Goal: Task Accomplishment & Management: Manage account settings

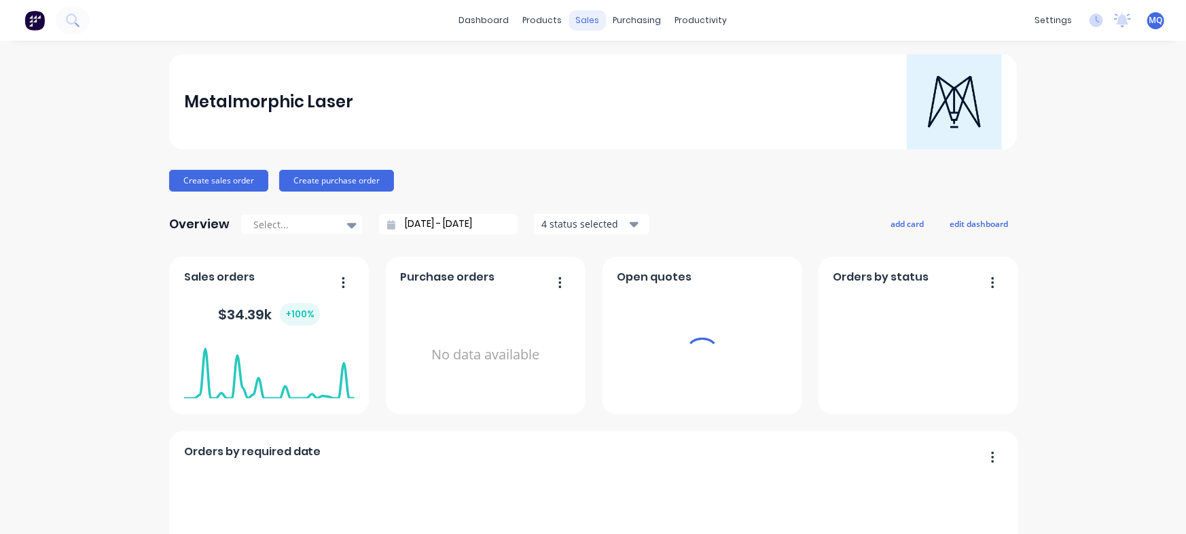
click at [579, 16] on div "sales" at bounding box center [587, 20] width 37 height 20
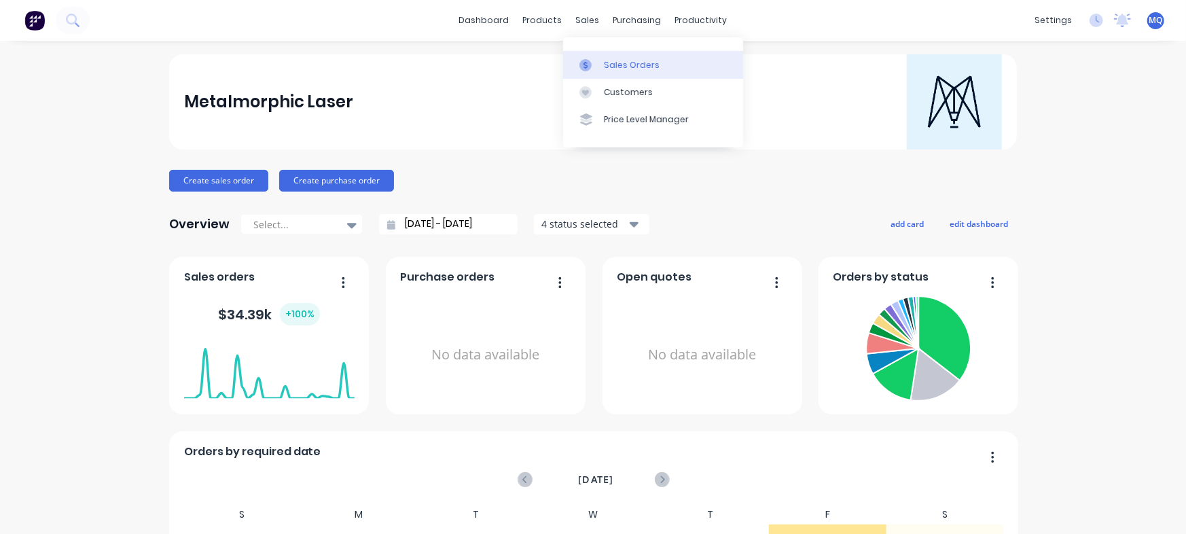
click at [592, 55] on link "Sales Orders" at bounding box center [653, 64] width 180 height 27
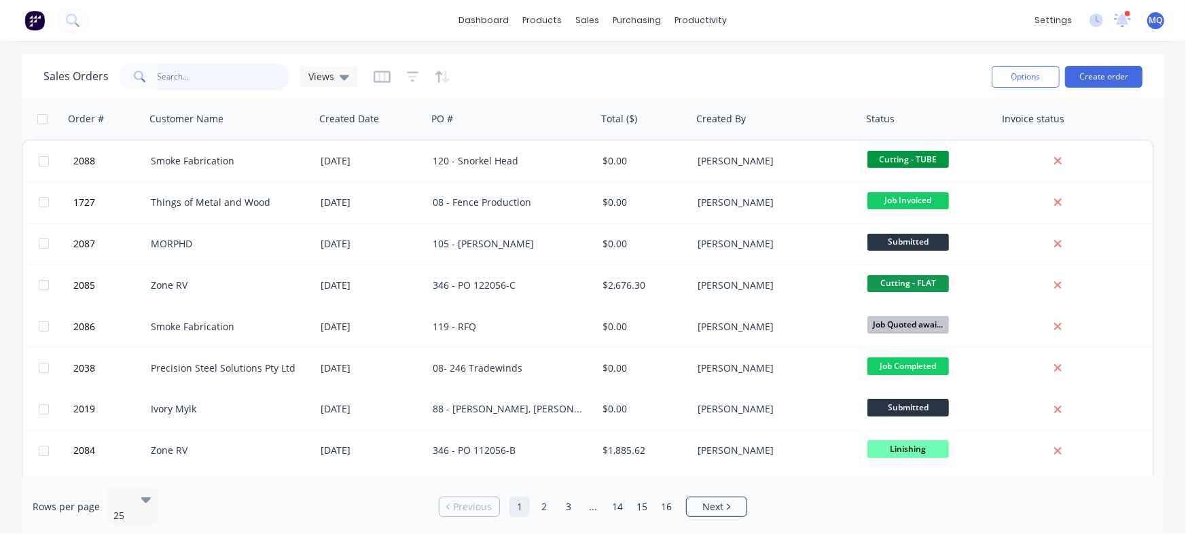
click at [225, 79] on input "text" at bounding box center [224, 76] width 132 height 27
type input "ivory"
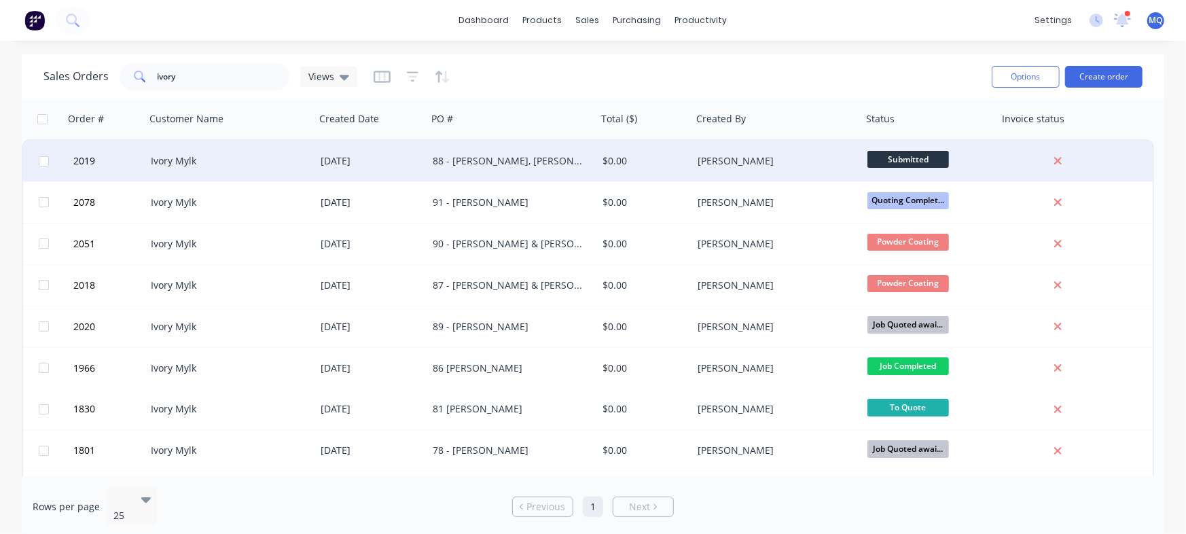
click at [458, 162] on div "88 - [PERSON_NAME], [PERSON_NAME], [PERSON_NAME] and [PERSON_NAME]" at bounding box center [508, 161] width 151 height 14
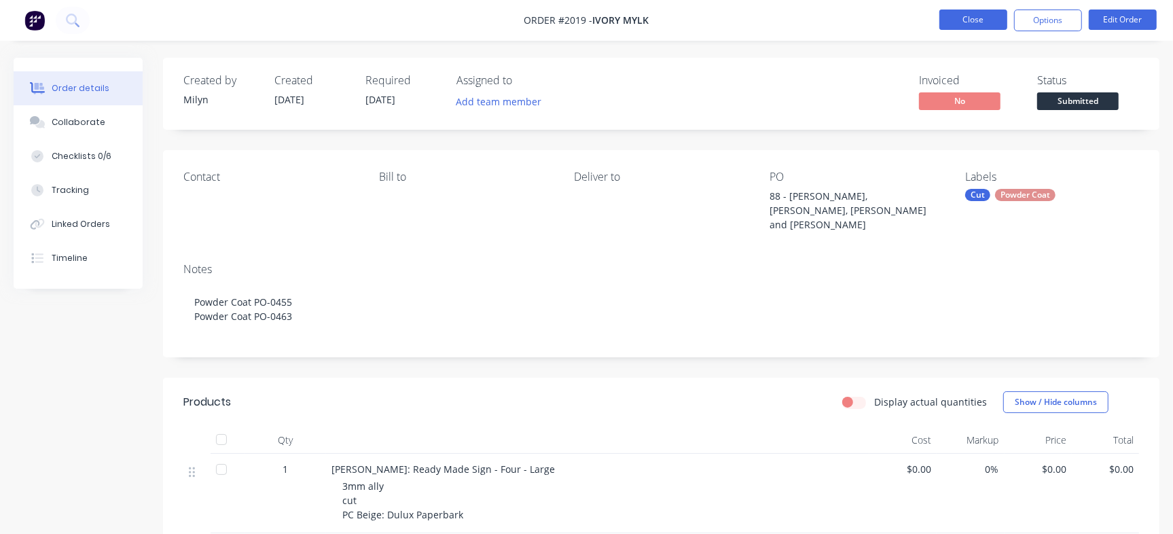
click at [968, 20] on button "Close" at bounding box center [973, 20] width 68 height 20
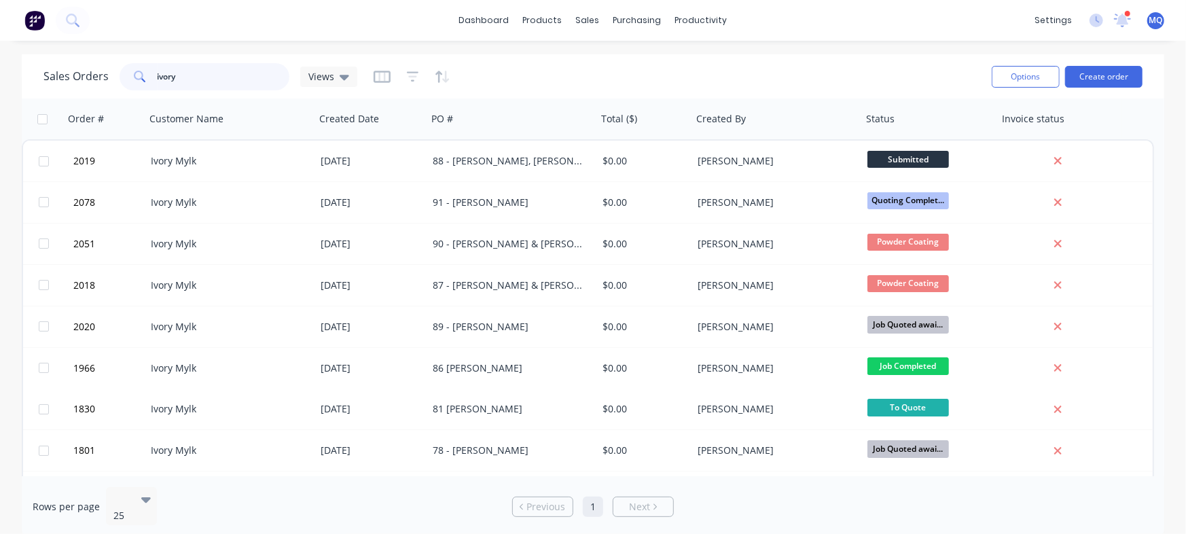
drag, startPoint x: 230, startPoint y: 73, endPoint x: 98, endPoint y: 80, distance: 132.6
click at [98, 80] on div "Sales Orders ivory Views" at bounding box center [200, 76] width 314 height 27
click at [321, 81] on span "Views" at bounding box center [321, 76] width 26 height 14
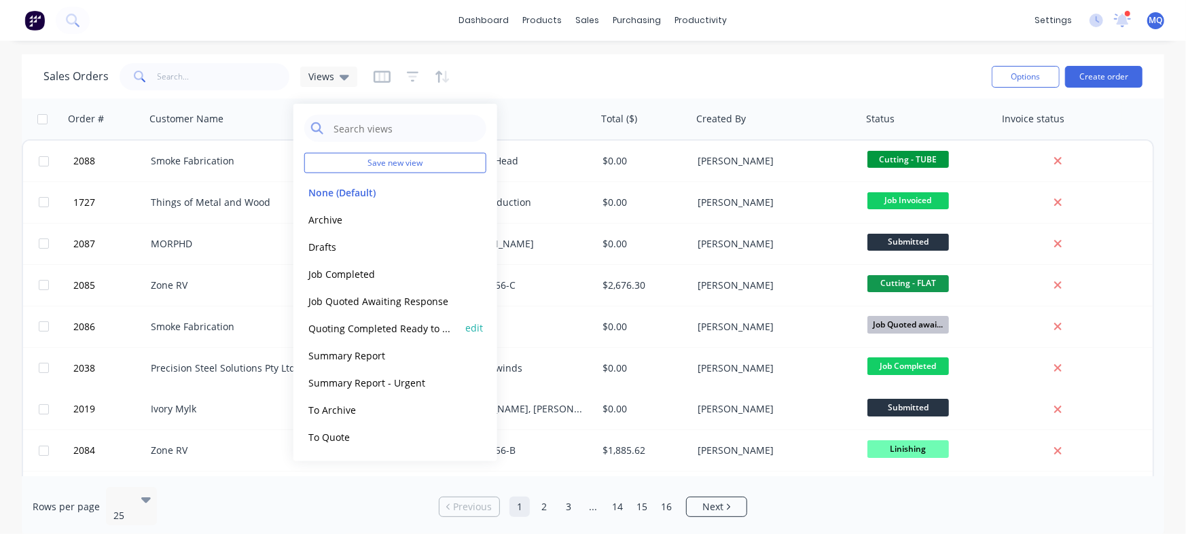
click at [367, 322] on button "Quoting Completed Ready to Send" at bounding box center [381, 328] width 155 height 16
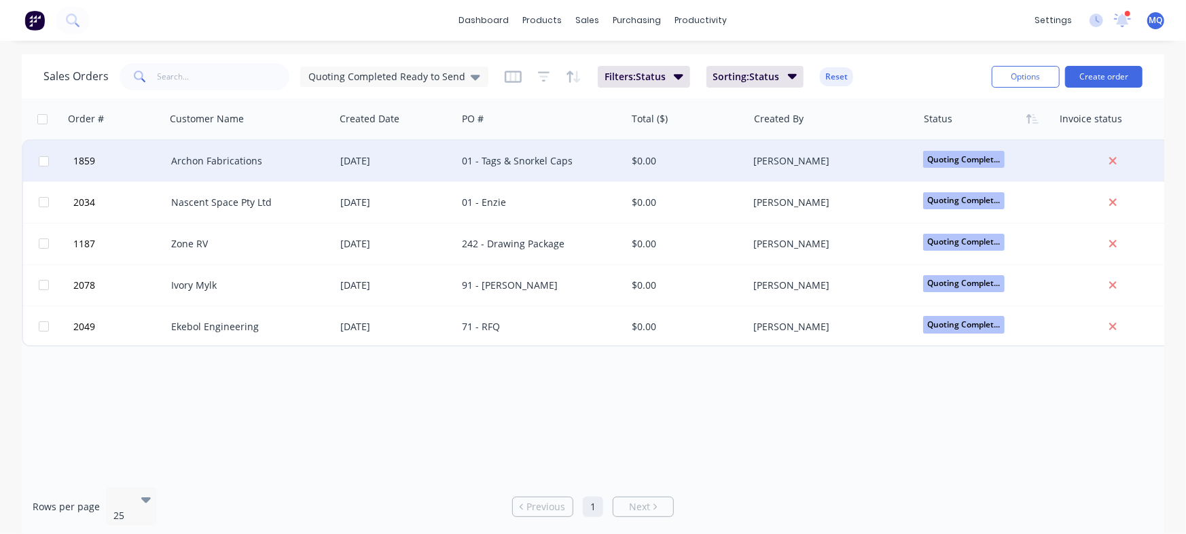
click at [314, 151] on div "Archon Fabrications" at bounding box center [250, 161] width 169 height 41
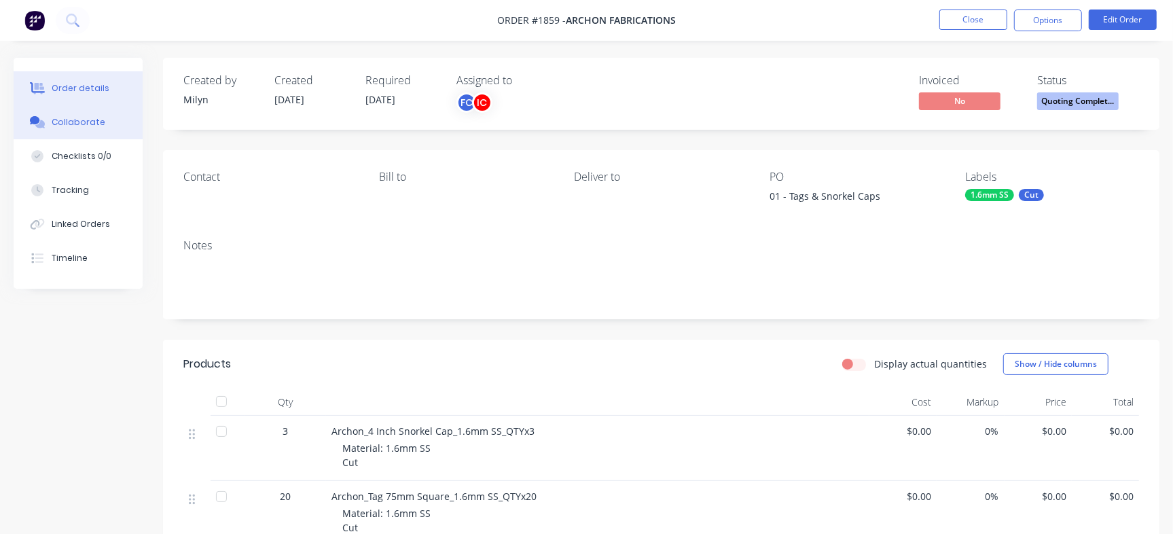
click at [69, 112] on button "Collaborate" at bounding box center [78, 122] width 129 height 34
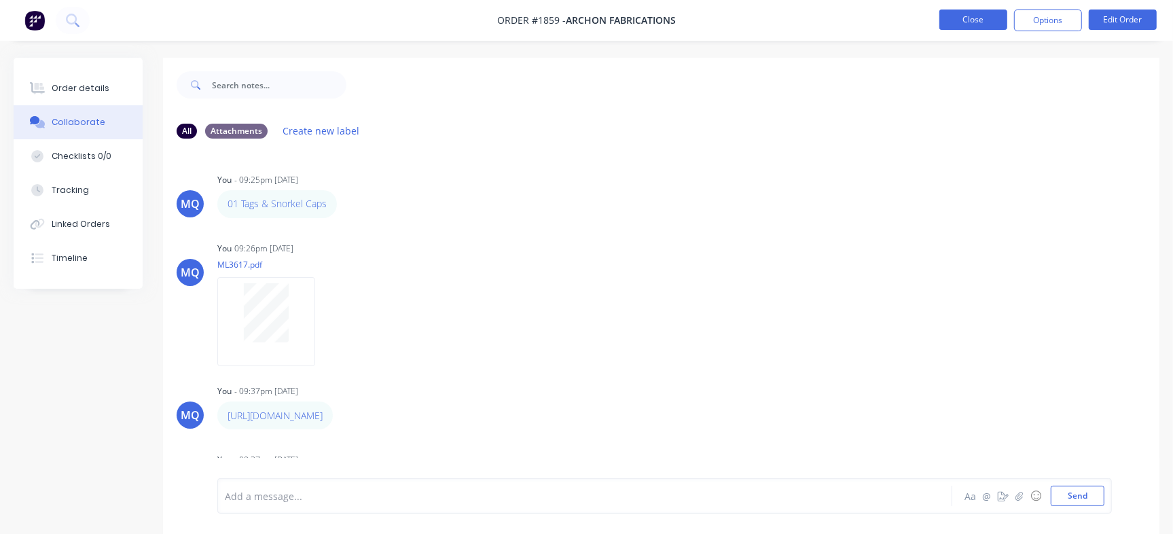
click at [941, 18] on button "Close" at bounding box center [973, 20] width 68 height 20
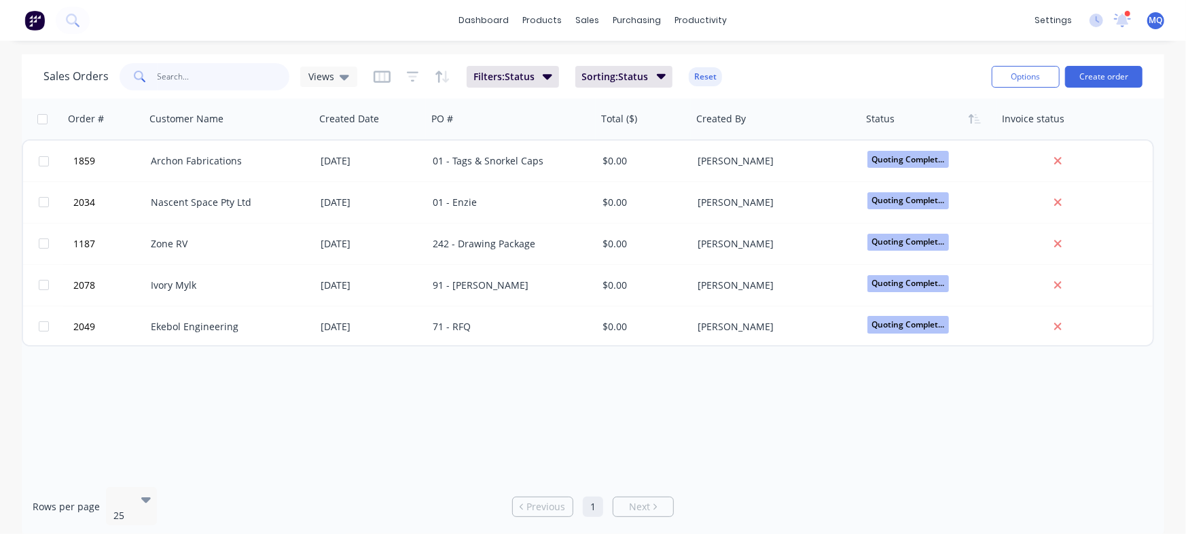
click at [234, 76] on input "text" at bounding box center [224, 76] width 132 height 27
click at [328, 79] on span "Views" at bounding box center [321, 76] width 26 height 14
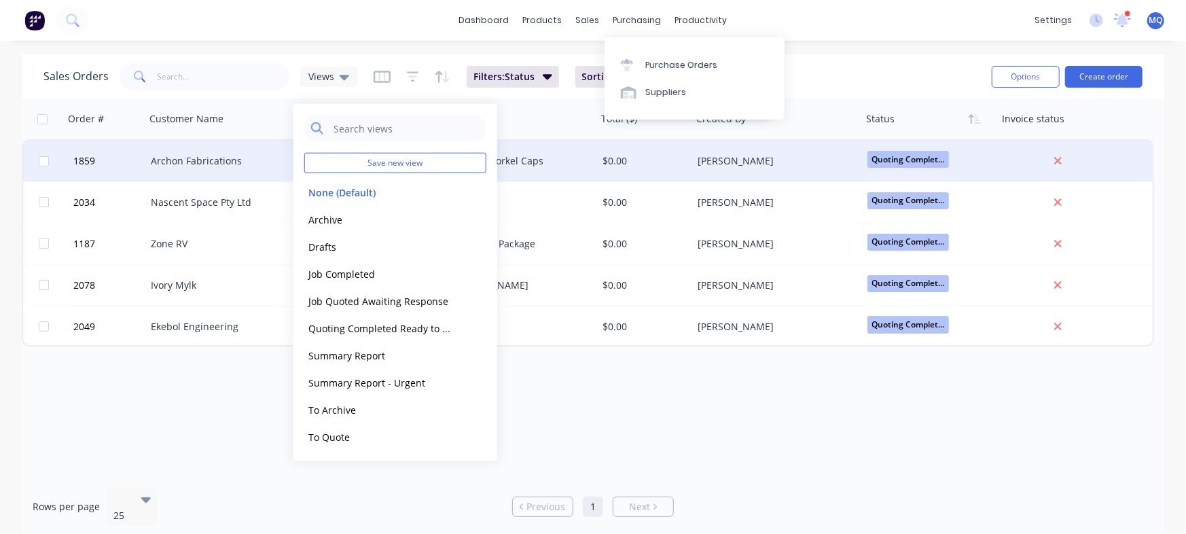
click at [229, 172] on div "Archon Fabrications" at bounding box center [230, 161] width 170 height 41
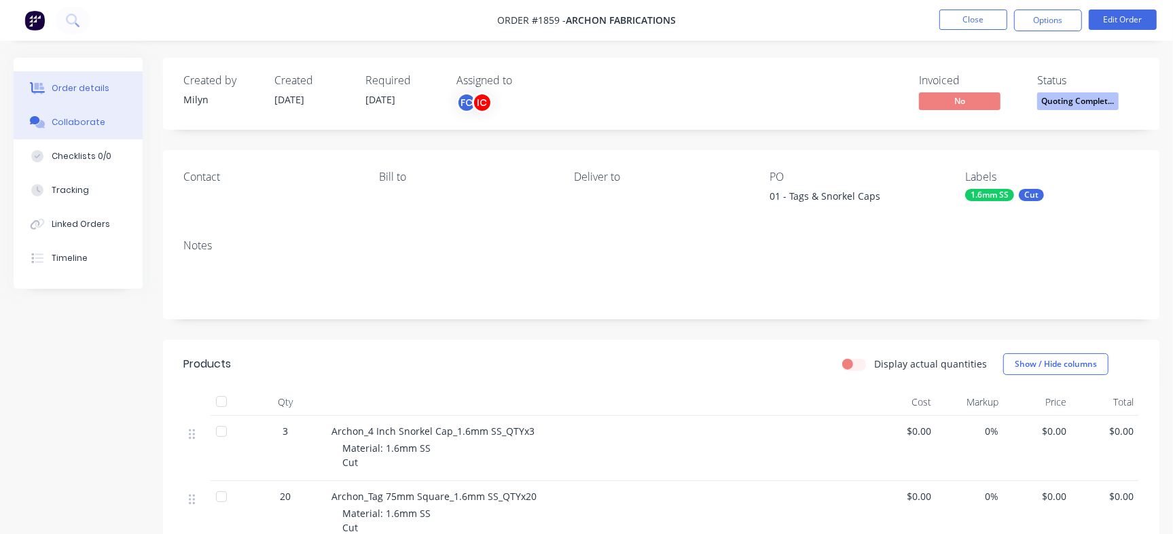
click at [92, 130] on button "Collaborate" at bounding box center [78, 122] width 129 height 34
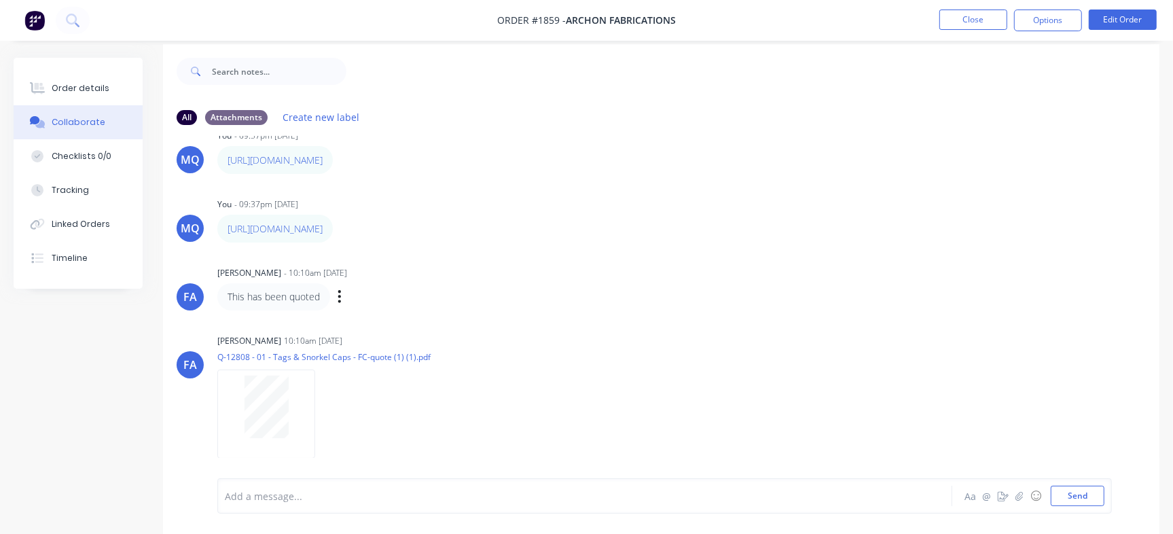
scroll to position [20, 0]
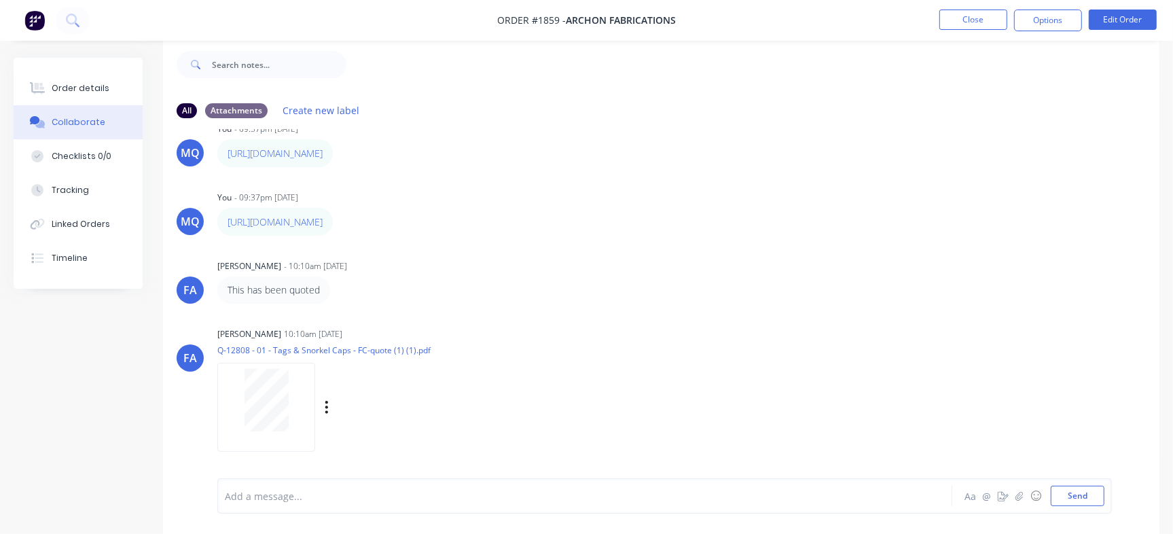
click at [301, 384] on div at bounding box center [266, 400] width 86 height 62
click at [113, 88] on button "Order details" at bounding box center [78, 88] width 129 height 34
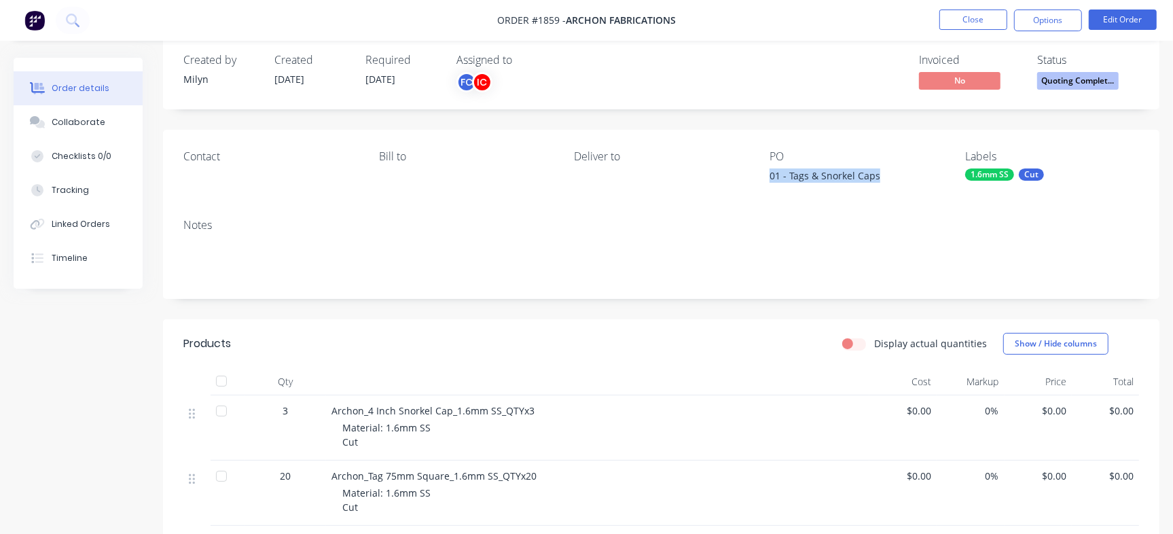
drag, startPoint x: 768, startPoint y: 177, endPoint x: 920, endPoint y: 176, distance: 152.1
click at [920, 176] on div "Contact Bill to Deliver to PO 01 - Tags & Snorkel Caps Labels 1.6mm SS Cut" at bounding box center [661, 169] width 996 height 78
copy div "01 - Tags & Snorkel Caps"
click at [122, 167] on button "Checklists 0/0" at bounding box center [78, 156] width 129 height 34
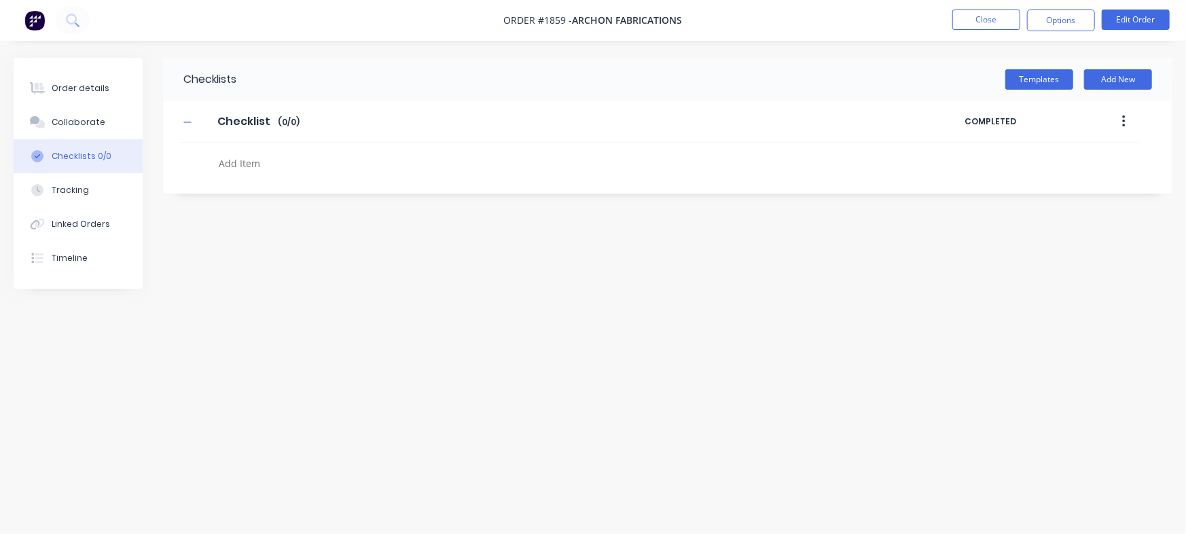
click at [289, 160] on textarea at bounding box center [522, 163] width 618 height 20
paste textarea "QU-1349"
type textarea "QU-1349"
click at [103, 128] on button "Collaborate" at bounding box center [78, 122] width 129 height 34
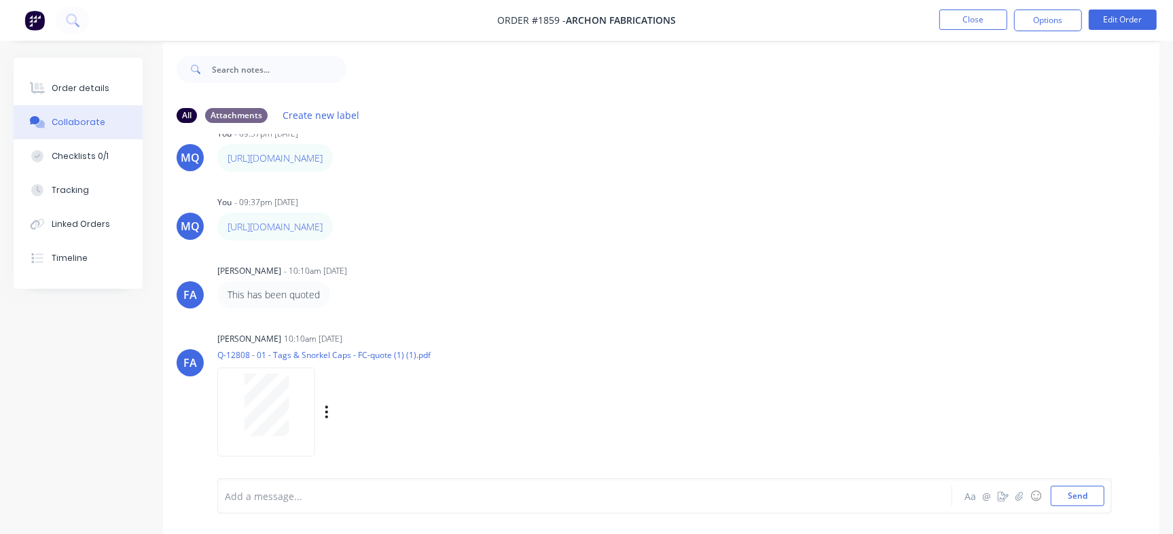
scroll to position [20, 0]
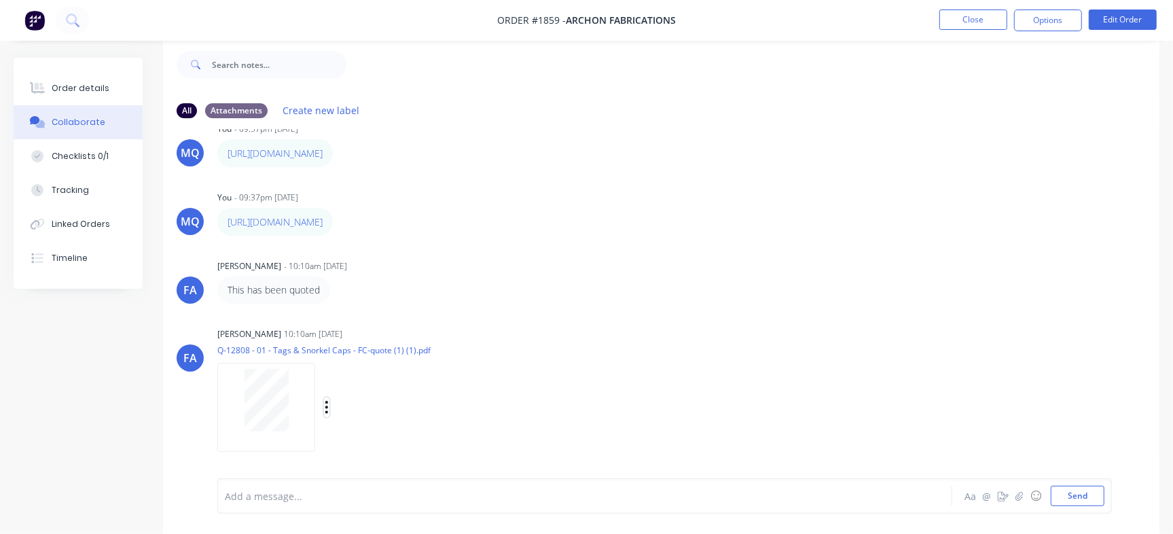
click at [324, 408] on button "button" at bounding box center [326, 407] width 5 height 20
click at [361, 434] on button "Delete" at bounding box center [416, 439] width 153 height 31
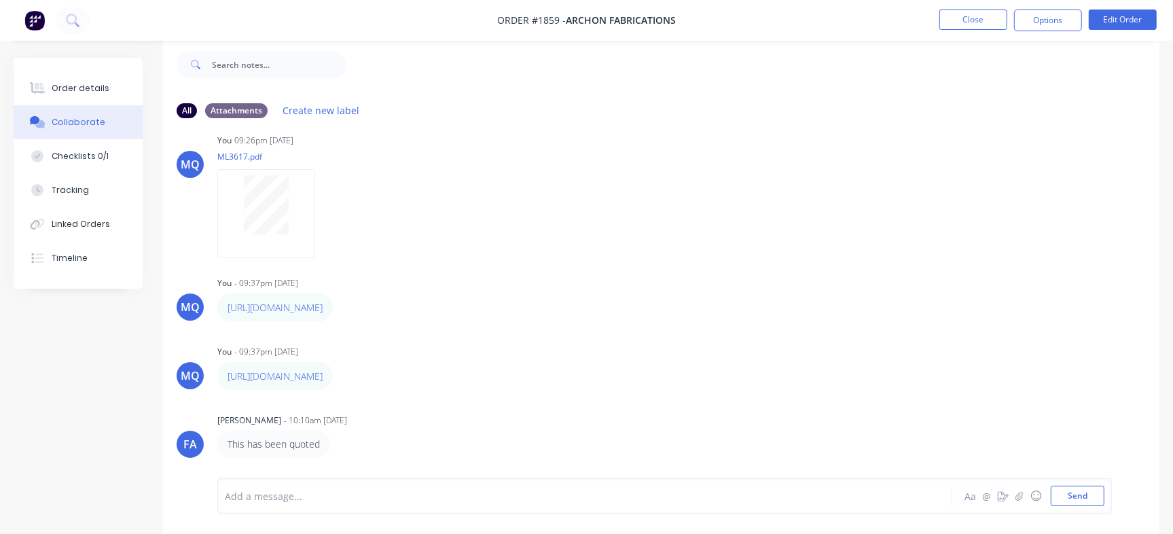
scroll to position [87, 0]
drag, startPoint x: 1076, startPoint y: 497, endPoint x: 968, endPoint y: 456, distance: 116.3
click at [1077, 496] on button "Send" at bounding box center [1078, 496] width 54 height 20
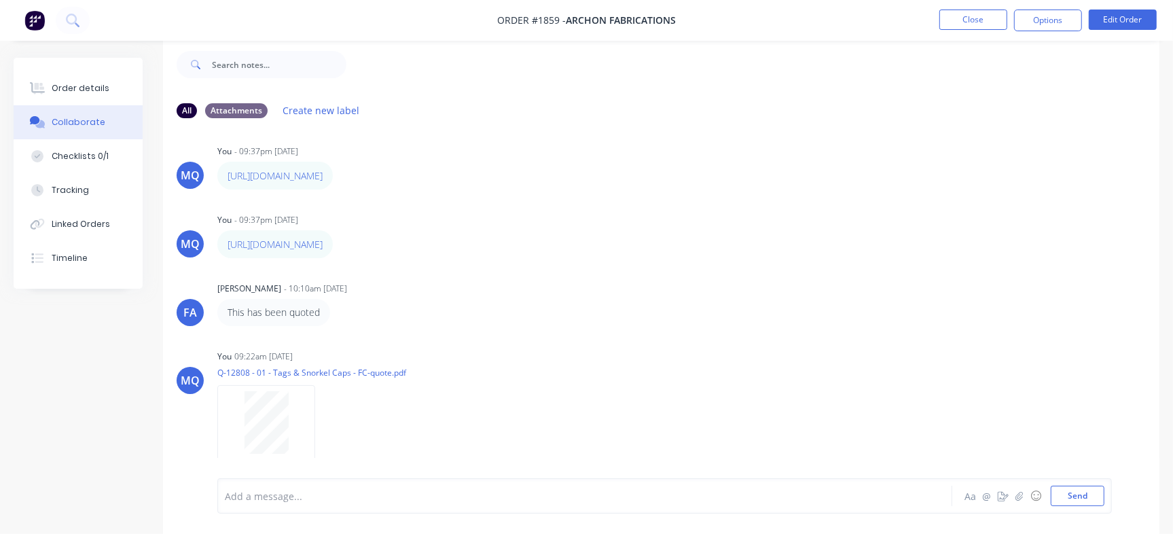
scroll to position [242, 0]
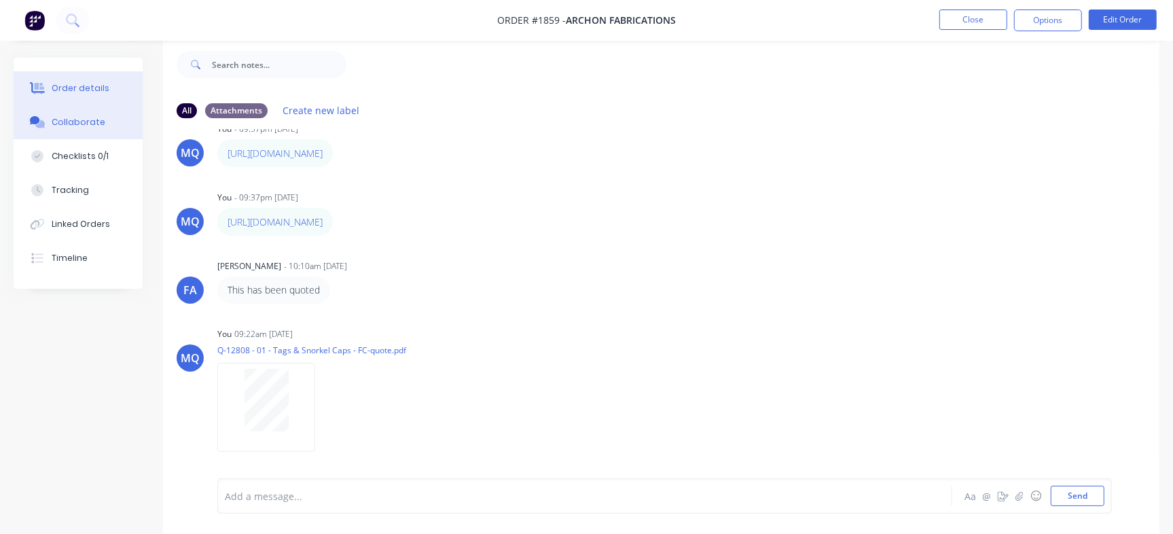
click at [104, 80] on button "Order details" at bounding box center [78, 88] width 129 height 34
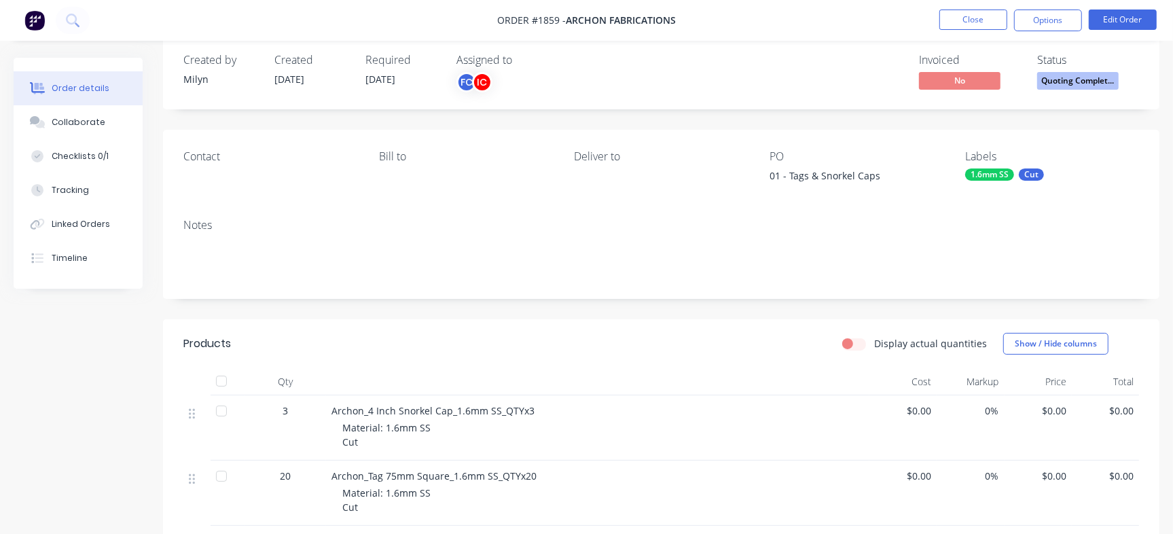
click at [1060, 78] on span "Quoting Complet..." at bounding box center [1078, 80] width 82 height 17
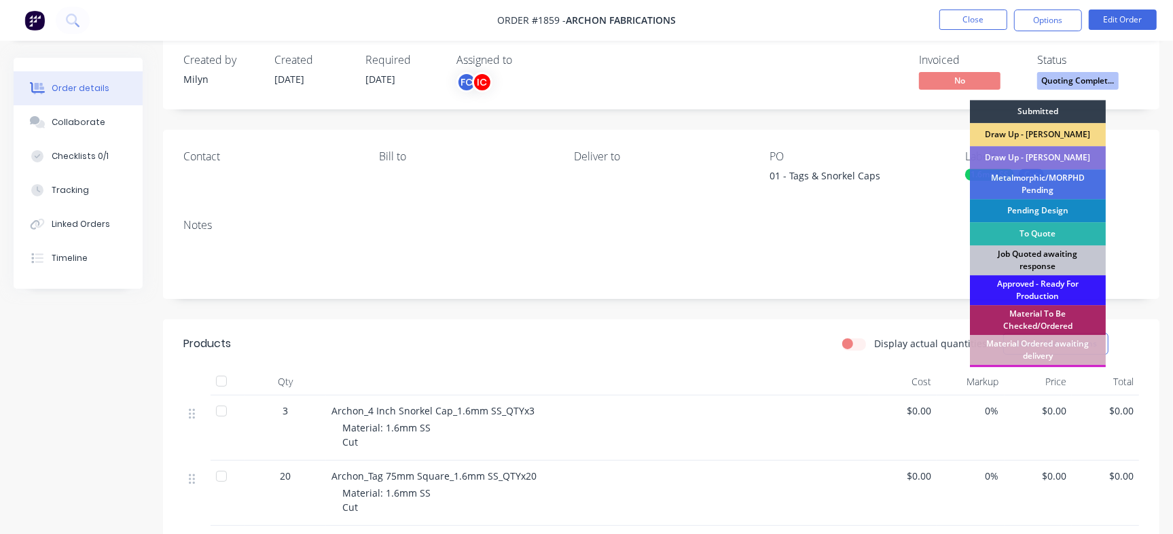
click at [1040, 251] on div "Job Quoted awaiting response" at bounding box center [1038, 260] width 136 height 30
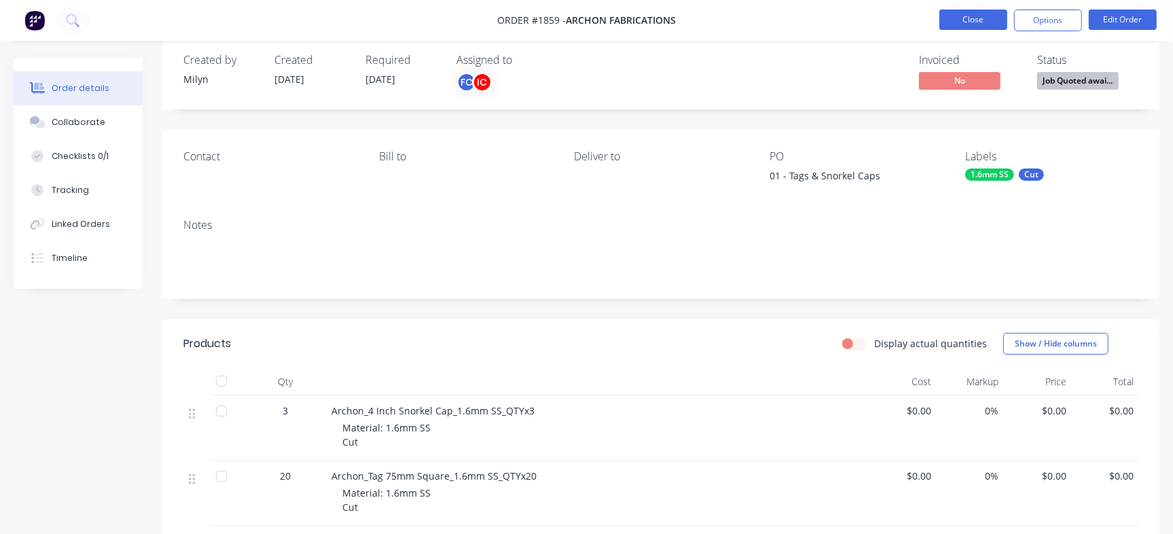
click at [987, 16] on button "Close" at bounding box center [973, 20] width 68 height 20
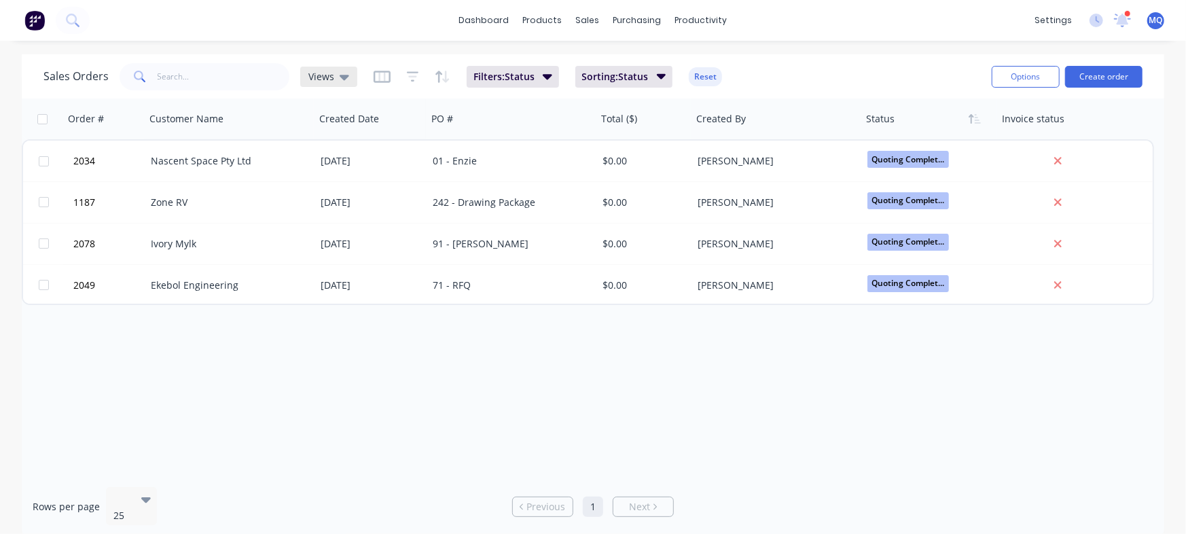
click at [325, 72] on span "Views" at bounding box center [321, 76] width 26 height 14
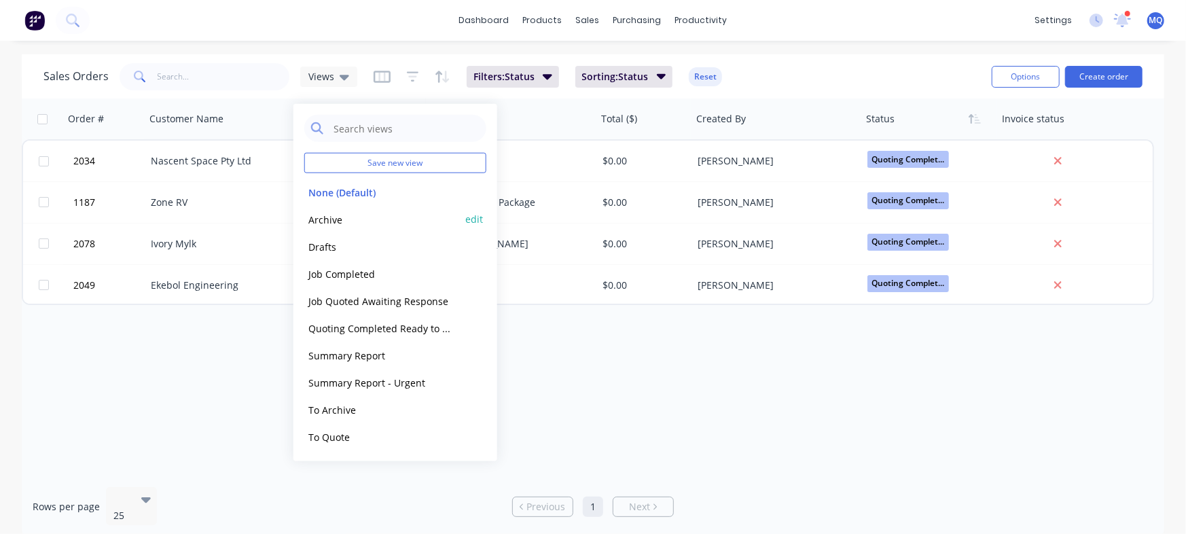
click at [327, 219] on button "Archive" at bounding box center [381, 219] width 155 height 16
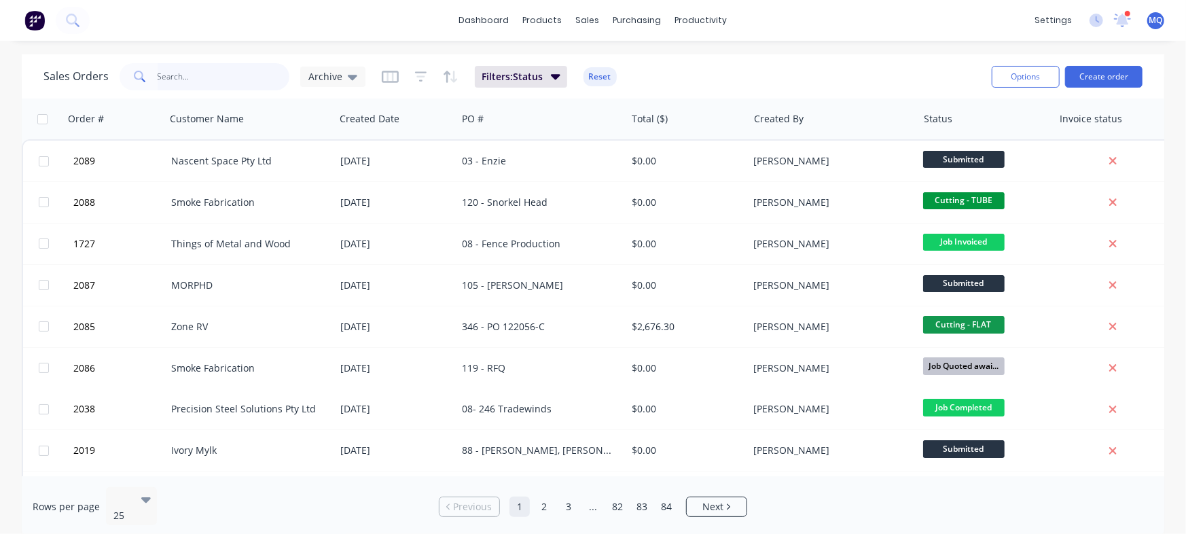
click at [237, 71] on input "text" at bounding box center [224, 76] width 132 height 27
type input "machining"
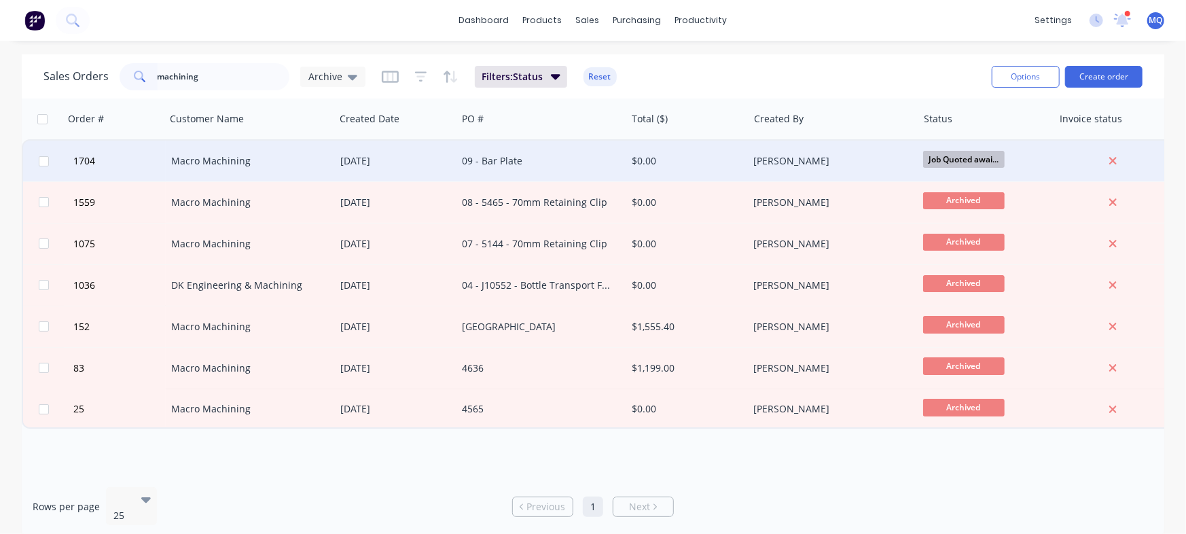
click at [412, 158] on div "15 May 2025" at bounding box center [395, 161] width 111 height 14
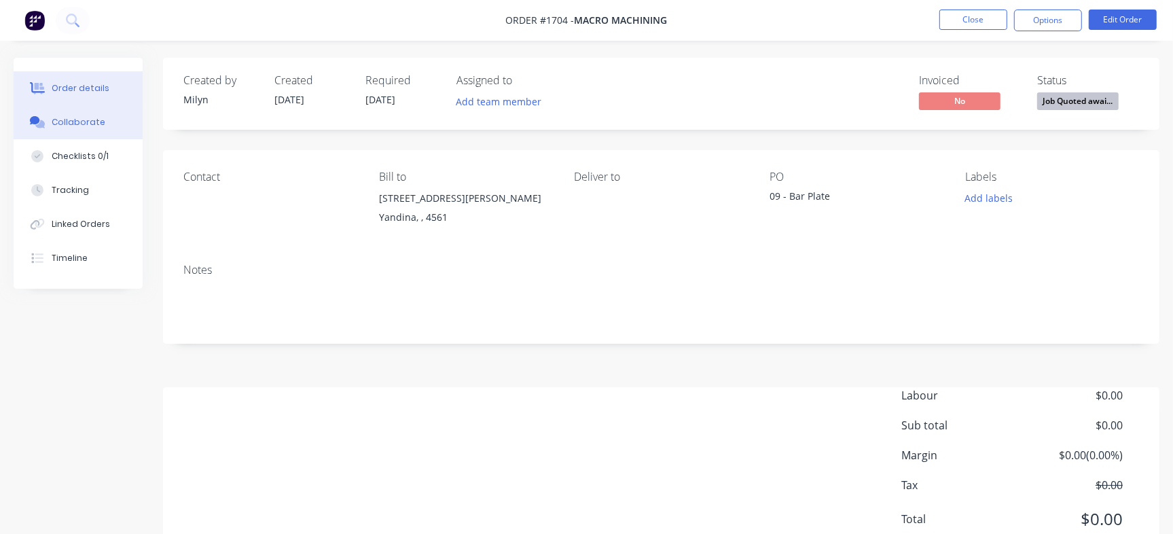
click at [101, 121] on button "Collaborate" at bounding box center [78, 122] width 129 height 34
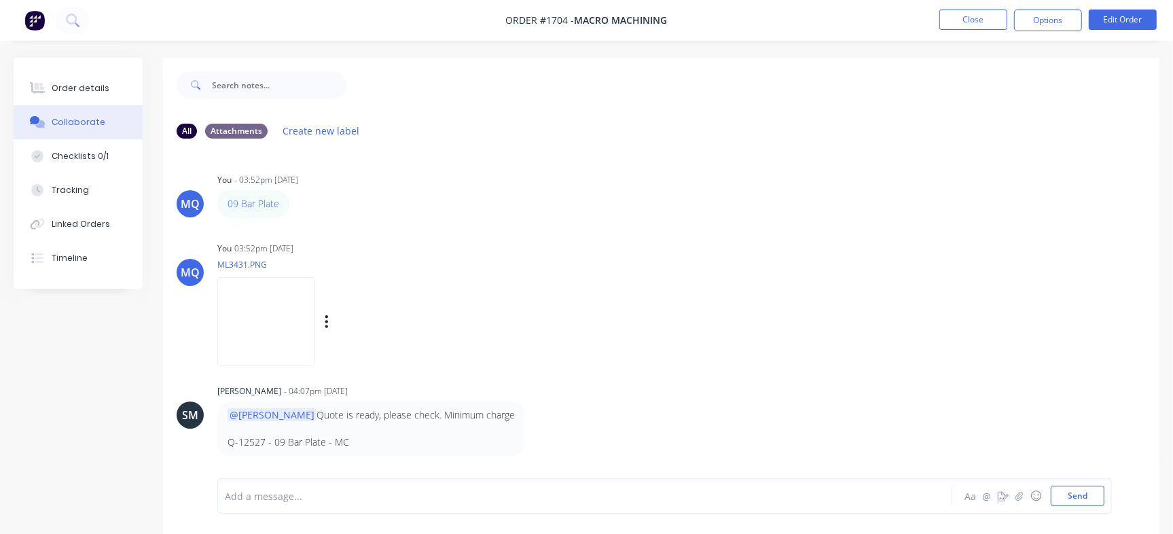
scroll to position [20, 0]
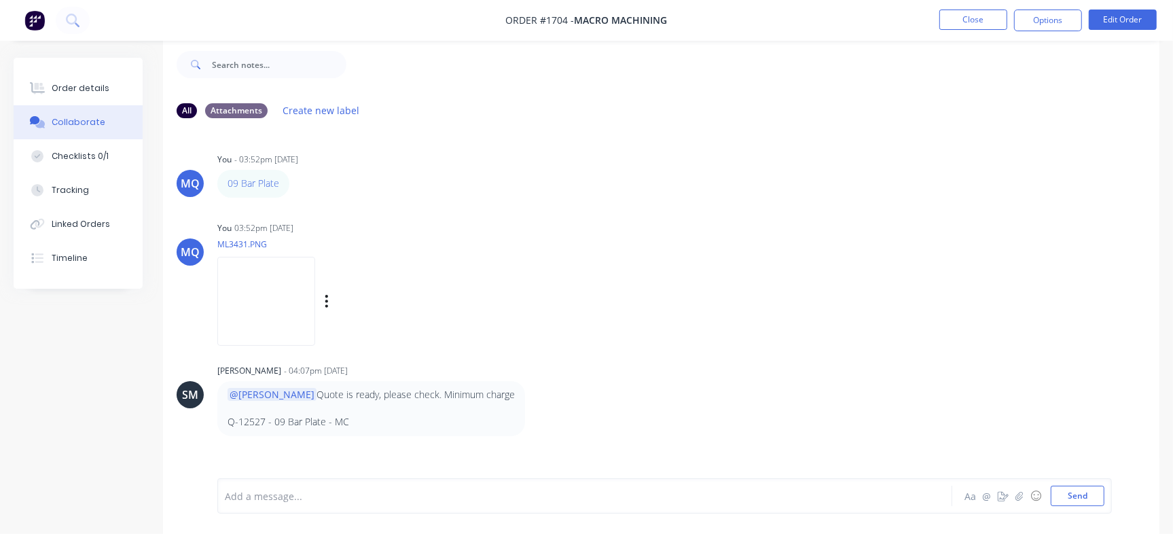
click at [291, 297] on img at bounding box center [266, 301] width 98 height 89
click at [975, 21] on button "Close" at bounding box center [973, 20] width 68 height 20
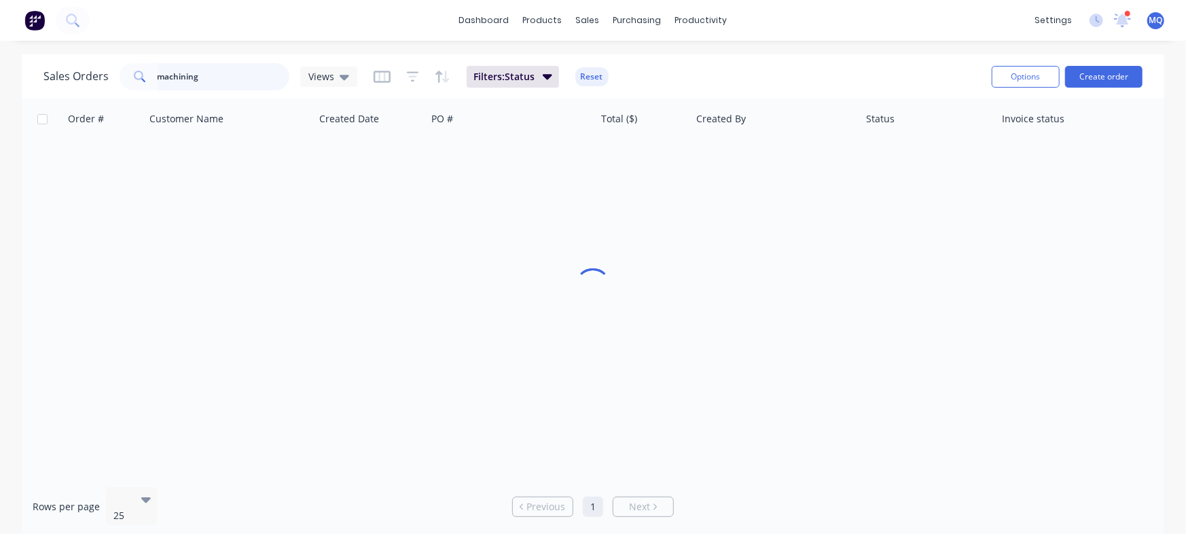
click at [242, 78] on input "machining" at bounding box center [224, 76] width 132 height 27
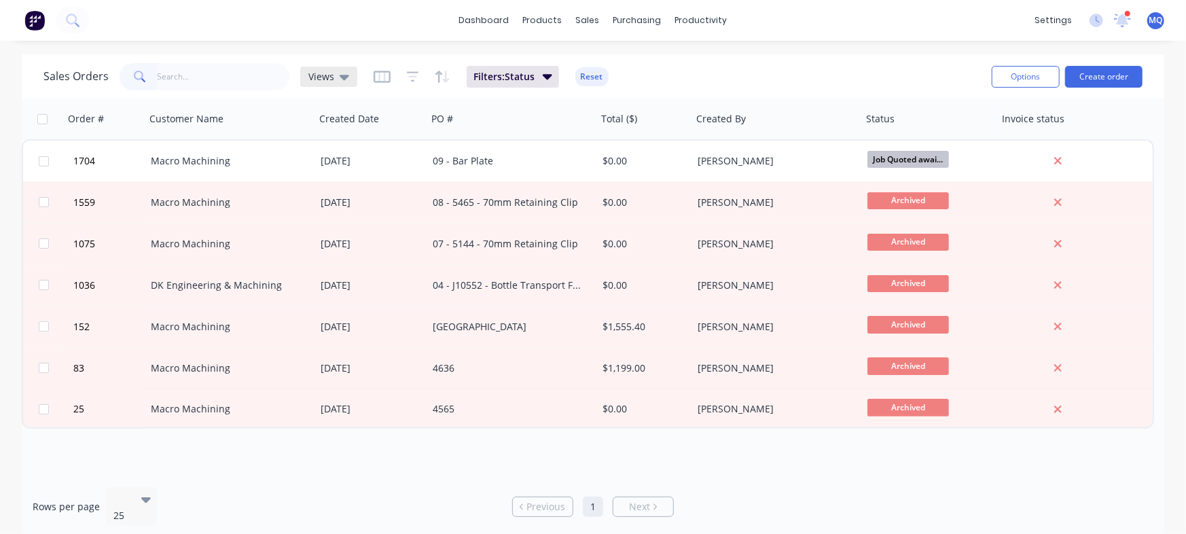
click at [321, 67] on div "Views" at bounding box center [328, 77] width 57 height 20
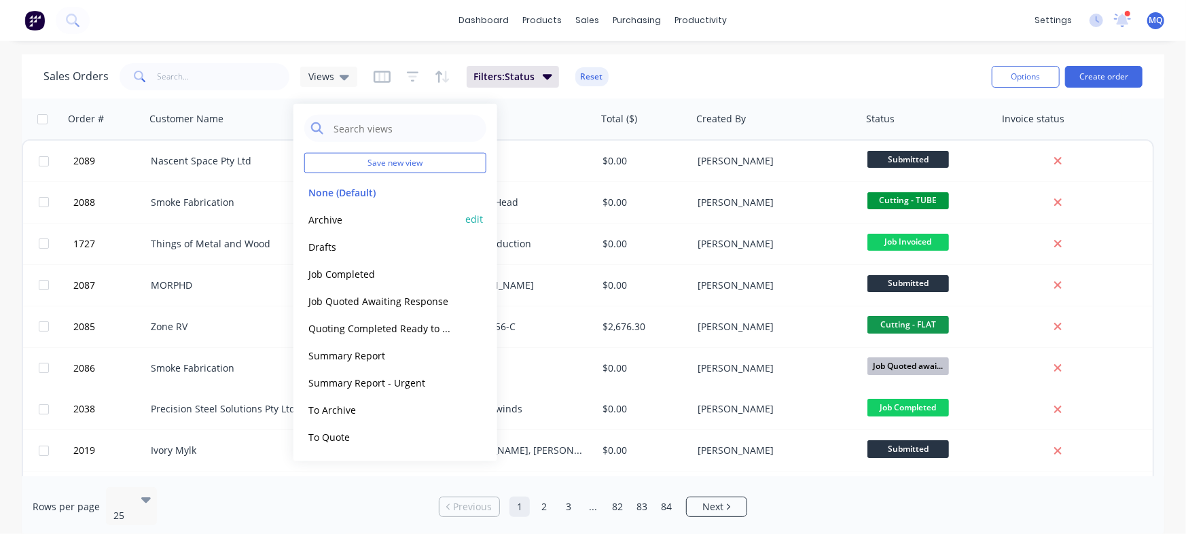
click at [325, 215] on button "Archive" at bounding box center [381, 219] width 155 height 16
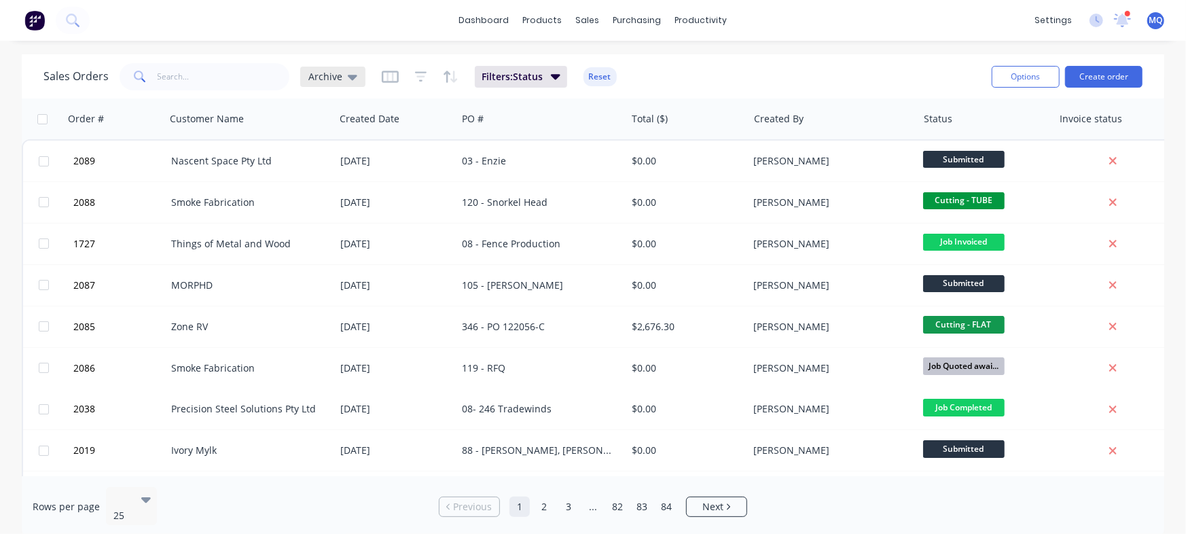
click at [321, 69] on div "Archive" at bounding box center [332, 77] width 65 height 20
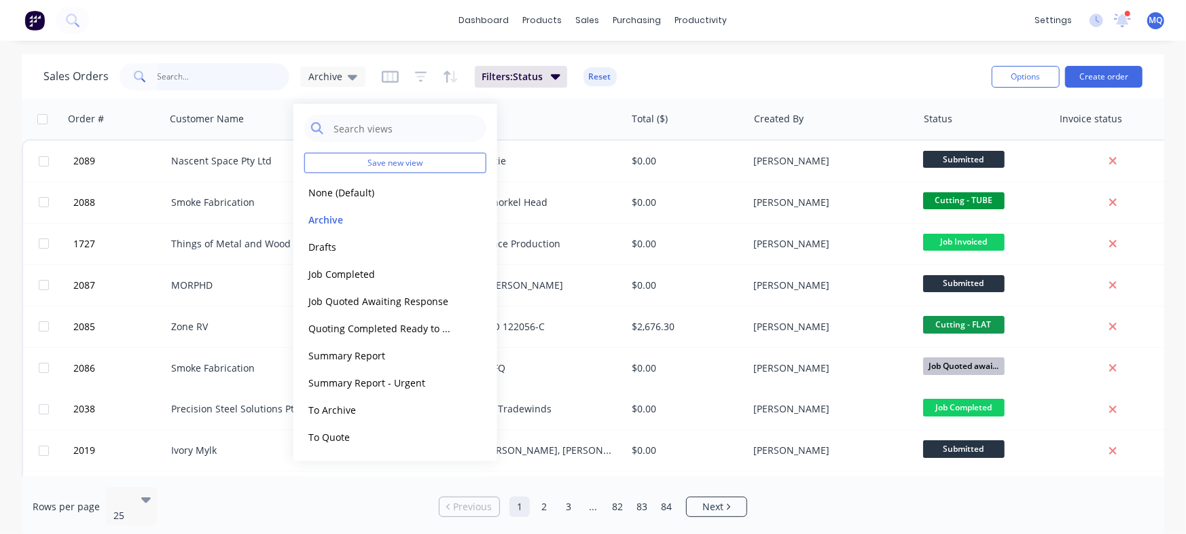
click at [211, 75] on input "text" at bounding box center [224, 76] width 132 height 27
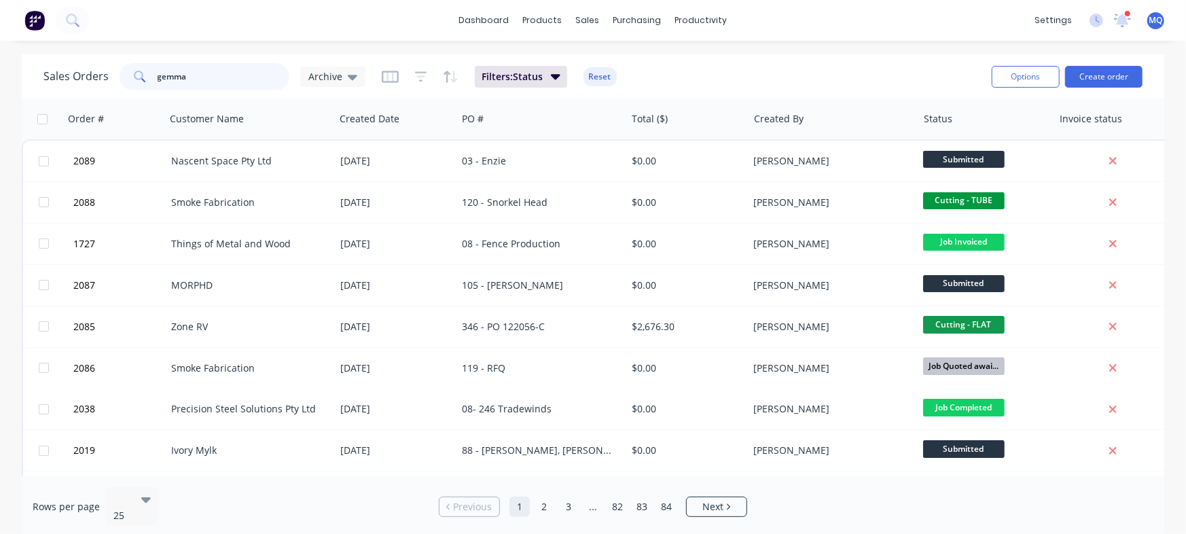
type input "gemma"
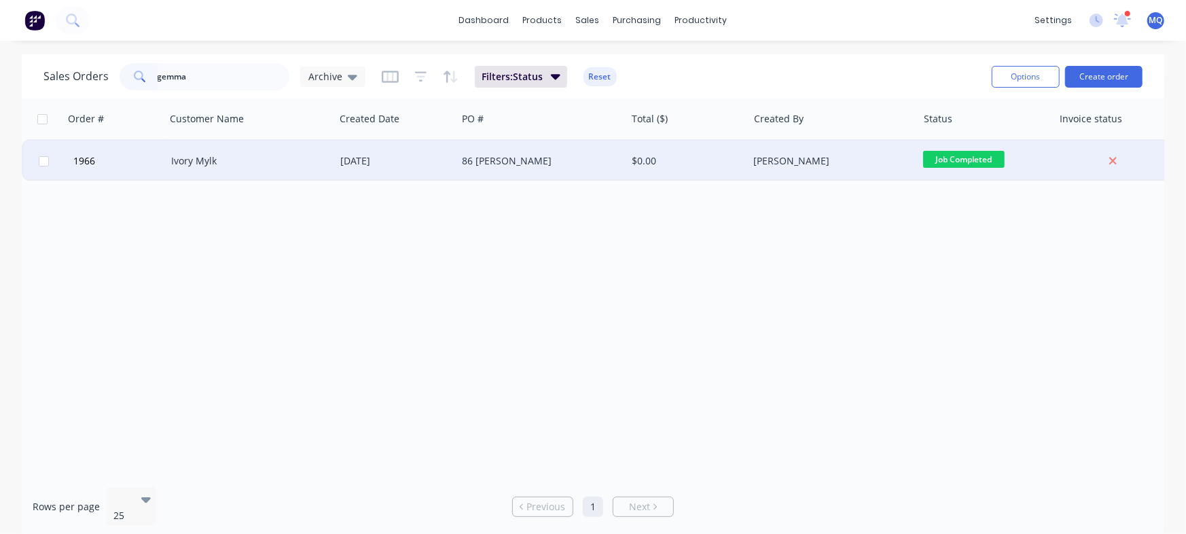
click at [383, 153] on div "16 Jul 2025" at bounding box center [396, 161] width 122 height 41
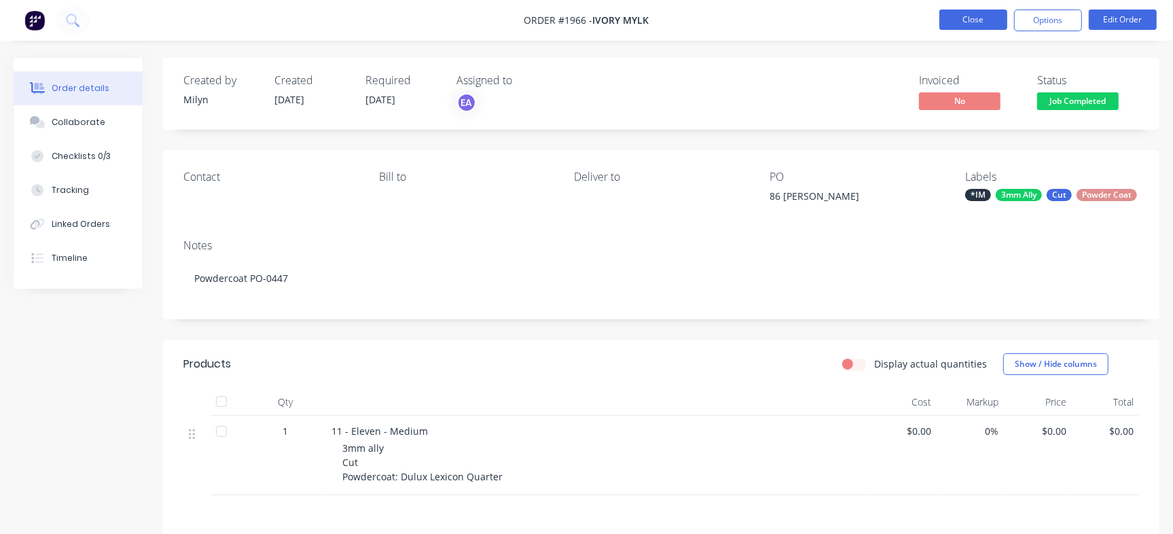
click at [965, 12] on button "Close" at bounding box center [973, 20] width 68 height 20
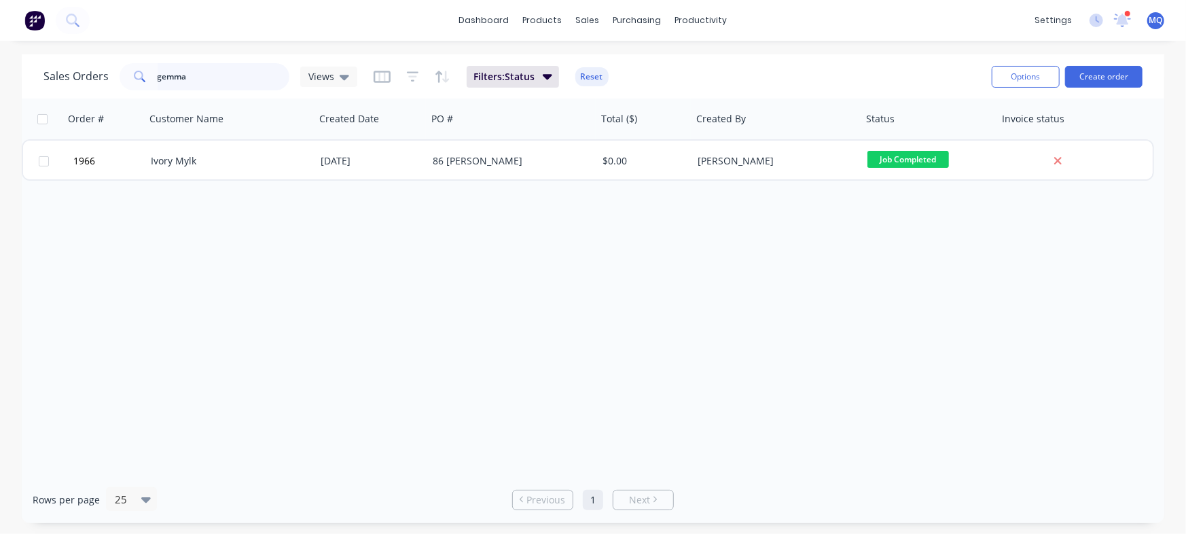
click at [263, 67] on input "gemma" at bounding box center [224, 76] width 132 height 27
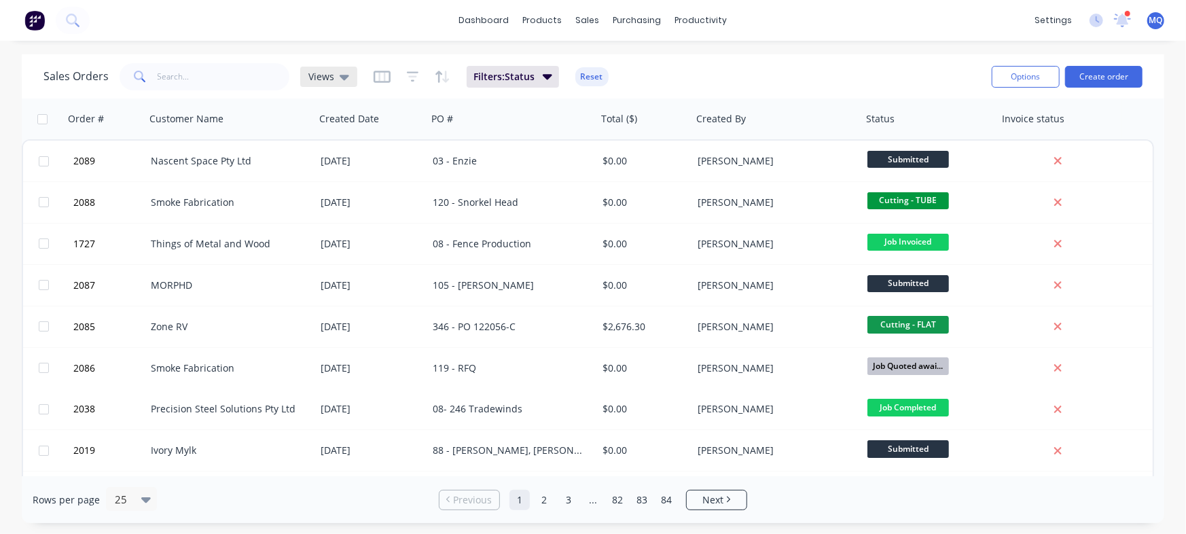
click at [319, 71] on span "Views" at bounding box center [321, 76] width 26 height 14
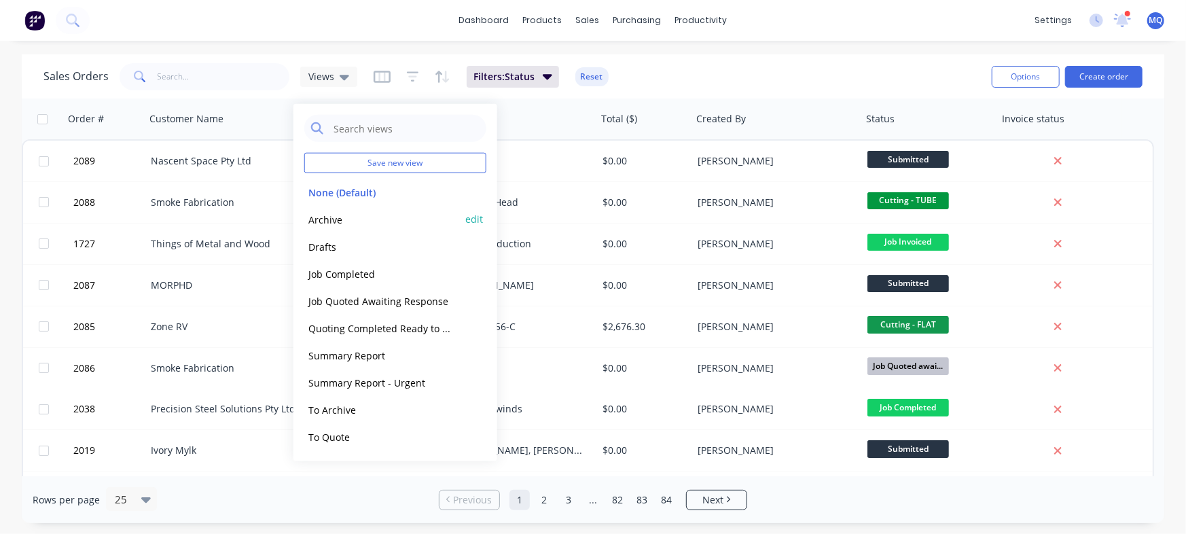
click at [336, 215] on button "Archive" at bounding box center [381, 219] width 155 height 16
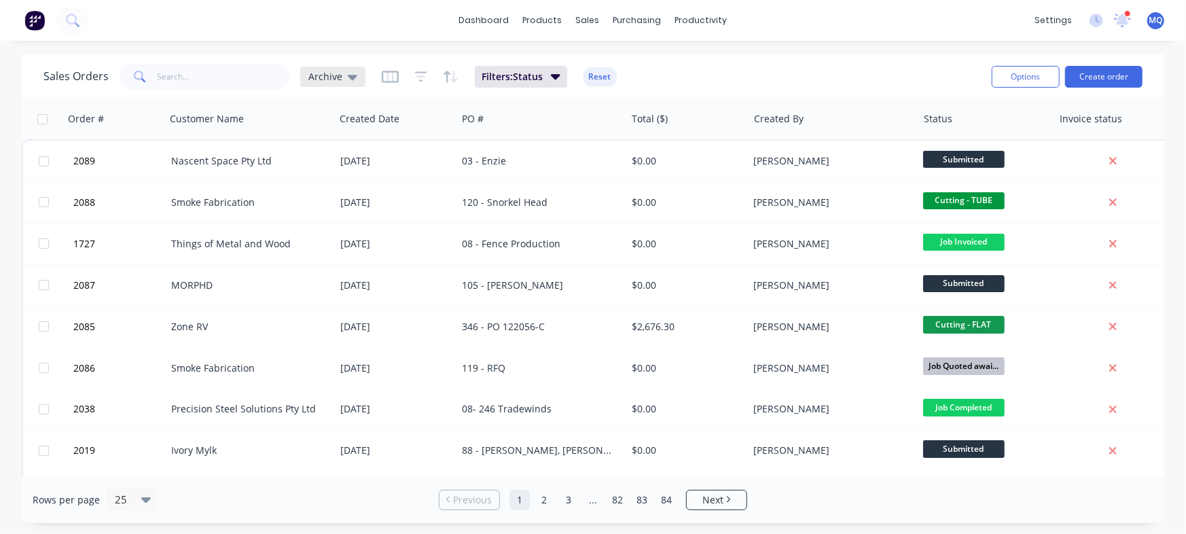
click at [333, 70] on span "Archive" at bounding box center [325, 76] width 34 height 14
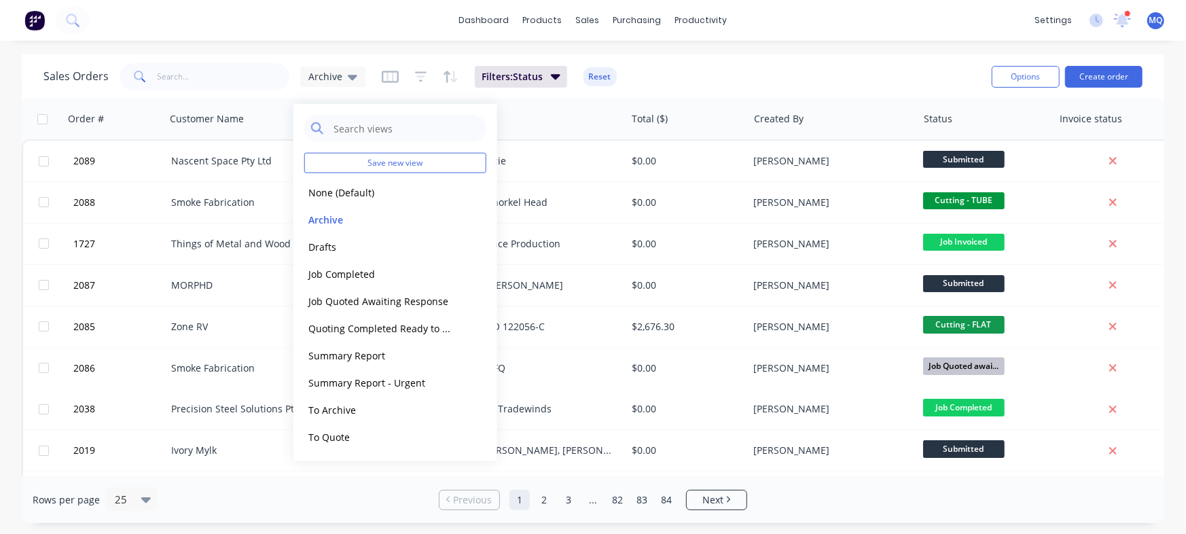
click at [347, 219] on button "Archive" at bounding box center [381, 219] width 155 height 16
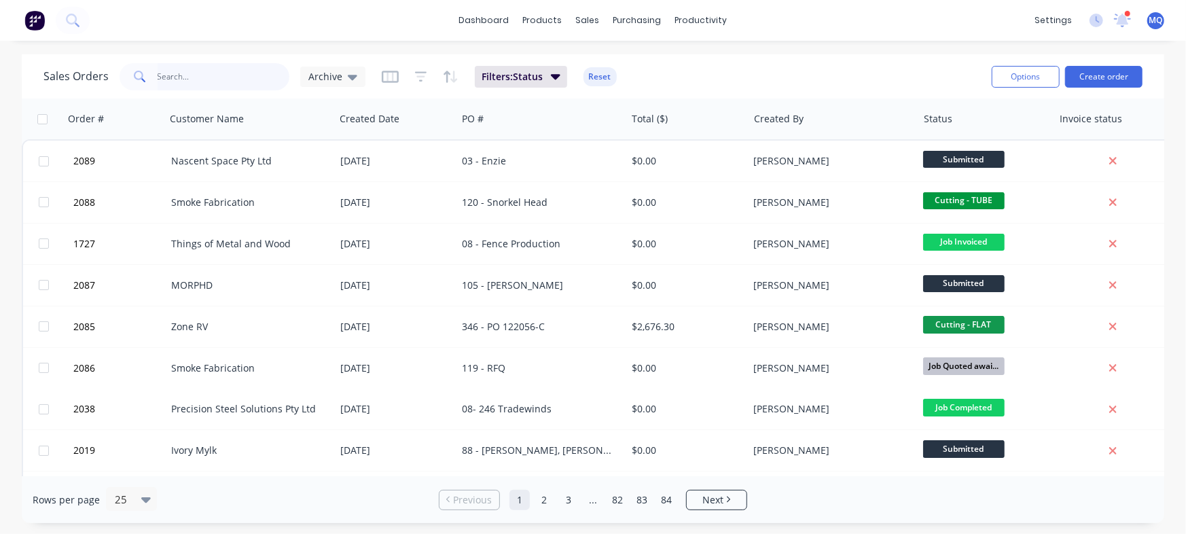
click at [242, 66] on input "text" at bounding box center [224, 76] width 132 height 27
type input "[PERSON_NAME]"
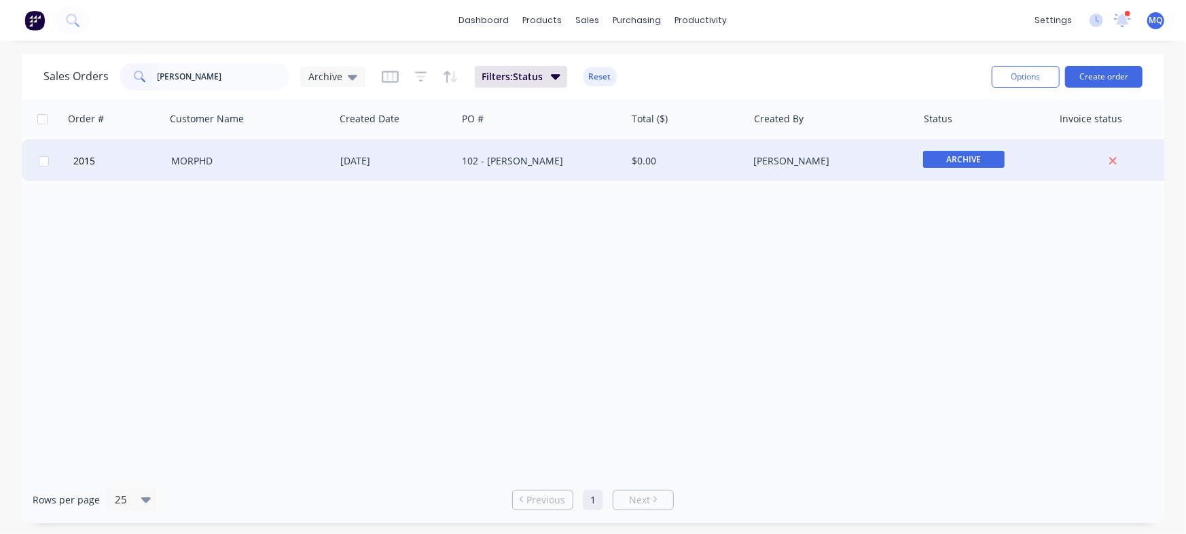
click at [335, 158] on div "[DATE]" at bounding box center [396, 161] width 122 height 41
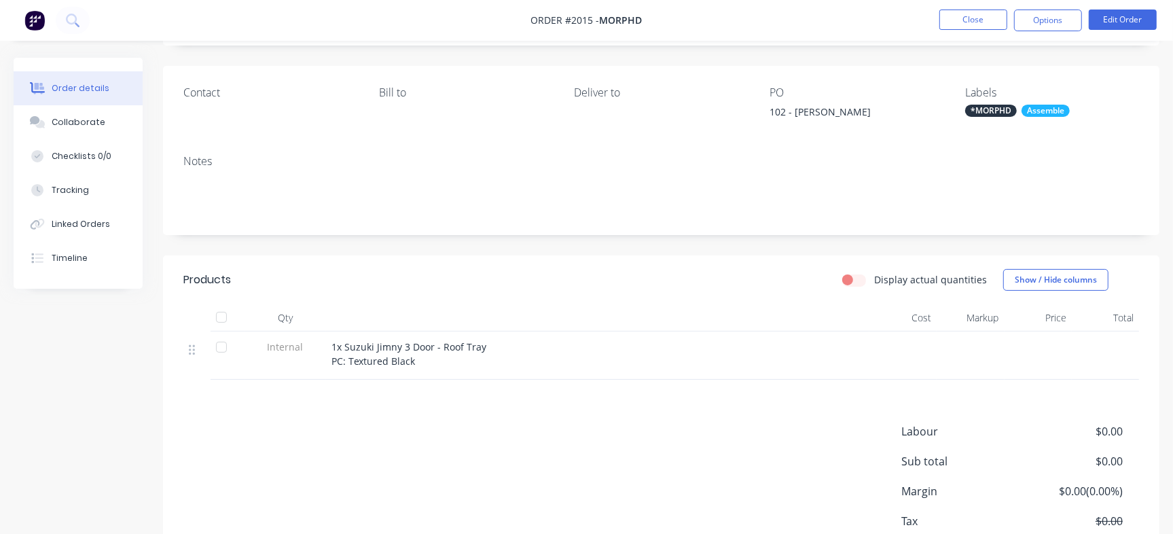
scroll to position [85, 0]
drag, startPoint x: 344, startPoint y: 348, endPoint x: 537, endPoint y: 331, distance: 193.7
click at [537, 331] on div "1x Suzuki Jimny 3 Door - Roof Tray PC: Textured Black" at bounding box center [597, 355] width 543 height 48
click at [312, 394] on div "Products Display actual quantities Show / Hide columns Qty Cost Markup Price To…" at bounding box center [661, 428] width 996 height 346
drag, startPoint x: 323, startPoint y: 348, endPoint x: 443, endPoint y: 369, distance: 122.0
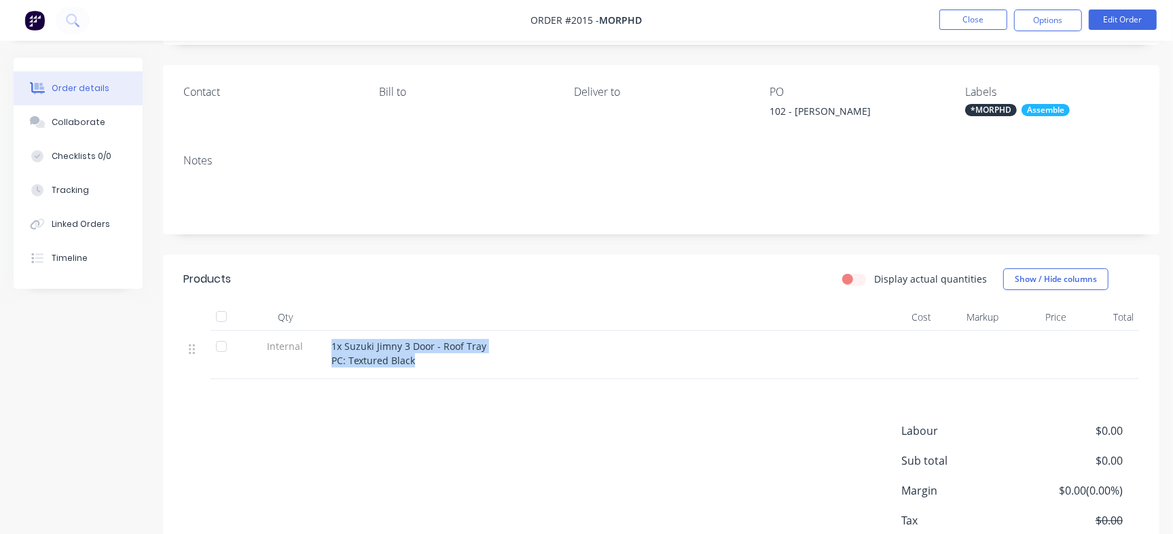
click at [443, 369] on div "Internal 1x Suzuki Jimny 3 Door - Roof Tray PC: Textured Black" at bounding box center [661, 355] width 956 height 48
copy div "1x Suzuki Jimny 3 Door - Roof Tray PC: Textured Black"
click at [982, 18] on button "Close" at bounding box center [973, 20] width 68 height 20
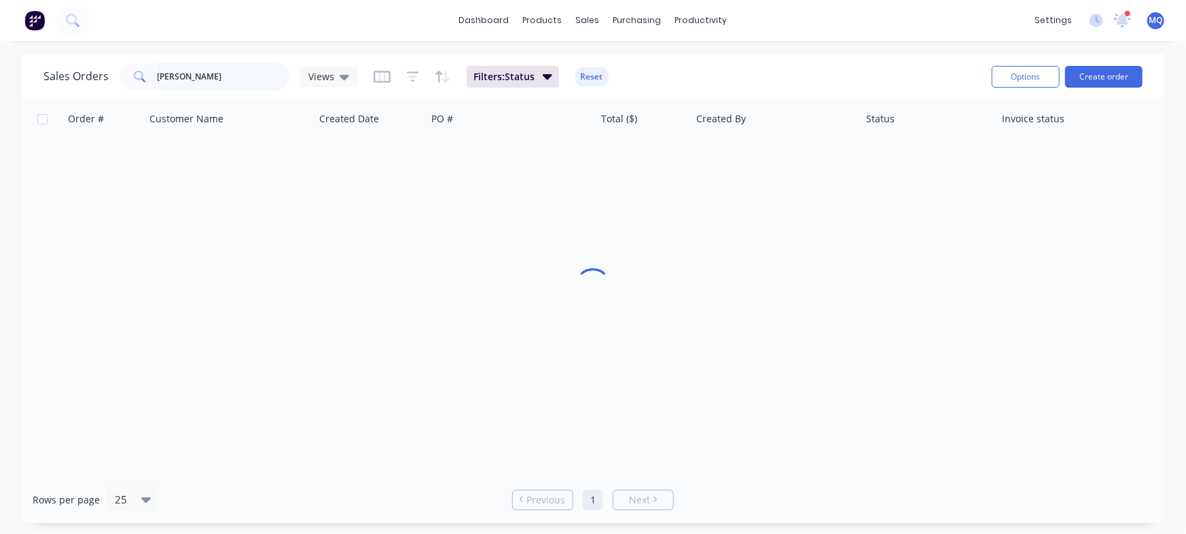
click at [0, 73] on div "Sales Orders danielle Views Filters: Status Reset Options Create order Order # …" at bounding box center [593, 288] width 1186 height 469
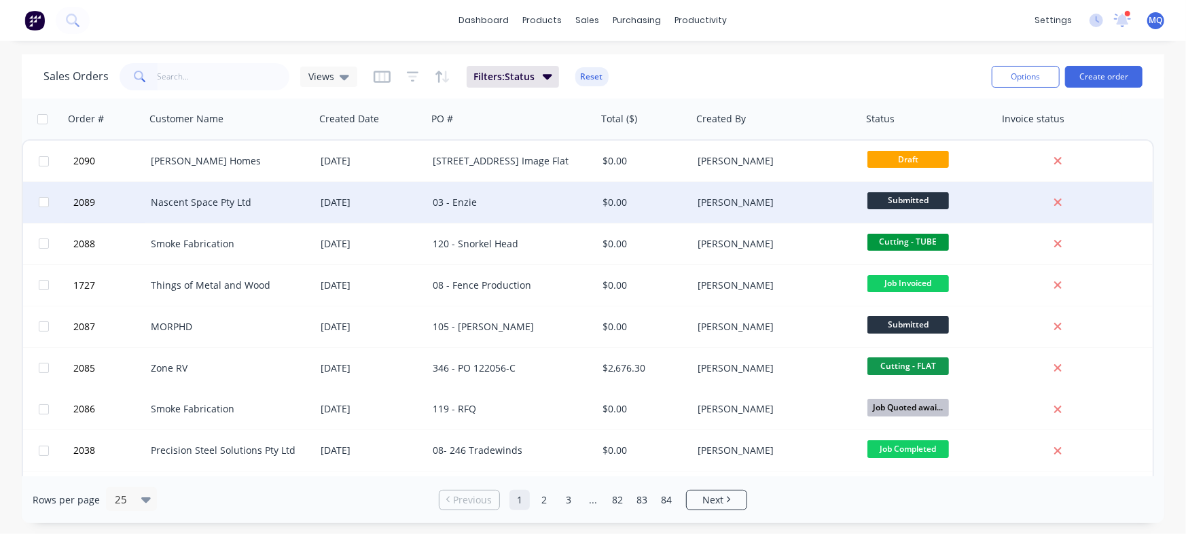
click at [498, 203] on div "03 - Enzie" at bounding box center [508, 203] width 151 height 14
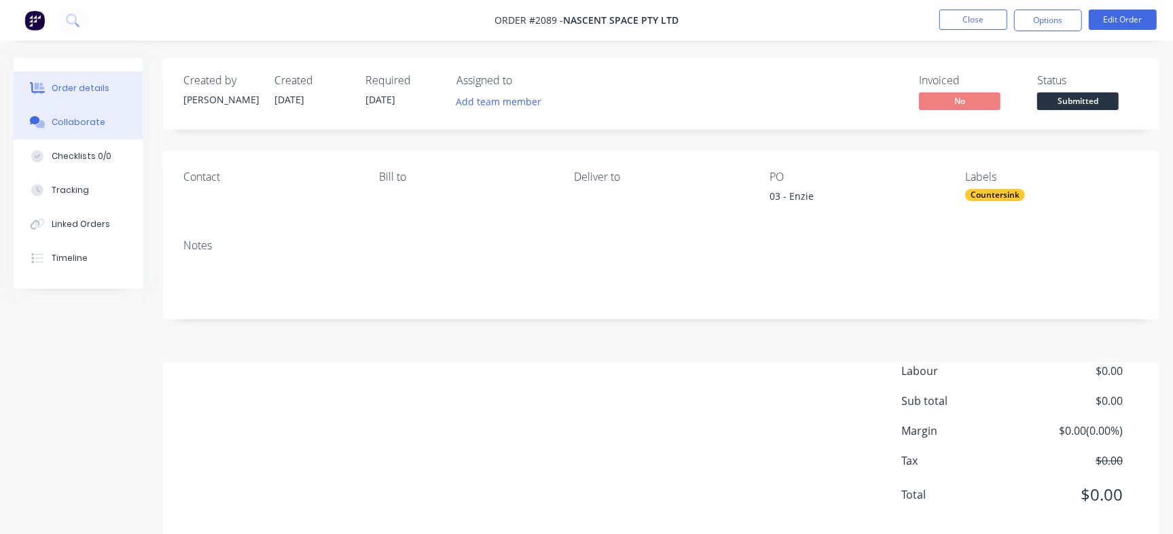
click at [88, 123] on div "Collaborate" at bounding box center [79, 122] width 54 height 12
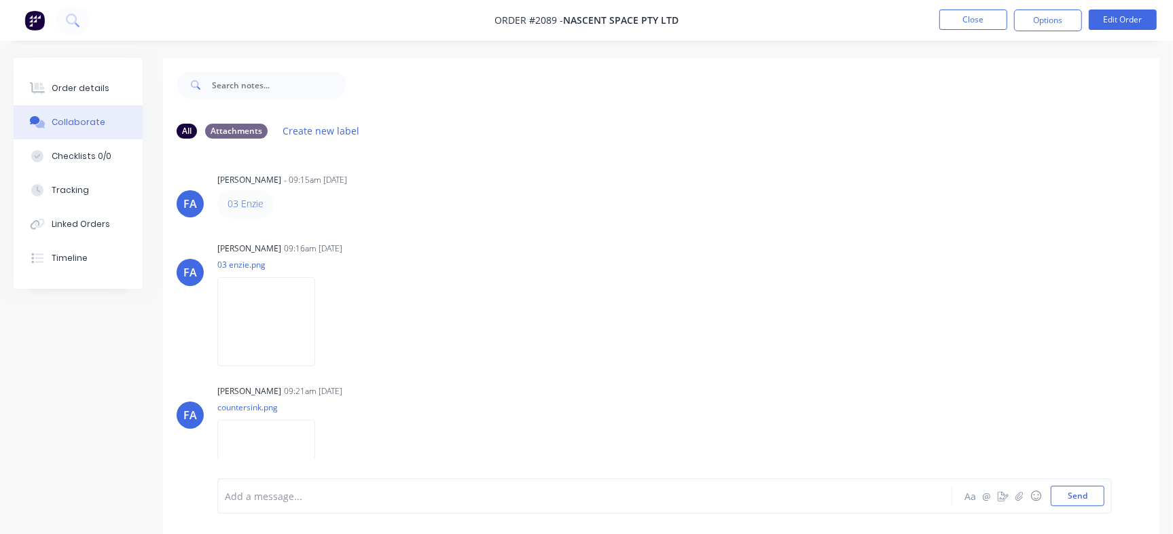
click at [952, 5] on nav "Order #2089 - Nascent Space Pty Ltd Close Options Edit Order" at bounding box center [586, 20] width 1173 height 41
click at [957, 32] on nav "Order #2089 - Nascent Space Pty Ltd Close Options Edit Order" at bounding box center [586, 20] width 1173 height 41
click at [968, 22] on button "Close" at bounding box center [973, 20] width 68 height 20
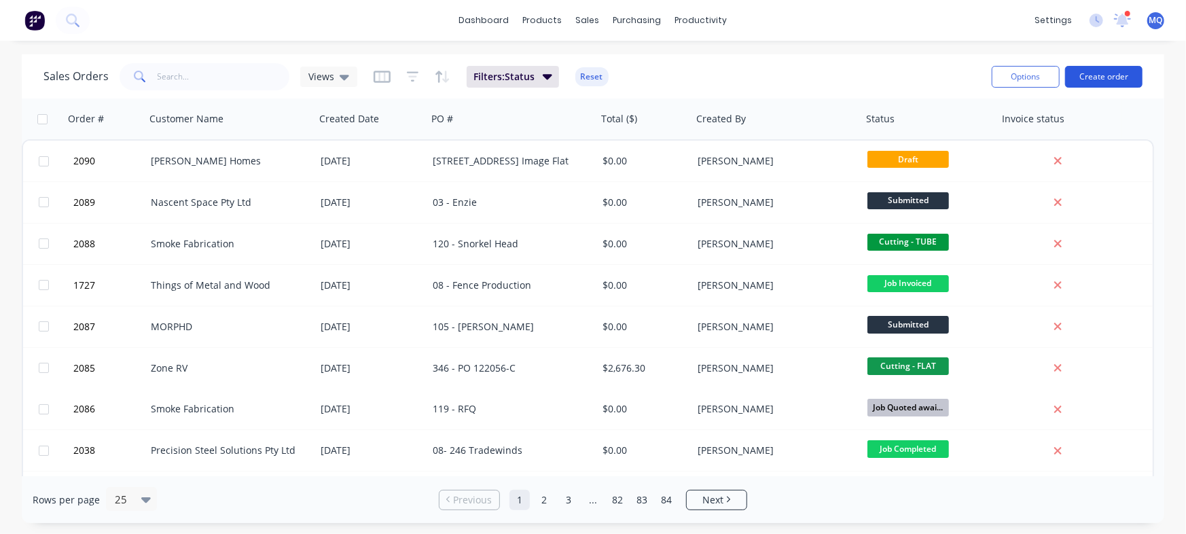
click at [1113, 73] on button "Create order" at bounding box center [1103, 77] width 77 height 22
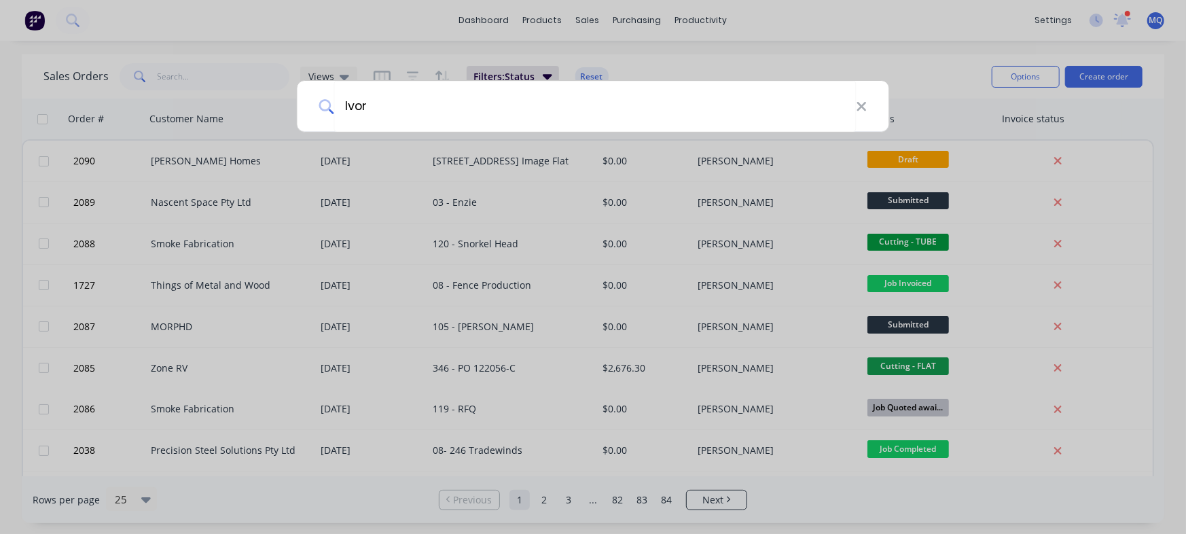
type input "Ivory"
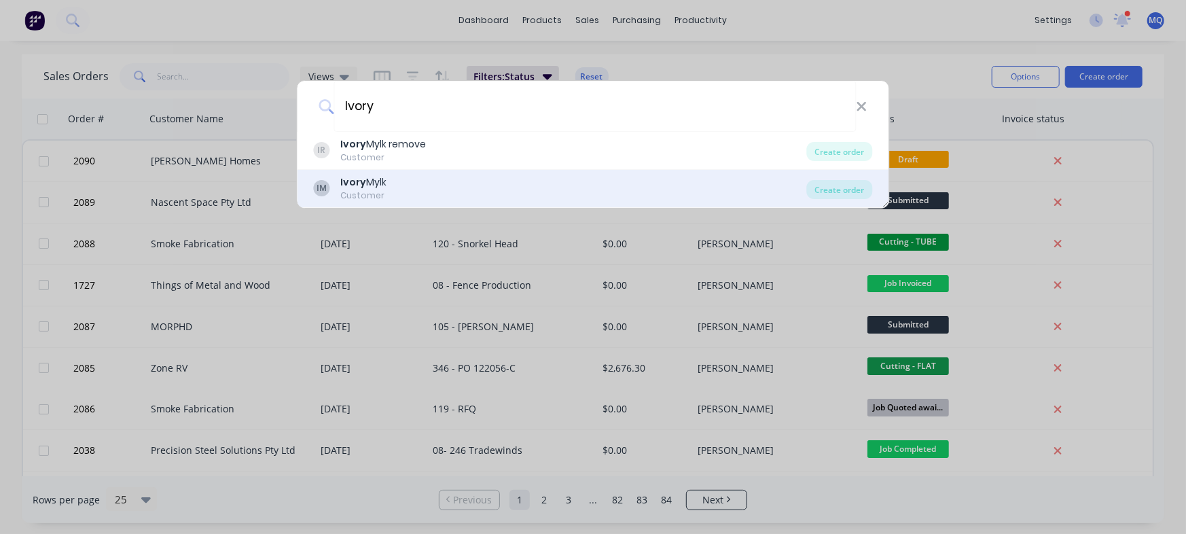
click at [395, 179] on div "IM Ivory Mylk Customer" at bounding box center [560, 188] width 493 height 26
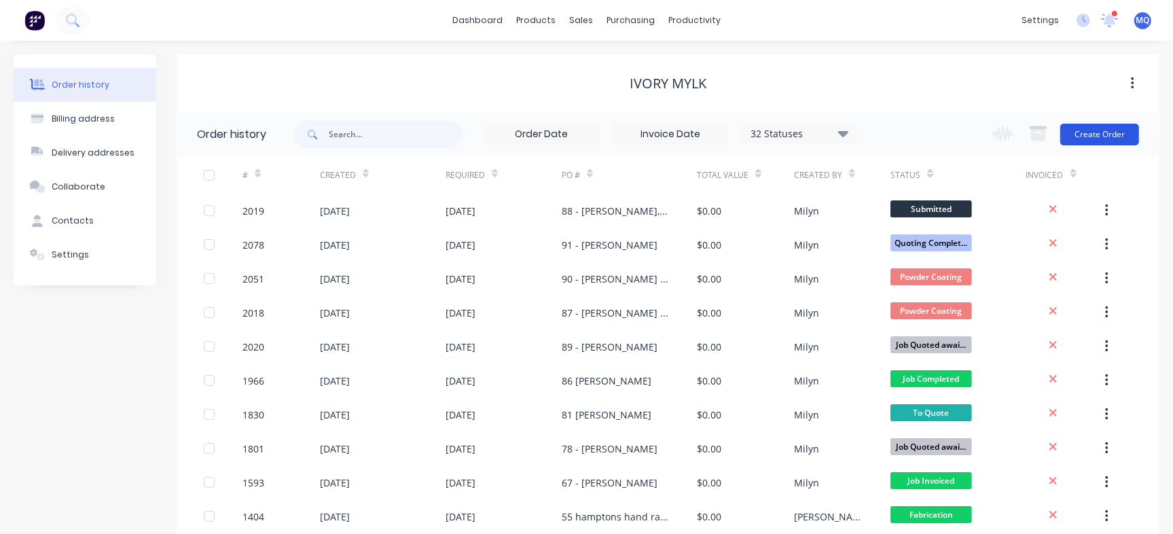
click at [1112, 133] on button "Create Order" at bounding box center [1099, 135] width 79 height 22
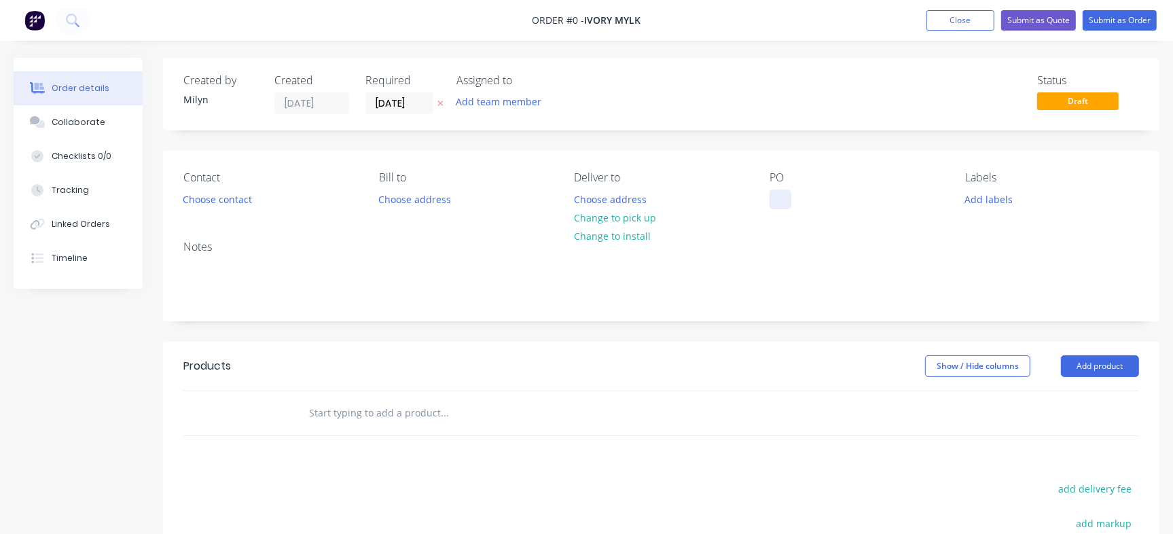
click at [786, 198] on div at bounding box center [780, 199] width 22 height 20
click at [782, 194] on div at bounding box center [780, 199] width 22 height 20
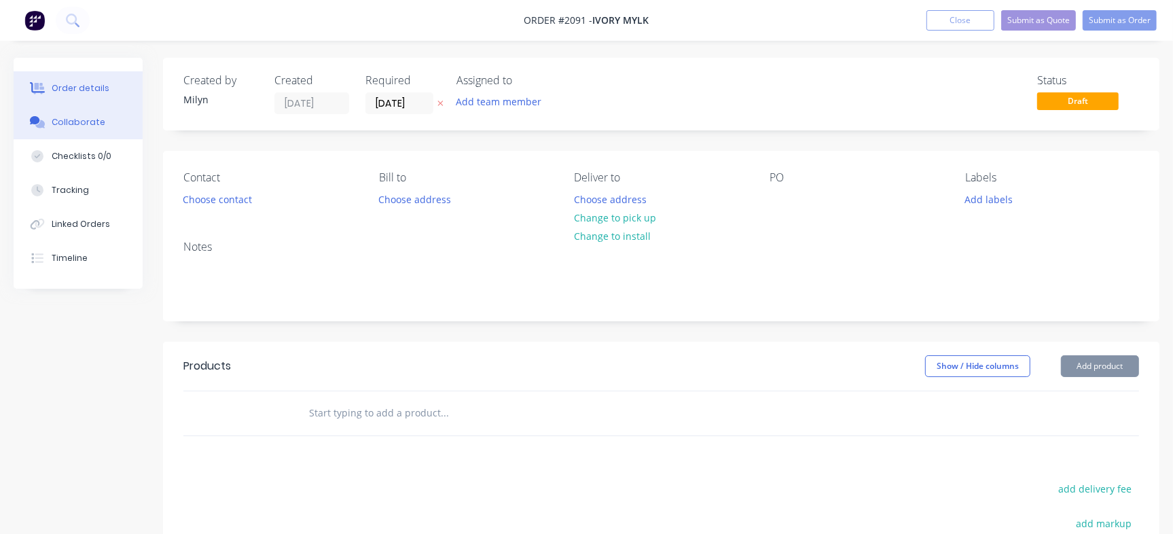
click at [66, 126] on div "Collaborate" at bounding box center [79, 122] width 54 height 12
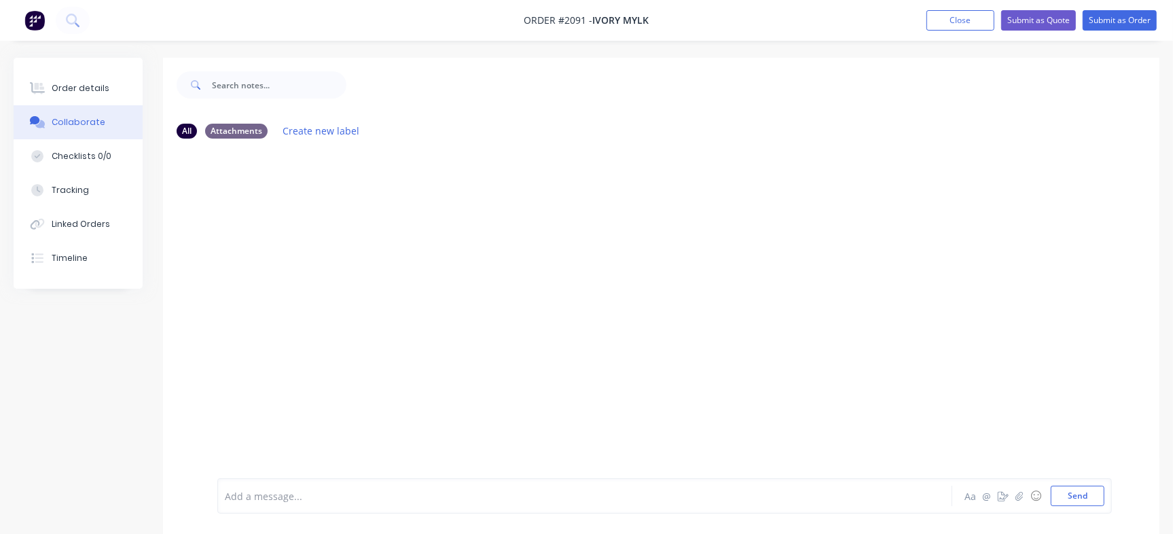
click at [322, 498] on div at bounding box center [554, 496] width 659 height 14
click at [410, 302] on div "MQ You - 09:44am 12/08/25 93 Rachelle Uptin Labels Edit Delete" at bounding box center [661, 313] width 996 height 329
drag, startPoint x: 335, startPoint y: 291, endPoint x: 324, endPoint y: 283, distance: 13.6
click at [334, 291] on div "MQ You - 09:44am 12/08/25 93 Rachelle Uptin Labels Edit Delete" at bounding box center [661, 313] width 996 height 329
click at [1074, 490] on button "Send" at bounding box center [1078, 496] width 54 height 20
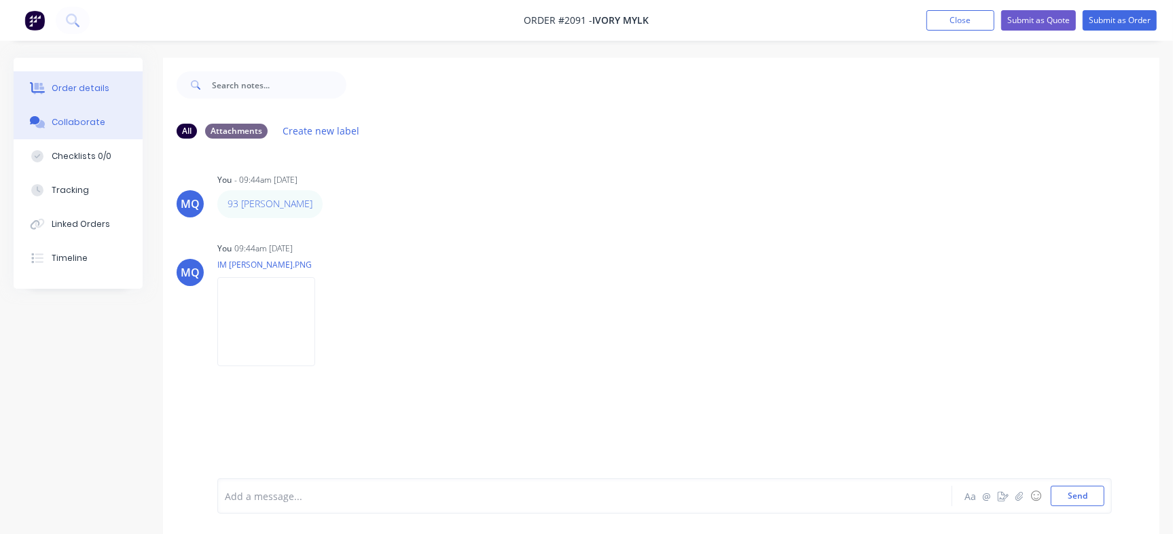
click at [92, 79] on button "Order details" at bounding box center [78, 88] width 129 height 34
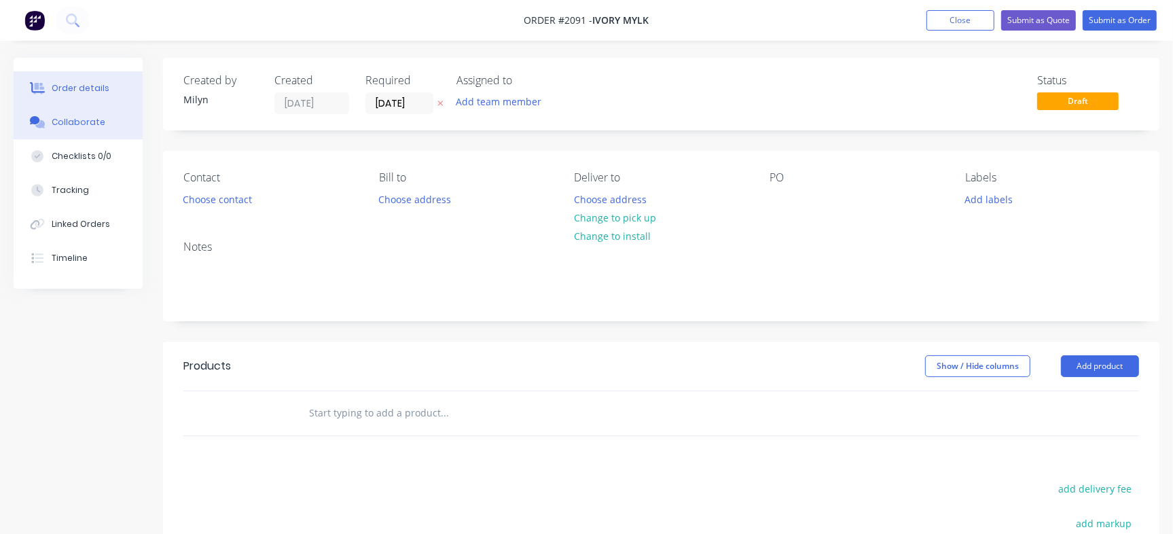
click at [63, 122] on div "Collaborate" at bounding box center [79, 122] width 54 height 12
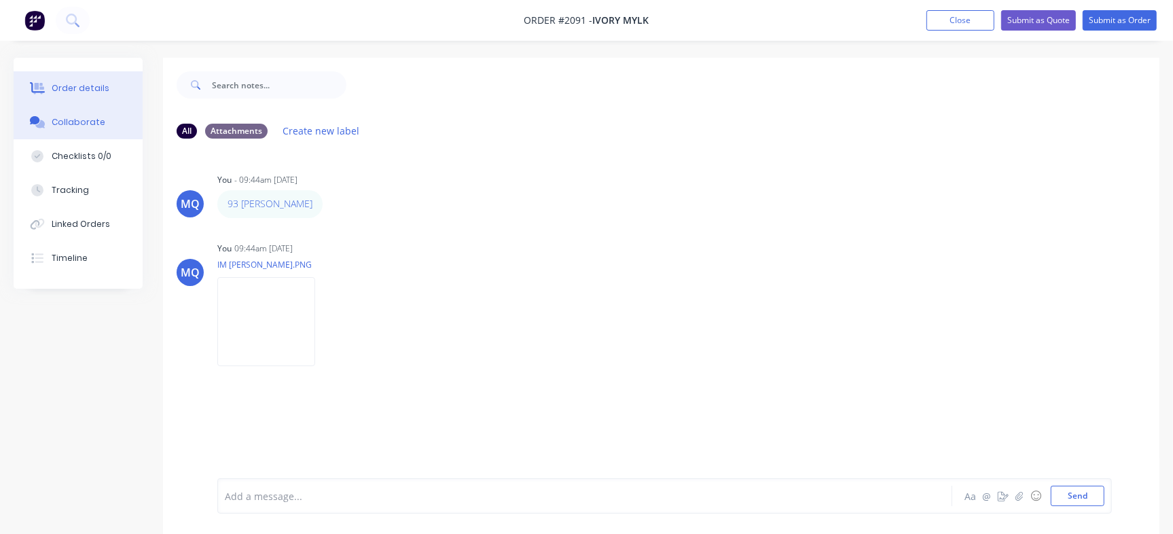
click at [73, 79] on button "Order details" at bounding box center [78, 88] width 129 height 34
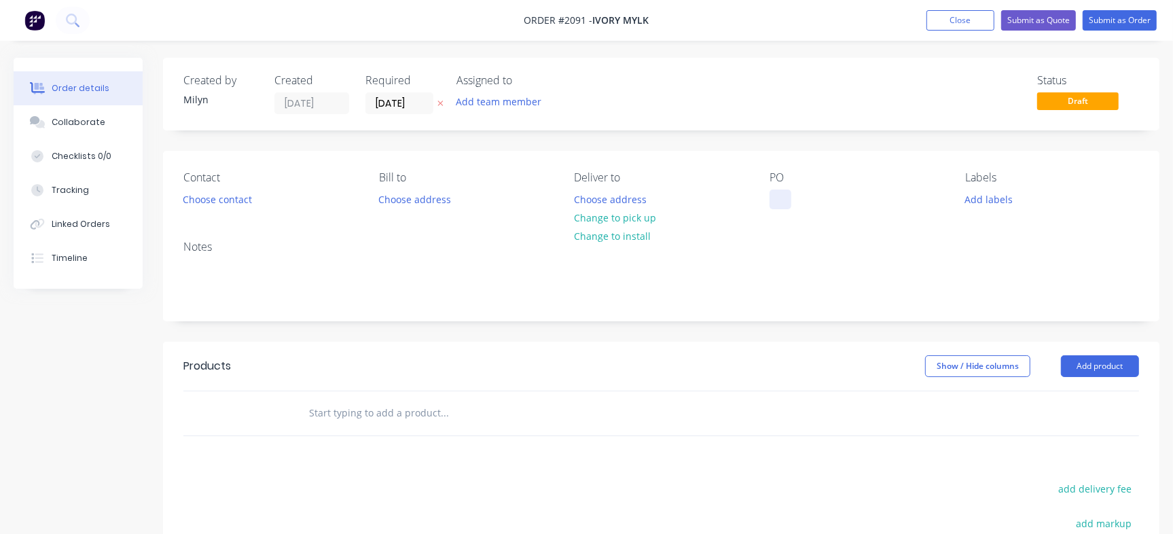
click at [780, 196] on div at bounding box center [780, 199] width 22 height 20
drag, startPoint x: 888, startPoint y: 127, endPoint x: 278, endPoint y: 124, distance: 609.9
click at [886, 128] on div "Created by Milyn Created 12/08/25 Required 12/08/25 Assigned to Add team member…" at bounding box center [661, 94] width 996 height 73
click at [395, 105] on input "[DATE]" at bounding box center [399, 103] width 67 height 20
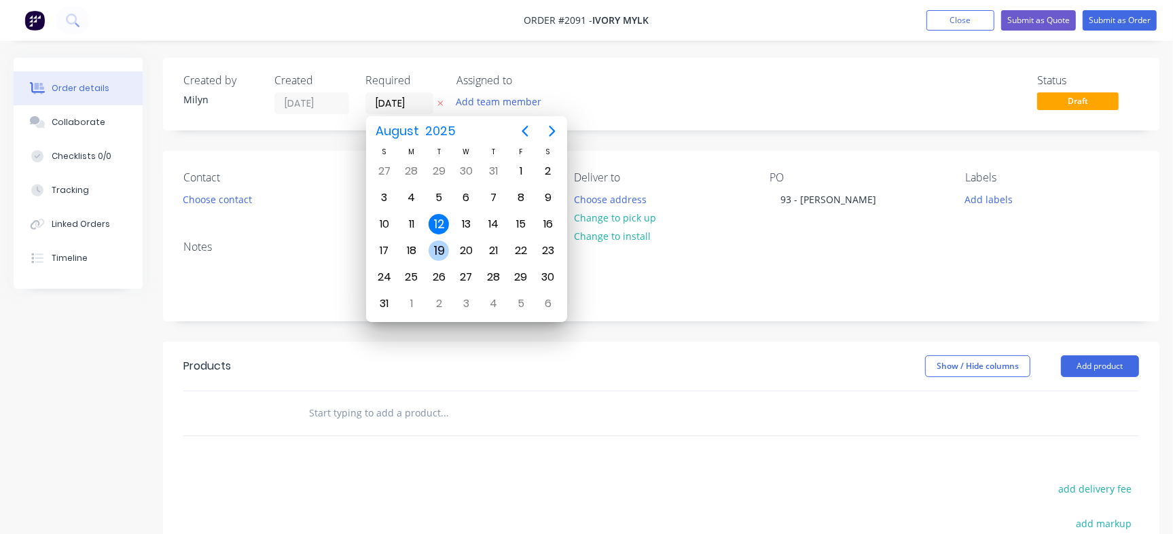
click at [431, 258] on div "19" at bounding box center [438, 251] width 27 height 26
type input "[DATE]"
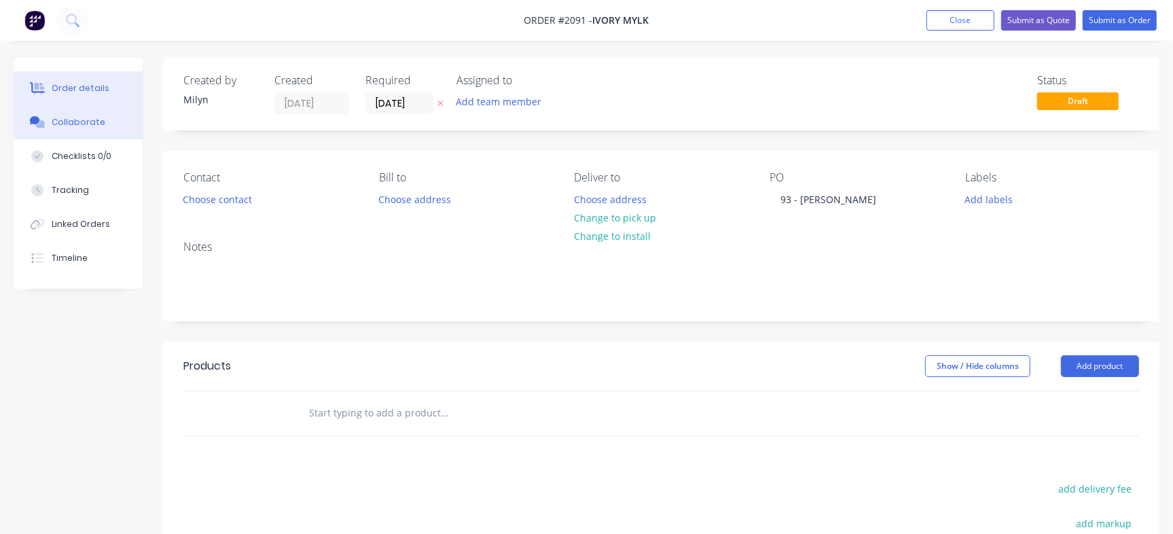
click at [98, 121] on div "Collaborate" at bounding box center [79, 122] width 54 height 12
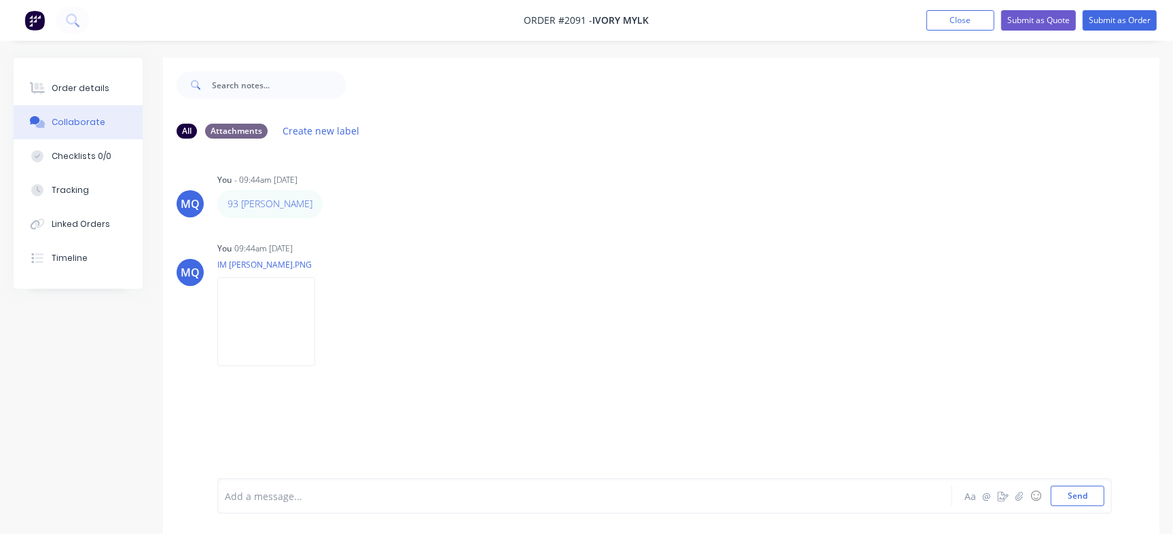
click at [404, 487] on div "Add a message..." at bounding box center [554, 496] width 659 height 20
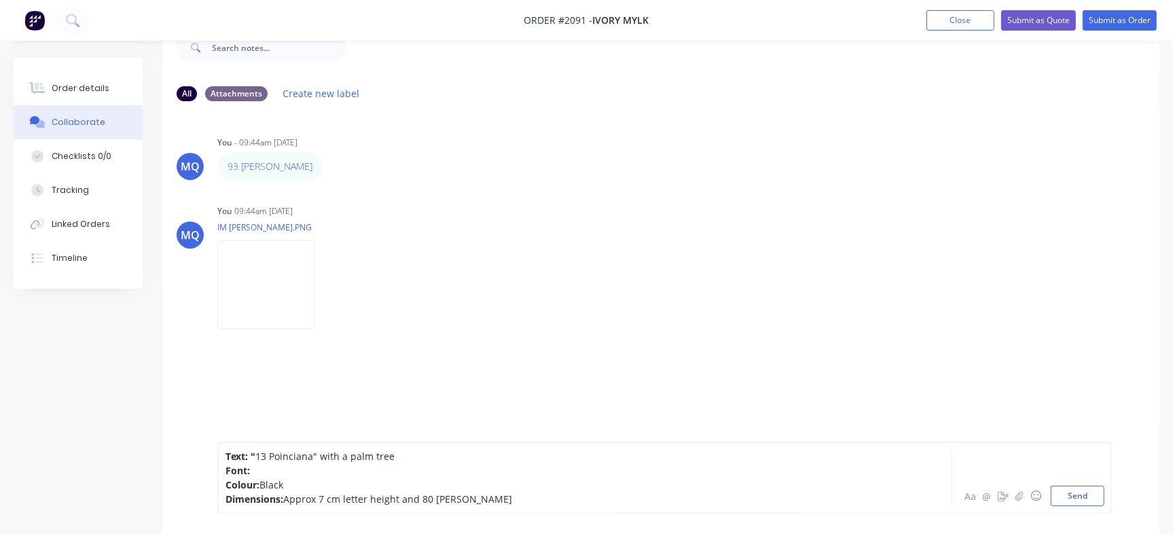
scroll to position [57, 0]
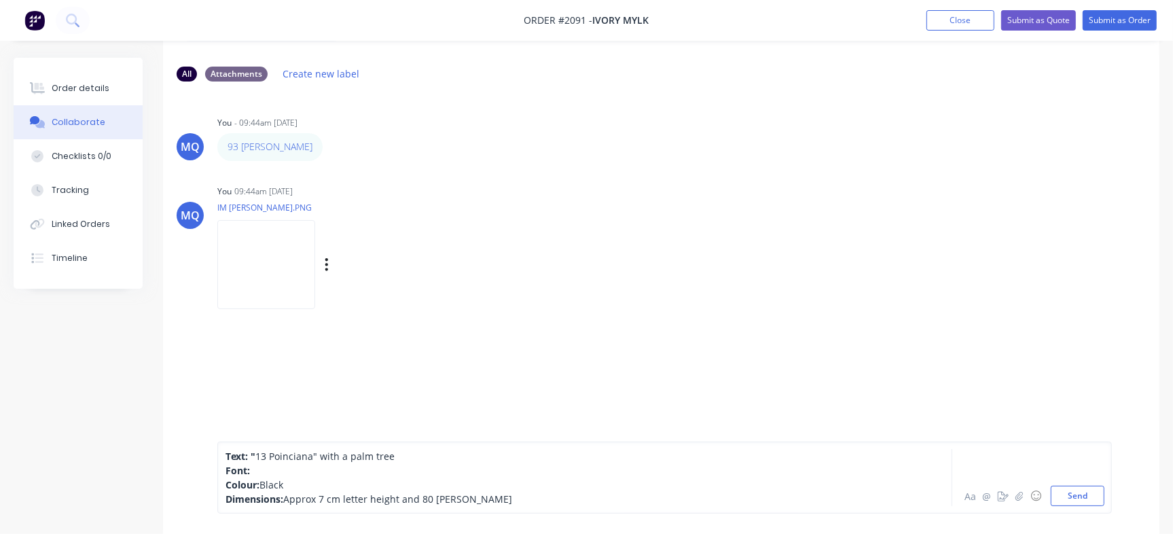
click at [289, 245] on img at bounding box center [266, 264] width 98 height 89
drag, startPoint x: 359, startPoint y: 447, endPoint x: 416, endPoint y: 448, distance: 57.1
click at [416, 448] on div "Text: " 13 Poinciana" with a palm tree Font: Colour: Black Dimensions: Approx 7…" at bounding box center [664, 477] width 894 height 72
click at [254, 244] on img at bounding box center [266, 264] width 98 height 89
click at [298, 454] on span "13 Poinciana" with a palm tree" at bounding box center [324, 456] width 139 height 13
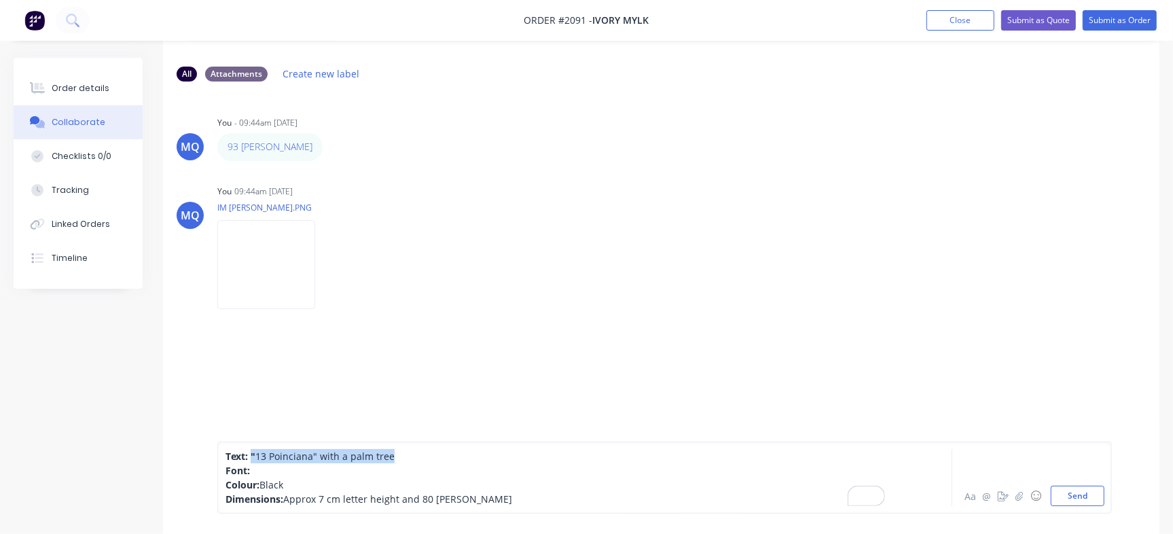
drag, startPoint x: 249, startPoint y: 453, endPoint x: 433, endPoint y: 451, distance: 183.4
click at [433, 451] on div "Text: " 13 Poinciana" with a palm tree" at bounding box center [554, 456] width 659 height 14
click at [216, 439] on div "Text: 40 Brissy Ave Font: Colour: Black Dimensions: Approx 7 cm letter height a…" at bounding box center [661, 456] width 996 height 156
drag, startPoint x: 255, startPoint y: 456, endPoint x: 210, endPoint y: 427, distance: 53.7
click at [210, 427] on div "Text: 40 Brissy Ave Font: Colour: Black Dimensions: Approx 7 cm letter height a…" at bounding box center [661, 456] width 996 height 156
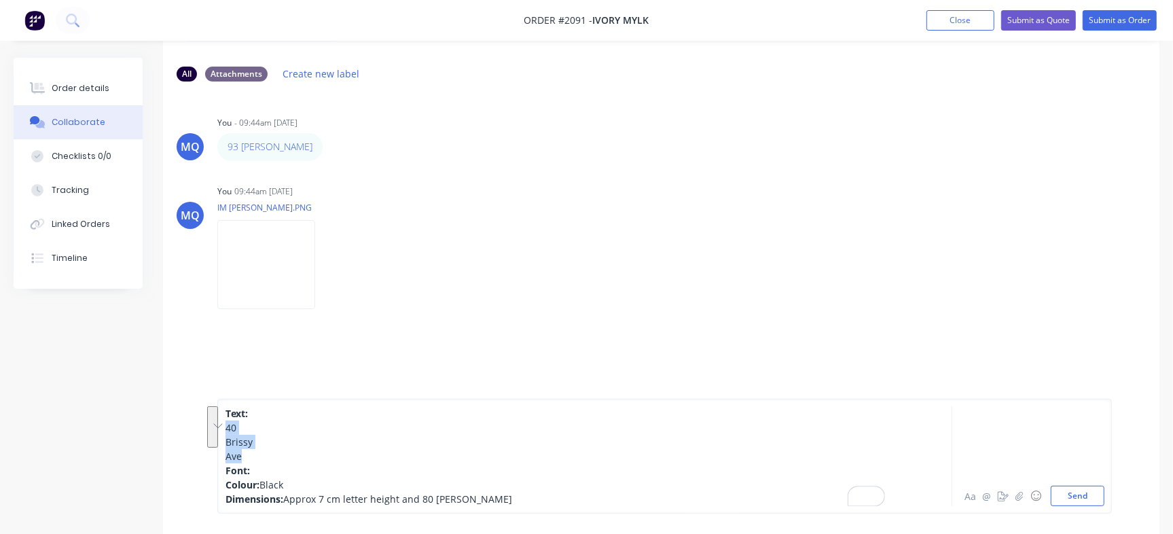
click at [294, 455] on div "Ave" at bounding box center [554, 456] width 659 height 14
click at [291, 462] on div "Ave" at bounding box center [554, 456] width 659 height 14
click at [283, 468] on div "Font:" at bounding box center [554, 470] width 659 height 14
click at [272, 479] on span "Black" at bounding box center [271, 484] width 24 height 13
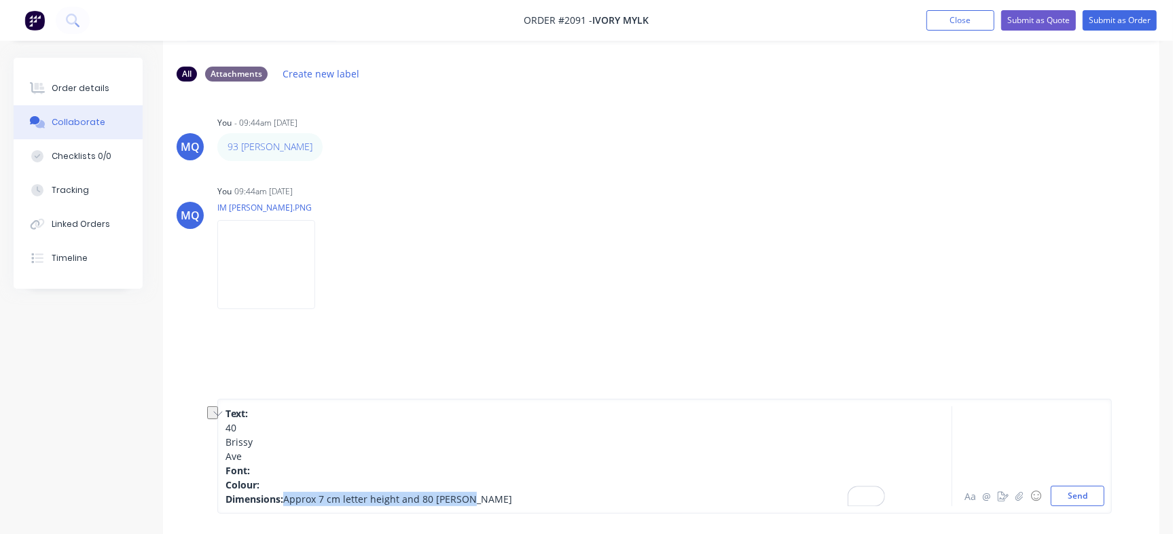
drag, startPoint x: 285, startPoint y: 492, endPoint x: 490, endPoint y: 498, distance: 205.2
click at [490, 498] on div "Dimensions: Approx 7 cm letter height and 80 cm long" at bounding box center [554, 499] width 659 height 14
click at [291, 486] on div "Colour:" at bounding box center [554, 484] width 659 height 14
click at [268, 482] on span "antique brass colour" at bounding box center [306, 484] width 94 height 13
drag, startPoint x: 264, startPoint y: 483, endPoint x: 386, endPoint y: 487, distance: 122.3
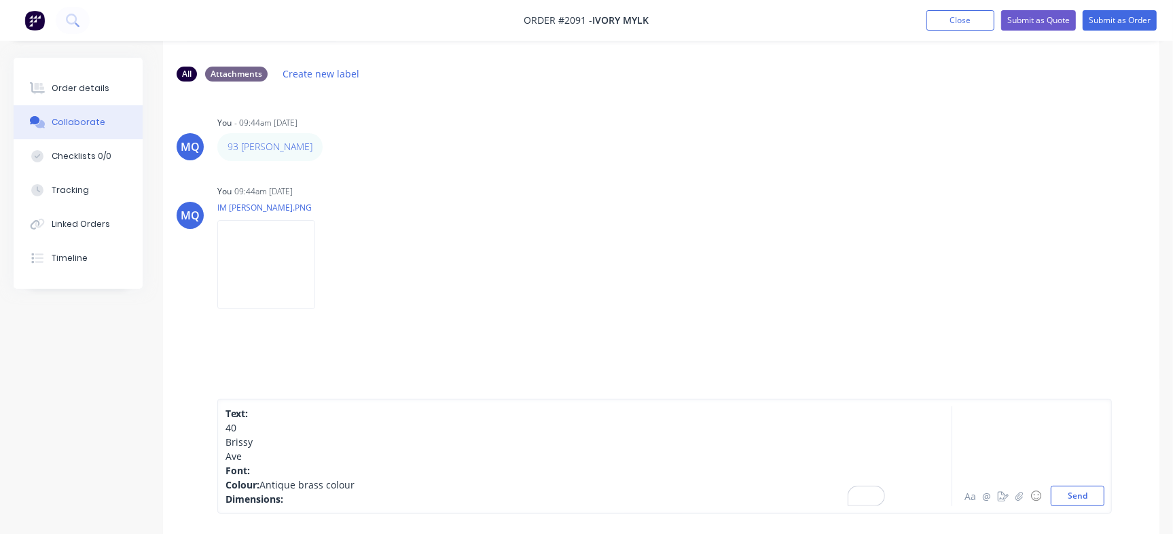
click at [384, 479] on div "Colour: Antique brass colour" at bounding box center [554, 484] width 659 height 14
click at [263, 478] on span "Antique brass colour" at bounding box center [306, 484] width 95 height 13
click at [265, 484] on span "bronze colourAntique brass colour" at bounding box center [338, 484] width 158 height 13
click at [326, 486] on span "Bronze colourAntique brass colour" at bounding box center [338, 484] width 158 height 13
click at [431, 490] on div "Colour: Bronze colour (Antique brass colour" at bounding box center [554, 484] width 659 height 14
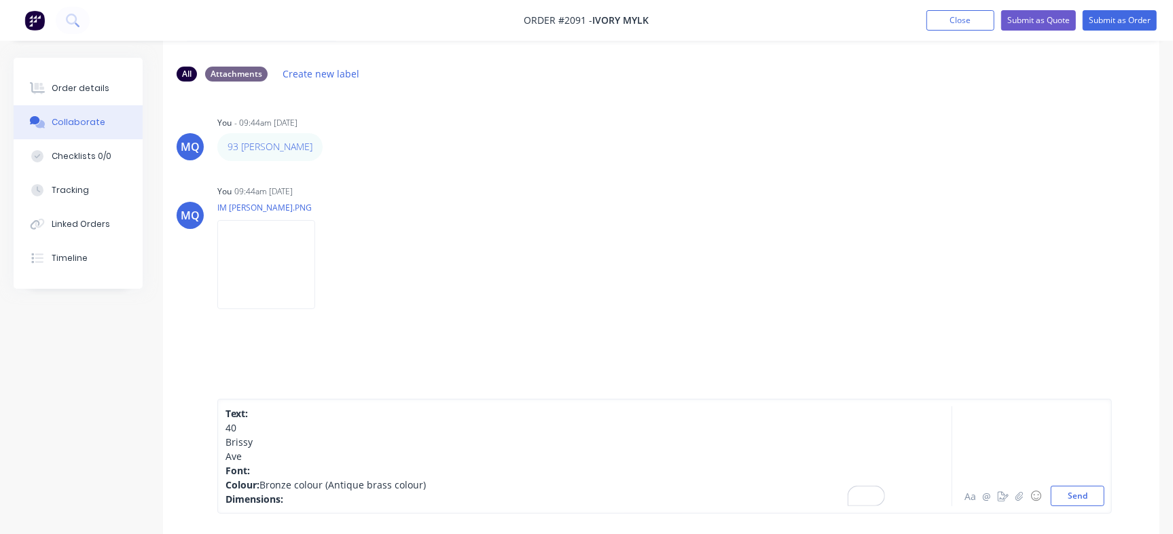
click at [357, 494] on div "Dimensions:" at bounding box center [554, 499] width 659 height 14
click at [293, 468] on div "Font:" at bounding box center [554, 470] width 659 height 14
drag, startPoint x: 511, startPoint y: 467, endPoint x: 254, endPoint y: 472, distance: 256.8
click at [254, 472] on div "Font: Cursive and and the same writing on the white house" at bounding box center [554, 470] width 659 height 14
click at [319, 494] on div "Dimensions:" at bounding box center [554, 499] width 659 height 14
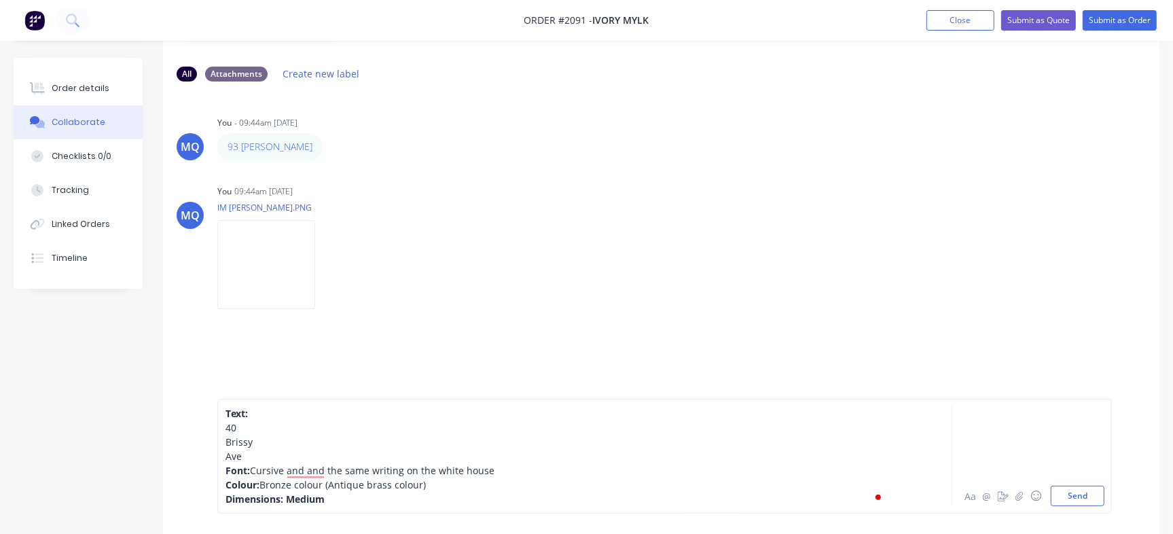
click at [313, 499] on span "Dimensions: Medium" at bounding box center [274, 498] width 99 height 13
click at [312, 499] on span "Dimensions: Medium" at bounding box center [274, 498] width 99 height 13
click at [369, 506] on div "Dimensions: Medium" at bounding box center [554, 499] width 659 height 14
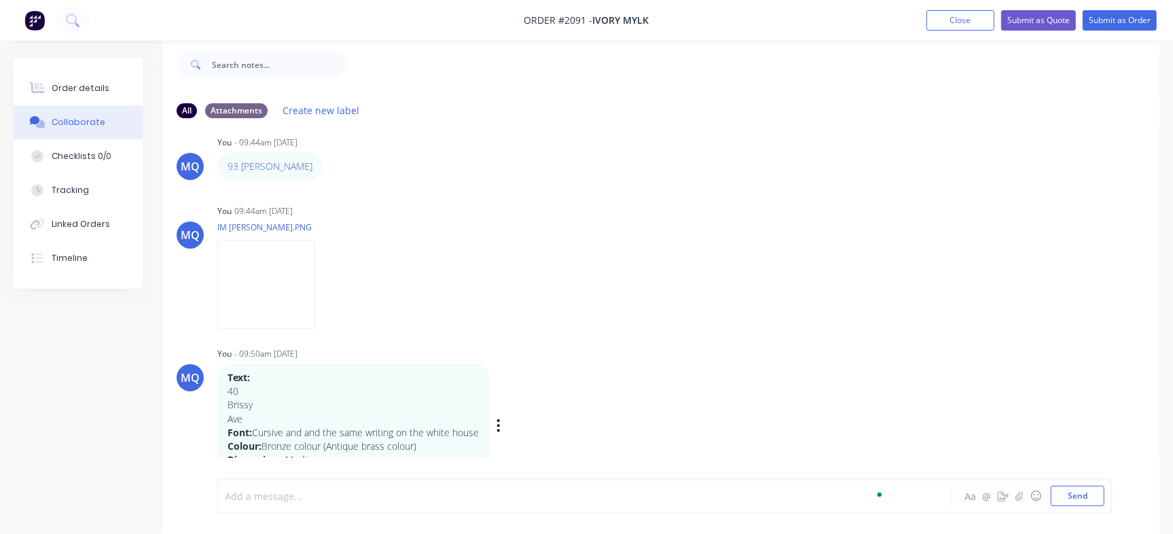
scroll to position [46, 0]
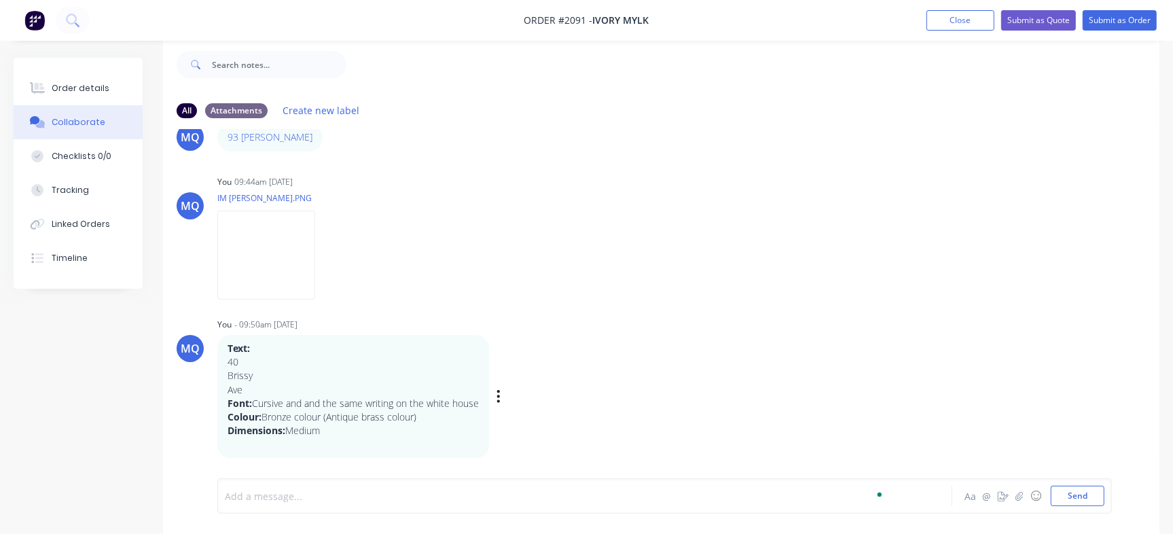
click at [727, 372] on div "MQ You - 09:50am 12/08/25 Text: 40 Brissy Ave Font: Cursive and and the same wr…" at bounding box center [661, 386] width 996 height 144
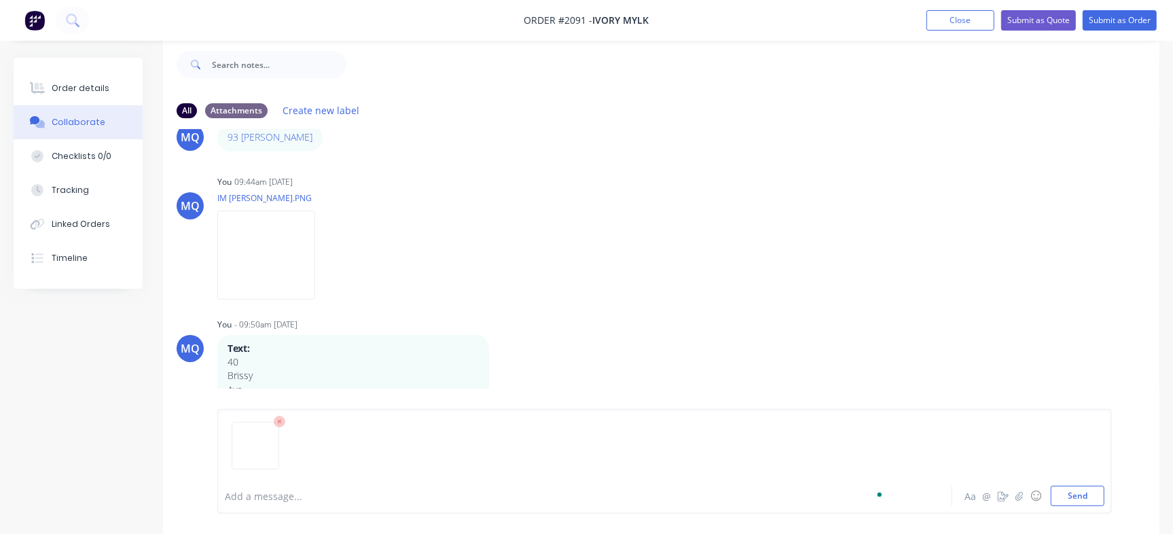
click at [1089, 506] on button "Send" at bounding box center [1078, 496] width 54 height 20
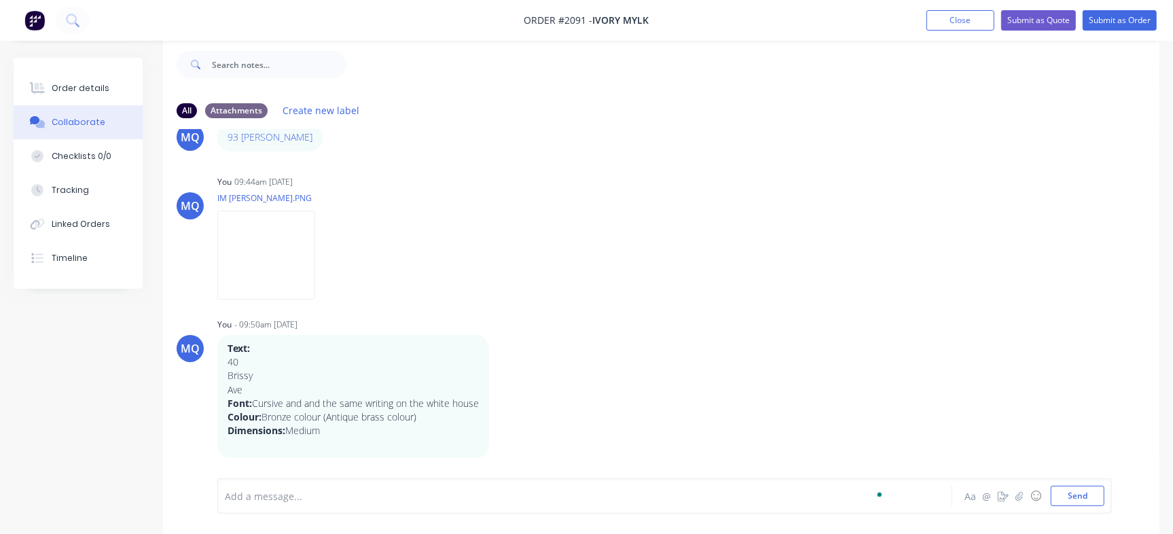
click at [397, 489] on div "To enrich screen reader interactions, please activate Accessibility in Grammarl…" at bounding box center [554, 496] width 659 height 14
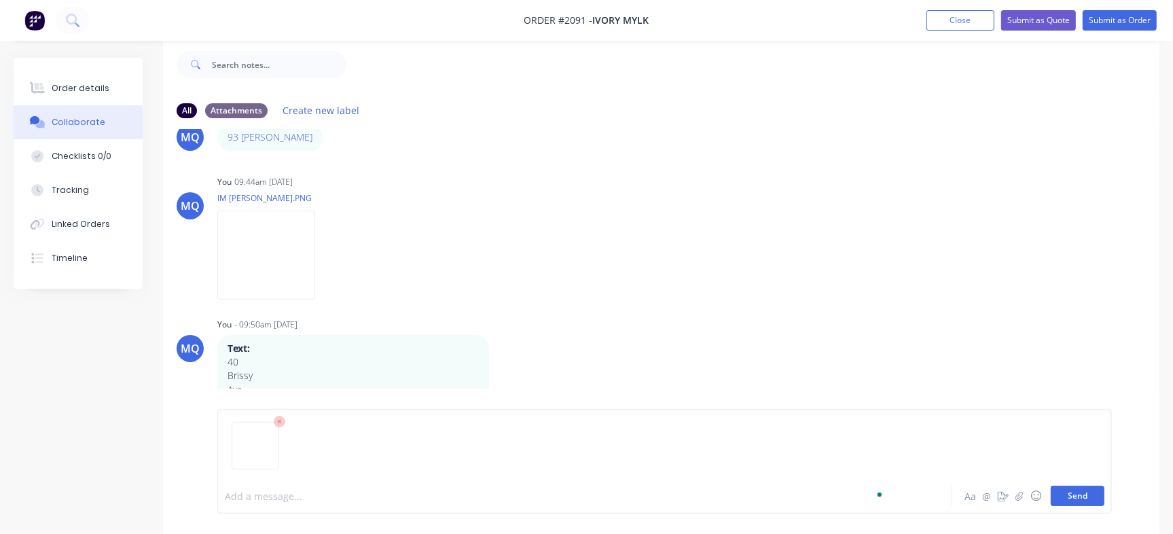
click at [1074, 493] on button "Send" at bounding box center [1078, 496] width 54 height 20
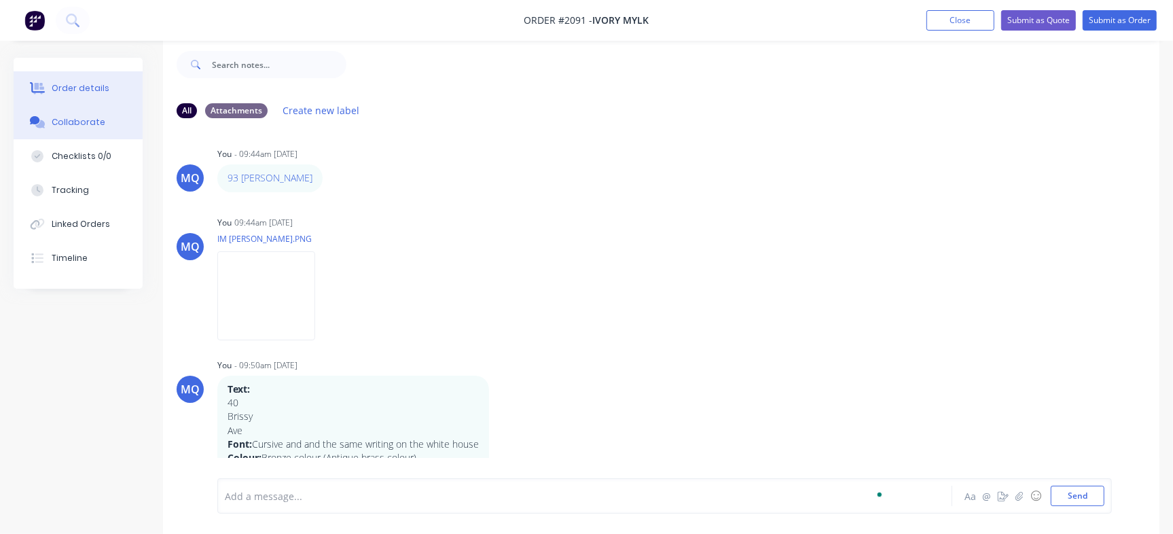
scroll to position [0, 0]
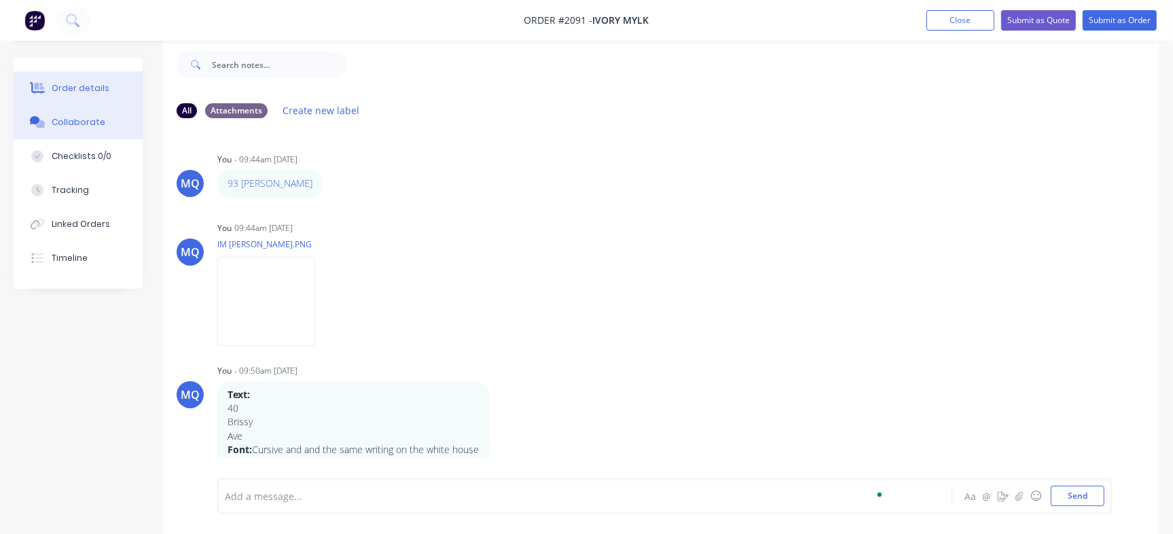
click at [76, 86] on div "Order details" at bounding box center [81, 88] width 58 height 12
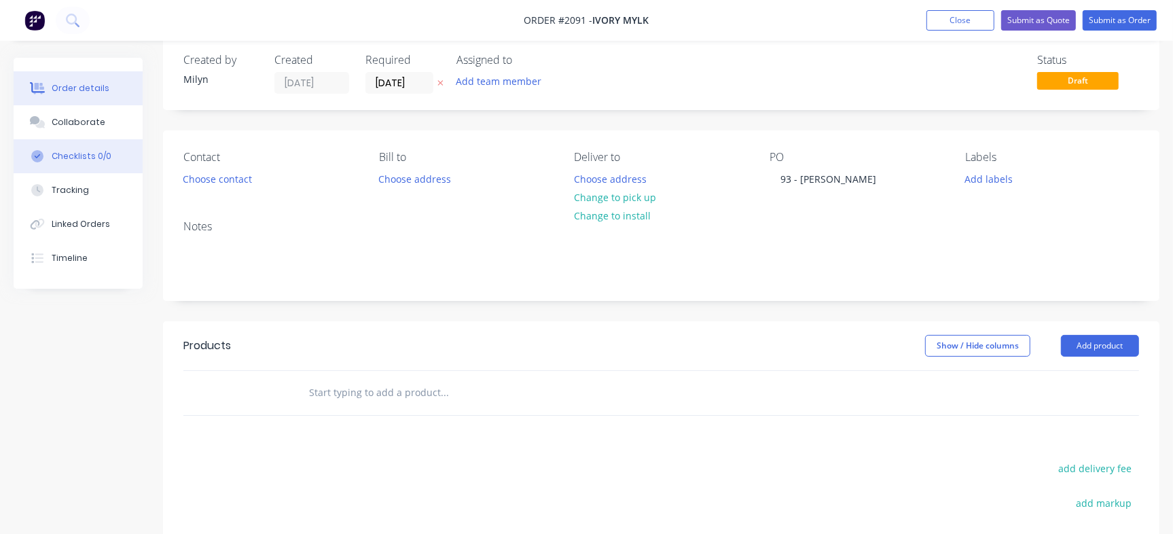
click at [90, 139] on button "Checklists 0/0" at bounding box center [78, 156] width 129 height 34
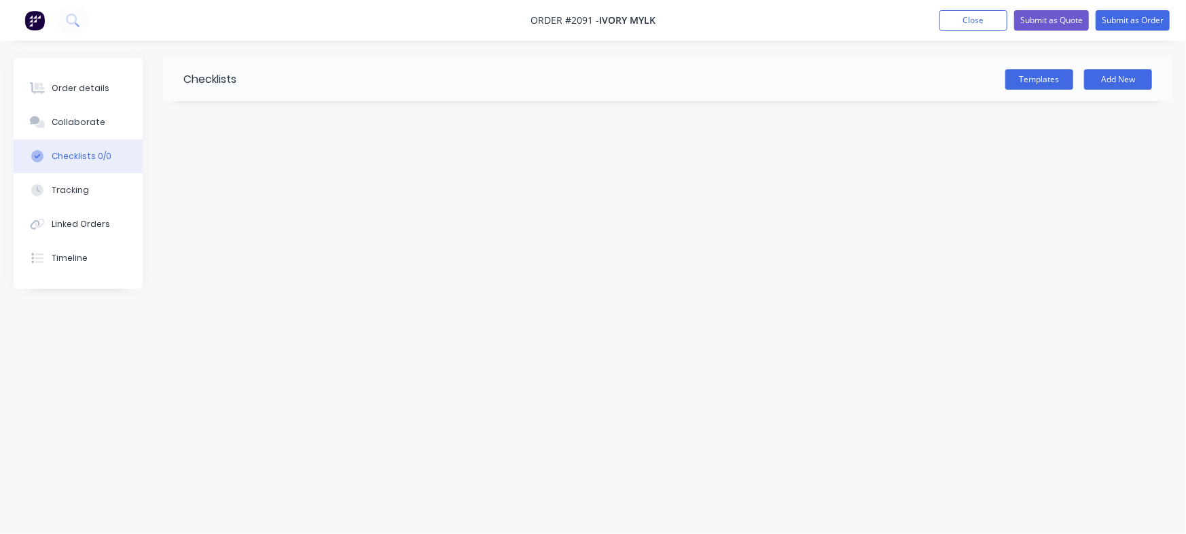
click at [104, 122] on button "Collaborate" at bounding box center [78, 122] width 129 height 34
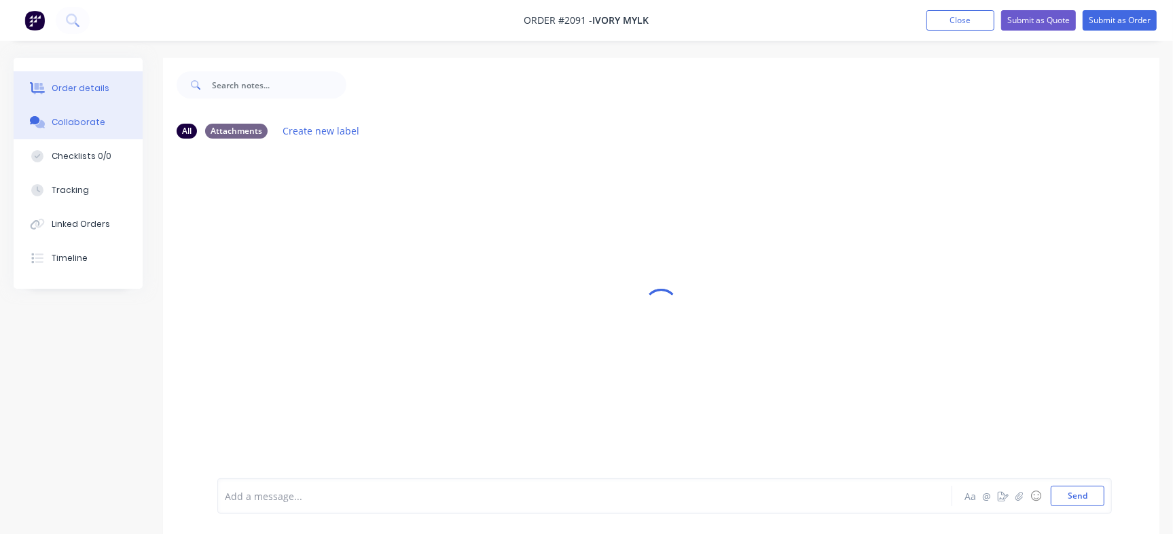
click at [114, 80] on button "Order details" at bounding box center [78, 88] width 129 height 34
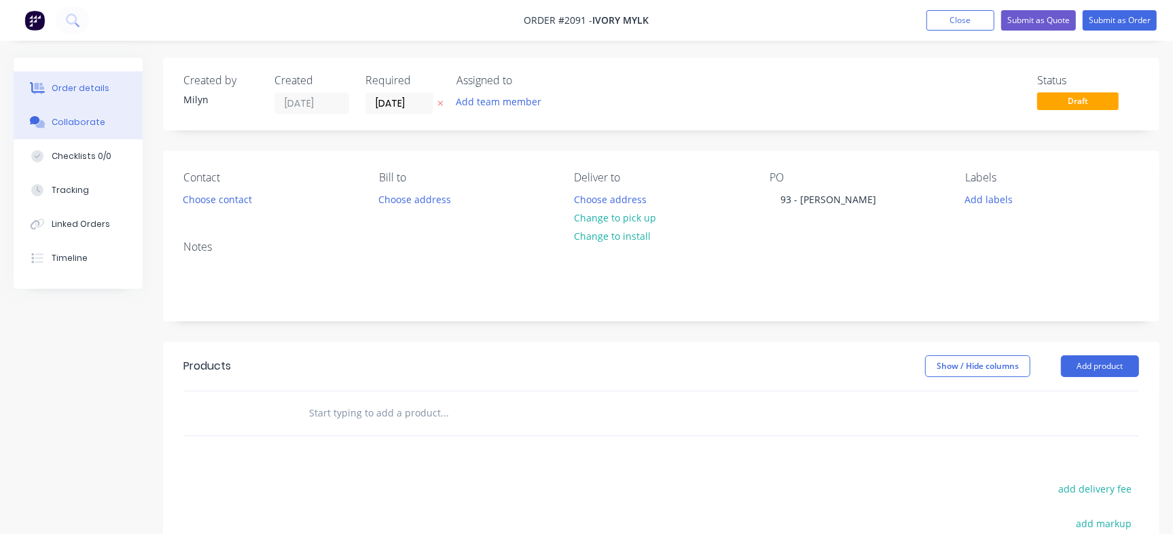
click at [84, 118] on div "Collaborate" at bounding box center [79, 122] width 54 height 12
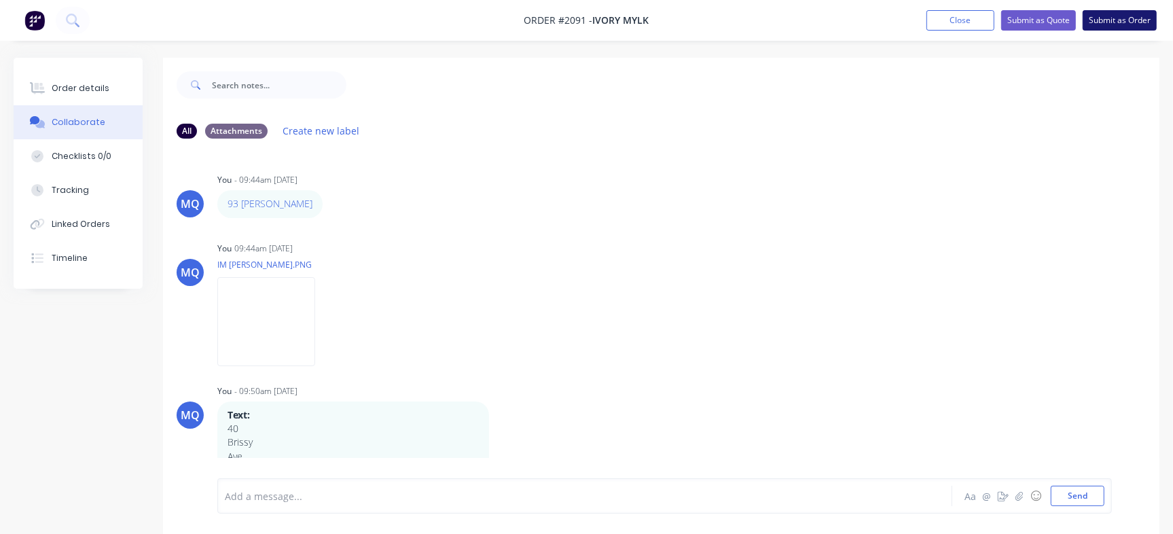
click at [1132, 18] on button "Submit as Order" at bounding box center [1120, 20] width 74 height 20
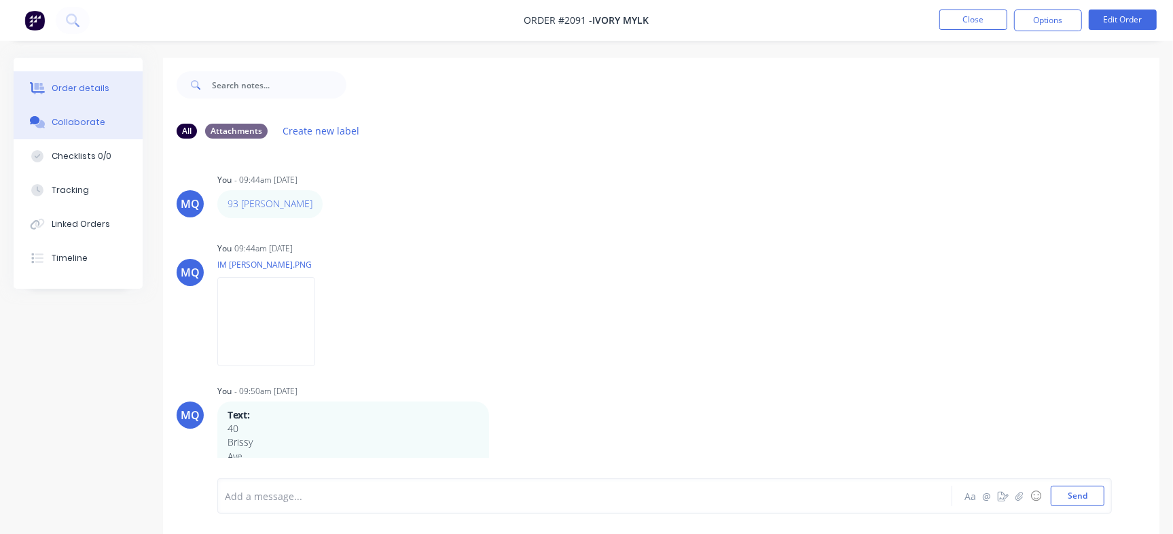
click at [77, 79] on button "Order details" at bounding box center [78, 88] width 129 height 34
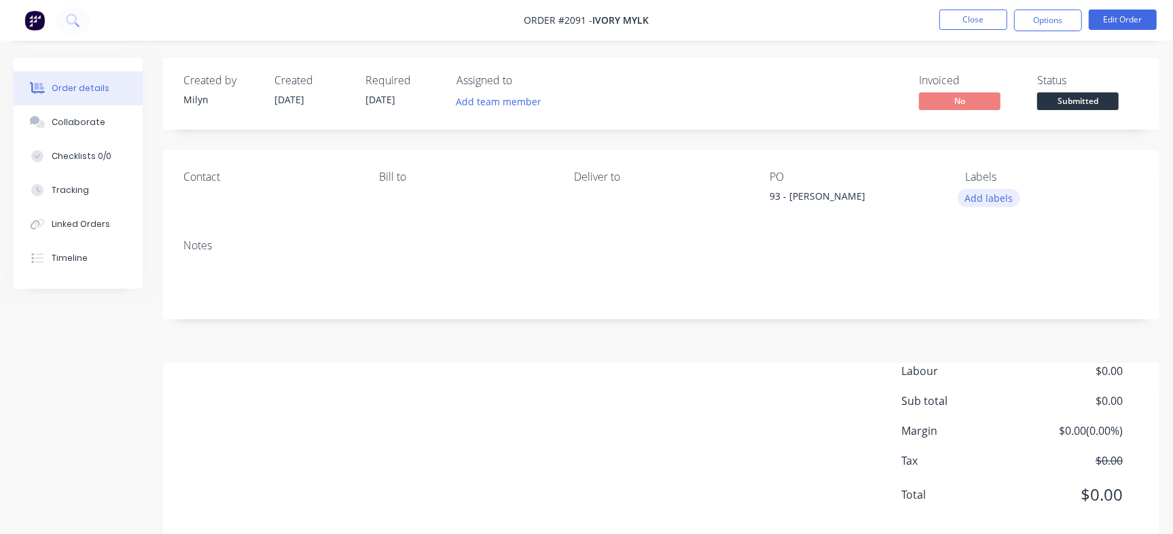
click at [986, 197] on button "Add labels" at bounding box center [989, 198] width 62 height 18
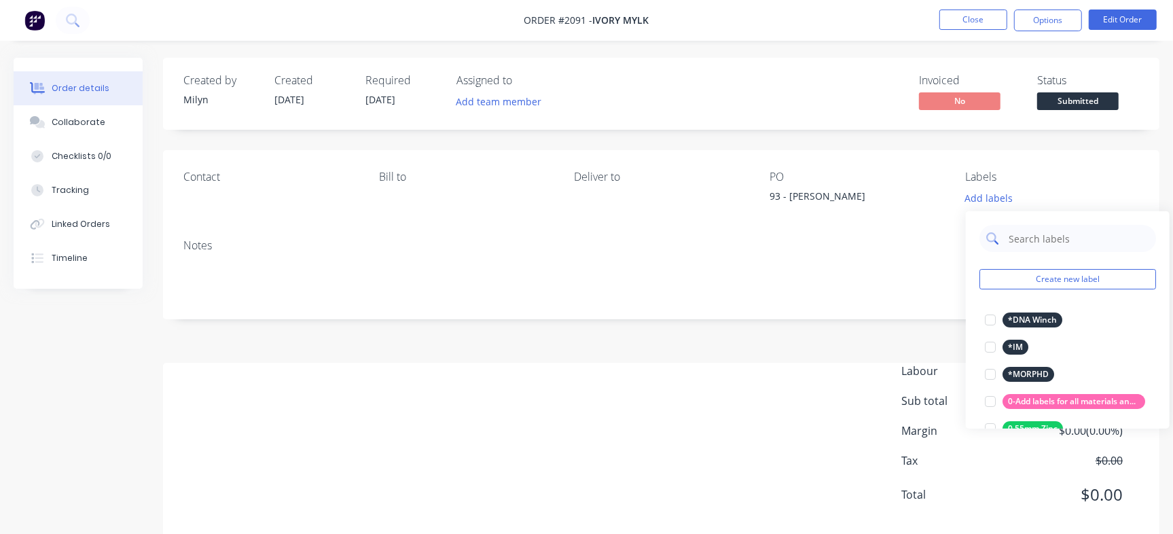
click at [1040, 238] on input "text" at bounding box center [1078, 238] width 142 height 27
type input "Quote"
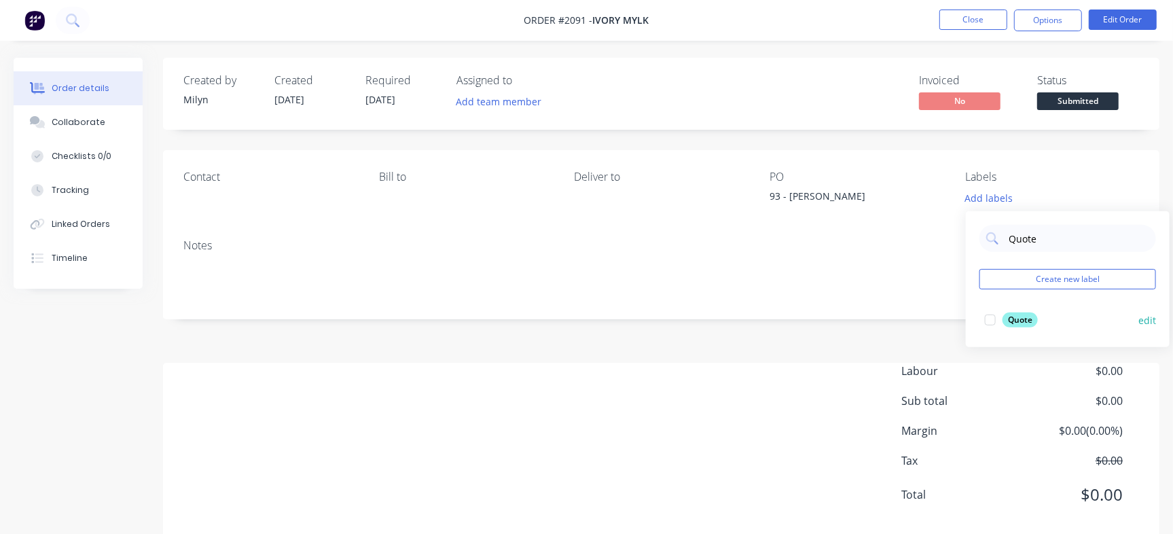
click at [994, 314] on div at bounding box center [990, 319] width 27 height 27
click at [812, 127] on div "Created by Milyn Created 12/08/25 Required 19/08/25 Assigned to Add team member…" at bounding box center [661, 94] width 996 height 72
click at [997, 17] on button "Close" at bounding box center [973, 20] width 68 height 20
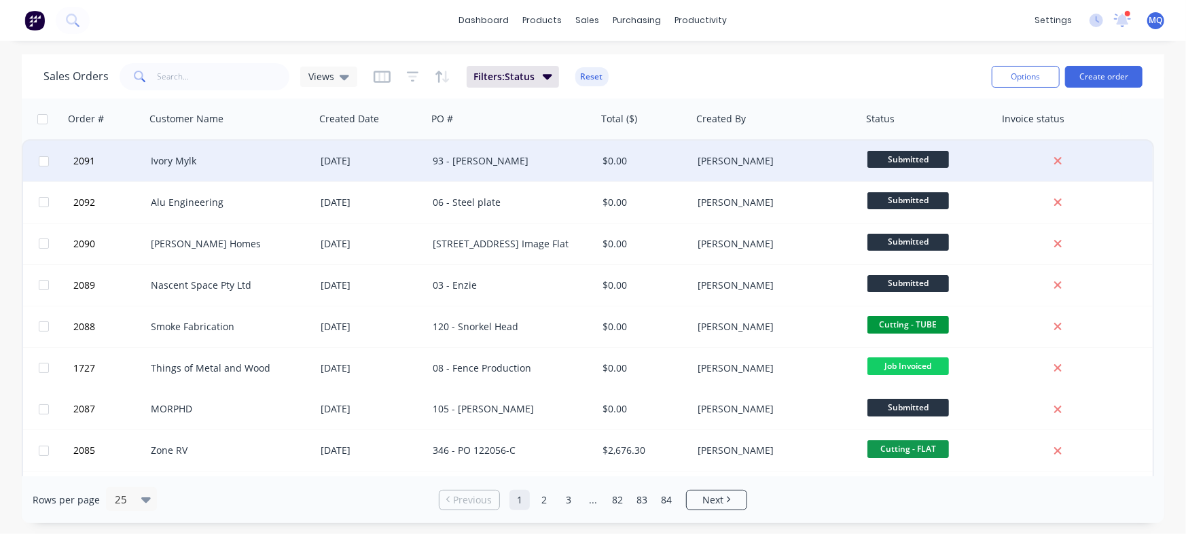
click at [506, 158] on div "93 - [PERSON_NAME]" at bounding box center [508, 161] width 151 height 14
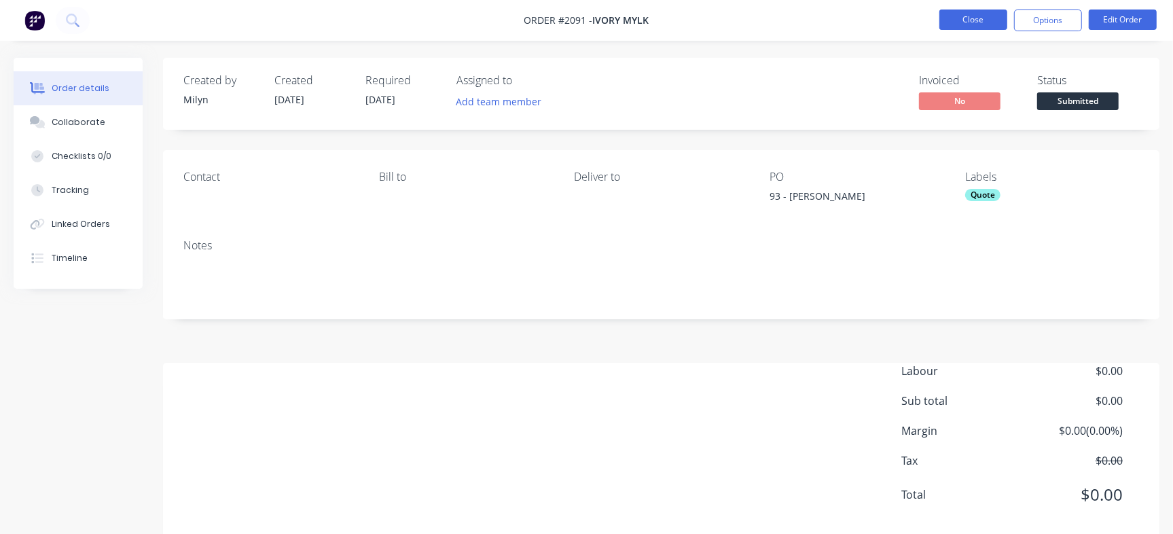
click at [991, 19] on button "Close" at bounding box center [973, 20] width 68 height 20
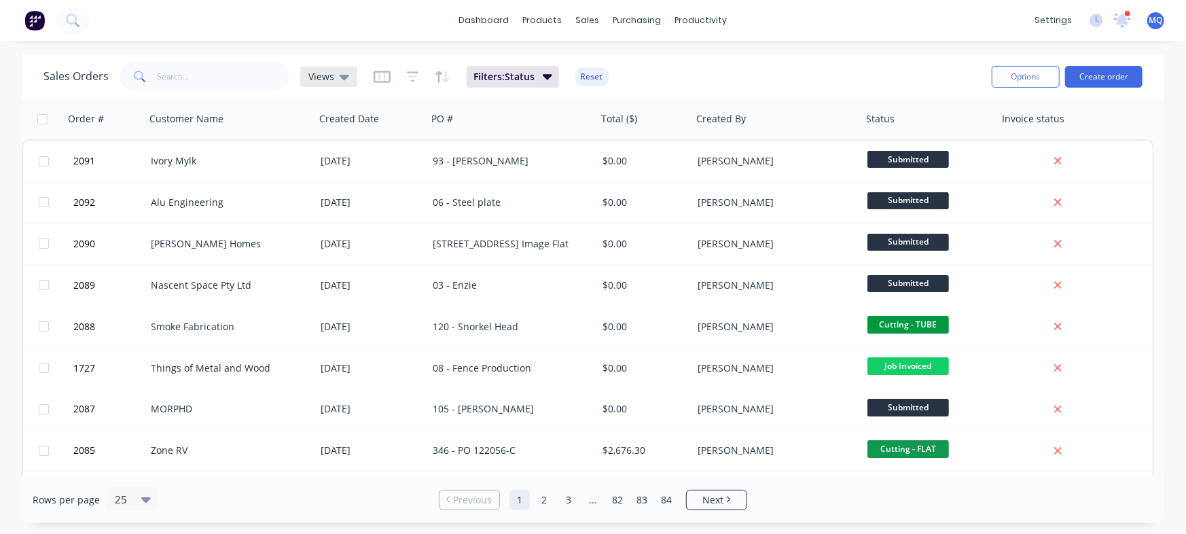
click at [346, 72] on icon at bounding box center [345, 76] width 10 height 15
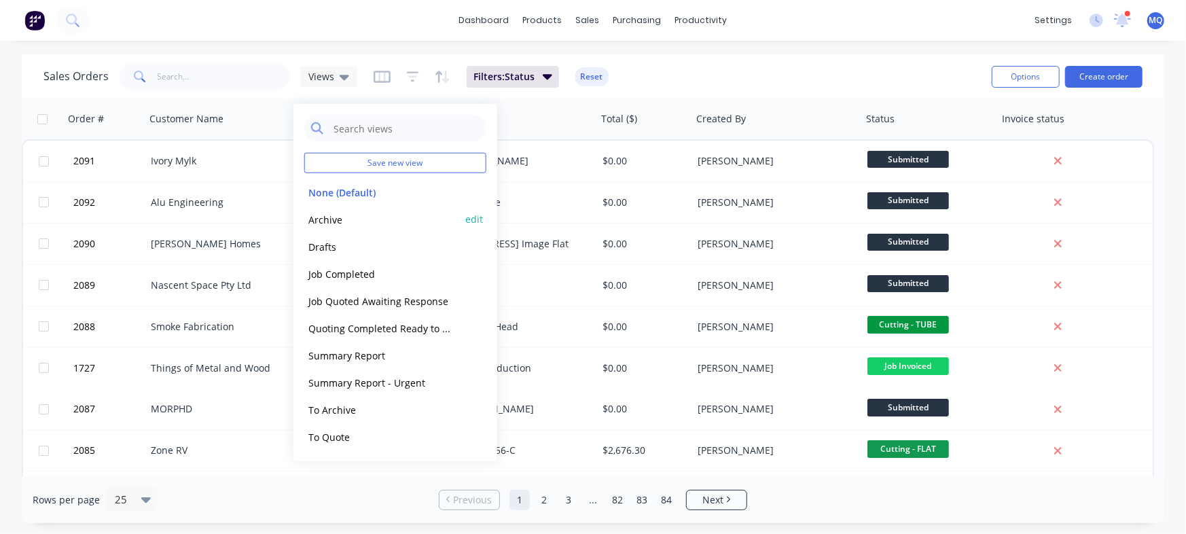
click at [346, 219] on button "Archive" at bounding box center [381, 219] width 155 height 16
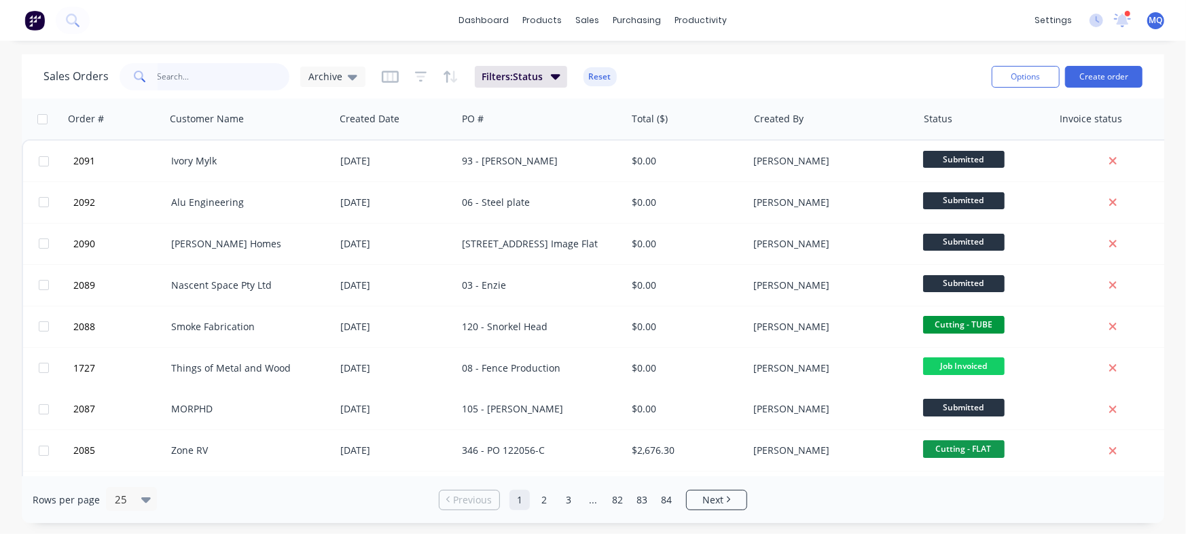
click at [183, 74] on input "text" at bounding box center [224, 76] width 132 height 27
type input "ivory"
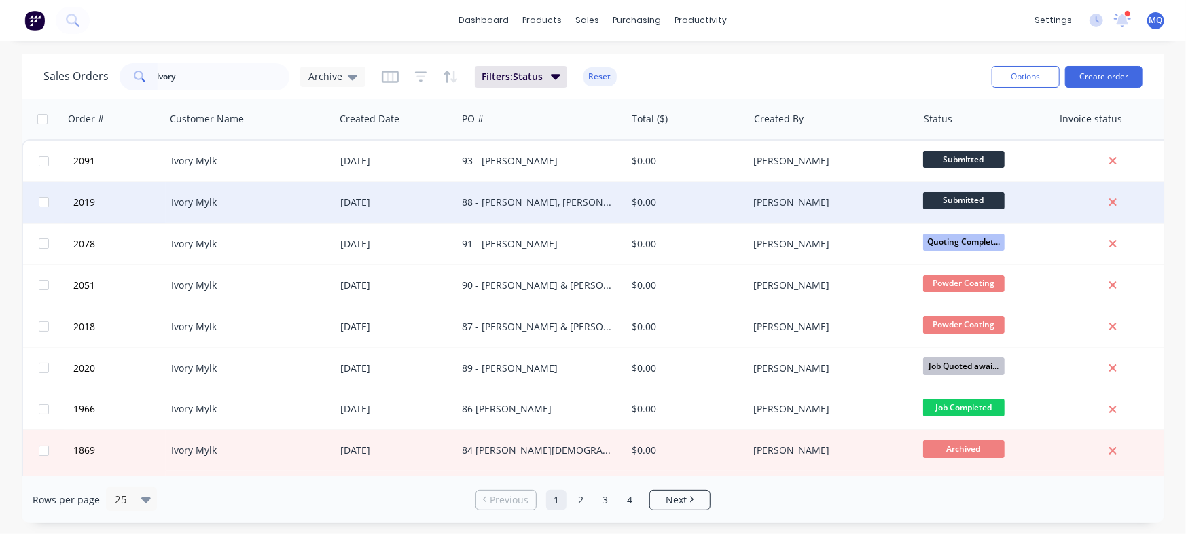
click at [530, 201] on div "88 - Nicola, Brooke, Chelsie and Owen" at bounding box center [537, 203] width 151 height 14
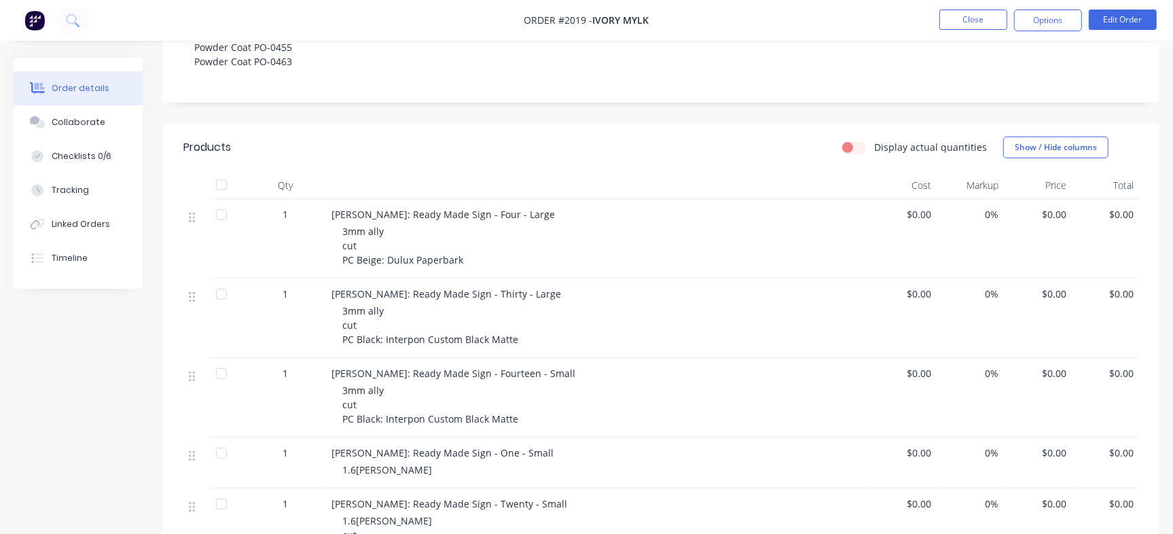
scroll to position [340, 0]
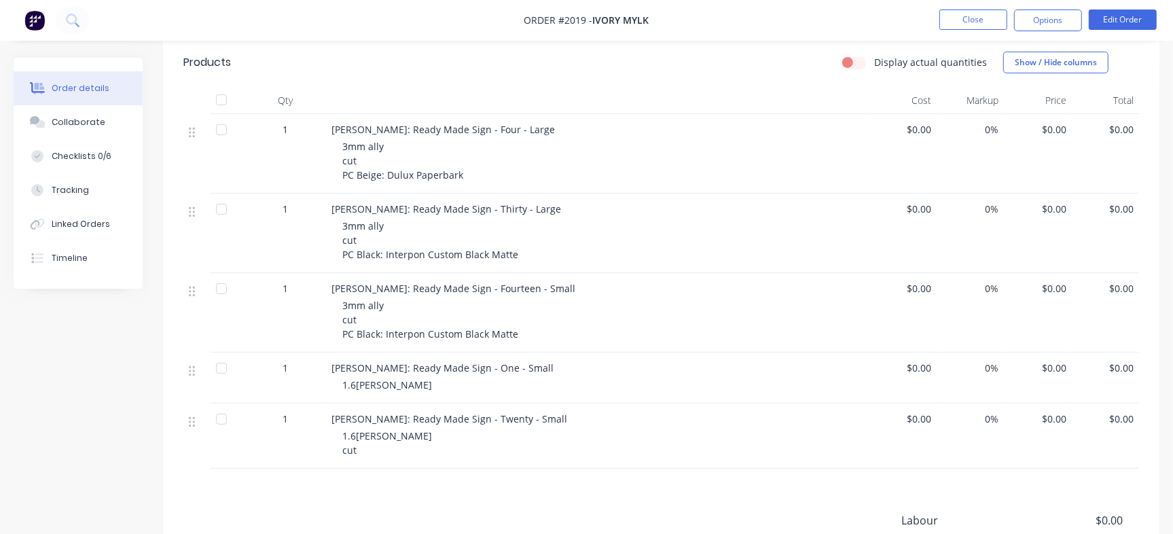
click at [69, 130] on button "Collaborate" at bounding box center [78, 122] width 129 height 34
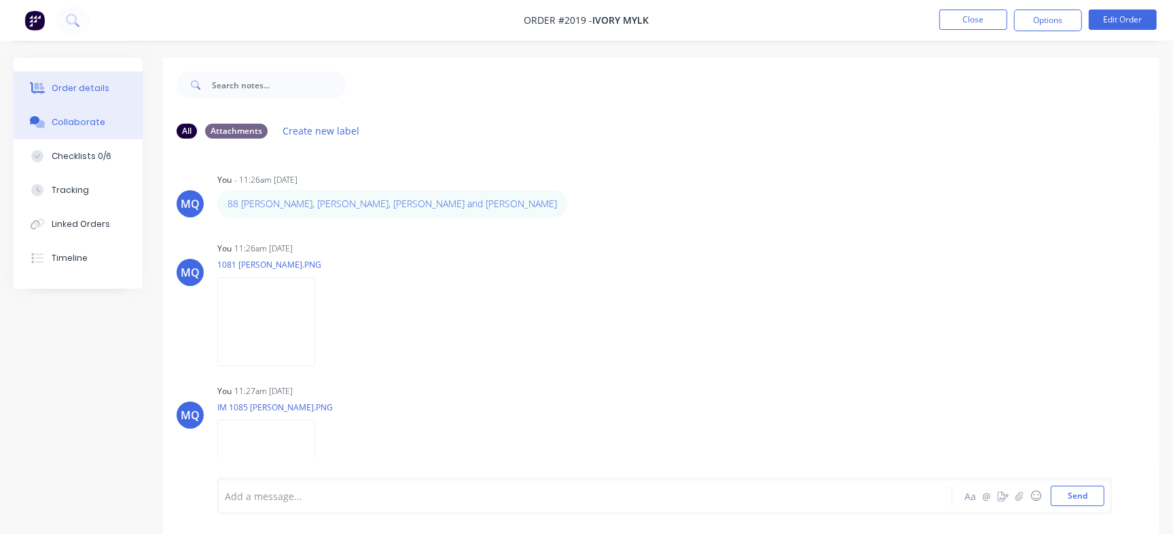
click at [92, 88] on div "Order details" at bounding box center [81, 88] width 58 height 12
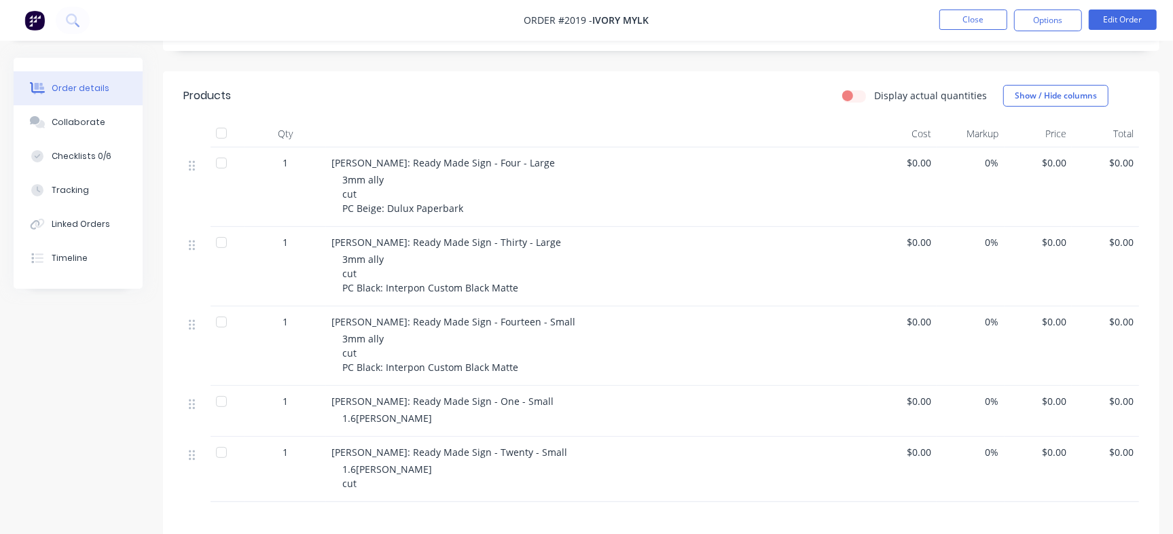
scroll to position [322, 0]
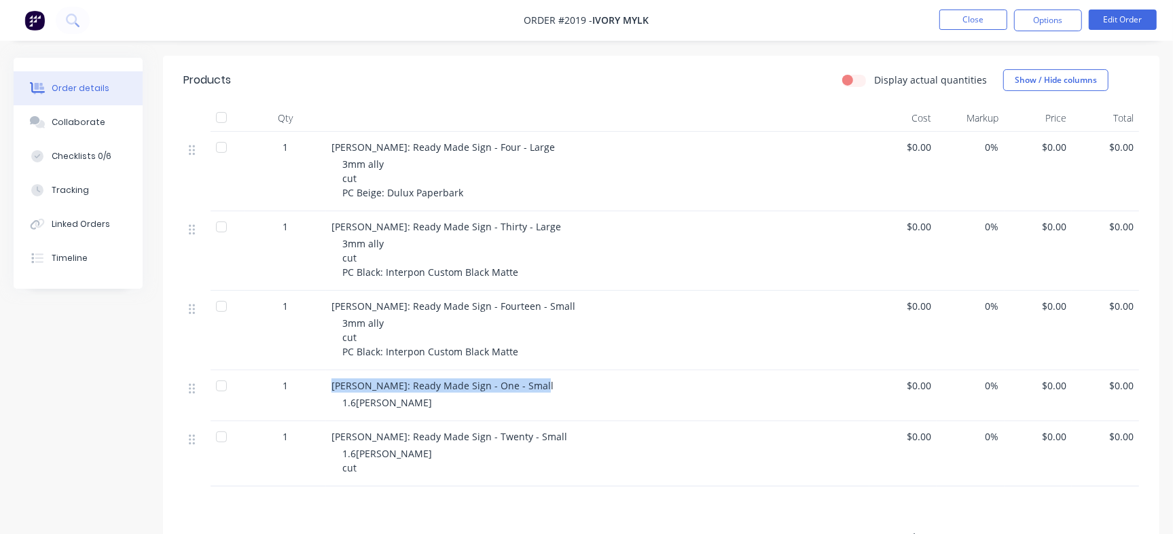
drag, startPoint x: 331, startPoint y: 357, endPoint x: 537, endPoint y: 349, distance: 206.6
click at [537, 370] on div "Owen Jeffery: Ready Made Sign - One - Small 1.6mm corten" at bounding box center [597, 395] width 543 height 51
copy span "Owen Jeffery: Ready Made Sign - One - Small"
drag, startPoint x: 377, startPoint y: 376, endPoint x: 421, endPoint y: 370, distance: 44.5
click at [421, 370] on div "Owen Jeffery: Ready Made Sign - One - Small 1.6mm corten" at bounding box center [597, 395] width 543 height 51
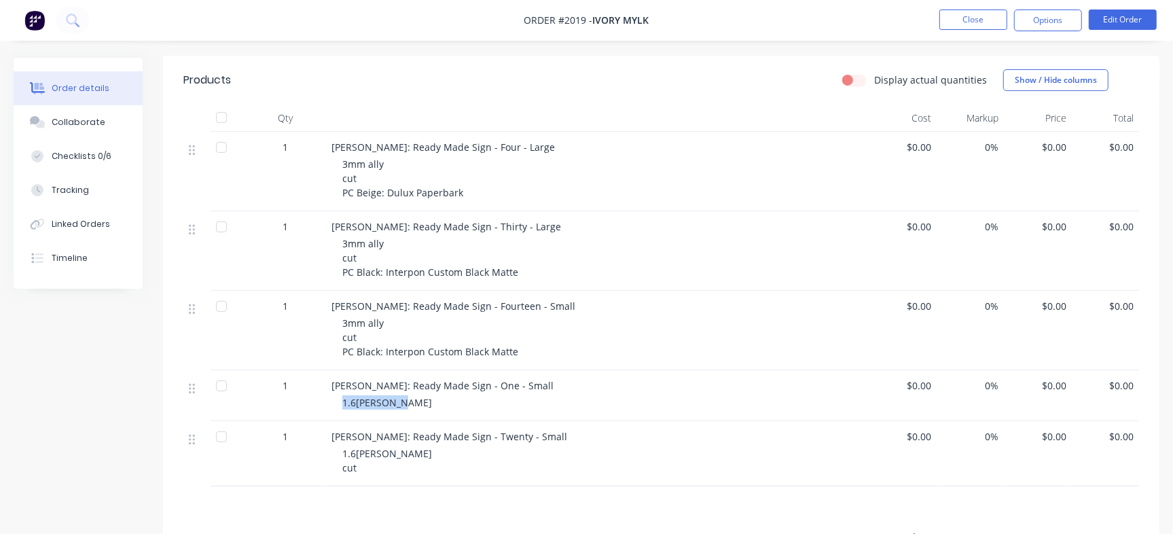
copy span "1.6mm corten"
drag, startPoint x: 333, startPoint y: 412, endPoint x: 547, endPoint y: 398, distance: 214.4
click at [547, 421] on div "Owen Jeffery: Ready Made Sign - Twenty - Small 1.6mm corten cut" at bounding box center [597, 453] width 543 height 65
copy span "Owen Jeffery: Ready Made Sign - Twenty - Small"
click at [192, 382] on icon at bounding box center [192, 388] width 6 height 12
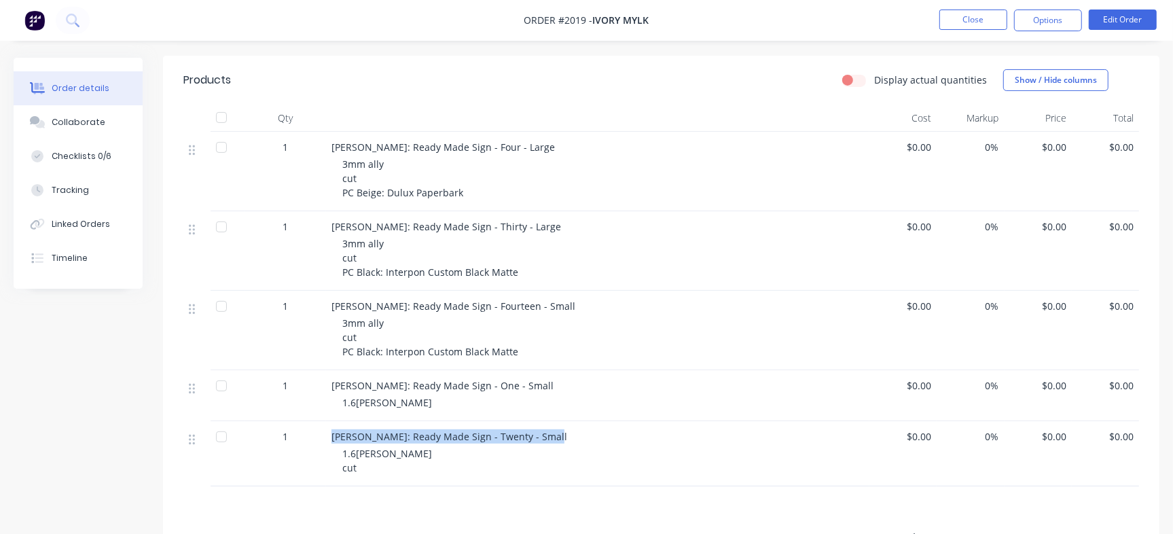
click at [224, 372] on div at bounding box center [221, 385] width 27 height 27
click at [216, 372] on div at bounding box center [221, 385] width 27 height 27
click at [1146, 20] on button "Edit Order" at bounding box center [1123, 20] width 68 height 20
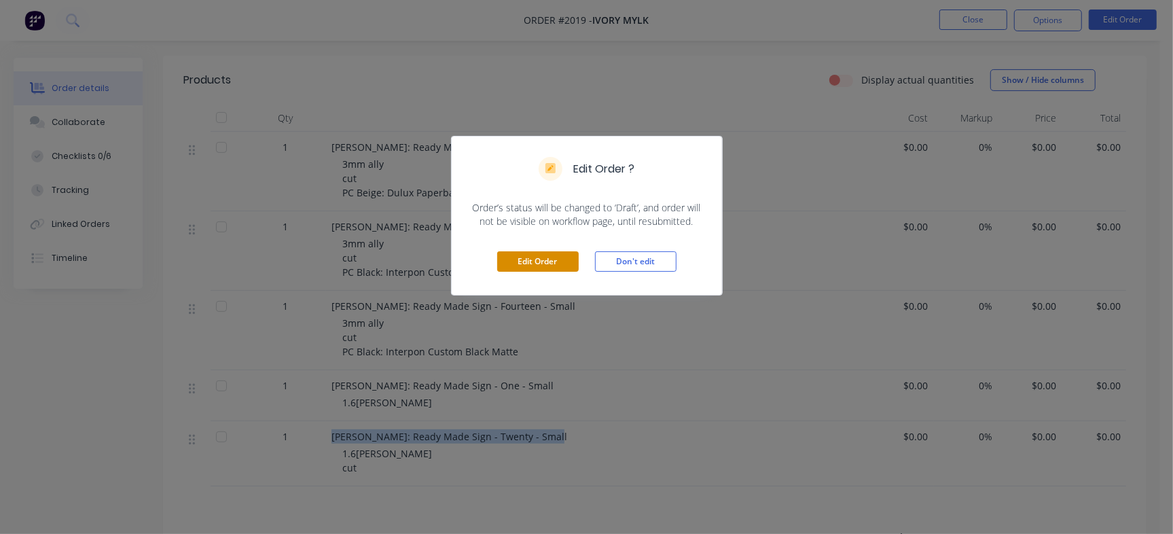
click at [532, 255] on button "Edit Order" at bounding box center [538, 261] width 82 height 20
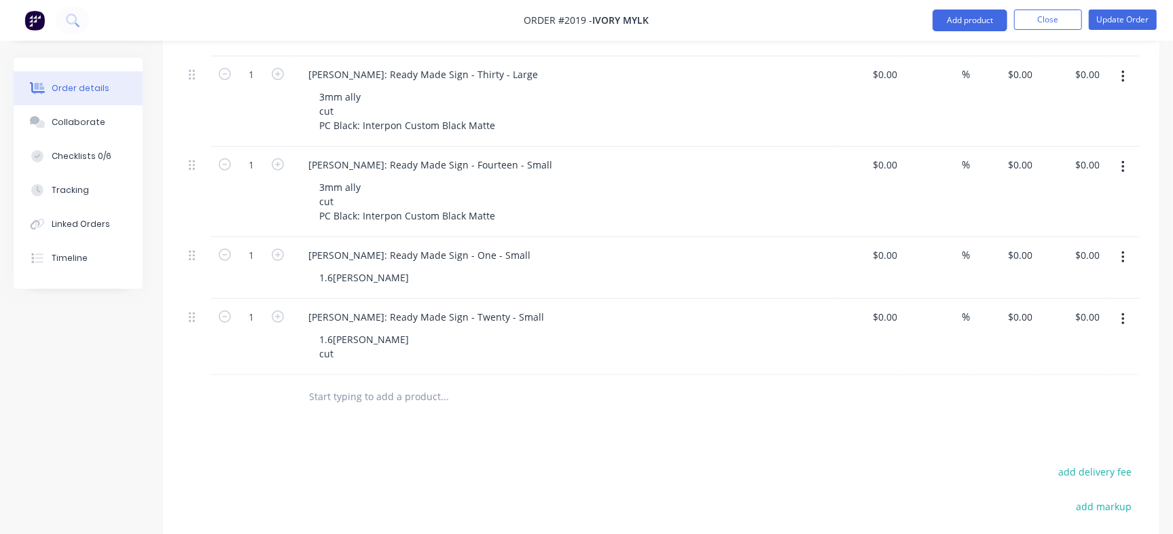
scroll to position [509, 0]
click at [1123, 306] on button "button" at bounding box center [1123, 318] width 32 height 24
click at [1066, 426] on div "Delete" at bounding box center [1074, 436] width 105 height 20
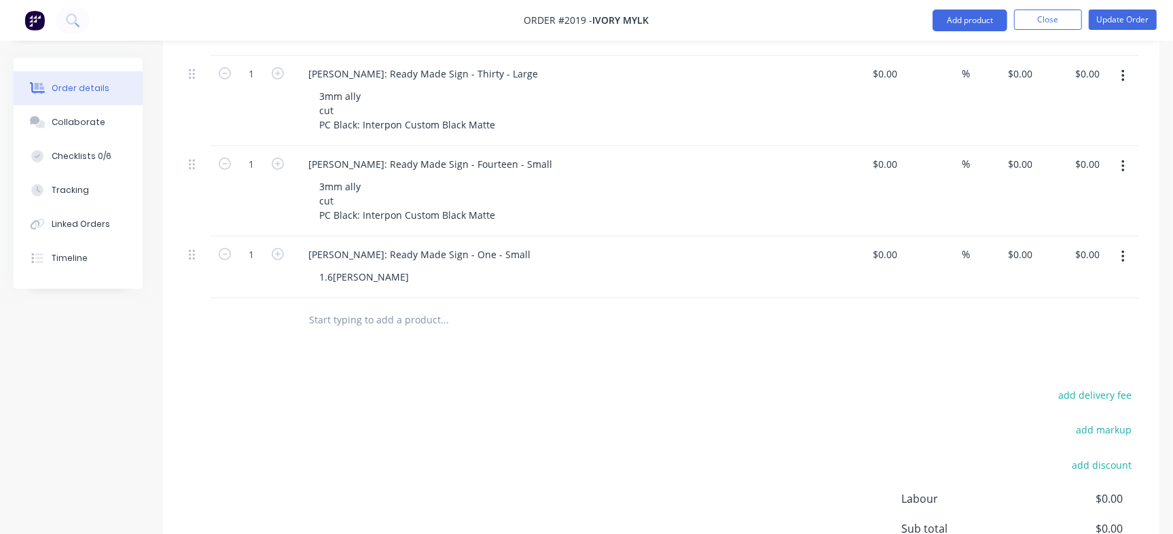
click at [1125, 245] on button "button" at bounding box center [1123, 257] width 32 height 24
click at [1080, 364] on div "Delete" at bounding box center [1074, 374] width 105 height 20
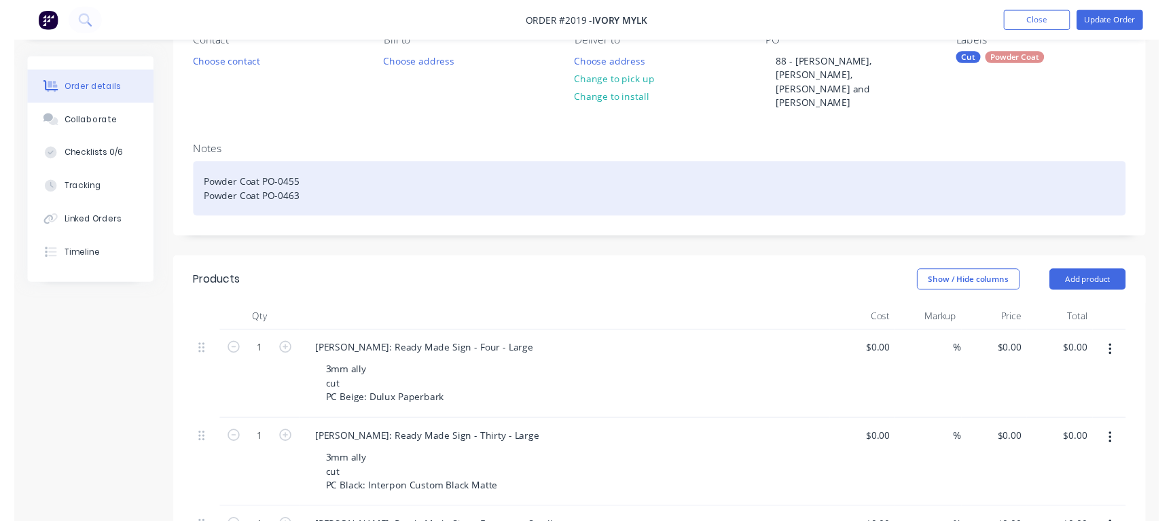
scroll to position [0, 0]
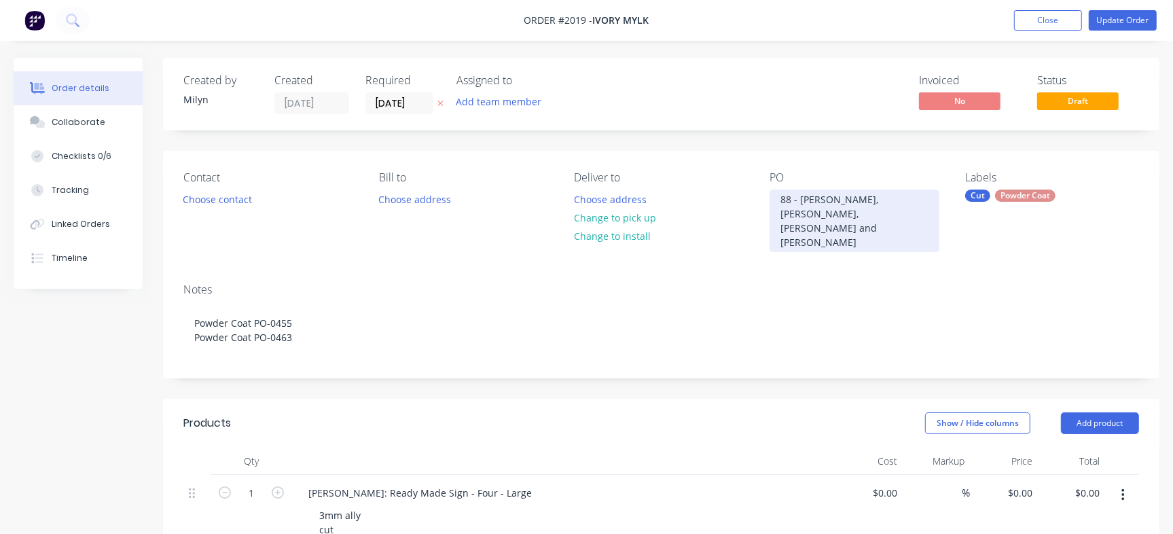
click at [878, 202] on div "88 - Nicola, Brooke, Chelsie and Owen" at bounding box center [854, 220] width 170 height 62
click at [805, 215] on div "88 - Nicola, Brooke, Chelsie and Owen" at bounding box center [854, 220] width 170 height 62
click at [801, 214] on div "88 - Nicola, Brooke, Chelsie and Owen" at bounding box center [854, 220] width 170 height 62
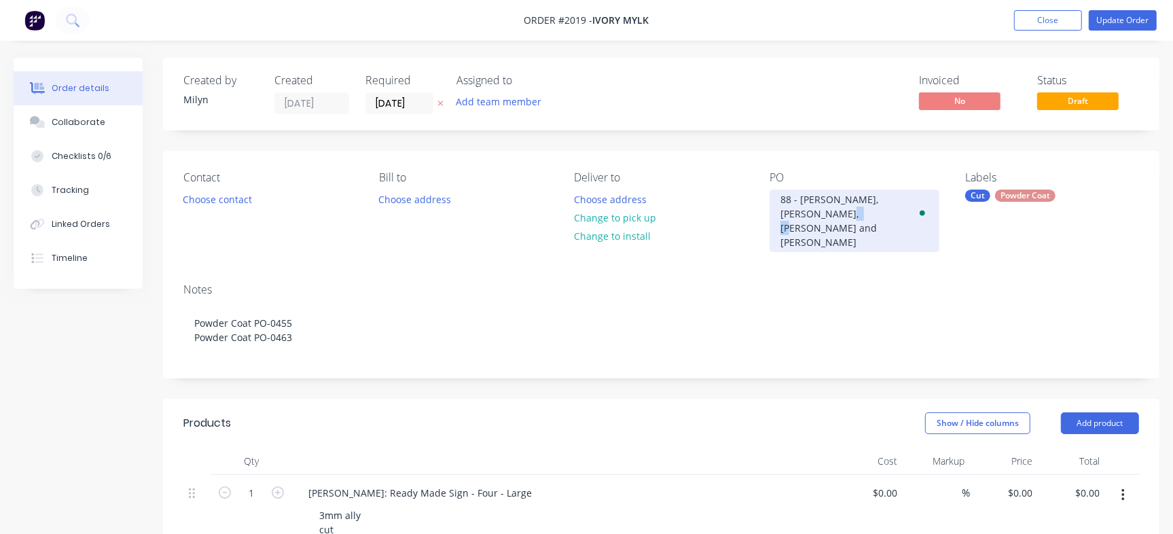
click at [801, 214] on div "88 - Nicola, Brooke, Chelsie and Owen" at bounding box center [854, 220] width 170 height 62
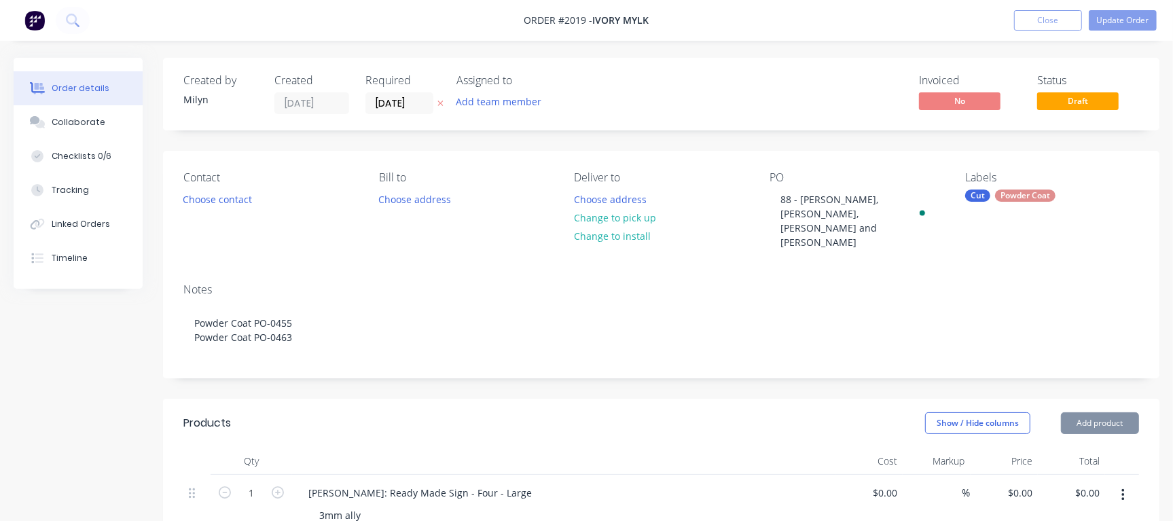
click at [767, 107] on div "Invoiced No Status Draft" at bounding box center [865, 94] width 547 height 40
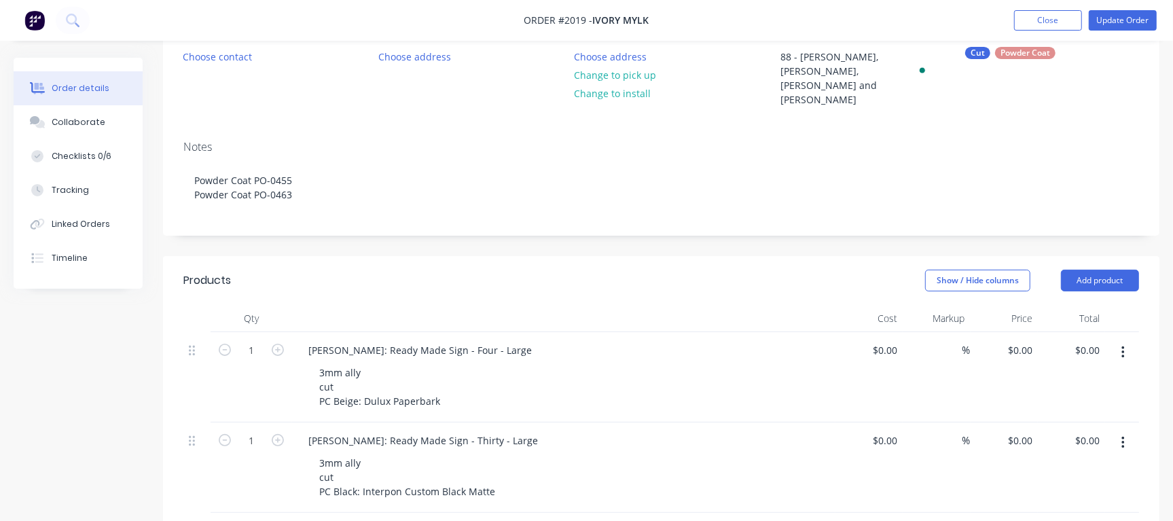
scroll to position [170, 0]
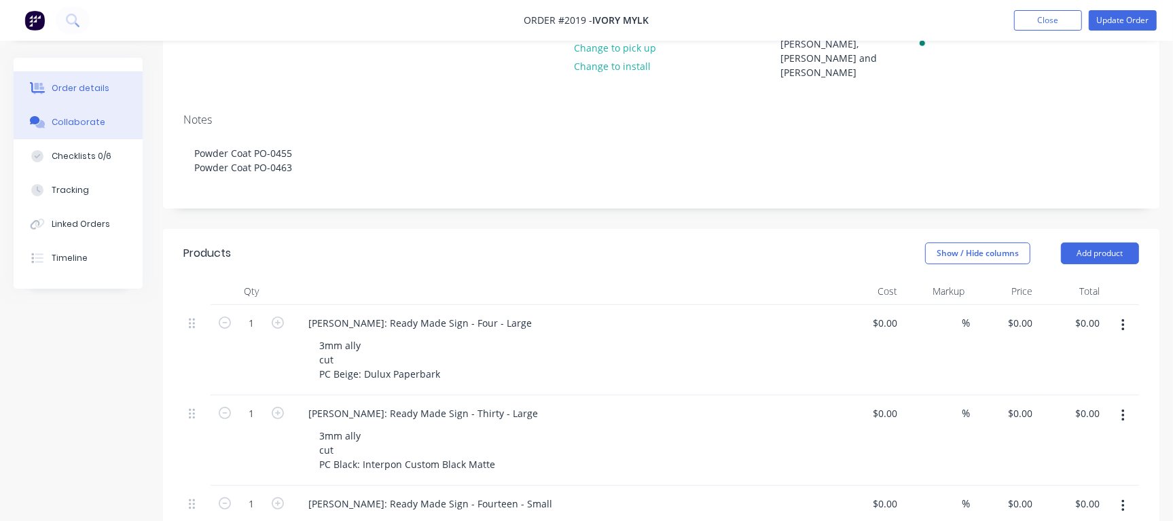
click at [116, 115] on button "Collaborate" at bounding box center [78, 122] width 129 height 34
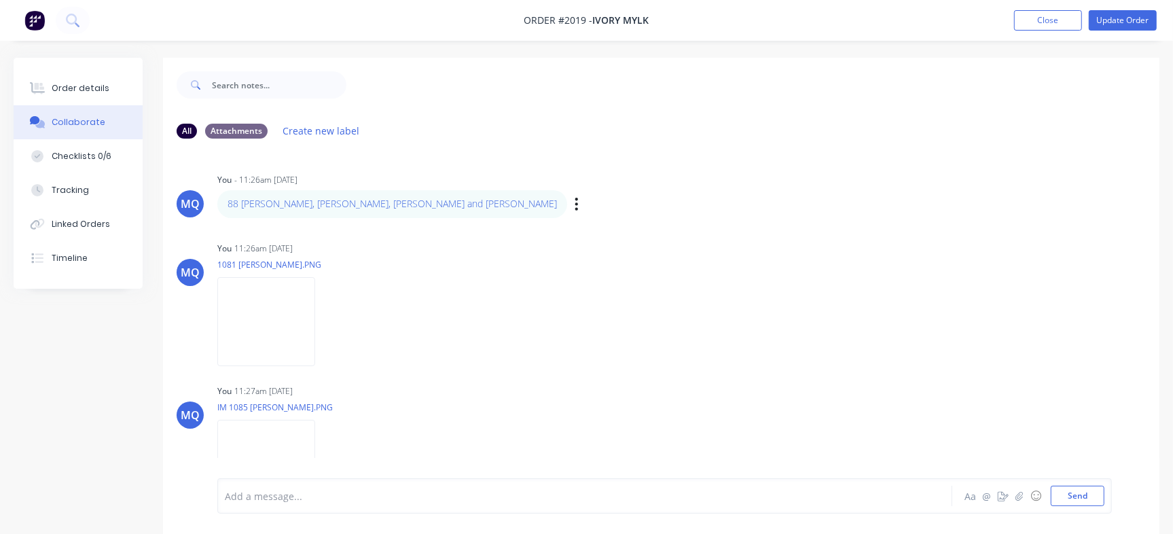
click at [574, 203] on div "Labels Edit Delete" at bounding box center [578, 204] width 8 height 20
click at [575, 208] on icon "button" at bounding box center [577, 204] width 4 height 16
click at [583, 232] on button "Edit" at bounding box center [626, 228] width 86 height 22
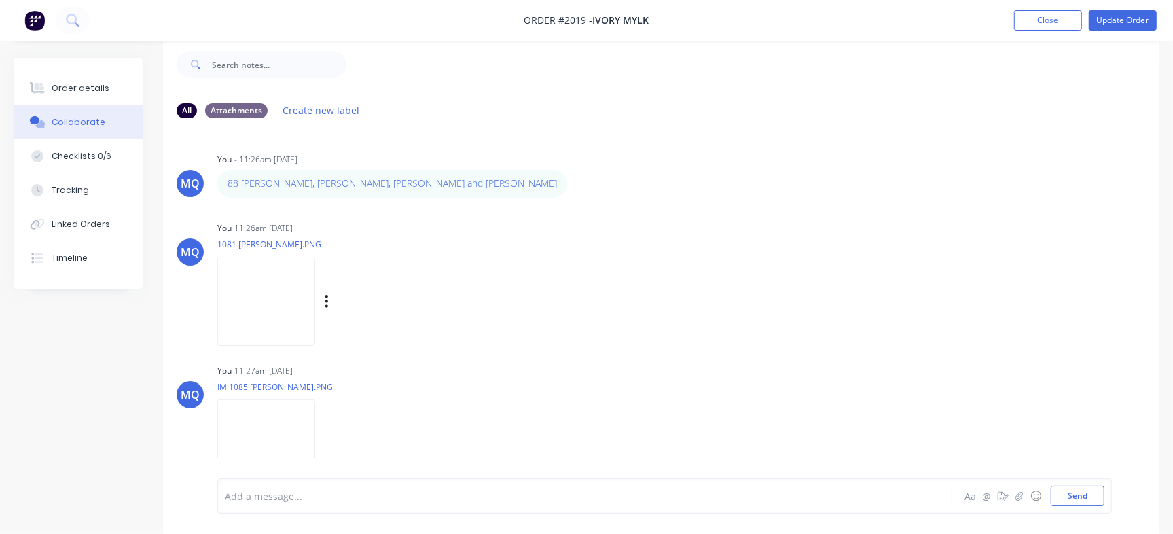
scroll to position [36, 0]
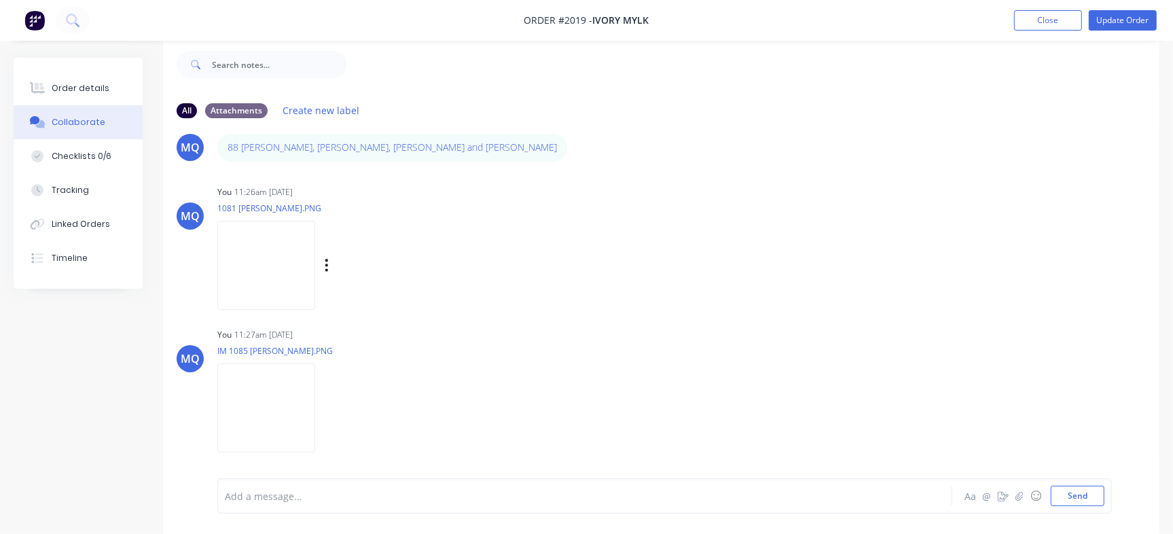
click at [293, 260] on img at bounding box center [266, 265] width 98 height 89
click at [304, 418] on img at bounding box center [266, 407] width 98 height 89
click at [1085, 494] on button "Send" at bounding box center [1078, 496] width 54 height 20
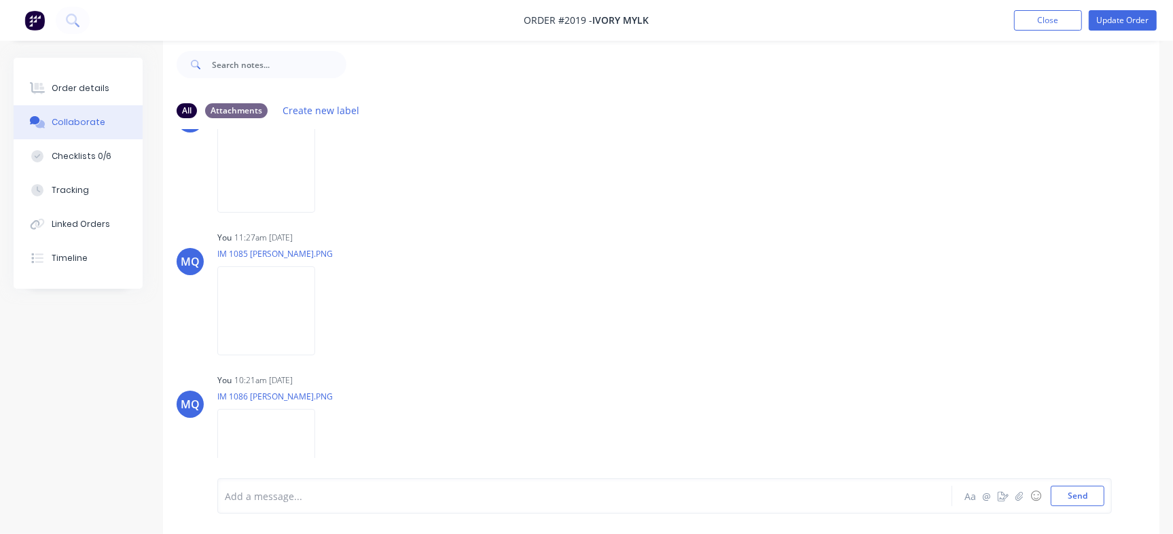
scroll to position [179, 0]
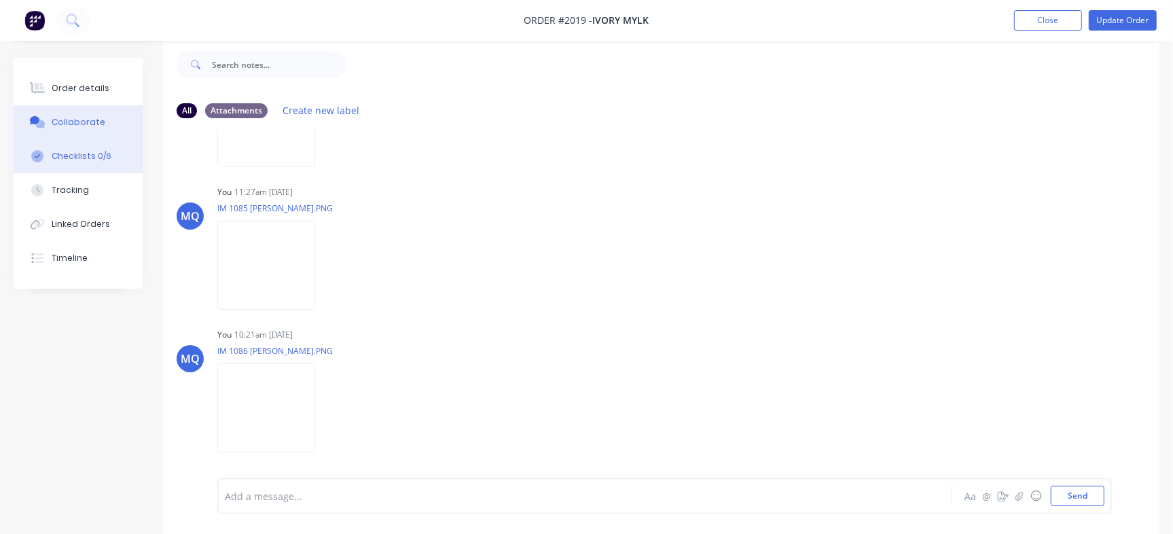
click at [74, 159] on div "Checklists 0/6" at bounding box center [82, 156] width 60 height 12
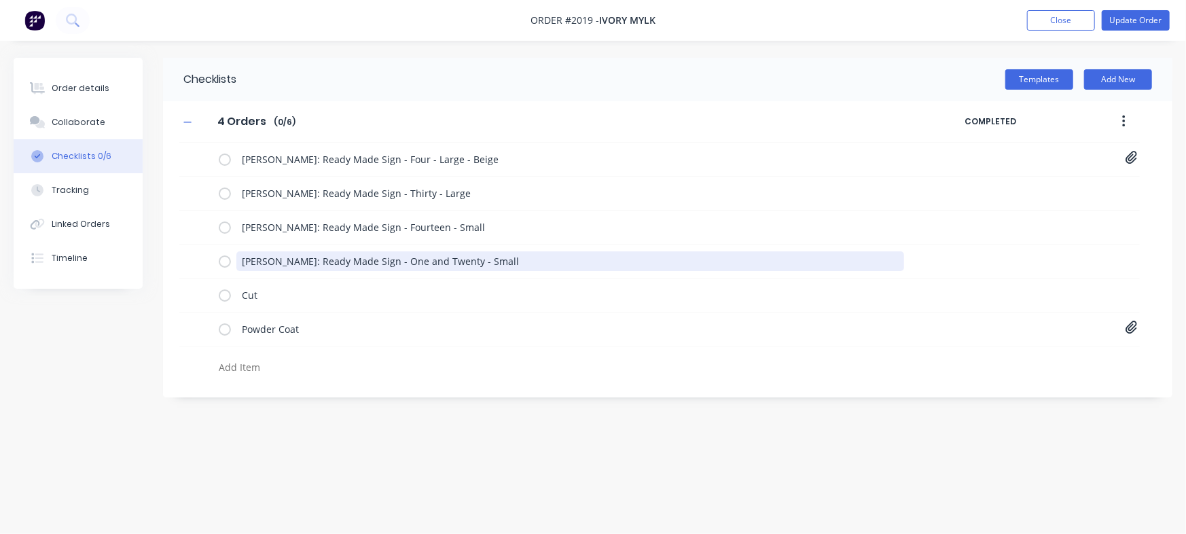
drag, startPoint x: 553, startPoint y: 261, endPoint x: 143, endPoint y: 252, distance: 410.3
click at [93, 255] on div "Order details Collaborate Checklists 0/6 Tracking Linked Orders Timeline Order …" at bounding box center [593, 241] width 1186 height 367
click at [584, 262] on textarea "Owen Jeffery: Ready Made Sign - One and Twenty - Small" at bounding box center [570, 261] width 668 height 20
click at [530, 262] on textarea "Owen Jeffery: Ready Made Sign - One and Twenty - Small" at bounding box center [570, 261] width 668 height 20
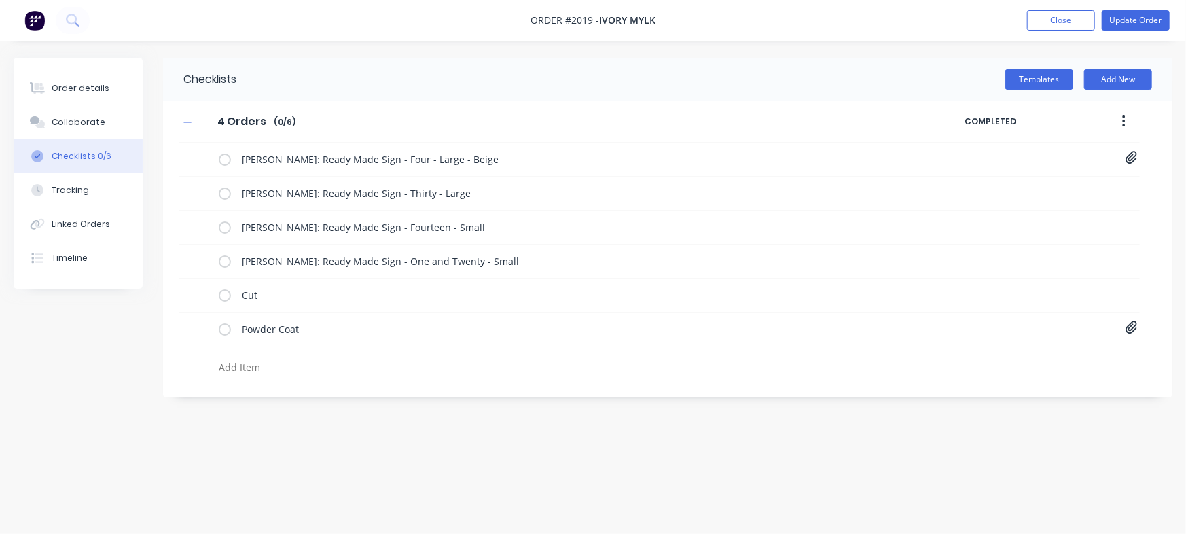
click at [535, 452] on div "Order details Collaborate Checklists 0/6 Tracking Linked Orders Timeline Order …" at bounding box center [593, 267] width 1186 height 534
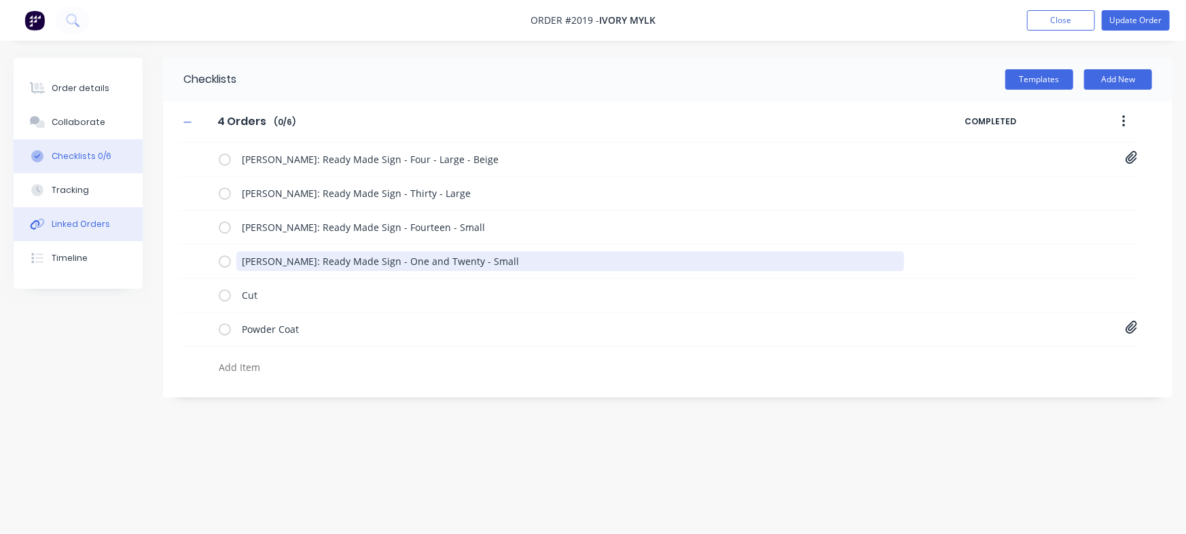
drag, startPoint x: 524, startPoint y: 264, endPoint x: 48, endPoint y: 208, distance: 480.0
click at [48, 208] on div "Order details Collaborate Checklists 0/6 Tracking Linked Orders Timeline Order …" at bounding box center [593, 241] width 1186 height 367
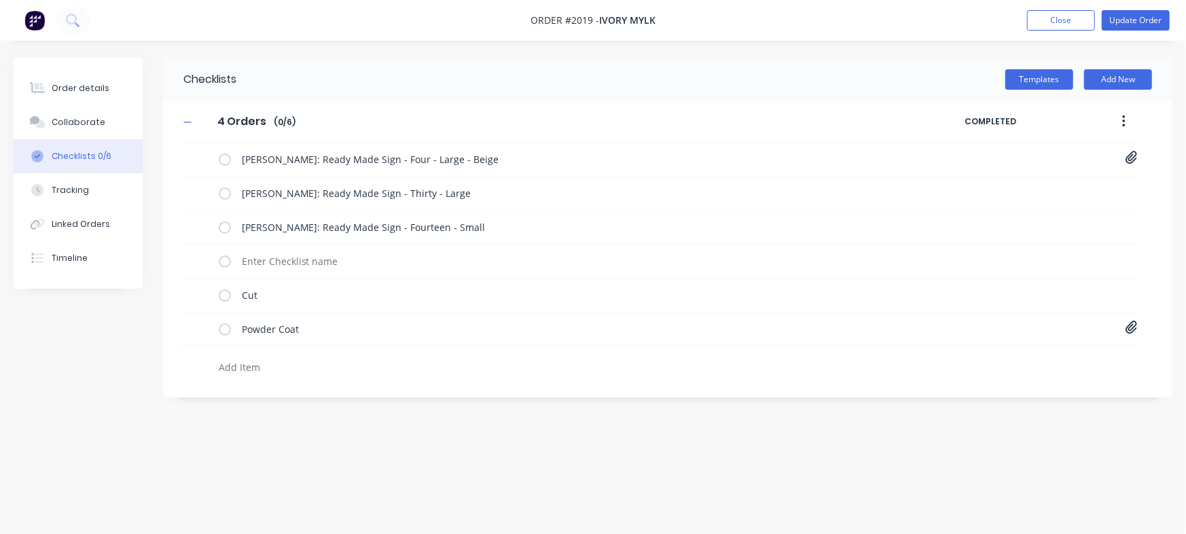
type textarea "x"
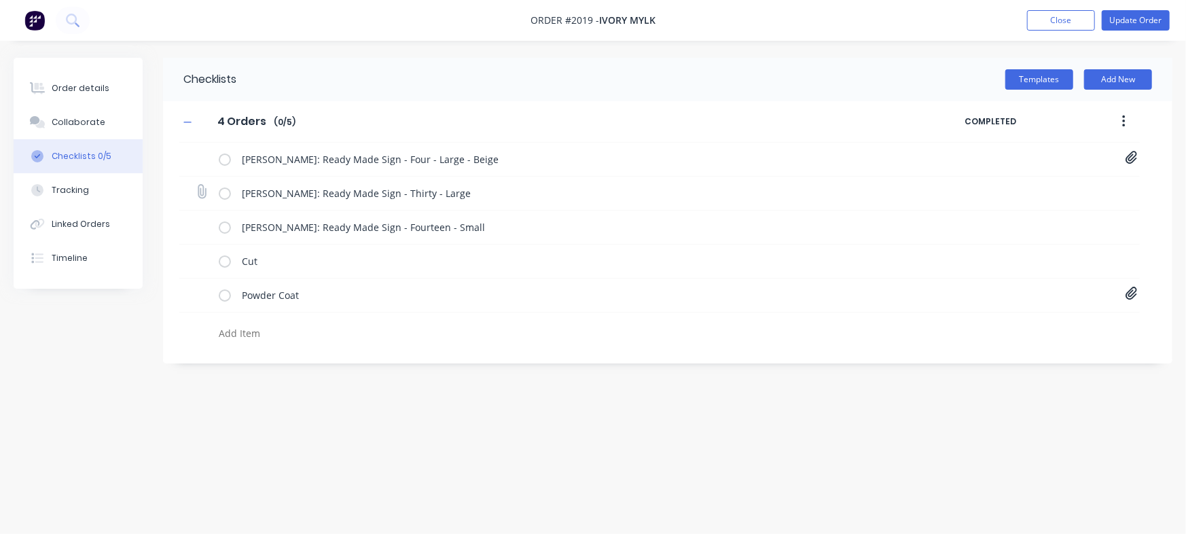
click at [207, 194] on icon at bounding box center [201, 192] width 18 height 18
click at [196, 185] on input "file" at bounding box center [196, 185] width 0 height 0
type input "C:\fakepath\30-Thirty[A] - IM 1085 Brooke Wartnaby.PDF"
click at [206, 224] on icon at bounding box center [202, 226] width 18 height 18
click at [196, 219] on input "file" at bounding box center [196, 219] width 0 height 0
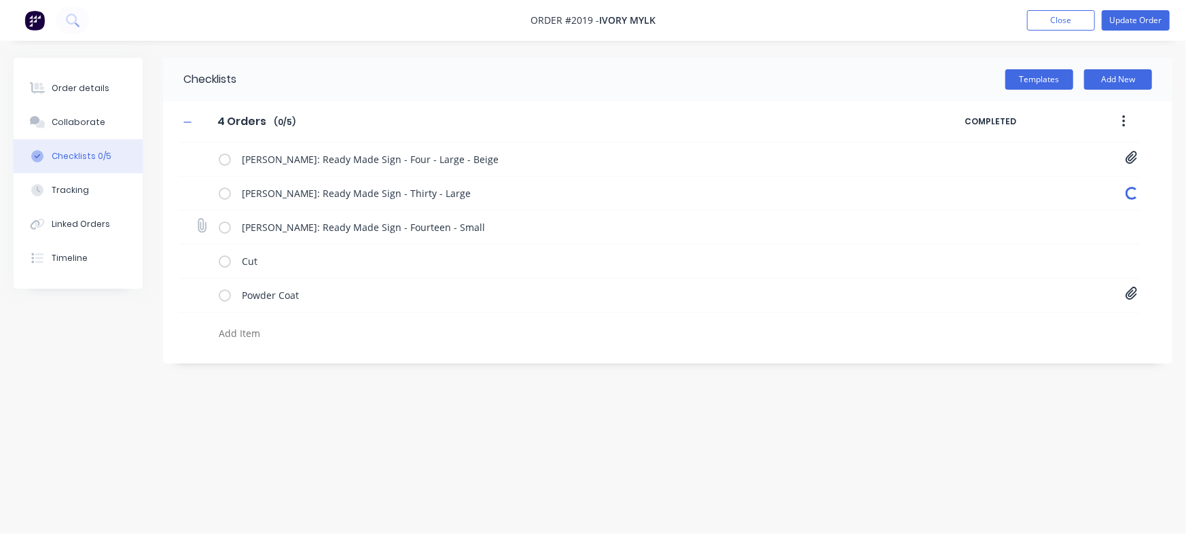
type textarea "x"
type input "C:\fakepath\14-Fourteen[A] - IM 1086 Chelsie Dickson.pdf"
click at [1129, 292] on icon at bounding box center [1131, 294] width 12 height 14
click at [746, 378] on div "Checklists Templates Add New 4 Orders 4 Orders Enter Checklist name ( 0 / 5 ) C…" at bounding box center [593, 241] width 1159 height 367
click at [1142, 22] on button "Update Order" at bounding box center [1136, 20] width 68 height 20
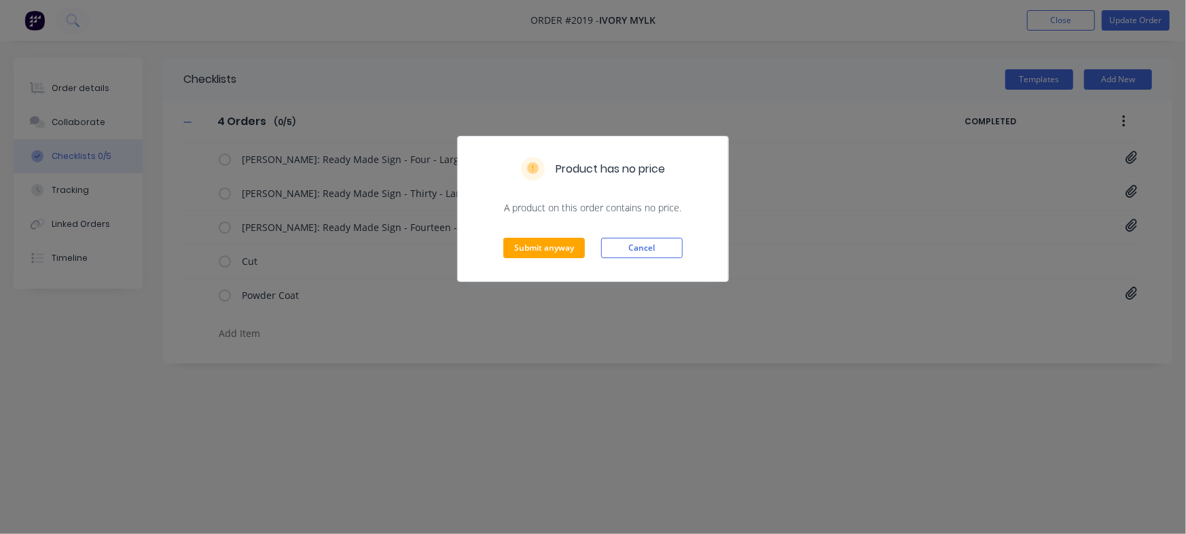
click at [527, 259] on div "Submit anyway Cancel" at bounding box center [593, 248] width 270 height 67
click at [531, 249] on button "Submit anyway" at bounding box center [544, 248] width 82 height 20
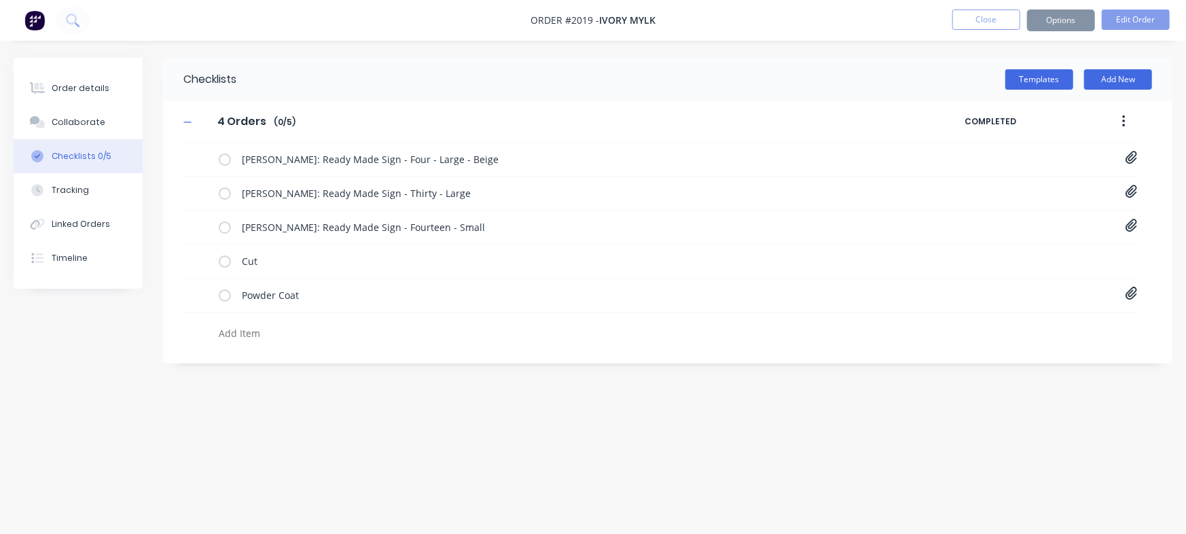
type textarea "x"
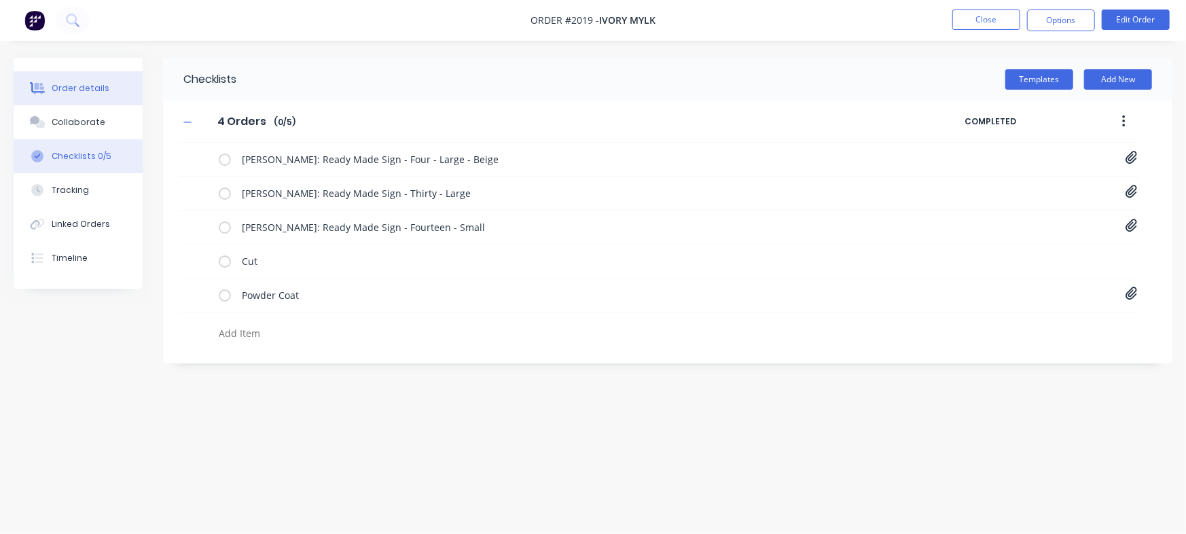
click at [101, 81] on button "Order details" at bounding box center [78, 88] width 129 height 34
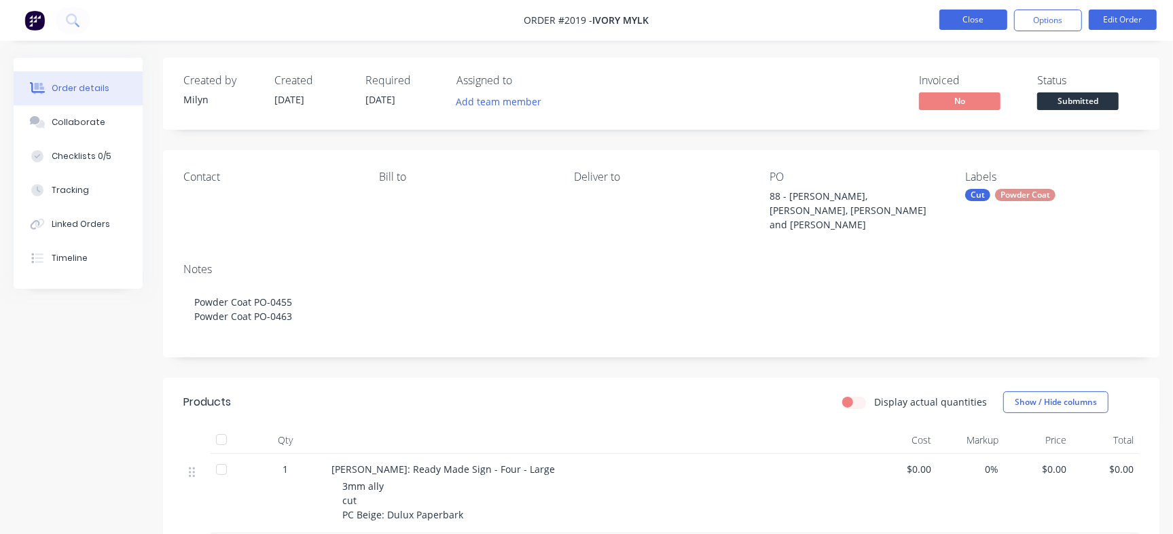
click at [977, 20] on button "Close" at bounding box center [973, 20] width 68 height 20
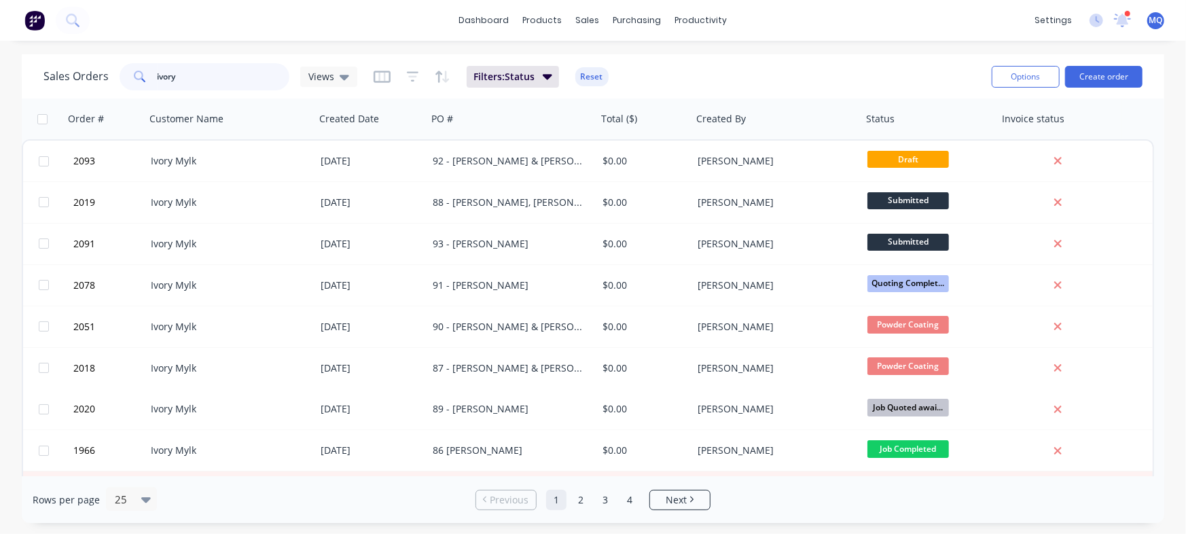
click at [233, 73] on input "ivory" at bounding box center [224, 76] width 132 height 27
type input "h"
type input "silo"
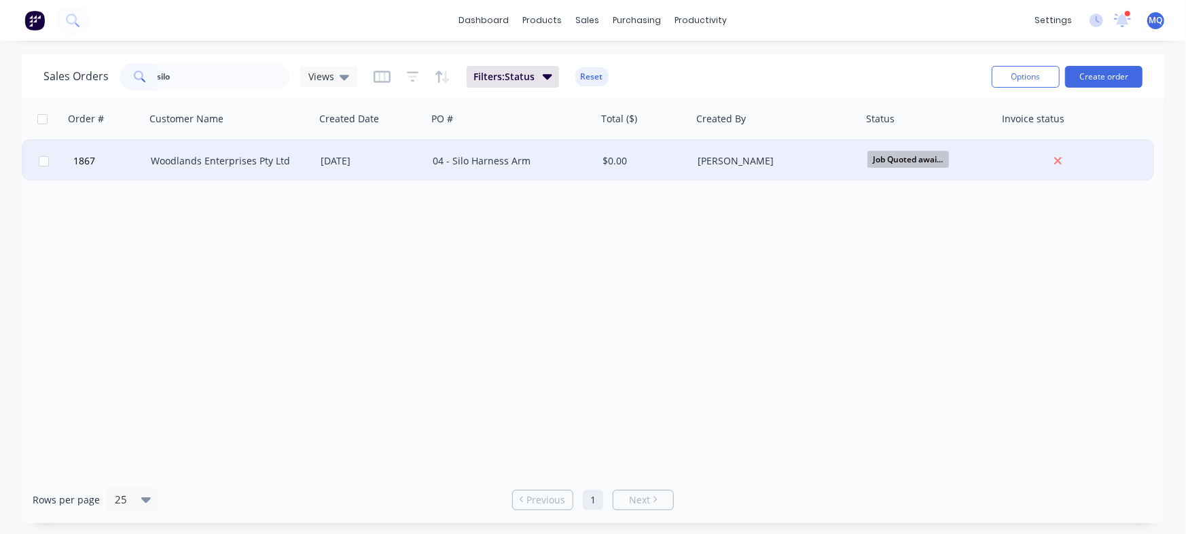
click at [463, 169] on div "04 - Silo Harness Arm" at bounding box center [512, 161] width 170 height 41
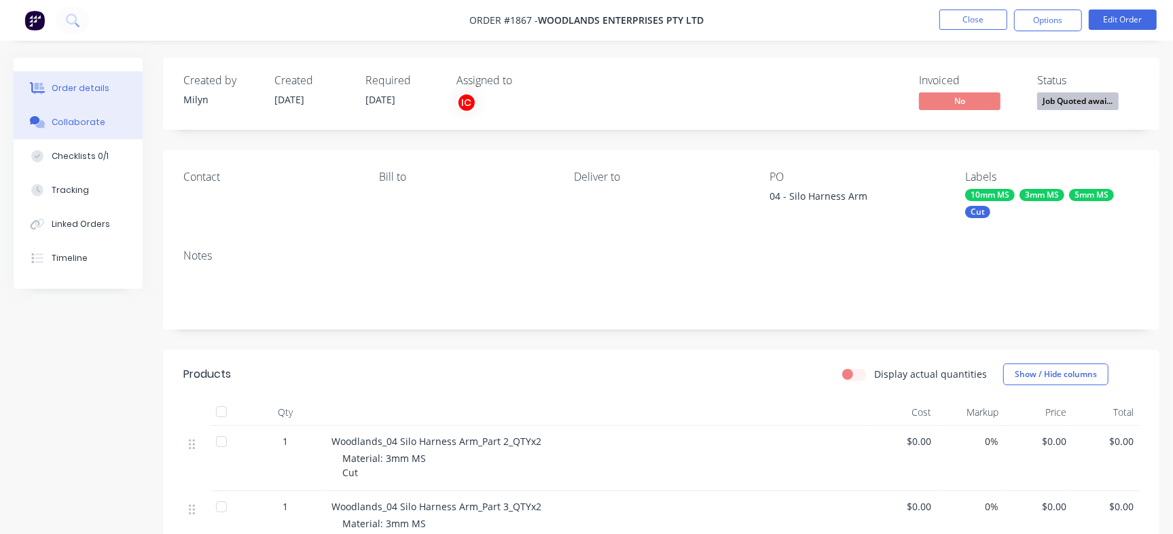
click at [98, 130] on button "Collaborate" at bounding box center [78, 122] width 129 height 34
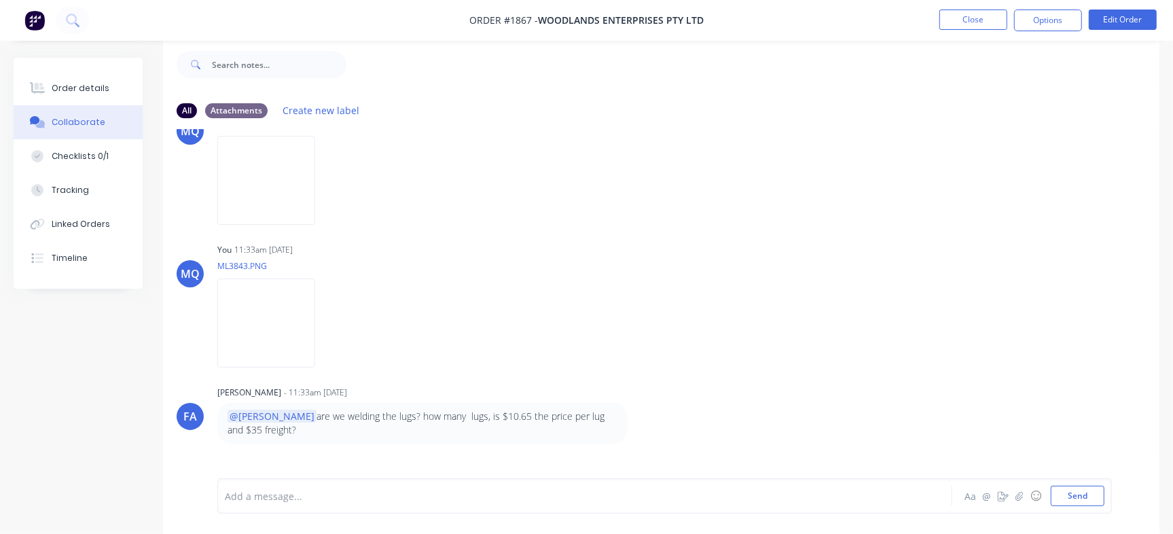
scroll to position [471, 0]
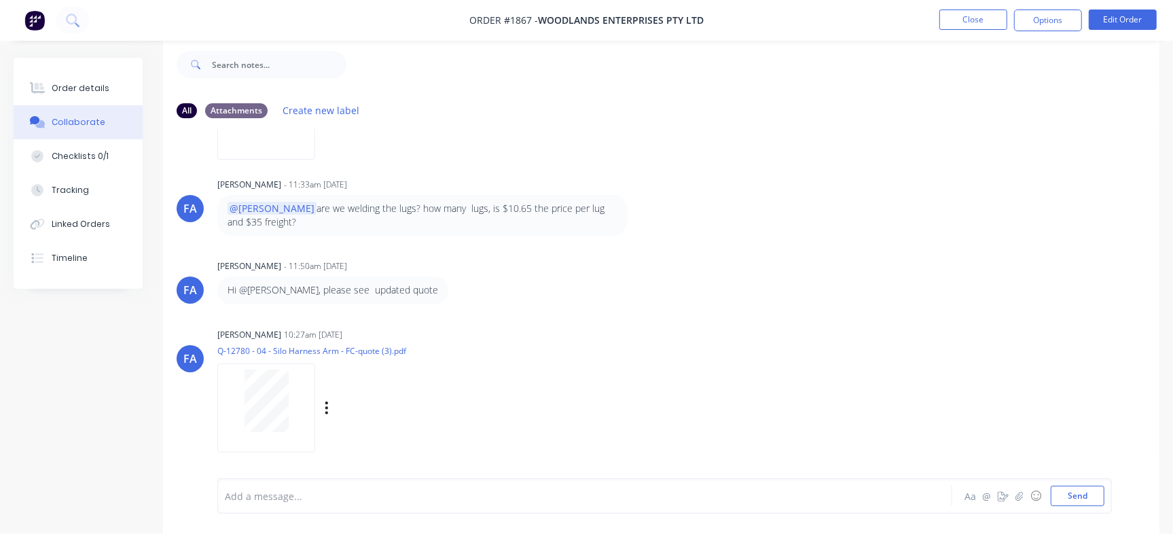
drag, startPoint x: 640, startPoint y: 378, endPoint x: 603, endPoint y: 392, distance: 39.4
click at [640, 378] on div "Francis Adrian Candido 10:27am 12/08/25 Q-12780 - 04 - Silo Harness Arm - FC-qu…" at bounding box center [429, 386] width 424 height 122
click at [973, 7] on nav "Order #1867 - Woodlands Enterprises Pty Ltd Close Options Edit Order" at bounding box center [586, 20] width 1173 height 41
click at [967, 22] on button "Close" at bounding box center [973, 20] width 68 height 20
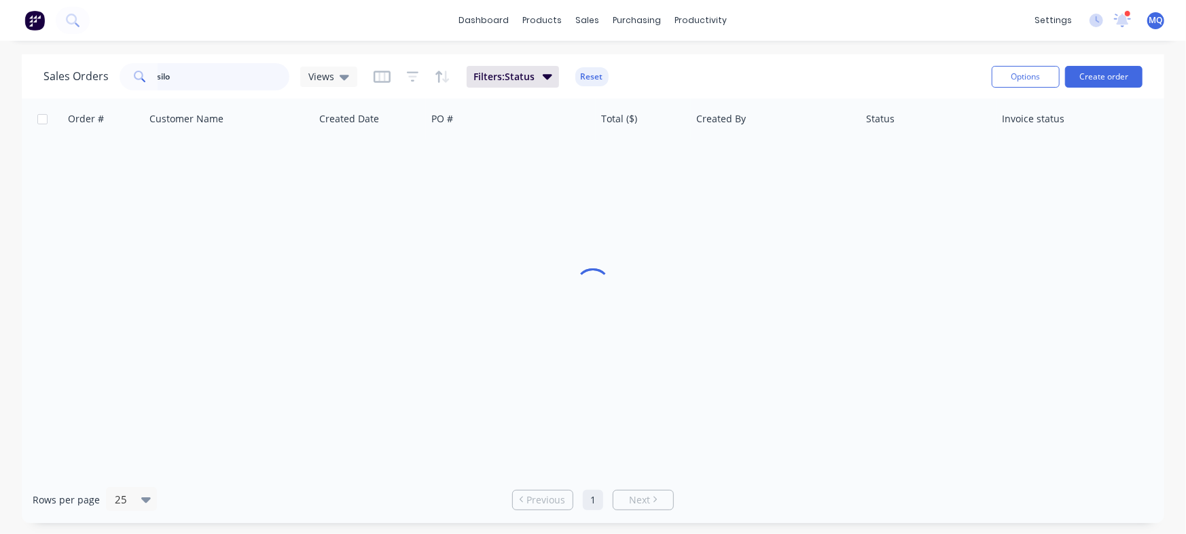
click at [230, 78] on input "silo" at bounding box center [224, 76] width 132 height 27
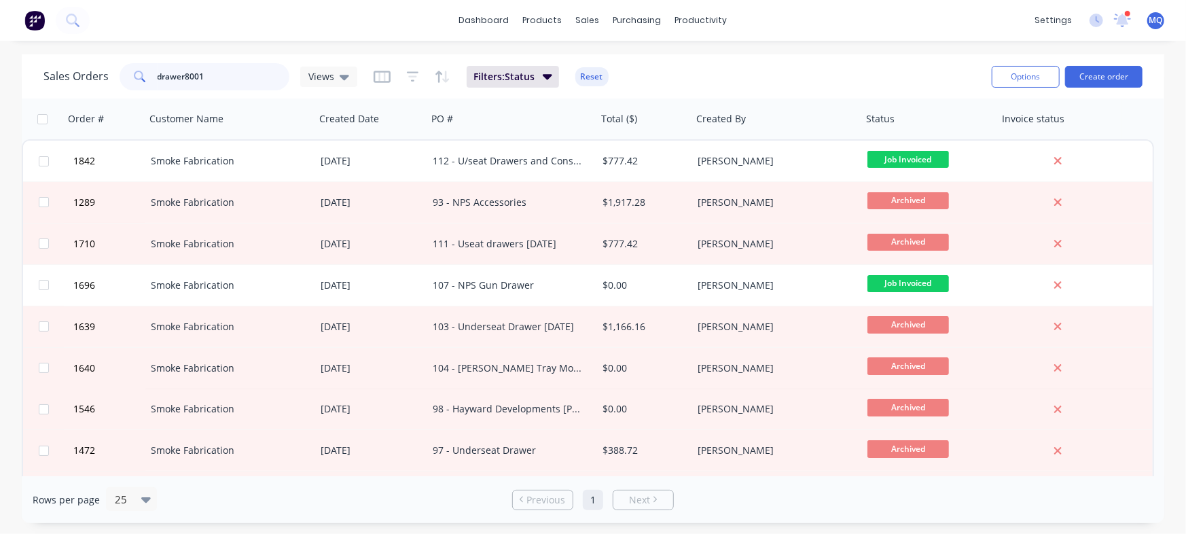
click at [238, 66] on input "drawer8001" at bounding box center [224, 76] width 132 height 27
click at [196, 79] on input "drawer8001" at bounding box center [224, 76] width 132 height 27
type input "smoke"
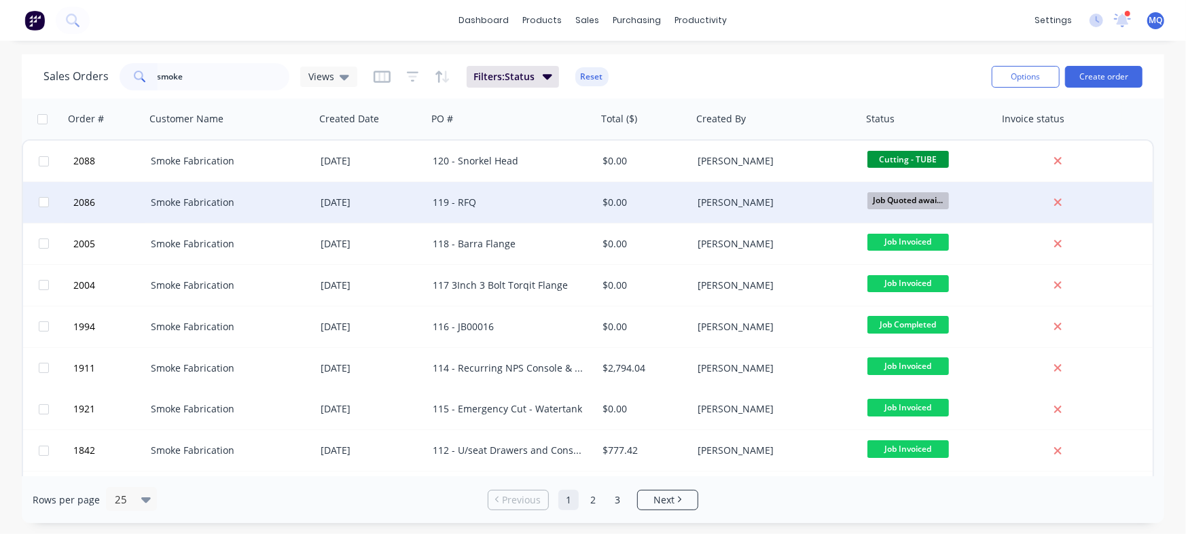
click at [503, 202] on div "119 - RFQ" at bounding box center [508, 203] width 151 height 14
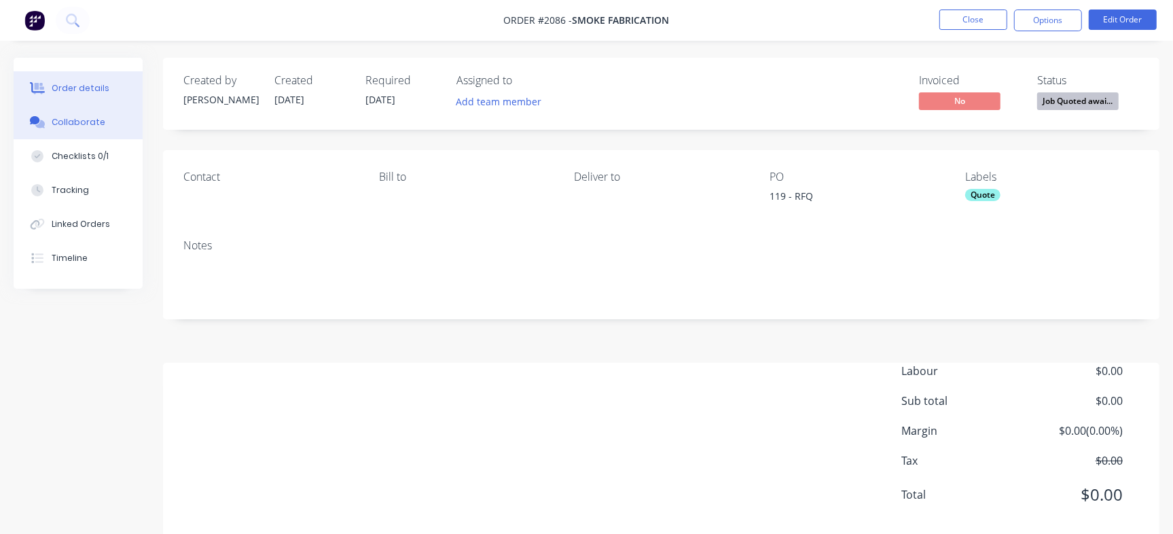
click at [56, 117] on div "Collaborate" at bounding box center [79, 122] width 54 height 12
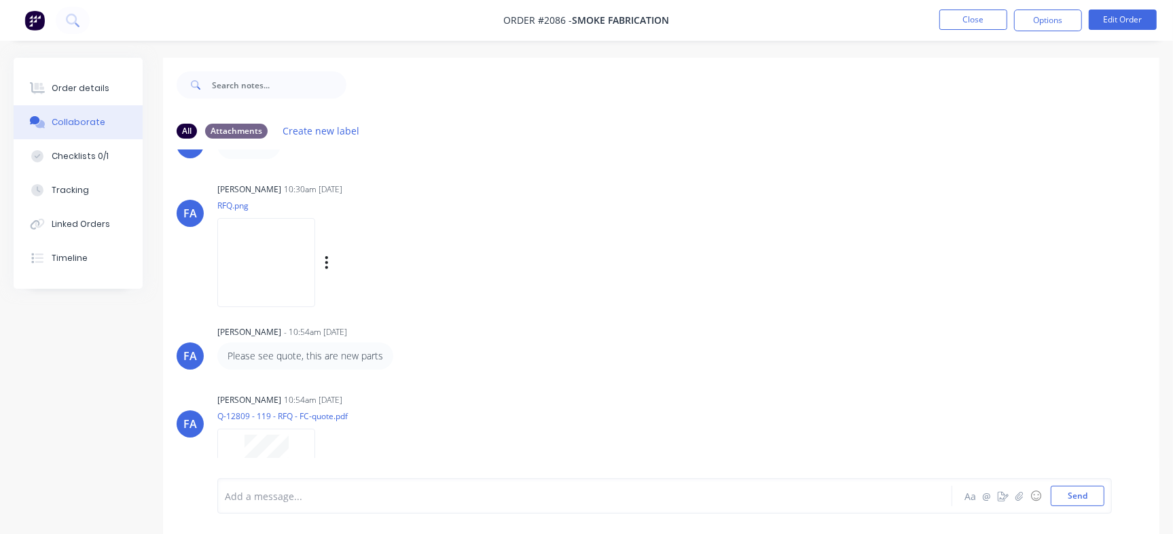
scroll to position [104, 0]
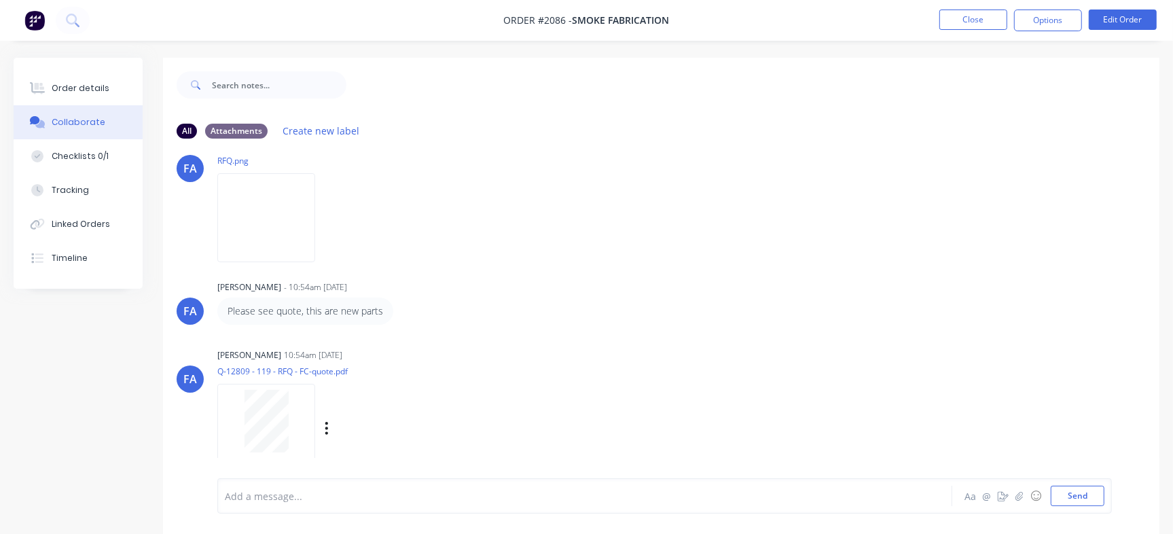
click at [242, 420] on div at bounding box center [266, 421] width 86 height 62
click at [258, 217] on img at bounding box center [266, 217] width 98 height 89
click at [983, 20] on button "Close" at bounding box center [973, 20] width 68 height 20
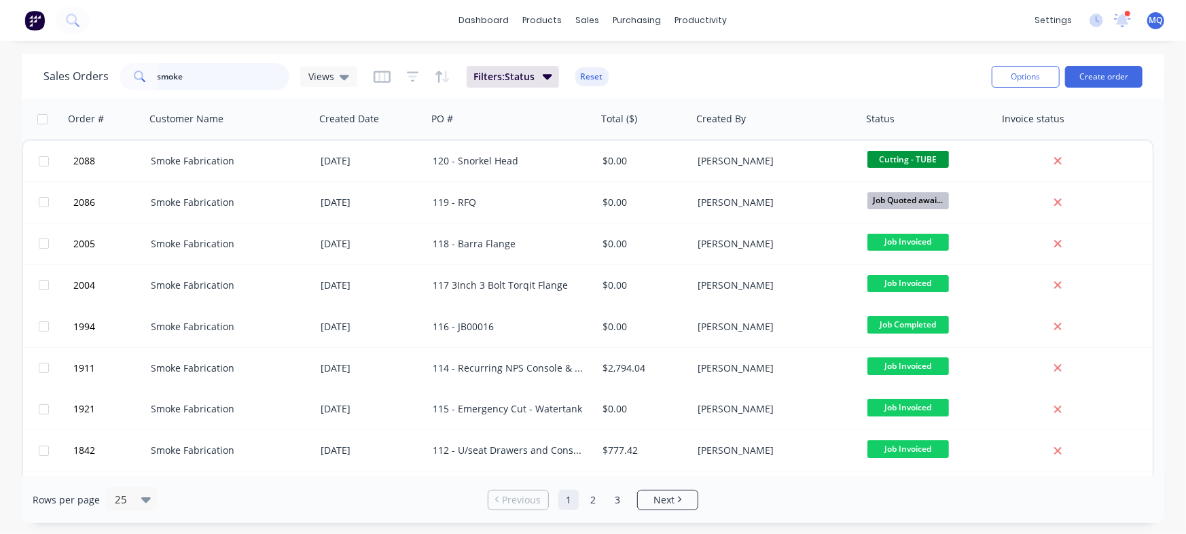
click at [227, 77] on input "smoke" at bounding box center [224, 76] width 132 height 27
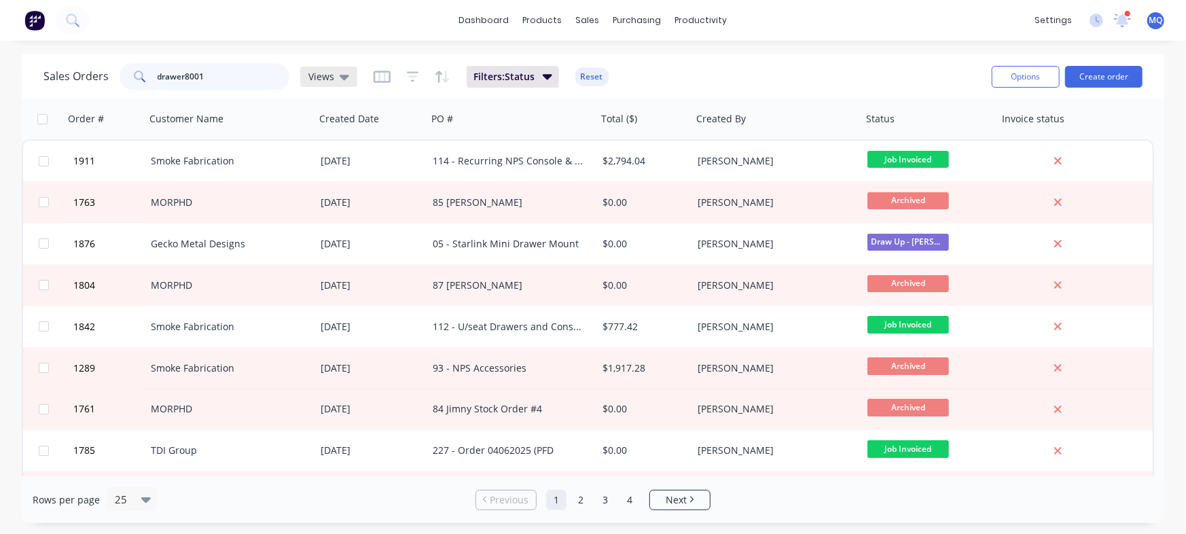
type input "drawer8001"
click at [336, 69] on div "Views" at bounding box center [328, 77] width 57 height 20
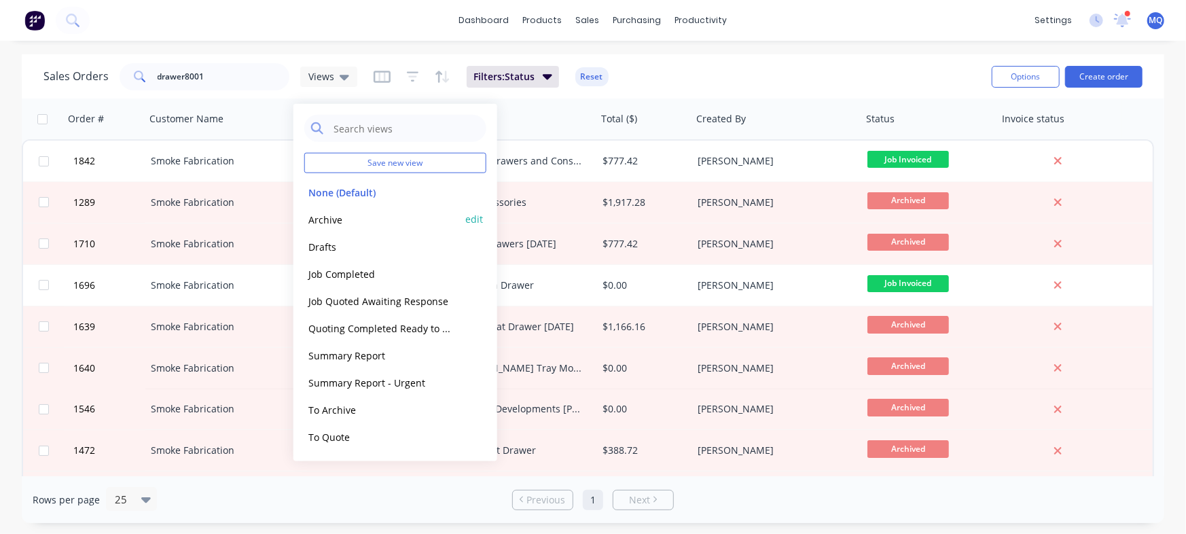
click at [380, 225] on button "Archive" at bounding box center [381, 219] width 155 height 16
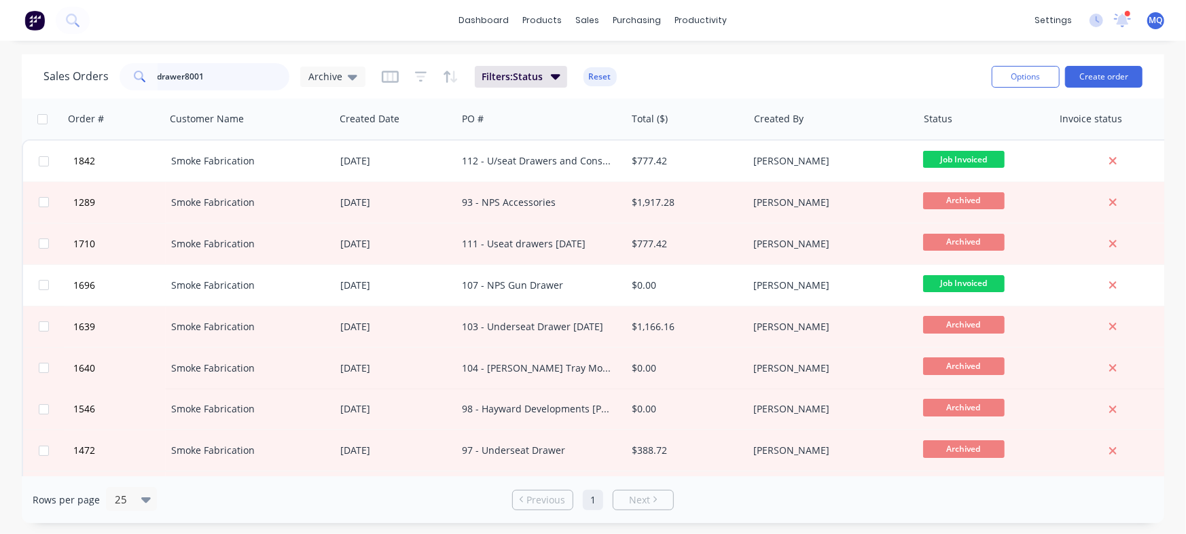
click at [230, 80] on input "drawer8001" at bounding box center [224, 76] width 132 height 27
click at [225, 75] on input "drawer8001" at bounding box center [224, 76] width 132 height 27
click at [225, 72] on input "drawer8001" at bounding box center [224, 76] width 132 height 27
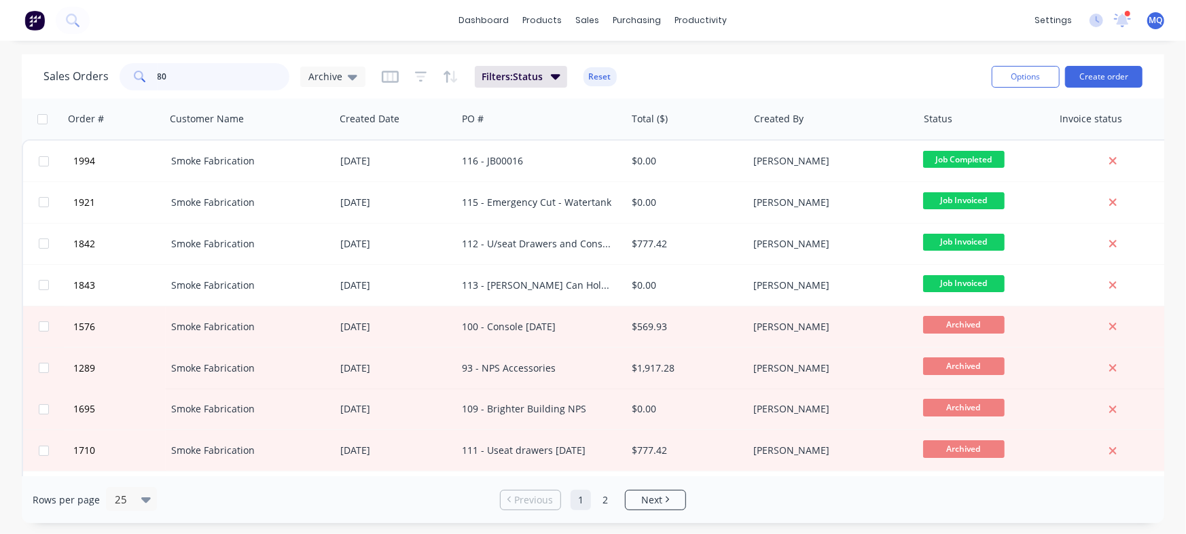
type input "8"
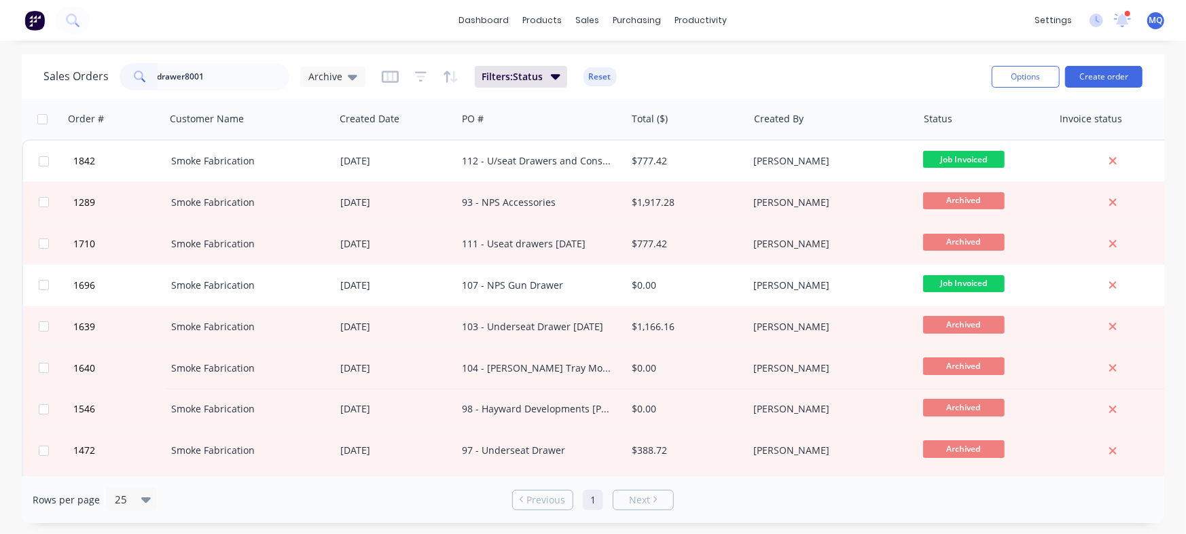
click at [153, 74] on span at bounding box center [139, 76] width 38 height 27
click at [158, 72] on input "drawer8001" at bounding box center [224, 76] width 132 height 27
type input "10drawer8001"
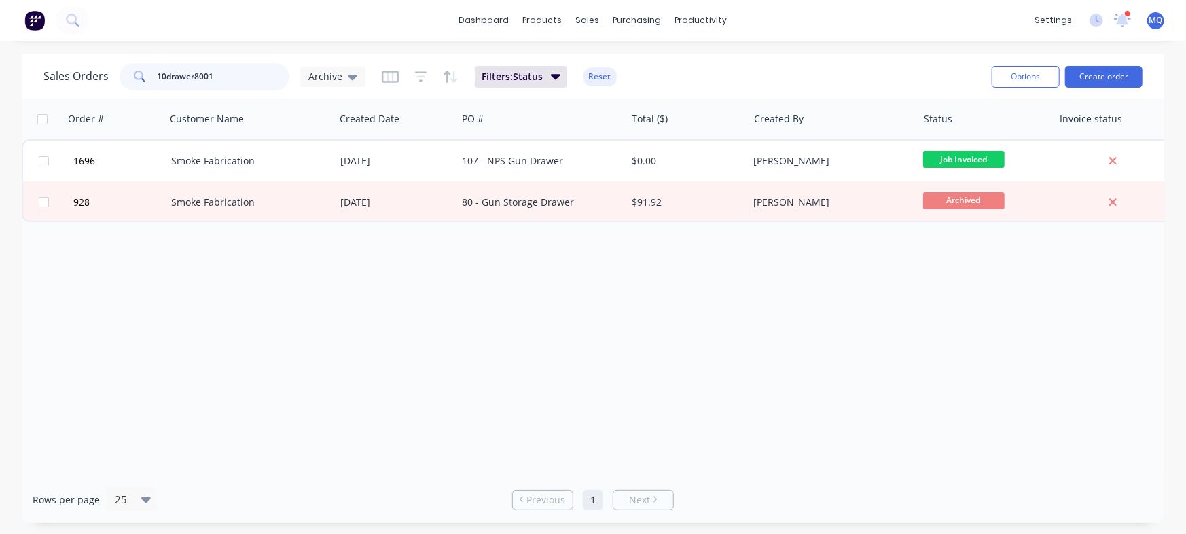
click at [226, 77] on input "10drawer8001" at bounding box center [224, 76] width 132 height 27
click at [485, 318] on div "Order # Customer Name Created Date PO # Total ($) Created By Status Invoice sta…" at bounding box center [593, 287] width 1142 height 378
click at [645, 308] on div "Order # Customer Name Created Date PO # Total ($) Created By Status Invoice sta…" at bounding box center [593, 287] width 1142 height 378
drag, startPoint x: 230, startPoint y: 83, endPoint x: 0, endPoint y: -1, distance: 244.3
click at [0, 0] on div "dashboard products sales purchasing productivity dashboard products Product Cat…" at bounding box center [593, 267] width 1186 height 534
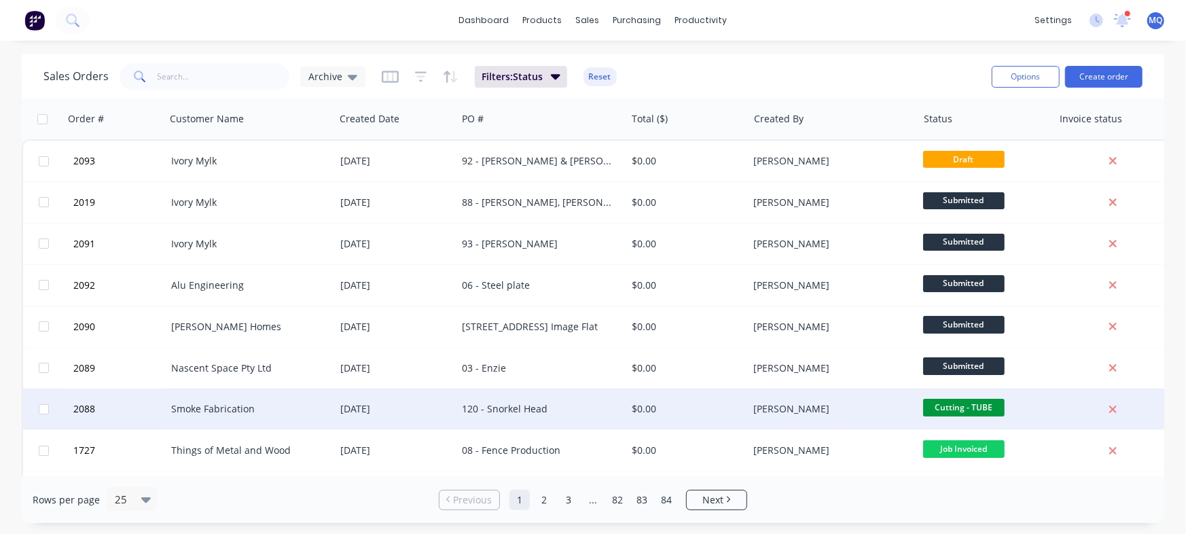
click at [508, 409] on div "120 - Snorkel Head" at bounding box center [537, 409] width 151 height 14
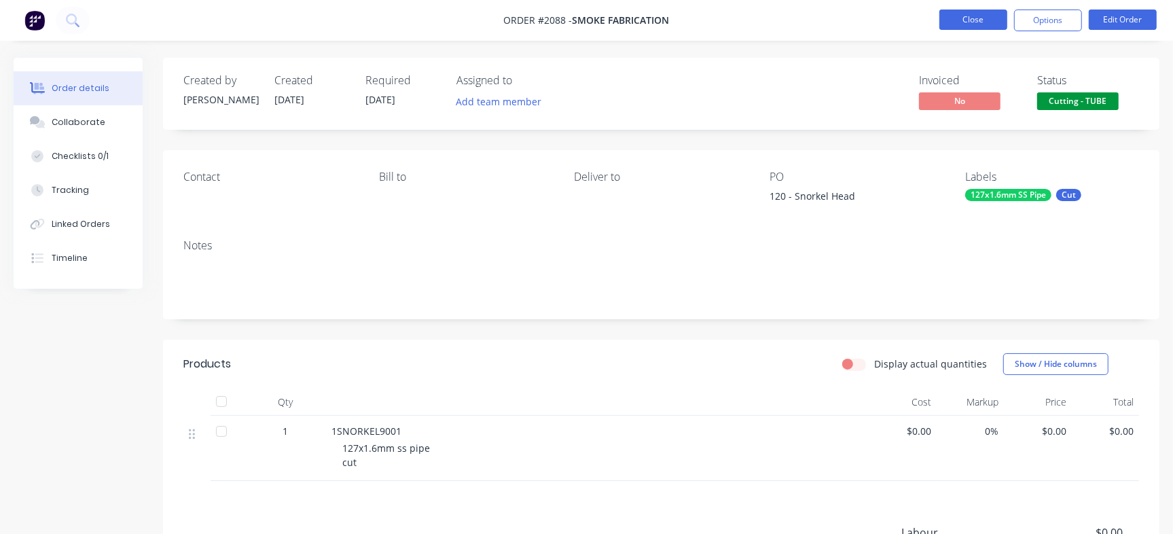
click at [975, 22] on button "Close" at bounding box center [973, 20] width 68 height 20
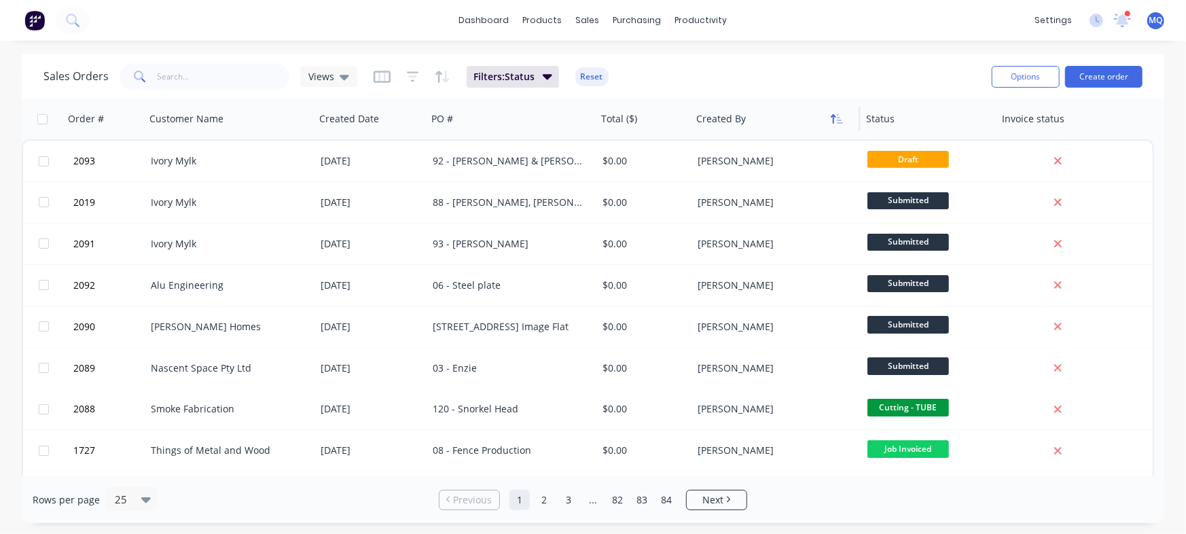
click at [835, 122] on icon "button" at bounding box center [837, 118] width 12 height 11
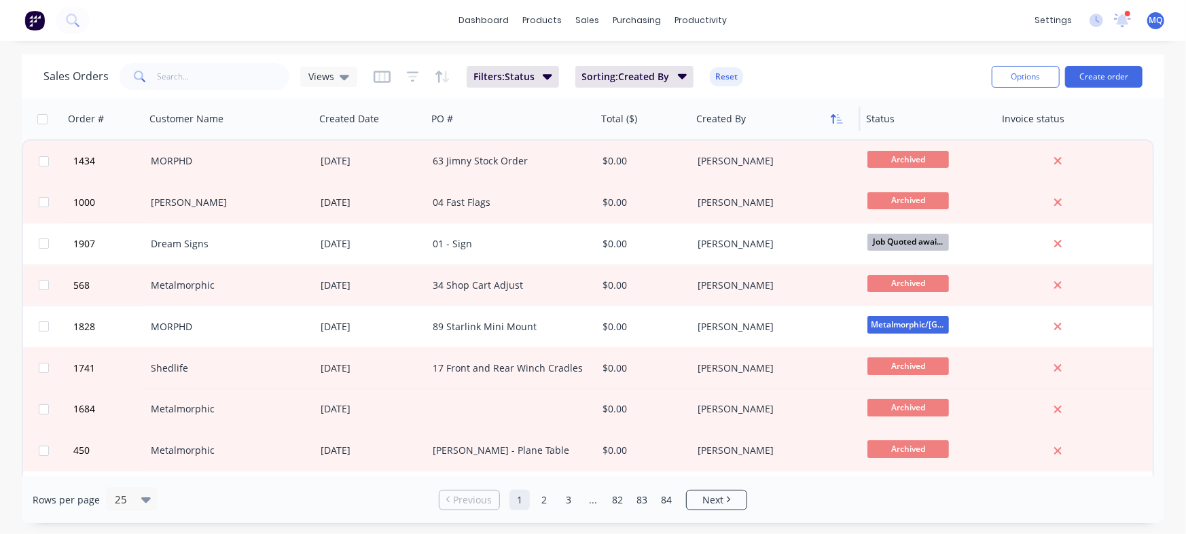
click at [831, 124] on icon "button" at bounding box center [837, 118] width 12 height 11
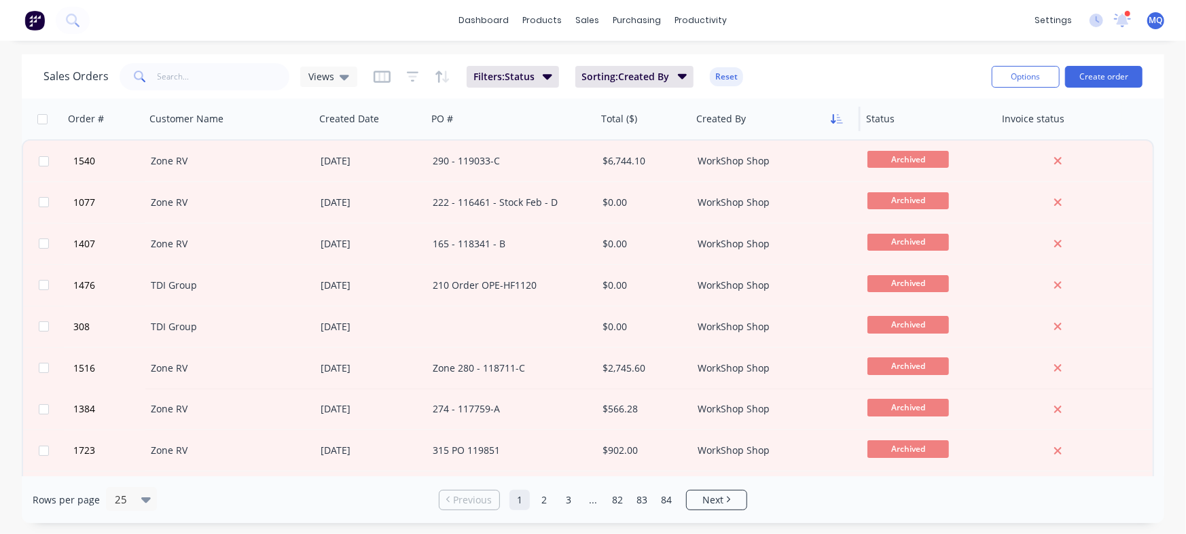
click at [835, 122] on icon "button" at bounding box center [833, 119] width 5 height 10
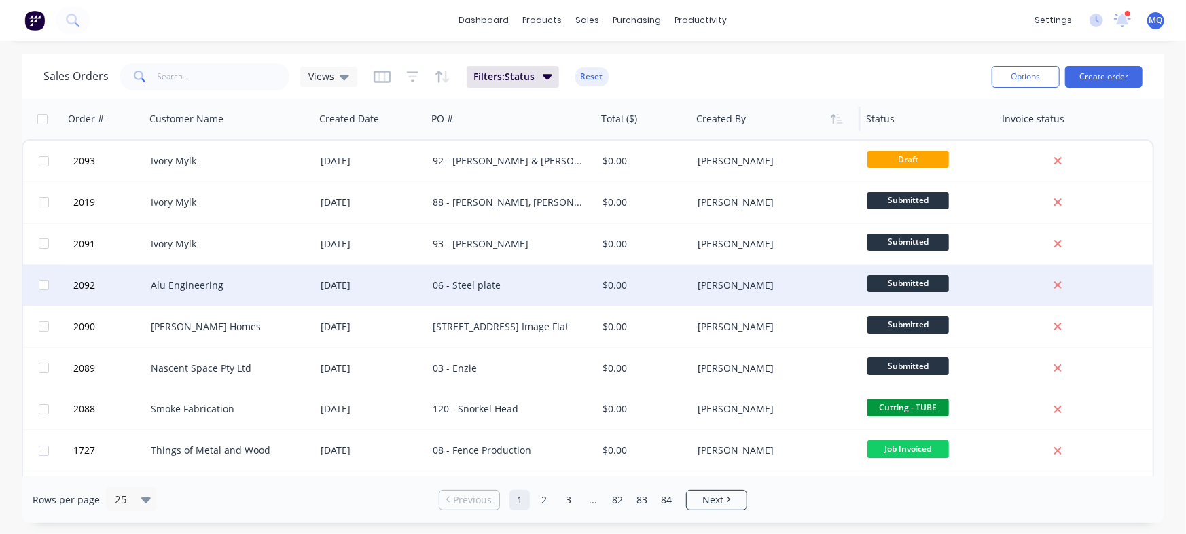
click at [473, 295] on div "06 - Steel plate" at bounding box center [512, 285] width 170 height 41
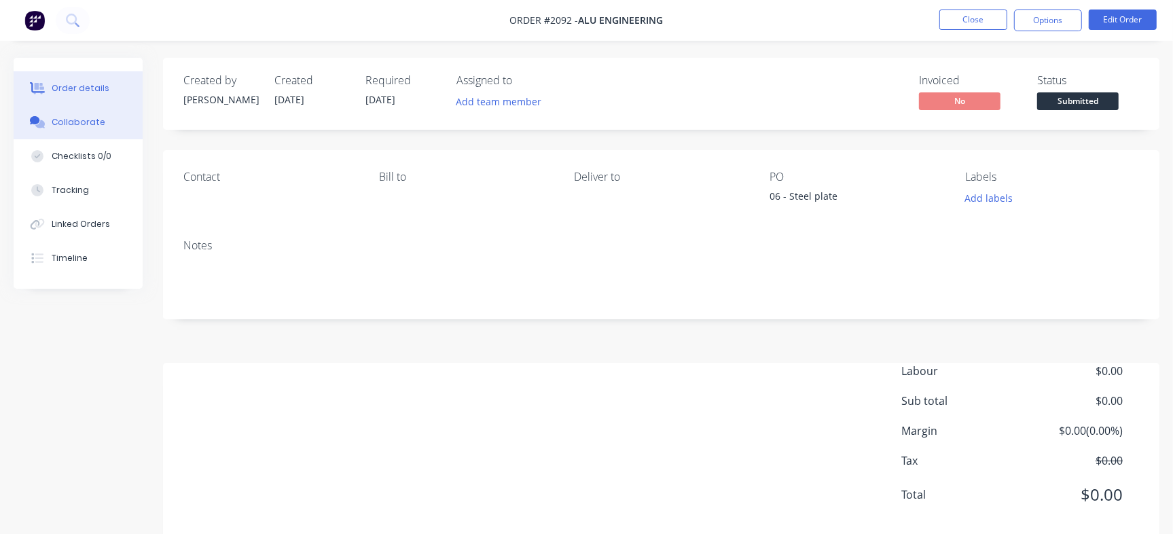
click at [101, 120] on button "Collaborate" at bounding box center [78, 122] width 129 height 34
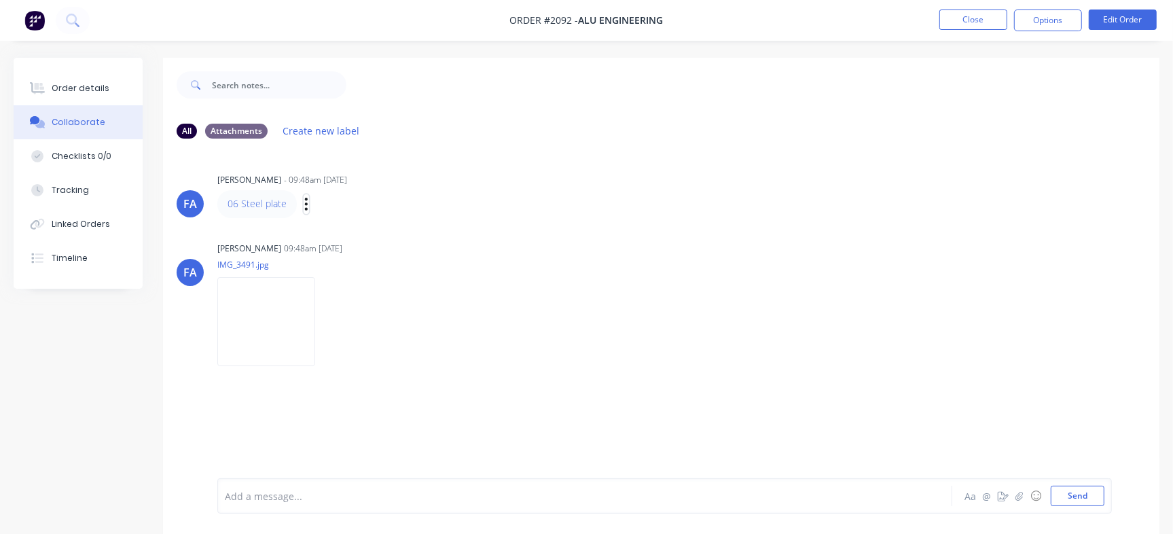
click at [308, 197] on icon "button" at bounding box center [306, 204] width 4 height 16
click at [594, 290] on div "Francis Adrian Candido 09:48am 12/08/25 IMG_3491.jpg Labels Download Delete" at bounding box center [429, 299] width 424 height 122
click at [307, 202] on icon "button" at bounding box center [306, 204] width 4 height 16
click at [344, 224] on button "Edit" at bounding box center [356, 228] width 86 height 22
click at [651, 287] on div "FA Francis Adrian Candido 09:48am 12/08/25 IMG_3491.jpg Labels Download Delete" at bounding box center [661, 299] width 996 height 122
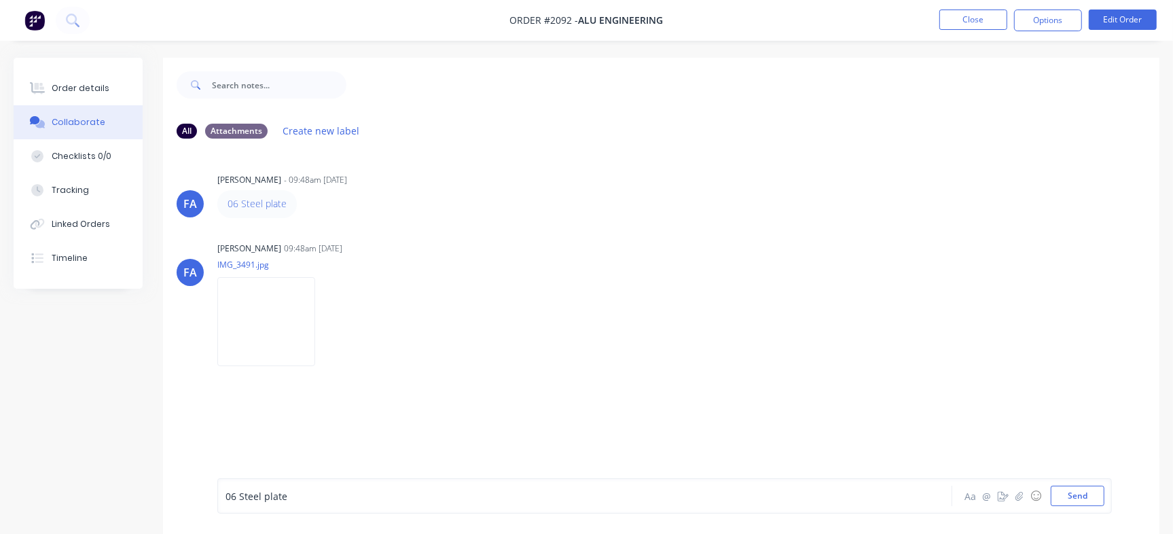
click at [341, 498] on div "06 Steel plate" at bounding box center [554, 496] width 659 height 14
drag, startPoint x: 325, startPoint y: 494, endPoint x: 113, endPoint y: 465, distance: 214.0
click at [115, 465] on div "All Attachments Create new label FA Francis Adrian Candido - 09:48am 12/08/25 0…" at bounding box center [587, 306] width 1146 height 496
click at [1080, 508] on div "Add a message... Aa @ ☺ Send" at bounding box center [664, 461] width 894 height 105
click at [1081, 502] on button "Send" at bounding box center [1078, 496] width 54 height 20
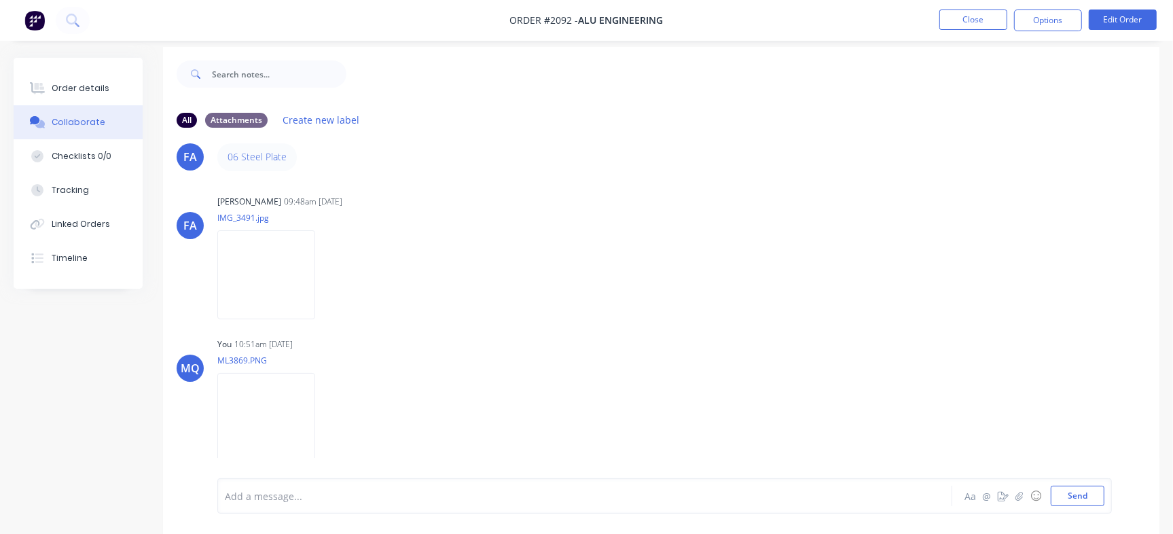
scroll to position [20, 0]
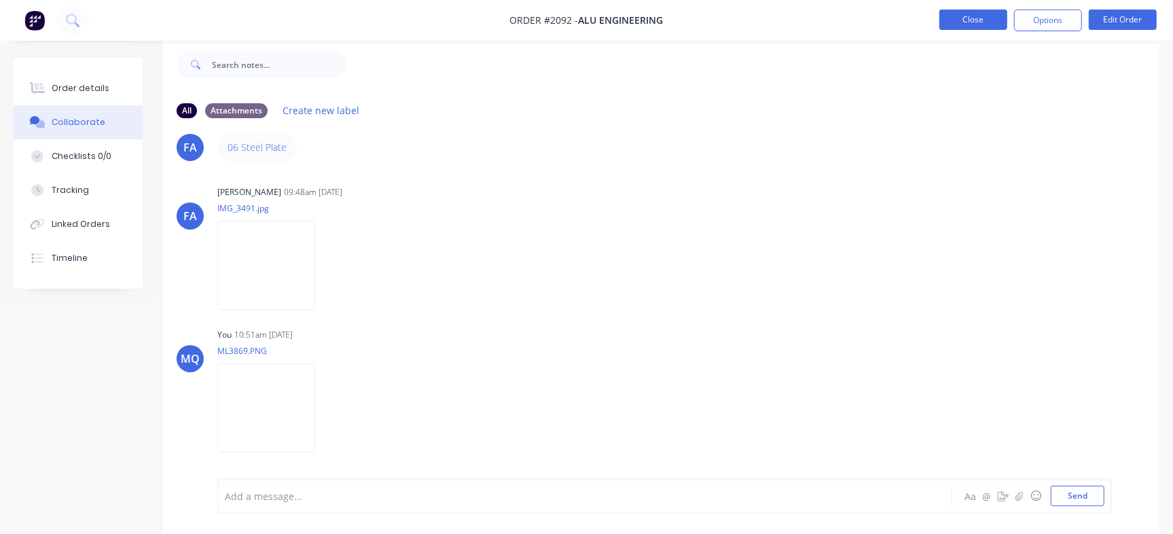
click at [992, 18] on button "Close" at bounding box center [973, 20] width 68 height 20
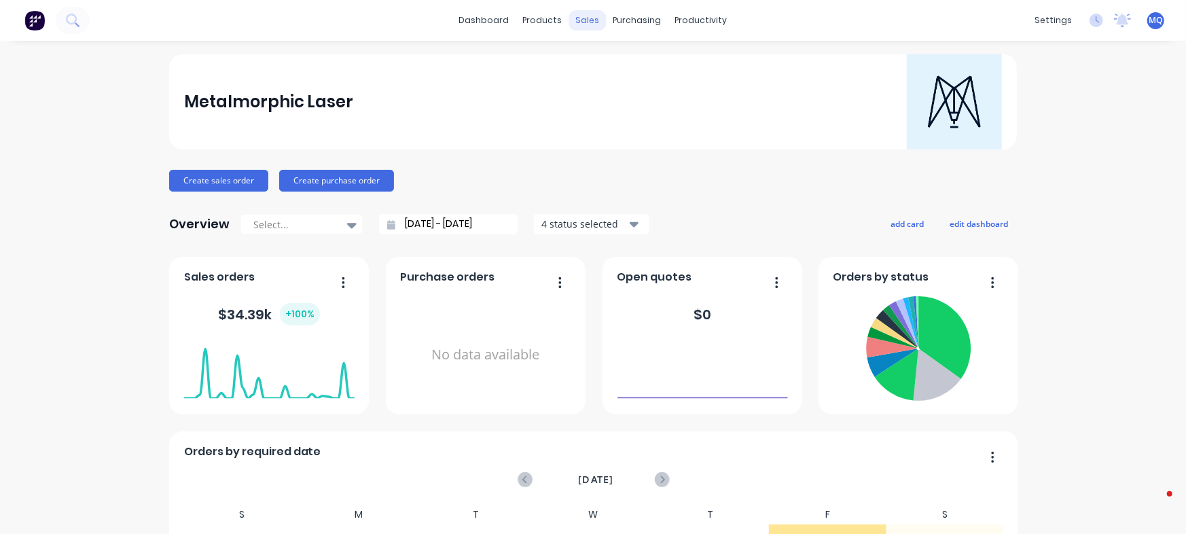
click at [582, 22] on div "sales" at bounding box center [587, 20] width 37 height 20
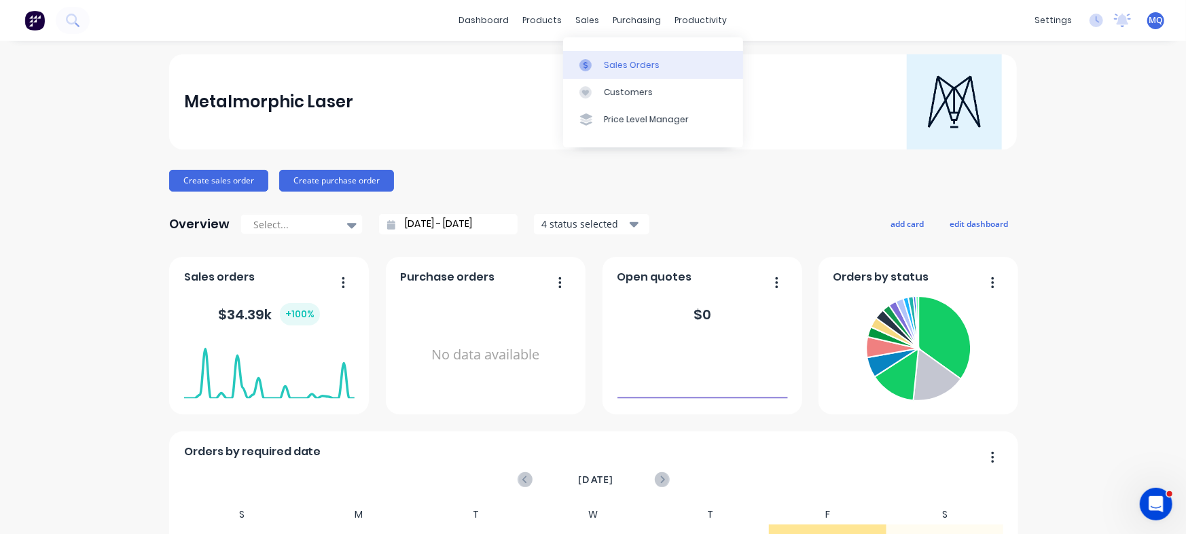
click at [594, 60] on div at bounding box center [589, 65] width 20 height 12
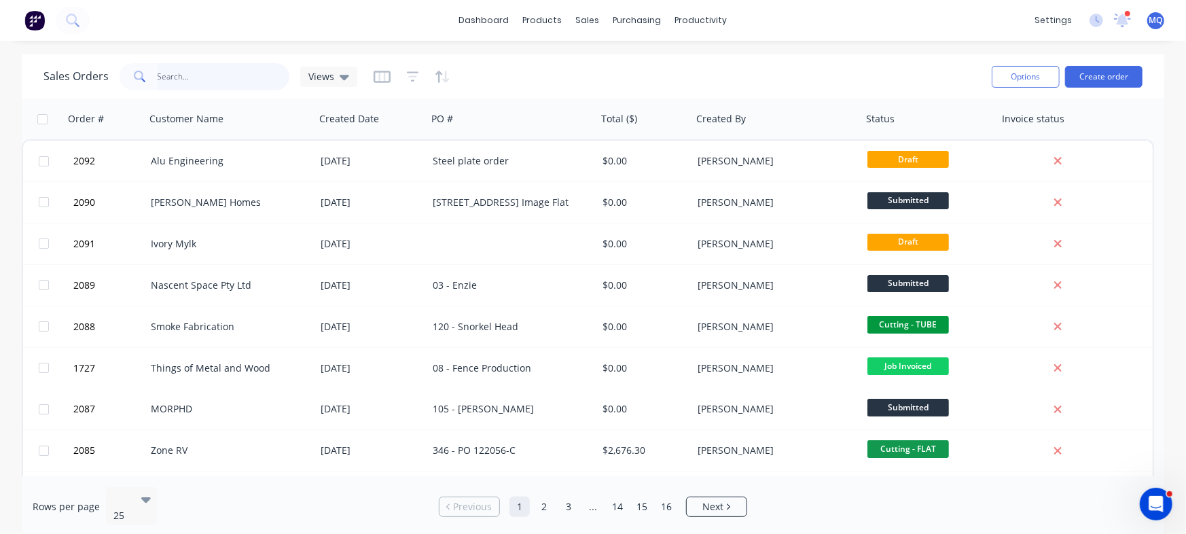
click at [235, 79] on input "text" at bounding box center [224, 76] width 132 height 27
type input "ivory"
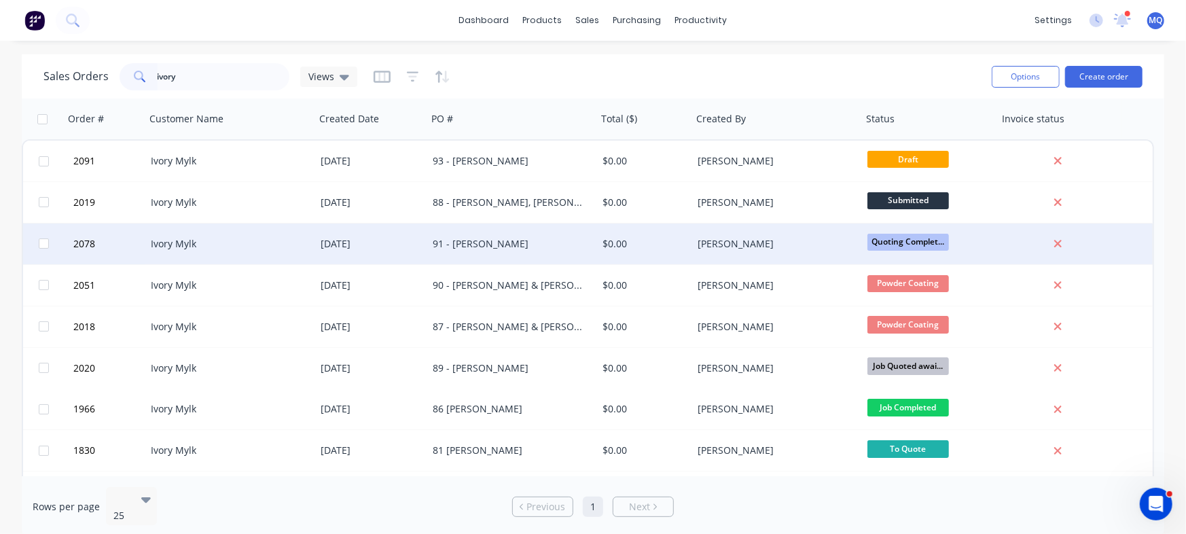
click at [520, 250] on div "91 - [PERSON_NAME]" at bounding box center [512, 243] width 170 height 41
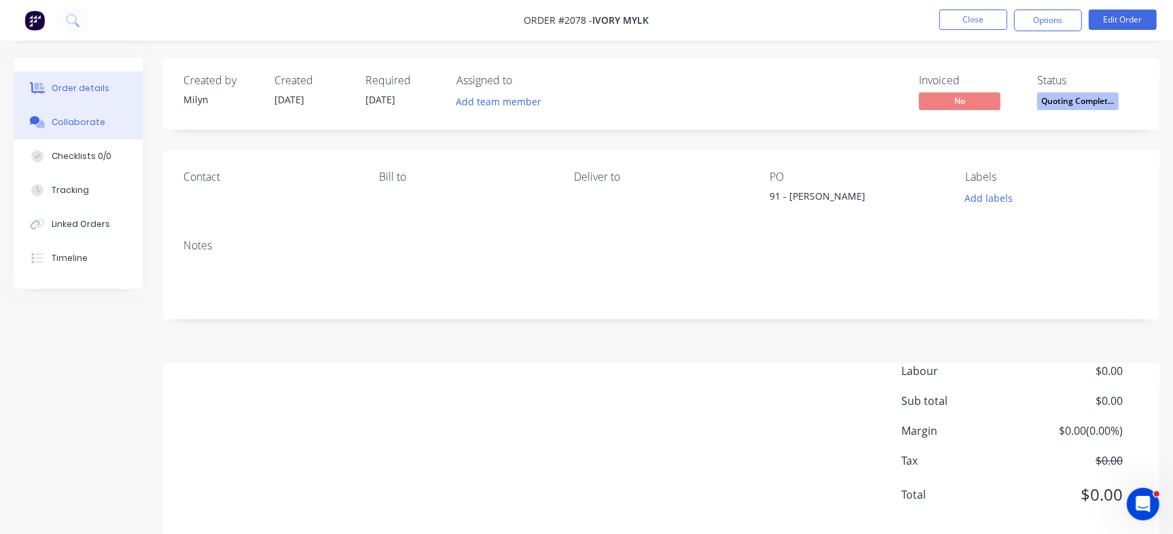
click at [106, 121] on button "Collaborate" at bounding box center [78, 122] width 129 height 34
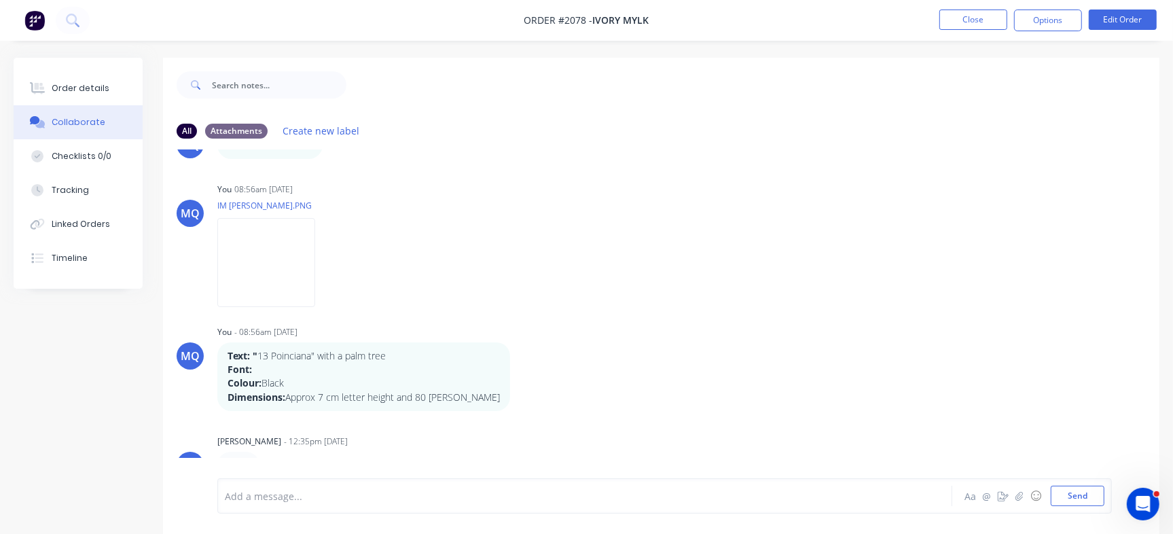
scroll to position [85, 0]
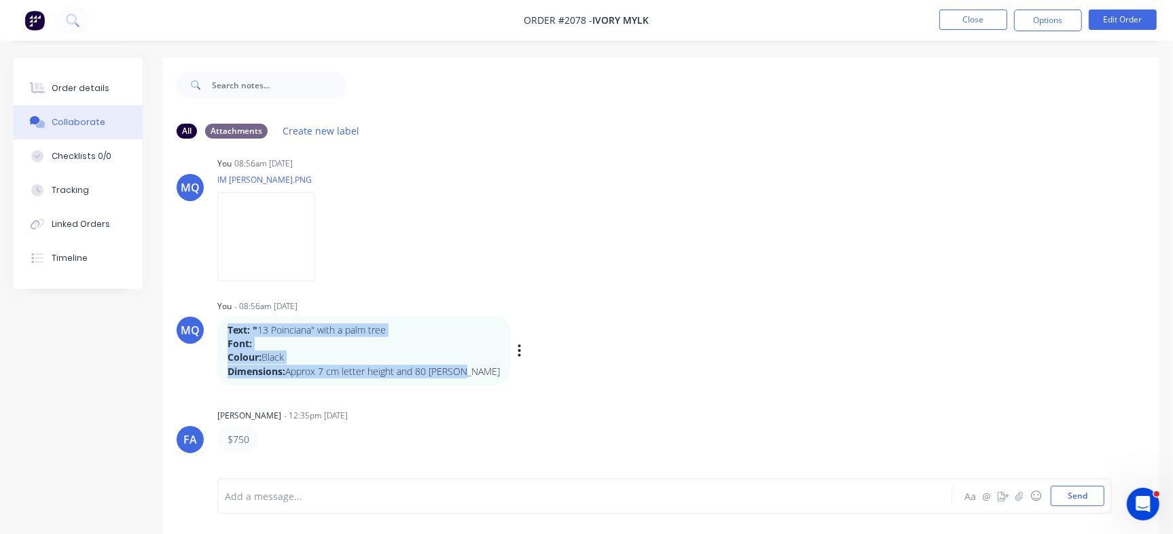
drag, startPoint x: 467, startPoint y: 369, endPoint x: 223, endPoint y: 329, distance: 246.5
click at [223, 329] on div "Text: " 13 Poinciana" with a palm tree Font: Colour: Black Dimensions: Approx 7…" at bounding box center [363, 350] width 293 height 69
copy div "Text: " 13 Poinciana" with a palm tree Font: Colour: Black Dimensions: Approx 7…"
click at [971, 10] on button "Close" at bounding box center [973, 20] width 68 height 20
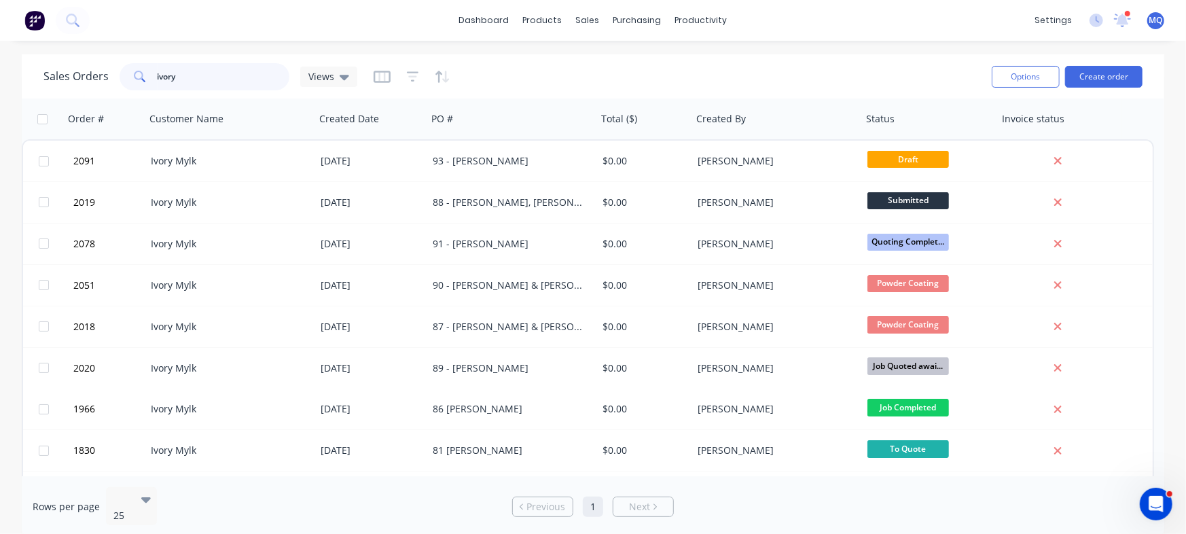
drag, startPoint x: 187, startPoint y: 73, endPoint x: 0, endPoint y: 80, distance: 187.6
click at [0, 79] on div "Sales Orders ivory Views Options Create order Order # Customer Name Created Dat…" at bounding box center [593, 295] width 1186 height 483
click at [700, 76] on div "Sales Orders Views" at bounding box center [511, 76] width 937 height 33
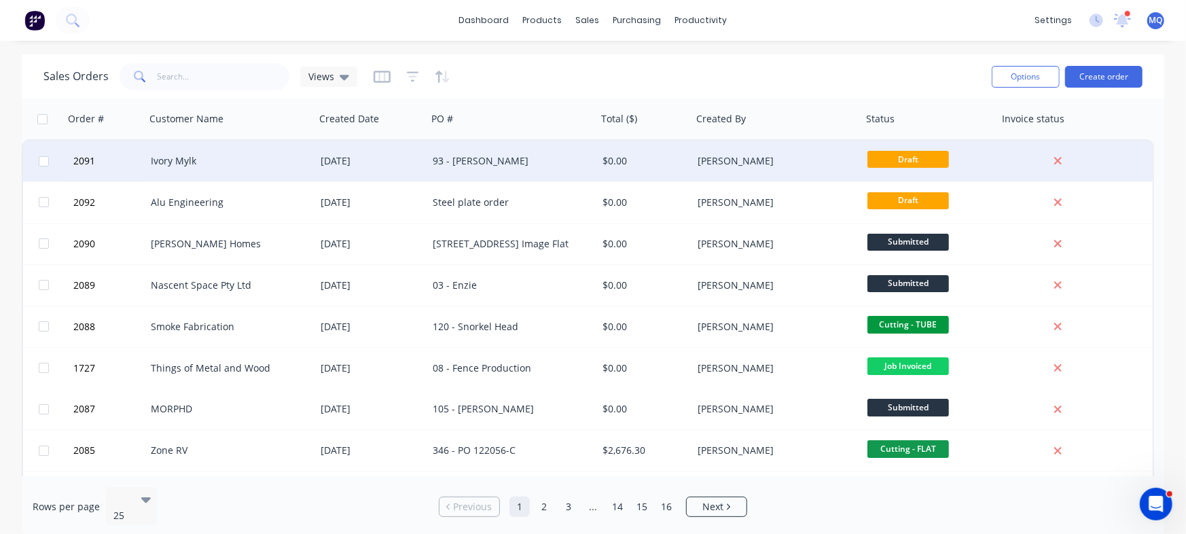
click at [550, 167] on div "93 - [PERSON_NAME]" at bounding box center [508, 161] width 151 height 14
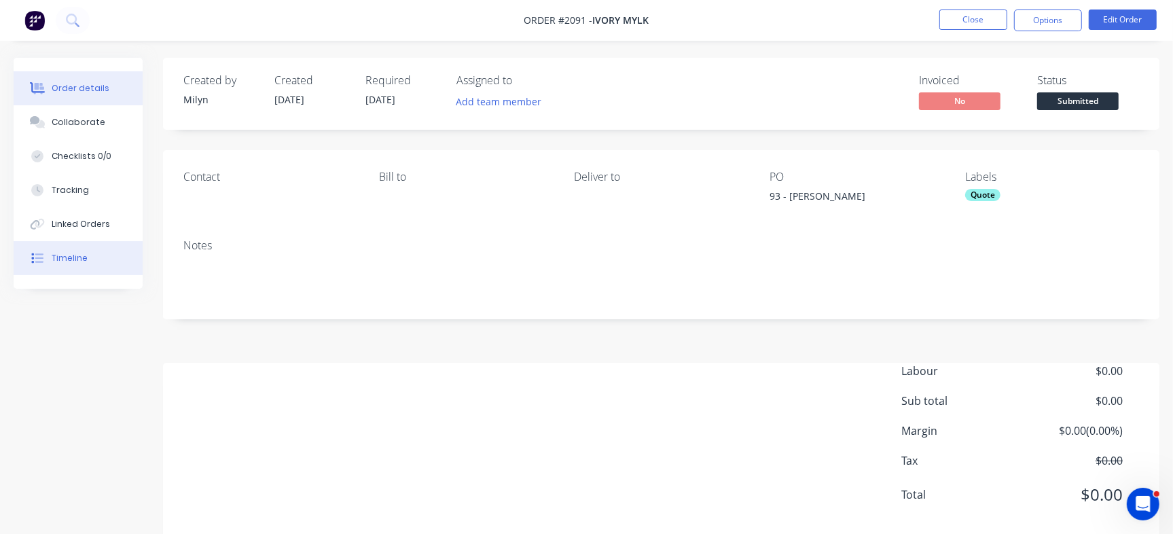
click at [94, 250] on button "Timeline" at bounding box center [78, 258] width 129 height 34
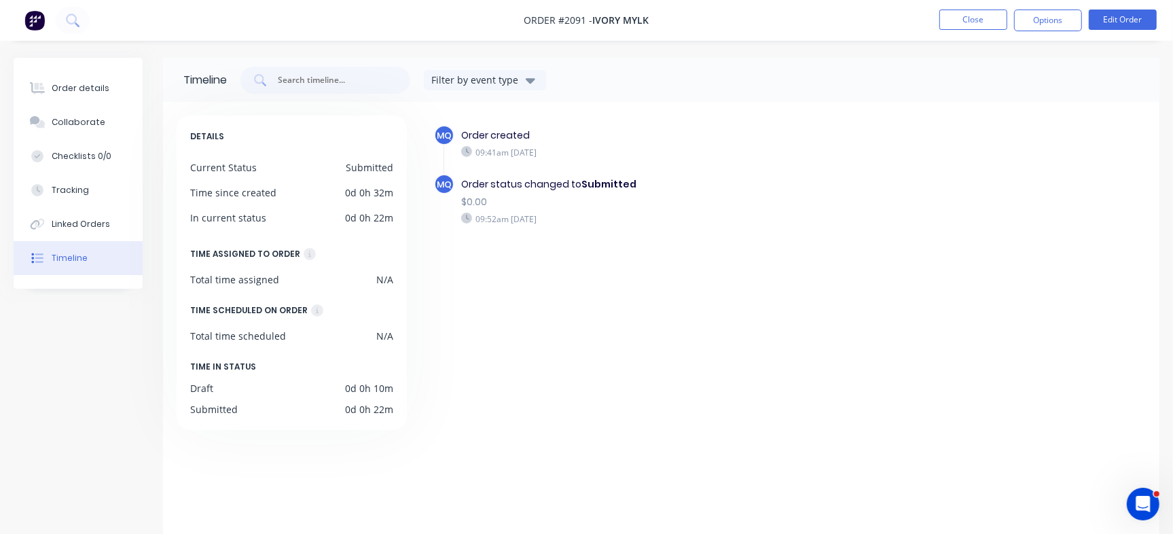
click at [90, 70] on div "Order details Collaborate Checklists 0/0 Tracking Linked Orders Timeline" at bounding box center [78, 173] width 129 height 231
click at [89, 84] on div "Order details" at bounding box center [81, 88] width 58 height 12
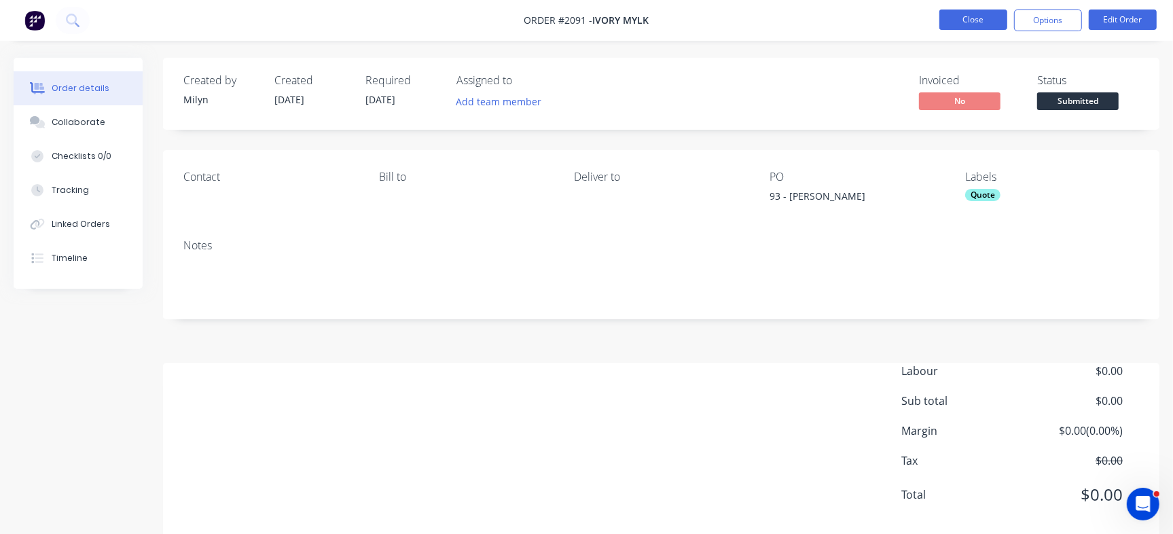
click at [958, 11] on button "Close" at bounding box center [973, 20] width 68 height 20
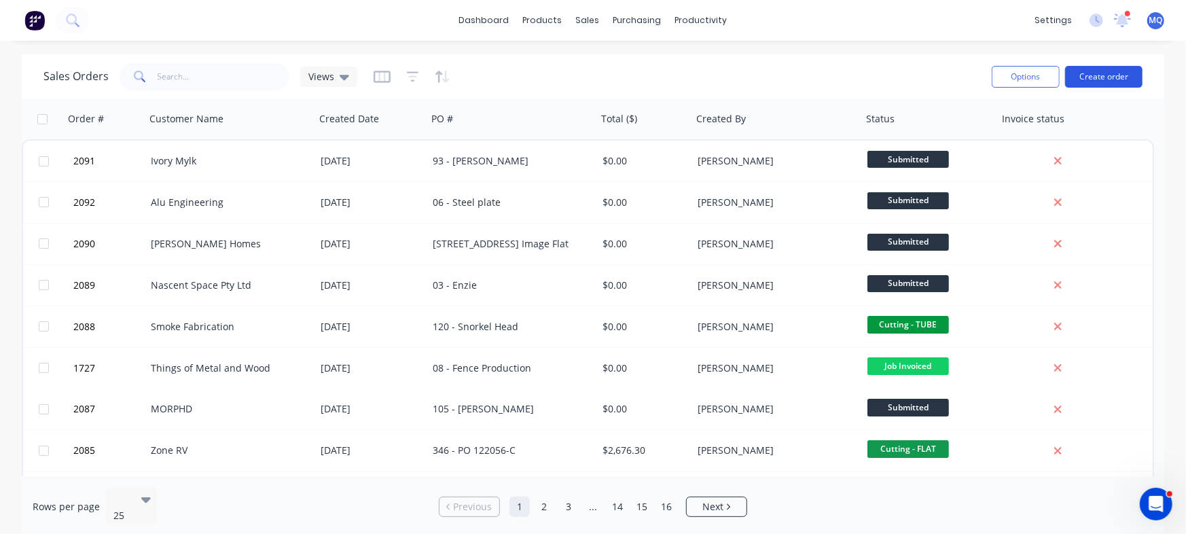
click at [1111, 73] on button "Create order" at bounding box center [1103, 77] width 77 height 22
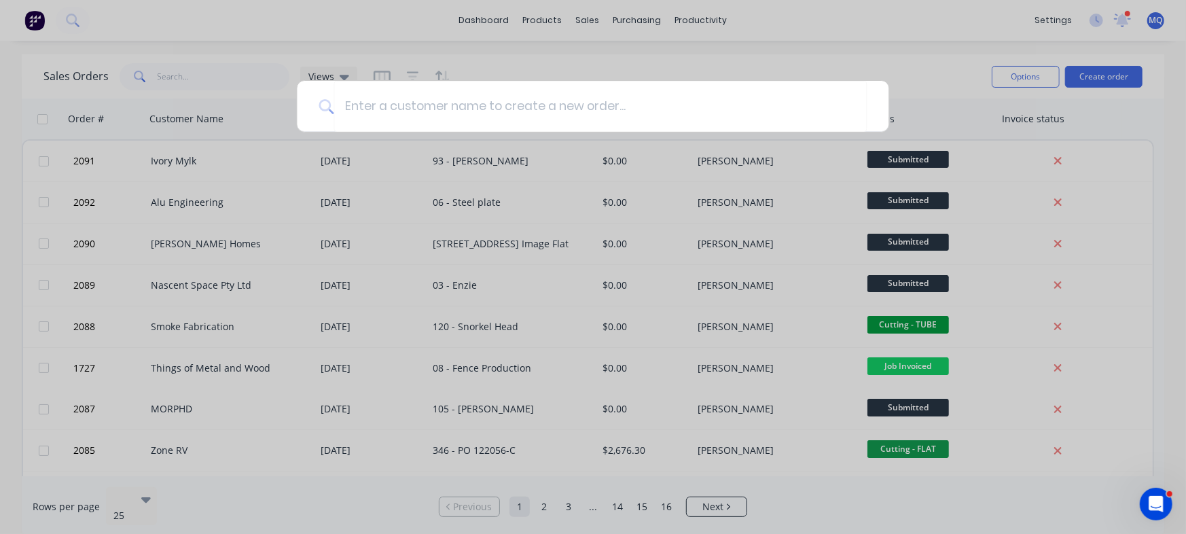
type input "K"
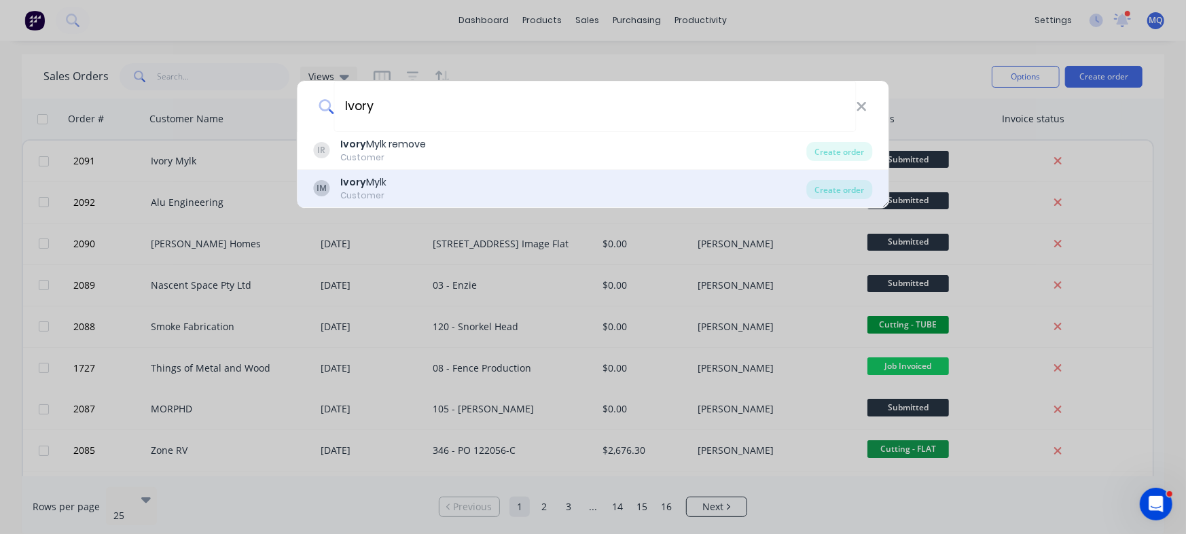
type input "Ivory"
click at [351, 183] on b "Ivory" at bounding box center [354, 182] width 26 height 14
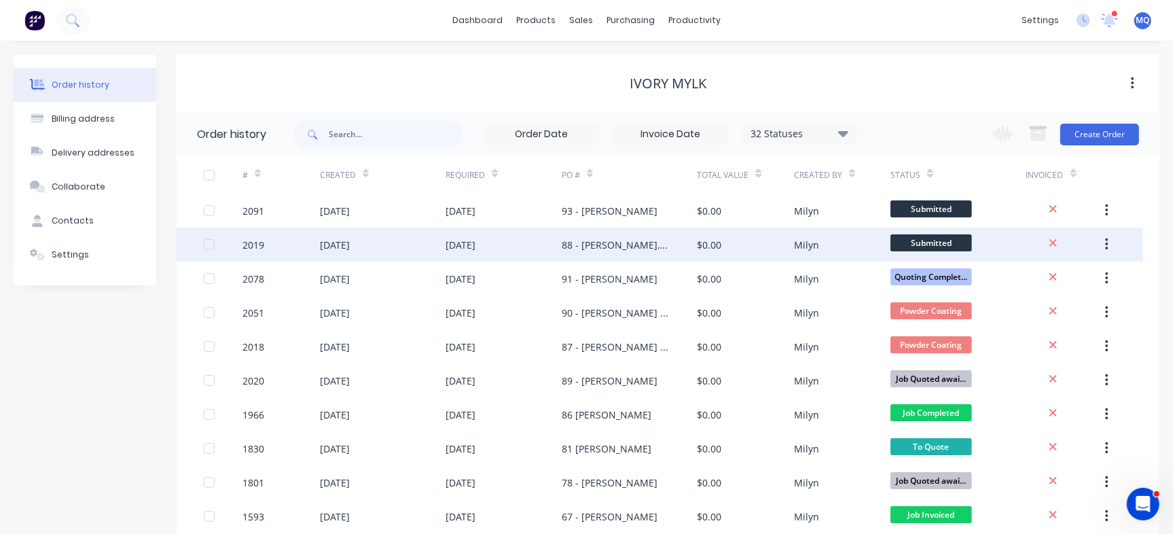
click at [649, 238] on div "88 - [PERSON_NAME], [PERSON_NAME], [PERSON_NAME] and [PERSON_NAME]" at bounding box center [616, 245] width 108 height 14
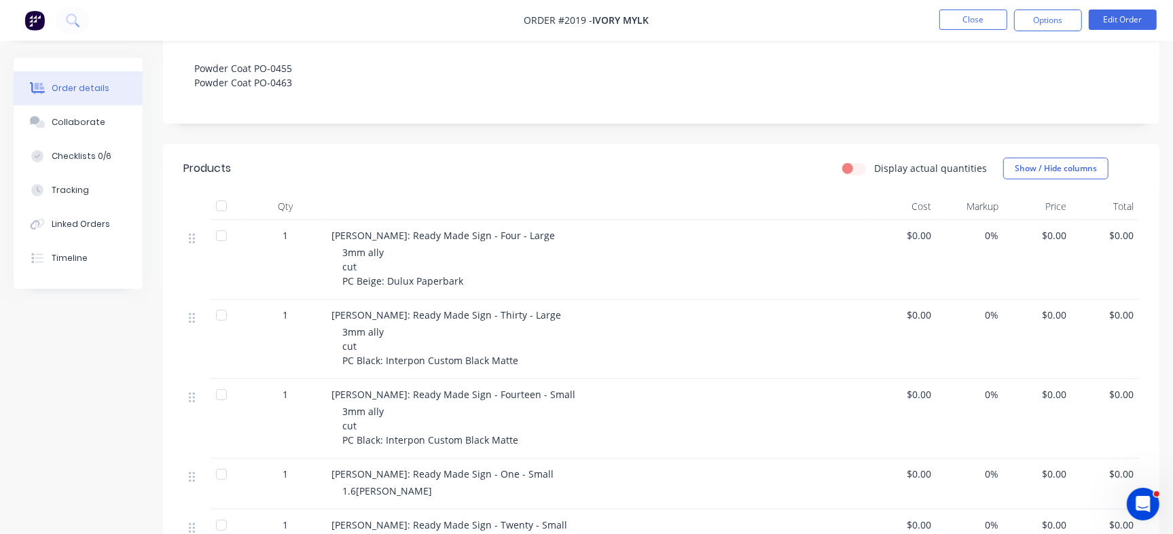
scroll to position [170, 0]
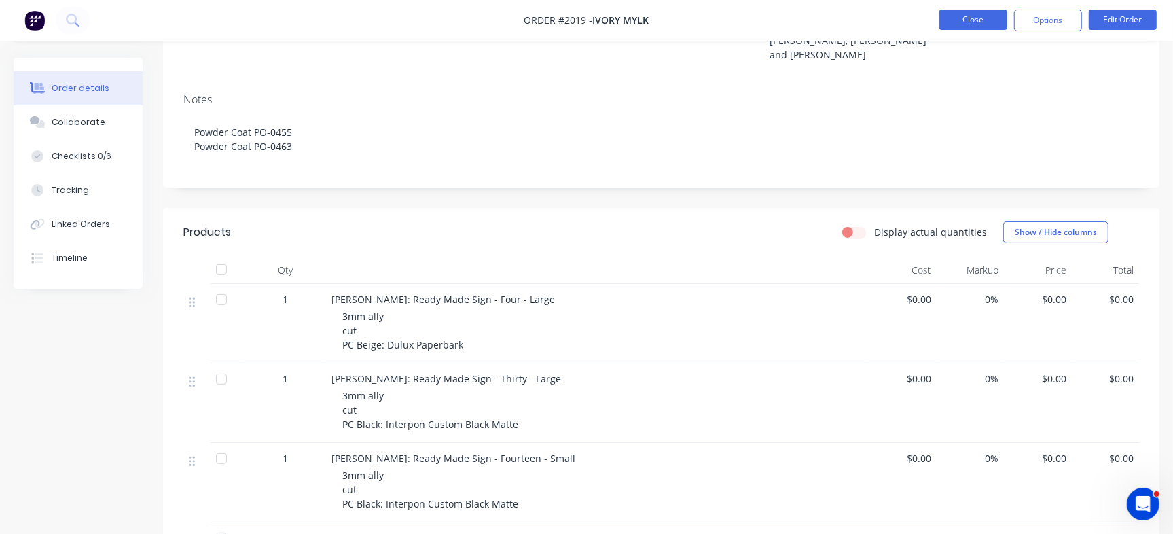
click at [971, 24] on button "Close" at bounding box center [973, 20] width 68 height 20
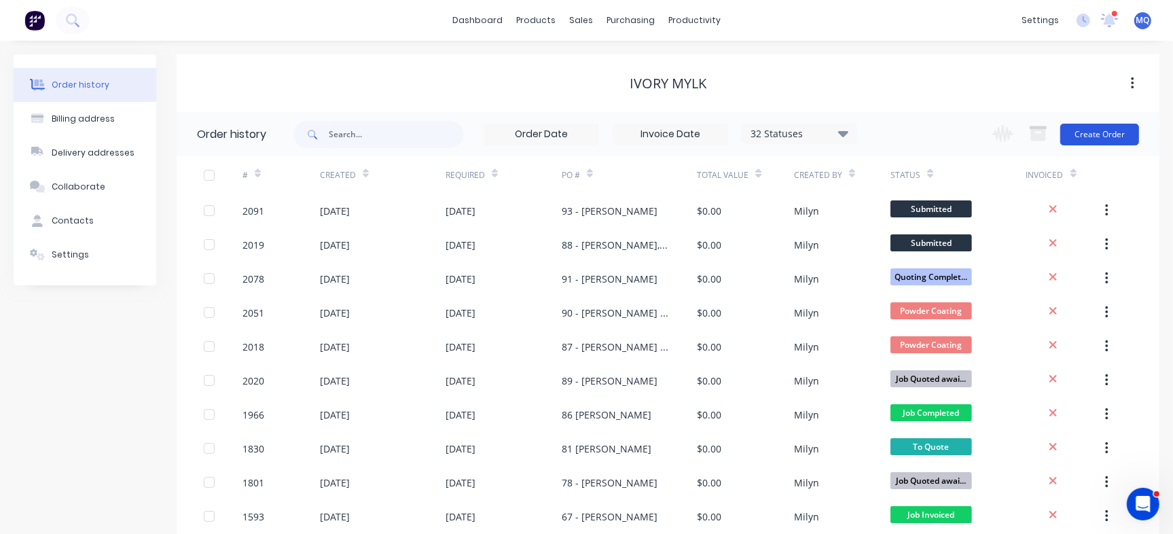
click at [1086, 136] on button "Create Order" at bounding box center [1099, 135] width 79 height 22
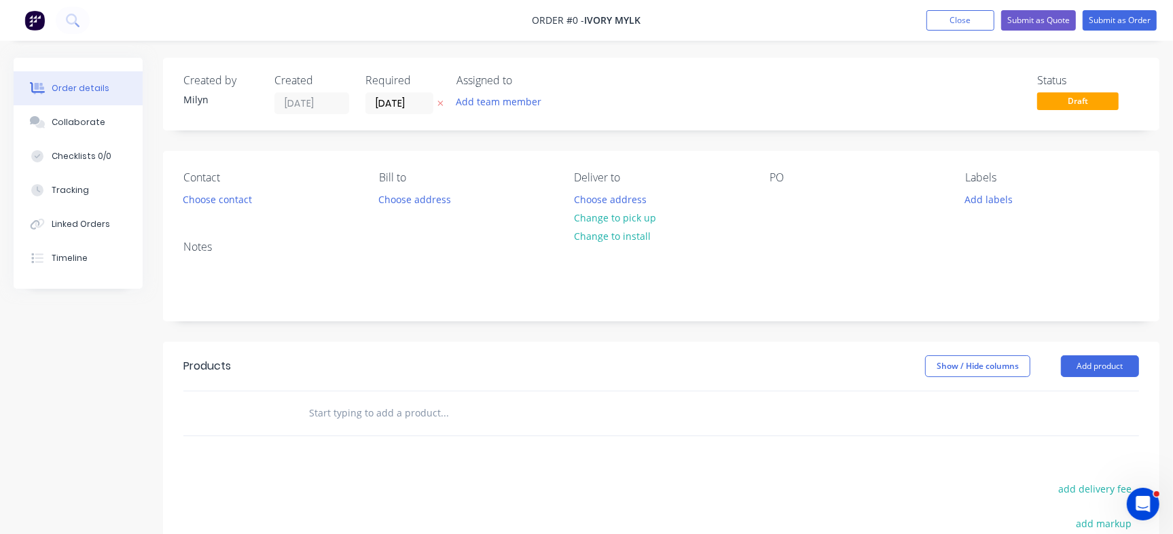
click at [391, 401] on input "text" at bounding box center [444, 412] width 272 height 27
paste input "Owen Jeffery: Ready Made Sign - One - Small"
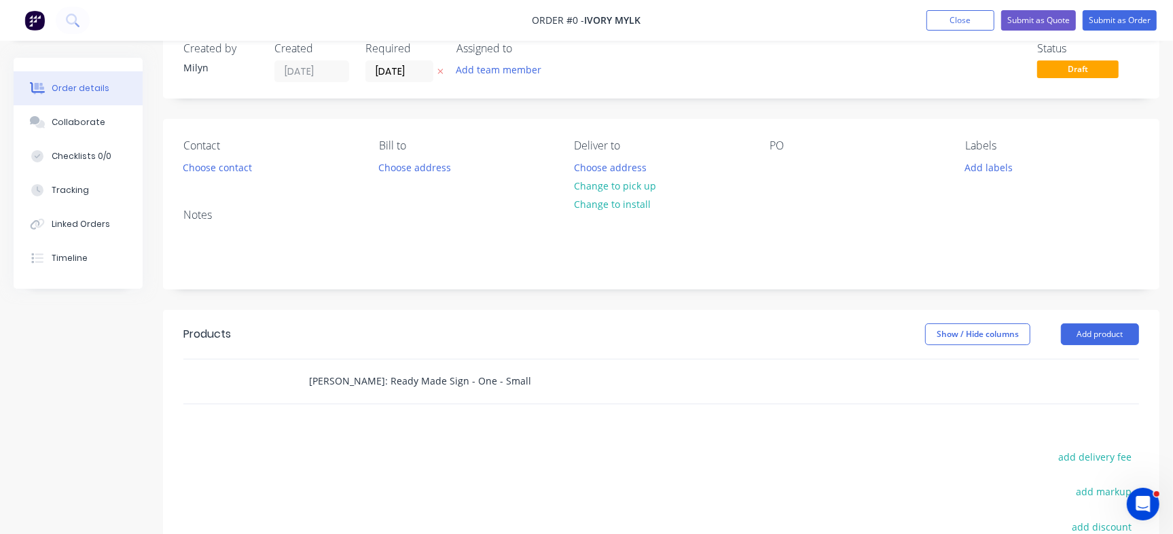
scroll to position [85, 0]
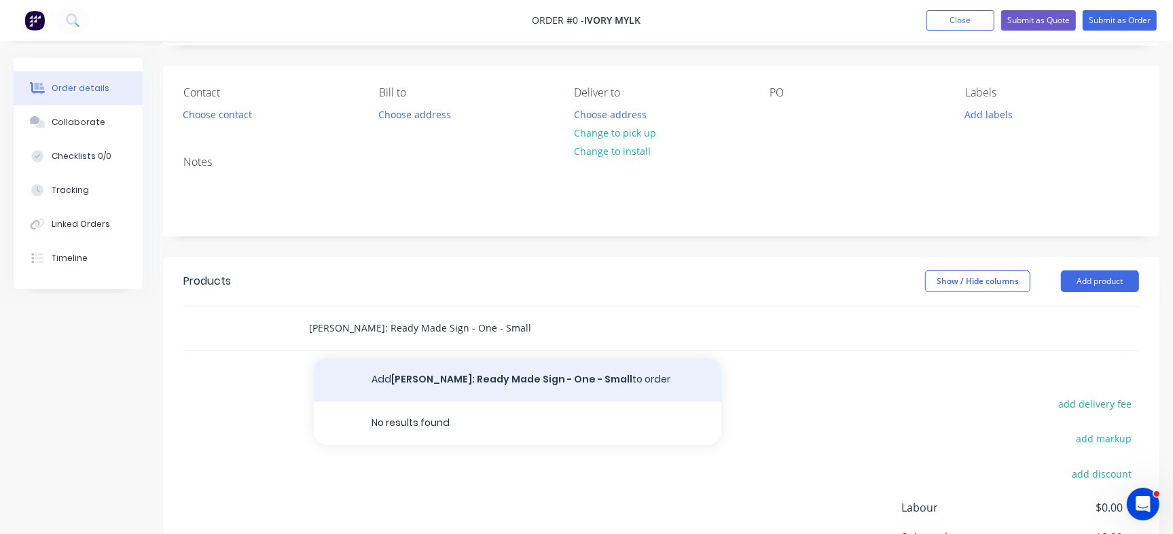
type input "Owen Jeffery: Ready Made Sign - One - Small"
click at [428, 376] on button "Add Owen Jeffery: Ready Made Sign - One - Small to order" at bounding box center [518, 379] width 408 height 43
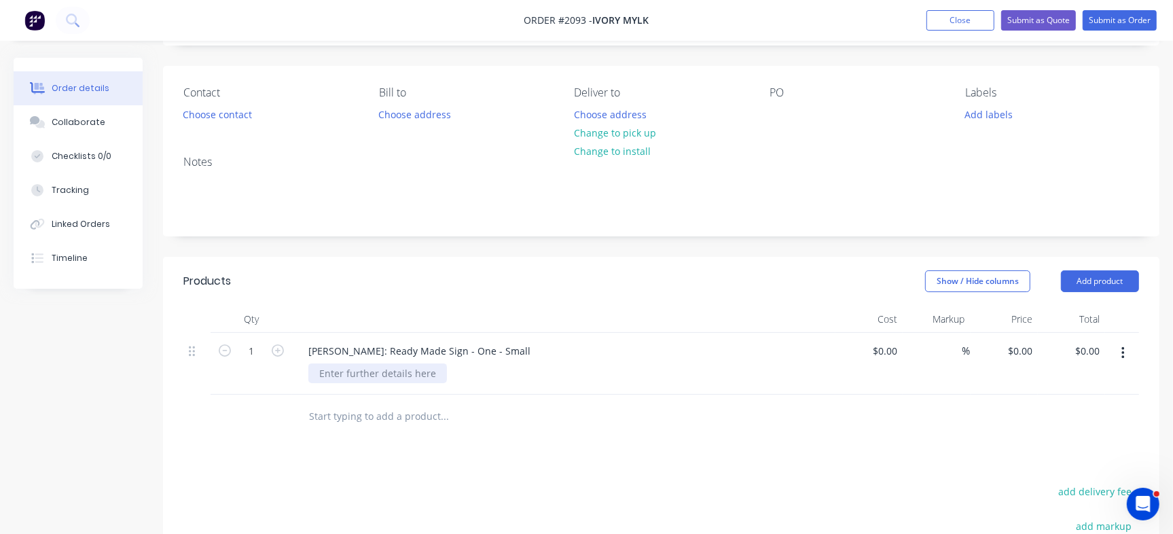
click at [382, 380] on div at bounding box center [377, 373] width 139 height 20
paste div
click at [370, 429] on input "text" at bounding box center [444, 430] width 272 height 27
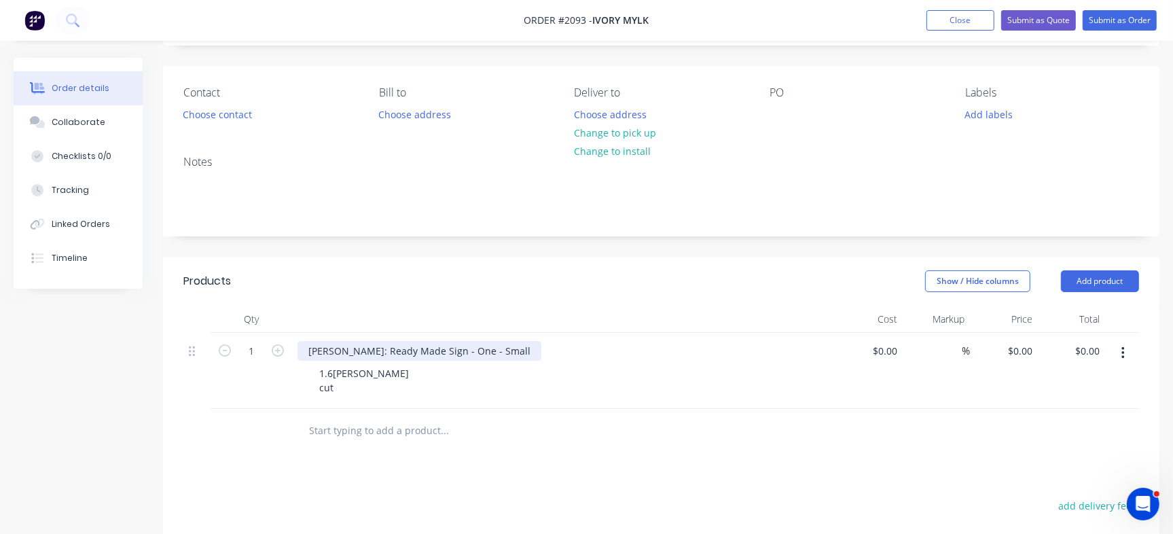
paste input "Owen Jeffery: Ready Made Sign - Twenty - Small"
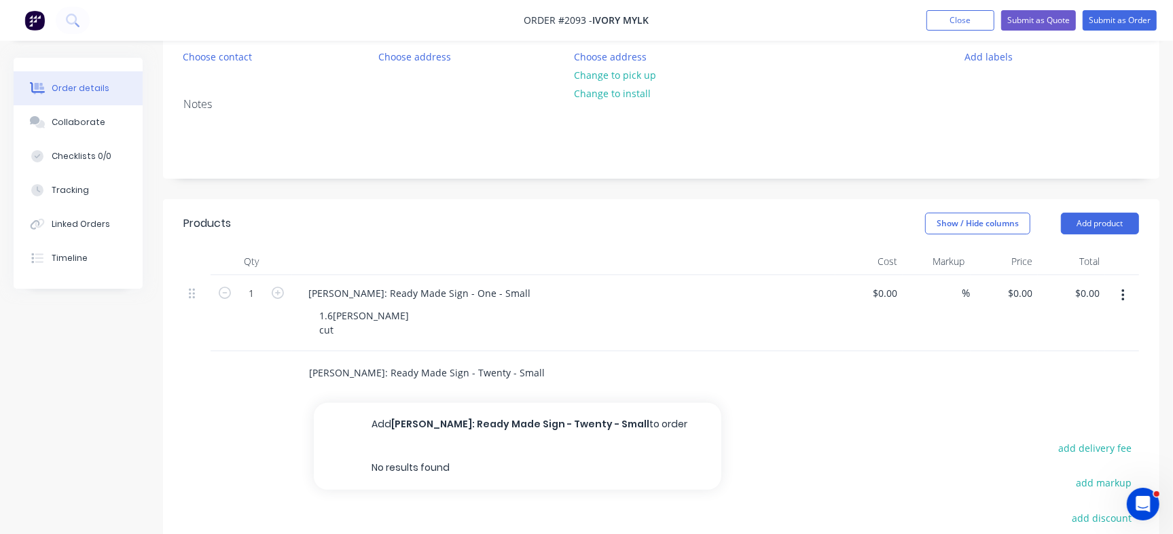
scroll to position [170, 0]
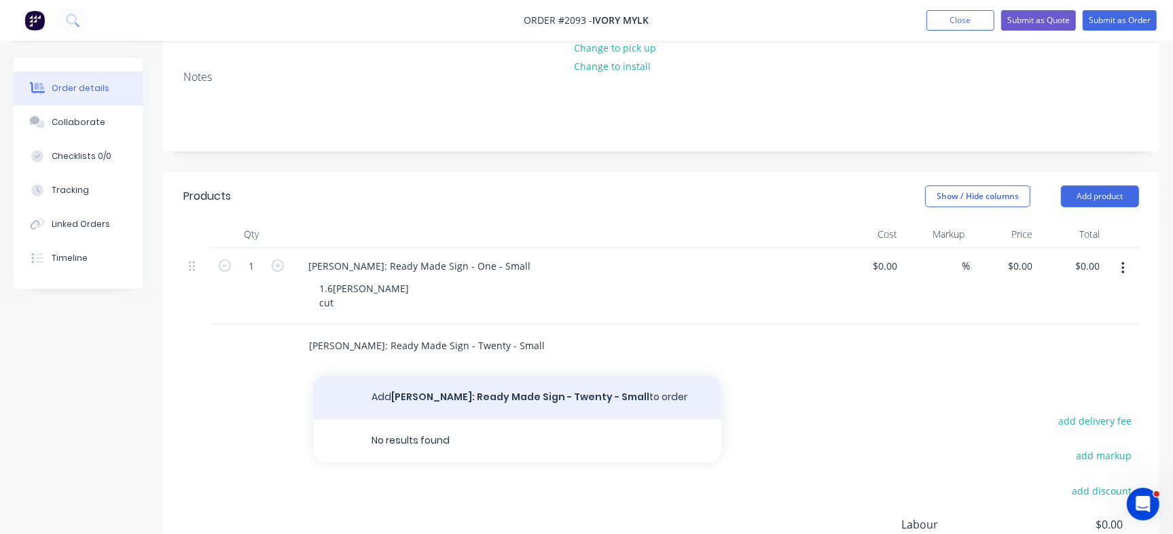
type input "Owen Jeffery: Ready Made Sign - Twenty - Small"
click at [425, 401] on button "Add Owen Jeffery: Ready Made Sign - Twenty - Small to order" at bounding box center [518, 397] width 408 height 43
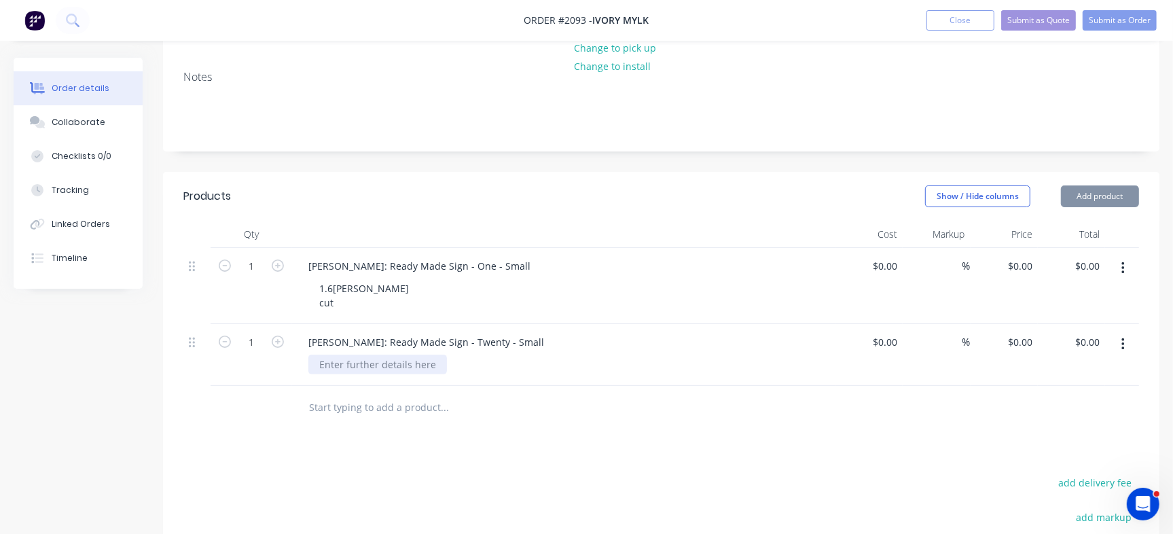
click at [344, 367] on div at bounding box center [377, 365] width 139 height 20
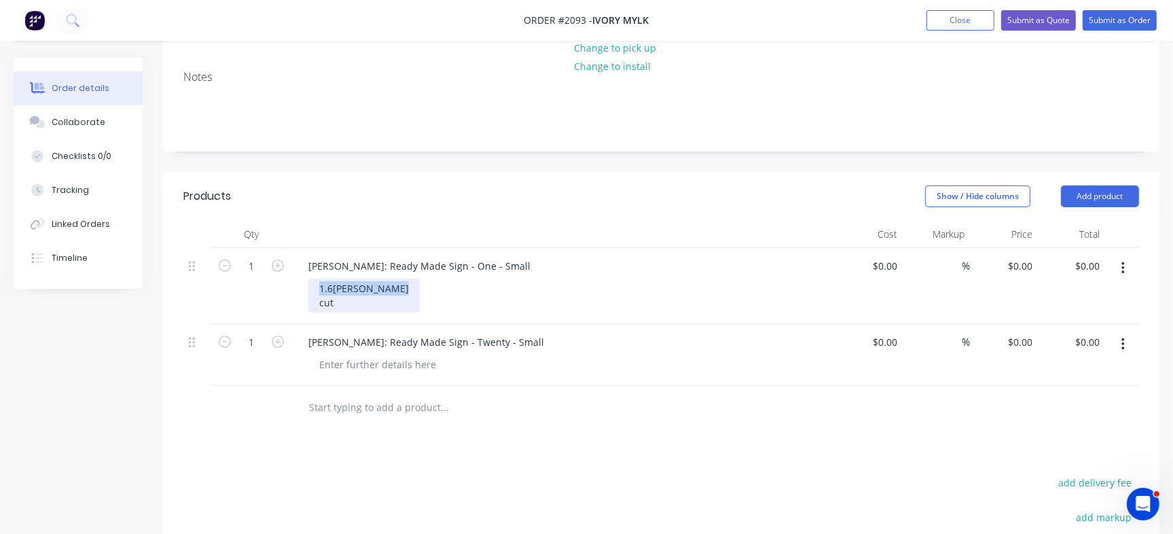
drag, startPoint x: 348, startPoint y: 303, endPoint x: 269, endPoint y: 280, distance: 82.1
click at [269, 280] on div "1 Owen Jeffery: Ready Made Sign - One - Small 1.6mm corten cut $0.00 $0.00 % $0…" at bounding box center [661, 286] width 956 height 76
copy div "1.6mm corten cut"
click at [363, 365] on div at bounding box center [377, 365] width 139 height 20
paste div
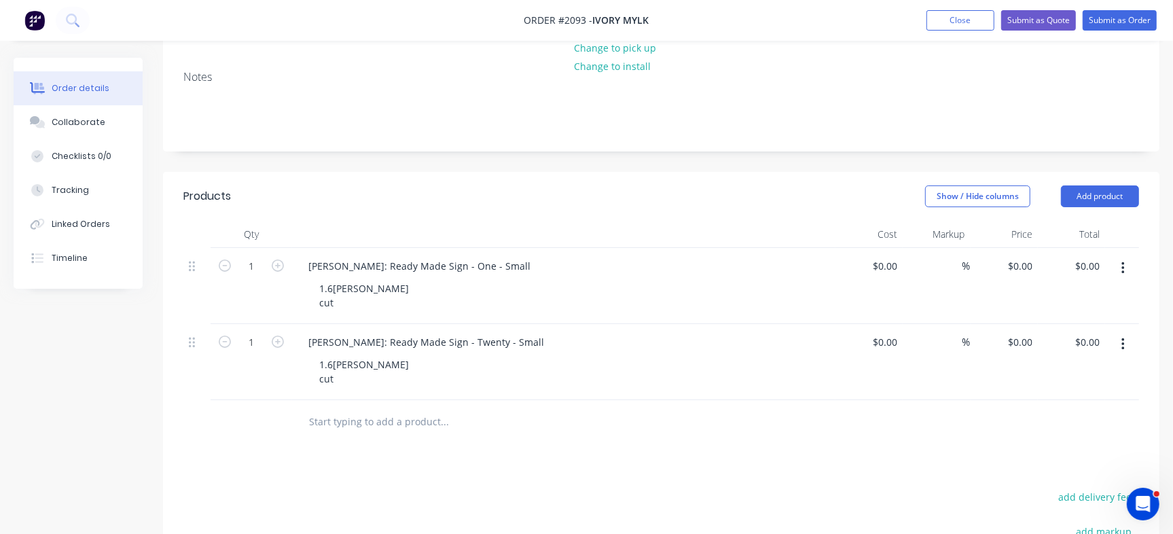
click at [486, 428] on input "text" at bounding box center [444, 421] width 272 height 27
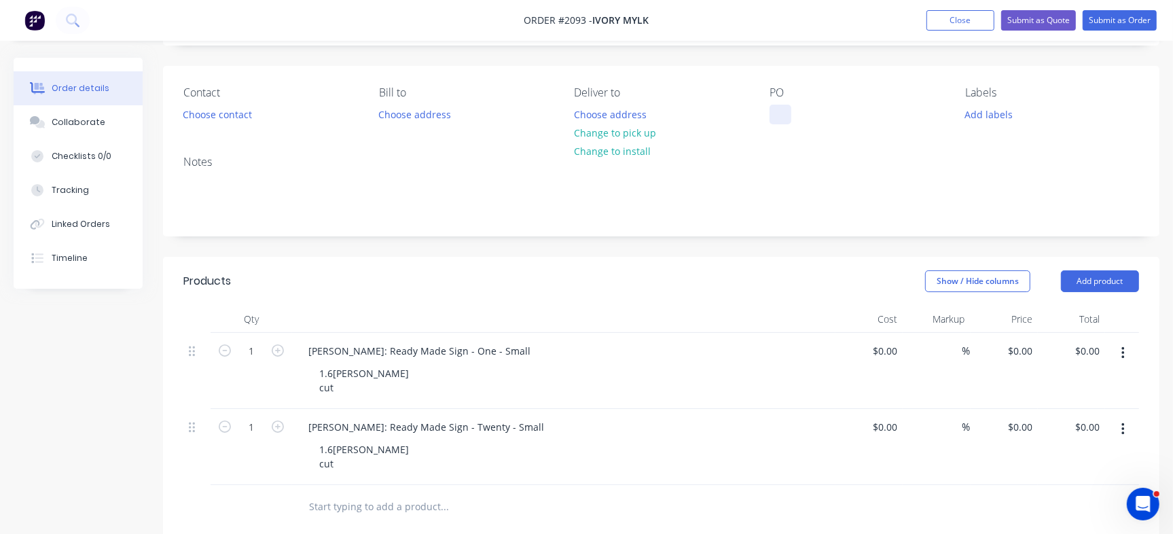
click at [776, 107] on div at bounding box center [780, 115] width 22 height 20
paste div
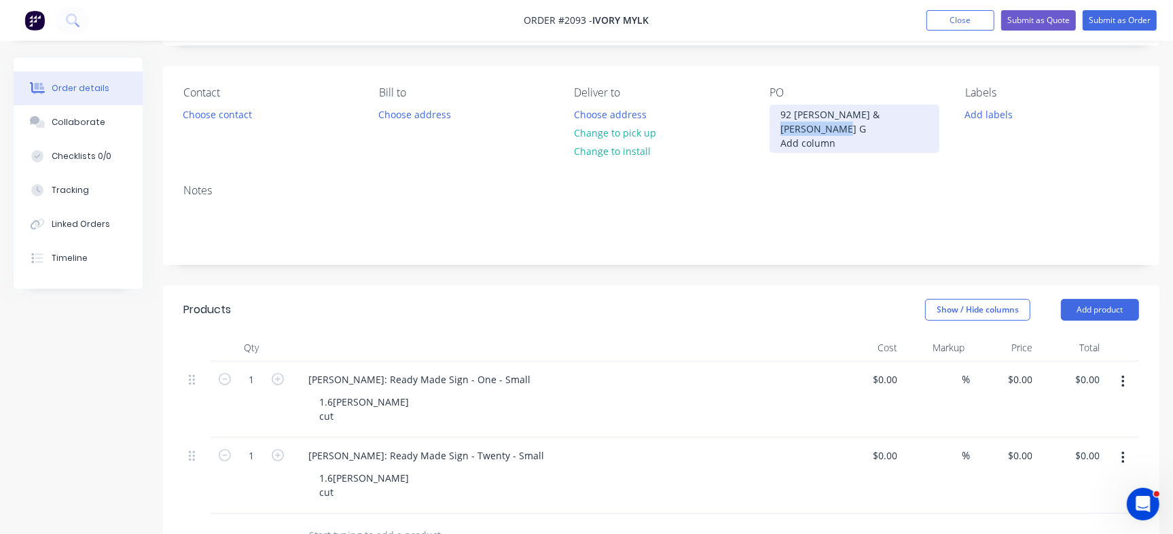
drag, startPoint x: 808, startPoint y: 164, endPoint x: 774, endPoint y: 128, distance: 49.5
click at [774, 128] on div "92 Owen J & Keri G Add column" at bounding box center [854, 129] width 170 height 48
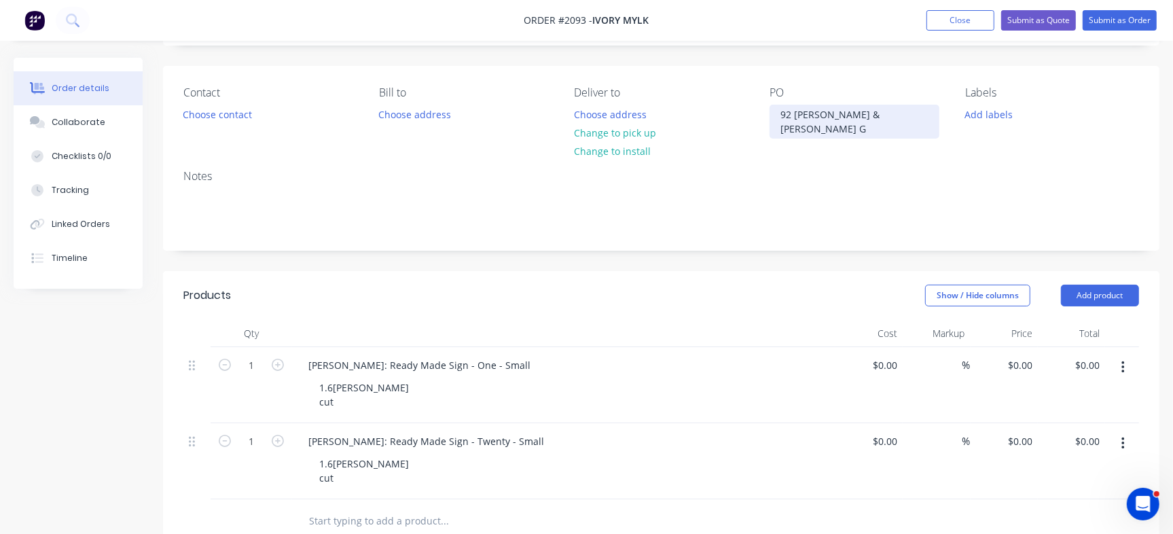
click at [793, 112] on div "92 Owen J & Keri G" at bounding box center [854, 122] width 170 height 34
click at [815, 46] on div "Created by Milyn Created 12/08/25 Required 12/08/25 Assigned to Add team member…" at bounding box center [661, 421] width 996 height 897
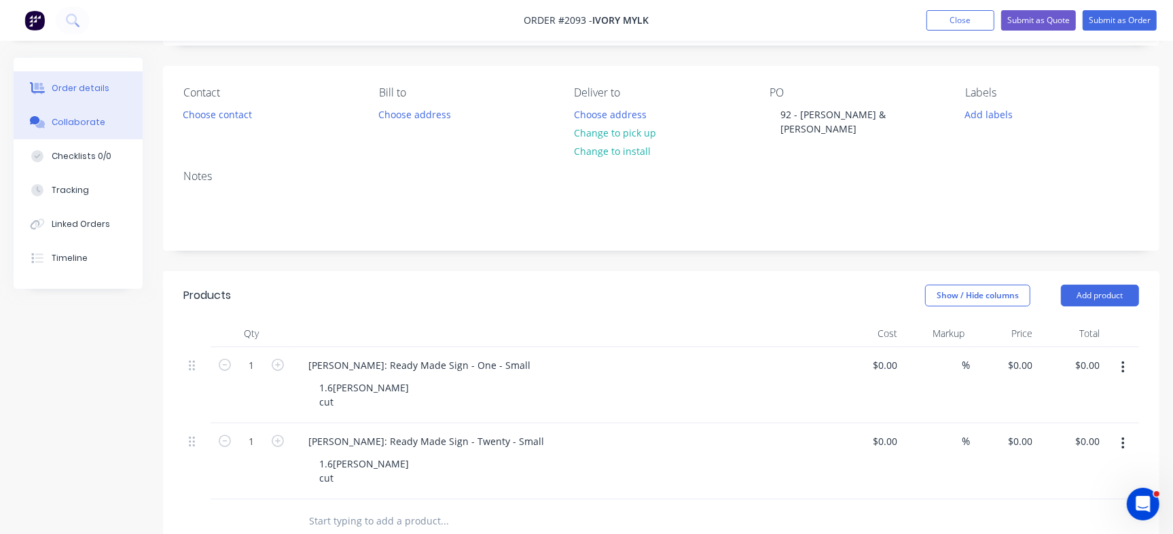
click at [77, 120] on div "Collaborate" at bounding box center [79, 122] width 54 height 12
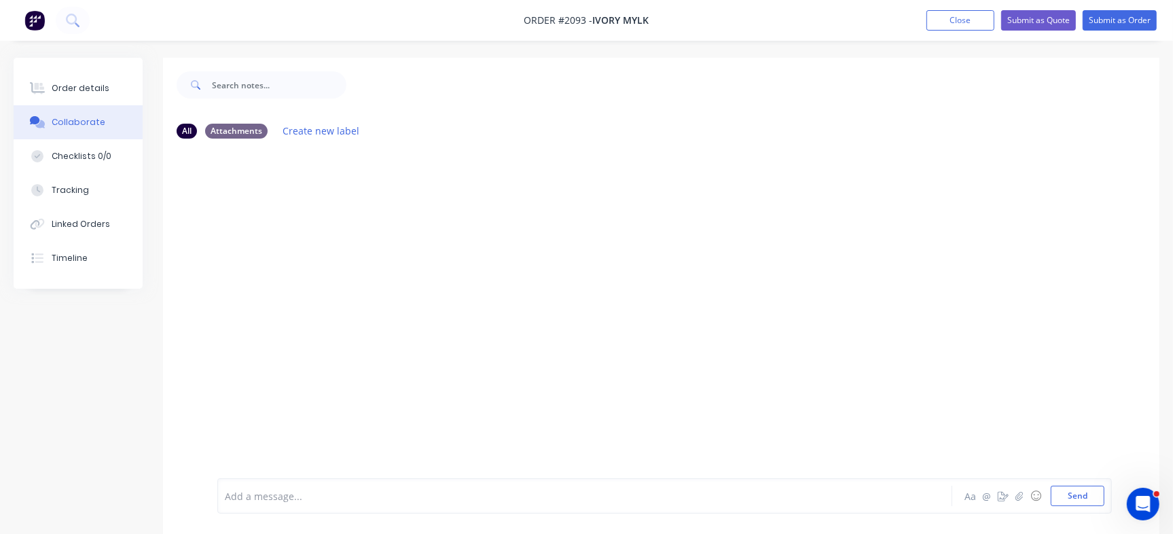
click at [356, 481] on div "Add a message... Aa @ ☺ Send" at bounding box center [664, 495] width 894 height 35
click at [356, 505] on div "Add a message..." at bounding box center [554, 496] width 659 height 20
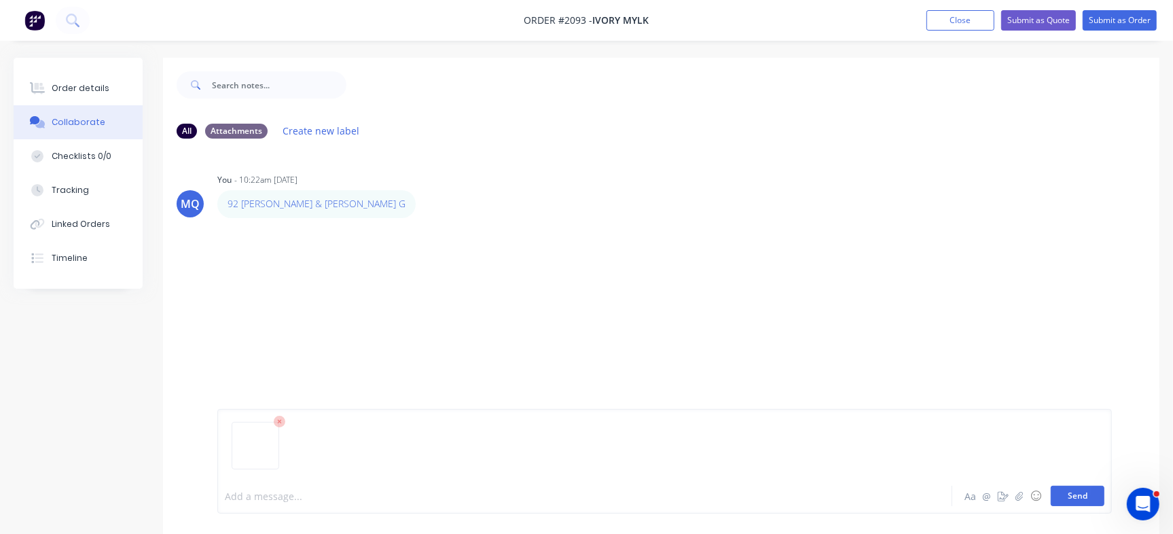
click at [1091, 492] on button "Send" at bounding box center [1078, 496] width 54 height 20
click at [255, 310] on img at bounding box center [266, 321] width 98 height 89
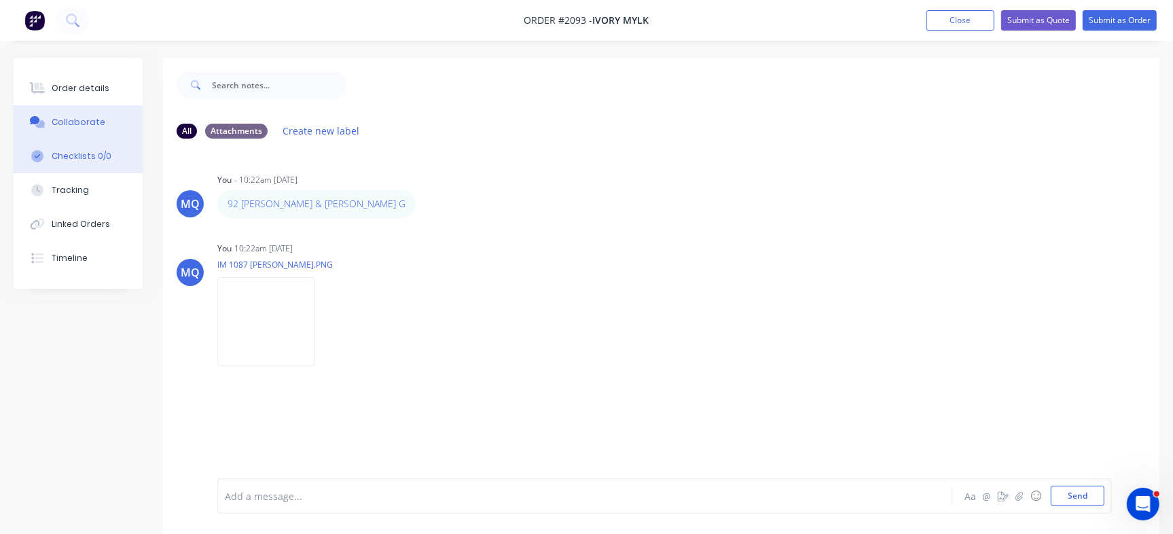
click at [95, 146] on button "Checklists 0/0" at bounding box center [78, 156] width 129 height 34
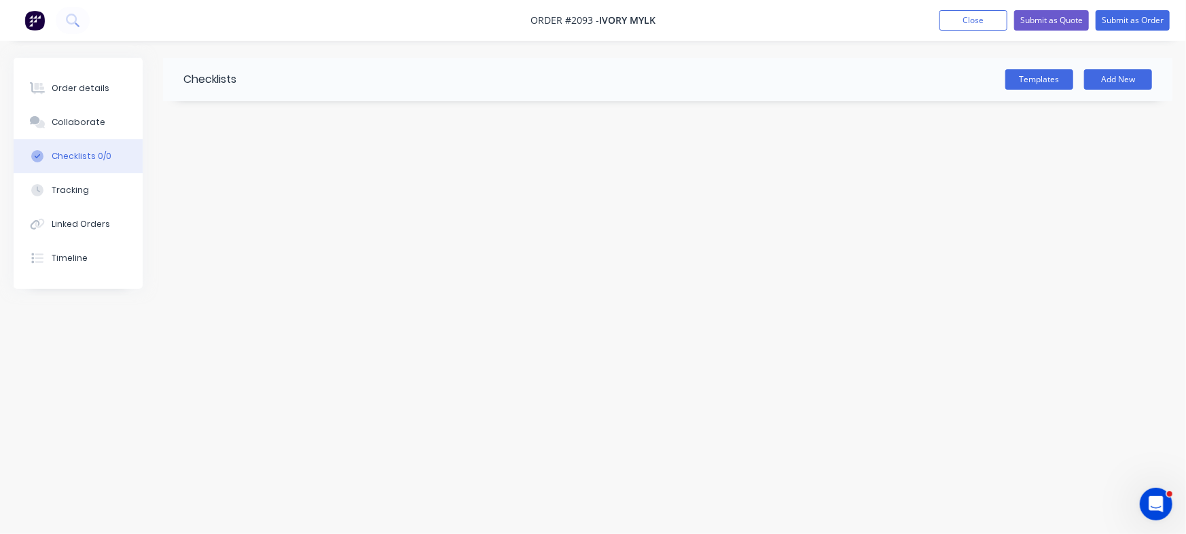
click at [1080, 78] on div "Templates Add New" at bounding box center [704, 79] width 936 height 20
click at [1102, 77] on button "Add New" at bounding box center [1118, 79] width 68 height 20
paste input "Owen Jeffery: Ready Made Sign - One and Twenty - Small"
type input "Owen Jeffery: Ready Made Sign - One and Twenty - Small"
click at [344, 115] on input "Owen Jeffery: Ready Made Sign - One and Twenty - Small" at bounding box center [374, 121] width 331 height 20
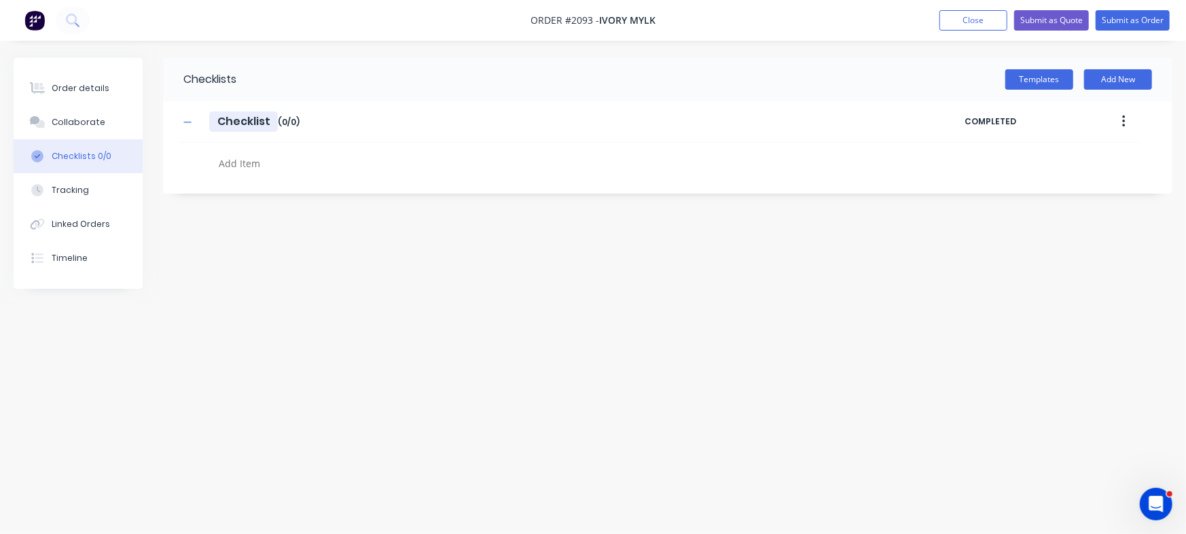
type input "Checklist"
click at [239, 156] on textarea at bounding box center [522, 163] width 618 height 20
paste textarea "Owen Jeffery: Ready Made Sign - One and Twenty - Small"
type textarea "Owen Jeffery: Ready Made Sign - One and Twenty - Small"
click at [200, 153] on icon at bounding box center [201, 158] width 18 height 18
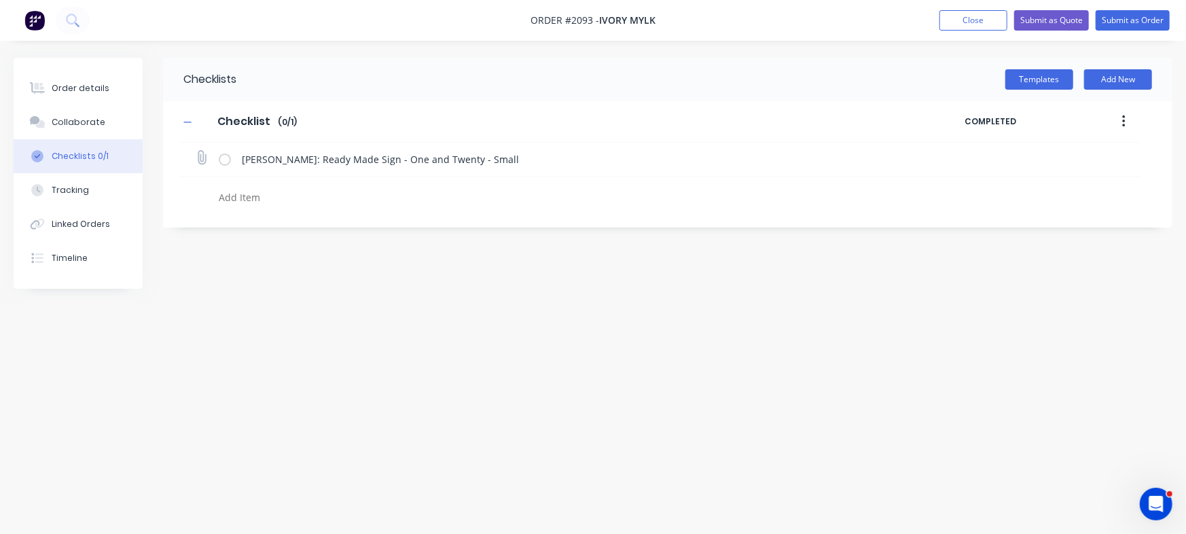
click at [196, 151] on input "file" at bounding box center [196, 151] width 0 height 0
type input "C:\fakepath\20-Twenty[A] - IM 1087 Owen Jeffery.pdf"
click at [273, 183] on div at bounding box center [515, 194] width 672 height 35
click at [266, 202] on textarea at bounding box center [522, 197] width 618 height 20
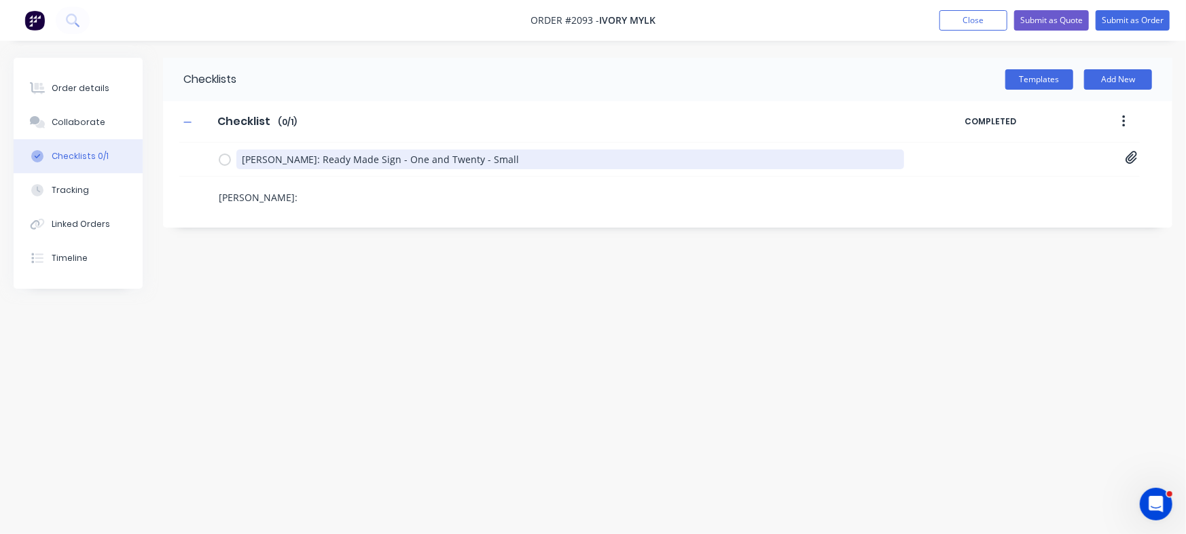
drag, startPoint x: 301, startPoint y: 160, endPoint x: 590, endPoint y: 176, distance: 289.1
click at [590, 176] on div "Owen Jeffery: Ready Made Sign - One and Twenty - Small 20-Twenty[A] - IM 1087 O…" at bounding box center [659, 177] width 960 height 69
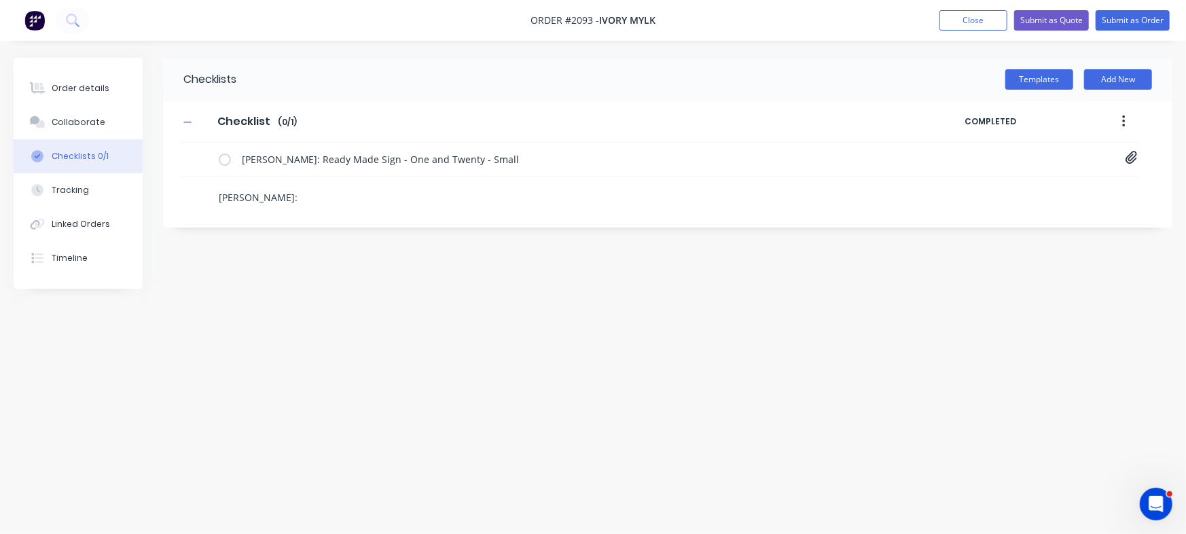
click at [339, 198] on textarea "Keri Gostelow:" at bounding box center [522, 197] width 618 height 20
paste textarea "Ready Made Sign - One and Twenty - Small"
click at [285, 194] on textarea "Keri Gostelow: Ready Made Sign - One and Twenty - Small" at bounding box center [522, 197] width 618 height 20
drag, startPoint x: 372, startPoint y: 198, endPoint x: 513, endPoint y: 202, distance: 141.3
click at [513, 202] on textarea "Keri Gostelow: Ready Made Sign - One and Twenty - Small" at bounding box center [522, 197] width 618 height 20
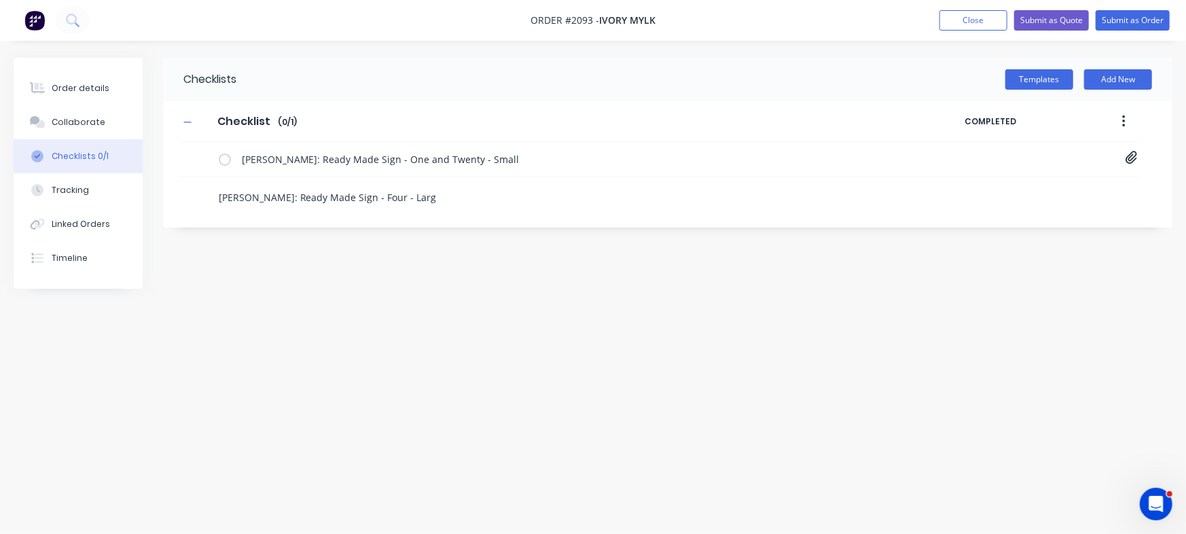
type textarea "Keri Gostelow: Ready Made Sign - Four - Large"
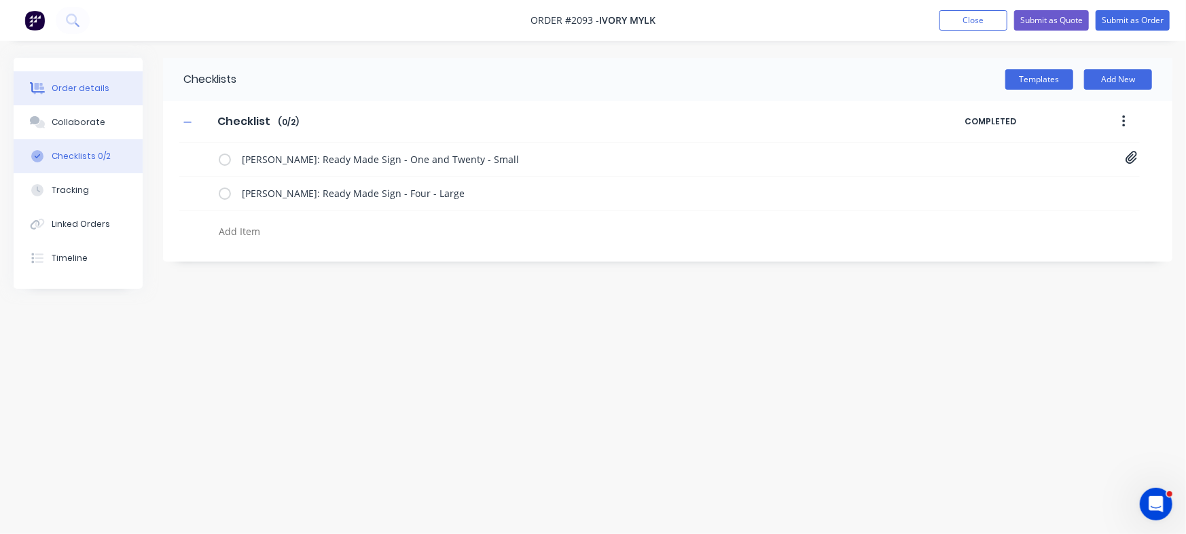
click at [65, 88] on div "Order details" at bounding box center [81, 88] width 58 height 12
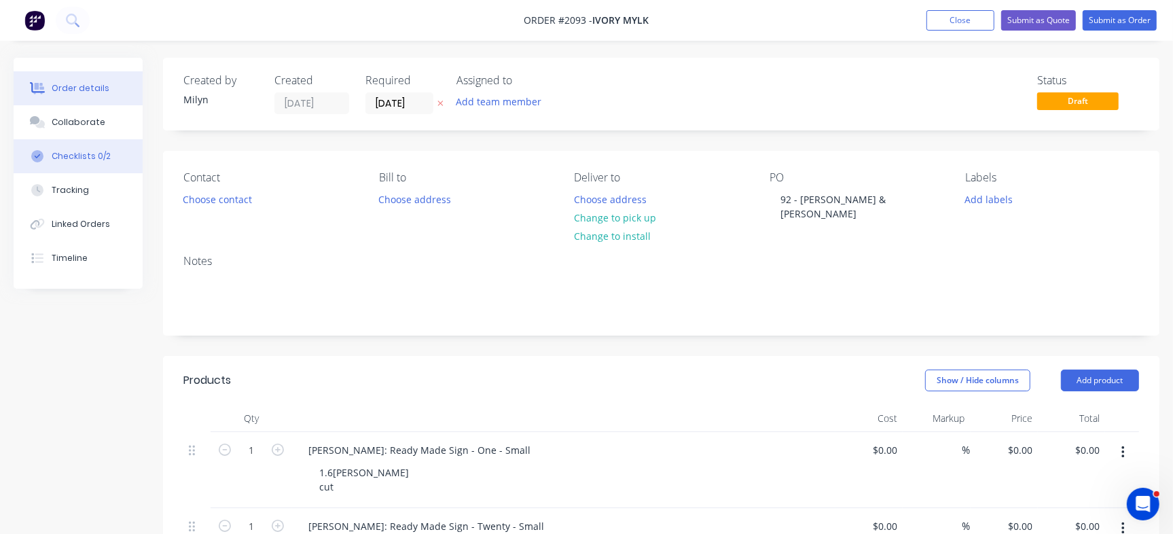
click at [70, 150] on div "Checklists 0/2" at bounding box center [81, 156] width 59 height 12
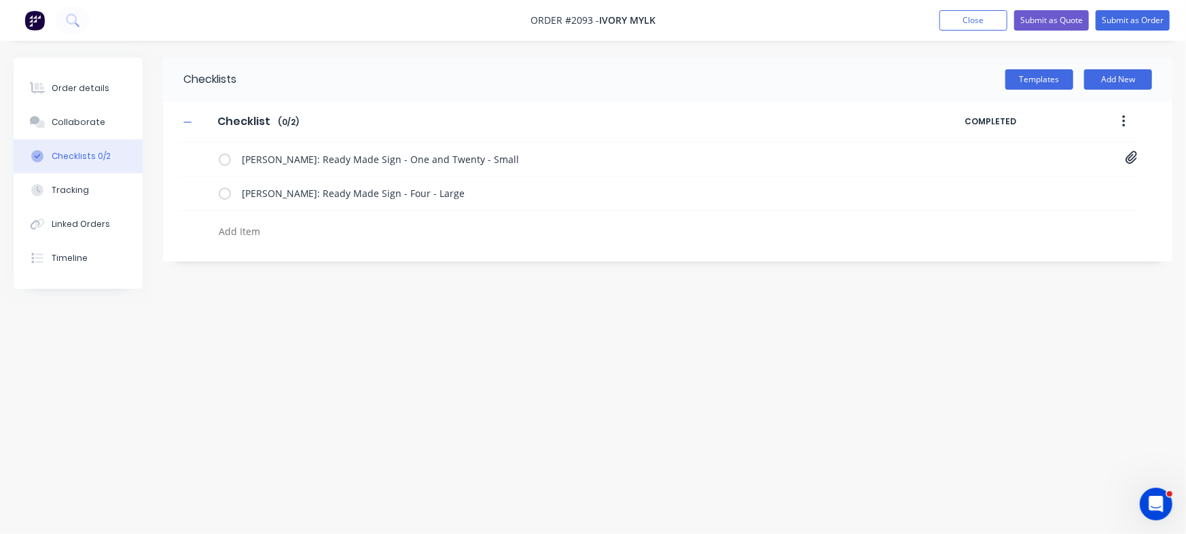
click at [251, 235] on textarea at bounding box center [522, 231] width 618 height 20
type textarea "Cut"
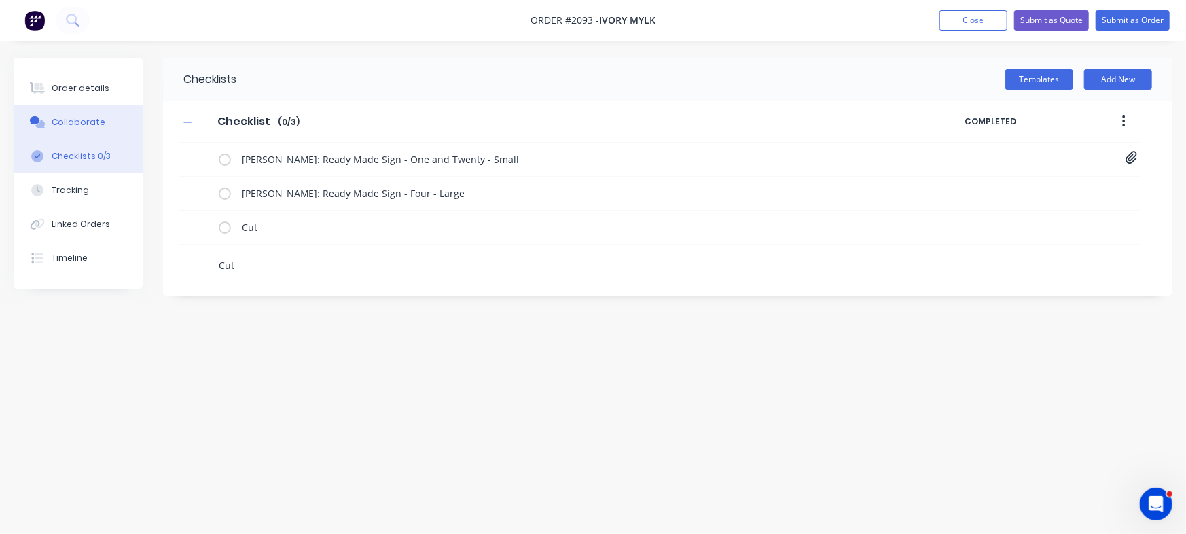
click at [103, 126] on button "Collaborate" at bounding box center [78, 122] width 129 height 34
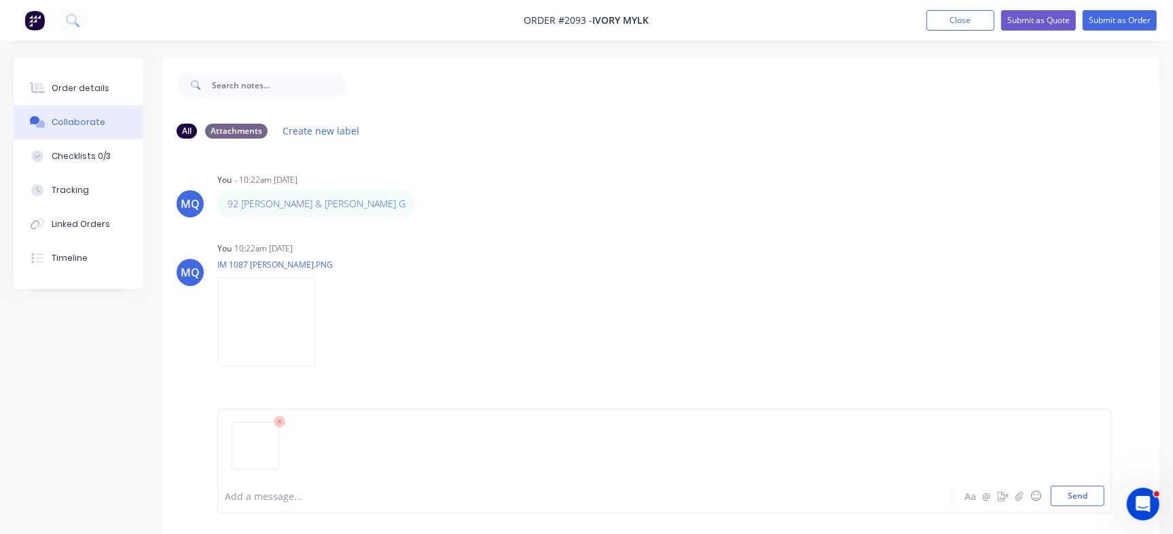
click at [1066, 485] on div at bounding box center [665, 450] width 880 height 69
click at [1066, 494] on button "Send" at bounding box center [1078, 496] width 54 height 20
click at [122, 86] on button "Order details" at bounding box center [78, 88] width 129 height 34
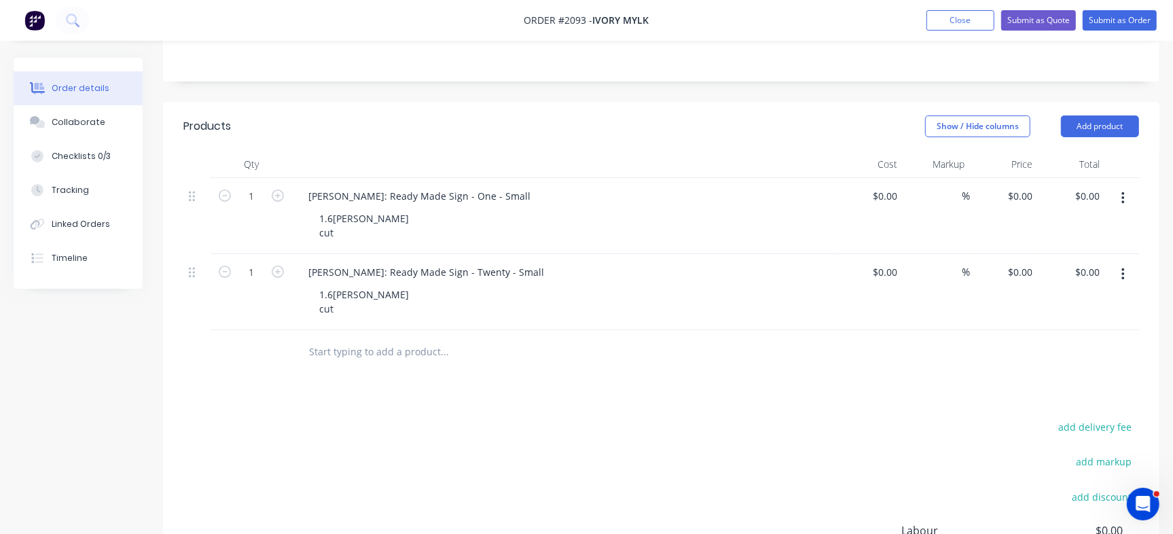
scroll to position [255, 0]
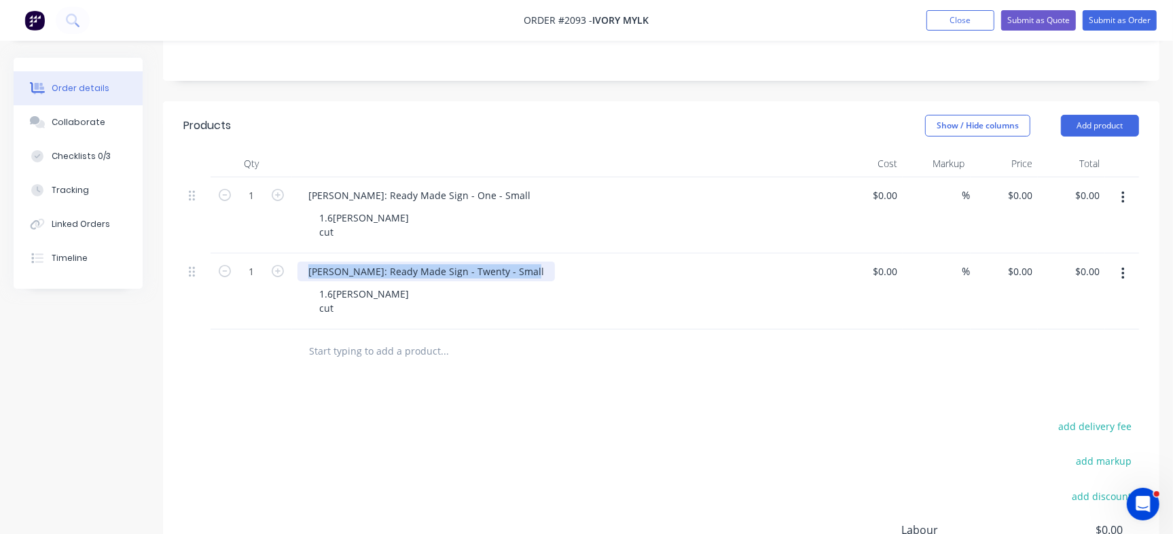
drag, startPoint x: 308, startPoint y: 250, endPoint x: 623, endPoint y: 242, distance: 315.9
click at [623, 253] on div "Owen Jeffery: Ready Made Sign - Twenty - Small 1.6mm corten cut" at bounding box center [563, 291] width 543 height 76
copy div "Owen Jeffery: Ready Made Sign - Twenty - Small"
click at [363, 338] on input "text" at bounding box center [444, 351] width 272 height 27
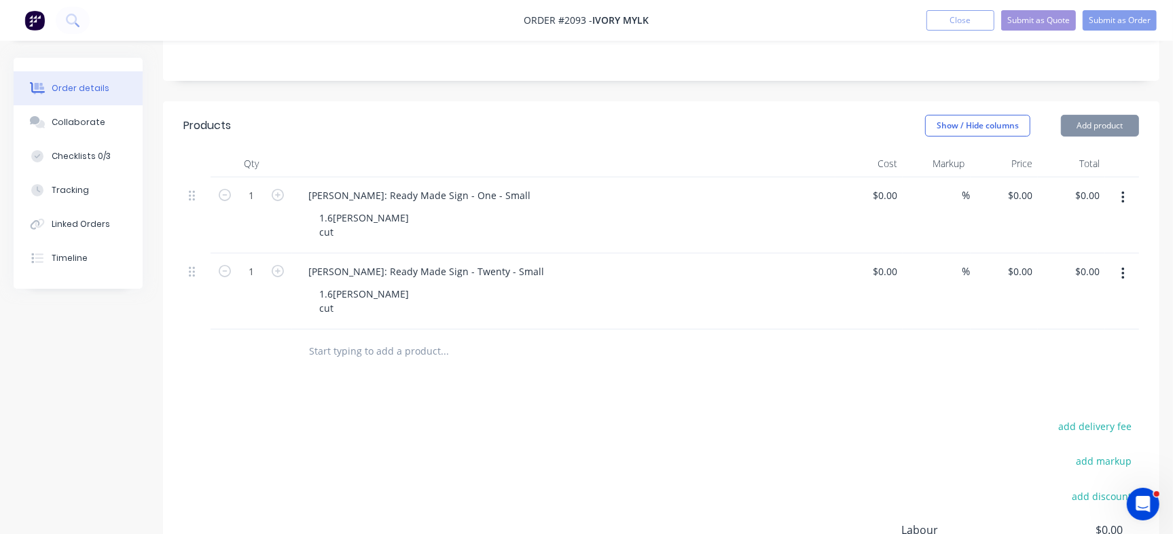
paste input "Owen Jeffery: Ready Made Sign - Twenty - Small"
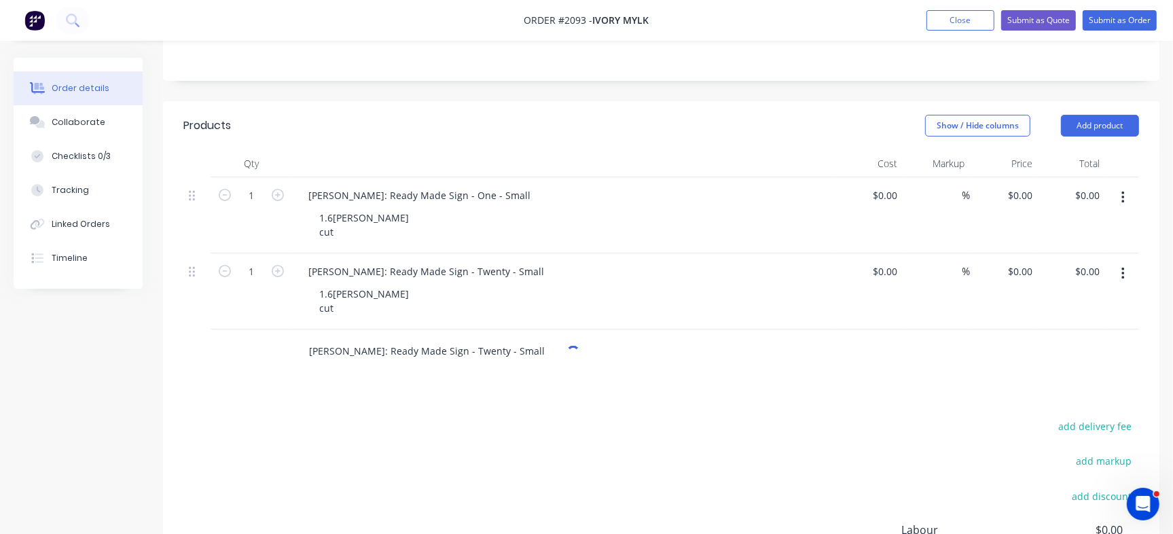
drag, startPoint x: 365, startPoint y: 331, endPoint x: 0, endPoint y: 298, distance: 366.9
click at [0, 298] on div "Order details Collaborate Checklists 0/3 Tracking Linked Orders Timeline Order …" at bounding box center [586, 261] width 1173 height 917
click at [473, 338] on input "Keri Gostelow: Ready Made Sign - Twenty - Small" at bounding box center [444, 351] width 272 height 27
click at [501, 338] on input "Keri Gostelow: Ready Made Sign - Four - Small" at bounding box center [444, 351] width 272 height 27
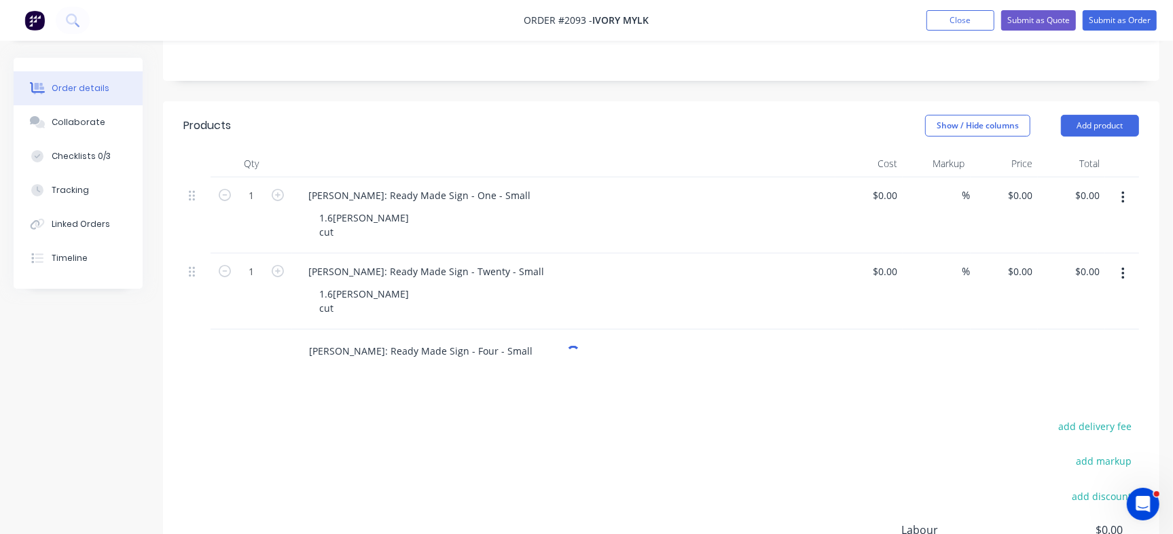
click at [501, 338] on input "Keri Gostelow: Ready Made Sign - Four - Small" at bounding box center [444, 351] width 272 height 27
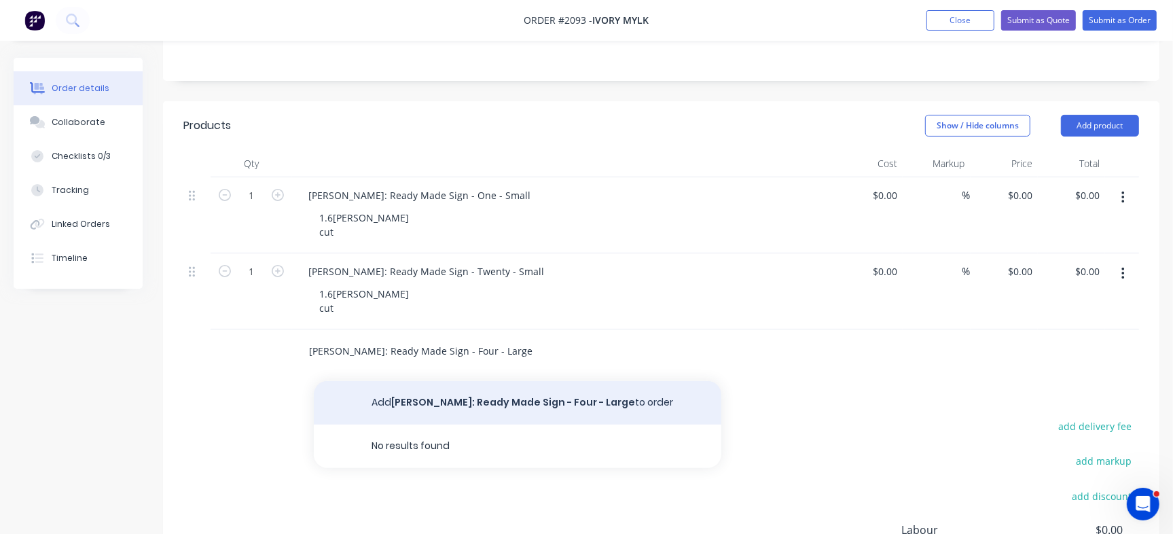
type input "Keri Gostelow: Ready Made Sign - Four - Large"
click at [504, 391] on button "Add Keri Gostelow: Ready Made Sign - Four - Large to order" at bounding box center [518, 402] width 408 height 43
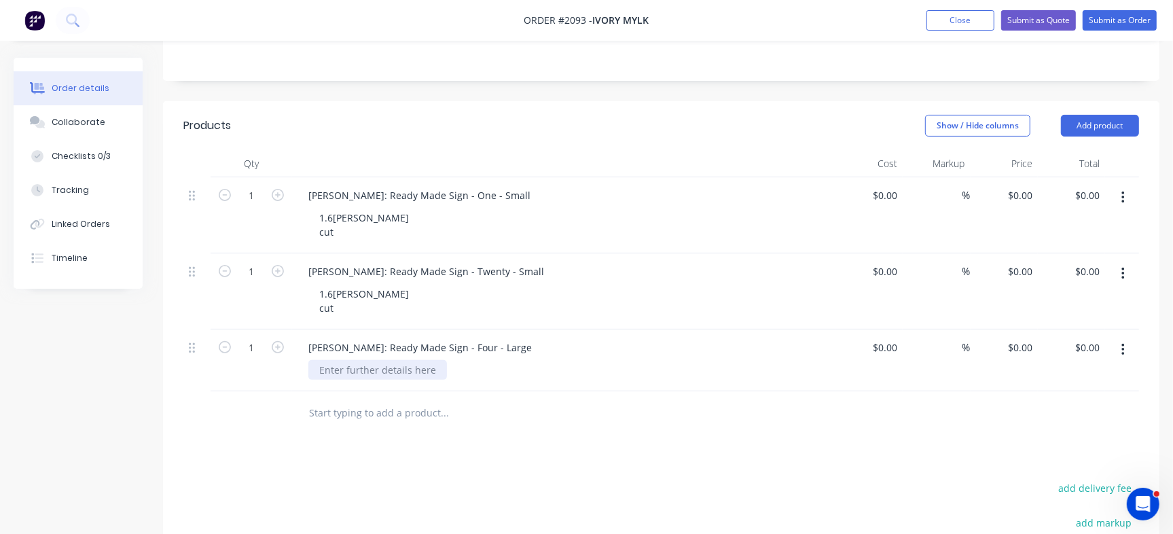
click at [380, 360] on div at bounding box center [377, 370] width 139 height 20
click at [460, 464] on div "Products Show / Hide columns Add product Qty Cost Markup Price Total 1 Owen Jef…" at bounding box center [661, 438] width 996 height 674
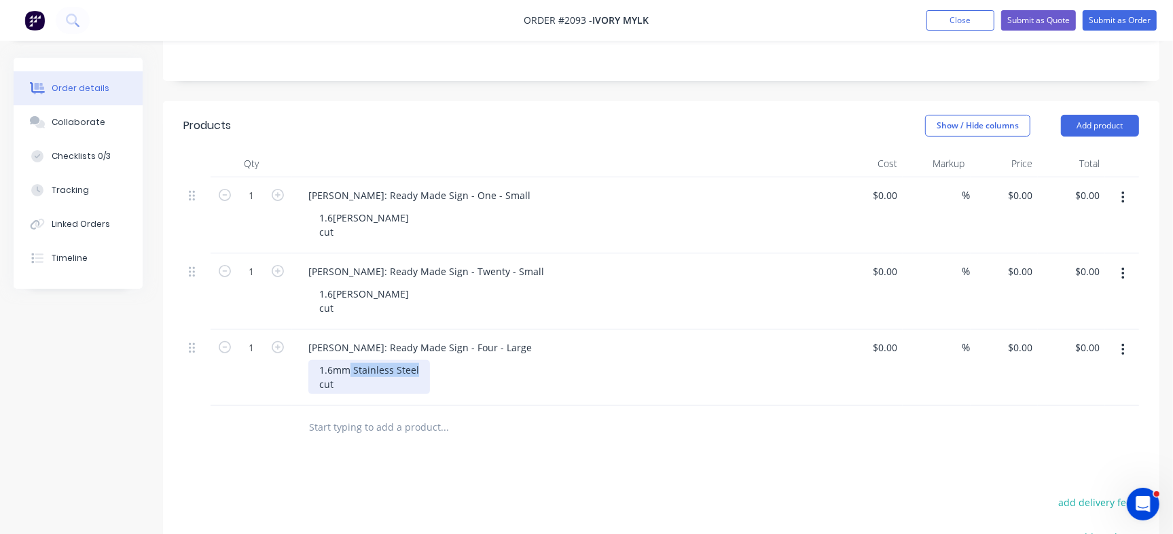
drag, startPoint x: 351, startPoint y: 352, endPoint x: 554, endPoint y: 348, distance: 202.4
click at [554, 360] on div "1.6mm Stainless Steel cut" at bounding box center [569, 377] width 522 height 34
click at [575, 458] on div "Products Show / Hide columns Add product Qty Cost Markup Price Total 1 Owen Jef…" at bounding box center [661, 438] width 996 height 674
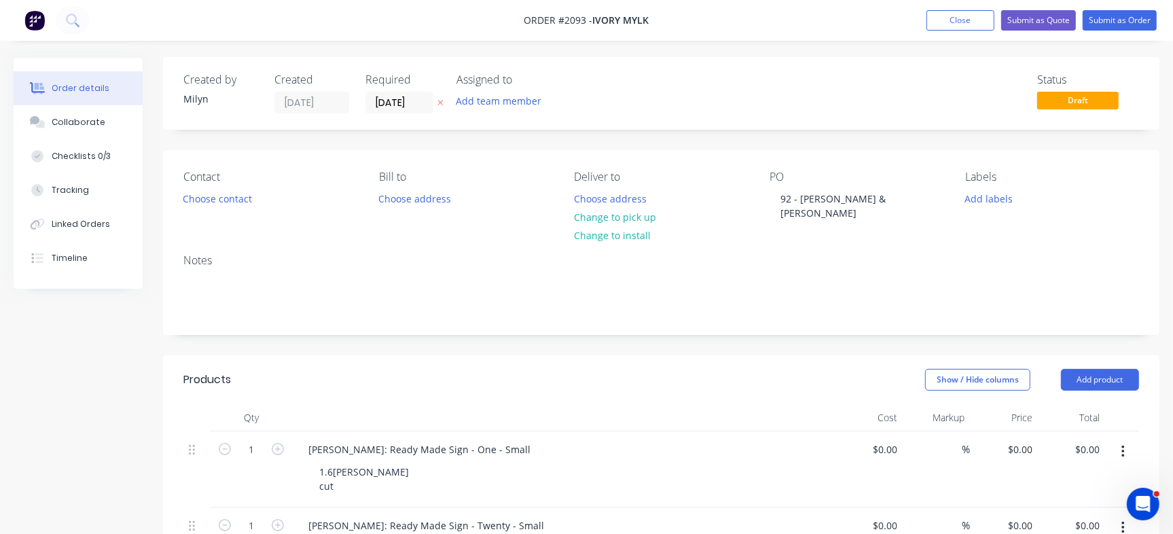
scroll to position [0, 0]
click at [380, 103] on input "[DATE]" at bounding box center [399, 103] width 67 height 20
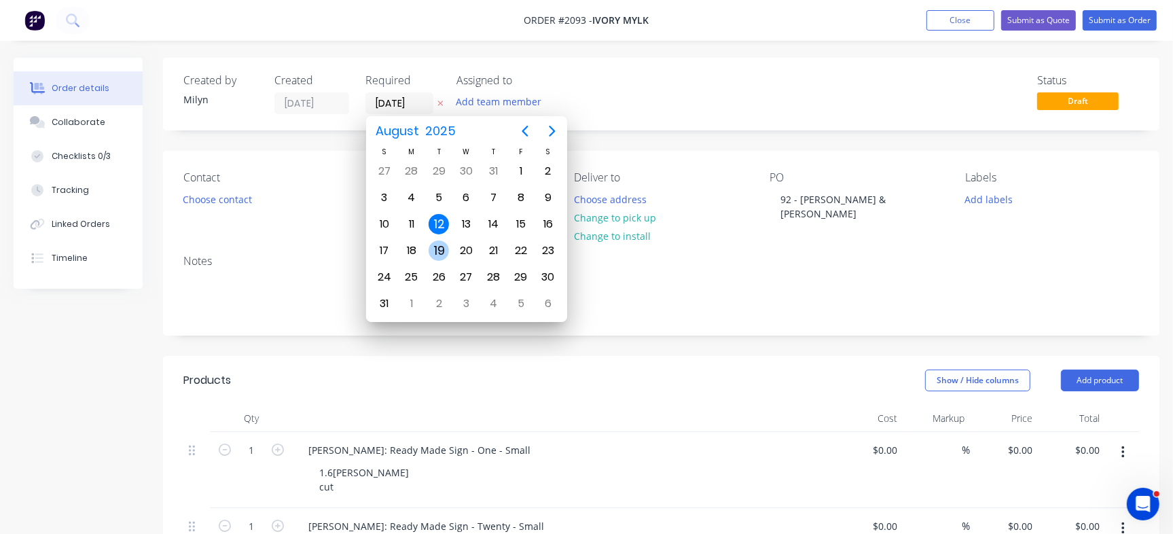
click at [442, 249] on div "19" at bounding box center [439, 250] width 20 height 20
type input "[DATE]"
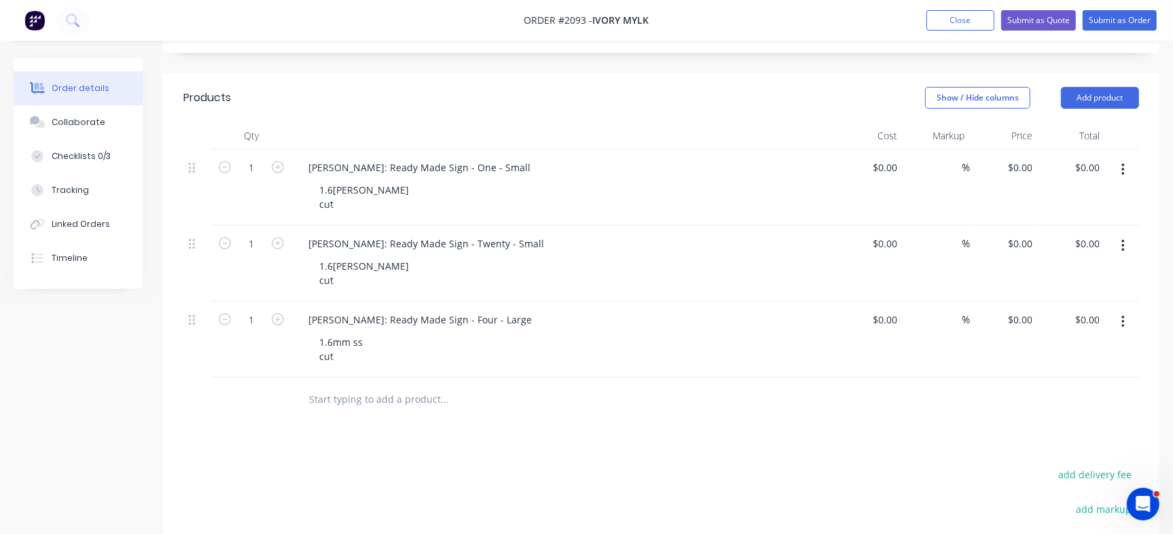
scroll to position [255, 0]
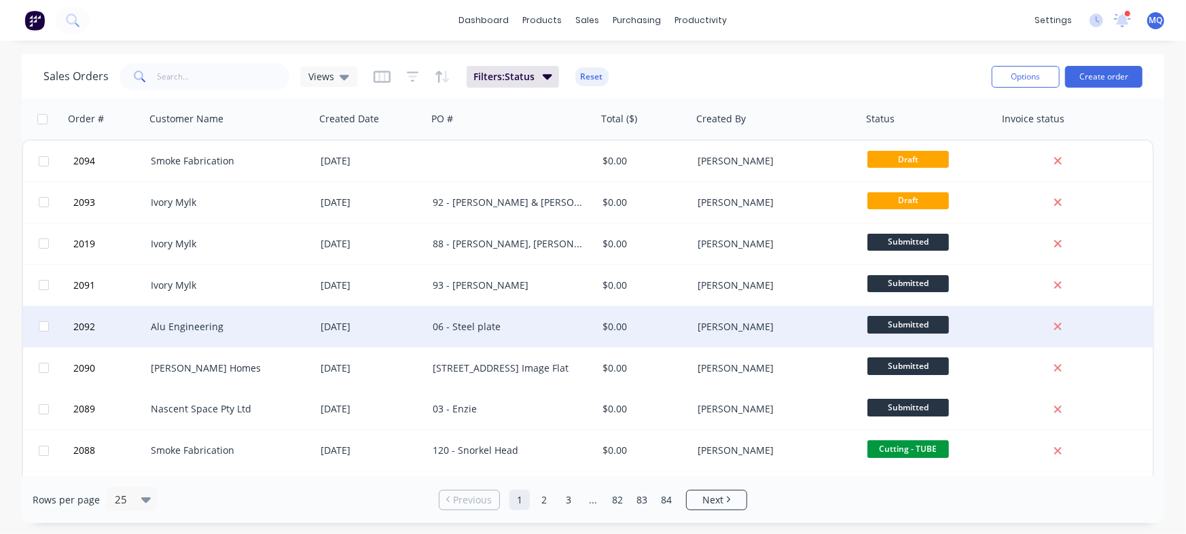
click at [513, 333] on div "06 - Steel plate" at bounding box center [512, 326] width 170 height 41
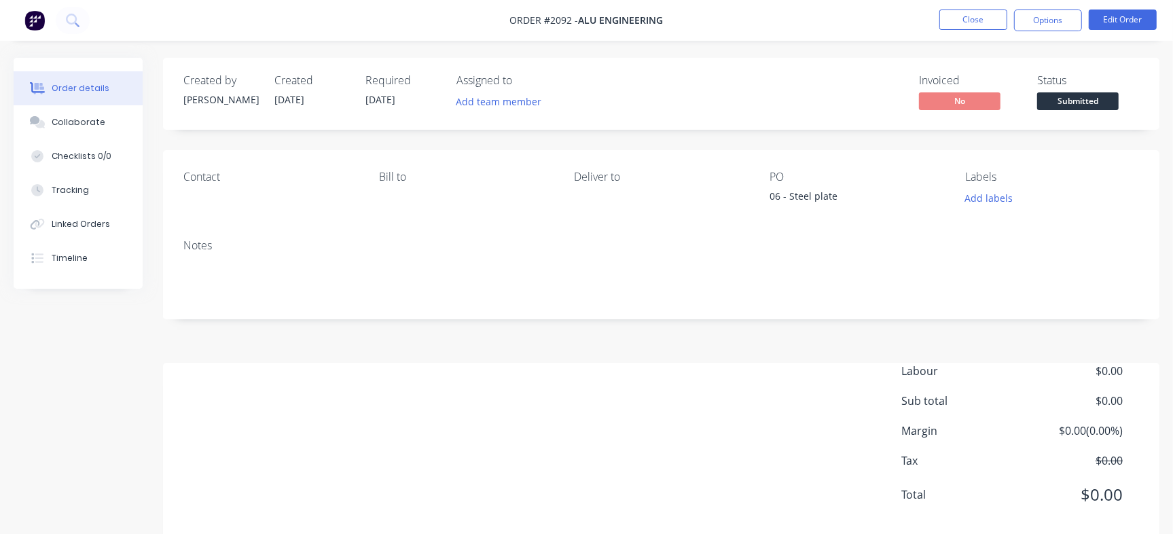
click at [816, 196] on div "06 - Steel plate" at bounding box center [854, 198] width 170 height 19
click at [1121, 25] on button "Edit Order" at bounding box center [1123, 20] width 68 height 20
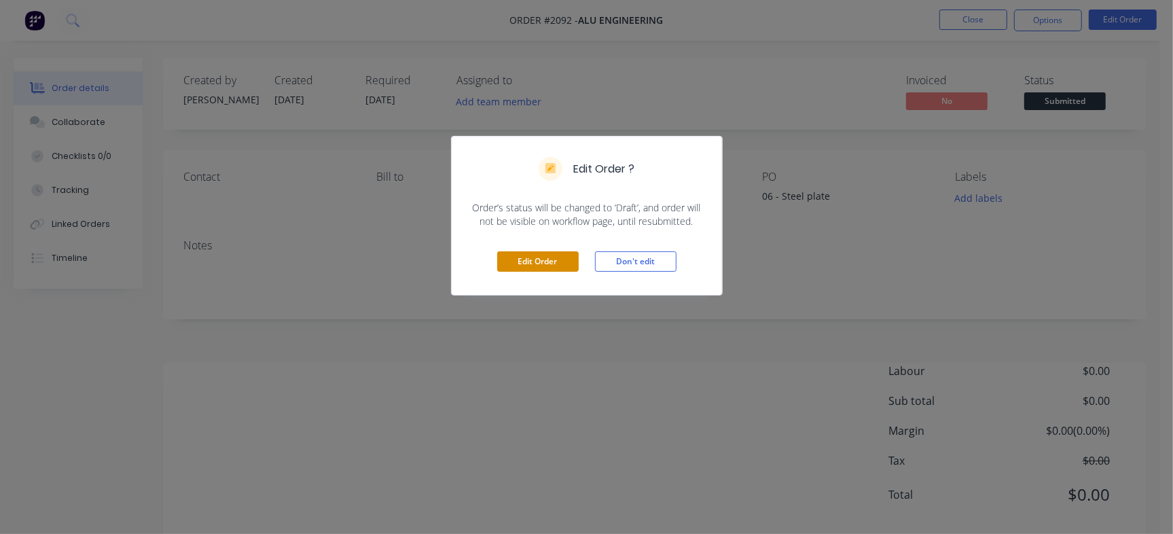
click at [560, 261] on button "Edit Order" at bounding box center [538, 261] width 82 height 20
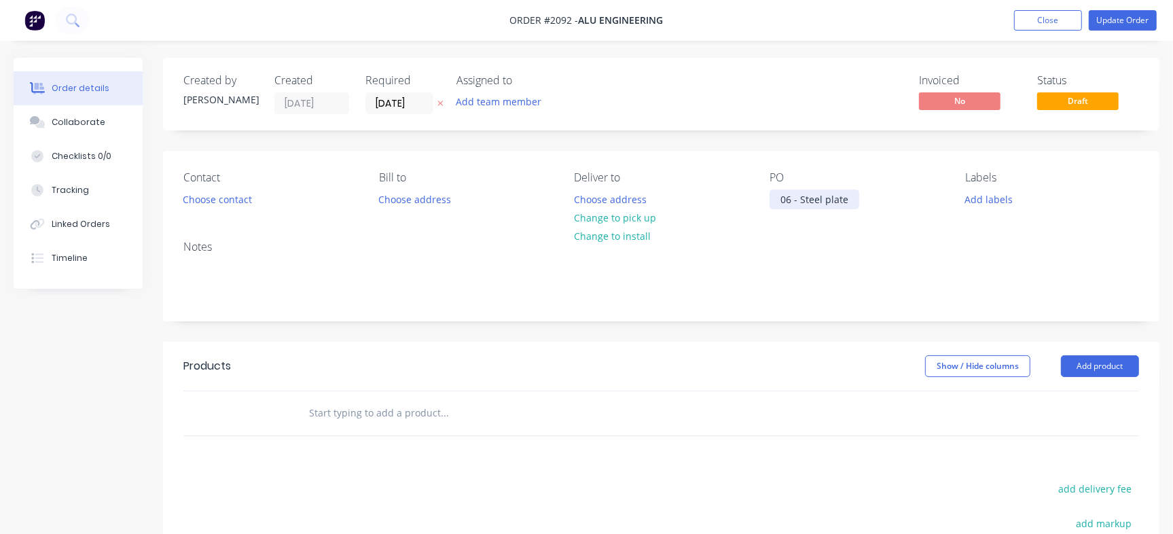
click at [828, 201] on div "06 - Steel plate" at bounding box center [814, 199] width 90 height 20
click at [1125, 22] on button "Update Order" at bounding box center [1123, 20] width 68 height 20
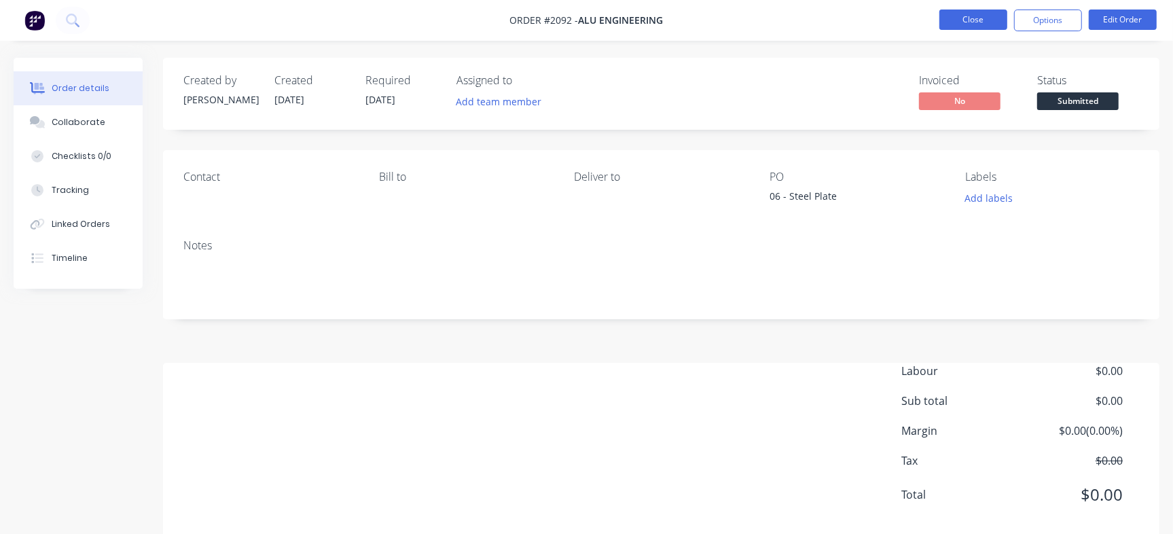
click at [977, 20] on button "Close" at bounding box center [973, 20] width 68 height 20
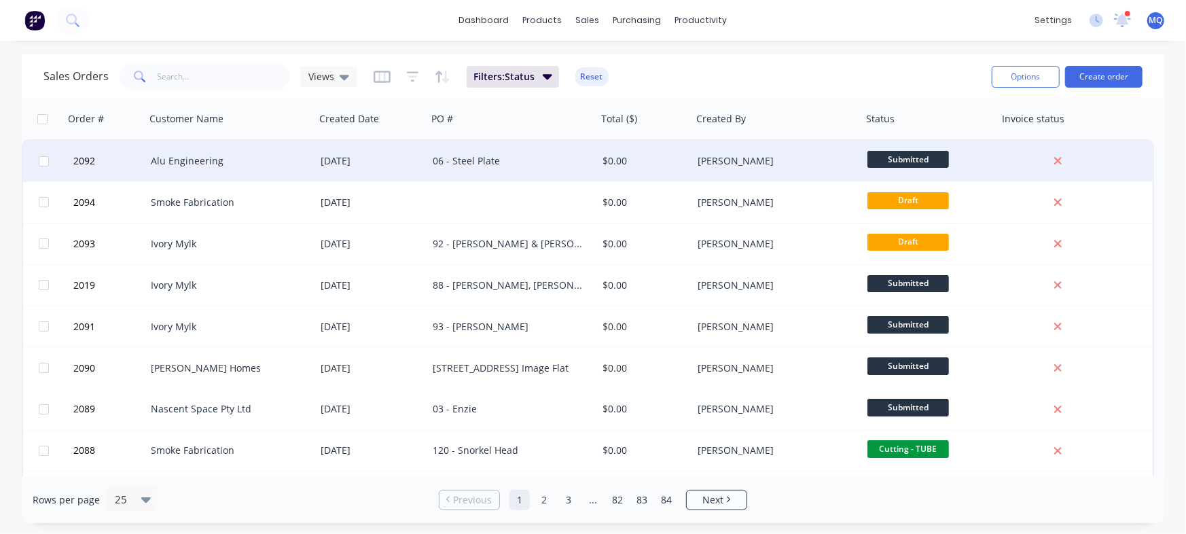
click at [467, 162] on div "06 - Steel Plate" at bounding box center [508, 161] width 151 height 14
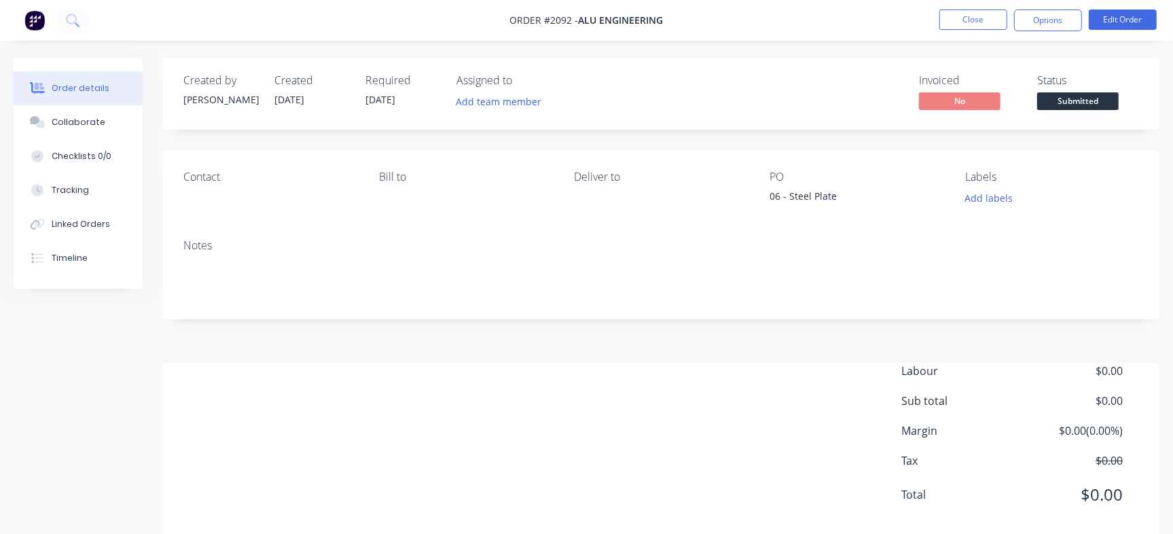
click at [1134, 8] on nav "Order #2092 - Alu Engineering Close Options Edit Order" at bounding box center [586, 20] width 1173 height 41
click at [1130, 16] on button "Edit Order" at bounding box center [1123, 20] width 68 height 20
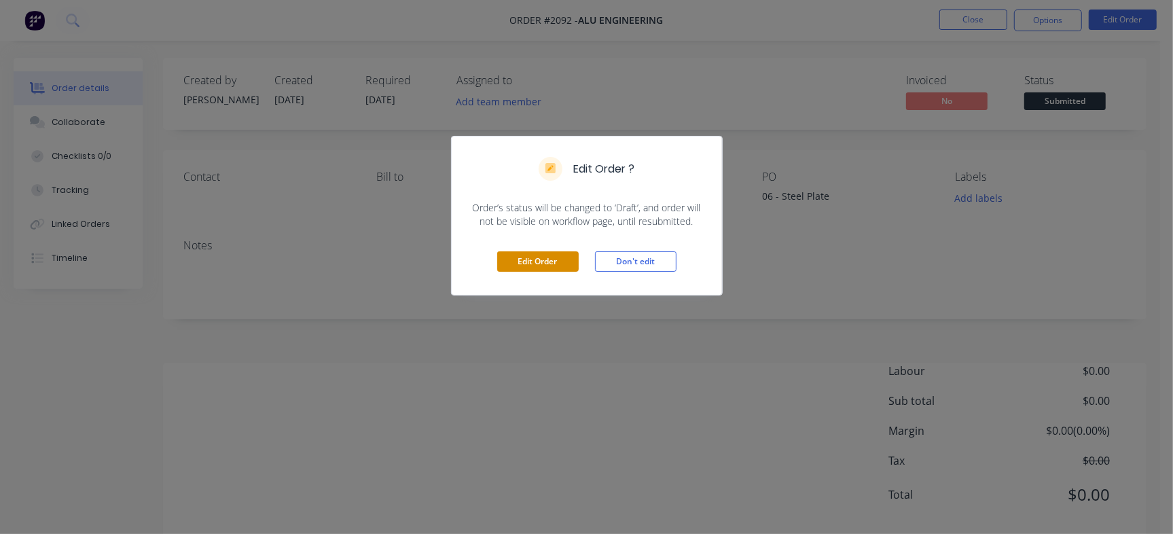
click at [569, 254] on button "Edit Order" at bounding box center [538, 261] width 82 height 20
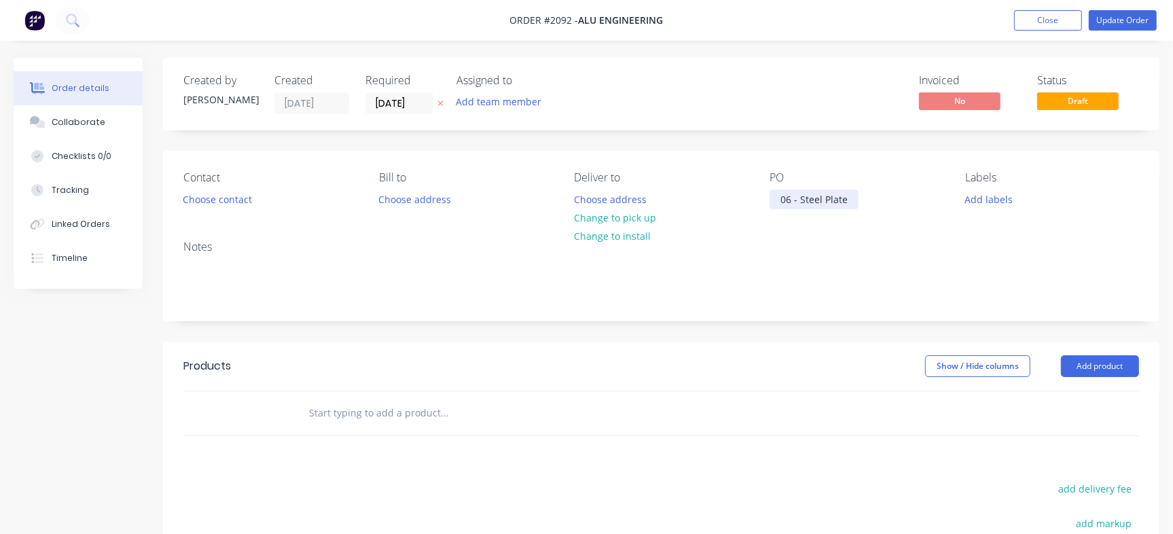
click at [846, 204] on div "06 - Steel Plate" at bounding box center [813, 199] width 89 height 20
click at [1121, 24] on button "Update Order" at bounding box center [1123, 20] width 68 height 20
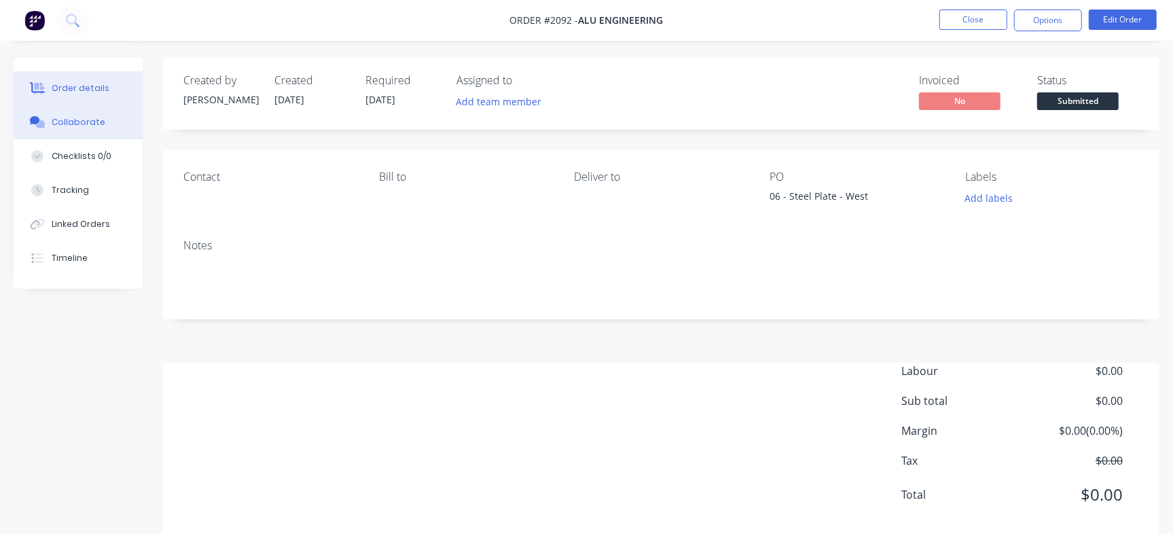
click at [61, 125] on div "Collaborate" at bounding box center [79, 122] width 54 height 12
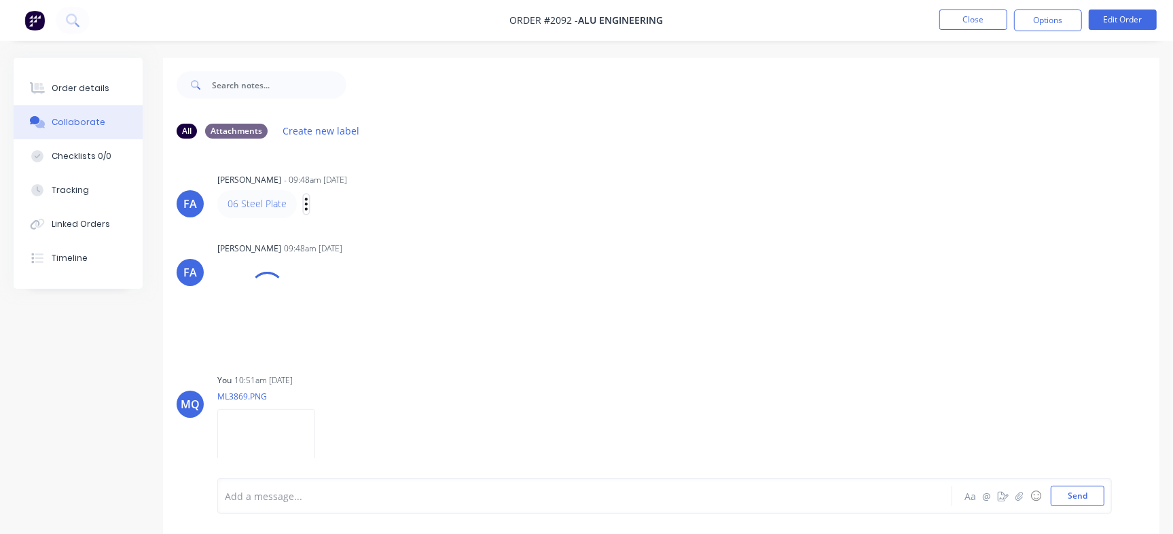
click at [305, 205] on icon "button" at bounding box center [306, 204] width 4 height 16
click at [347, 230] on button "Edit" at bounding box center [356, 228] width 86 height 22
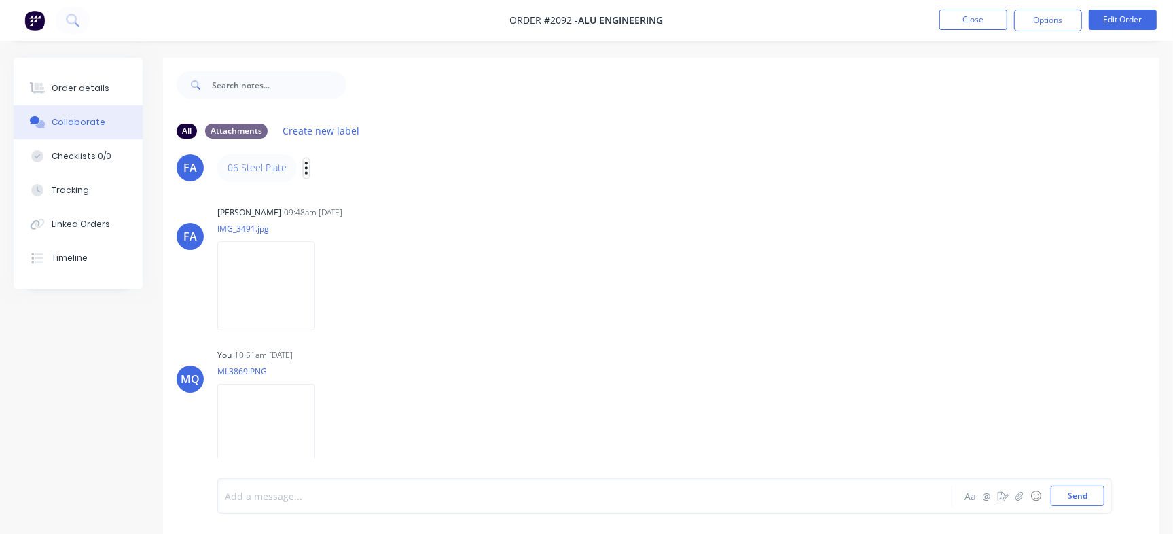
click at [305, 168] on icon "button" at bounding box center [306, 168] width 4 height 16
click at [344, 189] on button "Edit" at bounding box center [356, 192] width 86 height 22
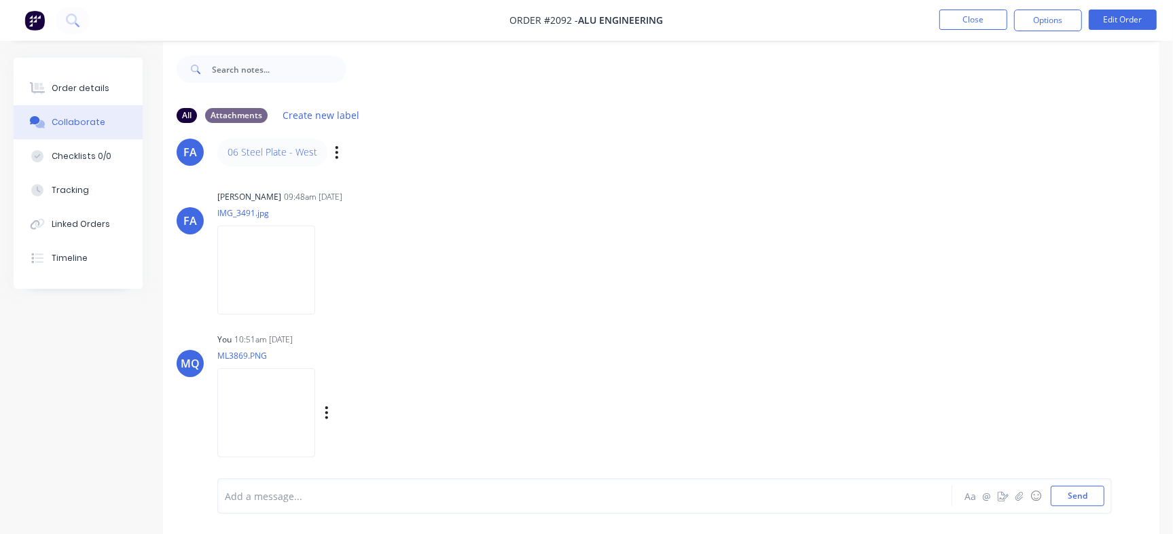
scroll to position [20, 0]
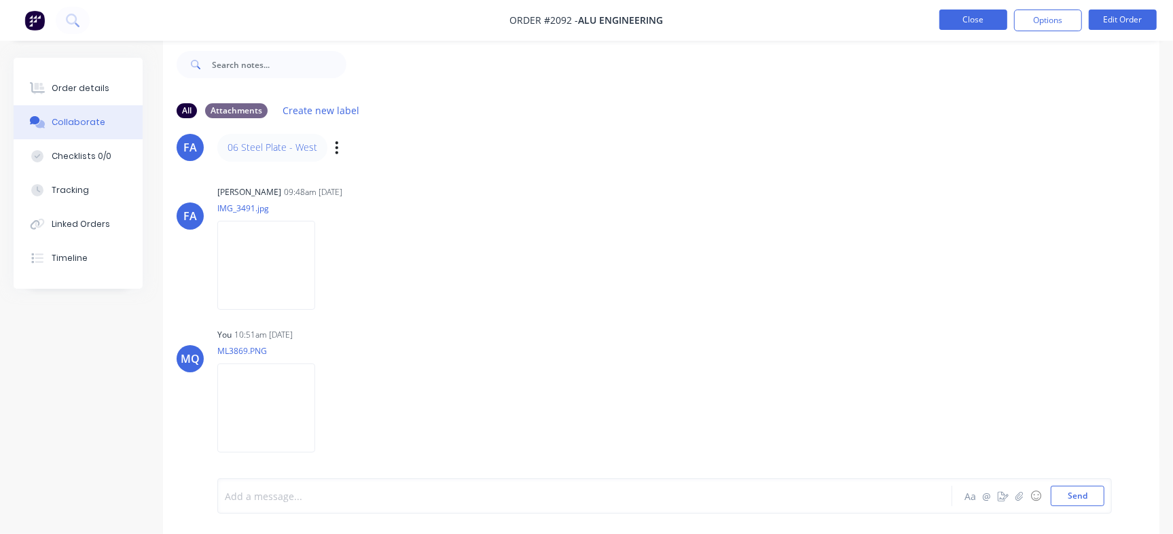
click at [962, 22] on button "Close" at bounding box center [973, 20] width 68 height 20
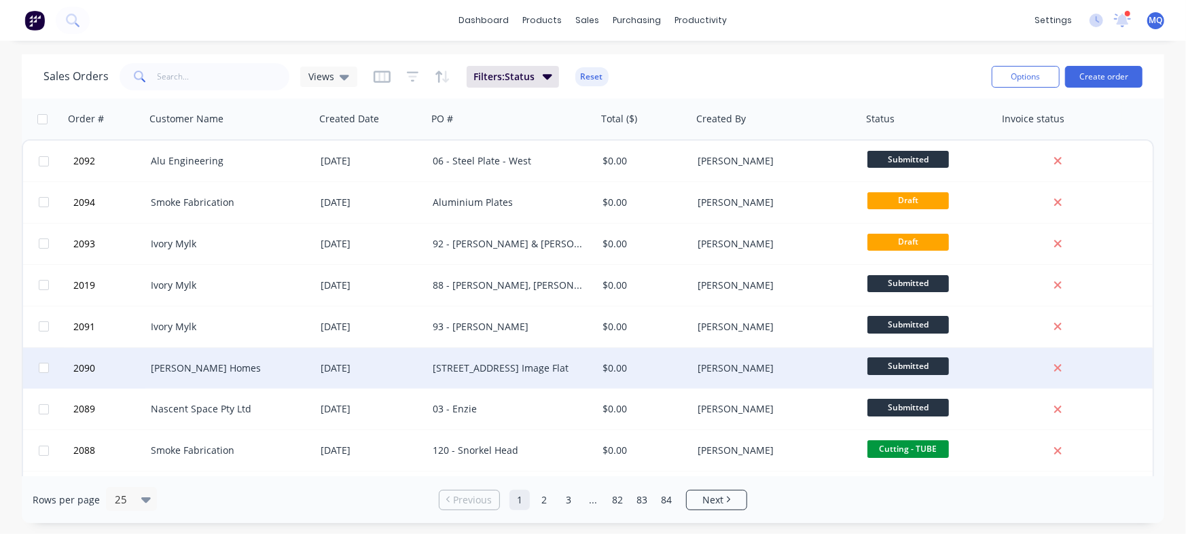
click at [524, 371] on div "[STREET_ADDRESS] Image Flat" at bounding box center [508, 368] width 151 height 14
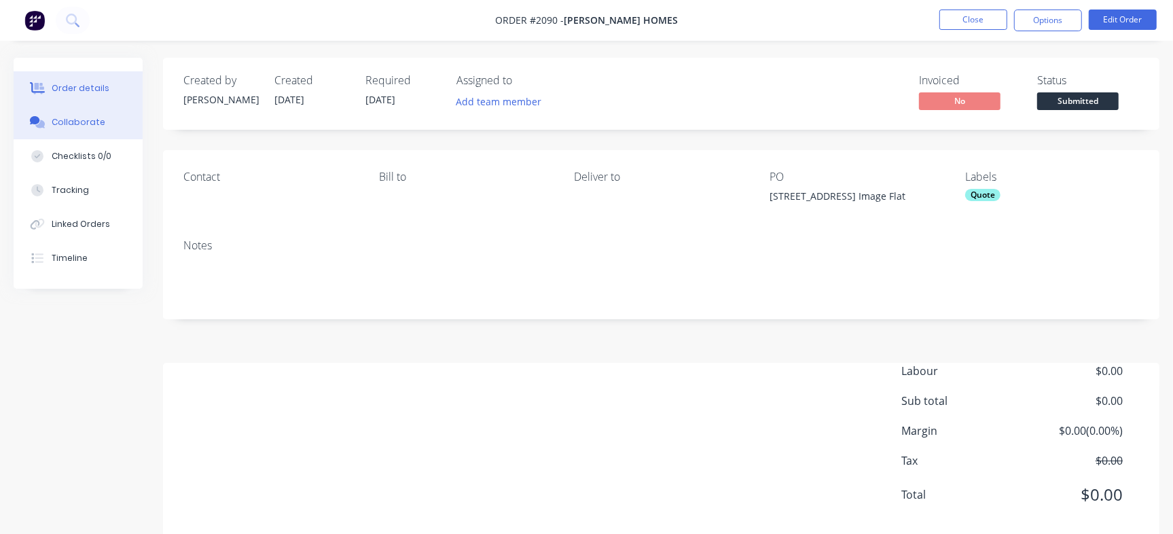
click at [96, 121] on div "Collaborate" at bounding box center [79, 122] width 54 height 12
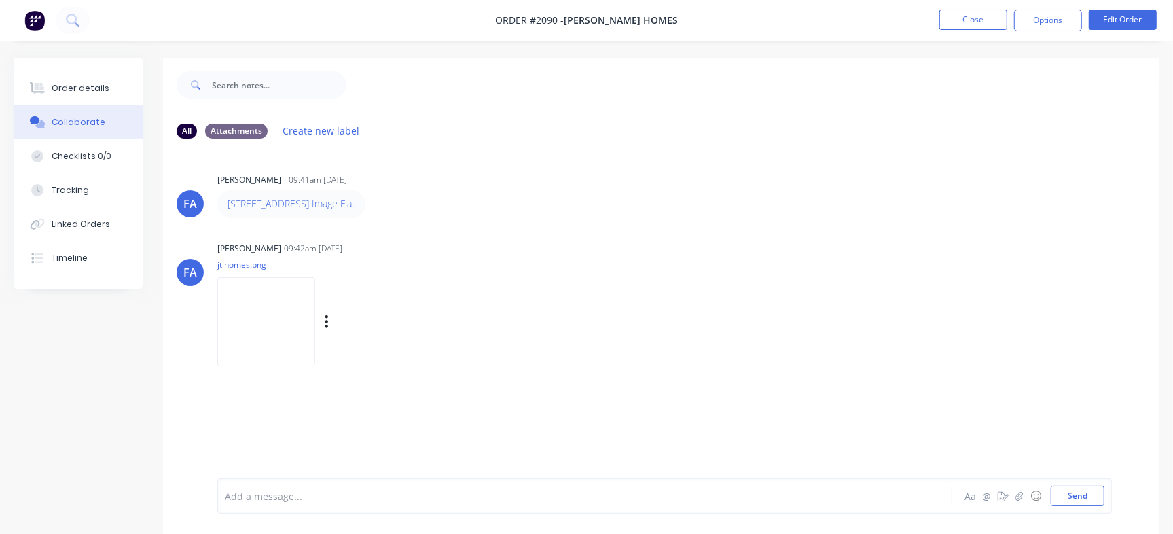
click at [295, 322] on img at bounding box center [266, 321] width 98 height 89
click at [68, 80] on button "Order details" at bounding box center [78, 88] width 129 height 34
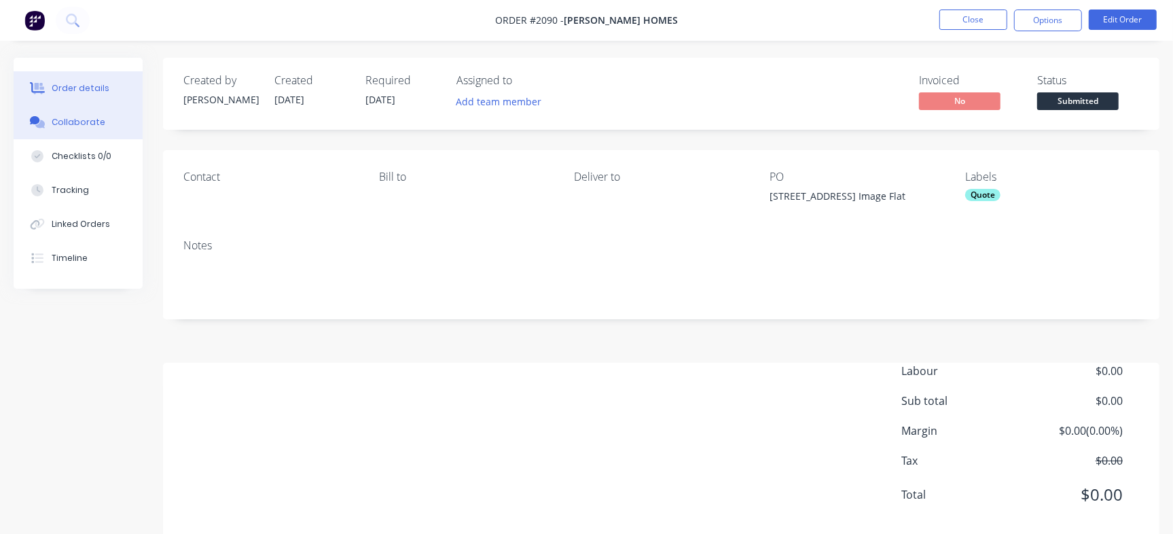
click at [115, 127] on button "Collaborate" at bounding box center [78, 122] width 129 height 34
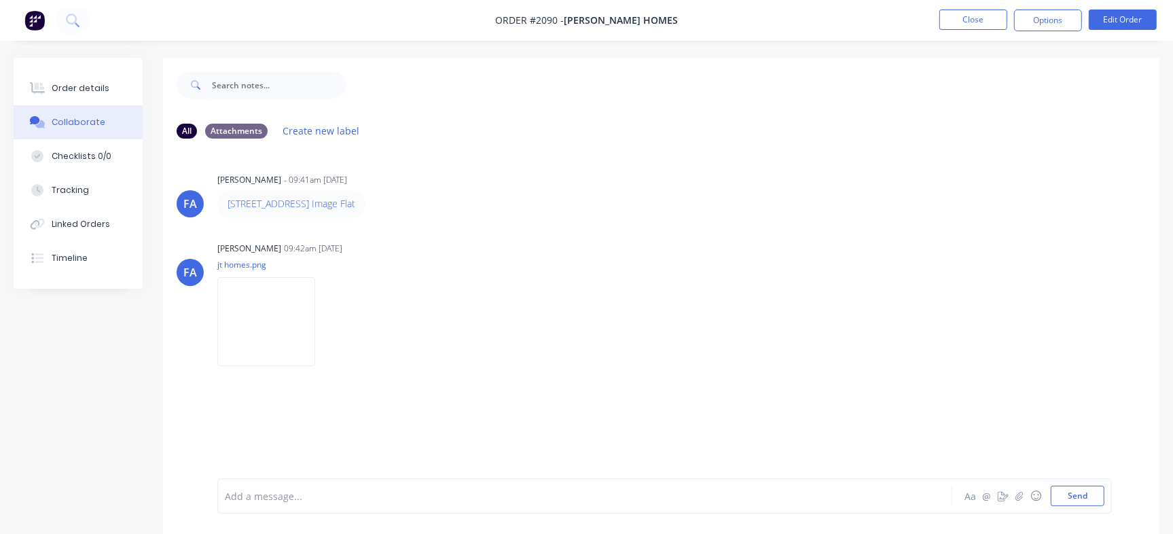
click at [1004, 8] on nav "Order #2090 - Joey Thomsen Homes Close Options Edit Order" at bounding box center [586, 20] width 1173 height 41
click at [990, 14] on button "Close" at bounding box center [973, 20] width 68 height 20
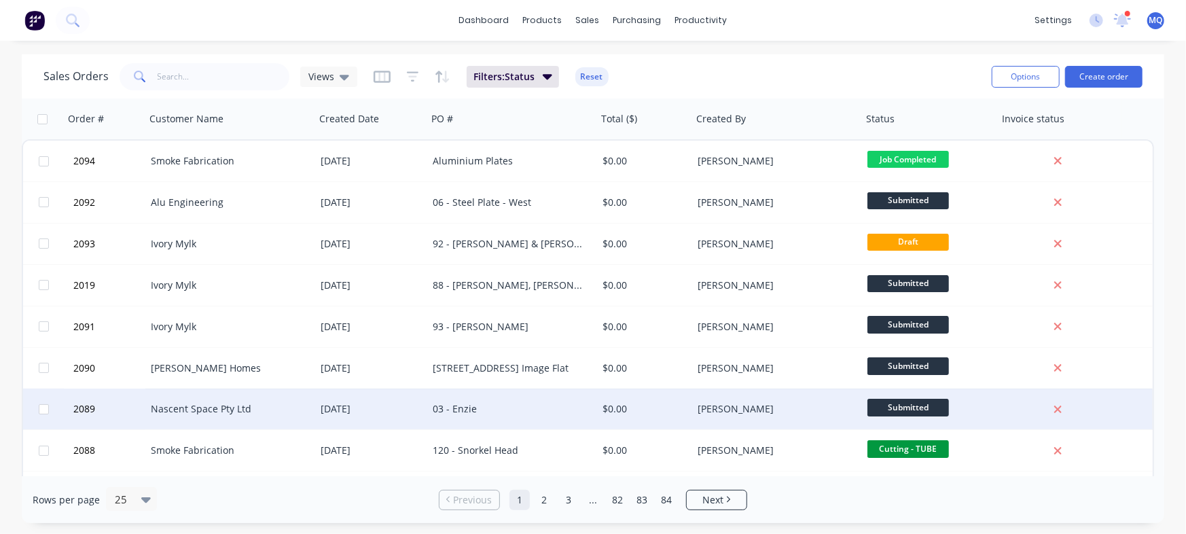
click at [499, 417] on div "03 - Enzie" at bounding box center [512, 408] width 170 height 41
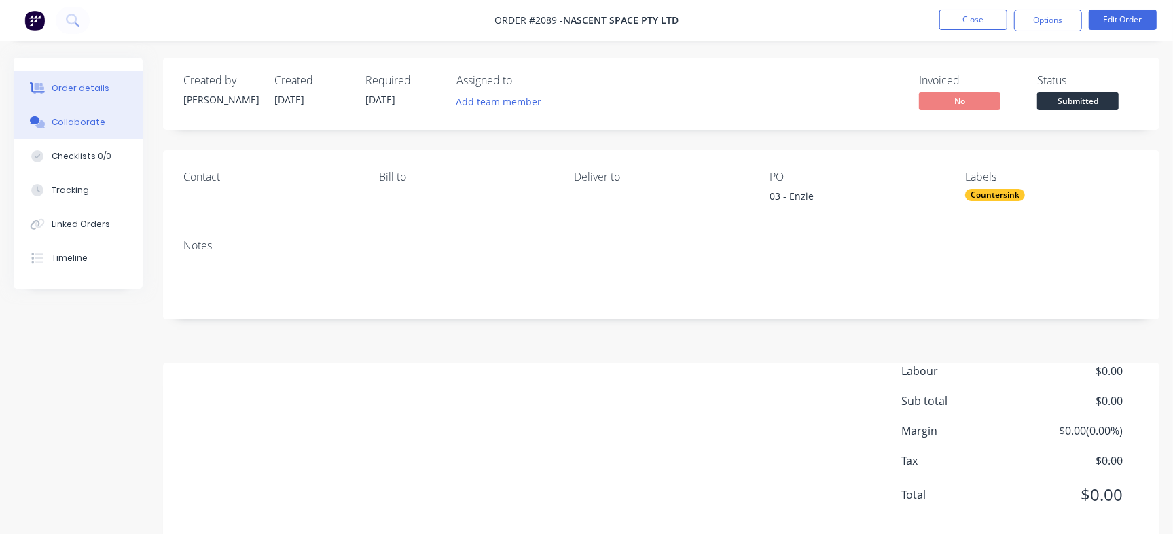
click at [46, 120] on div at bounding box center [37, 122] width 20 height 12
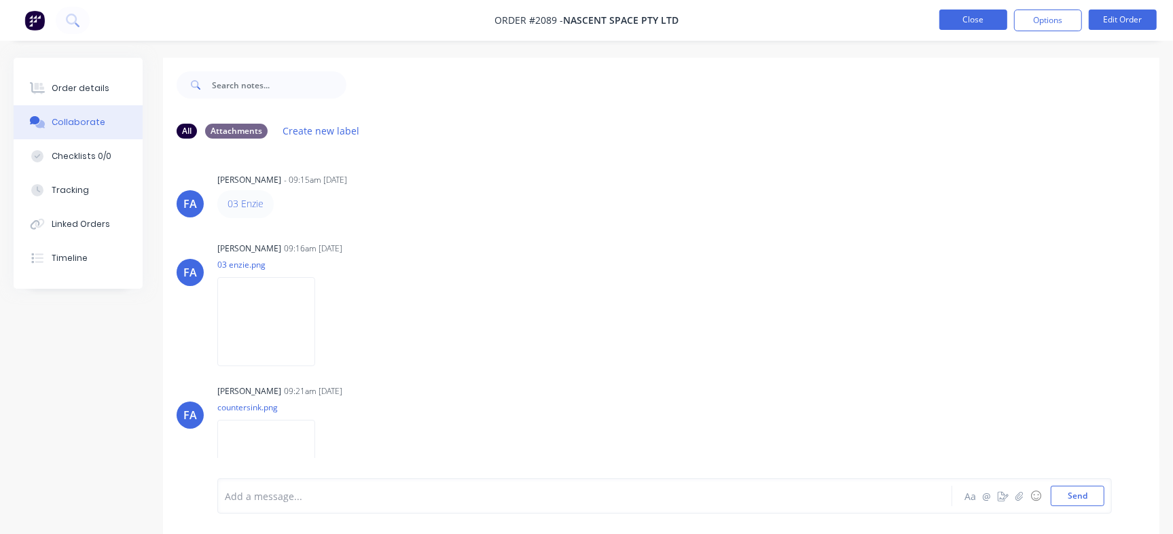
click at [978, 20] on button "Close" at bounding box center [973, 20] width 68 height 20
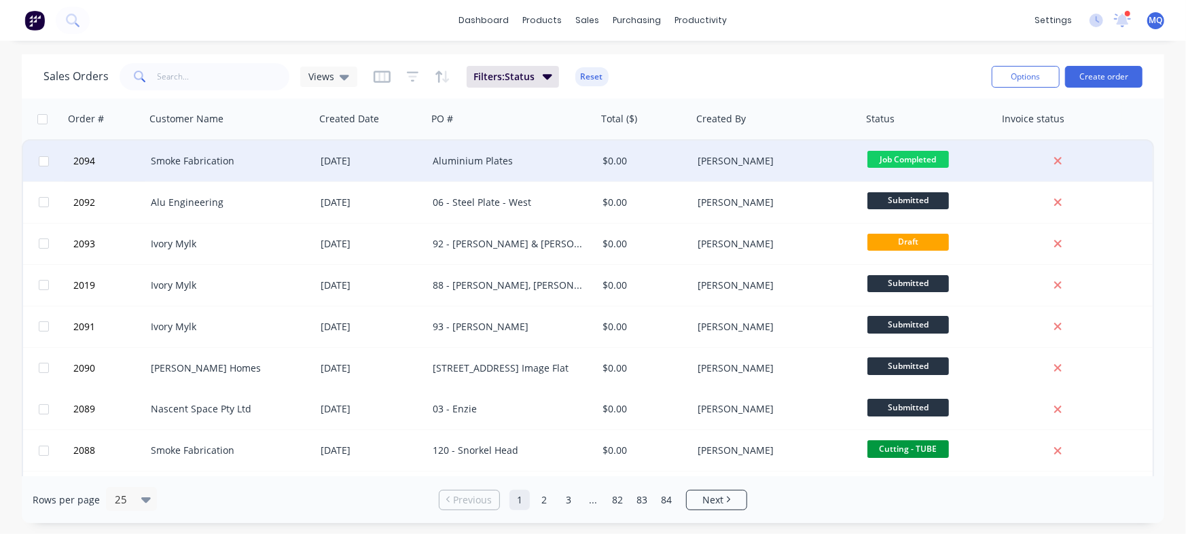
click at [463, 164] on div "Aluminium Plates" at bounding box center [508, 161] width 151 height 14
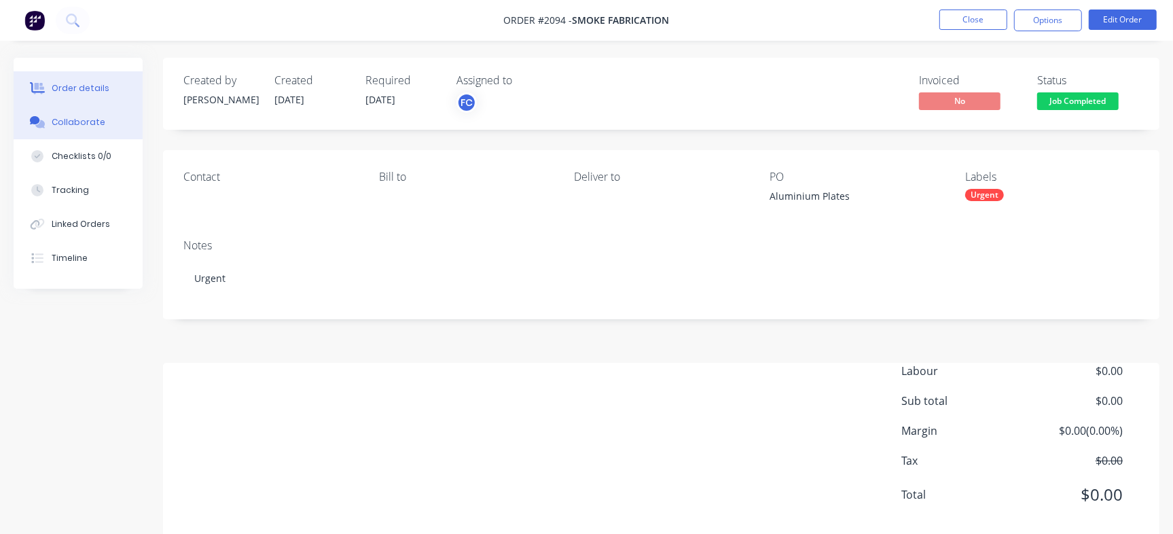
click at [81, 123] on div "Collaborate" at bounding box center [79, 122] width 54 height 12
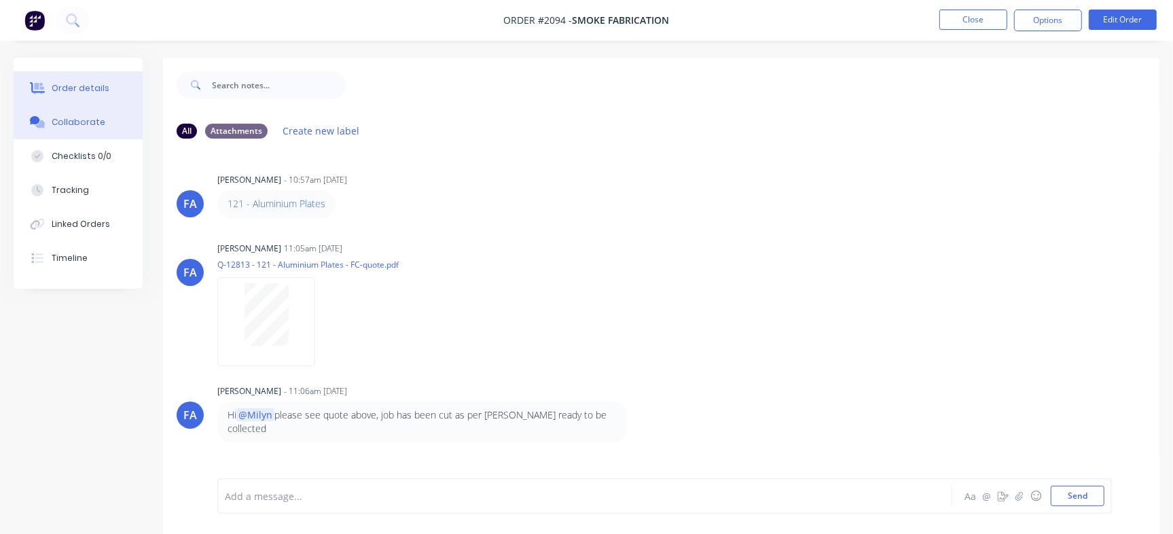
click at [85, 79] on button "Order details" at bounding box center [78, 88] width 129 height 34
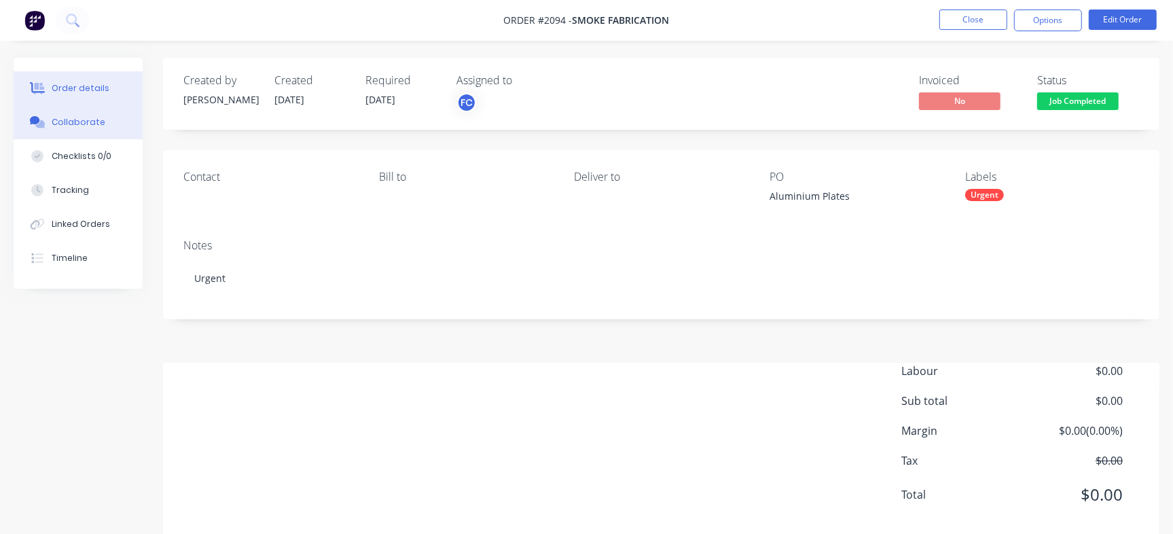
click at [101, 115] on button "Collaborate" at bounding box center [78, 122] width 129 height 34
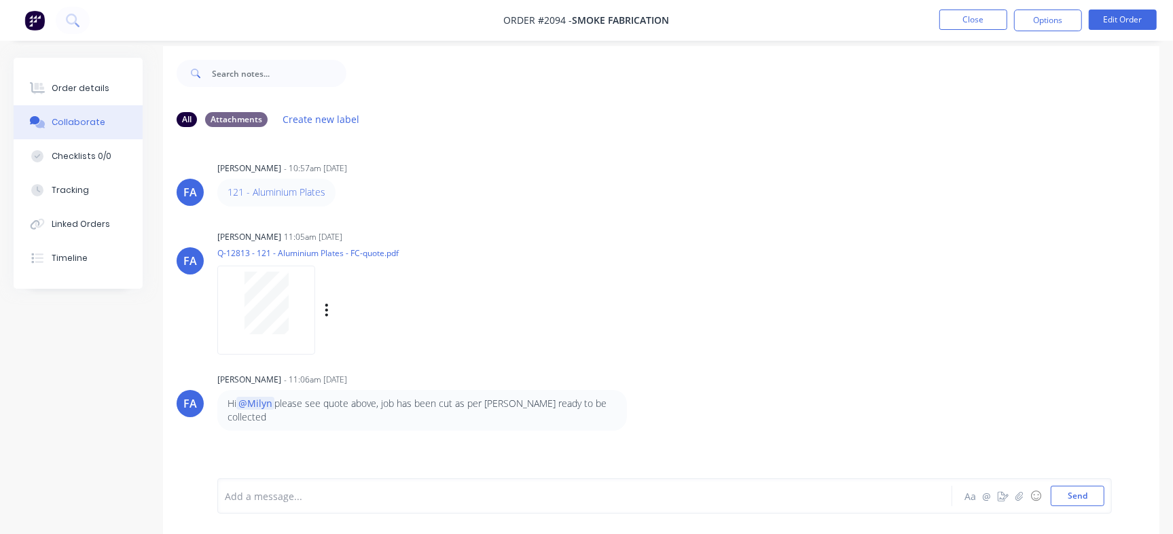
scroll to position [20, 0]
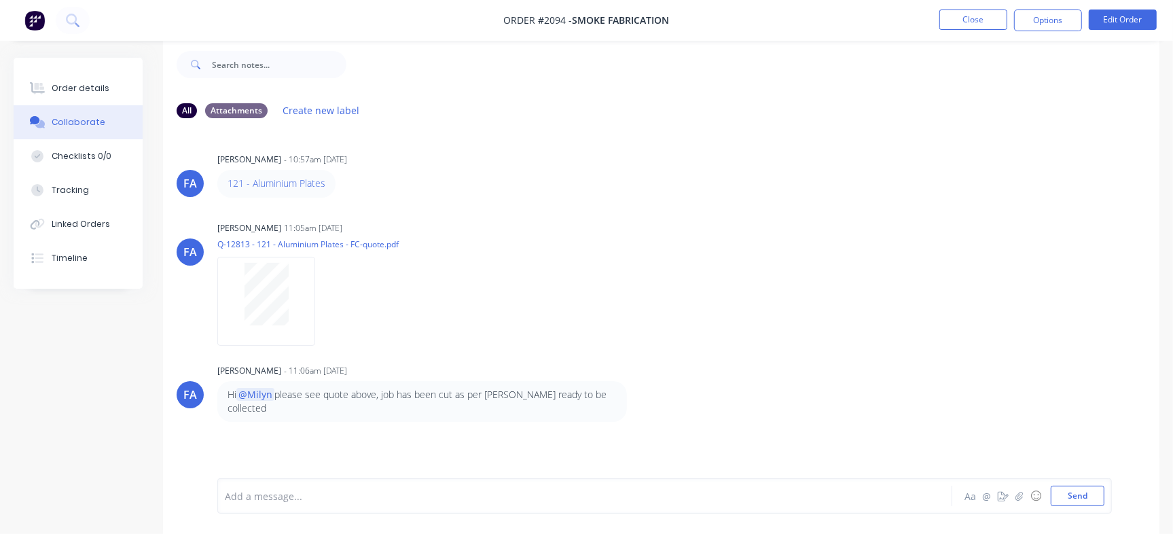
click at [461, 505] on div "Add a message..." at bounding box center [554, 496] width 659 height 20
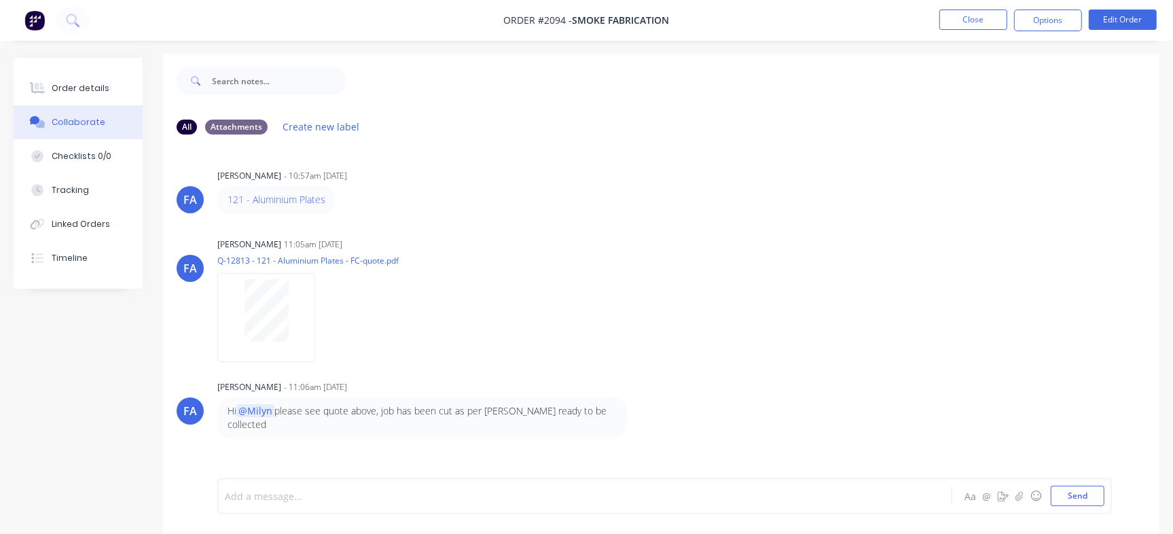
scroll to position [0, 0]
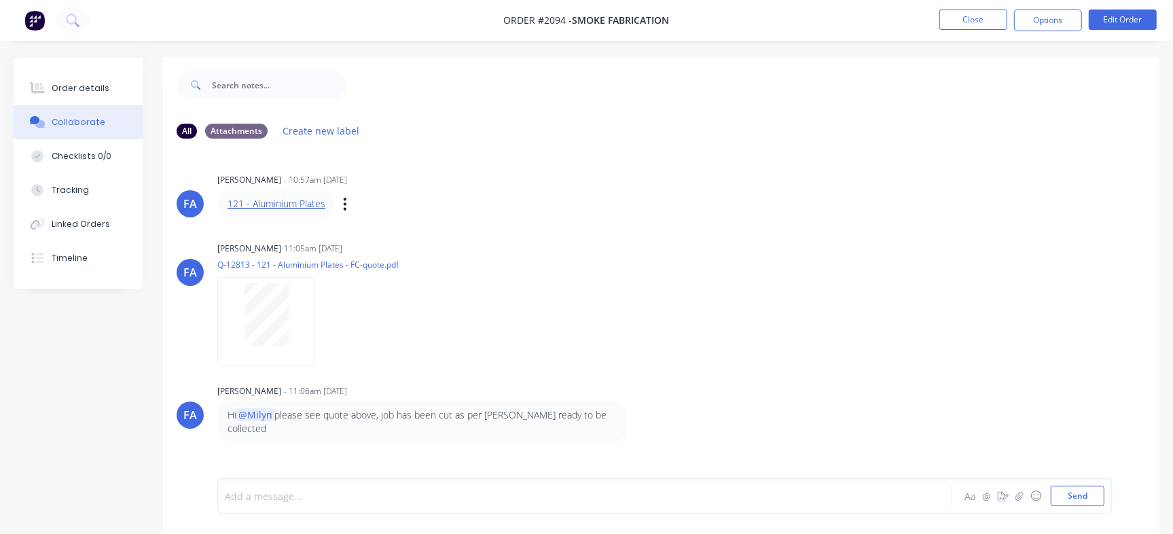
click at [272, 198] on link "121 - Aluminium Plates" at bounding box center [277, 203] width 98 height 13
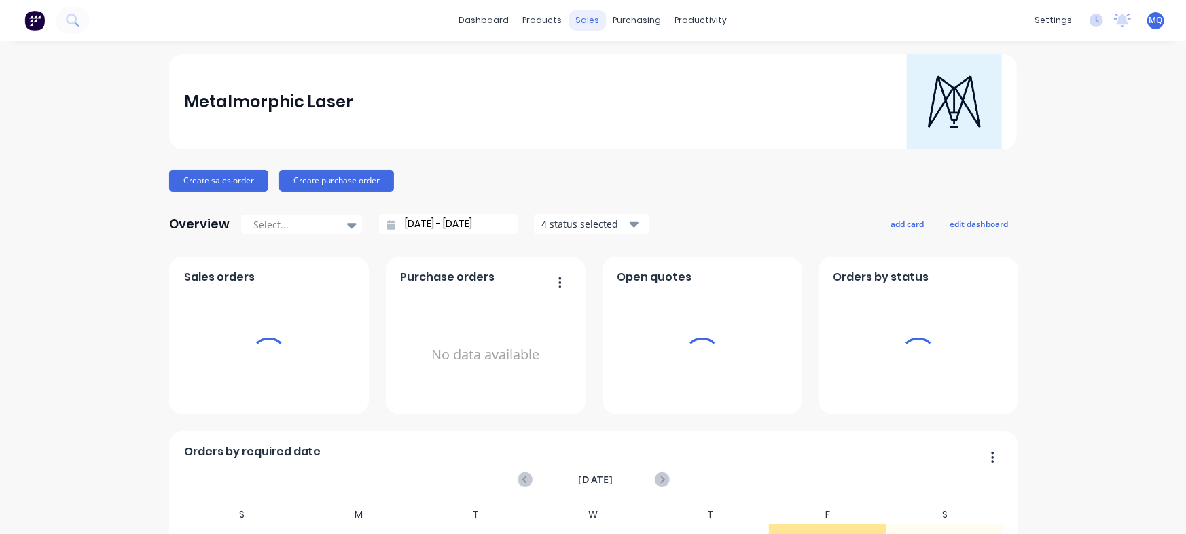
click at [575, 24] on div "sales" at bounding box center [587, 20] width 37 height 20
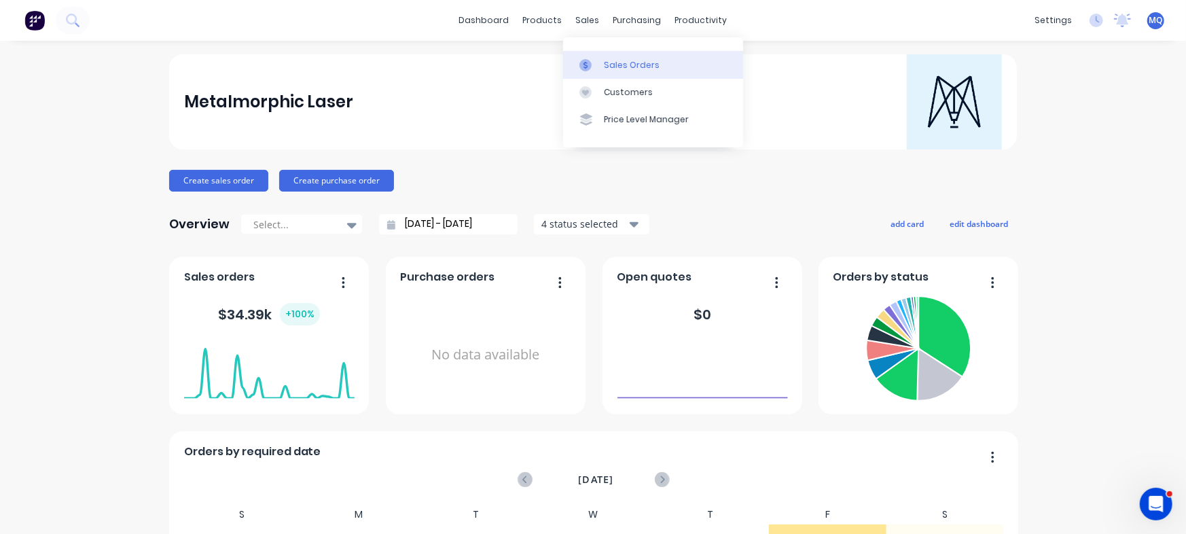
click at [585, 62] on icon at bounding box center [585, 64] width 4 height 7
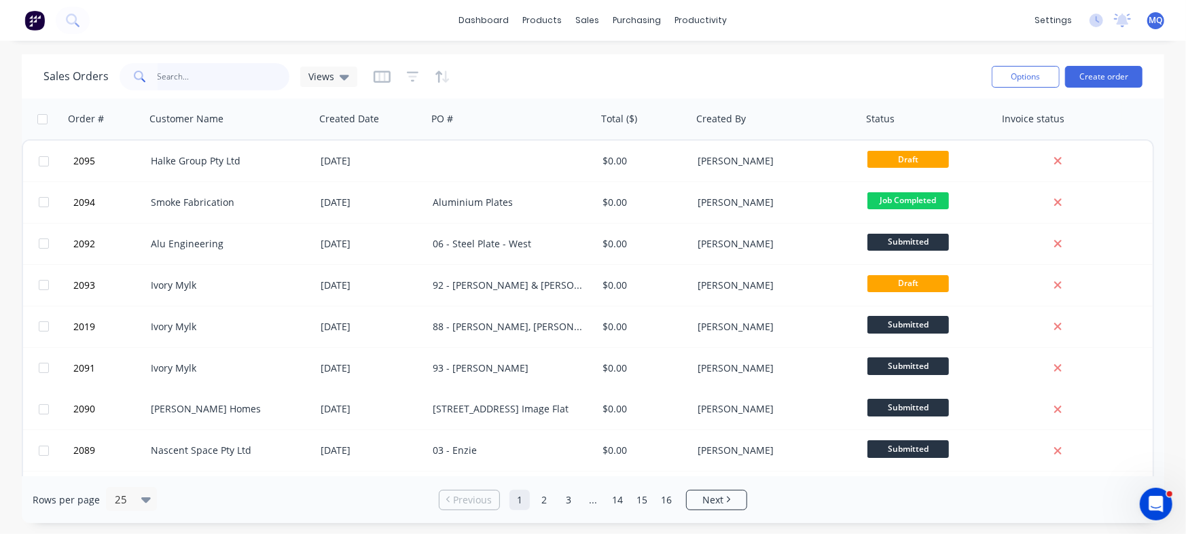
click at [218, 69] on input "text" at bounding box center [224, 76] width 132 height 27
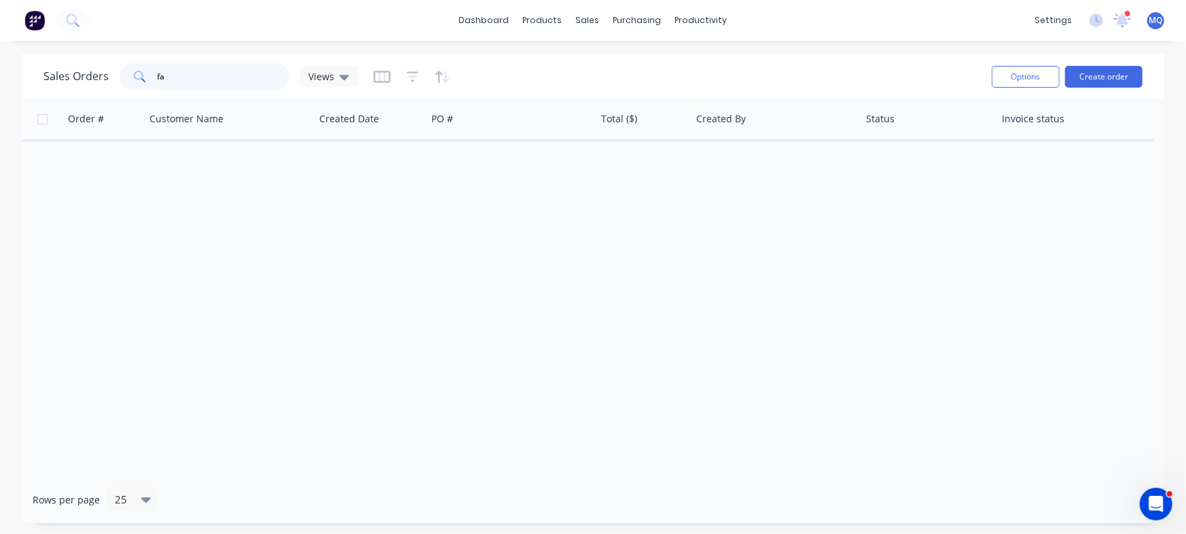
type input "f"
type input "smoke"
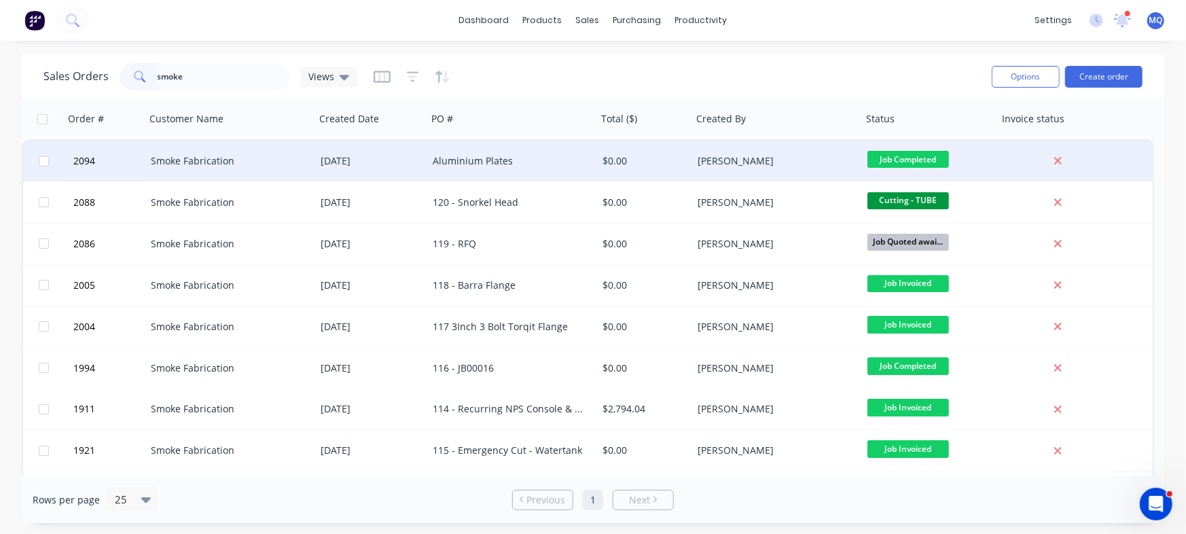
click at [464, 168] on div "Aluminium Plates" at bounding box center [512, 161] width 170 height 41
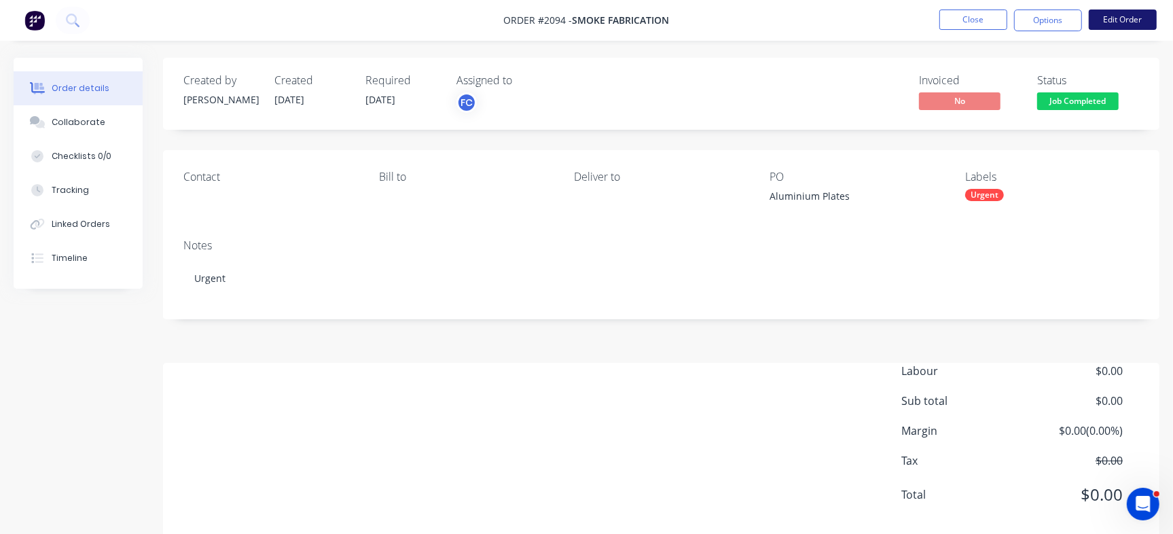
click at [1120, 16] on button "Edit Order" at bounding box center [1123, 20] width 68 height 20
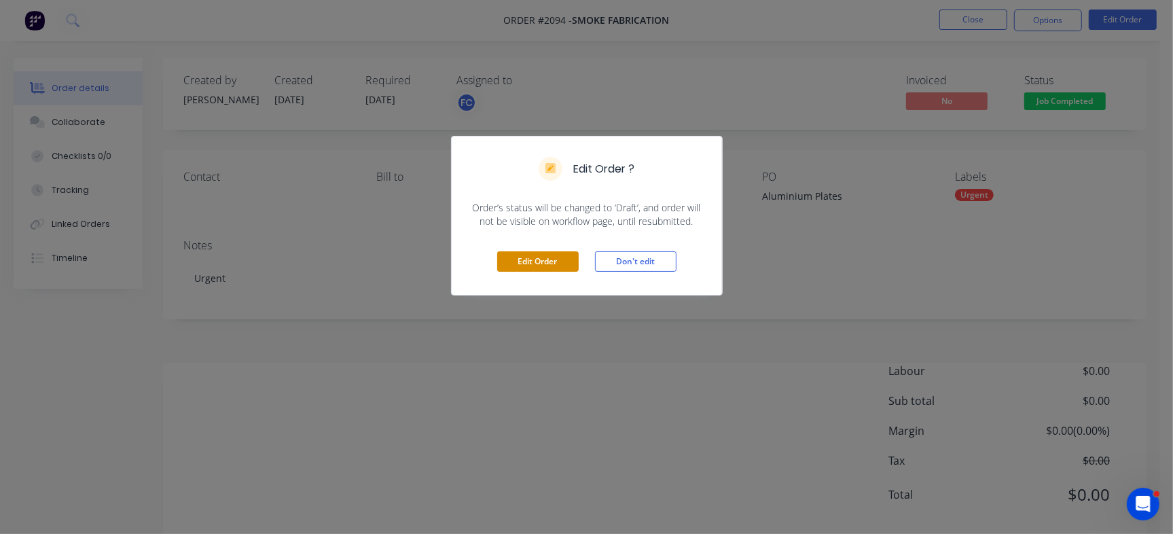
click at [500, 261] on button "Edit Order" at bounding box center [538, 261] width 82 height 20
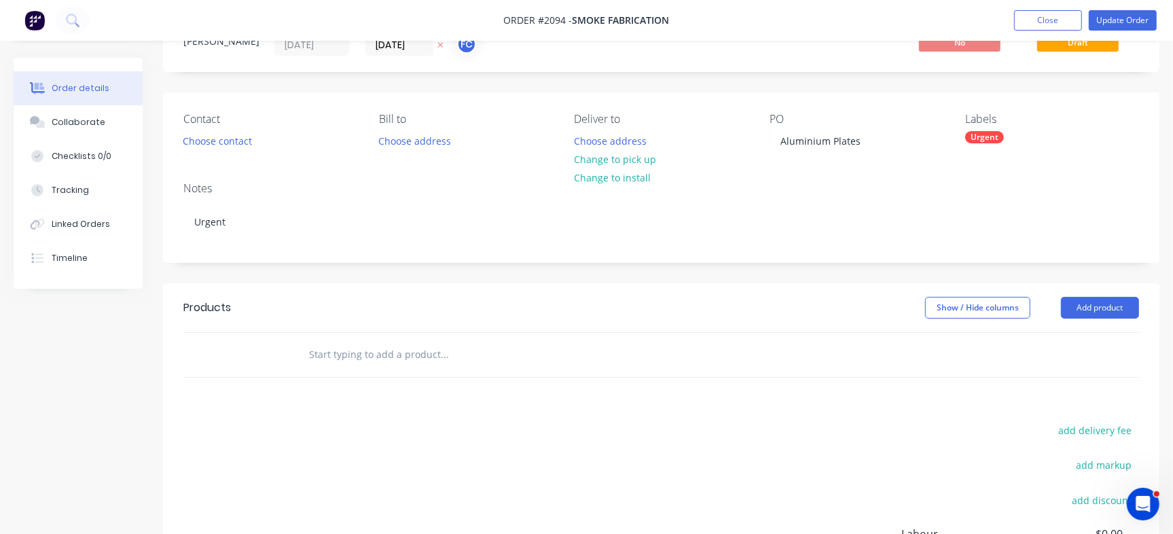
scroll to position [85, 0]
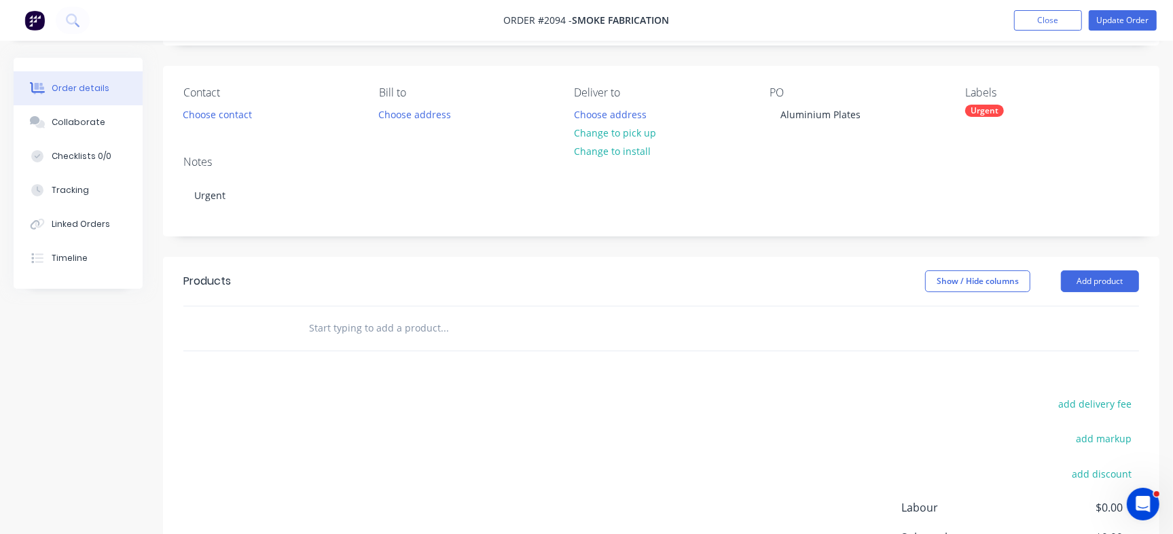
click at [361, 319] on input "text" at bounding box center [444, 327] width 272 height 27
paste input "10DRAWER8001C"
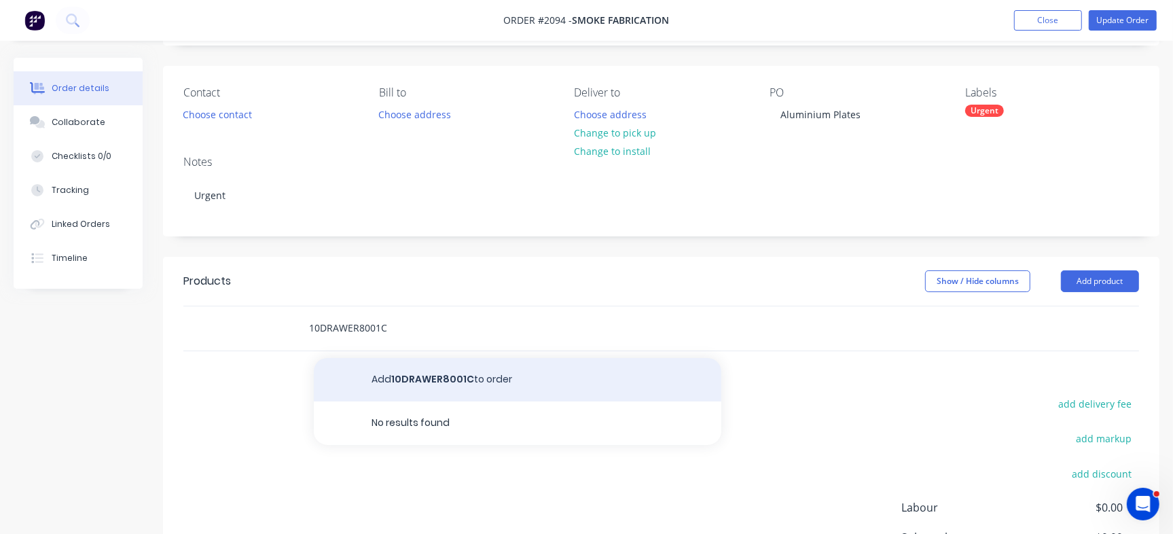
type input "10DRAWER8001C"
click at [433, 378] on button "Add 10DRAWER8001C to order" at bounding box center [518, 379] width 408 height 43
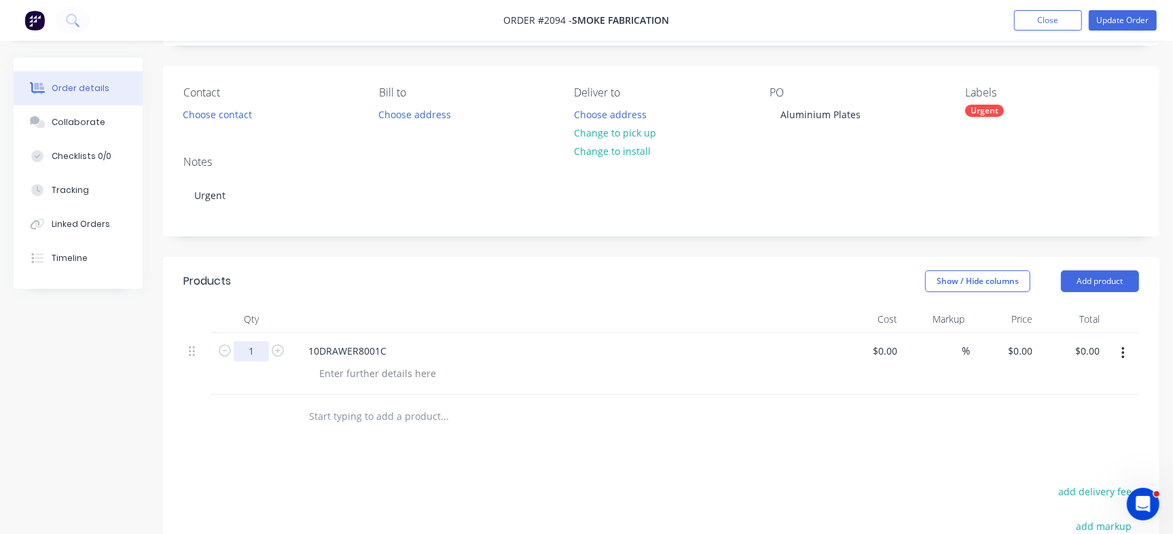
click at [253, 348] on input "1" at bounding box center [251, 351] width 35 height 20
type input "2"
click at [352, 407] on input "text" at bounding box center [444, 416] width 272 height 27
paste input "10DRAWER8016A"
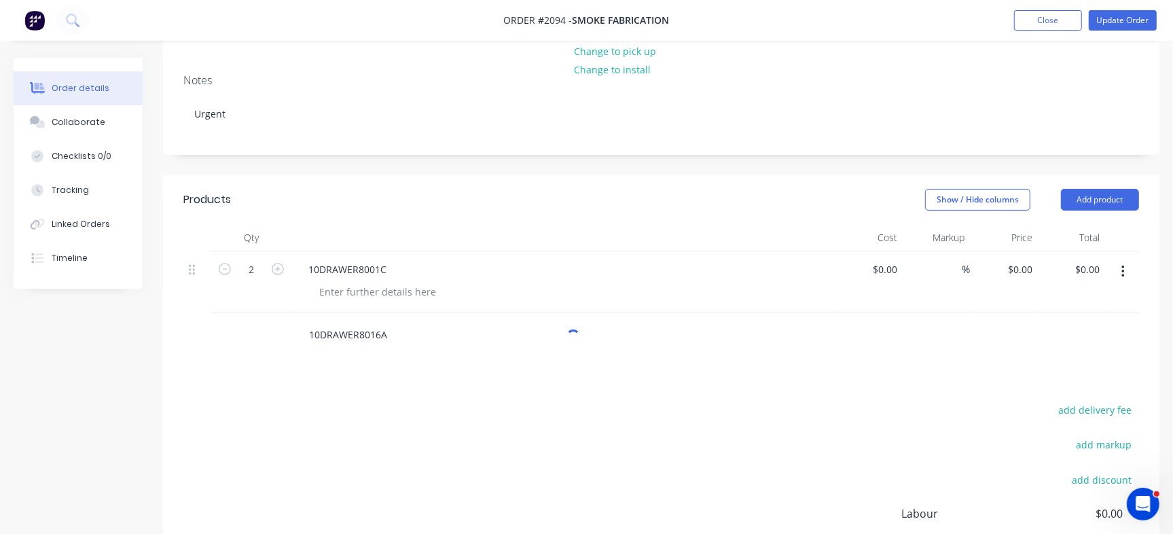
scroll to position [255, 0]
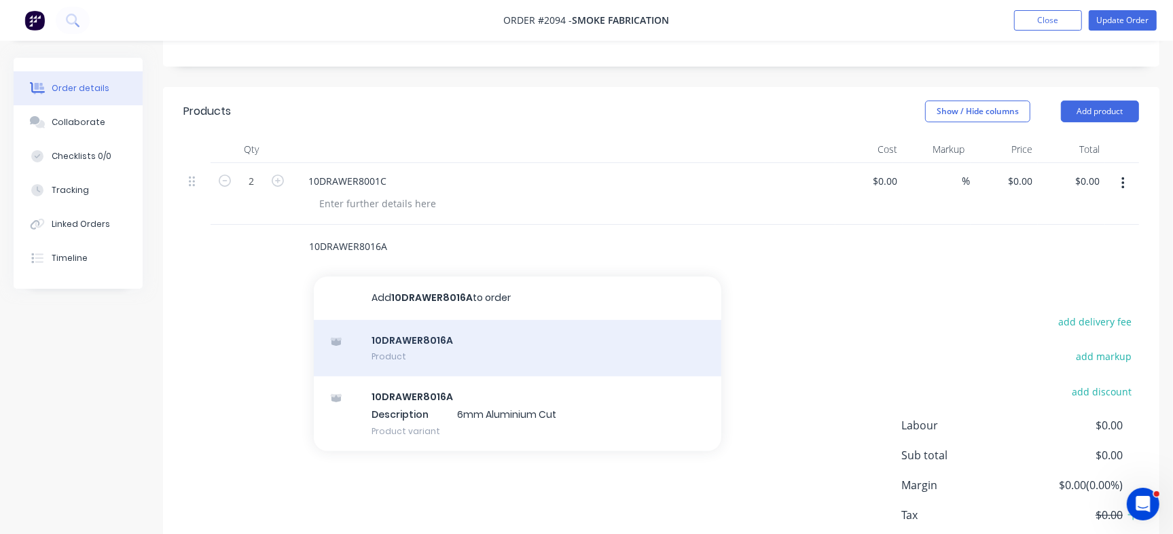
type input "10DRAWER8016A"
click at [514, 331] on div "10DRAWER8016A Product" at bounding box center [518, 348] width 408 height 57
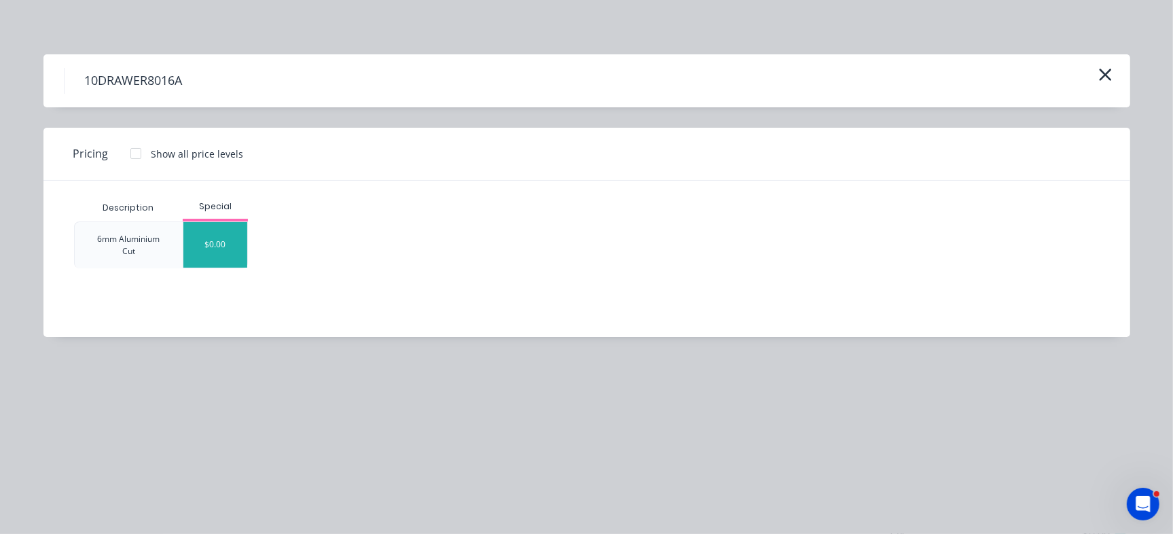
click at [235, 236] on div "$0.00" at bounding box center [215, 245] width 64 height 46
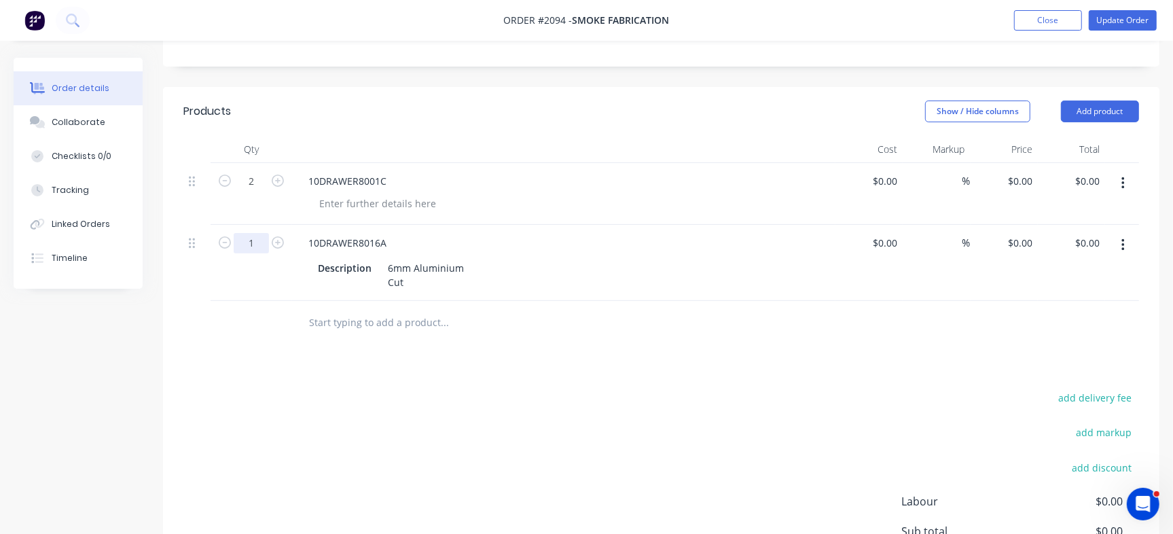
click at [248, 192] on input "1" at bounding box center [251, 181] width 35 height 20
type input "5"
drag, startPoint x: 638, startPoint y: 415, endPoint x: 638, endPoint y: 347, distance: 67.9
click at [638, 415] on div "add delivery fee add markup add discount Labour $0.00 Sub total $0.00 Margin $0…" at bounding box center [661, 519] width 956 height 262
click at [348, 313] on input "text" at bounding box center [444, 322] width 272 height 27
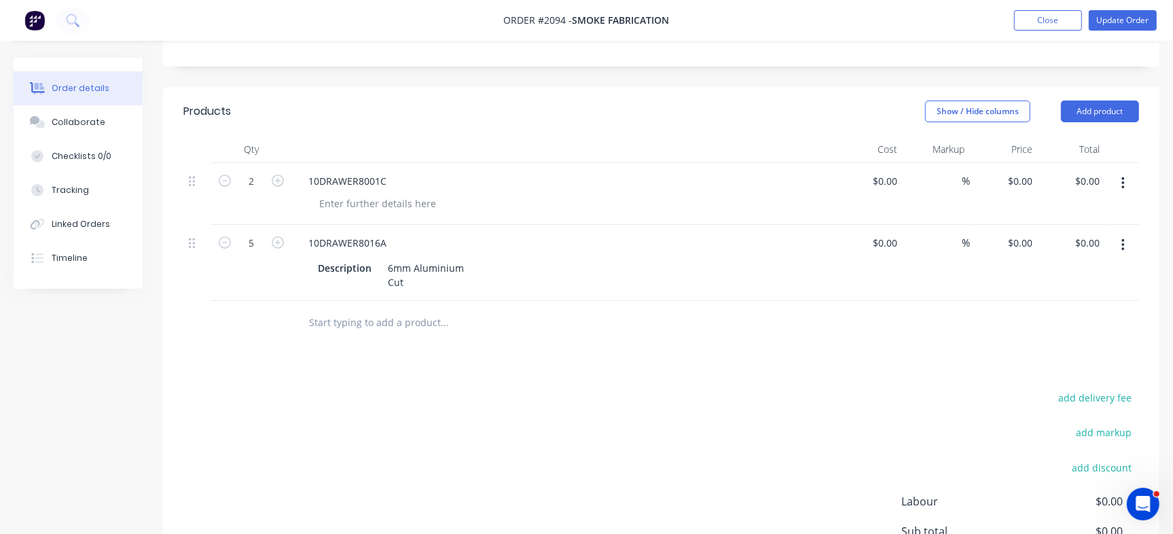
paste input "53TOOLBOX8007A"
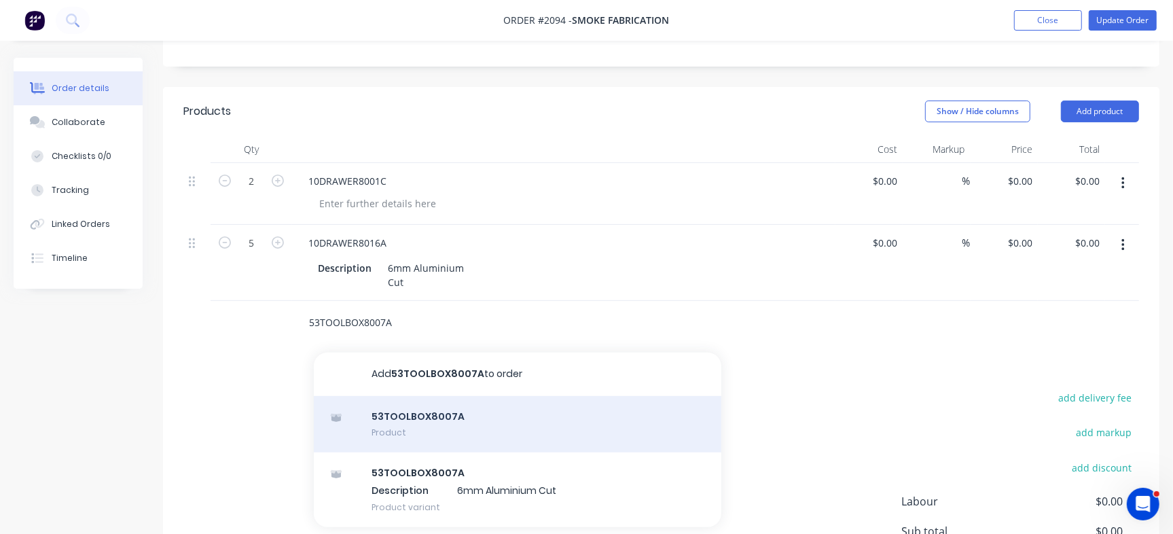
type input "53TOOLBOX8007A"
click at [458, 410] on div "53TOOLBOX8007A Product" at bounding box center [518, 424] width 408 height 57
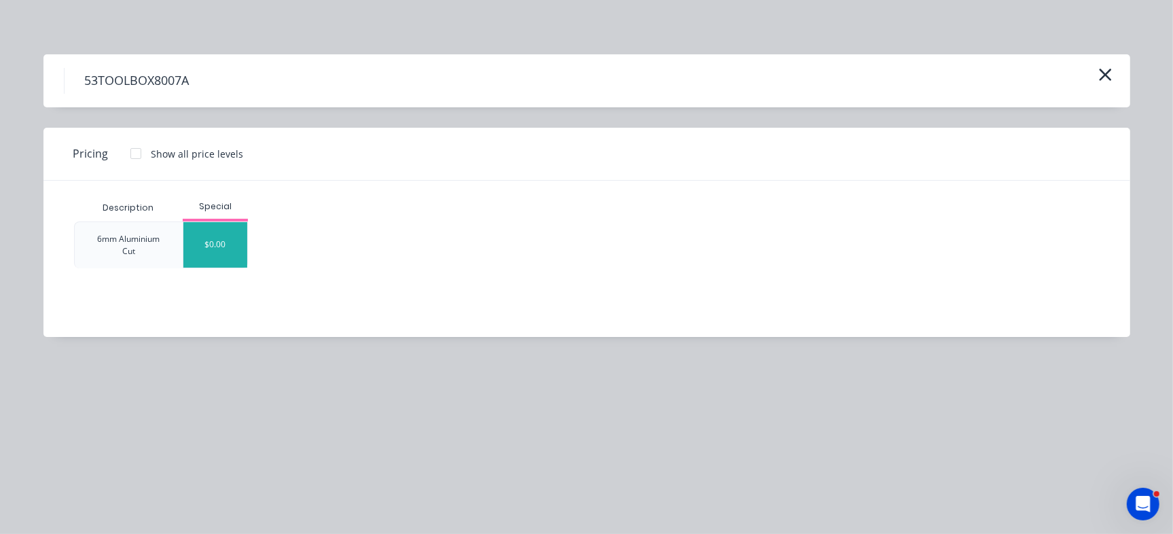
click at [219, 237] on div "$0.00" at bounding box center [215, 245] width 64 height 46
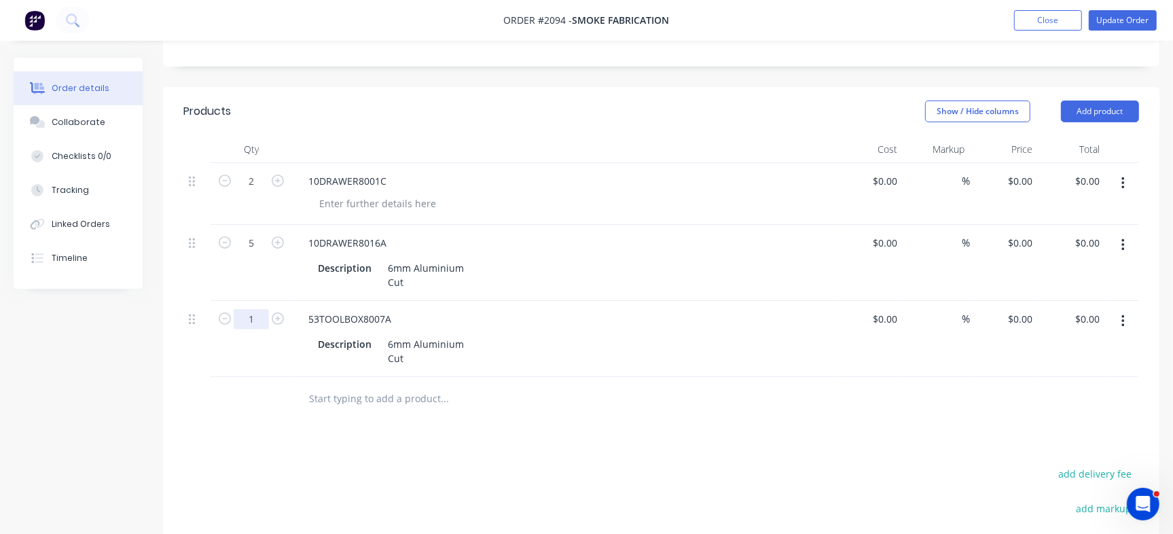
click at [242, 192] on input "1" at bounding box center [251, 181] width 35 height 20
type input "5"
click at [502, 67] on div "Created by Francis Adrian Created 12/08/25 Required 19/08/25 Assigned to FC Inv…" at bounding box center [661, 275] width 996 height 944
click at [1131, 13] on button "Update Order" at bounding box center [1123, 20] width 68 height 20
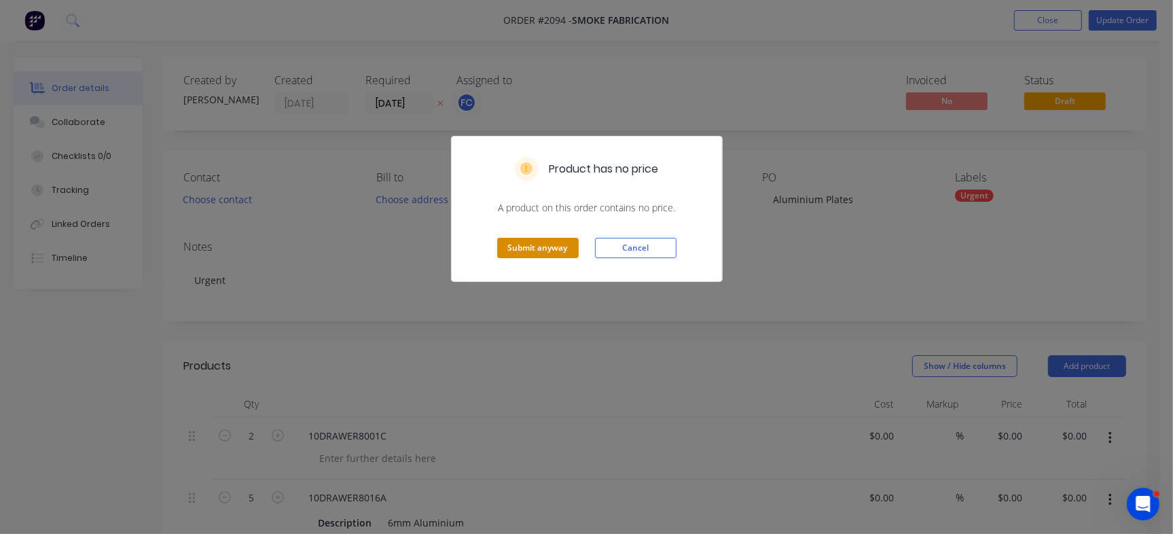
click at [528, 249] on button "Submit anyway" at bounding box center [538, 248] width 82 height 20
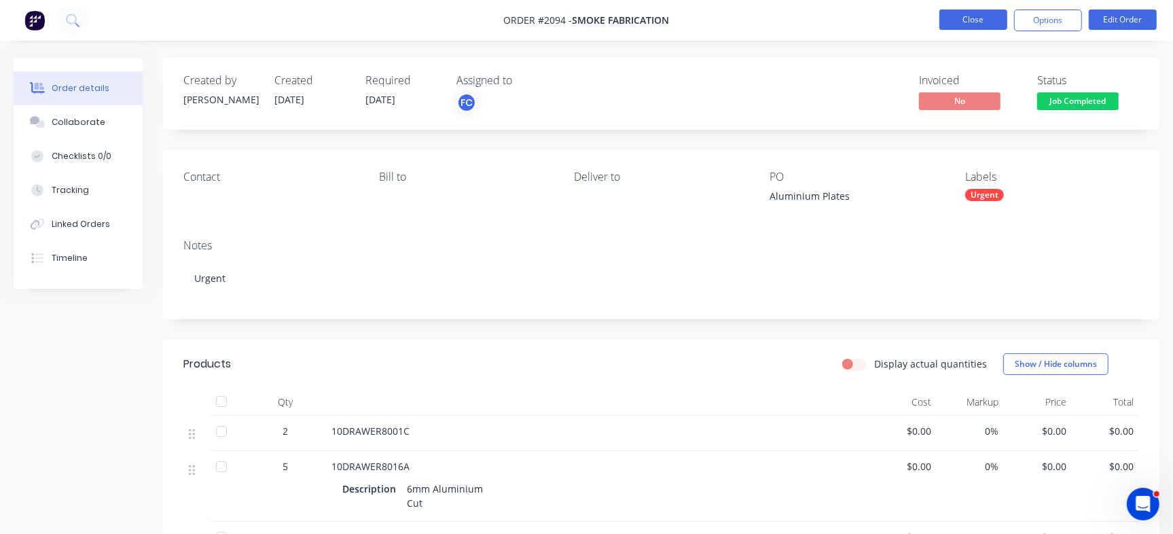
click at [964, 11] on button "Close" at bounding box center [973, 20] width 68 height 20
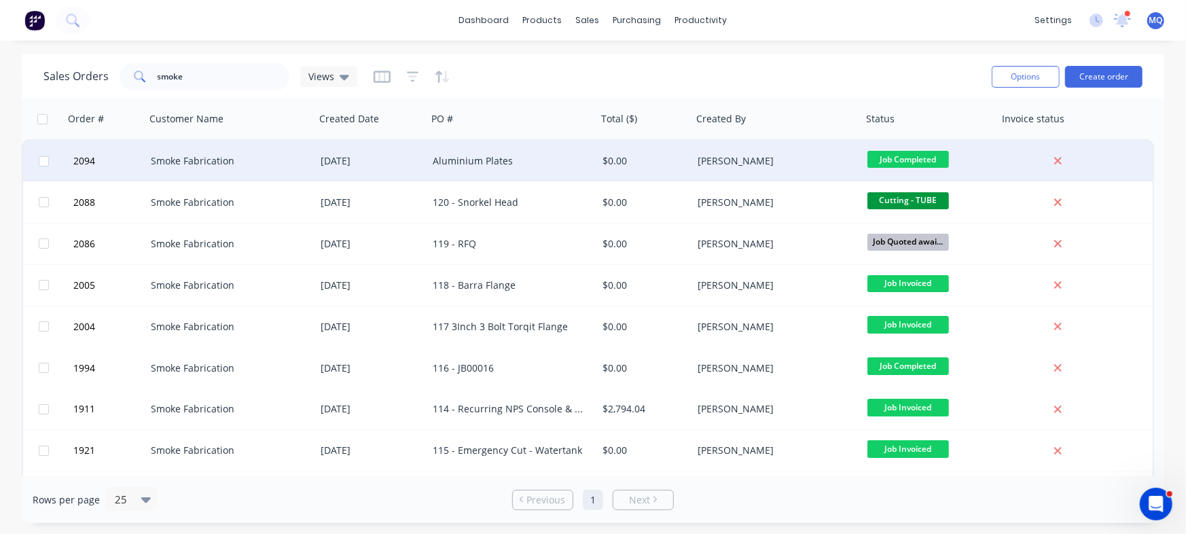
click at [427, 170] on div "Aluminium Plates" at bounding box center [512, 161] width 170 height 41
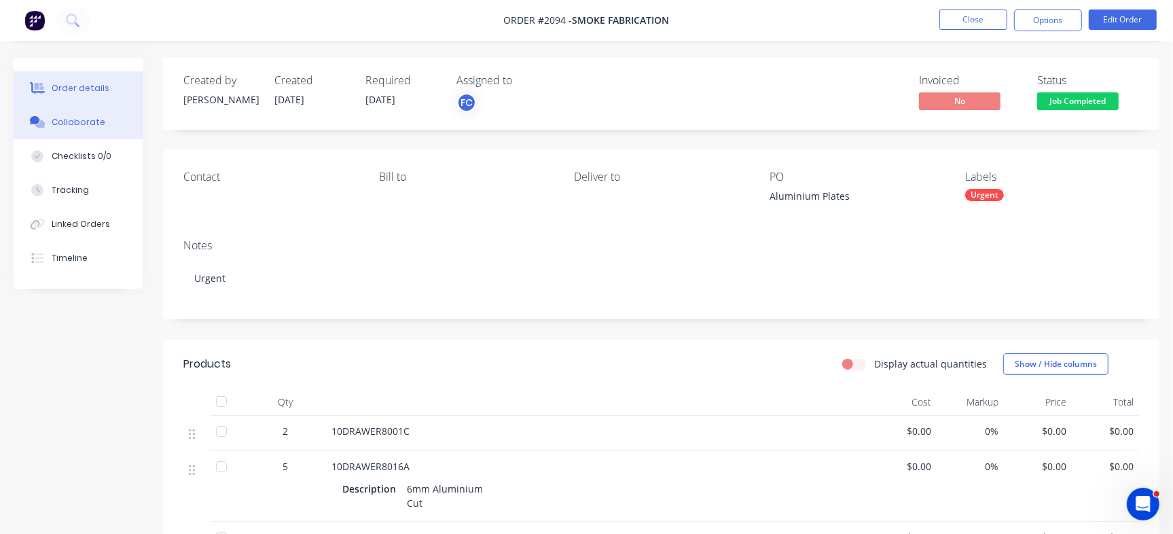
click at [85, 125] on div "Collaborate" at bounding box center [79, 122] width 54 height 12
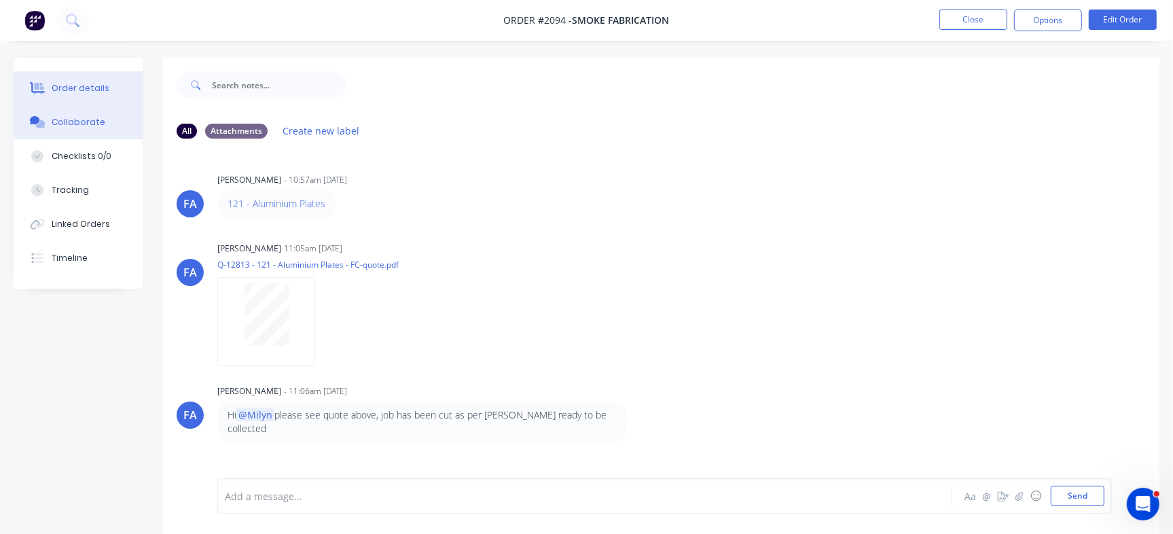
click at [117, 86] on button "Order details" at bounding box center [78, 88] width 129 height 34
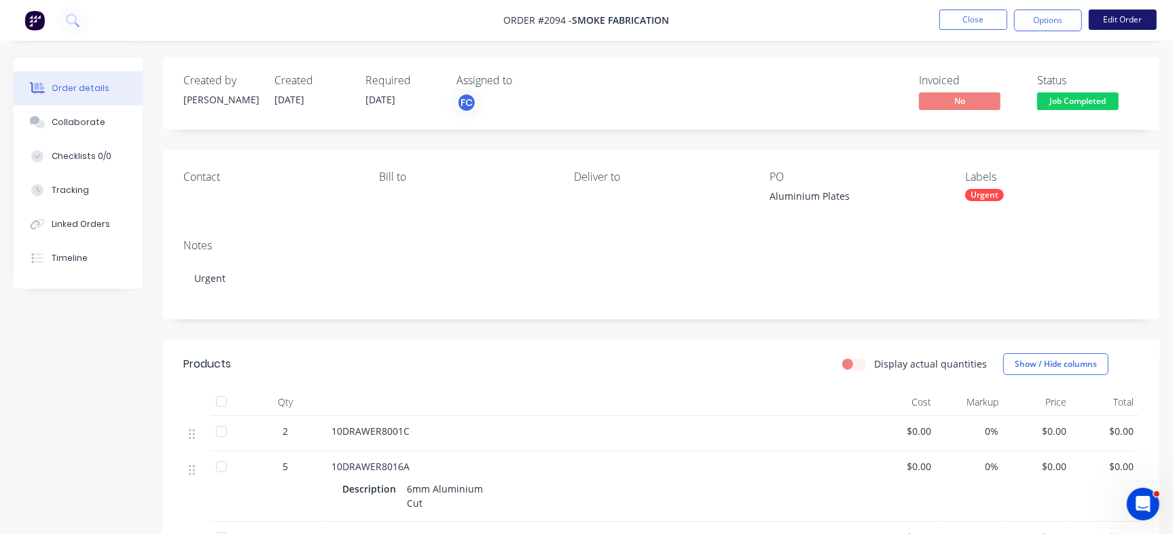
click at [1125, 15] on button "Edit Order" at bounding box center [1123, 20] width 68 height 20
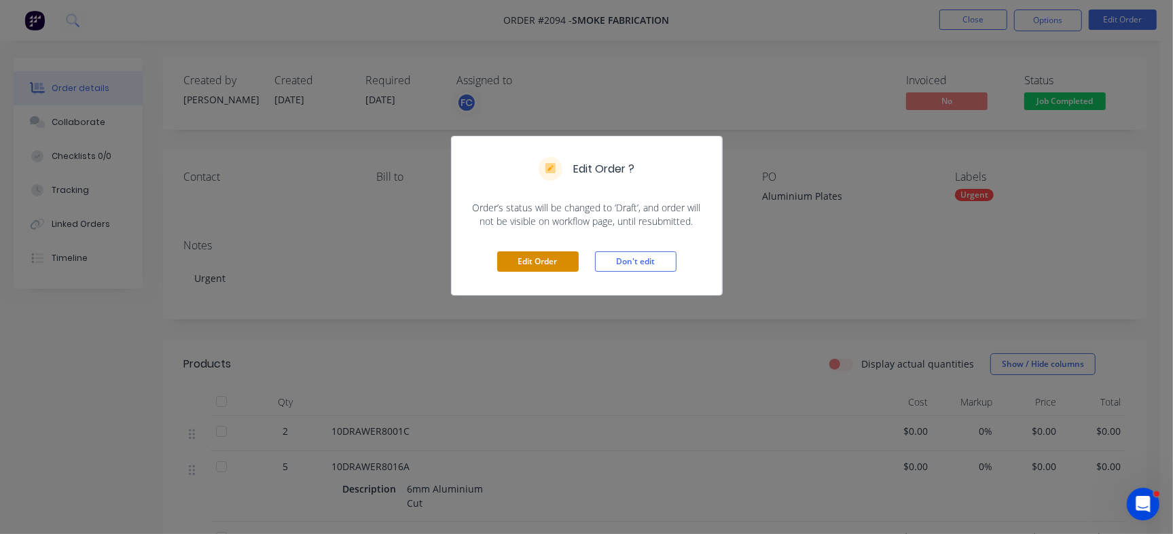
click at [549, 257] on button "Edit Order" at bounding box center [538, 261] width 82 height 20
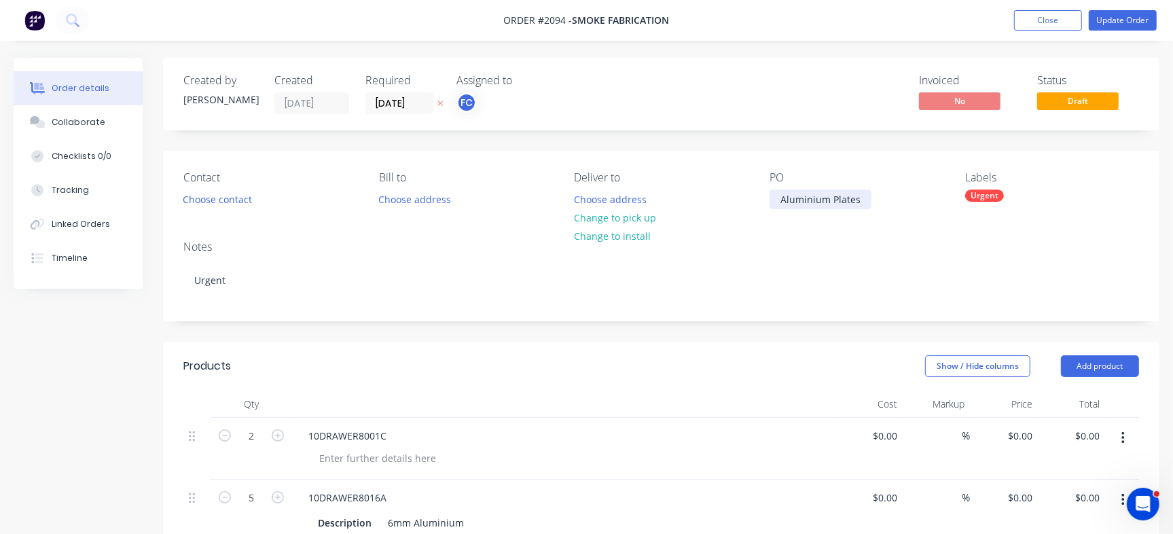
click at [776, 195] on div "Aluminium Plates" at bounding box center [820, 199] width 102 height 20
click at [1109, 10] on li "Update Order" at bounding box center [1123, 20] width 68 height 20
click at [1107, 18] on button "Update Order" at bounding box center [1123, 20] width 68 height 20
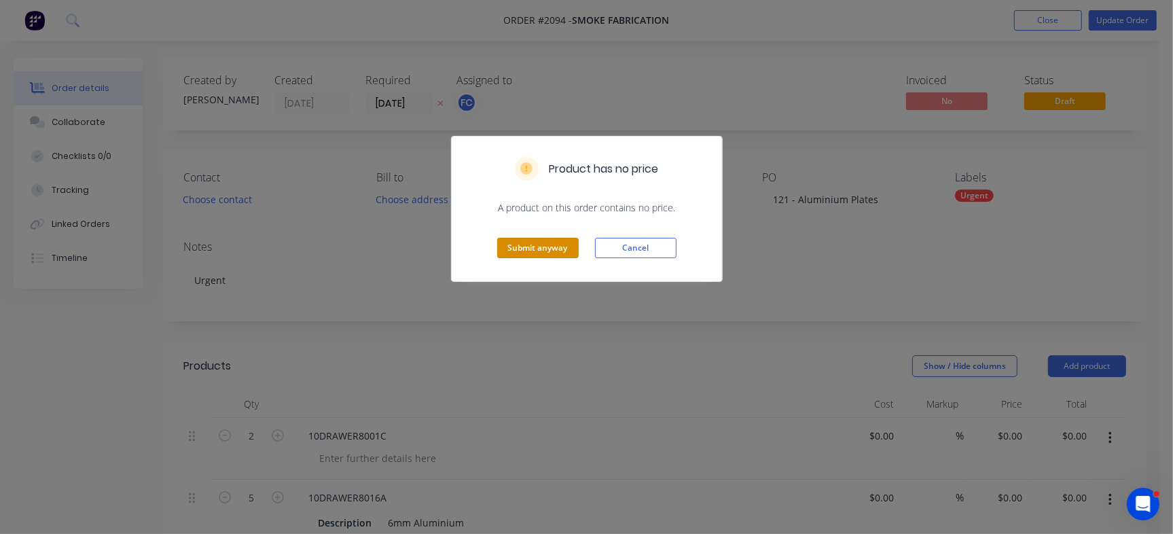
drag, startPoint x: 554, startPoint y: 254, endPoint x: 403, endPoint y: 222, distance: 154.8
click at [554, 253] on button "Submit anyway" at bounding box center [538, 248] width 82 height 20
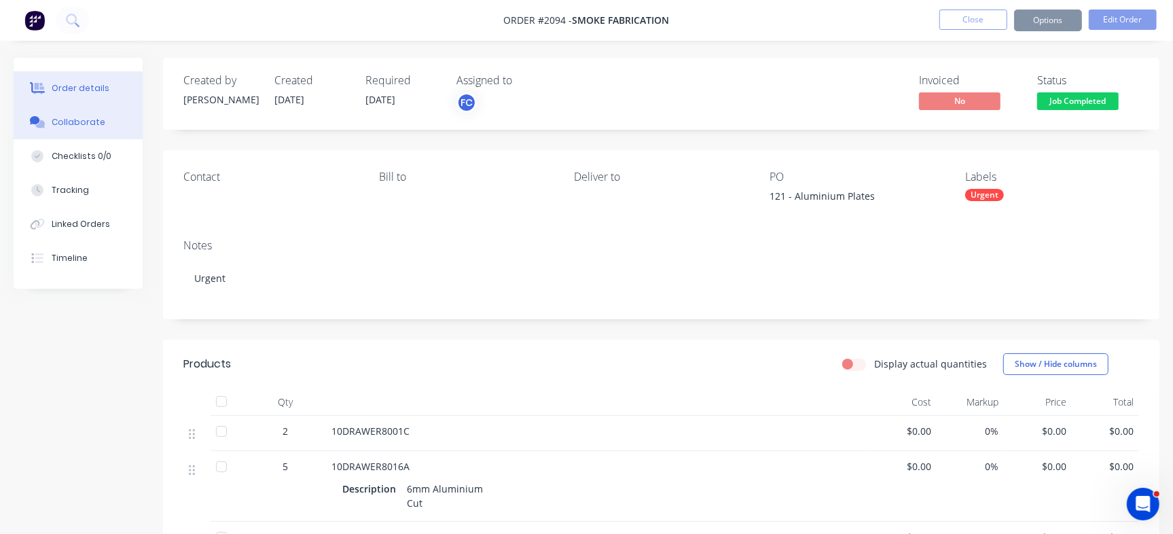
click at [76, 113] on button "Collaborate" at bounding box center [78, 122] width 129 height 34
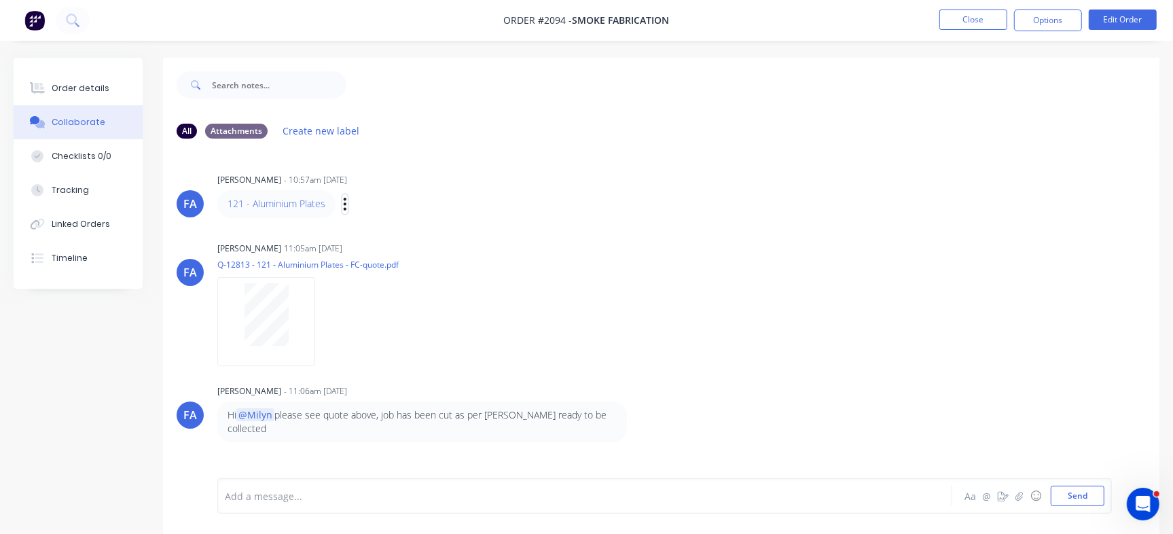
click at [343, 202] on icon "button" at bounding box center [345, 204] width 4 height 16
click at [377, 224] on button "Edit" at bounding box center [395, 228] width 86 height 22
click at [979, 24] on button "Close" at bounding box center [973, 20] width 68 height 20
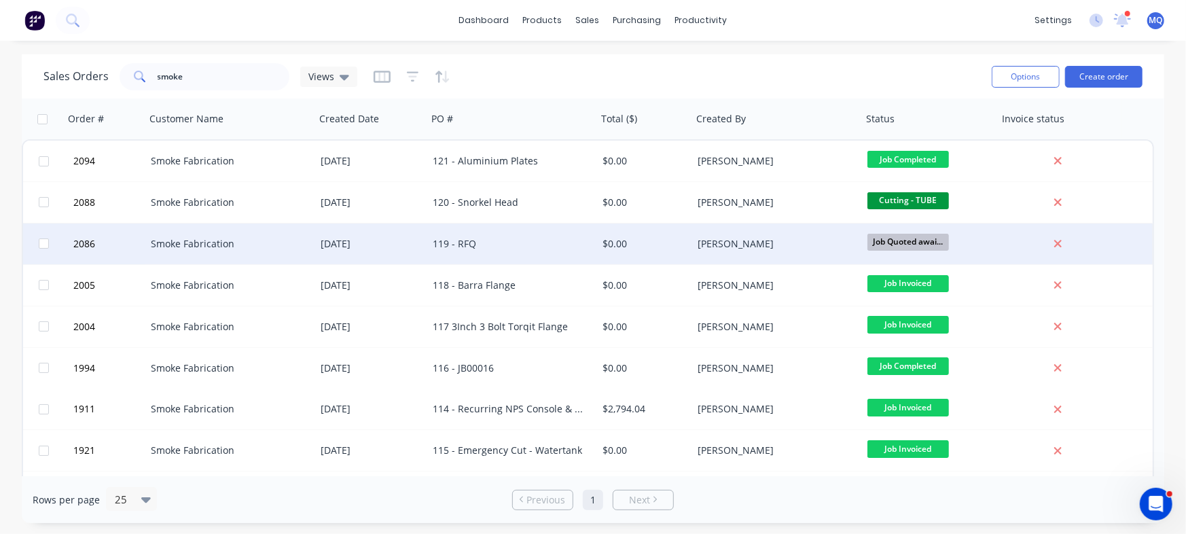
click at [450, 245] on div "119 - RFQ" at bounding box center [508, 244] width 151 height 14
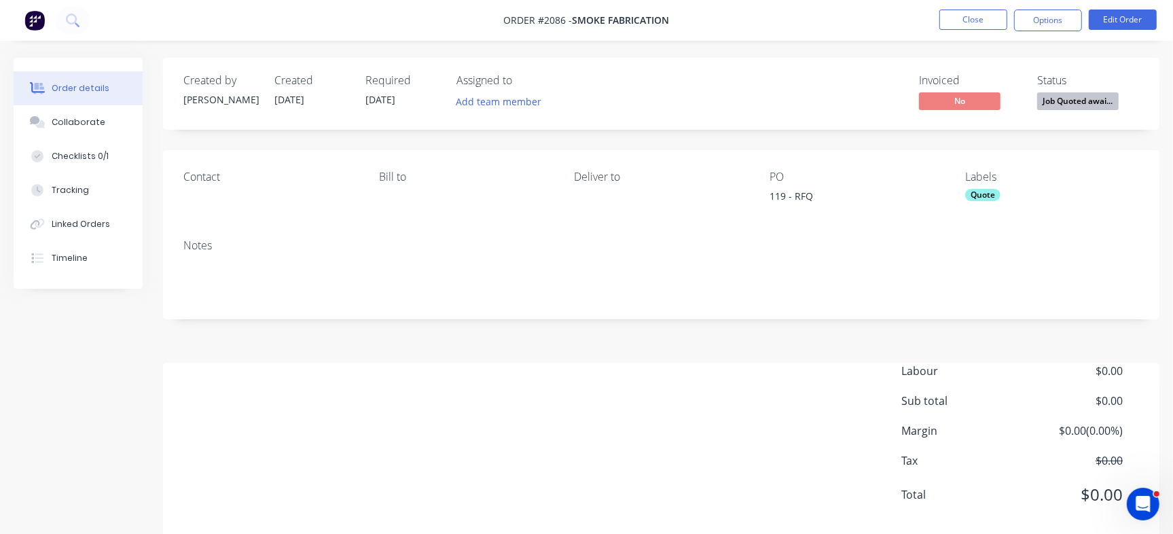
drag, startPoint x: 60, startPoint y: 132, endPoint x: 299, endPoint y: 205, distance: 250.1
click at [60, 132] on button "Collaborate" at bounding box center [78, 122] width 129 height 34
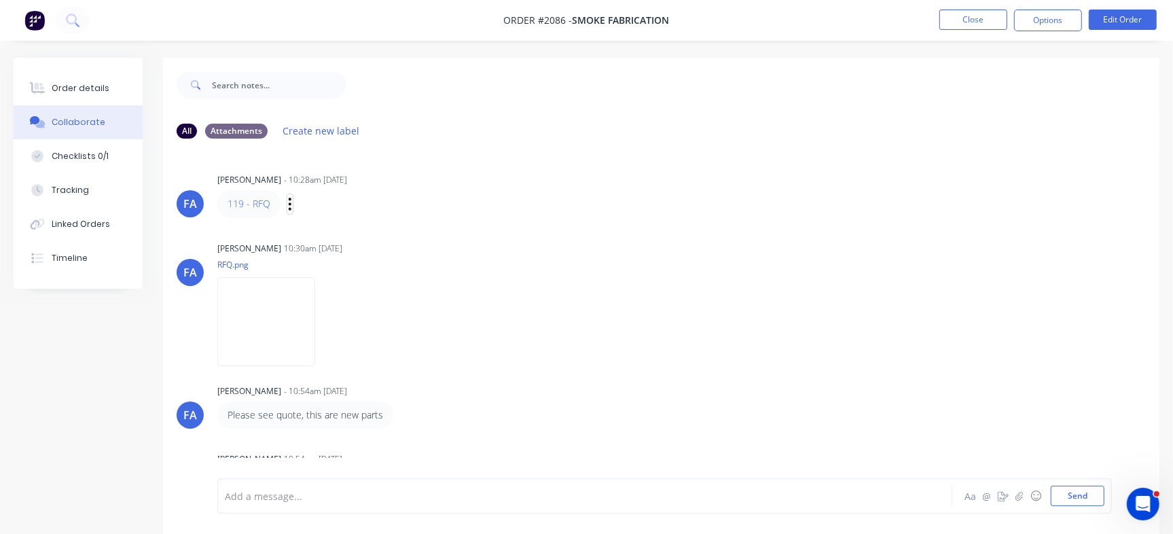
click at [288, 202] on icon "button" at bounding box center [290, 204] width 4 height 16
click at [327, 235] on button "Edit" at bounding box center [340, 228] width 86 height 22
click at [289, 201] on icon "button" at bounding box center [290, 204] width 4 height 16
drag, startPoint x: 316, startPoint y: 223, endPoint x: 358, endPoint y: 232, distance: 42.4
click at [0, 0] on button "Edit" at bounding box center [0, 0] width 0 height 0
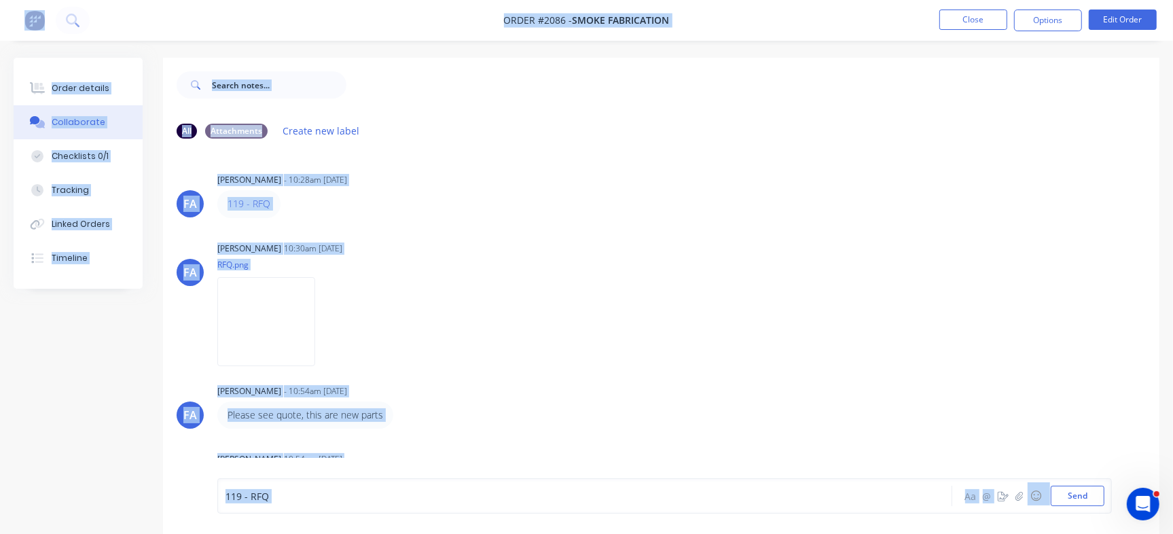
click at [336, 490] on div "119 - RFQ" at bounding box center [554, 496] width 659 height 14
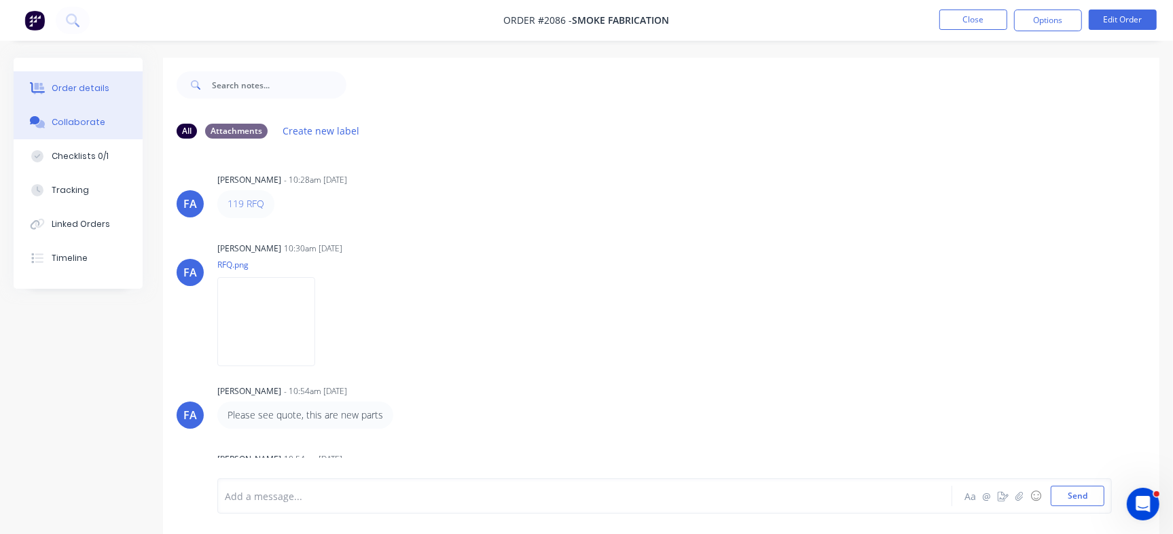
click at [104, 92] on button "Order details" at bounding box center [78, 88] width 129 height 34
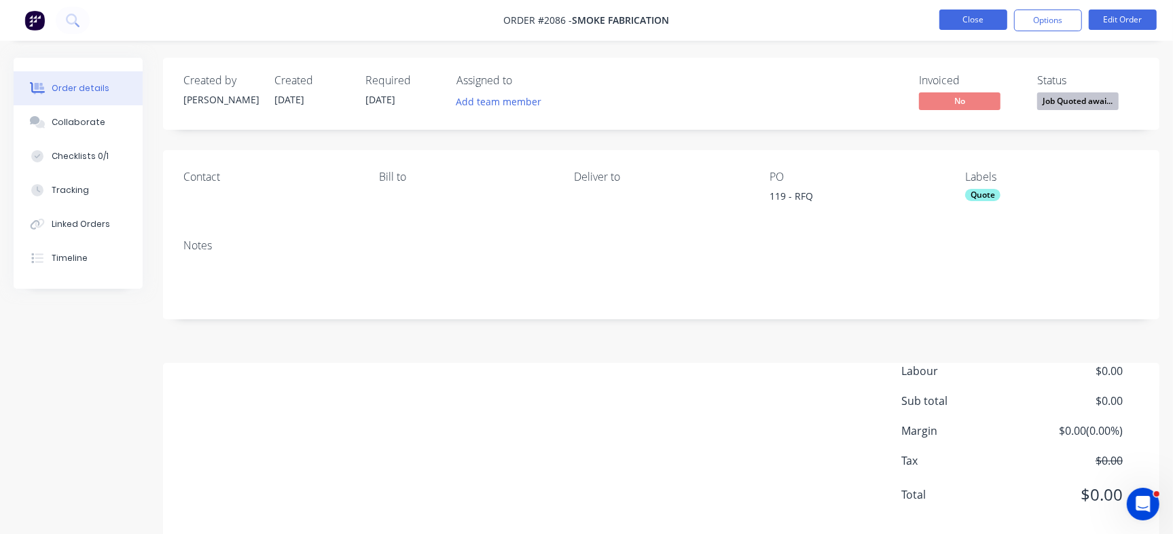
click at [961, 19] on button "Close" at bounding box center [973, 20] width 68 height 20
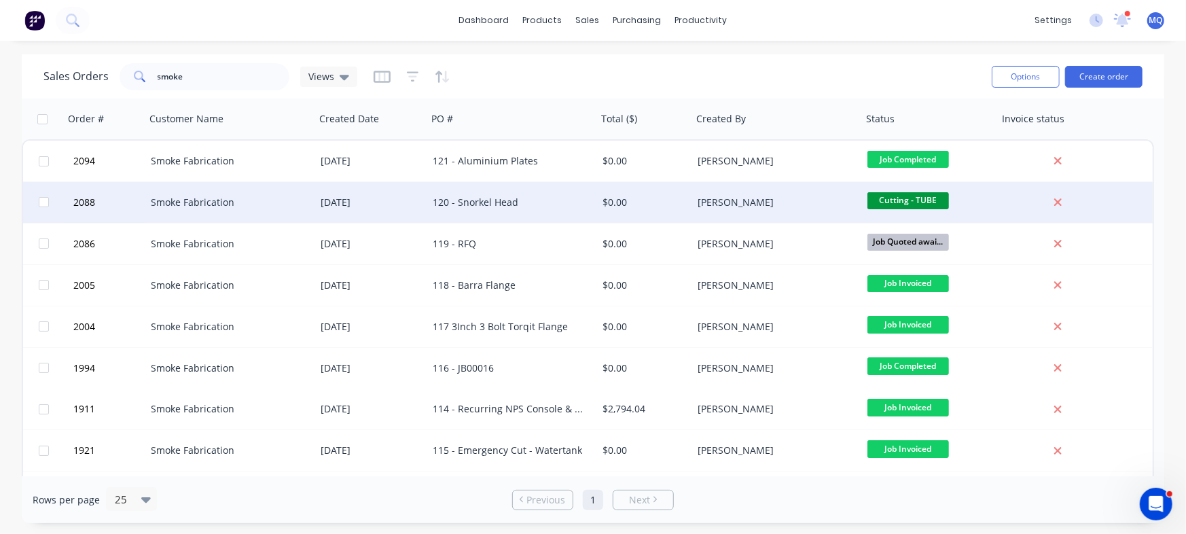
click at [485, 192] on div "120 - Snorkel Head" at bounding box center [512, 202] width 170 height 41
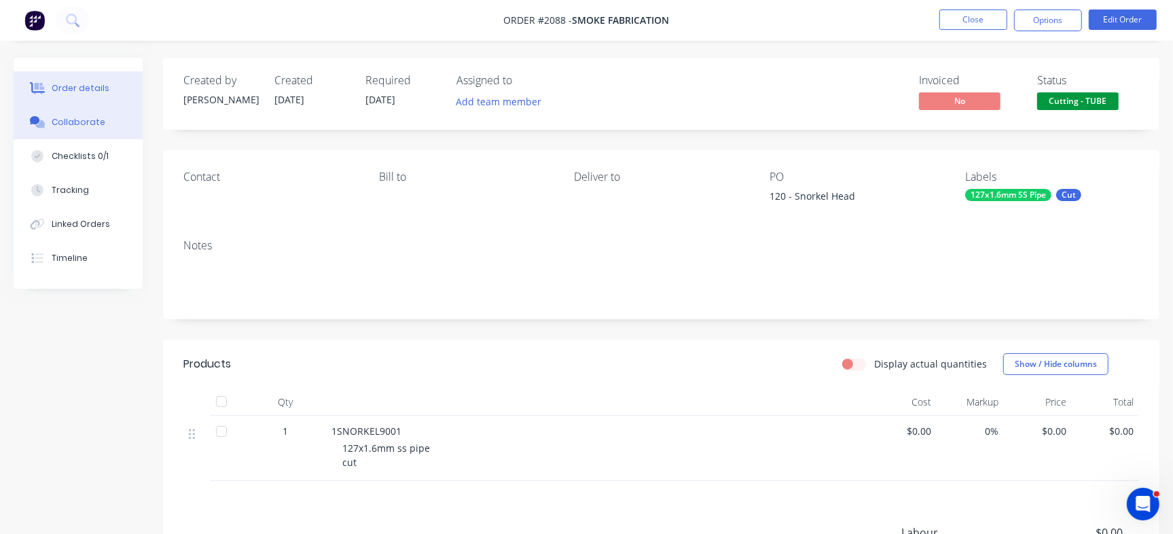
click at [94, 119] on div "Collaborate" at bounding box center [79, 122] width 54 height 12
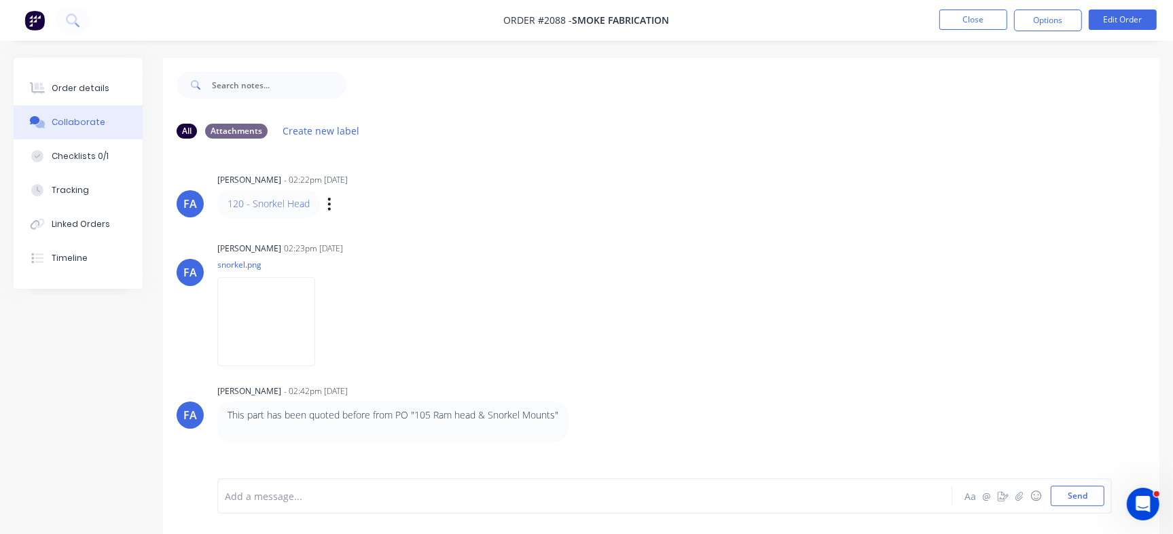
click at [331, 199] on div "Labels Edit Delete" at bounding box center [331, 204] width 8 height 20
click at [324, 206] on div "120 - Snorkel Head Labels Edit Delete" at bounding box center [429, 203] width 424 height 27
click at [329, 203] on icon "button" at bounding box center [329, 204] width 3 height 12
click at [377, 228] on button "Edit" at bounding box center [379, 228] width 86 height 22
click at [55, 79] on button "Order details" at bounding box center [78, 88] width 129 height 34
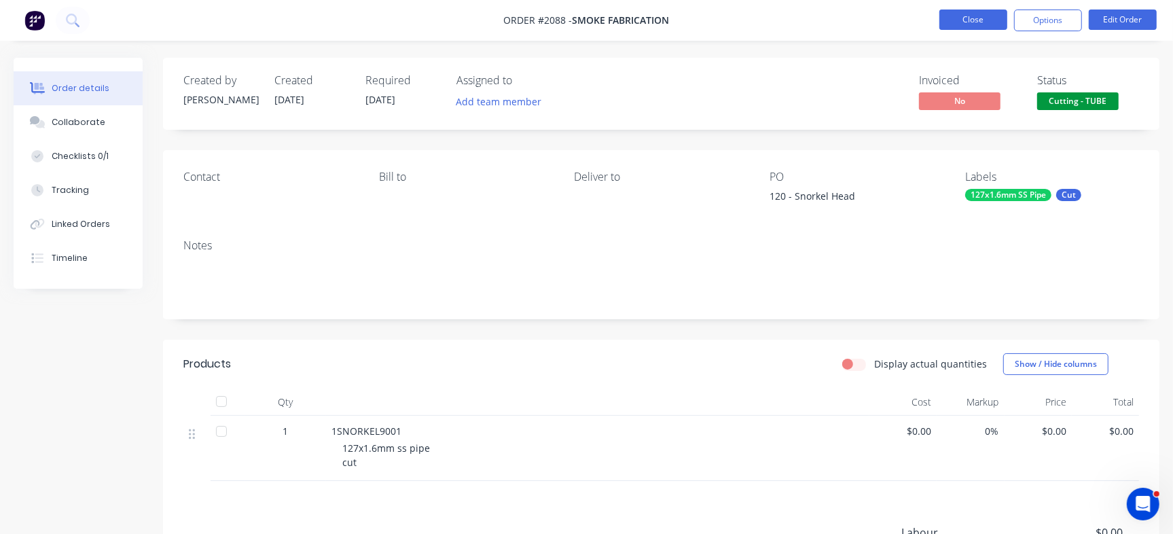
click at [960, 18] on button "Close" at bounding box center [973, 20] width 68 height 20
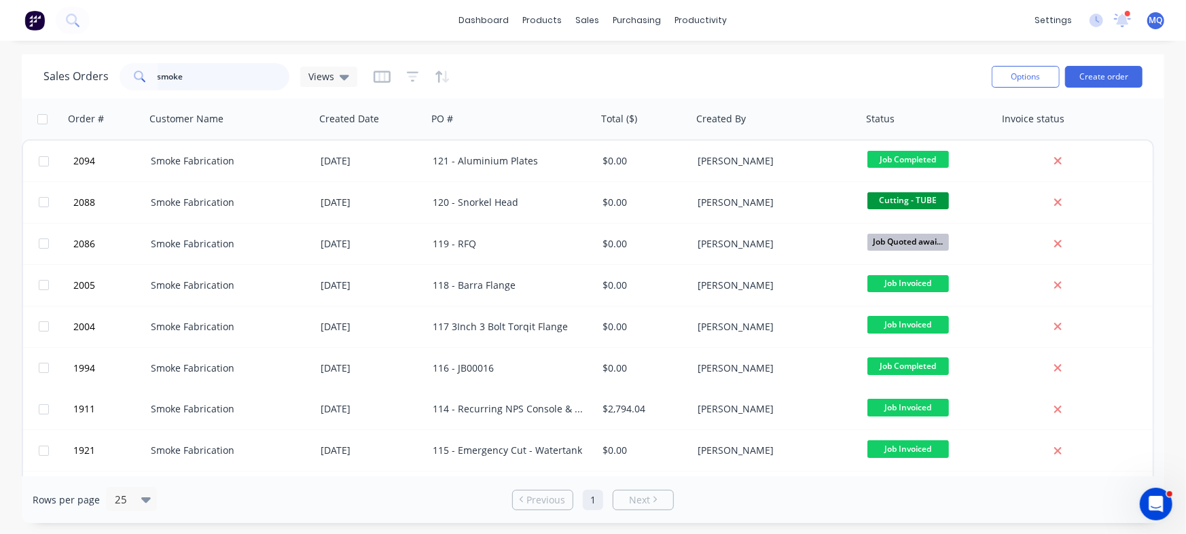
click at [220, 76] on input "smoke" at bounding box center [224, 76] width 132 height 27
click at [220, 77] on input "smoke" at bounding box center [224, 76] width 132 height 27
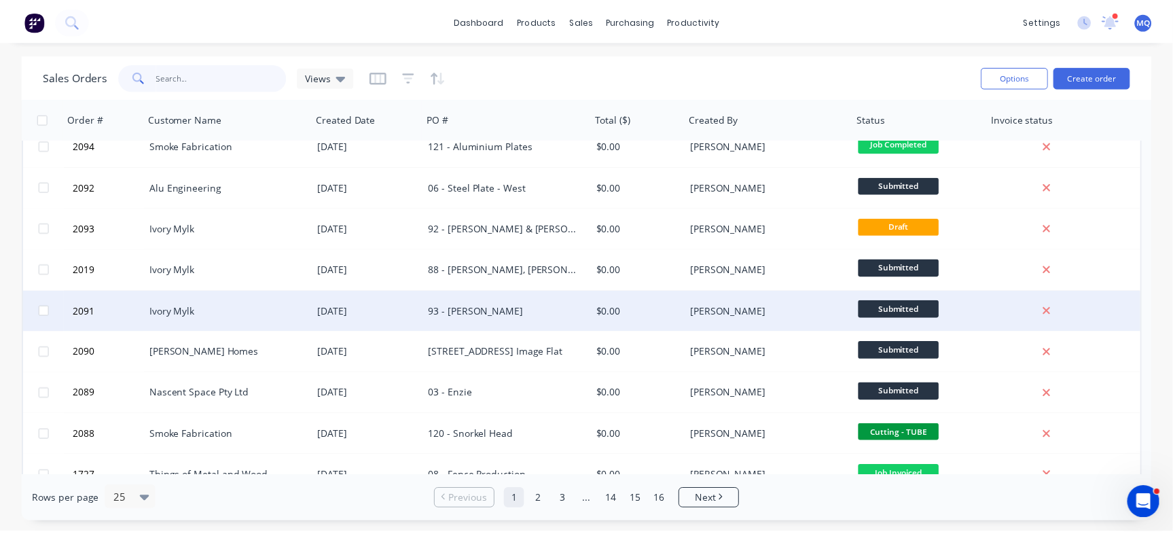
scroll to position [85, 0]
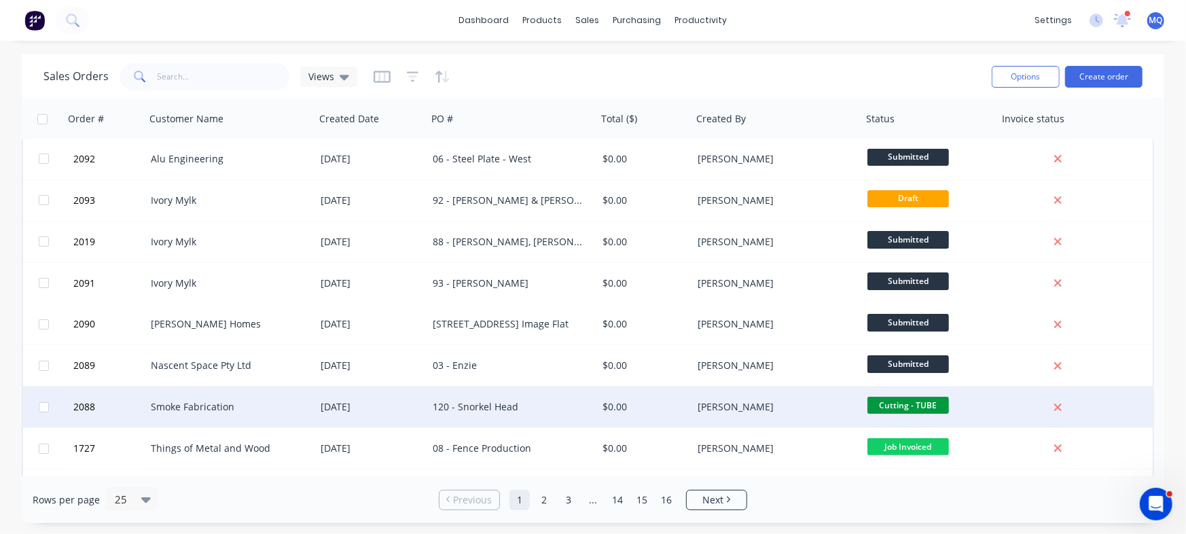
click at [501, 395] on div "120 - Snorkel Head" at bounding box center [512, 406] width 170 height 41
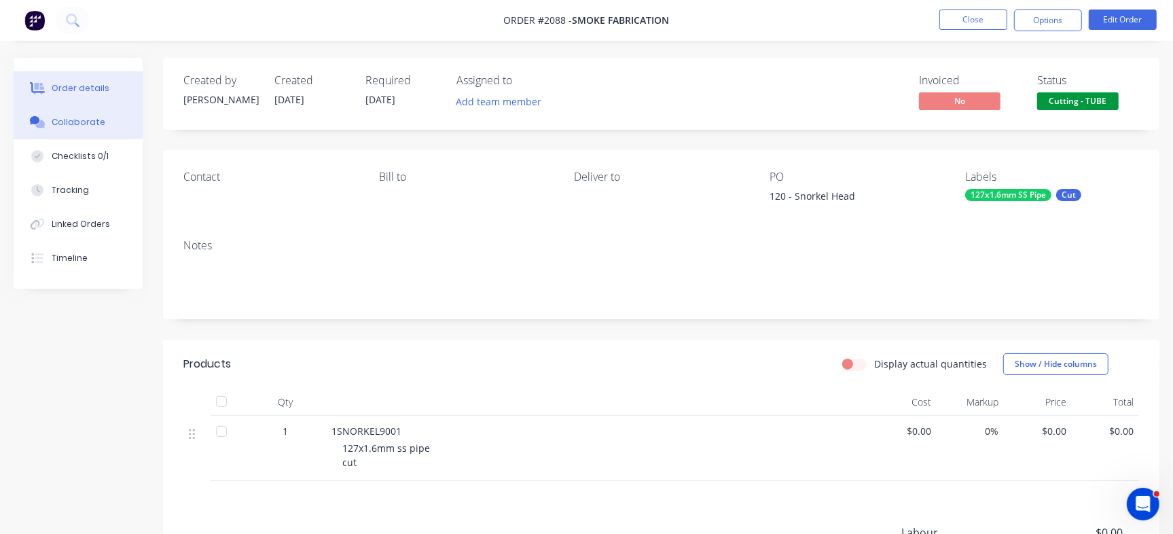
click at [92, 117] on div "Collaborate" at bounding box center [79, 122] width 54 height 12
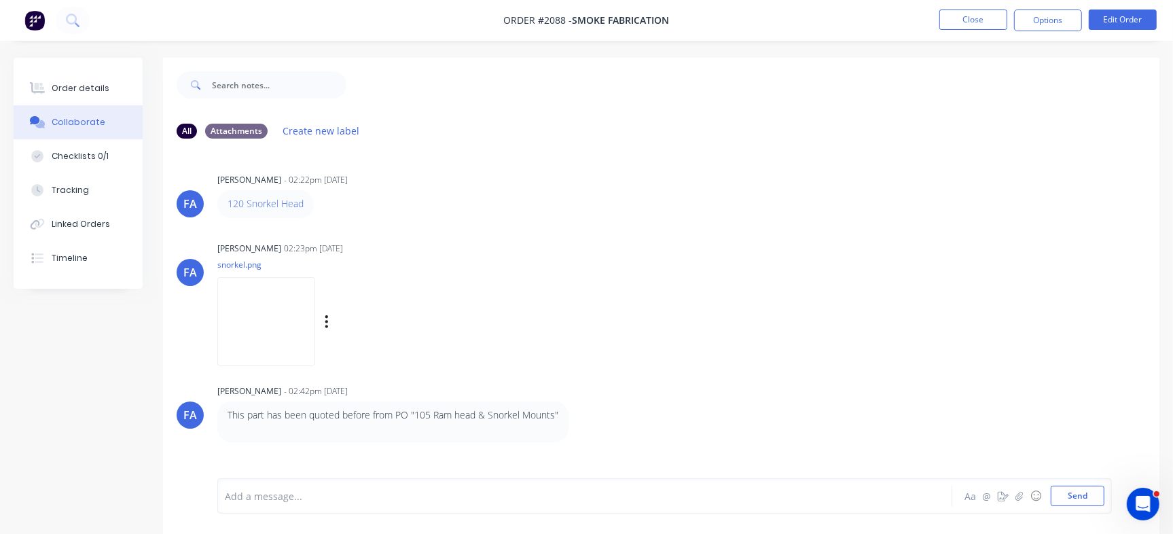
click at [273, 323] on img at bounding box center [266, 321] width 98 height 89
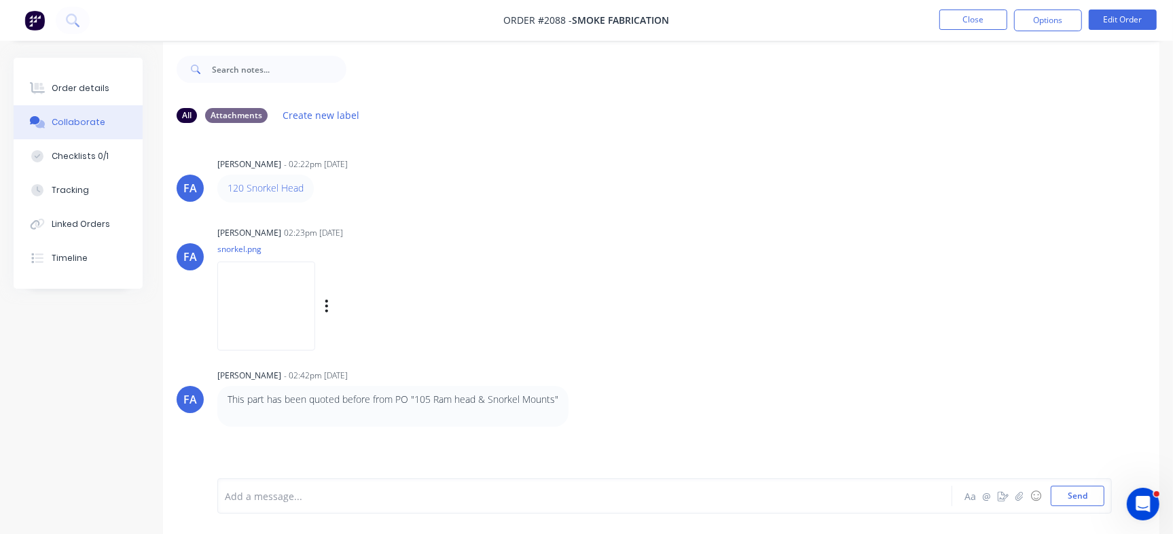
scroll to position [20, 0]
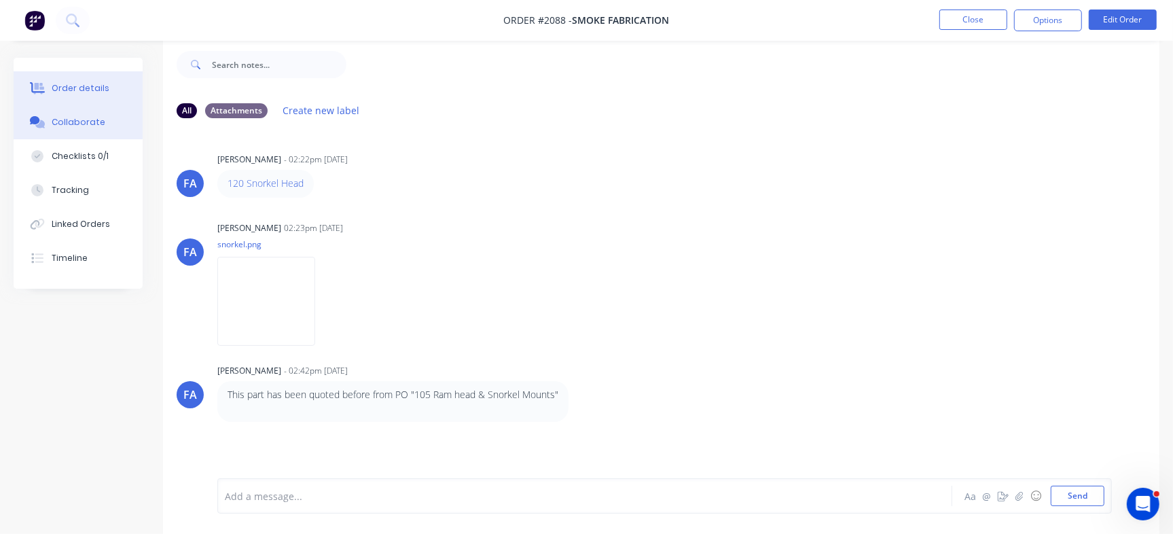
click at [81, 83] on div "Order details" at bounding box center [81, 88] width 58 height 12
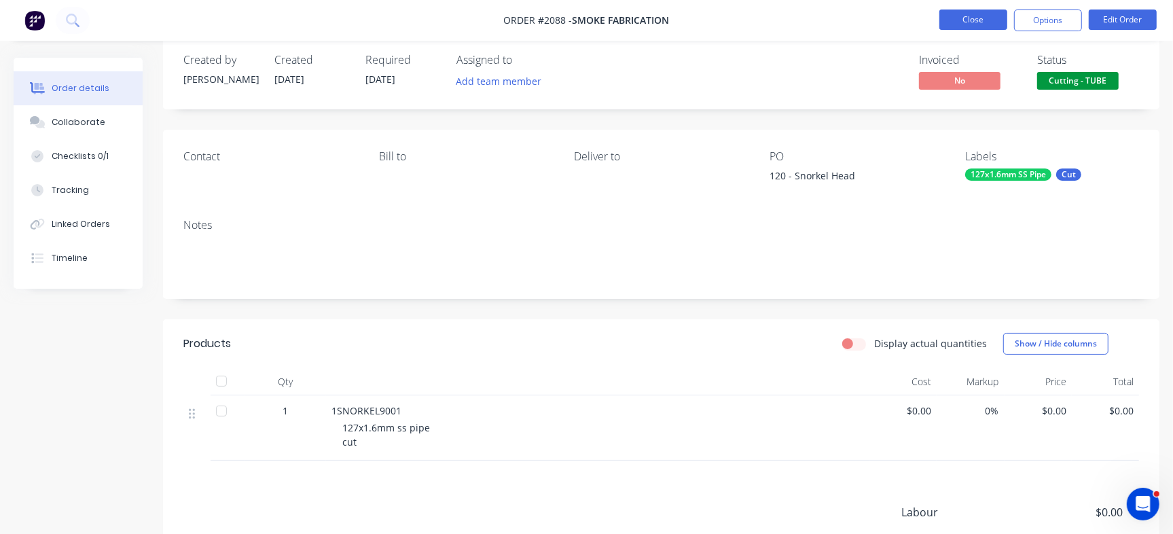
click at [969, 16] on button "Close" at bounding box center [973, 20] width 68 height 20
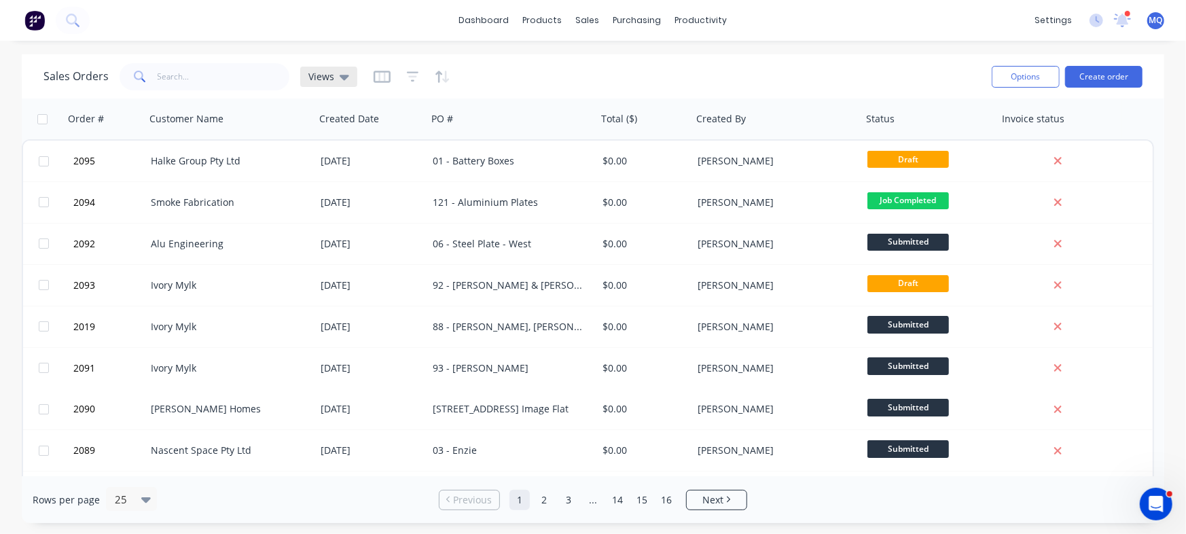
click at [324, 72] on span "Views" at bounding box center [321, 76] width 26 height 14
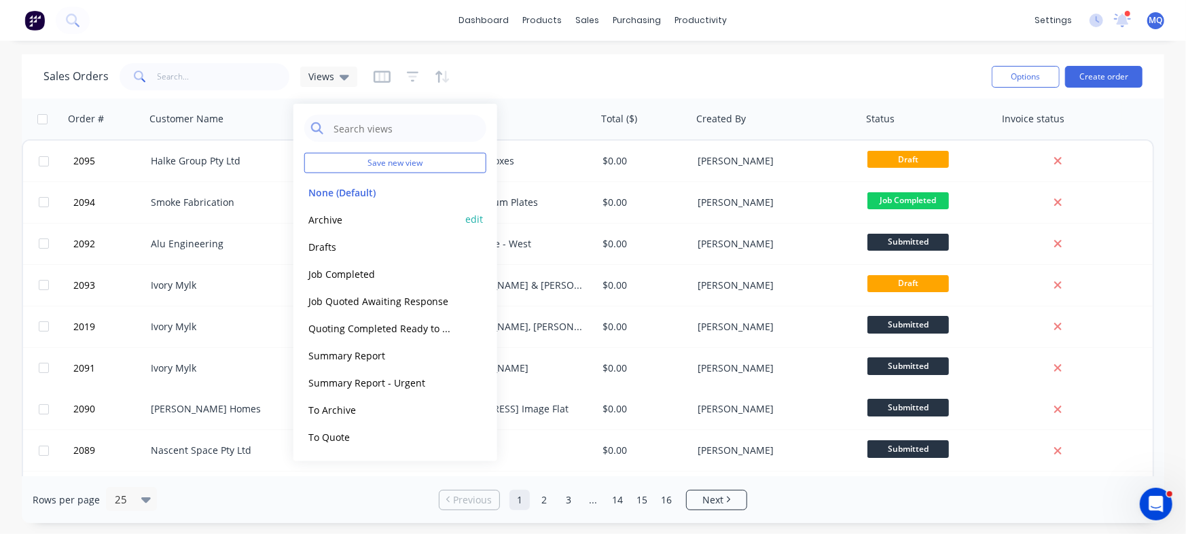
click at [340, 216] on button "Archive" at bounding box center [381, 219] width 155 height 16
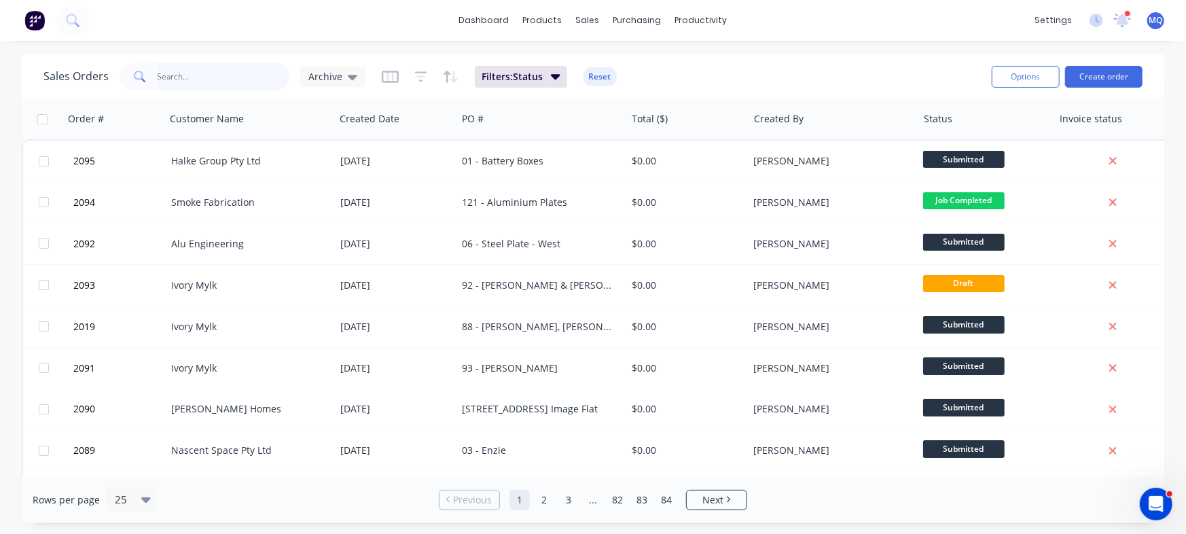
click at [223, 86] on input "text" at bounding box center [224, 76] width 132 height 27
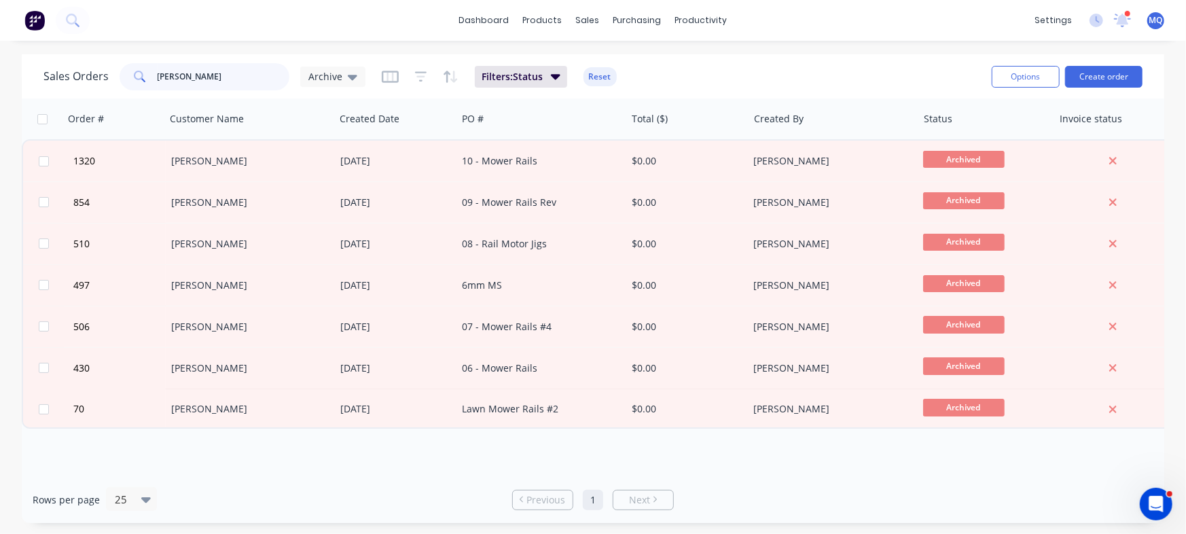
click at [230, 77] on input "paul" at bounding box center [224, 76] width 132 height 27
click at [215, 75] on input "paul" at bounding box center [224, 76] width 132 height 27
type input "axs"
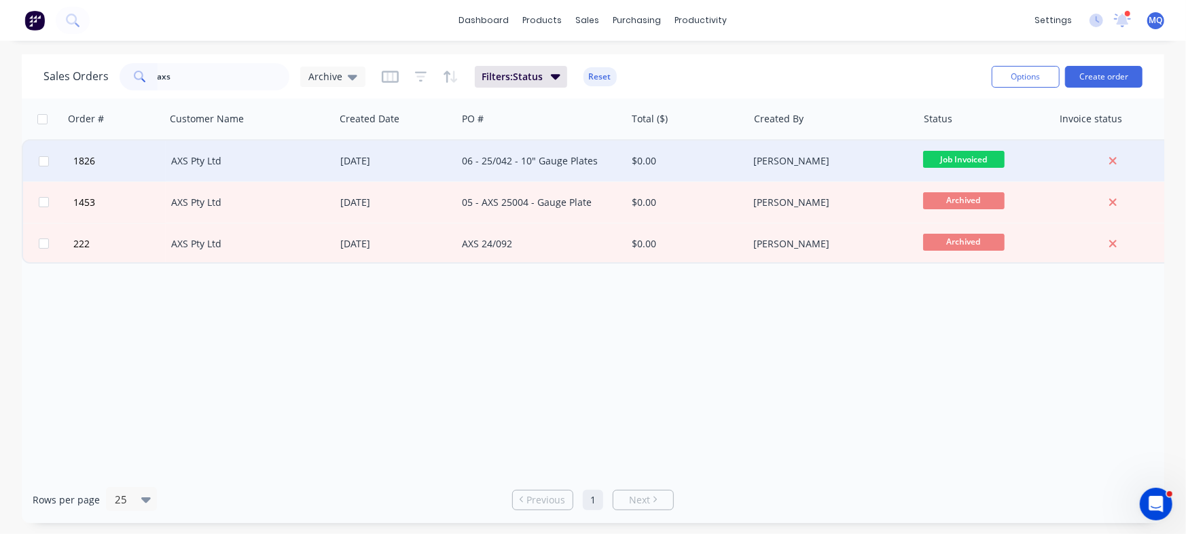
click at [338, 168] on div "11 Jun 2025" at bounding box center [396, 161] width 122 height 41
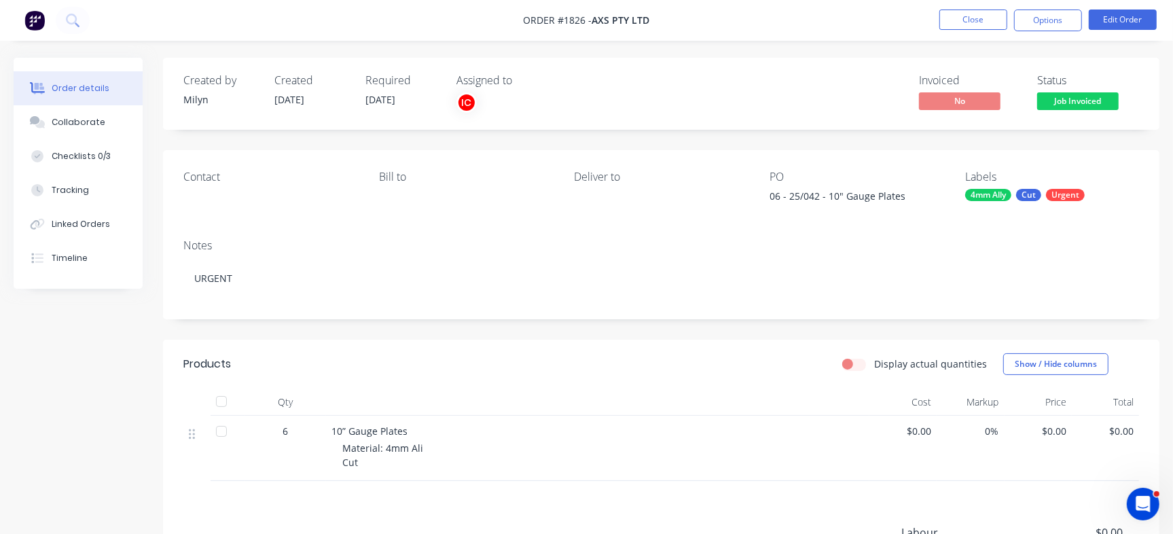
click at [50, 103] on button "Order details" at bounding box center [78, 88] width 129 height 34
click at [63, 122] on div "Collaborate" at bounding box center [79, 122] width 54 height 12
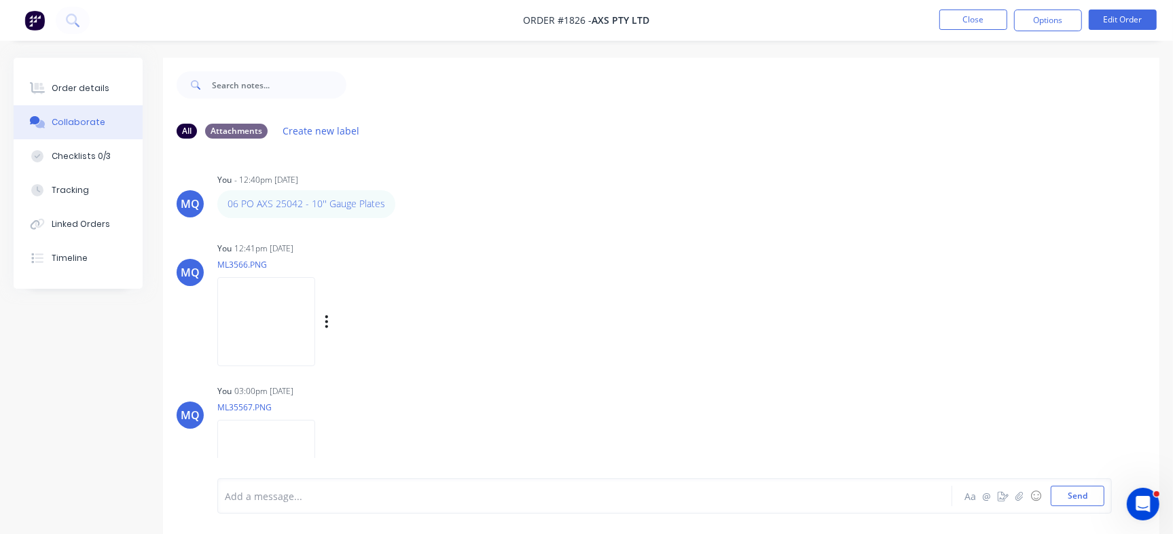
click at [270, 306] on img at bounding box center [266, 321] width 98 height 89
click at [968, 24] on button "Close" at bounding box center [973, 20] width 68 height 20
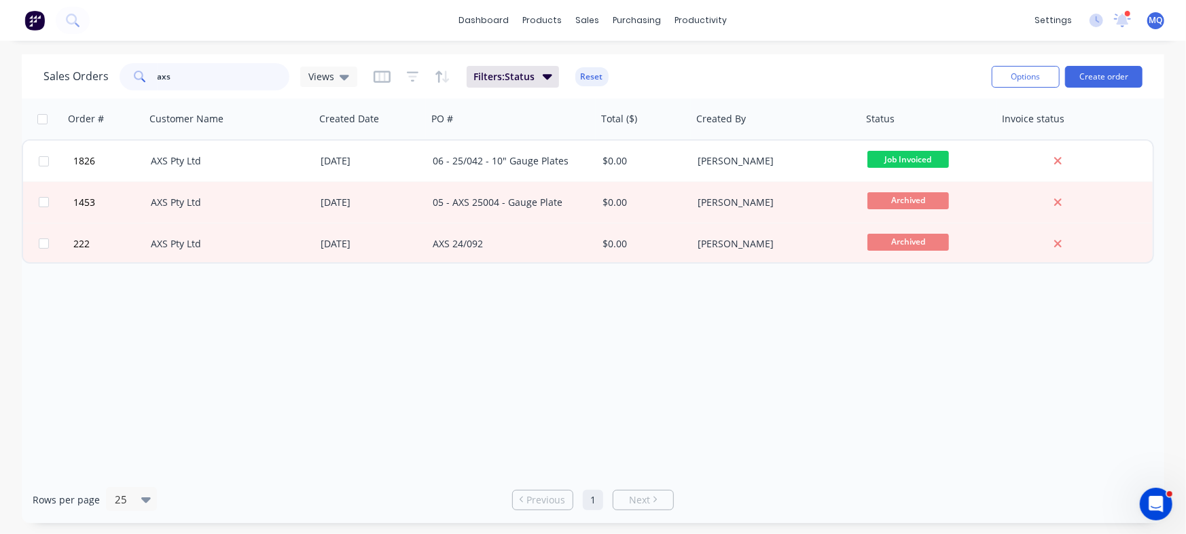
click at [217, 69] on input "axs" at bounding box center [224, 76] width 132 height 27
type input "enzie"
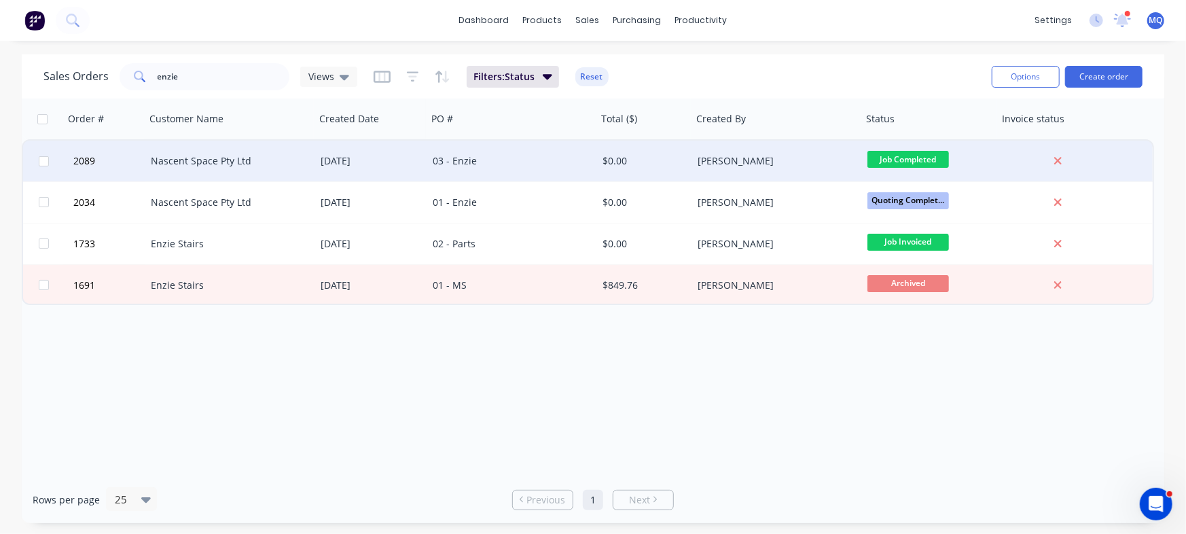
click at [492, 156] on div "03 - Enzie" at bounding box center [508, 161] width 151 height 14
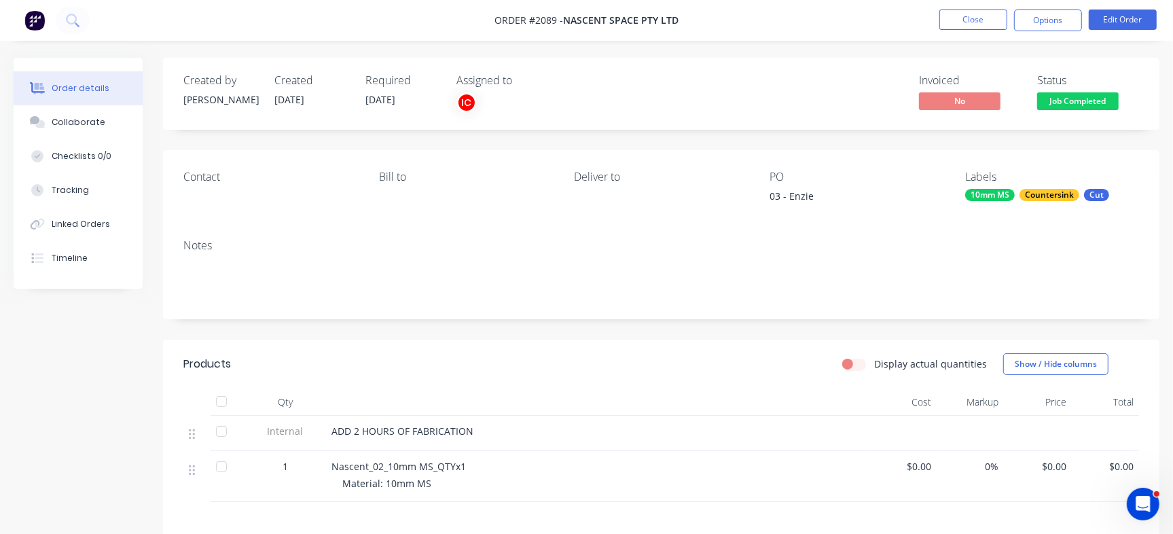
scroll to position [85, 0]
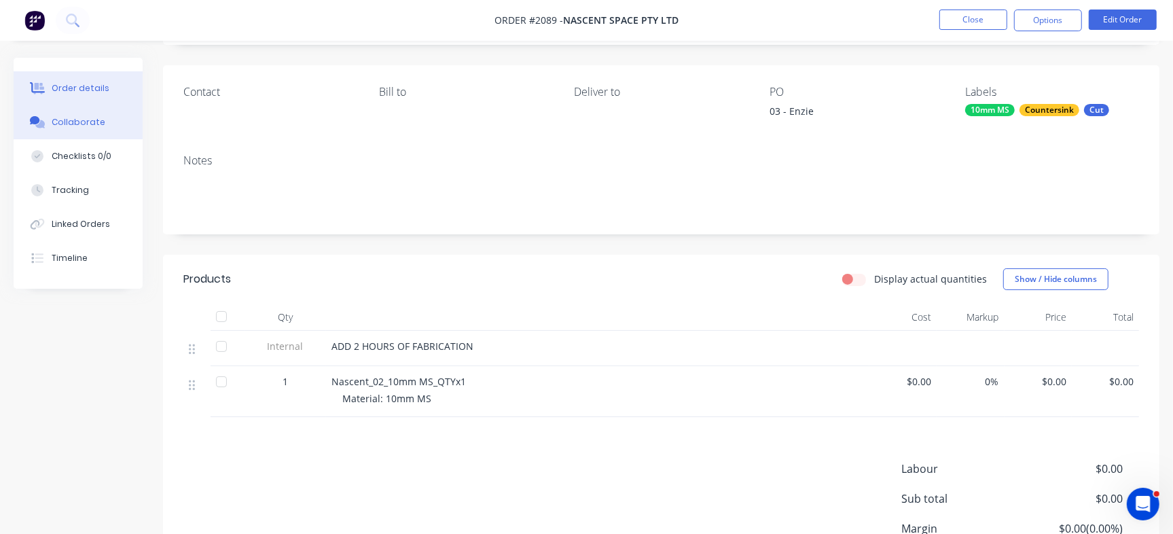
click at [94, 124] on div "Collaborate" at bounding box center [79, 122] width 54 height 12
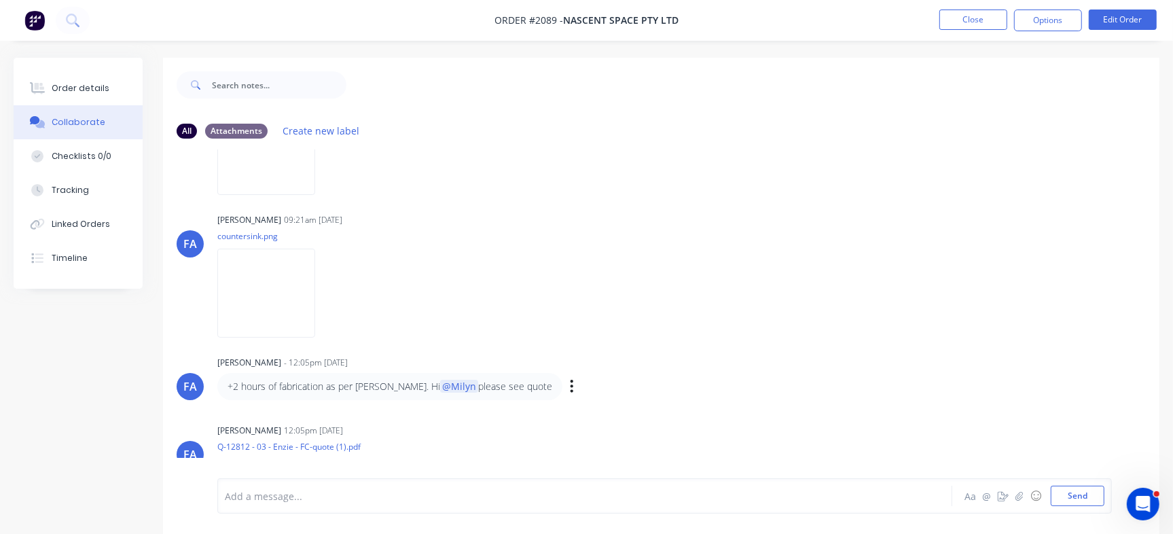
scroll to position [77, 0]
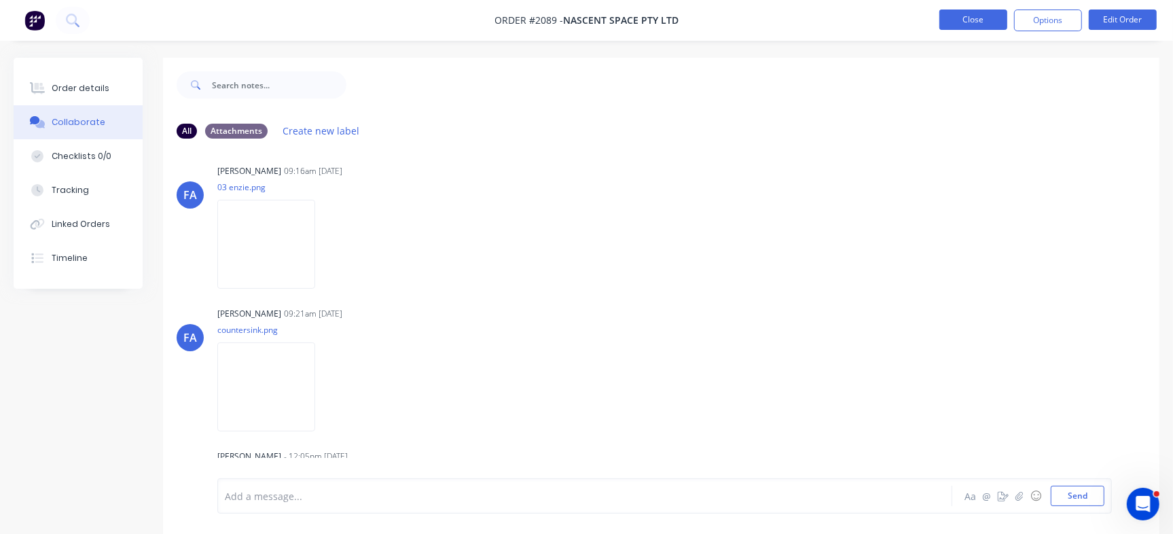
click at [972, 25] on button "Close" at bounding box center [973, 20] width 68 height 20
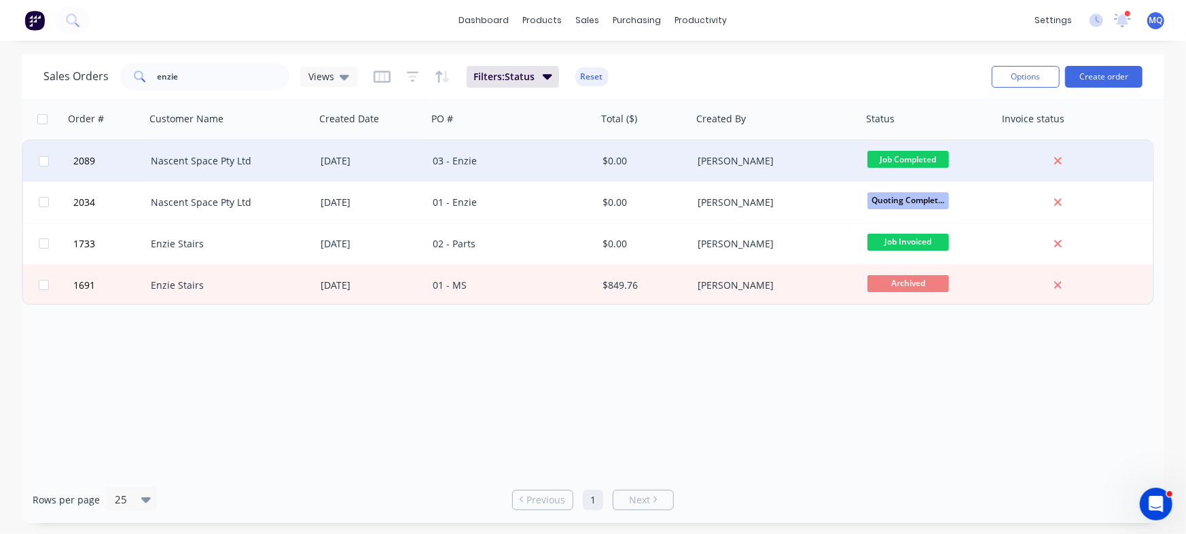
click at [471, 153] on div "03 - Enzie" at bounding box center [512, 161] width 170 height 41
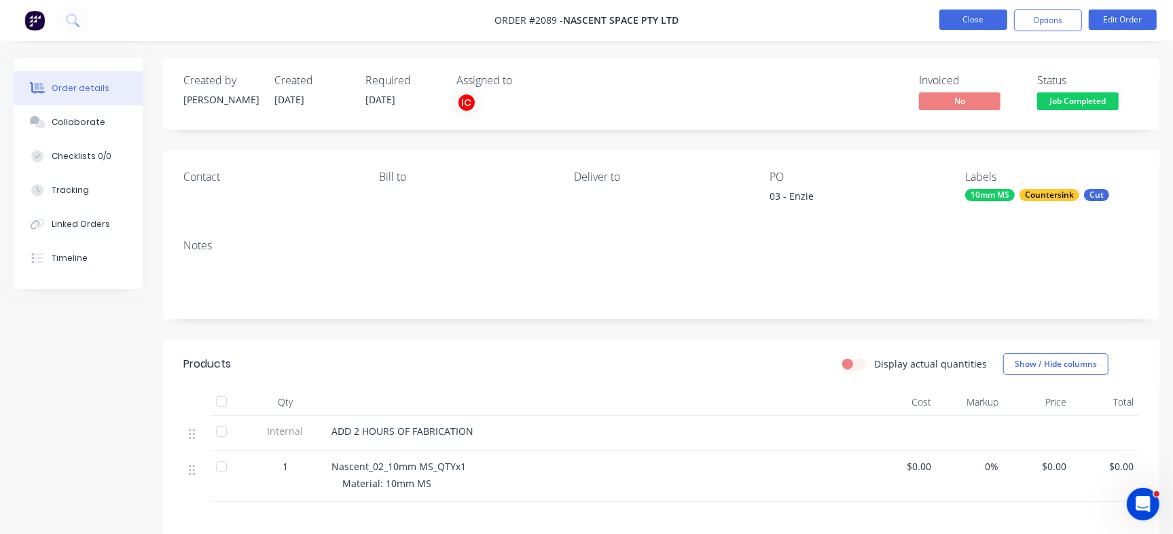
click at [992, 22] on button "Close" at bounding box center [973, 20] width 68 height 20
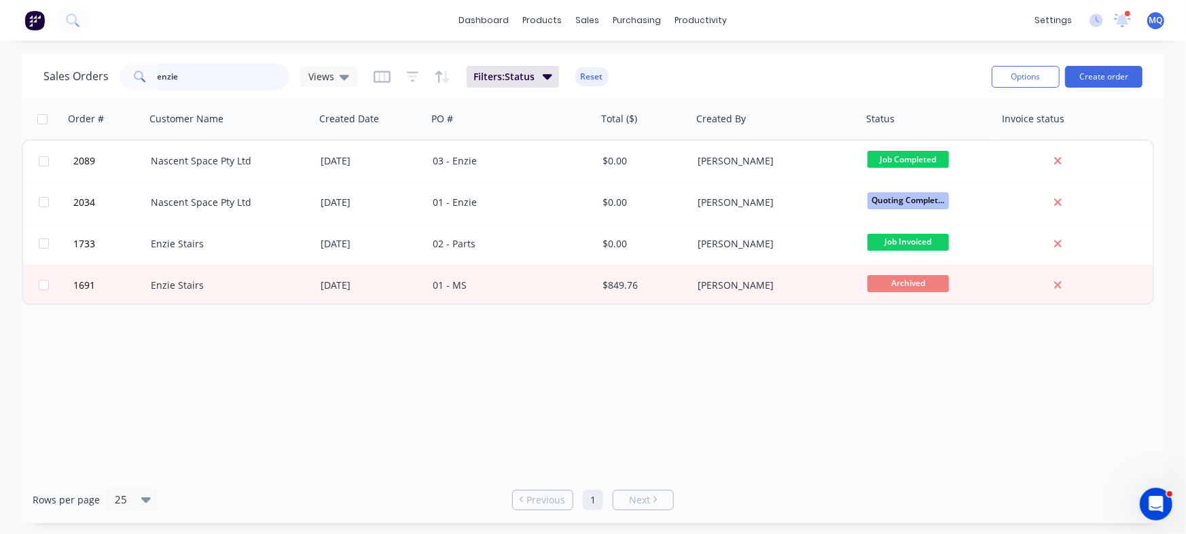
click at [211, 79] on input "enzie" at bounding box center [224, 76] width 132 height 27
type input "ivory"
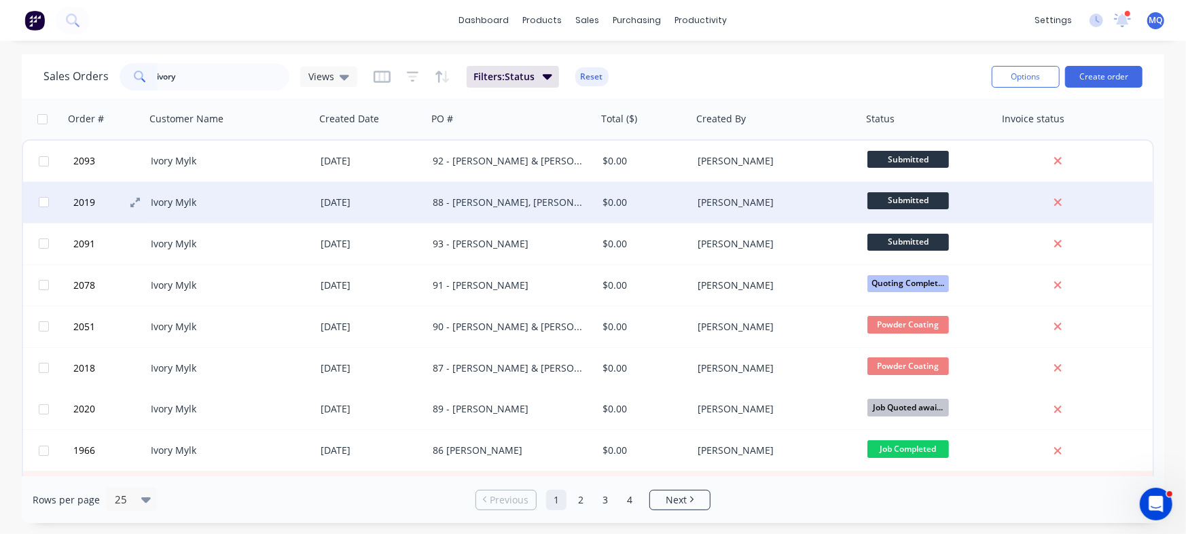
click at [88, 201] on span "2019" at bounding box center [84, 203] width 22 height 14
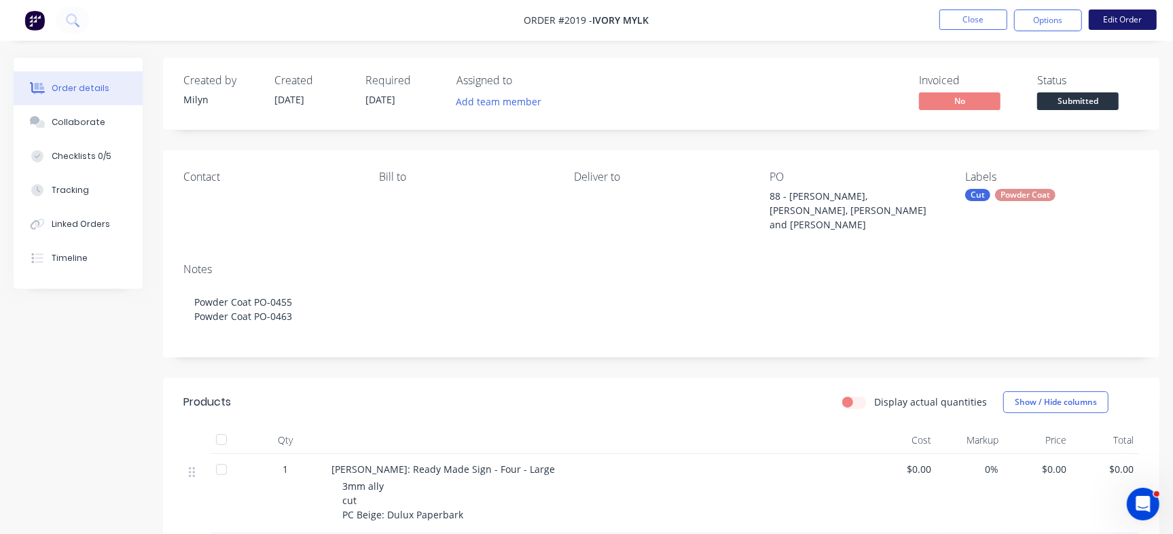
click at [1142, 17] on button "Edit Order" at bounding box center [1123, 20] width 68 height 20
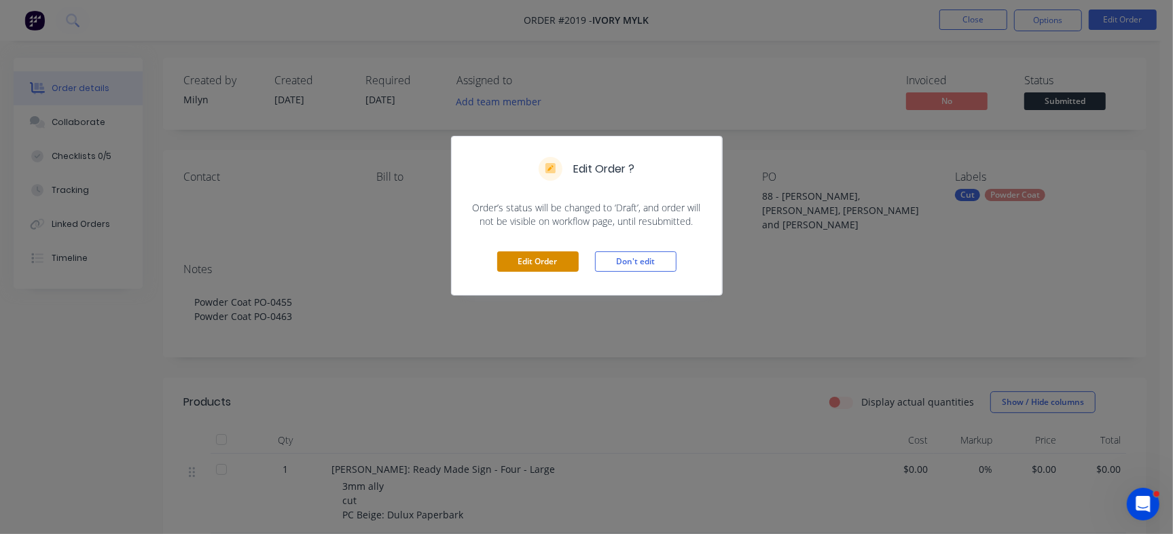
click at [505, 251] on button "Edit Order" at bounding box center [538, 261] width 82 height 20
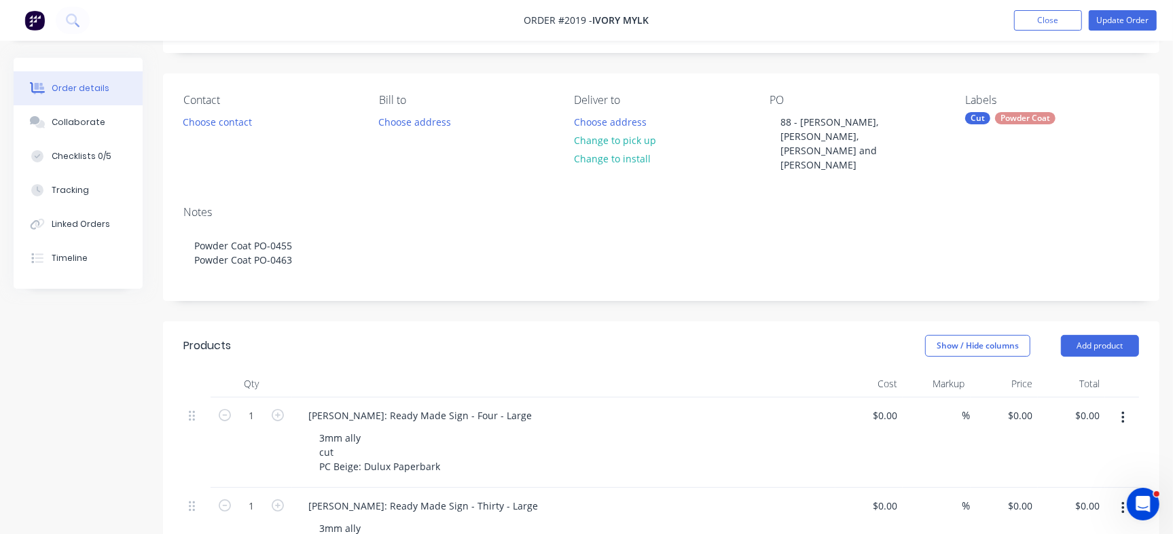
scroll to position [340, 0]
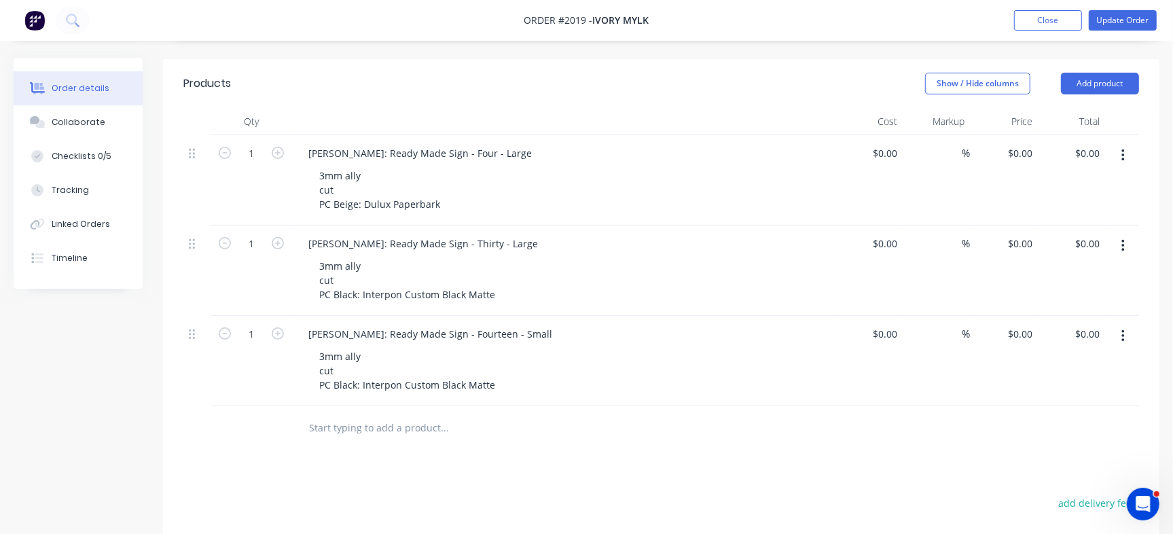
click at [336, 414] on input "text" at bounding box center [444, 427] width 272 height 27
drag, startPoint x: 380, startPoint y: 300, endPoint x: 432, endPoint y: 301, distance: 51.6
click at [432, 324] on div "[PERSON_NAME]: Ready Made Sign - Fourteen - Small" at bounding box center [430, 334] width 266 height 20
drag, startPoint x: 423, startPoint y: 302, endPoint x: 403, endPoint y: 302, distance: 20.4
click at [422, 324] on div "[PERSON_NAME]: Ready Made Sign - Fourteen - Small" at bounding box center [430, 334] width 266 height 20
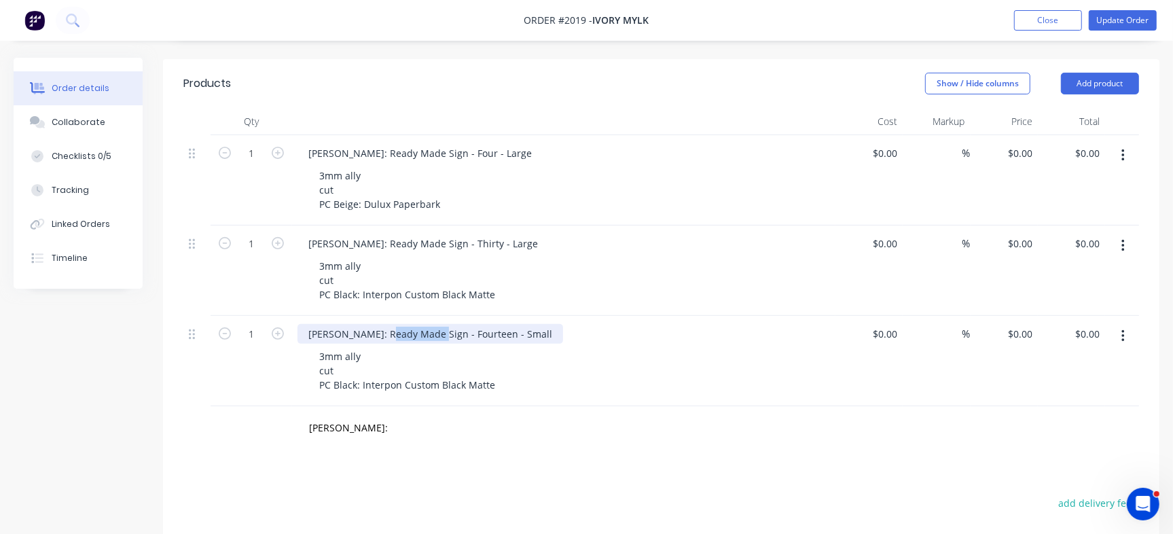
click at [394, 324] on div "[PERSON_NAME]: Ready Made Sign - Fourteen - Small" at bounding box center [430, 334] width 266 height 20
drag, startPoint x: 380, startPoint y: 304, endPoint x: 388, endPoint y: 301, distance: 8.6
click at [388, 324] on div "[PERSON_NAME]: Ready Made Sign - Fourteen - Small" at bounding box center [430, 334] width 266 height 20
drag, startPoint x: 386, startPoint y: 302, endPoint x: 422, endPoint y: 300, distance: 36.8
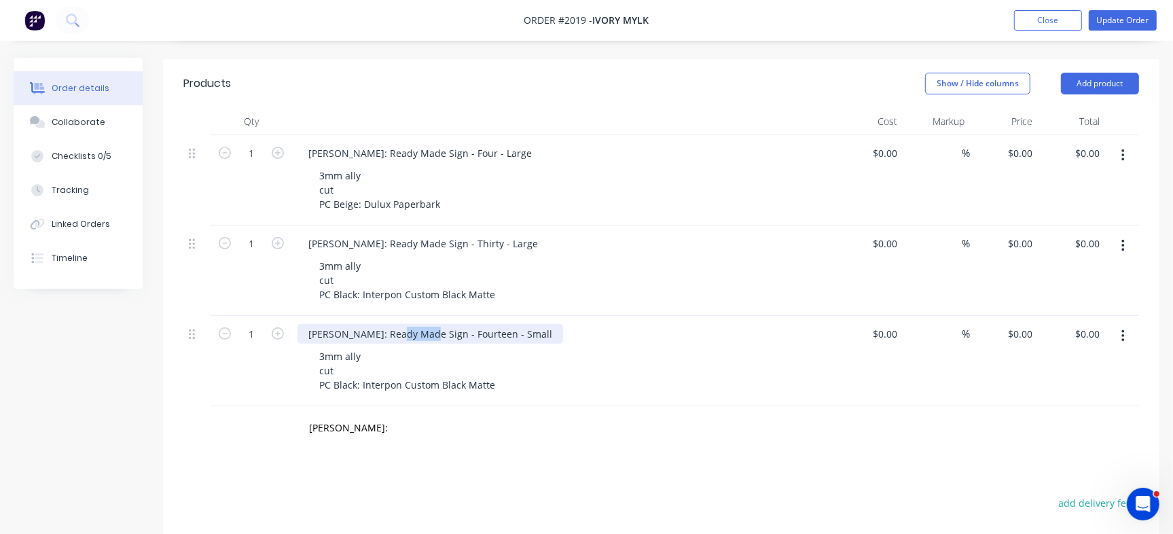
click at [422, 324] on div "[PERSON_NAME]: Ready Made Sign - Fourteen - Small" at bounding box center [430, 334] width 266 height 20
drag, startPoint x: 385, startPoint y: 303, endPoint x: 567, endPoint y: 306, distance: 182.0
click at [567, 324] on div "[PERSON_NAME]: Ready Made Sign - Fourteen - Small" at bounding box center [563, 334] width 532 height 20
copy div "Ready Made Sign - Fourteen - Small"
click at [382, 414] on input "Tina Hartin:" at bounding box center [444, 427] width 272 height 27
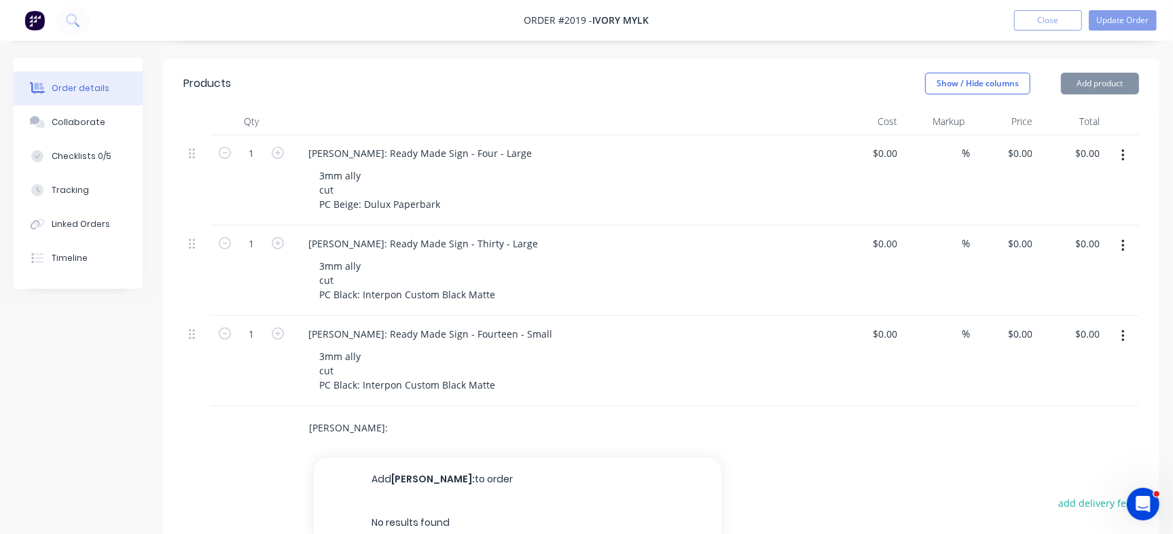
paste input "Ready Made Sign - Fourteen - Small"
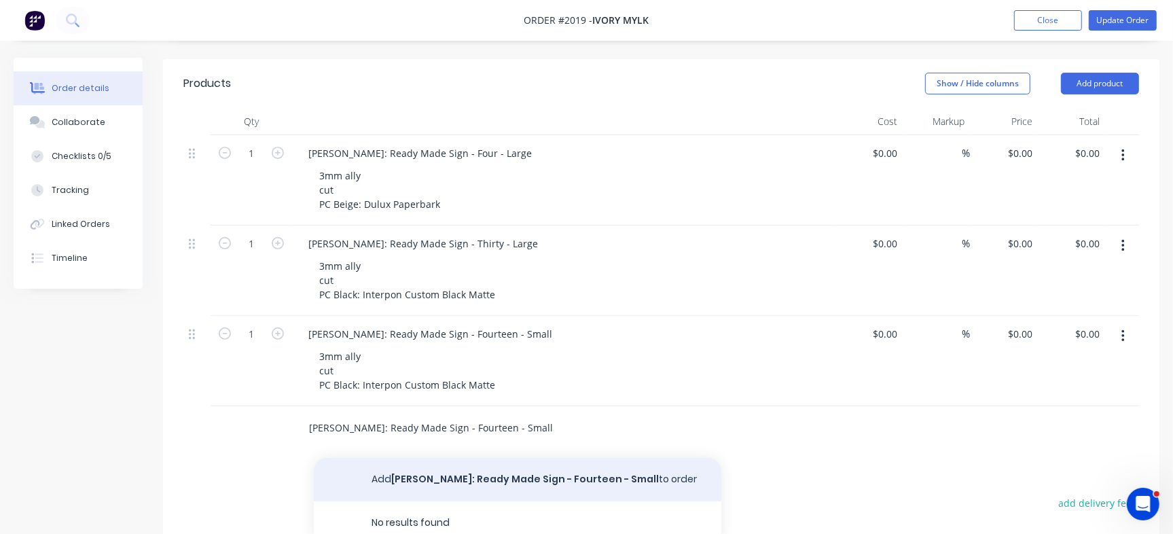
type input "Tina Hartin: Ready Made Sign - Fourteen - Small"
click at [441, 458] on button "Add Tina Hartin: Ready Made Sign - Fourteen - Small to order" at bounding box center [518, 479] width 408 height 43
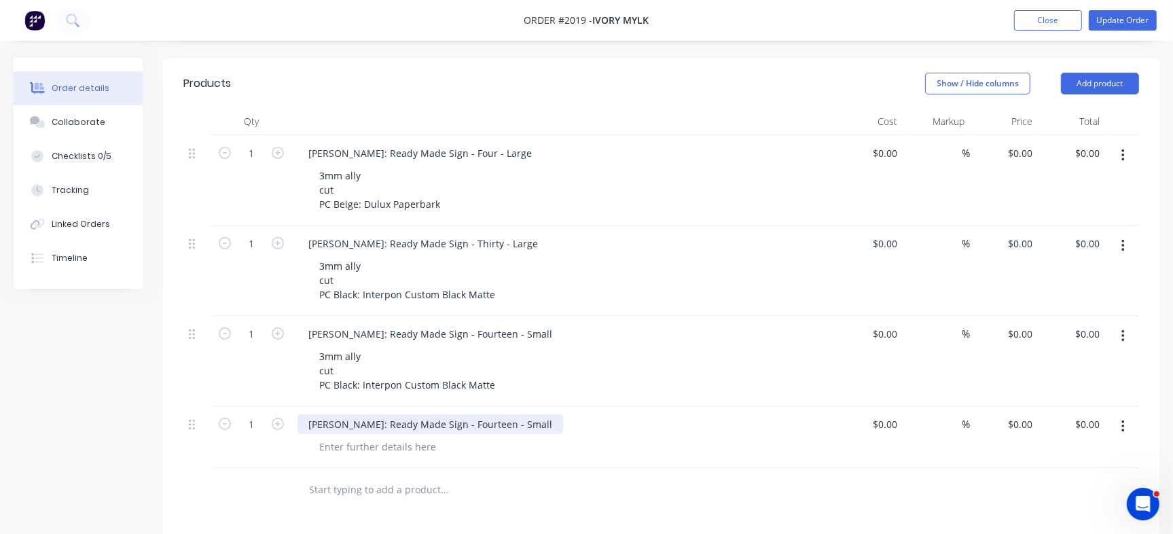
click at [454, 414] on div "Tina Hartin: Ready Made Sign - Fourteen - Small" at bounding box center [430, 424] width 266 height 20
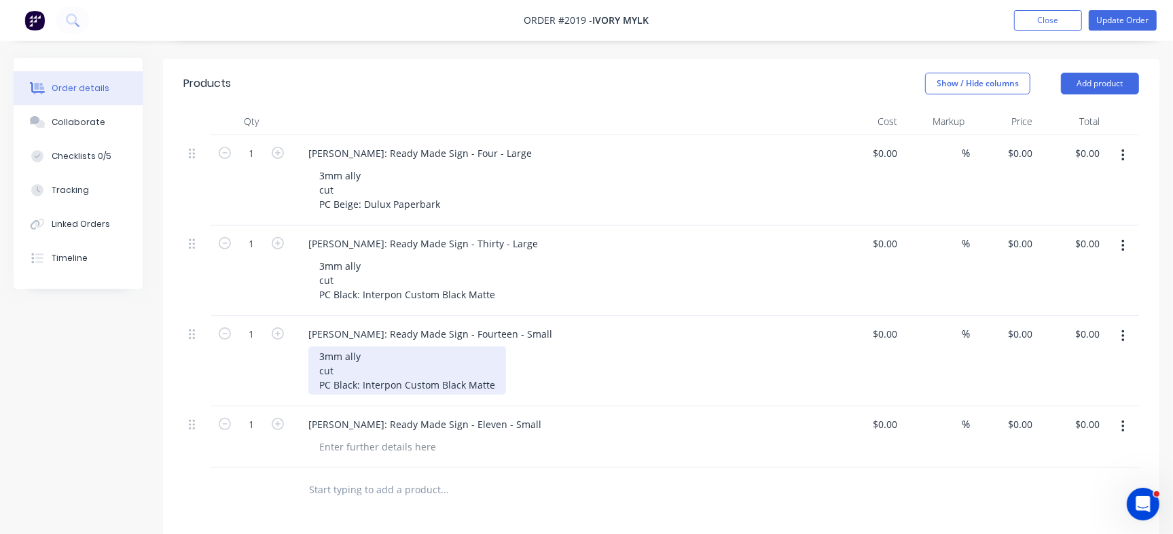
drag, startPoint x: 319, startPoint y: 324, endPoint x: 380, endPoint y: 344, distance: 64.4
click at [530, 359] on div "3mm ally cut PC Black: Interpon Custom Black Matte" at bounding box center [569, 370] width 522 height 48
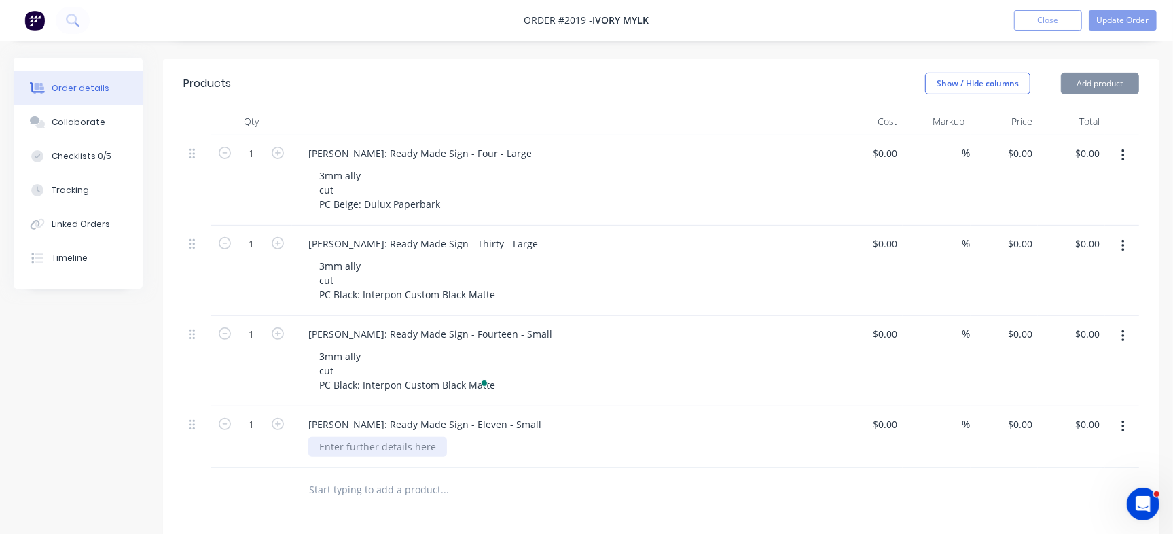
click at [397, 437] on div at bounding box center [377, 447] width 139 height 20
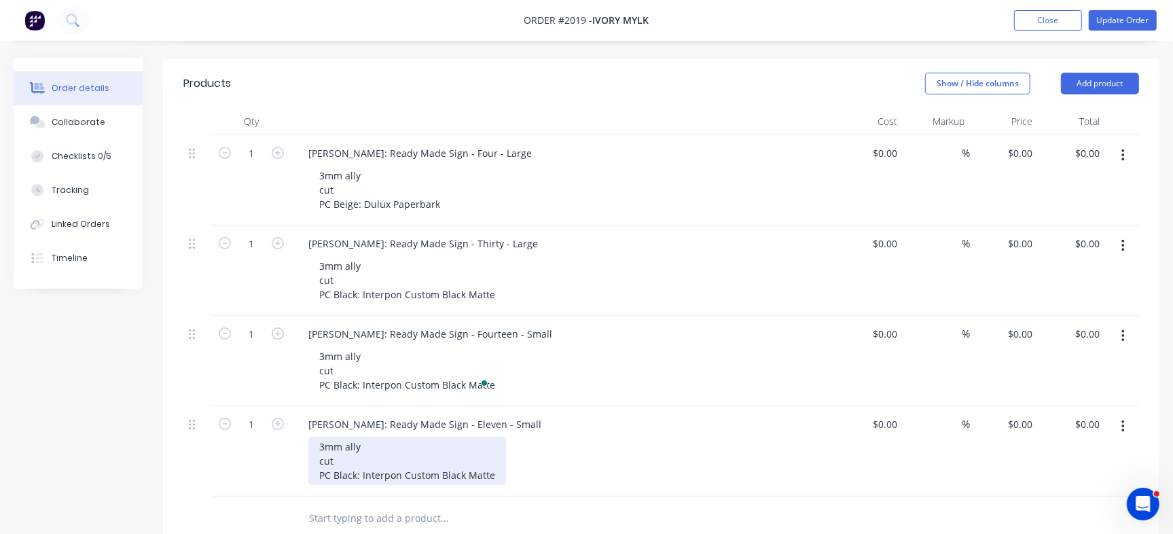
click at [337, 446] on div "3mm ally cut PC Black: Interpon Custom Black Matte" at bounding box center [407, 461] width 198 height 48
drag, startPoint x: 335, startPoint y: 444, endPoint x: 549, endPoint y: 433, distance: 214.2
click at [549, 437] on div "3mm ally cut PC Black: Interpon Custom Black Matte" at bounding box center [569, 461] width 522 height 48
click at [355, 455] on div "3mm ally cut PC Black: Interpon Custom Black Matte" at bounding box center [407, 461] width 198 height 48
drag, startPoint x: 356, startPoint y: 440, endPoint x: 618, endPoint y: 450, distance: 262.4
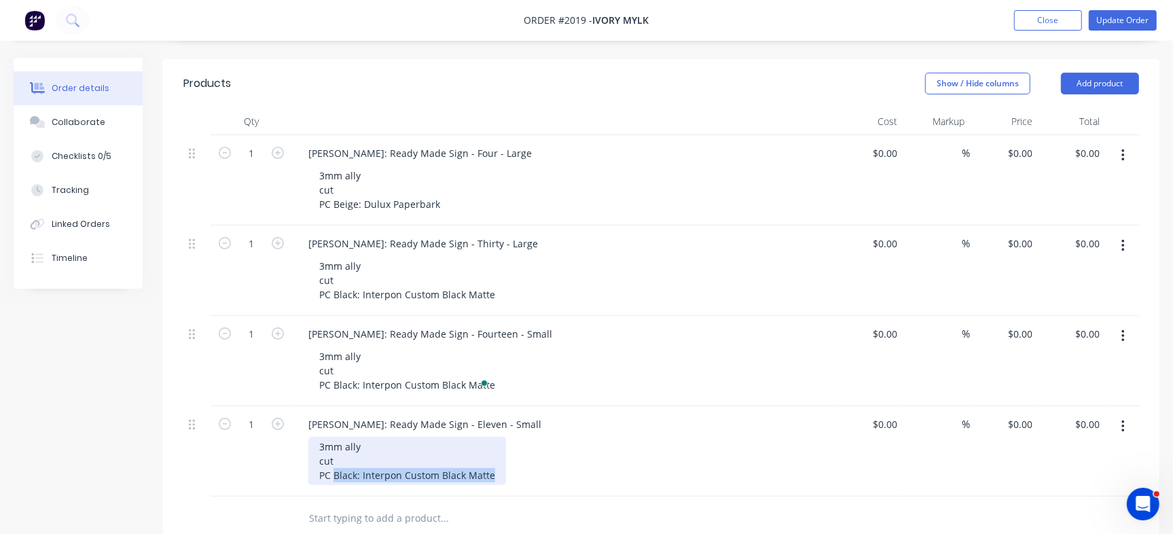
click at [618, 450] on div "3mm ally cut PC Black: Interpon Custom Black Matte" at bounding box center [569, 461] width 522 height 48
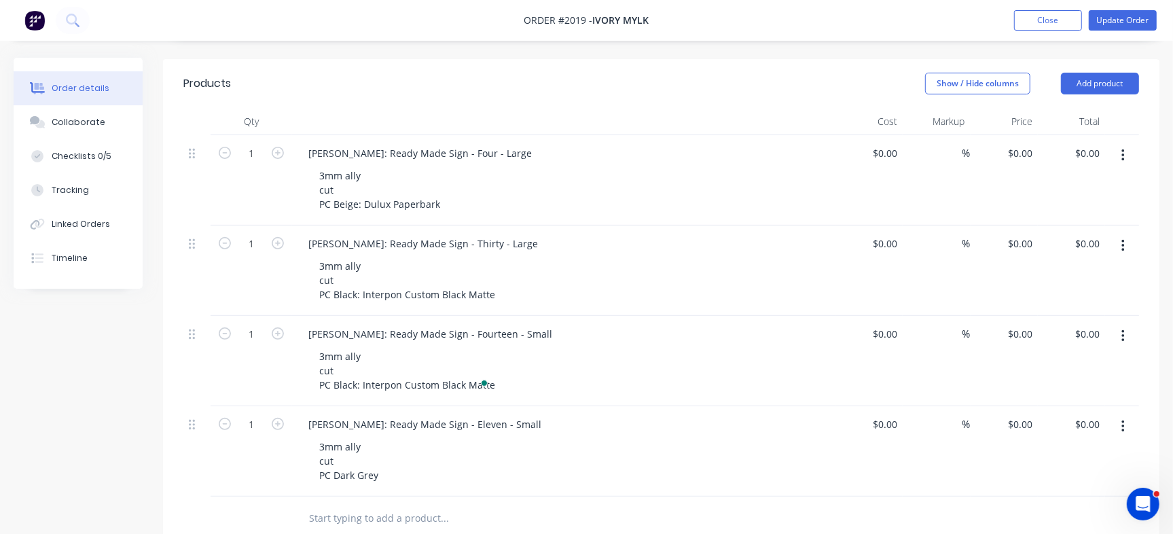
click at [611, 75] on header "Products Show / Hide columns Add product" at bounding box center [661, 83] width 996 height 49
drag, startPoint x: 93, startPoint y: 160, endPoint x: 105, endPoint y: 167, distance: 14.3
click at [92, 160] on div "Checklists 0/5" at bounding box center [82, 156] width 60 height 12
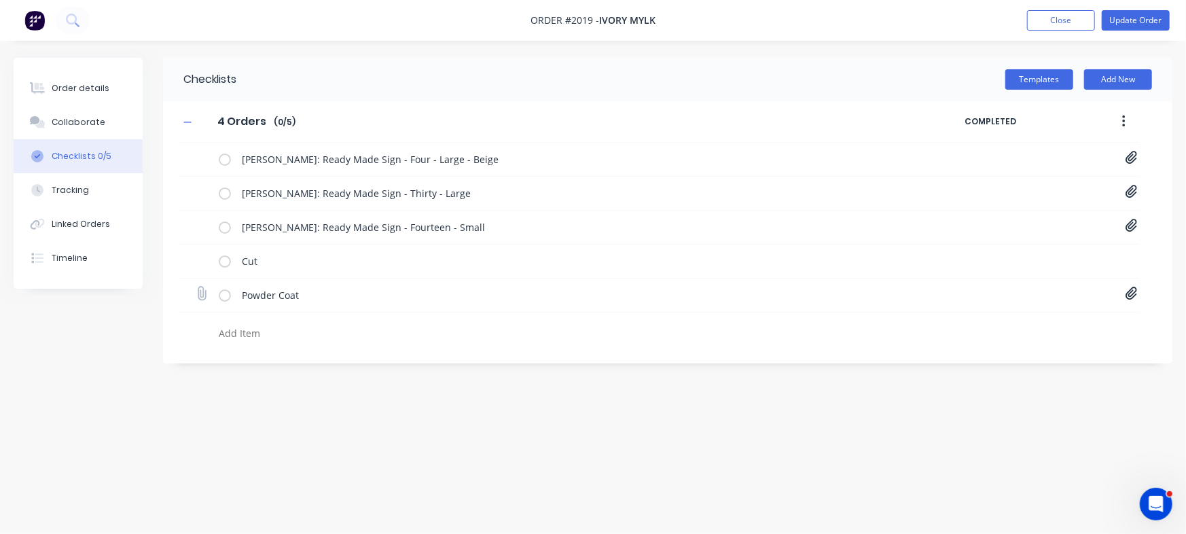
click at [1125, 296] on icon at bounding box center [1131, 293] width 12 height 13
click at [585, 424] on div "Checklists Templates Add New 4 Orders 4 Orders Enter Checklist name ( 0 / 5 ) C…" at bounding box center [593, 241] width 1159 height 367
drag, startPoint x: 185, startPoint y: 291, endPoint x: 201, endPoint y: 242, distance: 51.3
click at [201, 242] on div "Nicola Perry: Ready Made Sign - Four - Large - Beige 4-Four[A] - 1081 Nicola Pe…" at bounding box center [659, 245] width 960 height 204
click at [717, 421] on div "Checklists Templates Add New 4 Orders 4 Orders Enter Checklist name ( 0 / 5 ) C…" at bounding box center [593, 241] width 1159 height 367
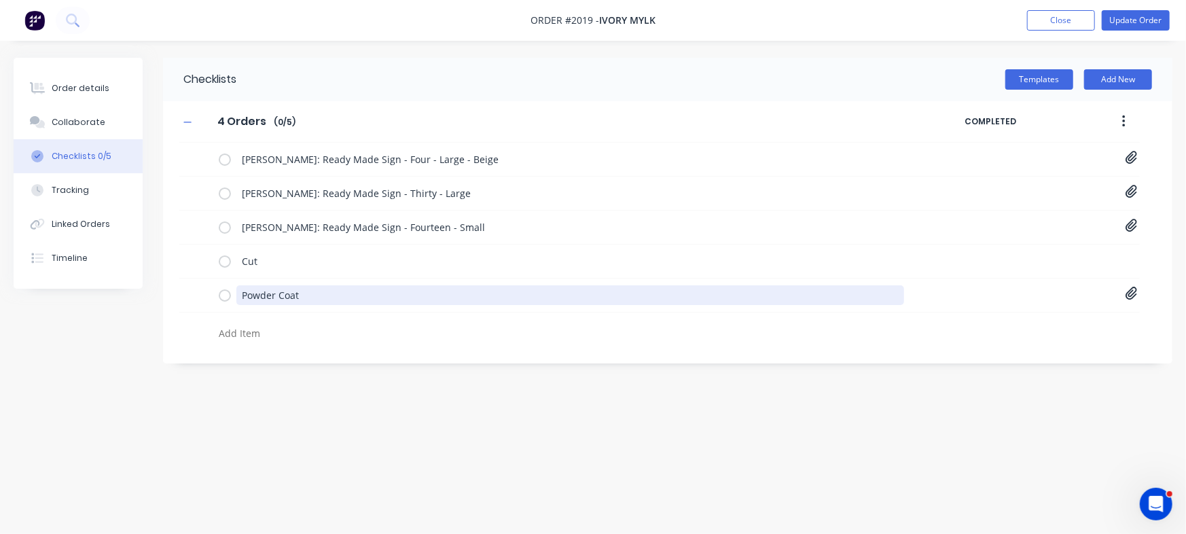
drag, startPoint x: 346, startPoint y: 293, endPoint x: 0, endPoint y: 242, distance: 349.4
click at [0, 242] on div "Order details Collaborate Checklists 0/5 Tracking Linked Orders Timeline Order …" at bounding box center [593, 241] width 1186 height 367
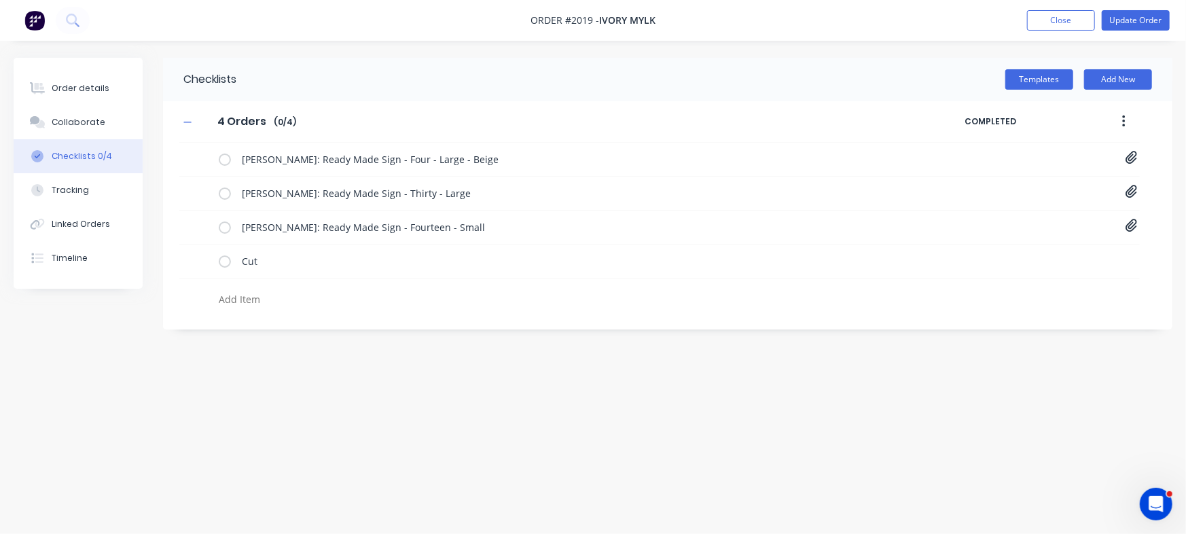
click at [382, 388] on div "Checklists Templates Add New 4 Orders 4 Orders Enter Checklist name ( 0 / 4 ) C…" at bounding box center [593, 241] width 1159 height 367
click at [285, 240] on div "[PERSON_NAME]: Ready Made Sign - Fourteen - Small" at bounding box center [570, 228] width 668 height 23
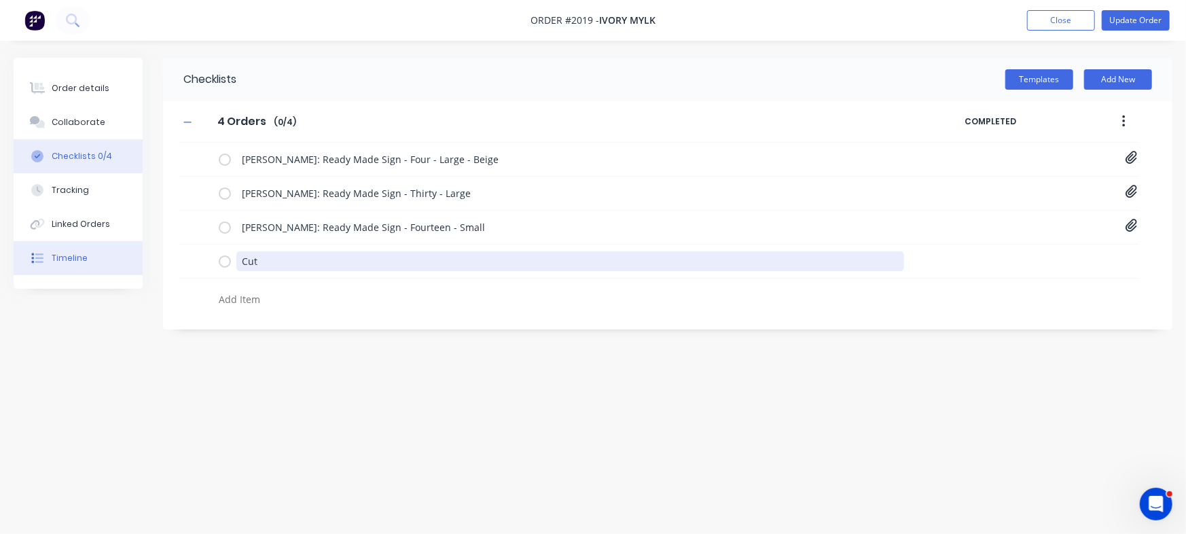
drag, startPoint x: 291, startPoint y: 262, endPoint x: 119, endPoint y: 253, distance: 172.7
click at [119, 253] on div "Order details Collaborate Checklists 0/4 Tracking Linked Orders Timeline Order …" at bounding box center [593, 241] width 1186 height 367
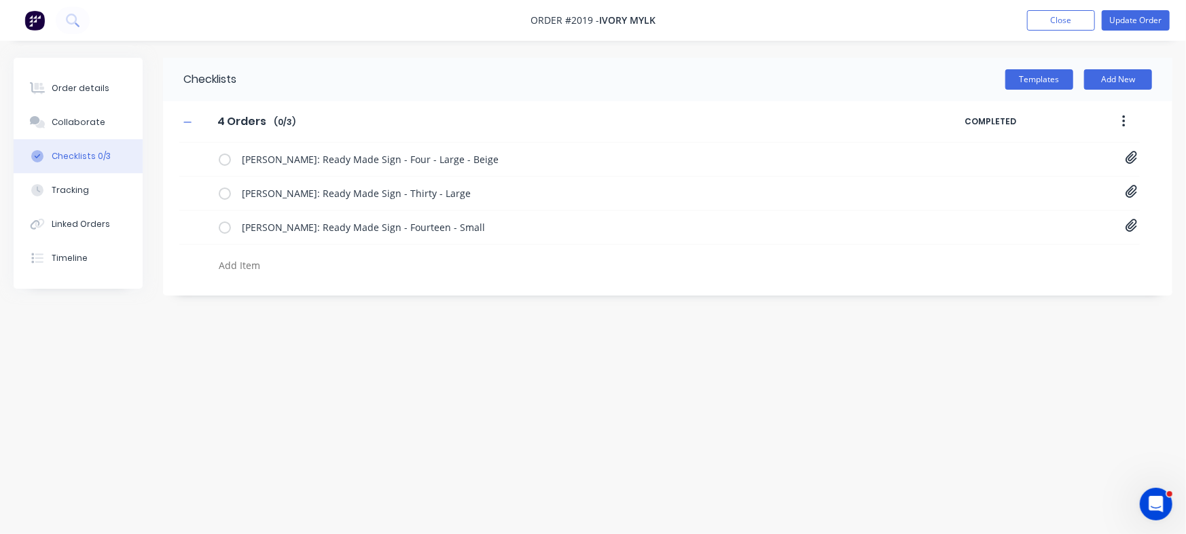
click at [277, 261] on textarea at bounding box center [522, 265] width 618 height 20
click at [75, 83] on div "Order details" at bounding box center [81, 88] width 58 height 12
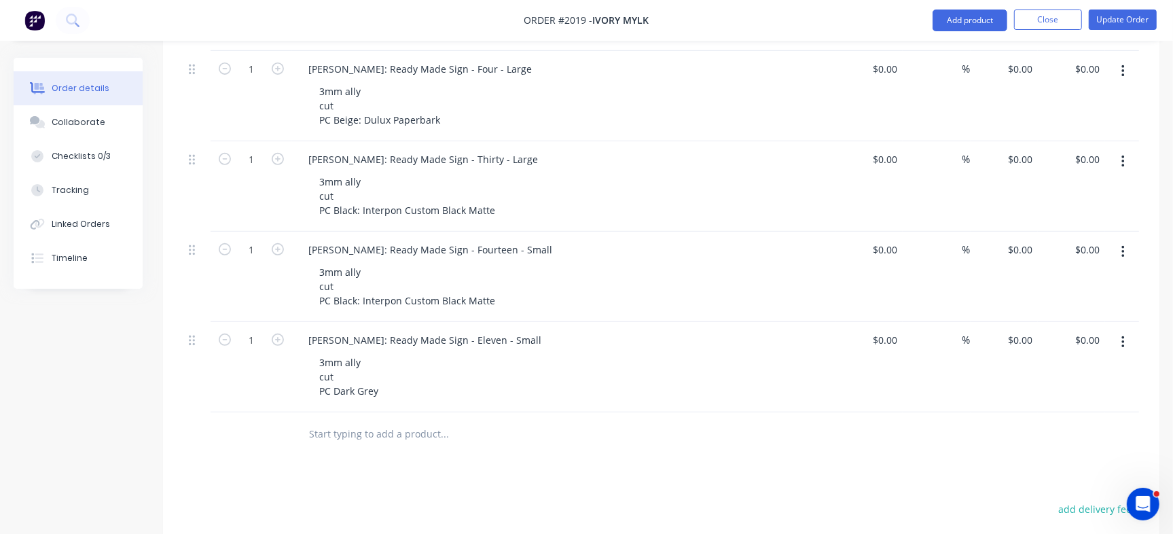
scroll to position [424, 0]
drag, startPoint x: 307, startPoint y: 306, endPoint x: 540, endPoint y: 310, distance: 233.0
click at [540, 329] on div "[PERSON_NAME]: Ready Made Sign - Eleven - Small" at bounding box center [563, 339] width 532 height 20
copy div "[PERSON_NAME]: Ready Made Sign - Eleven - Small"
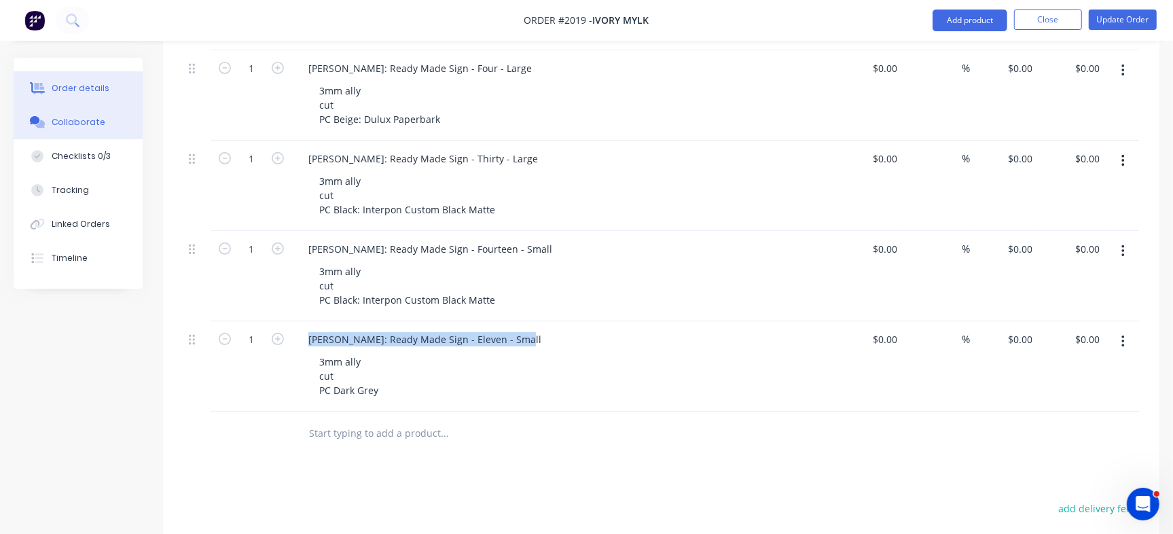
click at [104, 123] on button "Collaborate" at bounding box center [78, 122] width 129 height 34
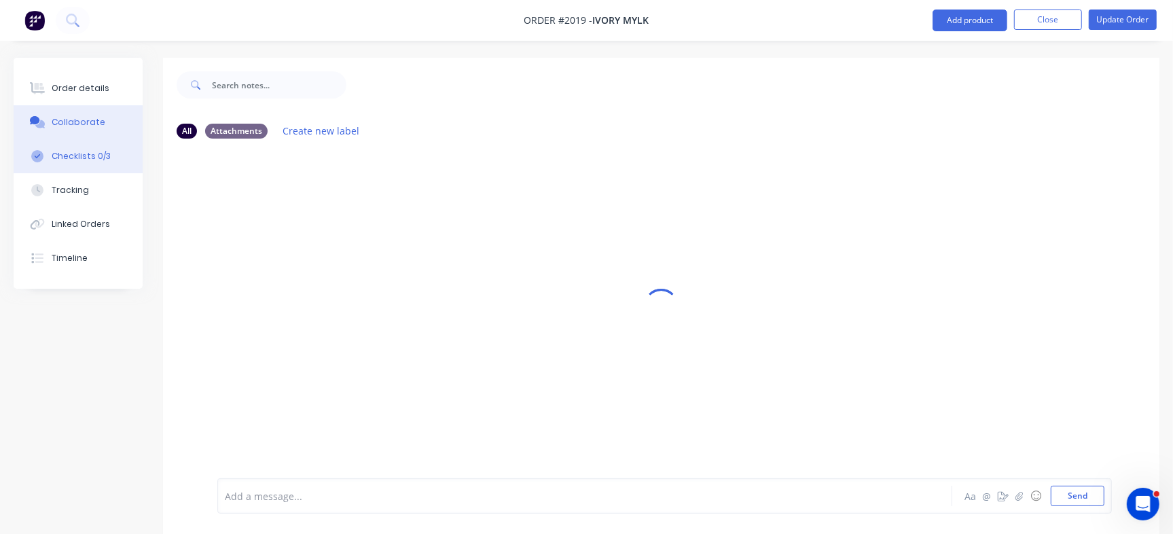
click at [79, 147] on button "Checklists 0/3" at bounding box center [78, 156] width 129 height 34
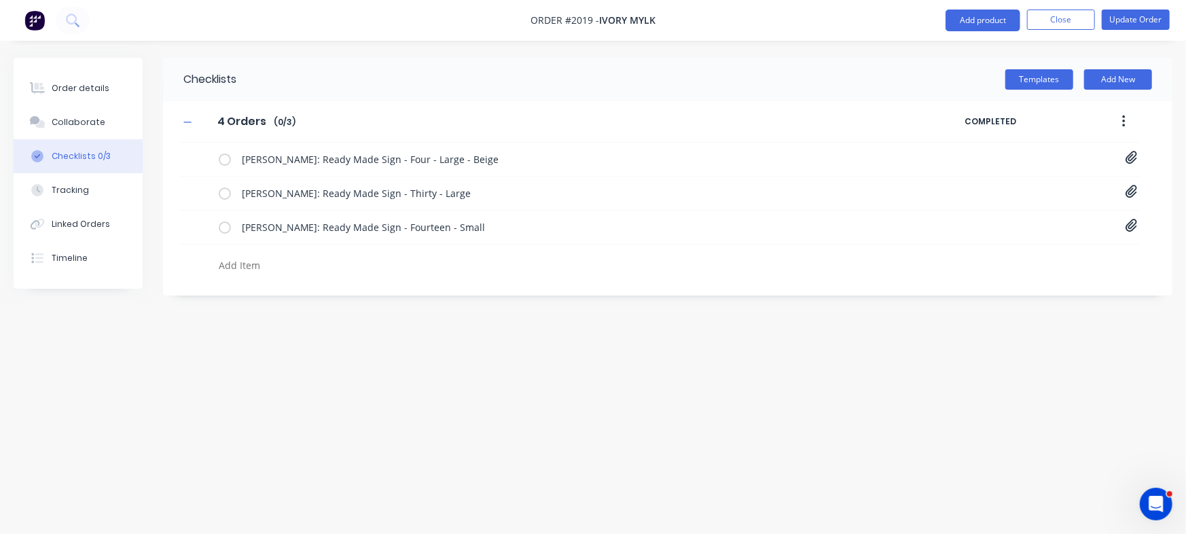
click at [274, 265] on textarea at bounding box center [522, 265] width 618 height 20
paste textarea "[PERSON_NAME]: Ready Made Sign - Eleven - Small"
type textarea "x"
type textarea "[PERSON_NAME]: Ready Made Sign - Eleven - Small"
type textarea "x"
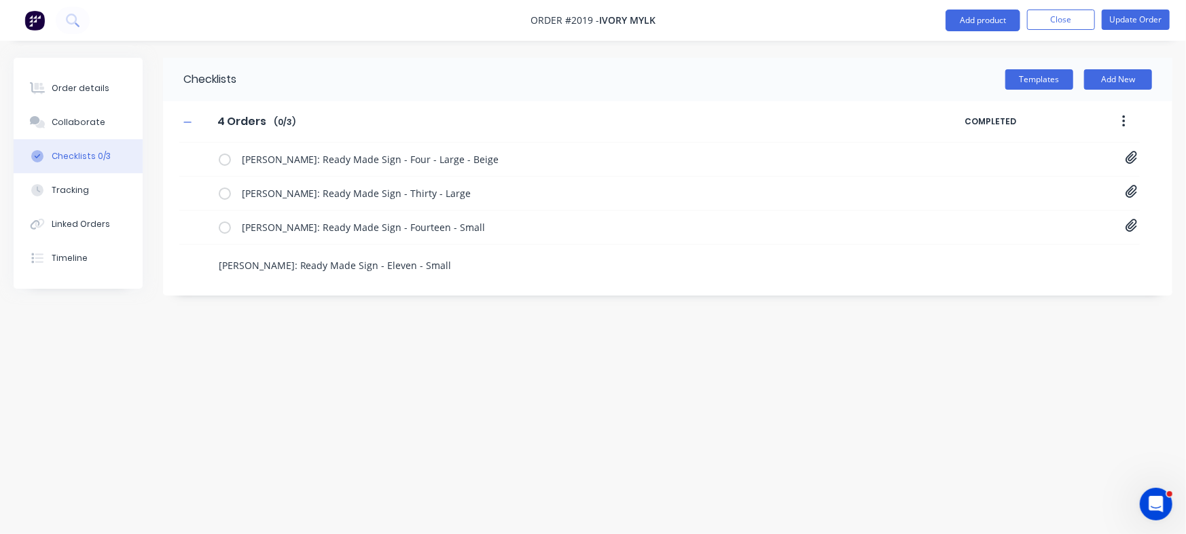
type textarea "[PERSON_NAME]: Ready Made Sign - Eleven - Small"
type textarea "x"
type textarea "Tina Hartin: Ready Made Sign - Eleven - Small -"
type textarea "x"
type textarea "Tina Hartin: Ready Made Sign - Eleven - Small -"
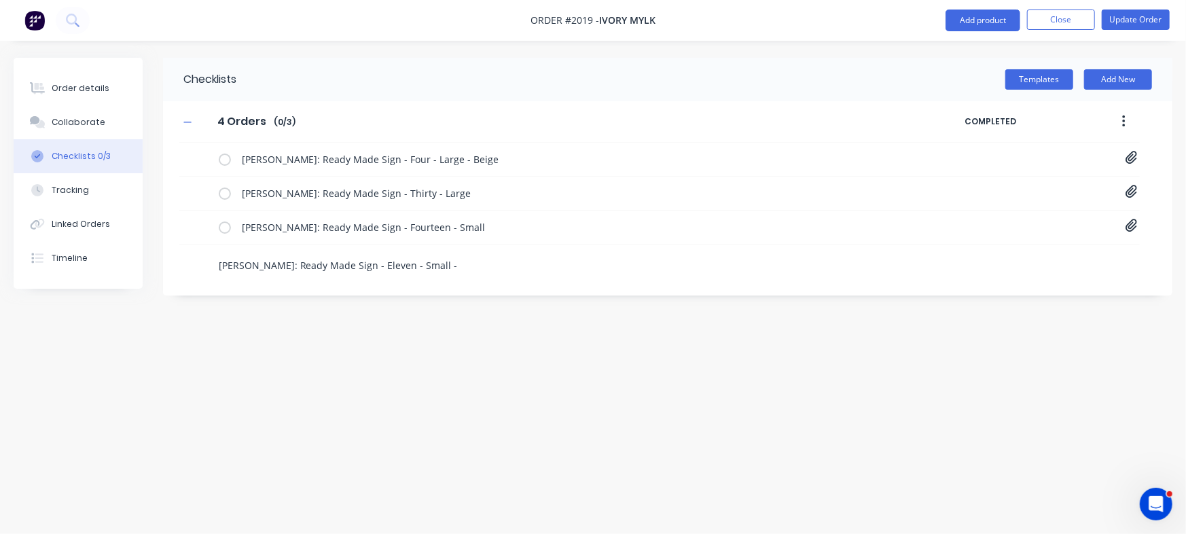
type textarea "x"
type textarea "Tina Hartin: Ready Made Sign - Eleven - Small - D"
type textarea "x"
type textarea "Tina Hartin: Ready Made Sign - Eleven - Small - Da"
type textarea "x"
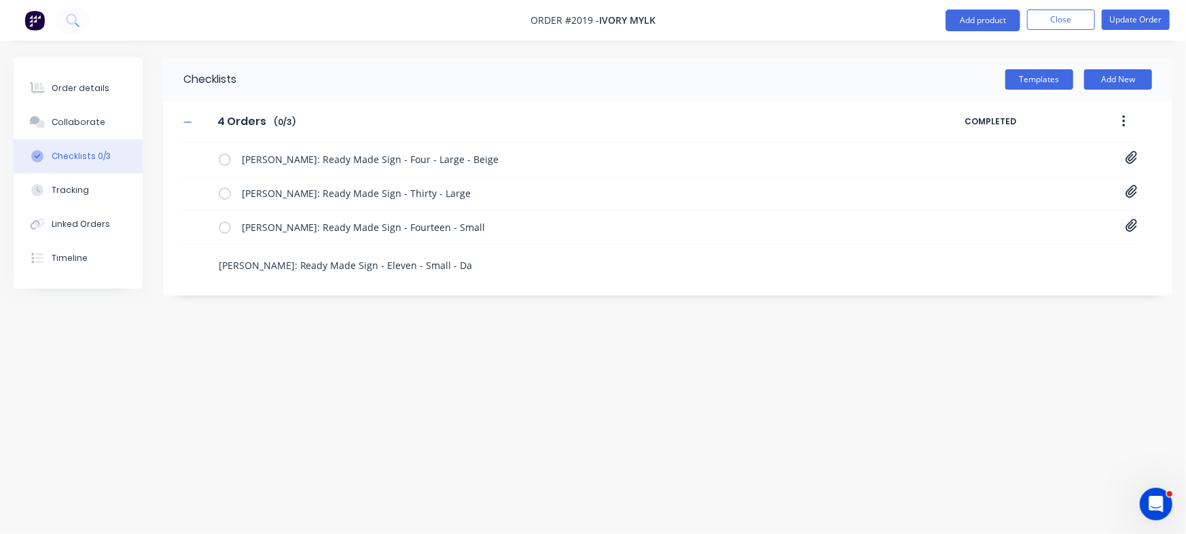
type textarea "Tina Hartin: Ready Made Sign - Eleven - Small - Dar"
type textarea "x"
type textarea "Tina Hartin: Ready Made Sign - Eleven - Small - Dark"
type textarea "x"
type textarea "Tina Hartin: Ready Made Sign - Eleven - Small - Dark"
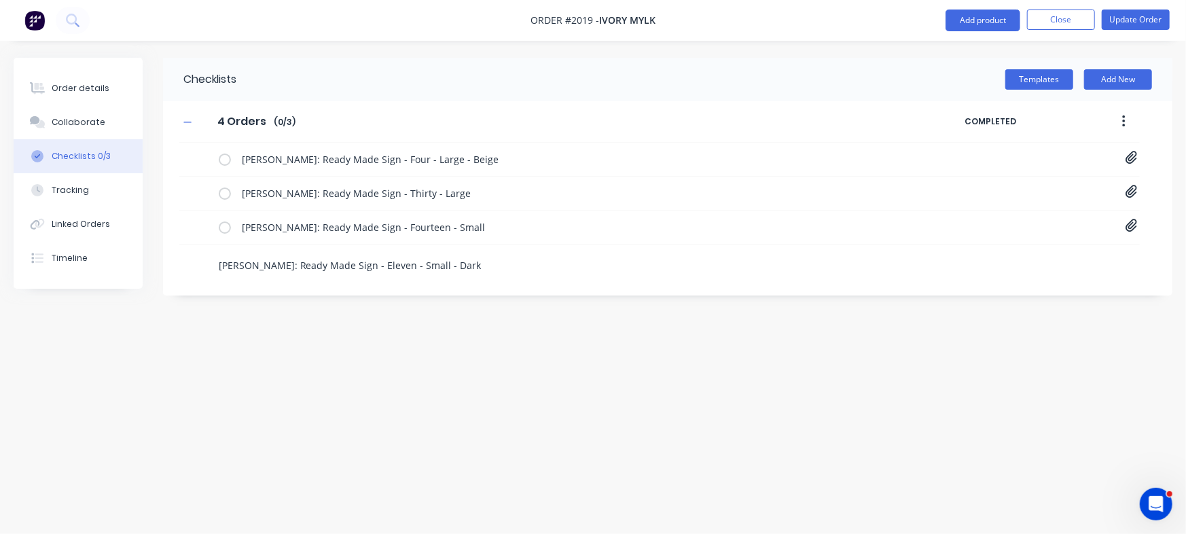
type textarea "x"
type textarea "Tina Hartin: Ready Made Sign - Eleven - Small - Dark G"
type textarea "x"
type textarea "Tina Hartin: Ready Made Sign - Eleven - Small - Dark Gr"
type textarea "x"
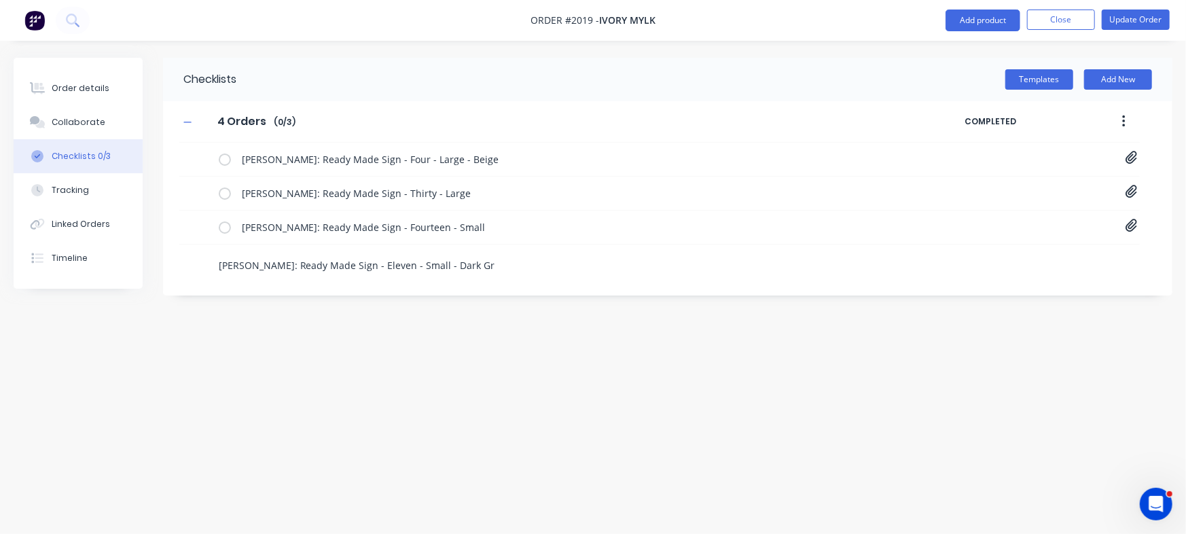
type textarea "Tina Hartin: Ready Made Sign - Eleven - Small - Dark Gre"
type textarea "x"
type textarea "Tina Hartin: Ready Made Sign - Eleven - Small - Dark Grey"
type textarea "x"
type textarea "Tina Hartin: Ready Made Sign - Eleven - Small - Dark Grey"
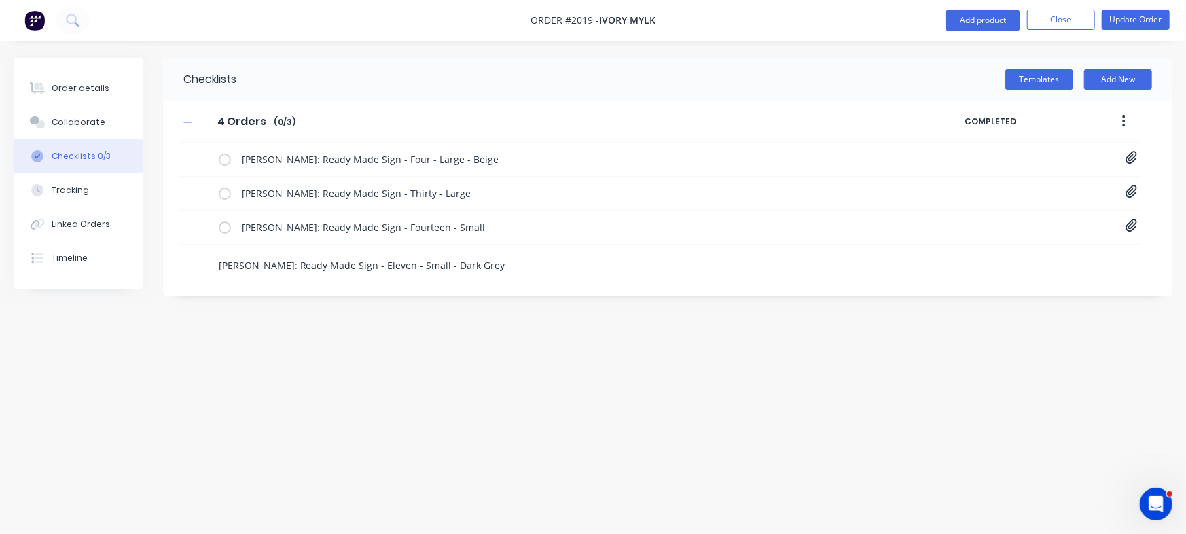
type textarea "x"
type textarea "Tina Hartin: Ready Made Sign - Eleven - Small - Dark Grey ("
type textarea "x"
type textarea "Tina Hartin: Ready Made Sign - Eleven - Small - Dark Grey (M"
type textarea "x"
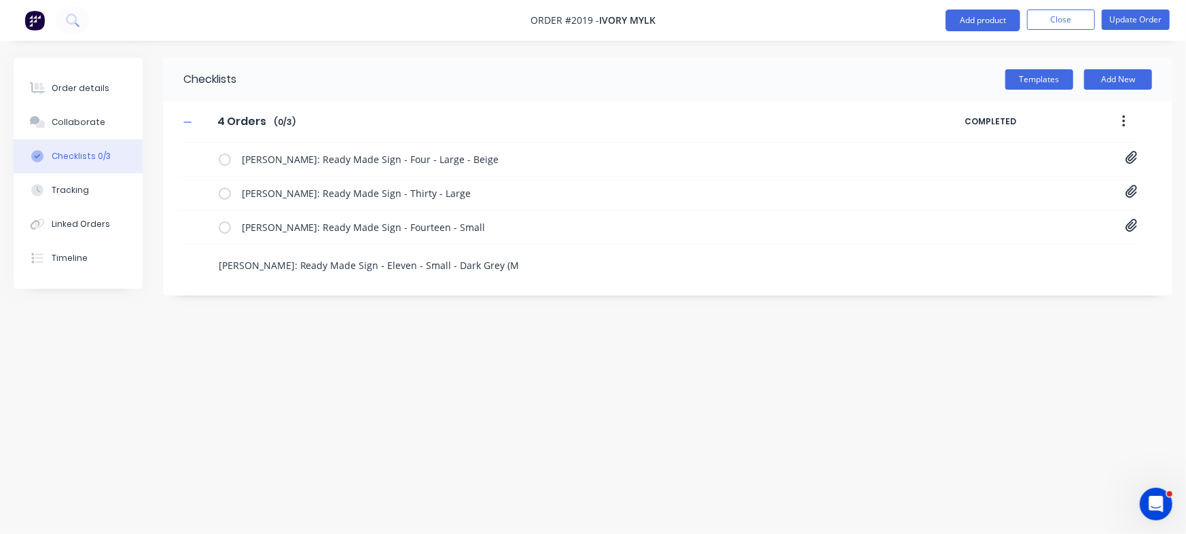
type textarea "Tina Hartin: Ready Made Sign - Eleven - Small - Dark Grey (Mo"
type textarea "x"
type textarea "Tina Hartin: Ready Made Sign - Eleven - Small - Dark Grey (Mon"
type textarea "x"
type textarea "Tina Hartin: Ready Made Sign - Eleven - Small - Dark Grey (Monu"
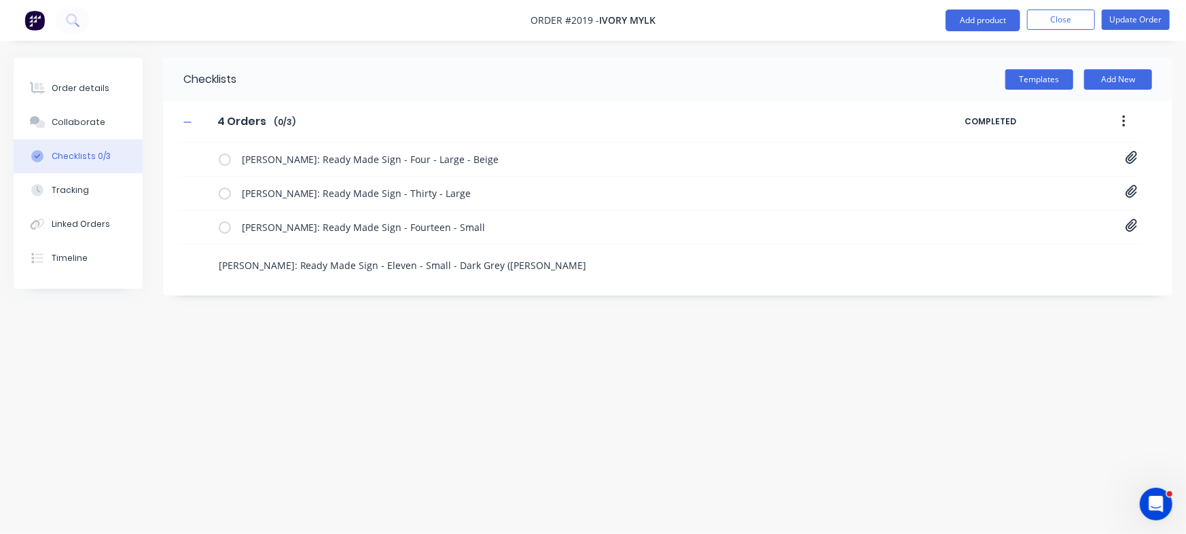
type textarea "x"
type textarea "Tina Hartin: Ready Made Sign - Eleven - Small - Dark Grey (Monum"
type textarea "x"
type textarea "Tina Hartin: Ready Made Sign - Eleven - Small - Dark Grey (Monume"
type textarea "x"
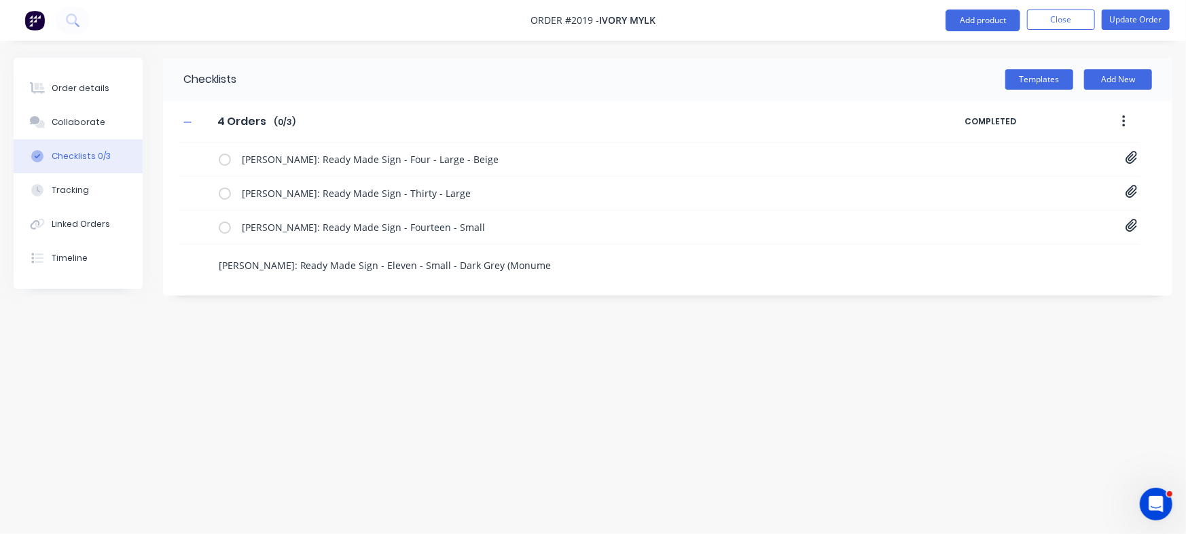
type textarea "Tina Hartin: Ready Made Sign - Eleven - Small - Dark Grey (Monumen"
type textarea "x"
type textarea "Tina Hartin: Ready Made Sign - Eleven - Small - Dark Grey (Monument"
type textarea "x"
type textarea "[PERSON_NAME]: Ready Made Sign - Eleven - Small - Dark Grey (Monument)"
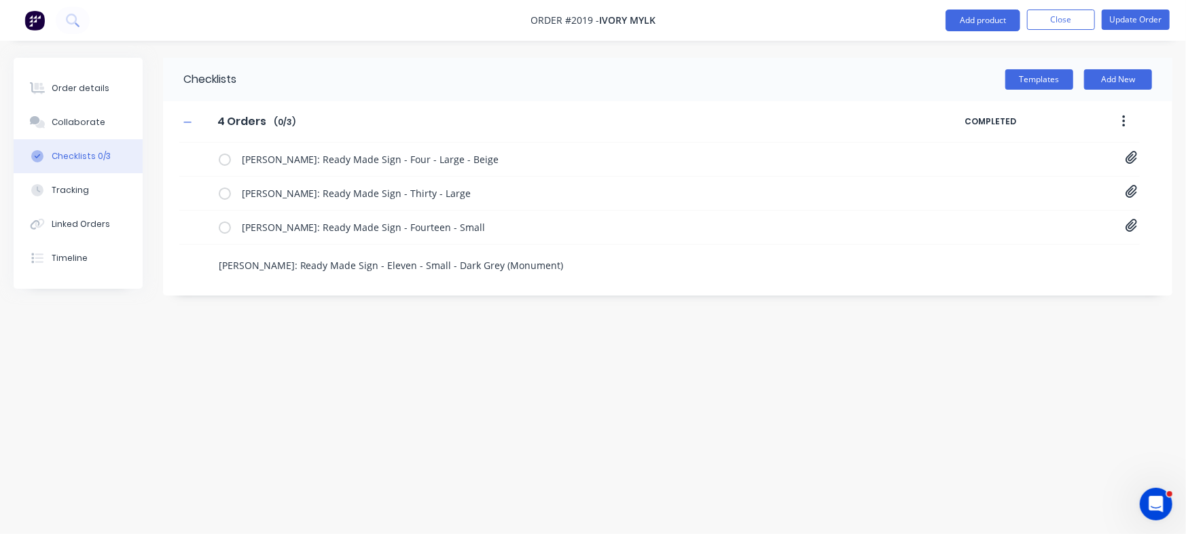
type textarea "x"
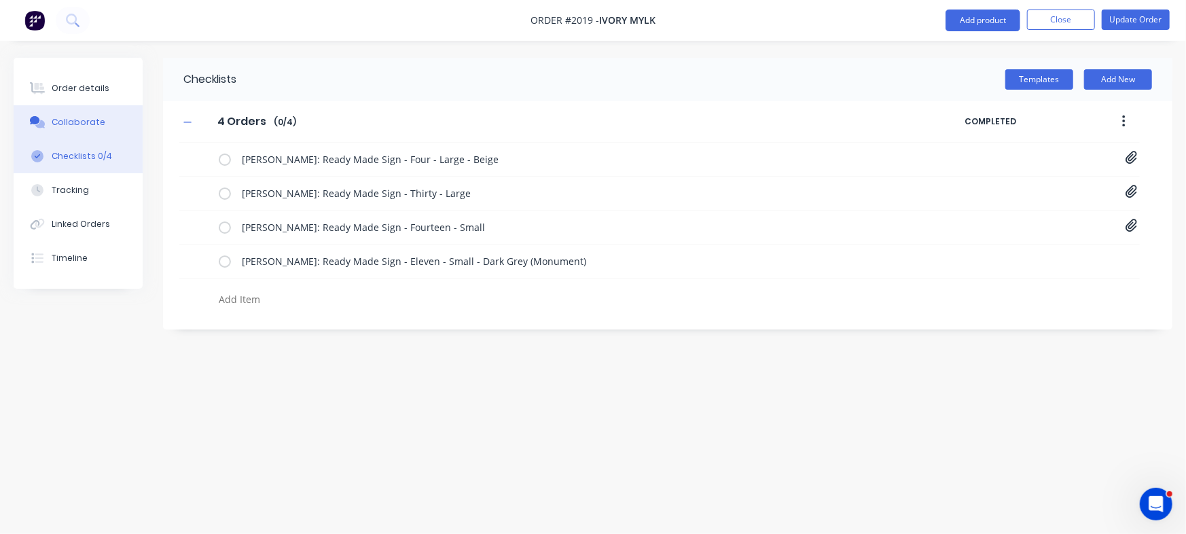
click at [101, 113] on button "Collaborate" at bounding box center [78, 122] width 129 height 34
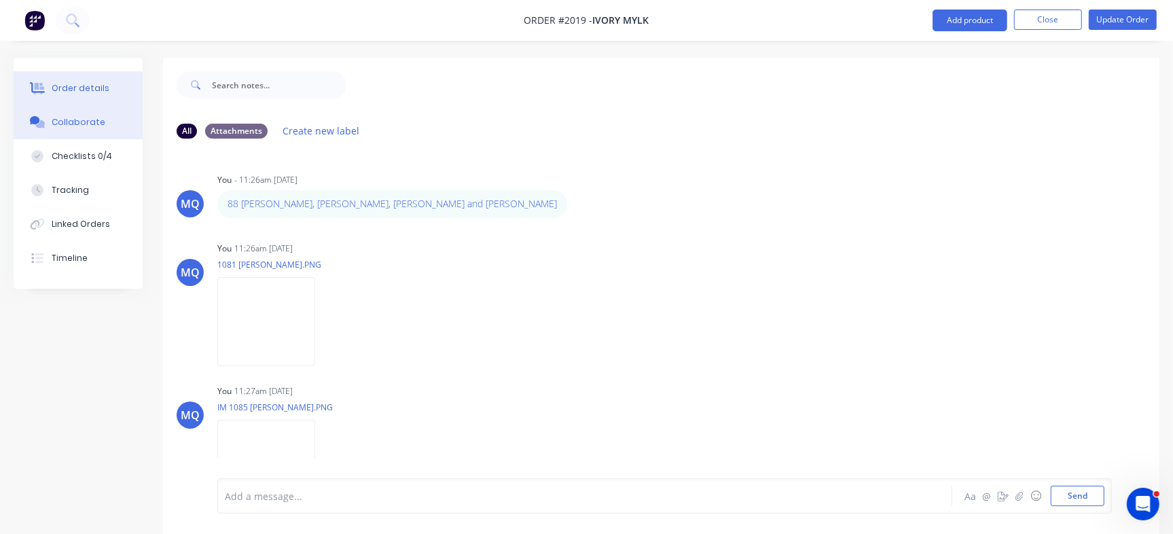
click at [86, 87] on div "Order details" at bounding box center [81, 88] width 58 height 12
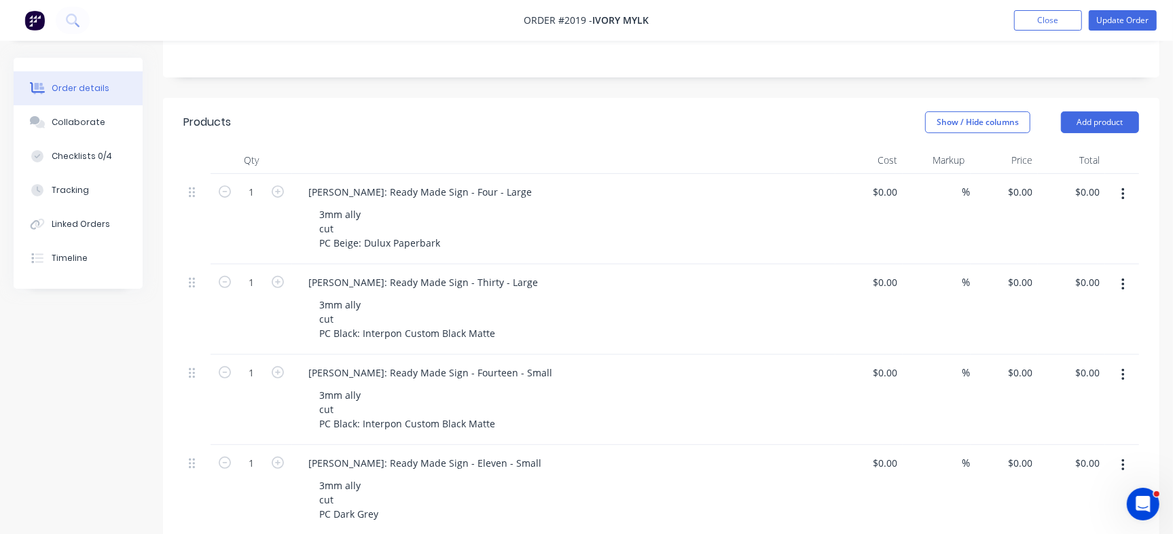
scroll to position [340, 0]
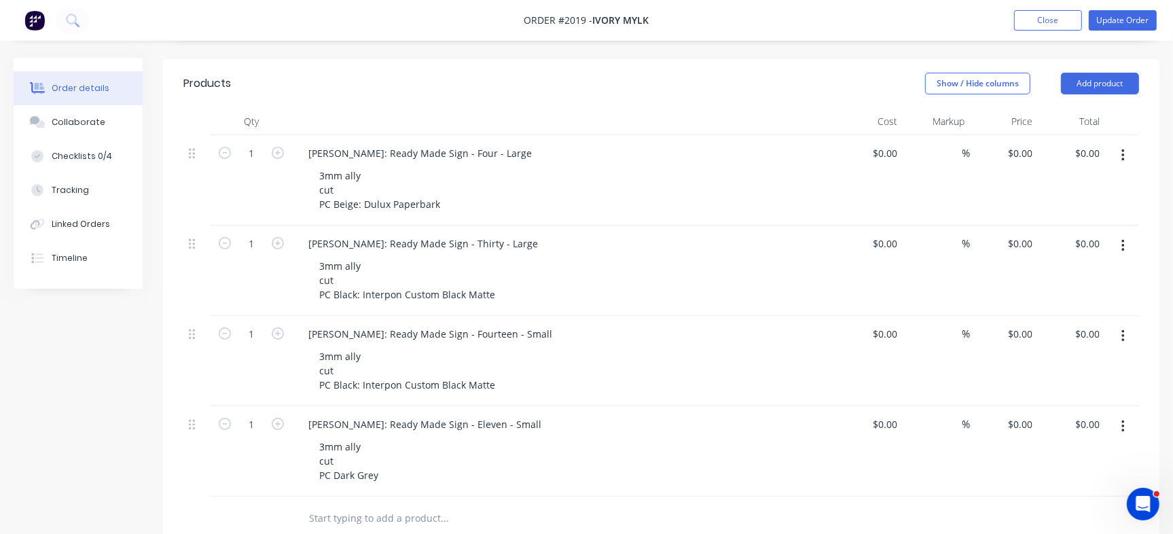
click at [1120, 414] on button "button" at bounding box center [1123, 426] width 32 height 24
click at [1047, 533] on div "Delete" at bounding box center [1074, 544] width 105 height 20
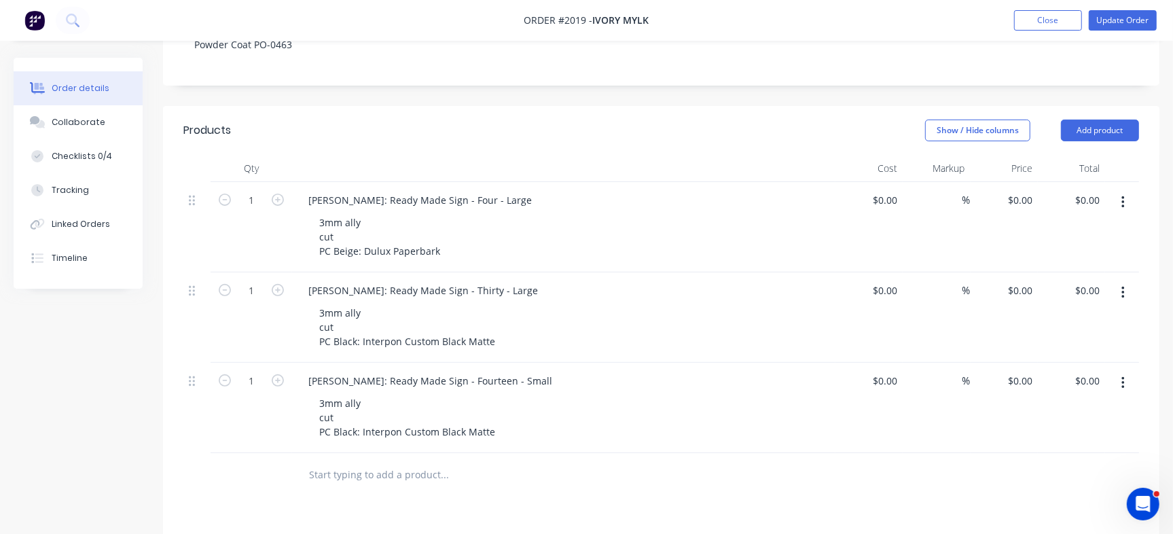
scroll to position [255, 0]
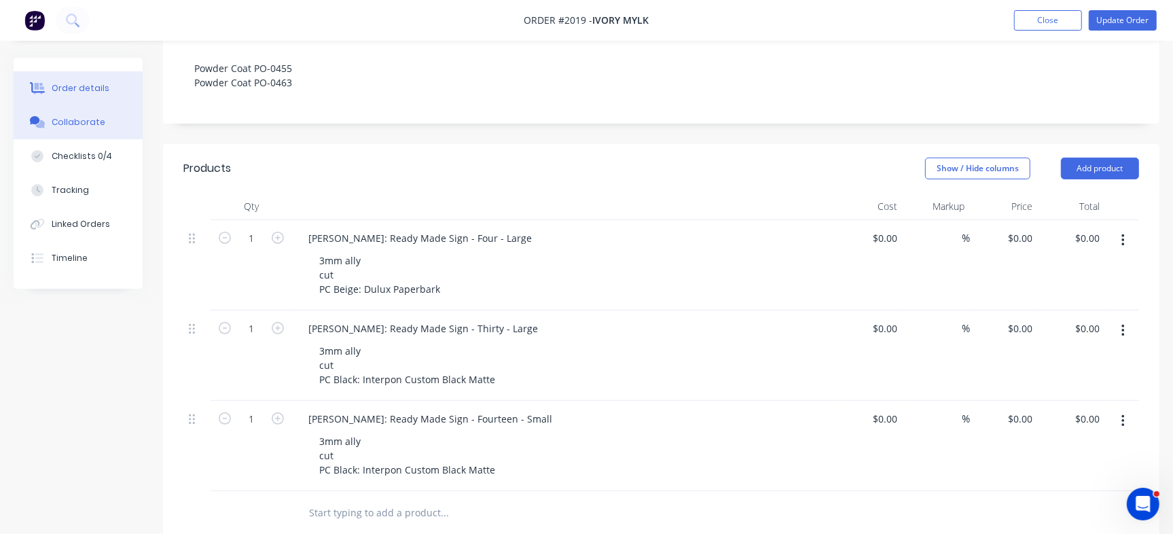
click at [94, 126] on div "Collaborate" at bounding box center [79, 122] width 54 height 12
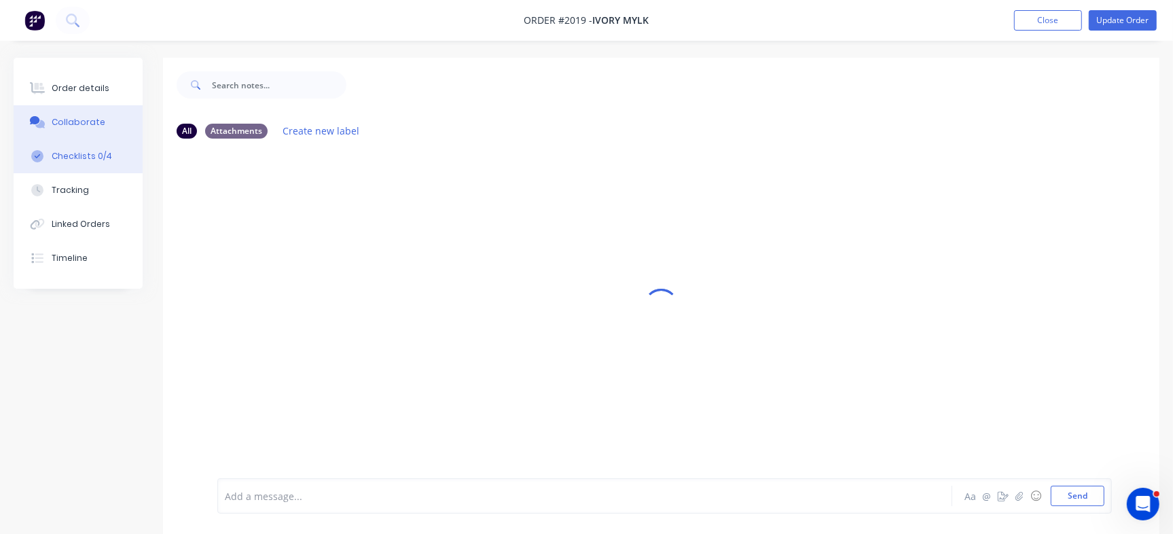
click at [131, 153] on button "Checklists 0/4" at bounding box center [78, 156] width 129 height 34
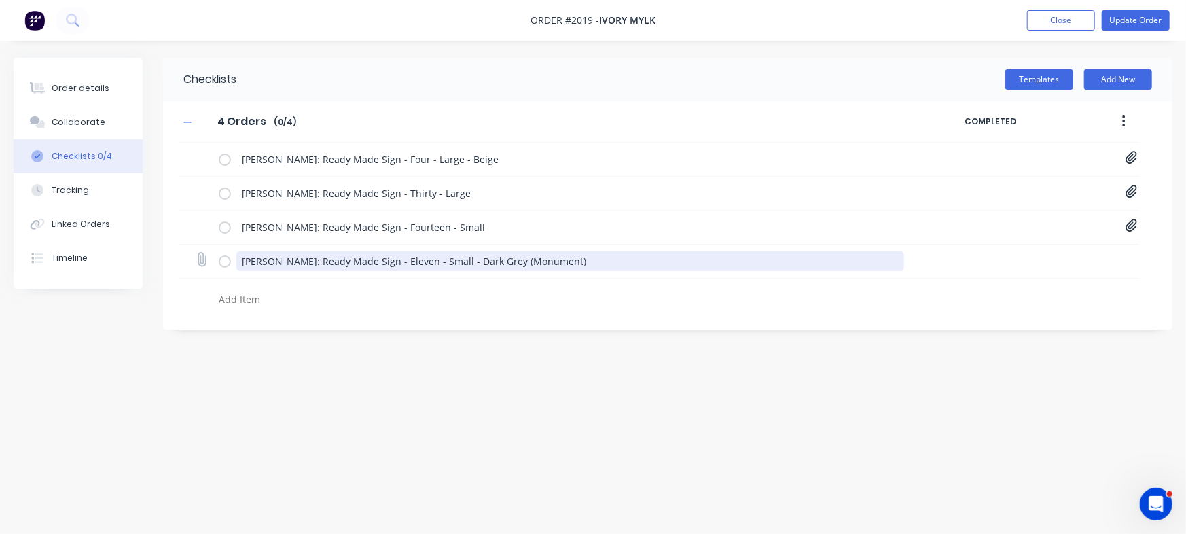
drag, startPoint x: 242, startPoint y: 261, endPoint x: 289, endPoint y: 263, distance: 47.6
click at [289, 263] on textarea "[PERSON_NAME]: Ready Made Sign - Eleven - Small - Dark Grey (Monument)" at bounding box center [570, 261] width 668 height 20
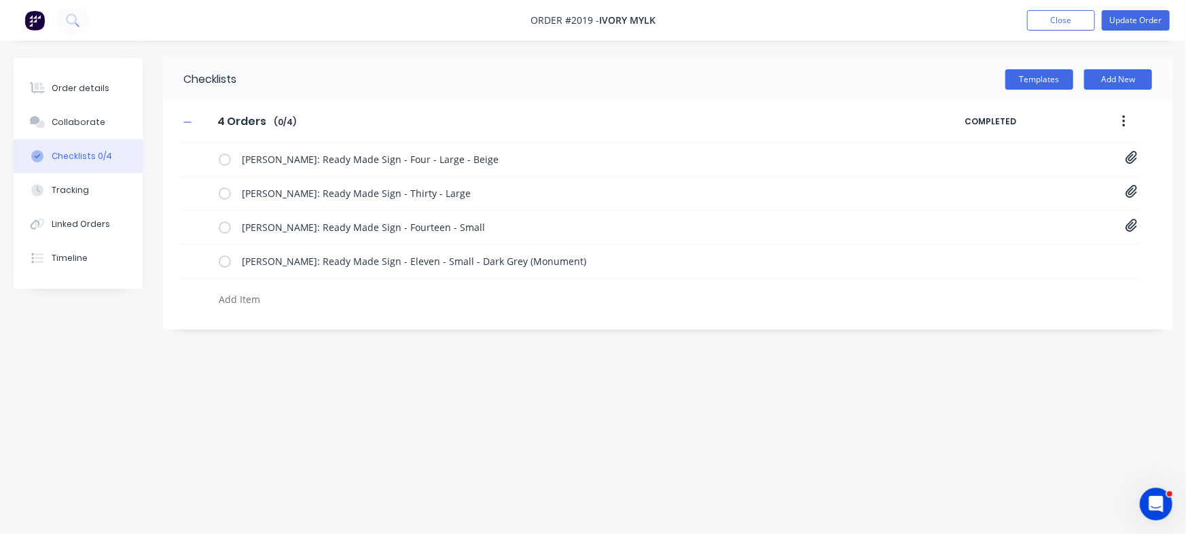
drag, startPoint x: 62, startPoint y: 77, endPoint x: 145, endPoint y: 159, distance: 116.2
click at [64, 77] on button "Order details" at bounding box center [78, 88] width 129 height 34
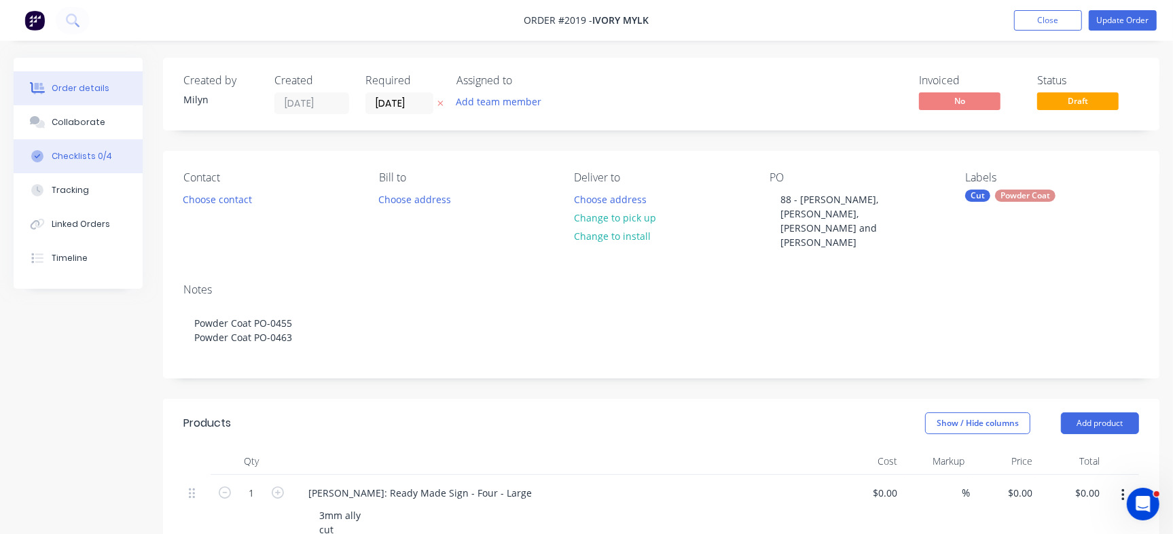
click at [98, 153] on div "Checklists 0/4" at bounding box center [82, 156] width 60 height 12
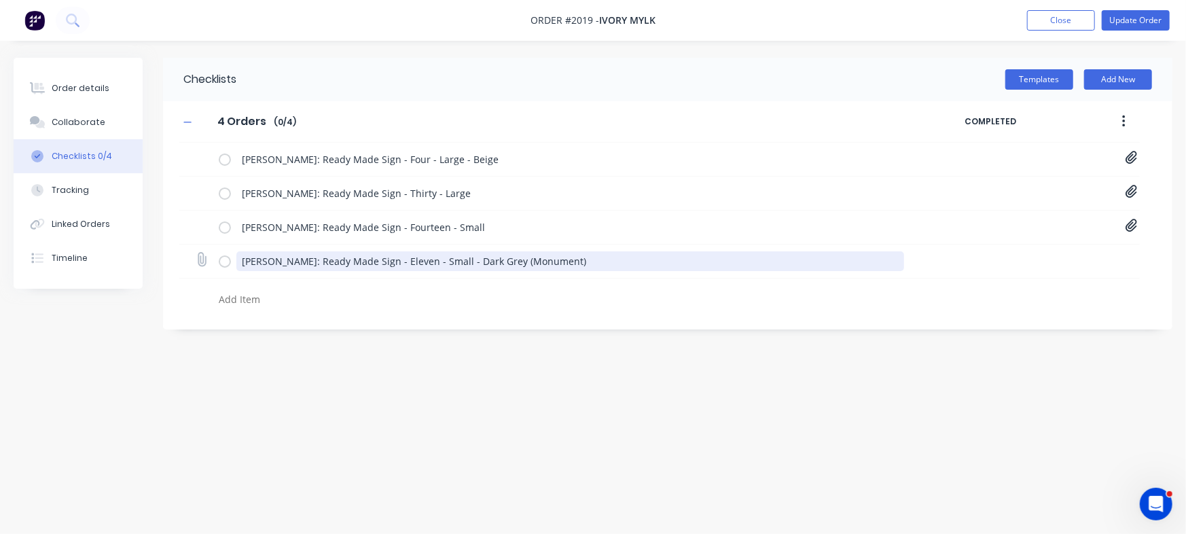
click at [293, 265] on textarea "[PERSON_NAME]: Ready Made Sign - Eleven - Small - Dark Grey (Monument)" at bounding box center [570, 261] width 668 height 20
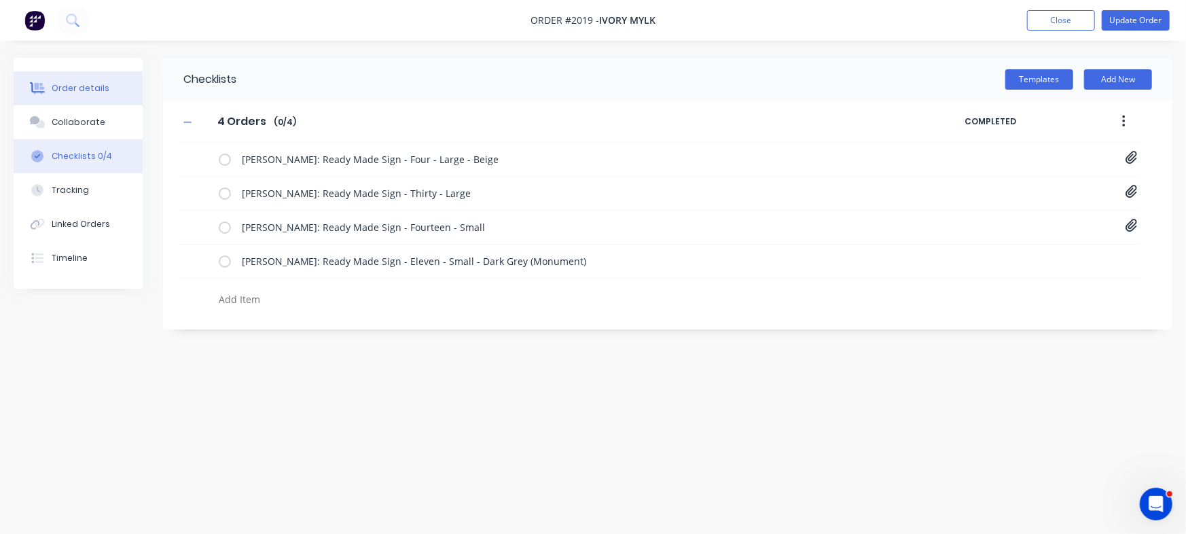
type textarea "x"
click at [102, 89] on div "Order details" at bounding box center [81, 88] width 58 height 12
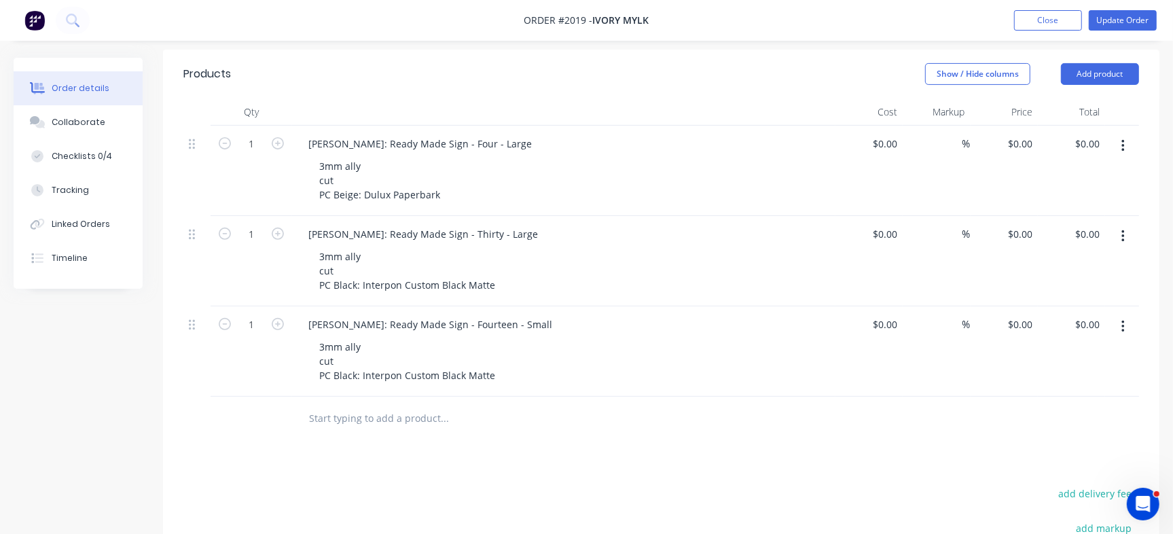
scroll to position [509, 0]
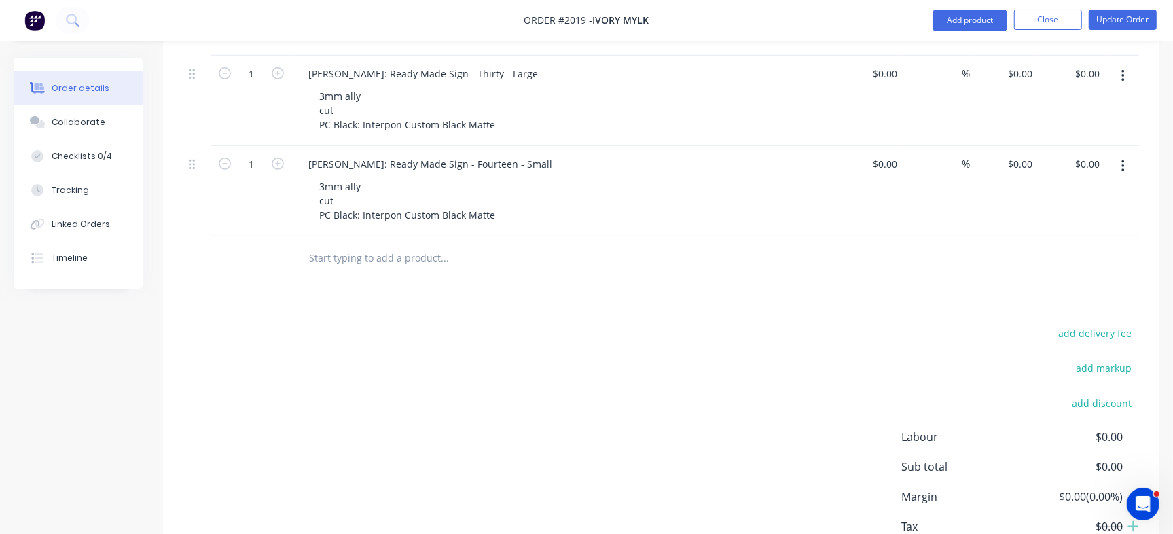
click at [353, 245] on input "text" at bounding box center [444, 258] width 272 height 27
paste input "[PERSON_NAME]: Ready Made Sign - Eleven - Small - Dark Grey (Monument)"
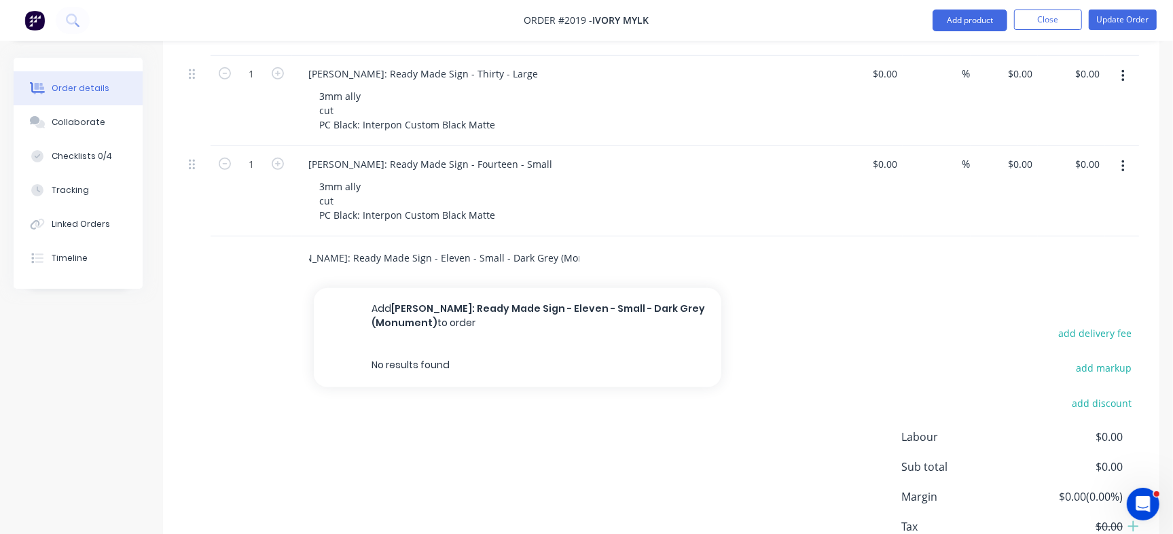
drag, startPoint x: 468, startPoint y: 228, endPoint x: 663, endPoint y: 225, distance: 194.9
click at [663, 245] on div "Tina Hartin: Ready Made Sign - Eleven - Small - Dark Grey (Monument) Add Tina H…" at bounding box center [501, 258] width 408 height 27
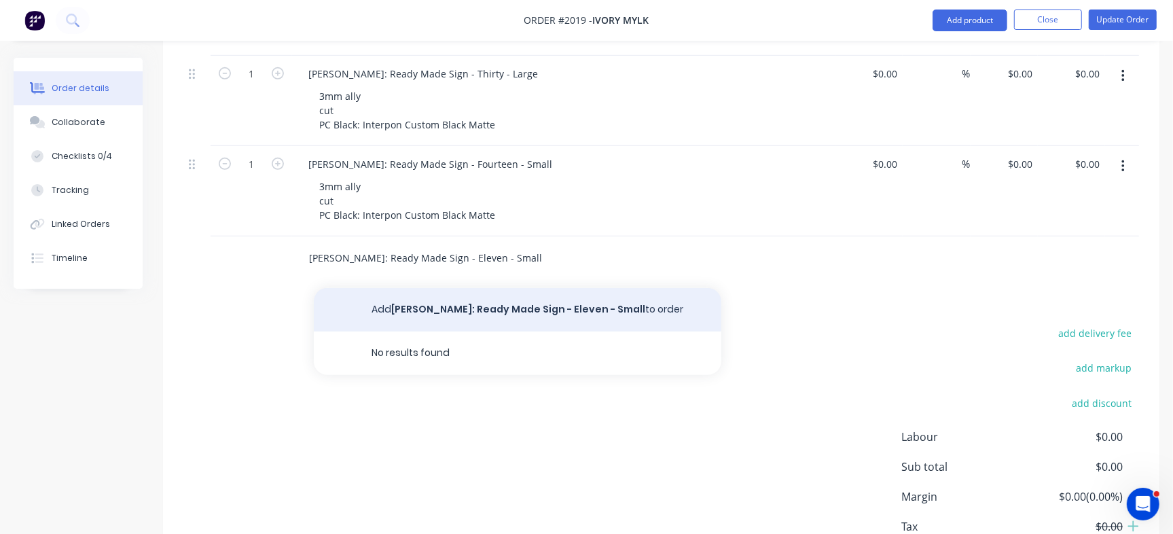
type input "[PERSON_NAME]: Ready Made Sign - Eleven - Small"
click at [401, 289] on button "Add Tina Hartin: Ready Made Sign - Eleven - Small to order" at bounding box center [518, 309] width 408 height 43
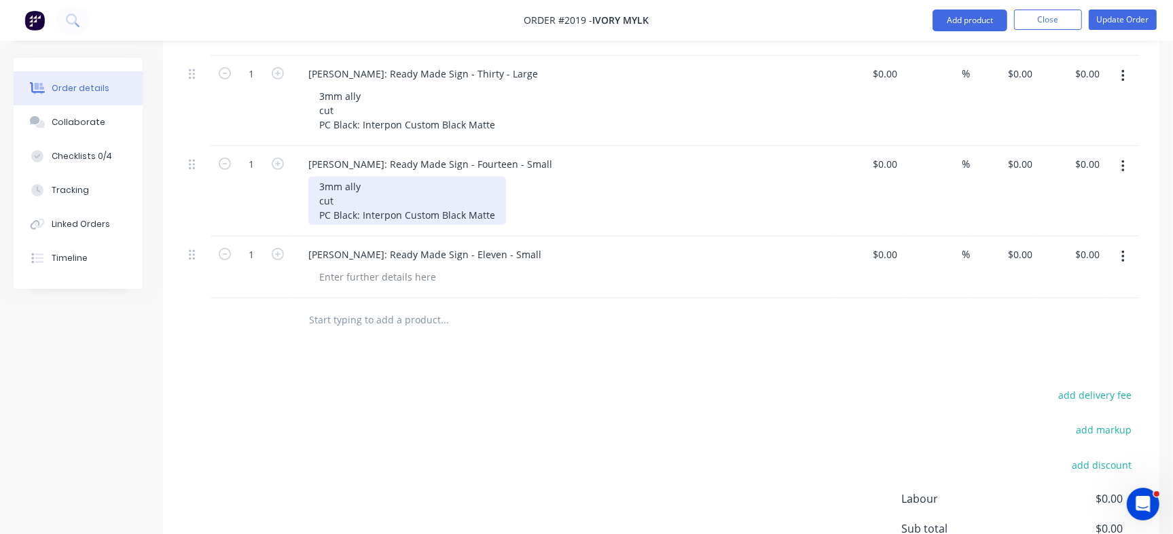
click at [346, 178] on div "3mm ally cut PC Black: Interpon Custom Black Matte" at bounding box center [407, 201] width 198 height 48
copy div "3mm ally cut PC Black: Interpon Custom Black Matte"
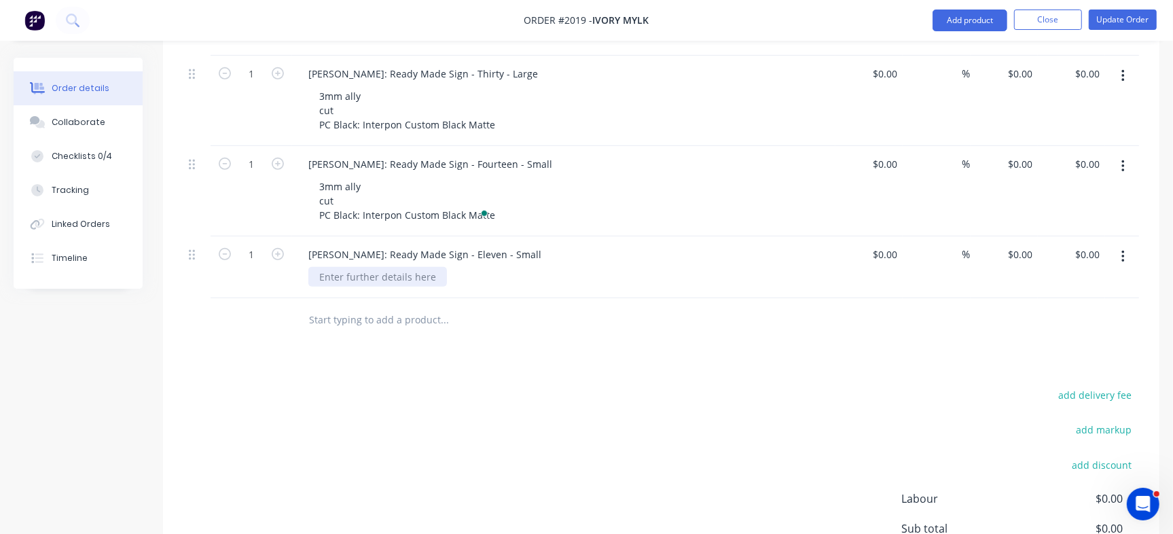
click at [360, 267] on div at bounding box center [377, 277] width 139 height 20
paste div
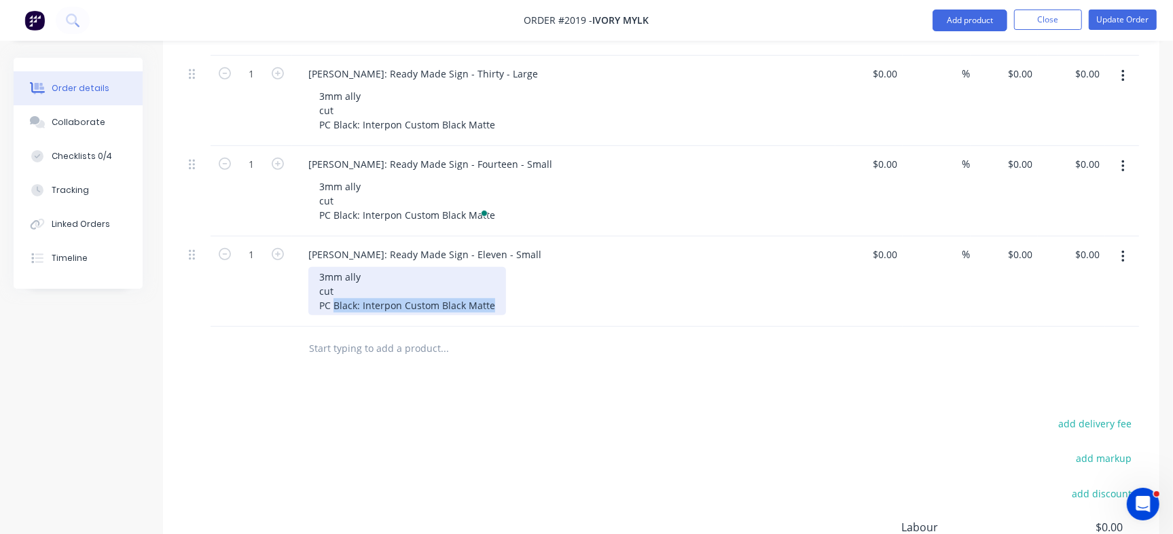
drag, startPoint x: 333, startPoint y: 275, endPoint x: 636, endPoint y: 275, distance: 302.2
click at [634, 275] on div "3mm ally cut PC Black: Interpon Custom Black Matte" at bounding box center [569, 291] width 522 height 48
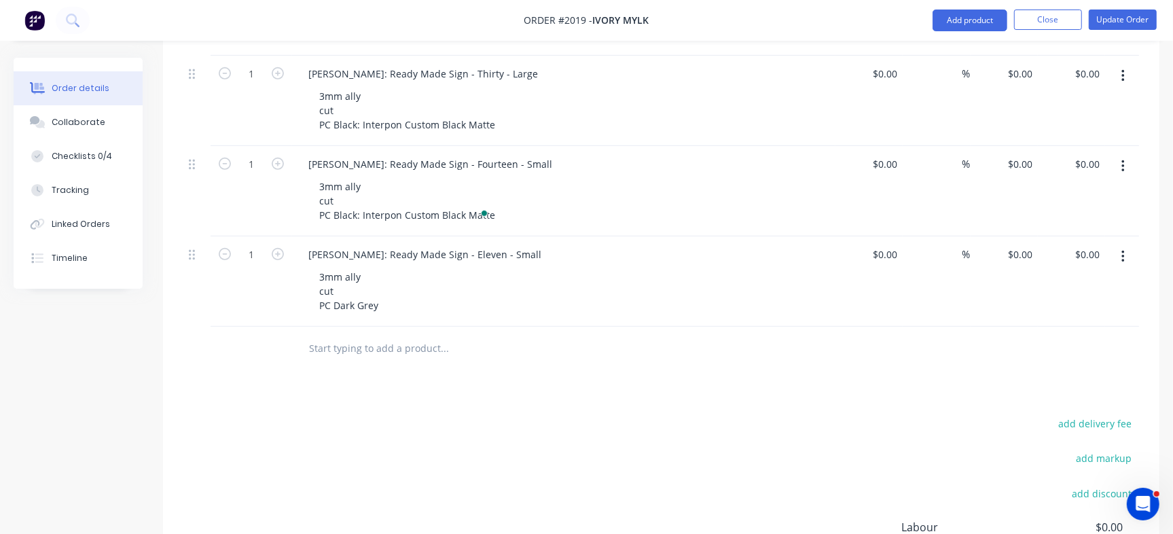
click at [562, 378] on div "Products Show / Hide columns Add product Qty Cost Markup Price Total 1 Nicola P…" at bounding box center [661, 293] width 996 height 808
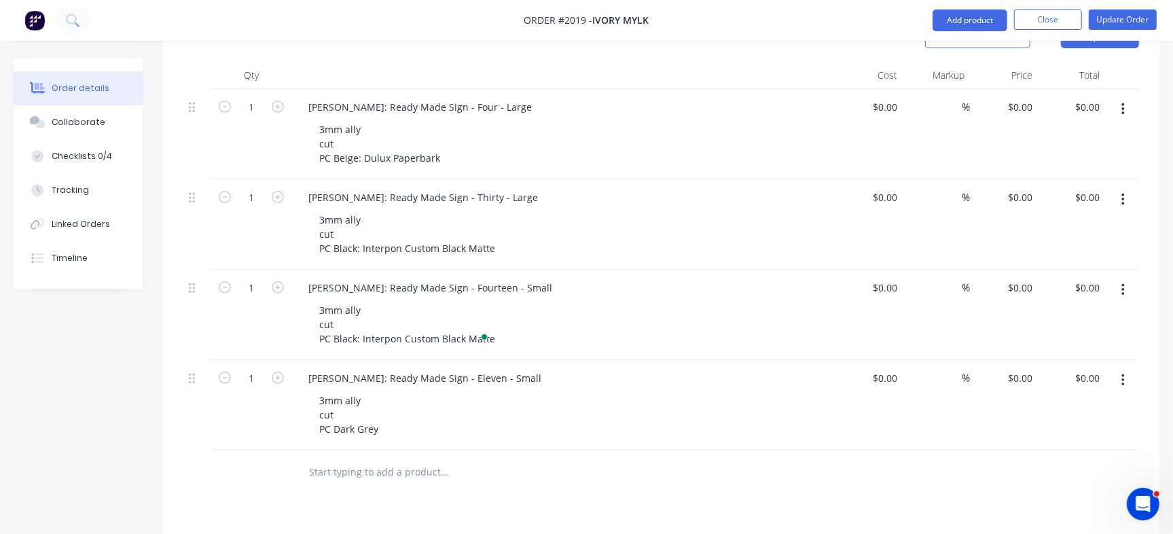
scroll to position [424, 0]
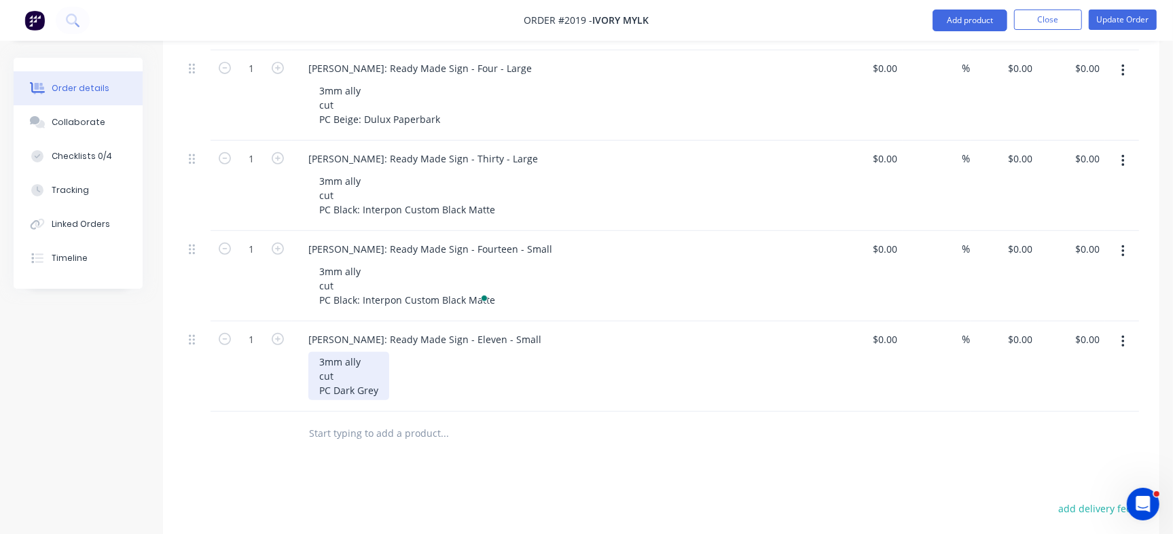
click at [367, 361] on div "3mm ally cut PC Dark Grey" at bounding box center [348, 376] width 81 height 48
drag, startPoint x: 383, startPoint y: 363, endPoint x: 316, endPoint y: 363, distance: 66.6
click at [316, 363] on div "3mm ally cut PC Dark Grey" at bounding box center [348, 376] width 81 height 48
click at [539, 423] on div at bounding box center [536, 434] width 489 height 44
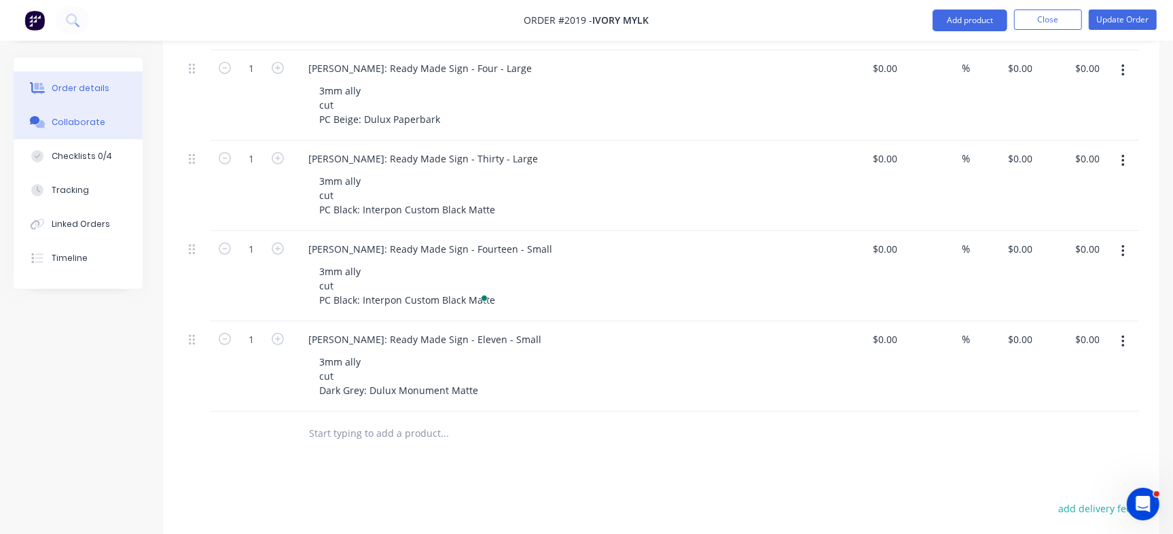
click at [79, 118] on div "Collaborate" at bounding box center [79, 122] width 54 height 12
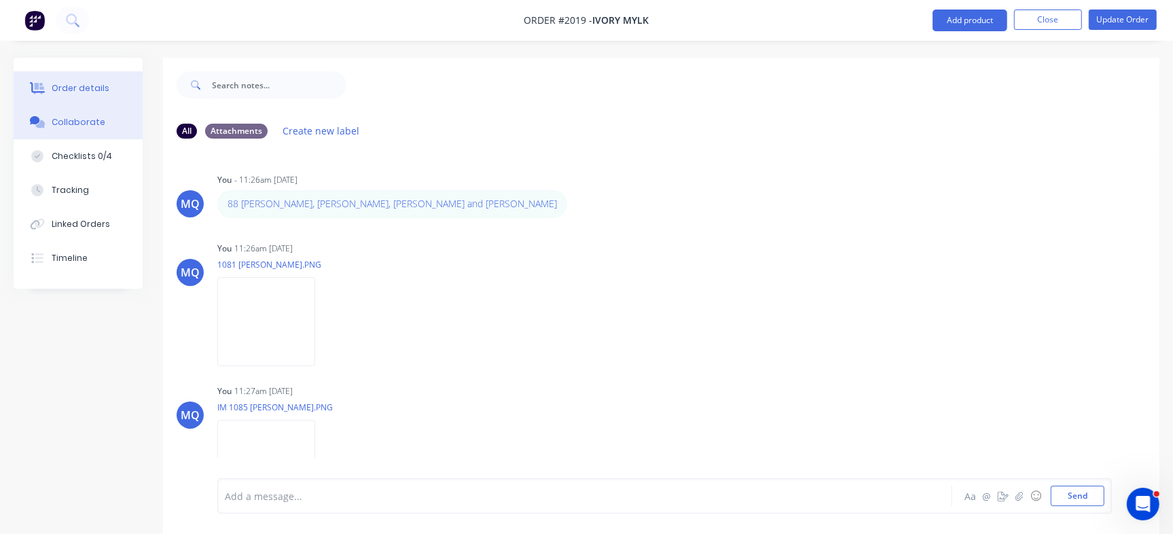
click at [83, 80] on button "Order details" at bounding box center [78, 88] width 129 height 34
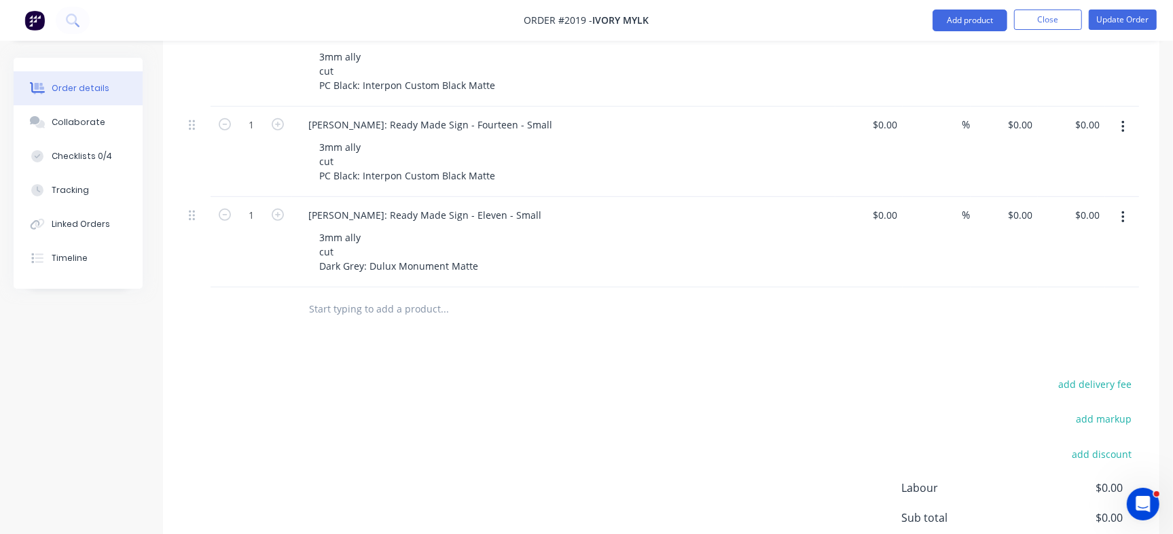
scroll to position [509, 0]
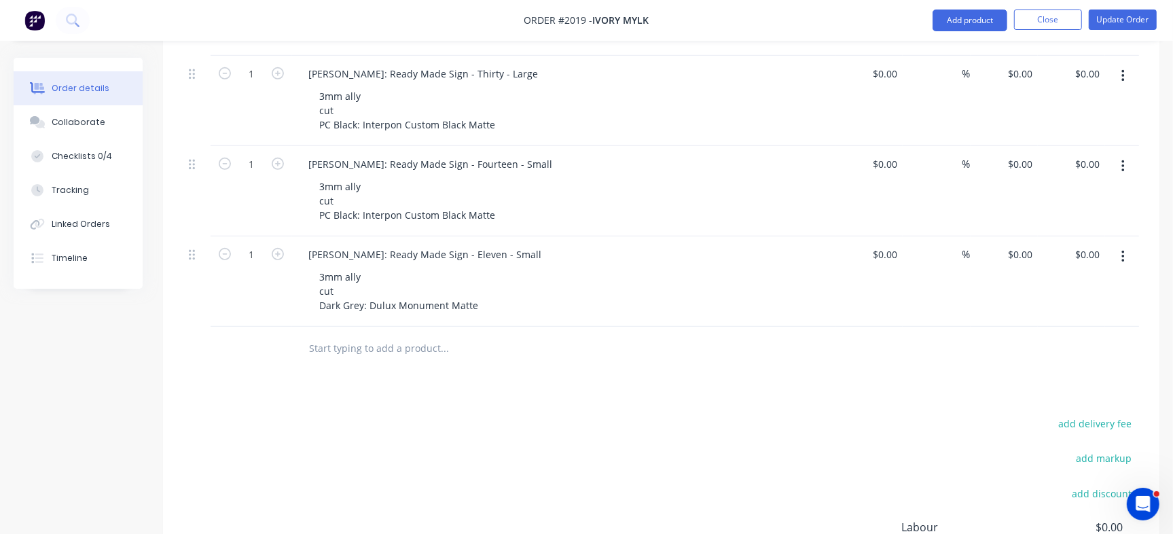
click at [342, 335] on input "text" at bounding box center [444, 348] width 272 height 27
paste input "Annabel Senior"
drag, startPoint x: 362, startPoint y: 223, endPoint x: 544, endPoint y: 217, distance: 182.1
click at [544, 245] on div "[PERSON_NAME]: Ready Made Sign - Eleven - Small" at bounding box center [563, 255] width 532 height 20
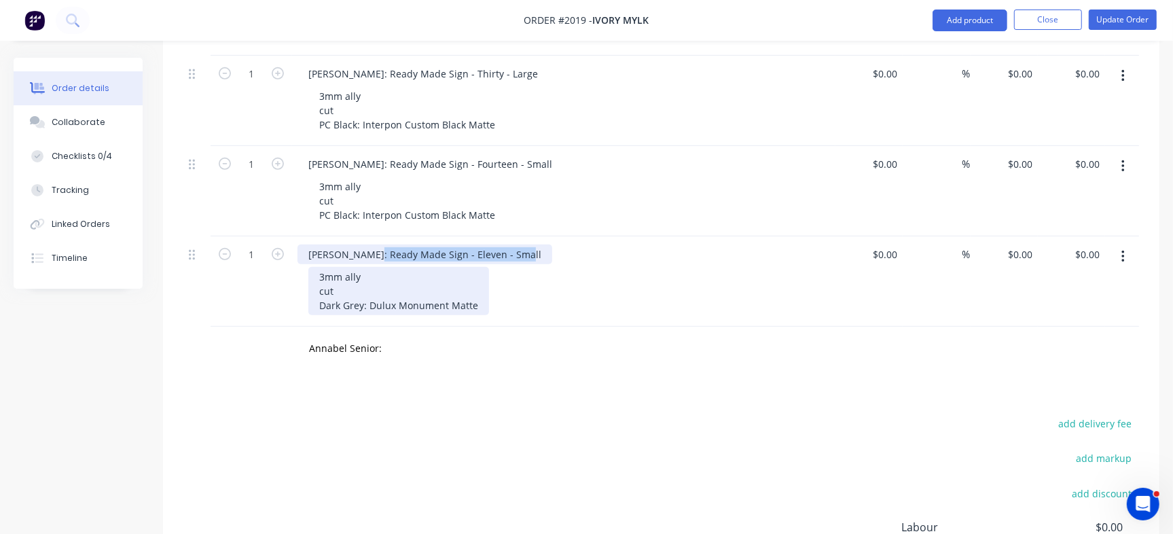
copy div "Ready Made Sign - Eleven - Small"
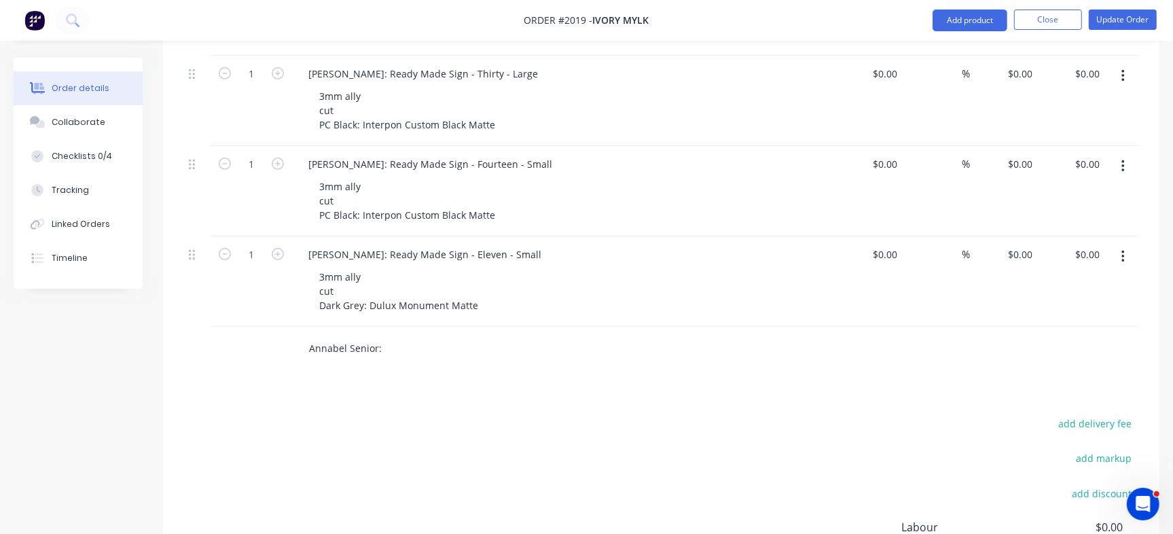
click at [397, 335] on input "Annabel Senior:" at bounding box center [444, 348] width 272 height 27
paste input "Ready Made Sign - Eleven - Small"
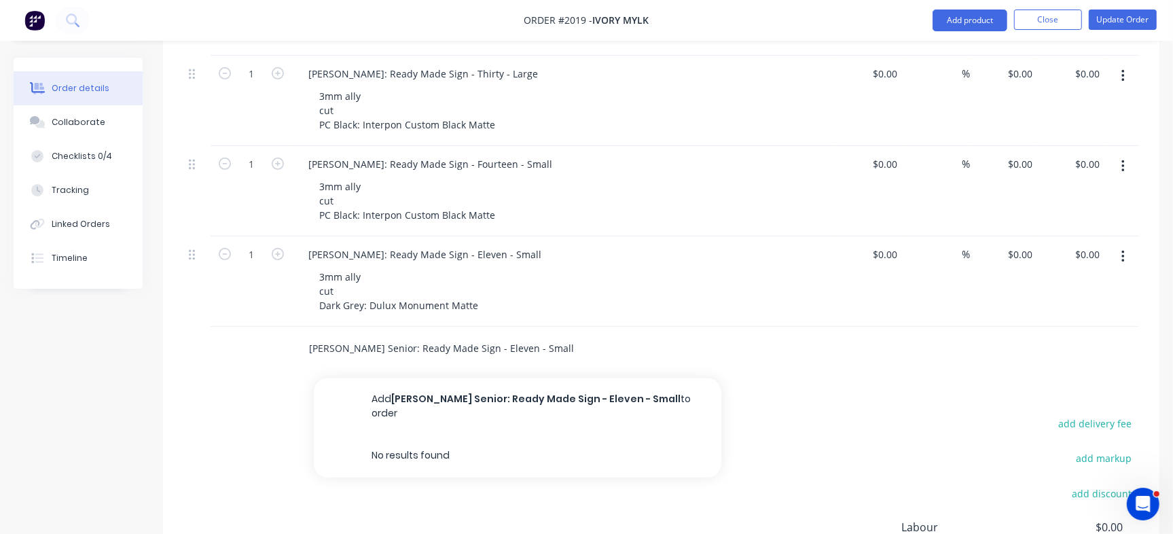
type input "Annabel Senior: Ready Made Sign - Eleven - Small"
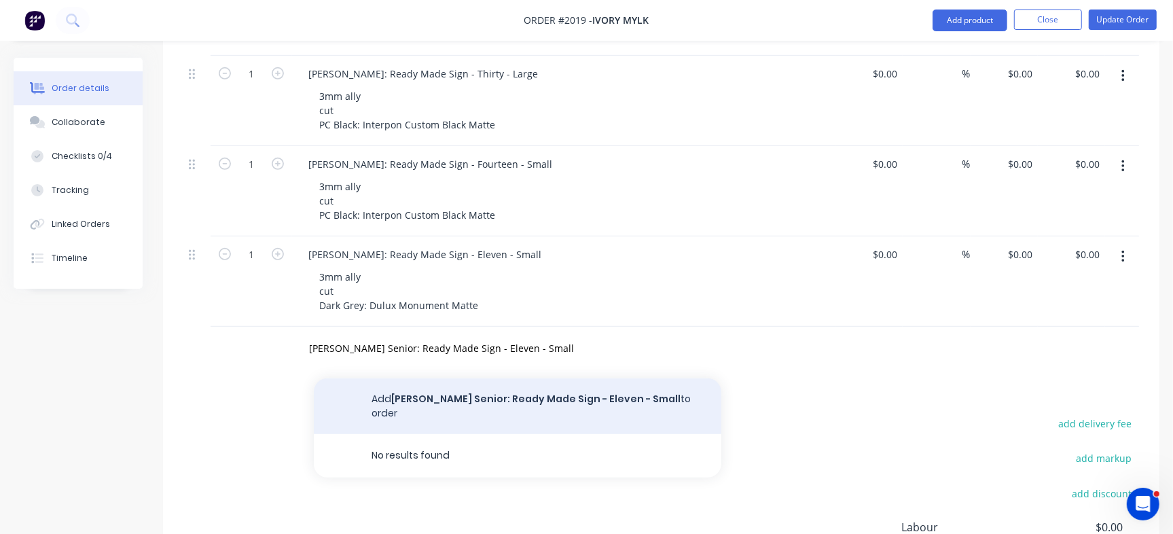
click at [519, 378] on button "Add Annabel Senior: Ready Made Sign - Eleven - Small to order" at bounding box center [518, 406] width 408 height 56
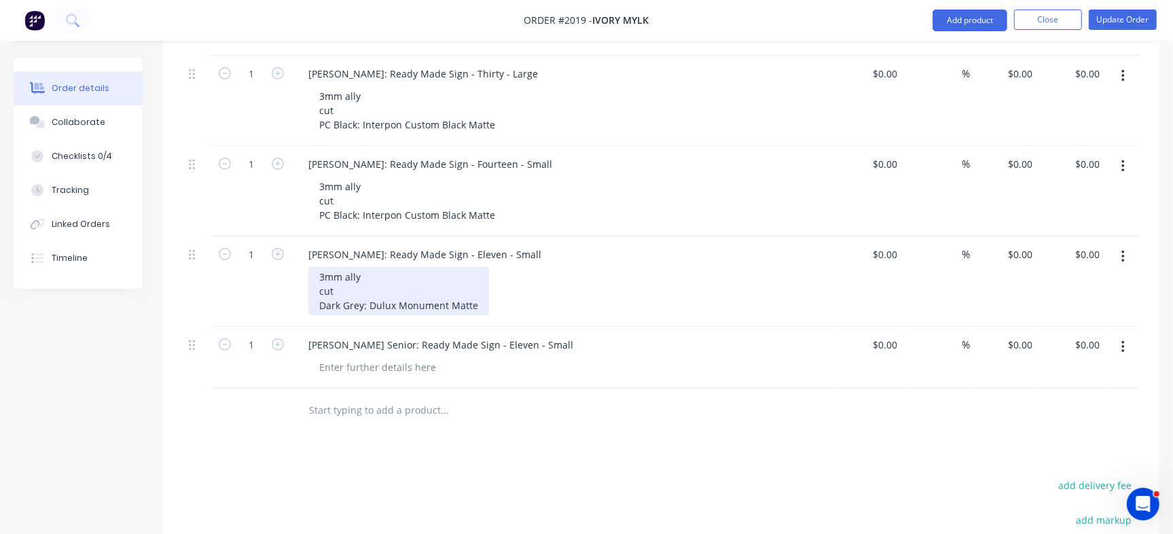
click at [368, 267] on div "3mm ally cut Dark Grey: Dulux Monument Matte" at bounding box center [398, 291] width 181 height 48
copy div "3mm ally cut Dark Grey: Dulux Monument Matte"
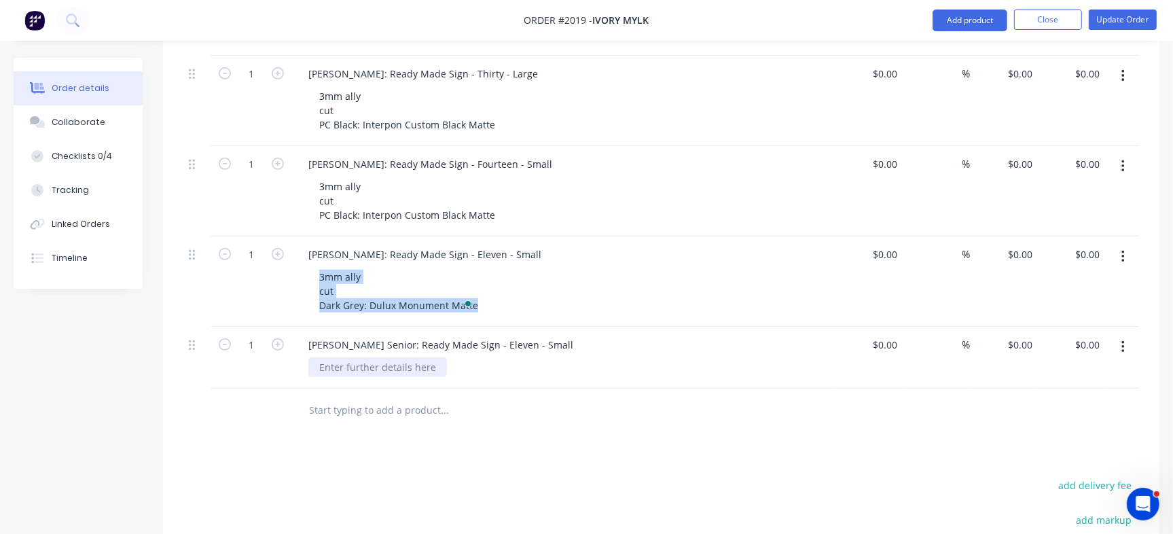
click at [341, 357] on div at bounding box center [377, 367] width 139 height 20
paste div
click at [569, 473] on div "Products Show / Hide columns Add product Qty Cost Markup Price Total 1 Nicola P…" at bounding box center [661, 323] width 996 height 869
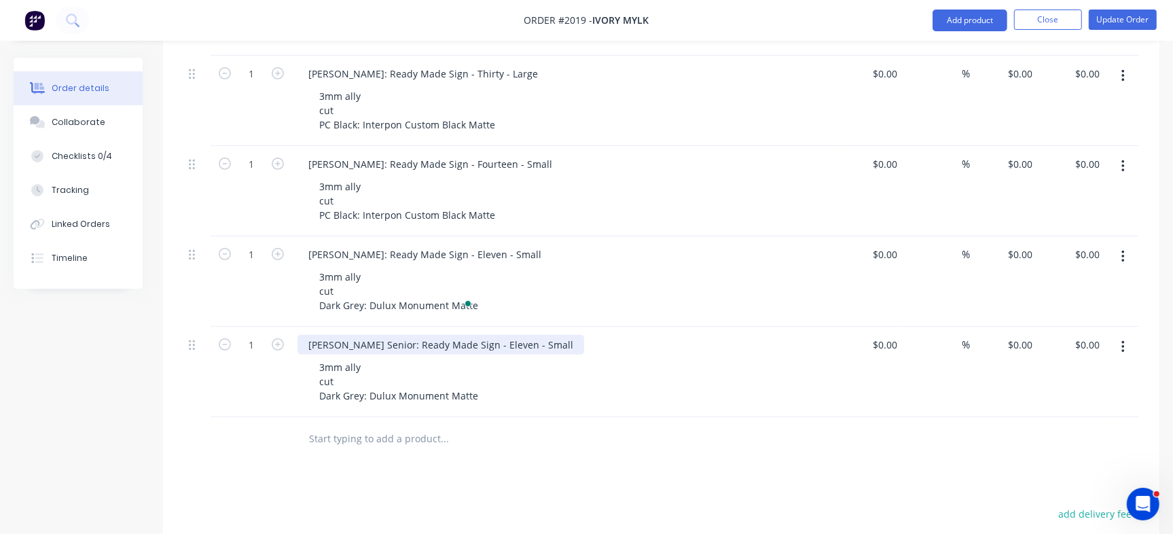
click at [472, 335] on div "Annabel Senior: Ready Made Sign - Eleven - Small" at bounding box center [440, 345] width 287 height 20
click at [505, 335] on div "Annabel Senior: Ready Made Sign - Two - Small" at bounding box center [434, 345] width 275 height 20
click at [631, 463] on div "Products Show / Hide columns Add product Qty Cost Markup Price Total 1 Nicola P…" at bounding box center [661, 338] width 996 height 898
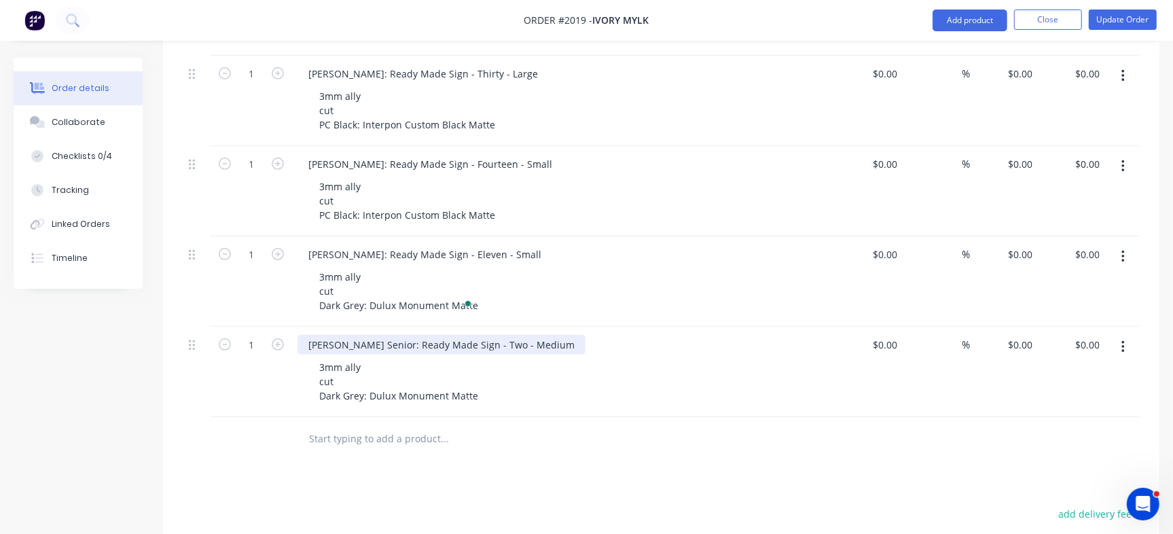
click at [530, 335] on div "Annabel Senior: Ready Made Sign - Two - Medium" at bounding box center [441, 345] width 288 height 20
click at [747, 452] on div "Products Show / Hide columns Add product Qty Cost Markup Price Total 1 Nicola P…" at bounding box center [661, 338] width 996 height 898
drag, startPoint x: 536, startPoint y: 311, endPoint x: 651, endPoint y: 311, distance: 115.5
click at [651, 335] on div "[PERSON_NAME] Senior: Ready Made Sign - Two - Medium - TBC" at bounding box center [563, 345] width 532 height 20
click at [631, 425] on div at bounding box center [501, 438] width 408 height 27
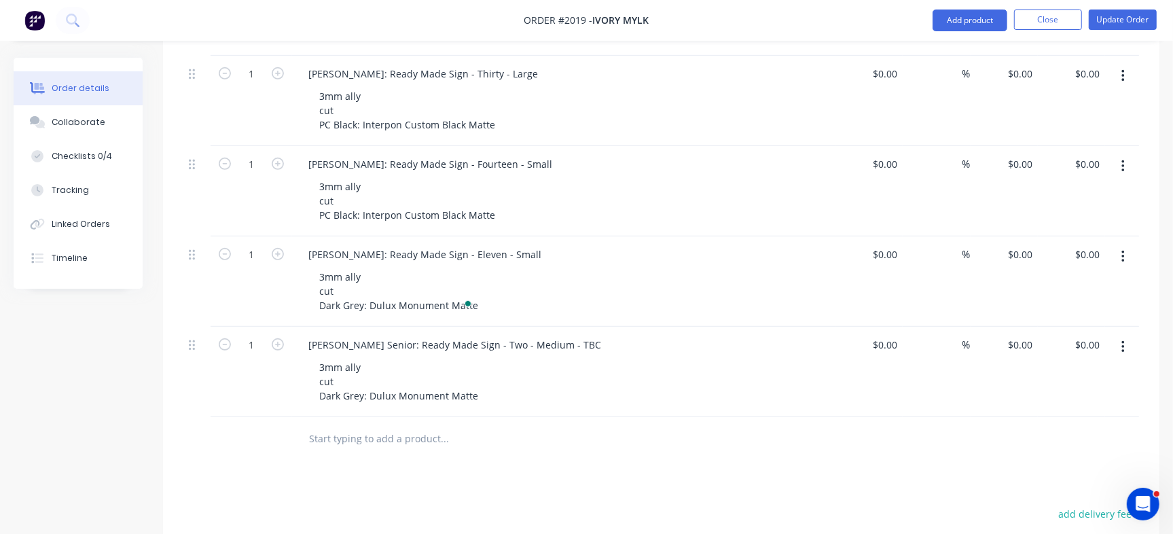
click at [345, 425] on input "text" at bounding box center [444, 438] width 272 height 27
paste input "Circle Round Fold DIY Business Sign"
type input "Jade Williams: Circle Round Fold DIY Business Sign -"
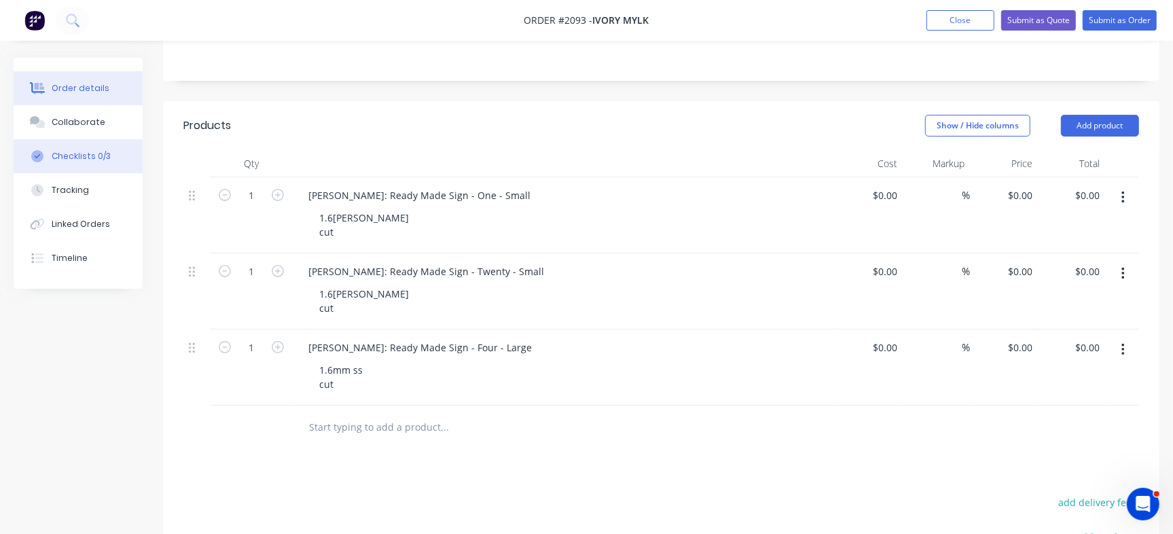
scroll to position [255, 0]
click at [72, 153] on div "Checklists 0/3" at bounding box center [81, 156] width 59 height 12
type textarea "x"
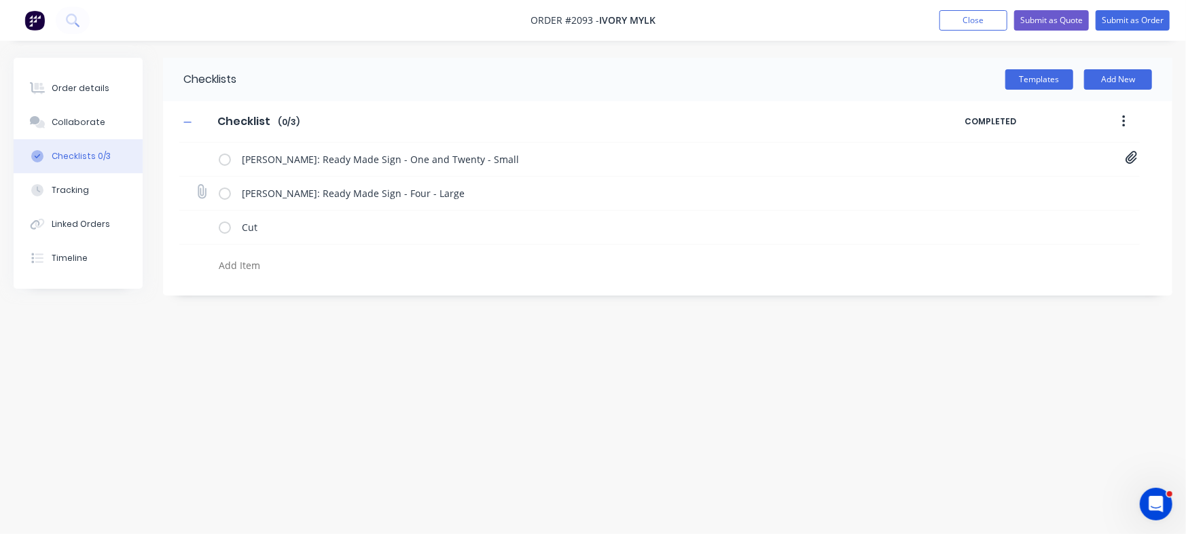
click at [209, 186] on div "[PERSON_NAME]: Ready Made Sign - Four - Large" at bounding box center [659, 194] width 960 height 34
click at [199, 192] on icon at bounding box center [201, 192] width 18 height 18
click at [196, 185] on input "file" at bounding box center [196, 185] width 0 height 0
type input "C:\fakepath\4-Four[A] - 1089 [PERSON_NAME].PDF"
type textarea "x"
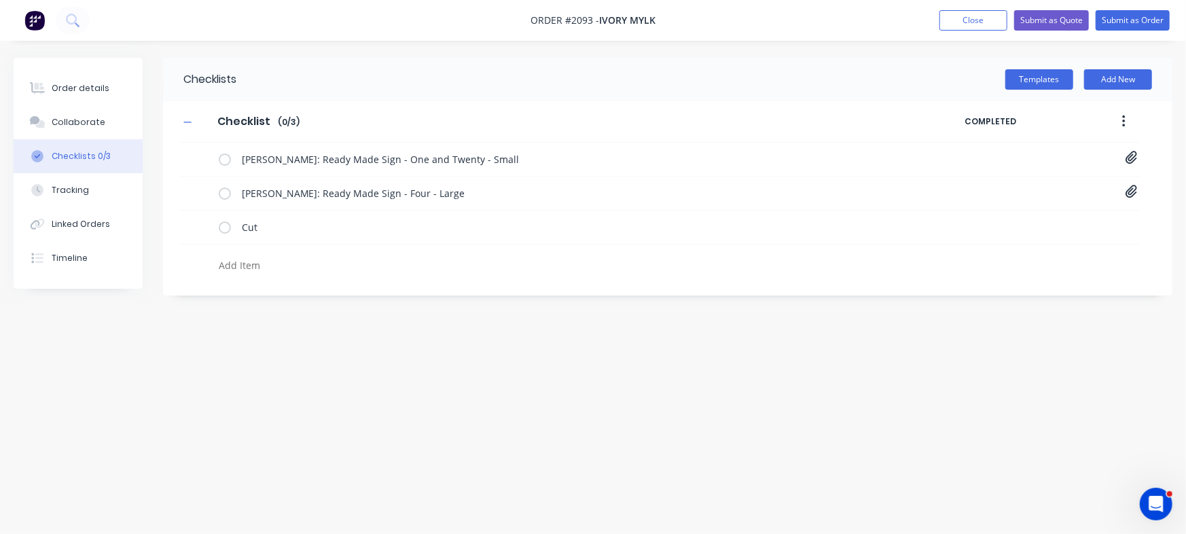
click at [1062, 412] on div "Checklists Templates Add New Checklist Checklist Enter Checklist name ( 0 / 3 )…" at bounding box center [593, 241] width 1159 height 367
click at [87, 86] on div "Order details" at bounding box center [81, 88] width 58 height 12
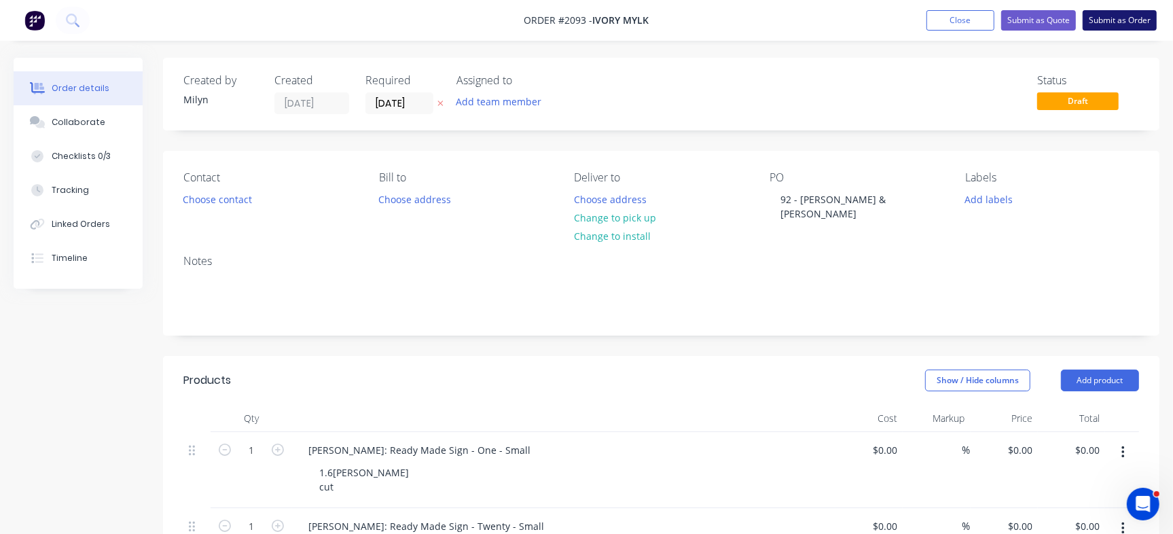
click at [1137, 17] on button "Submit as Order" at bounding box center [1120, 20] width 74 height 20
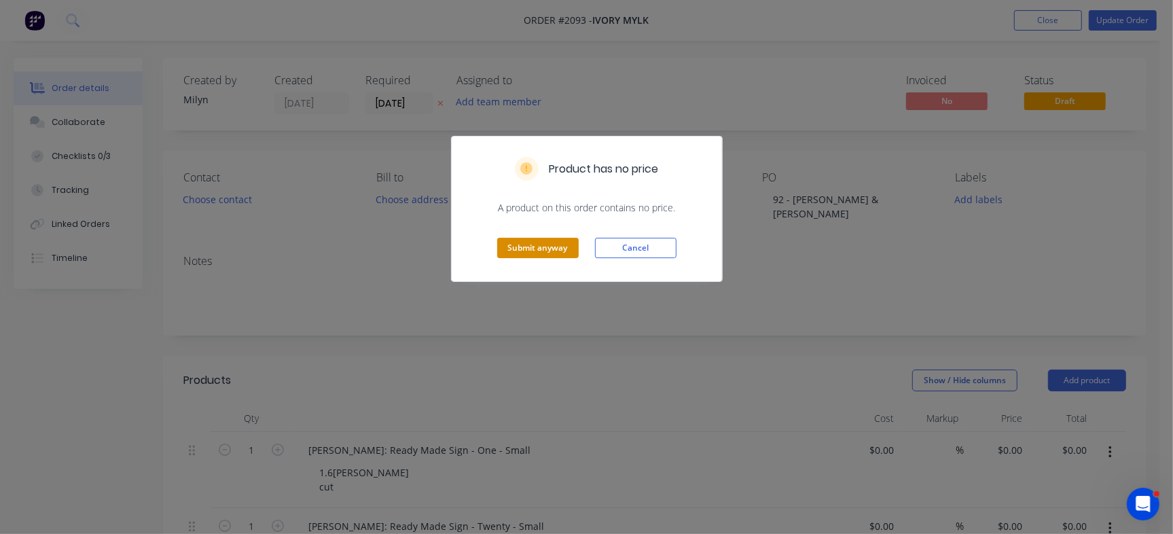
click at [497, 243] on button "Submit anyway" at bounding box center [538, 248] width 82 height 20
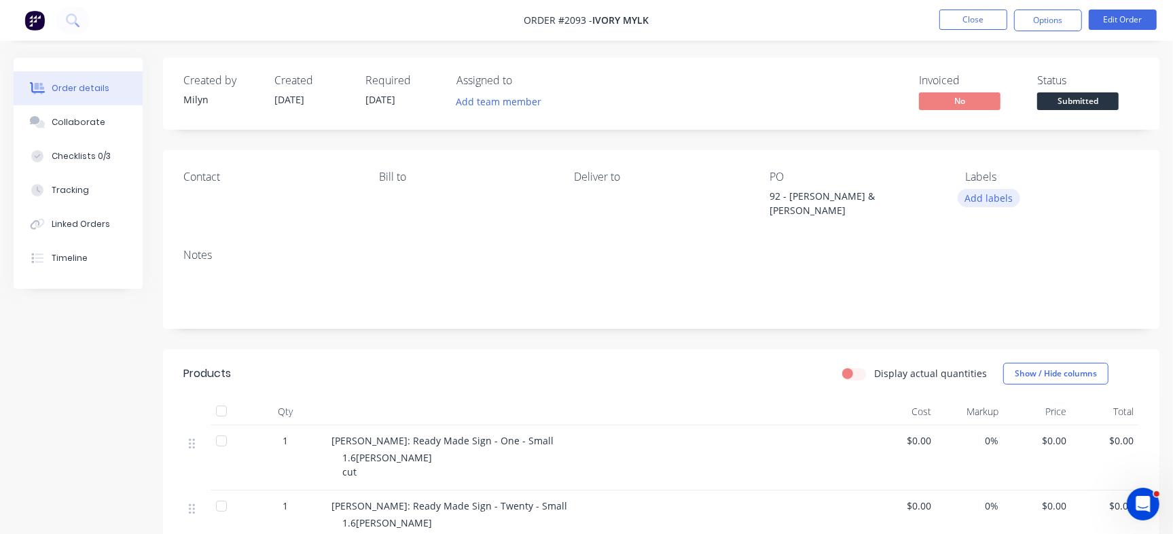
click at [994, 194] on button "Add labels" at bounding box center [989, 198] width 62 height 18
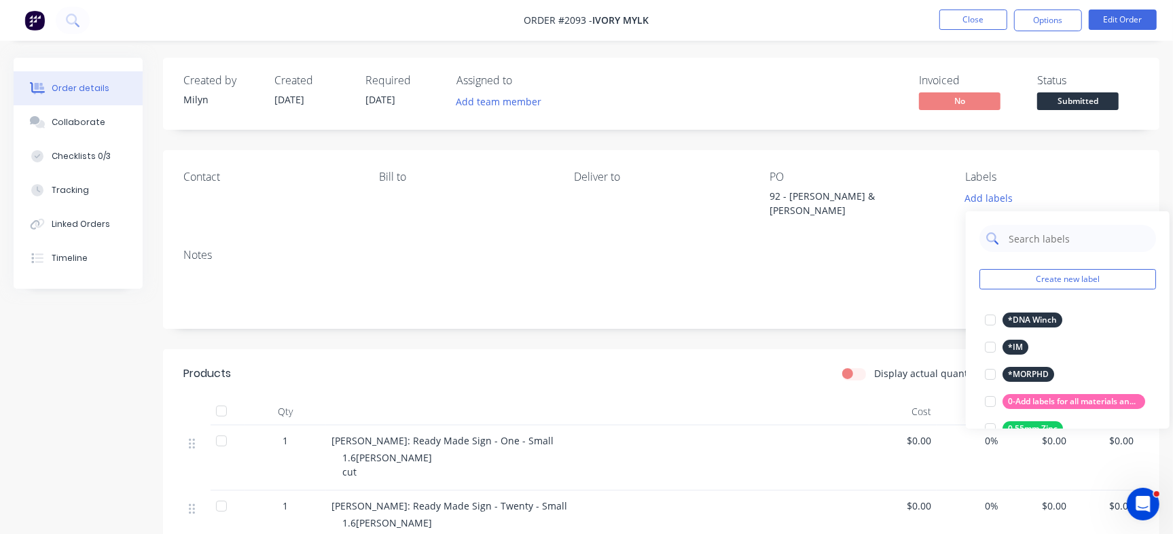
click at [1070, 240] on input "text" at bounding box center [1078, 238] width 142 height 27
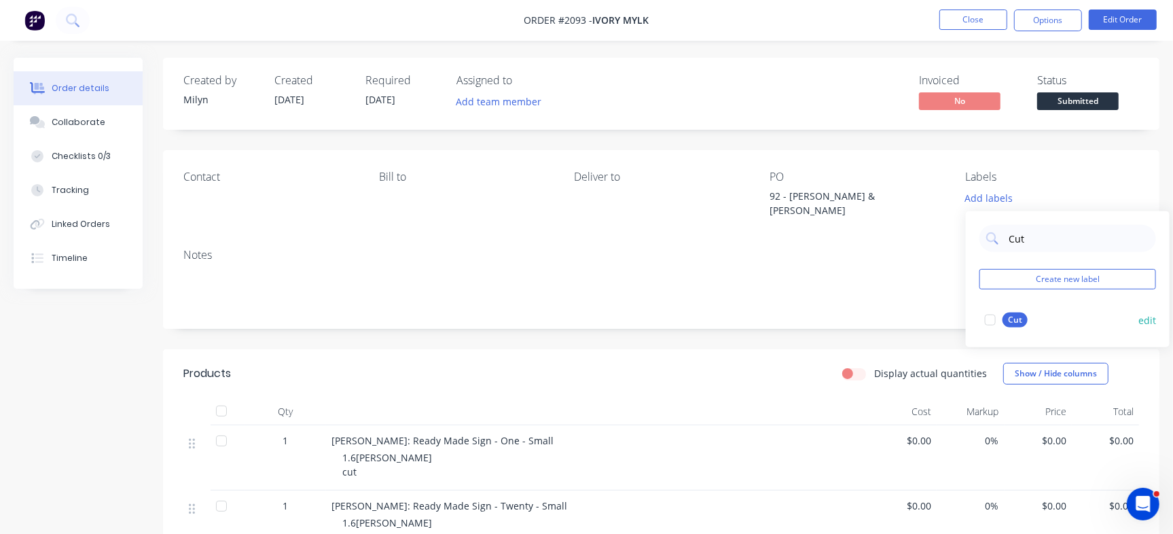
type input "Cut"
click at [1014, 319] on div "Cut" at bounding box center [1014, 319] width 25 height 15
click at [749, 105] on div "Invoiced No Status Submitted" at bounding box center [865, 93] width 547 height 39
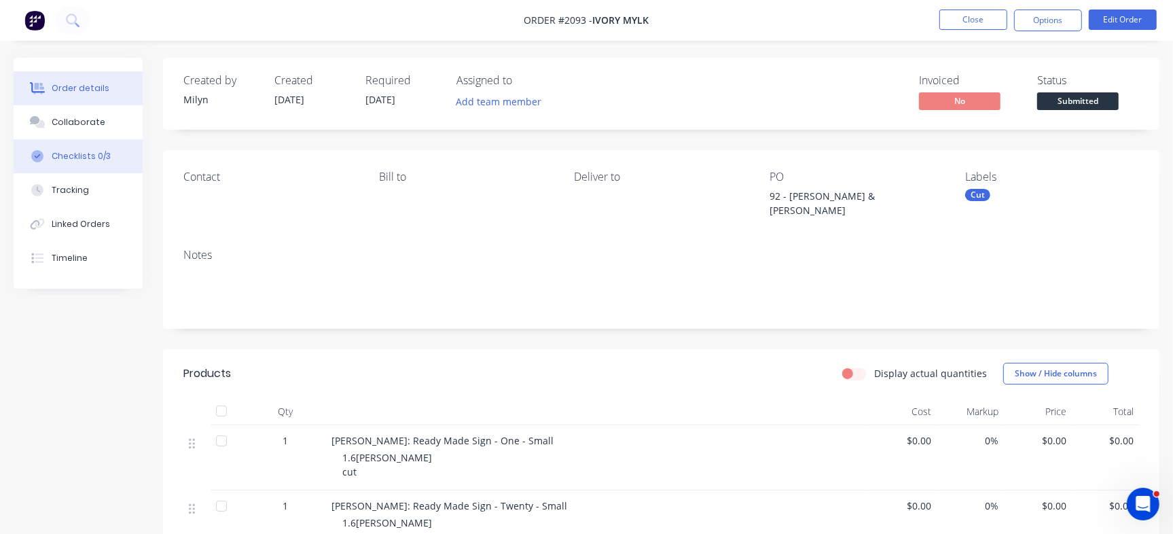
click at [93, 158] on div "Checklists 0/3" at bounding box center [81, 156] width 59 height 12
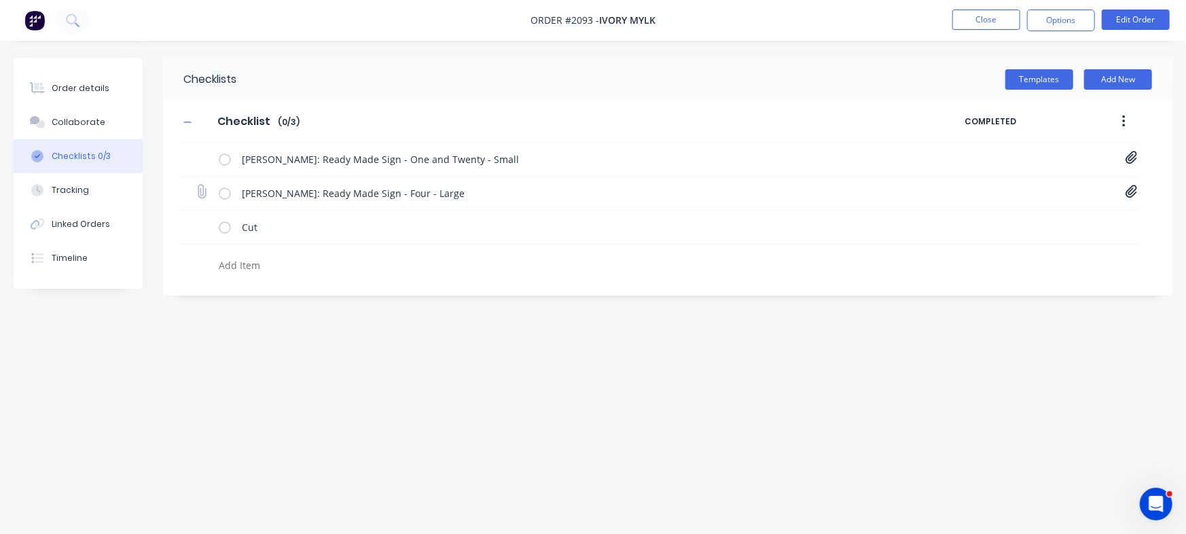
click at [1127, 201] on div "Keri Gostelow: Ready Made Sign - Four - Large 4-Four[A] - 1089 Keri Gostelow.PDF" at bounding box center [659, 194] width 960 height 34
click at [1127, 190] on icon at bounding box center [1131, 191] width 12 height 13
click at [1012, 220] on link "4-Four[A] - 1089 Keri Gostelow.PDF" at bounding box center [1022, 222] width 158 height 14
click at [970, 15] on button "Close" at bounding box center [986, 20] width 68 height 20
type textarea "x"
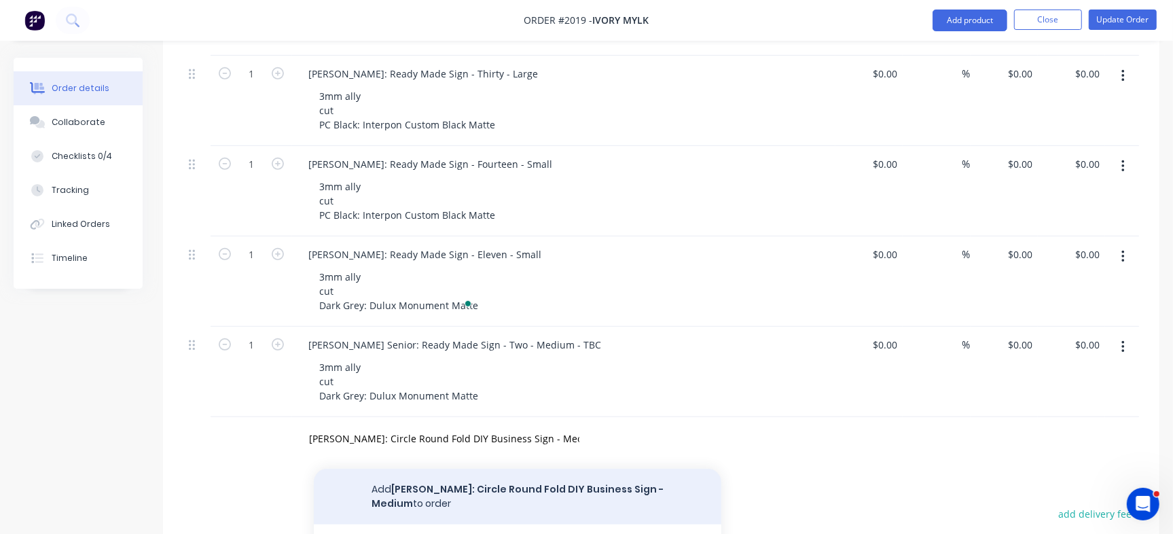
type input "[PERSON_NAME]: Circle Round Fold DIY Business Sign - Medium"
click at [570, 469] on button "Add [PERSON_NAME]: Circle Round Fold DIY Business Sign - Medium to order" at bounding box center [518, 497] width 408 height 56
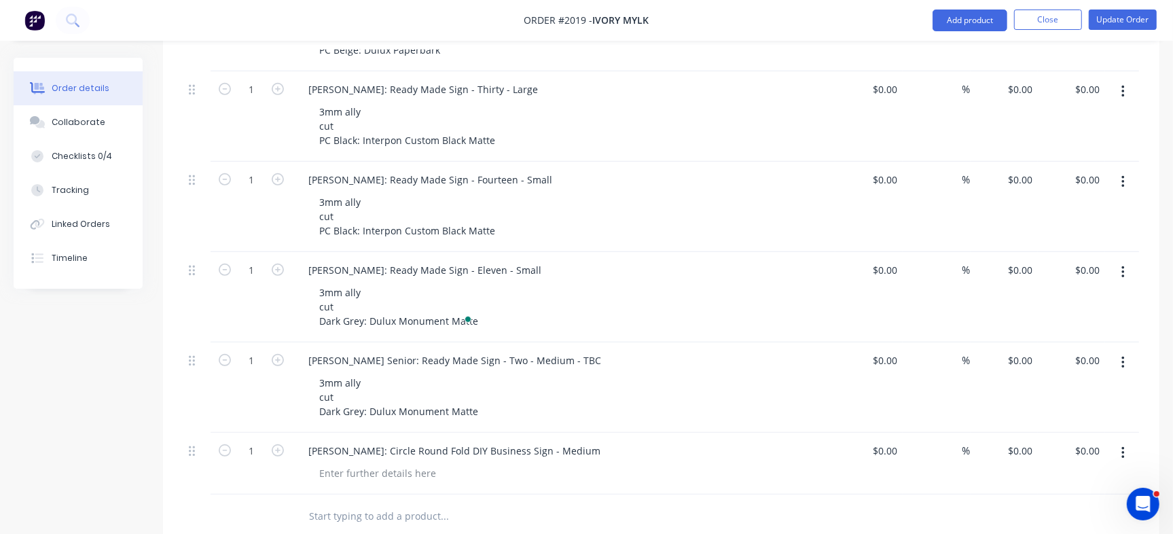
scroll to position [509, 0]
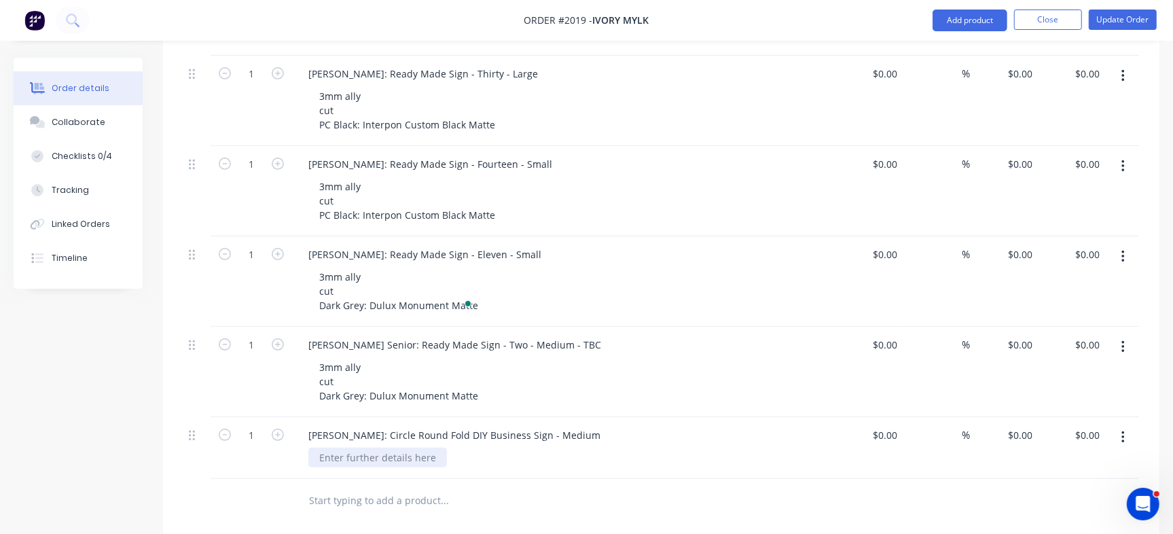
click at [387, 448] on div at bounding box center [377, 458] width 139 height 20
paste div
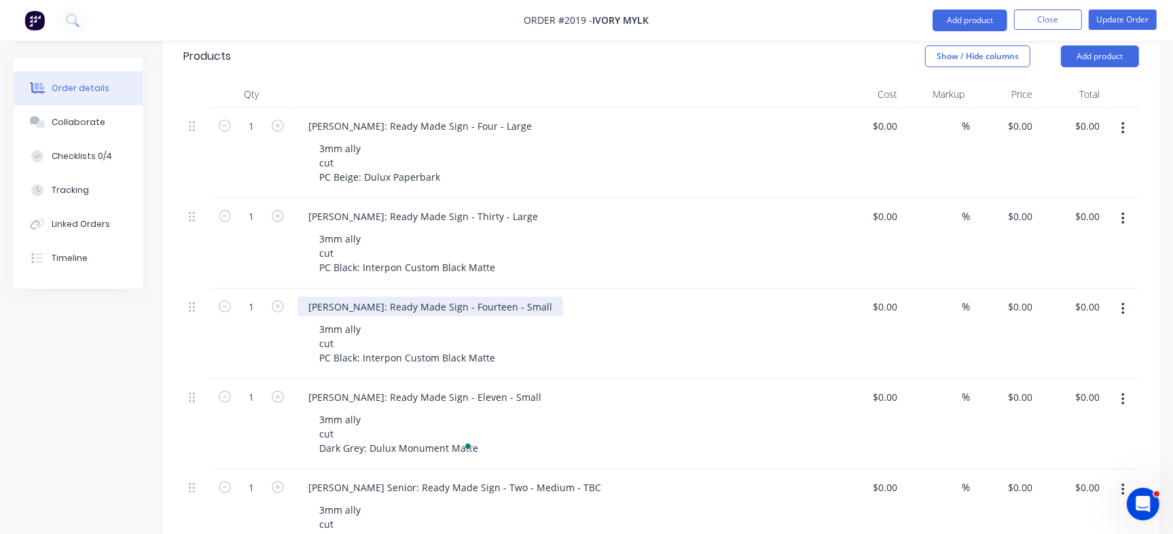
scroll to position [340, 0]
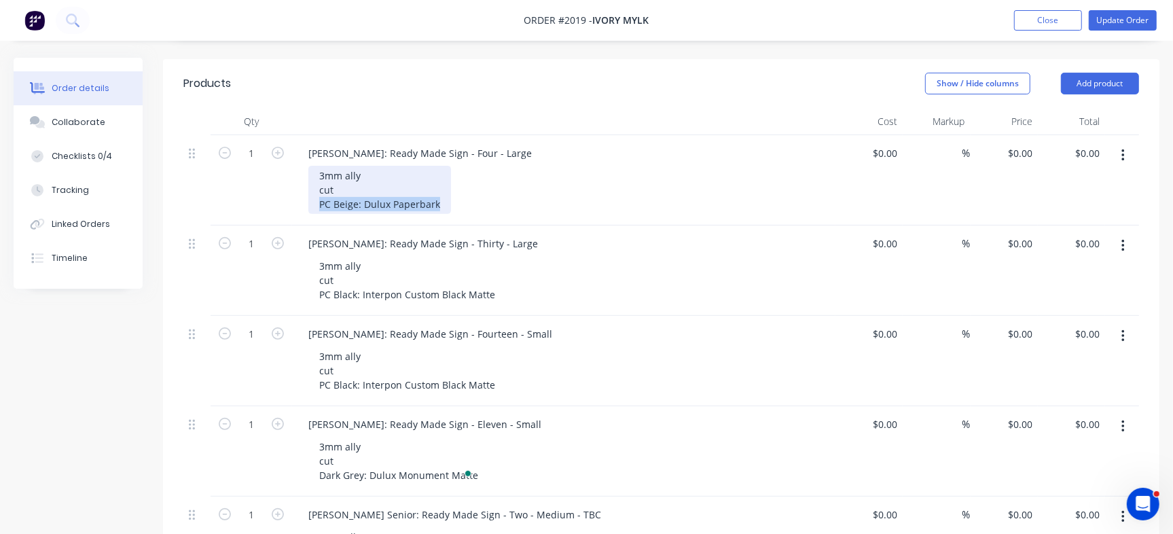
drag, startPoint x: 439, startPoint y: 174, endPoint x: 302, endPoint y: 174, distance: 137.2
click at [302, 174] on div "[PERSON_NAME]: Ready Made Sign - Four - Large 3mm ally cut PC Beige: Dulux Pape…" at bounding box center [563, 180] width 543 height 90
copy div "PC Beige: Dulux Paperbark"
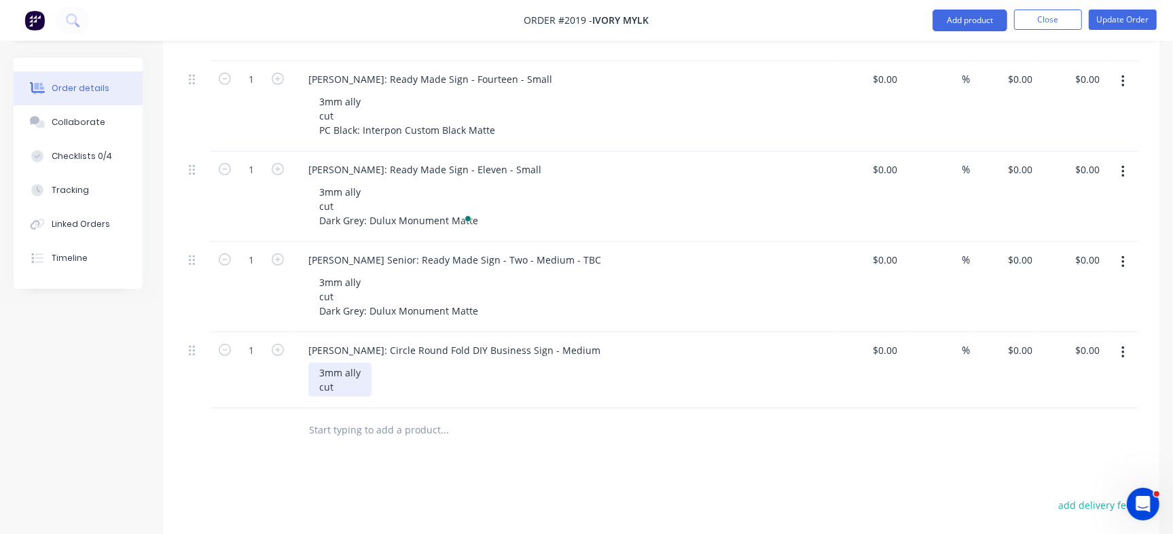
click at [352, 363] on div "3mm ally cut" at bounding box center [339, 380] width 63 height 34
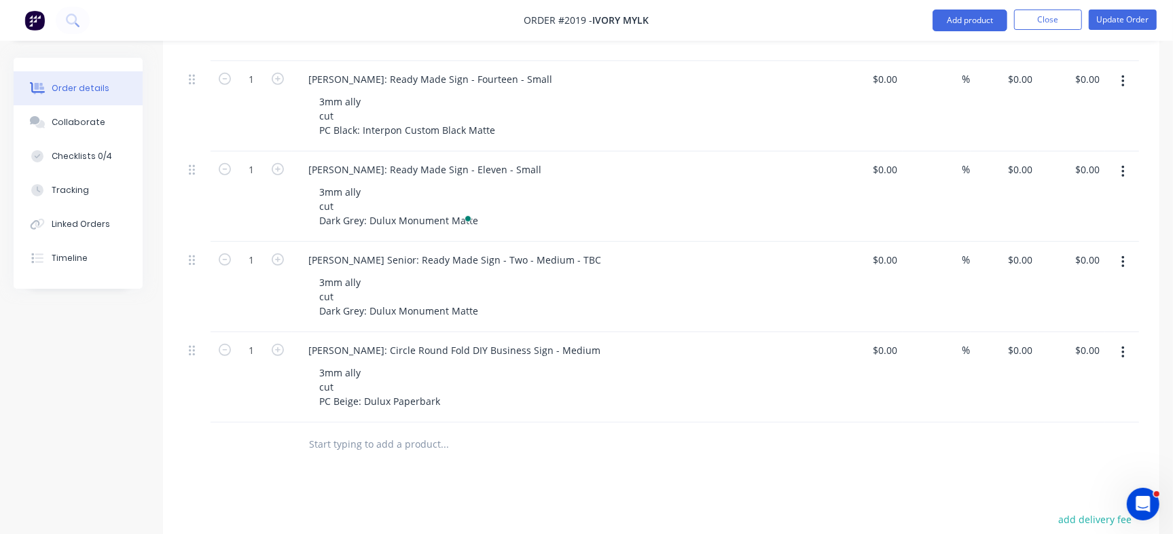
click at [439, 448] on div "Products Show / Hide columns Add product Qty Cost Markup Price Total 1 [PERSON_…" at bounding box center [661, 298] width 996 height 988
click at [369, 340] on div "[PERSON_NAME]: Circle Round Fold DIY Business Sign - Medium" at bounding box center [454, 350] width 314 height 20
copy div "[PERSON_NAME]: Circle Round Fold DIY Business Sign - Medium"
click at [355, 431] on input "text" at bounding box center [444, 444] width 272 height 27
paste input "[PERSON_NAME]: Circle Round Fold DIY Business Sign - Medium"
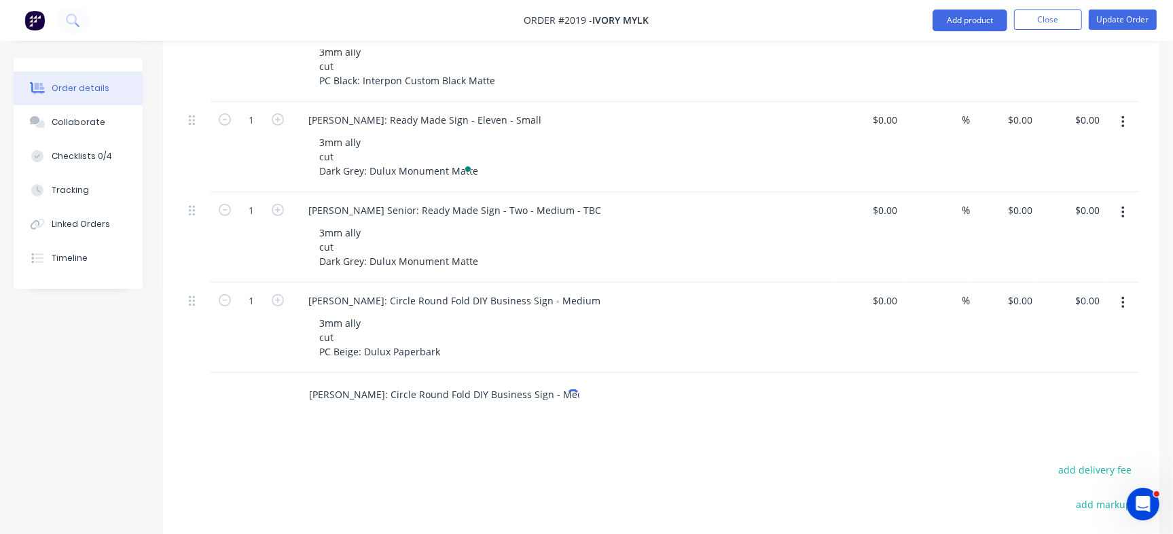
scroll to position [679, 0]
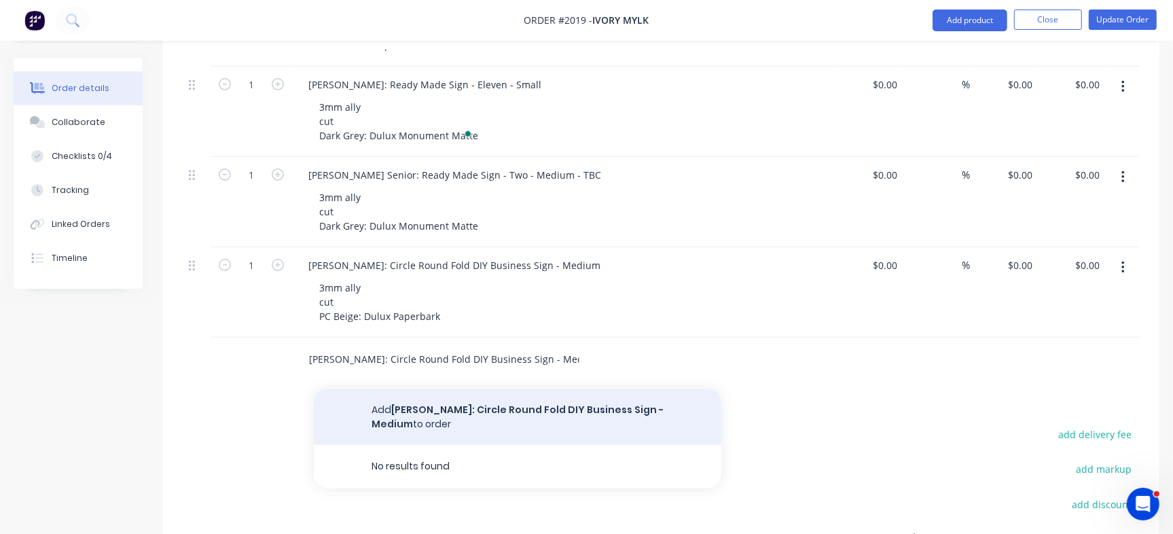
type input "[PERSON_NAME]: Circle Round Fold DIY Business Sign - Medium"
click at [408, 389] on button "Add Jade Williams: Circle Round Fold DIY Business Sign - Medium to order" at bounding box center [518, 417] width 408 height 56
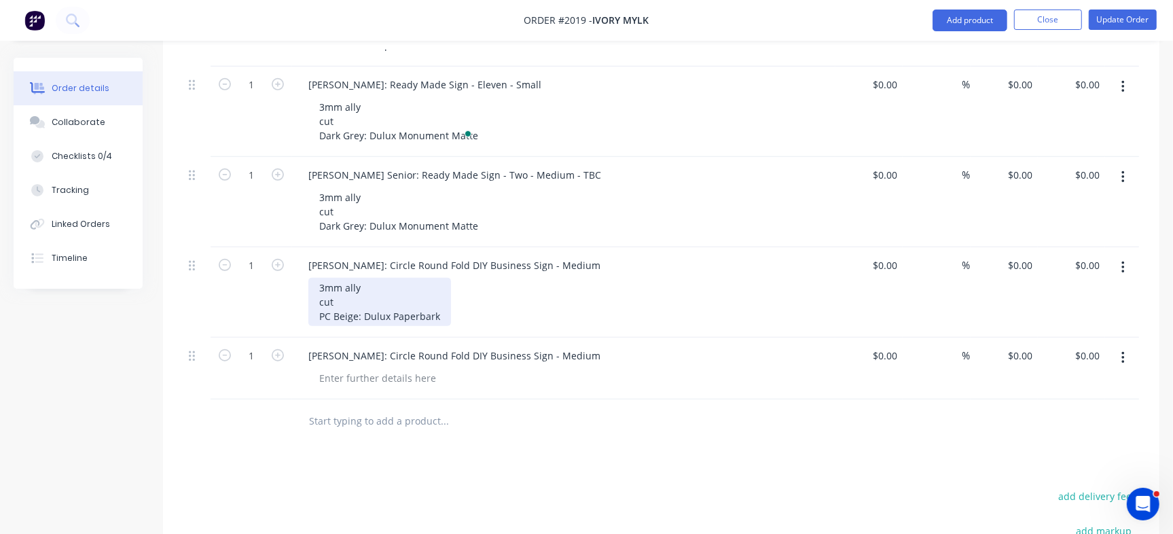
click at [353, 278] on div "3mm ally cut PC Beige: Dulux Paperbark" at bounding box center [379, 302] width 143 height 48
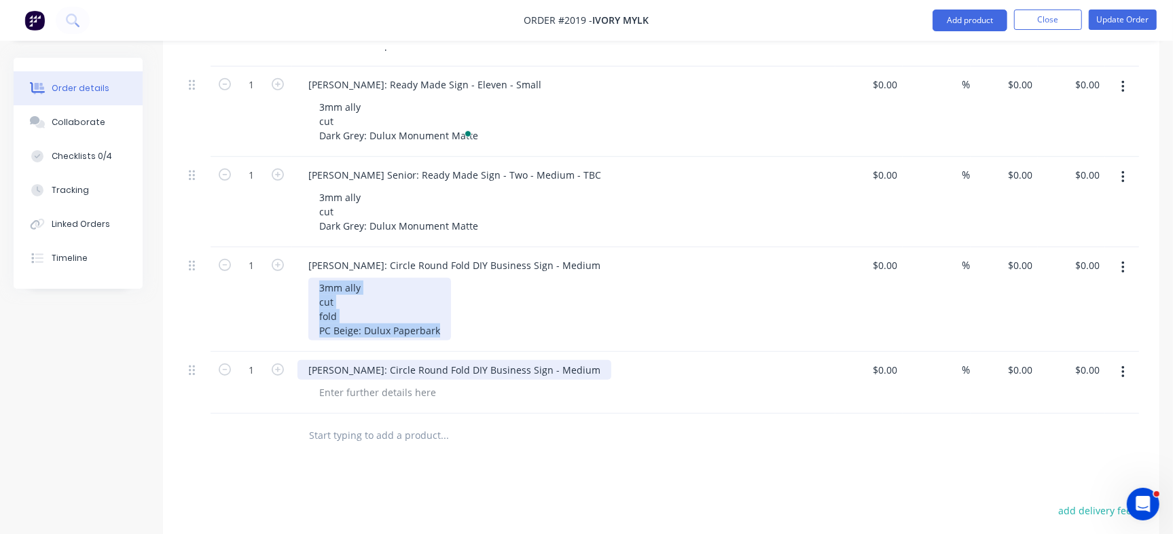
copy div "3mm ally cut fold PC Beige: Dulux Paperbark"
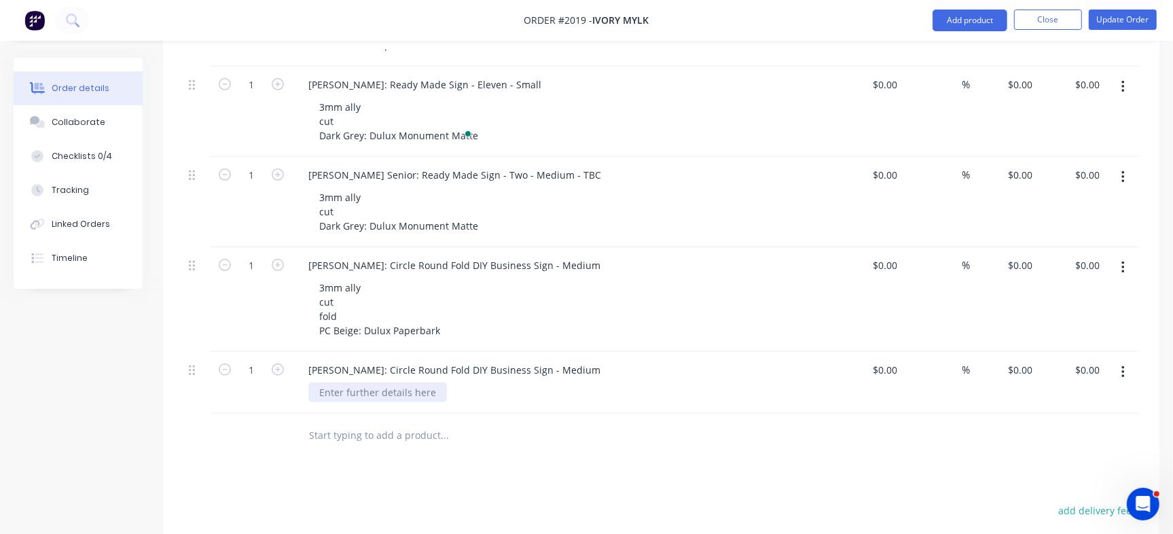
click at [339, 382] on div at bounding box center [377, 392] width 139 height 20
paste div
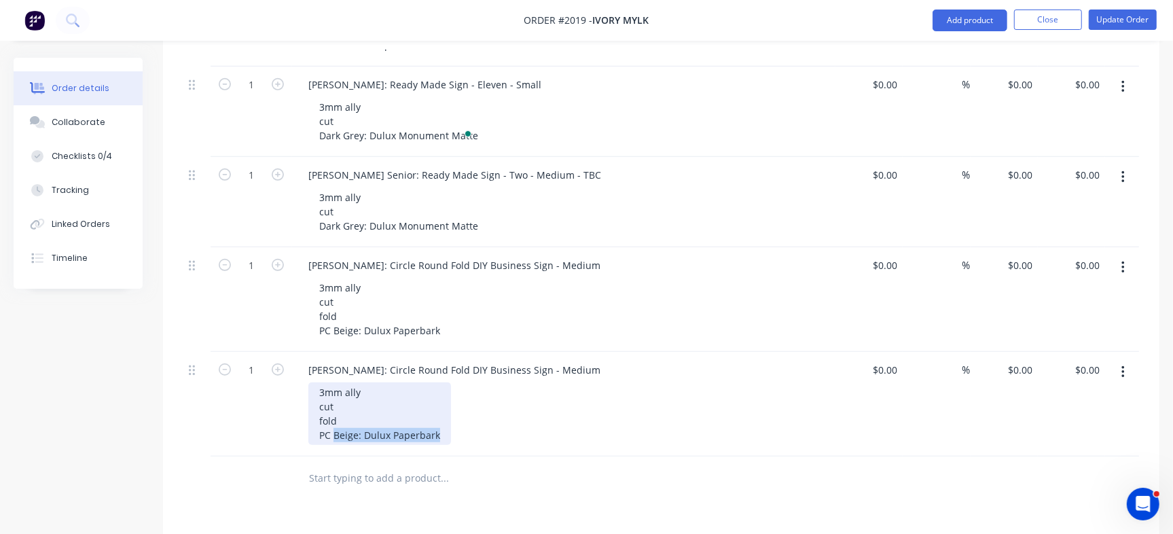
drag, startPoint x: 335, startPoint y: 403, endPoint x: 452, endPoint y: 405, distance: 116.8
click at [452, 405] on div "3mm ally cut fold PC Beige: Dulux Paperbark" at bounding box center [569, 413] width 522 height 62
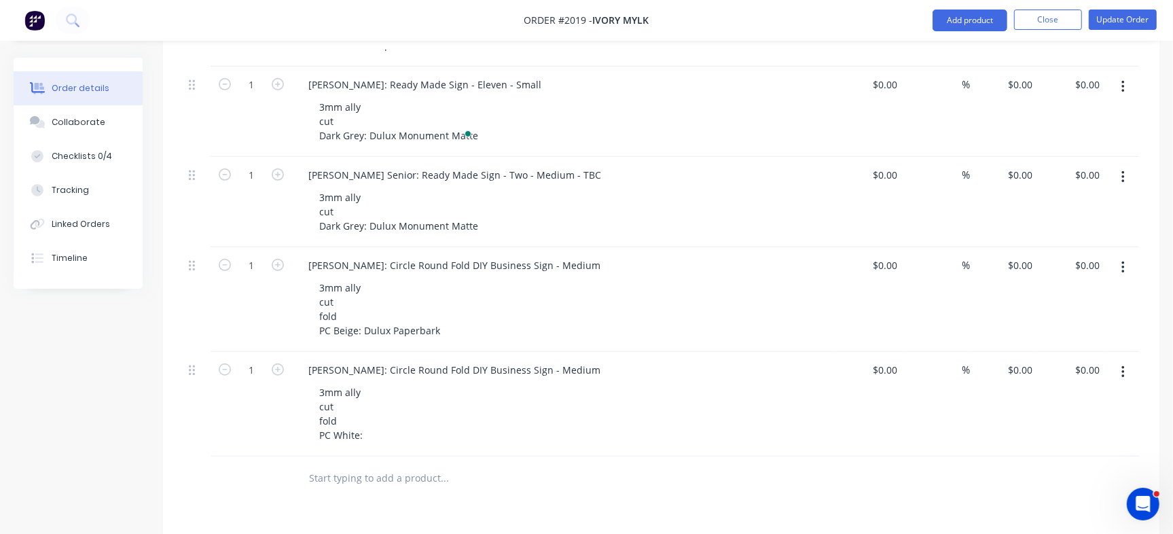
click at [560, 500] on div "Products Show / Hide columns Add product Qty Cost Markup Price Total 1 Nicola P…" at bounding box center [661, 273] width 996 height 1107
click at [378, 401] on div "3mm ally cut fold PC White:" at bounding box center [569, 413] width 522 height 62
click at [367, 405] on div "3mm ally cut fold PC White:" at bounding box center [340, 413] width 65 height 62
click at [623, 475] on div "Products Show / Hide columns Add product Qty Cost Markup Price Total 1 Nicola P…" at bounding box center [661, 273] width 996 height 1107
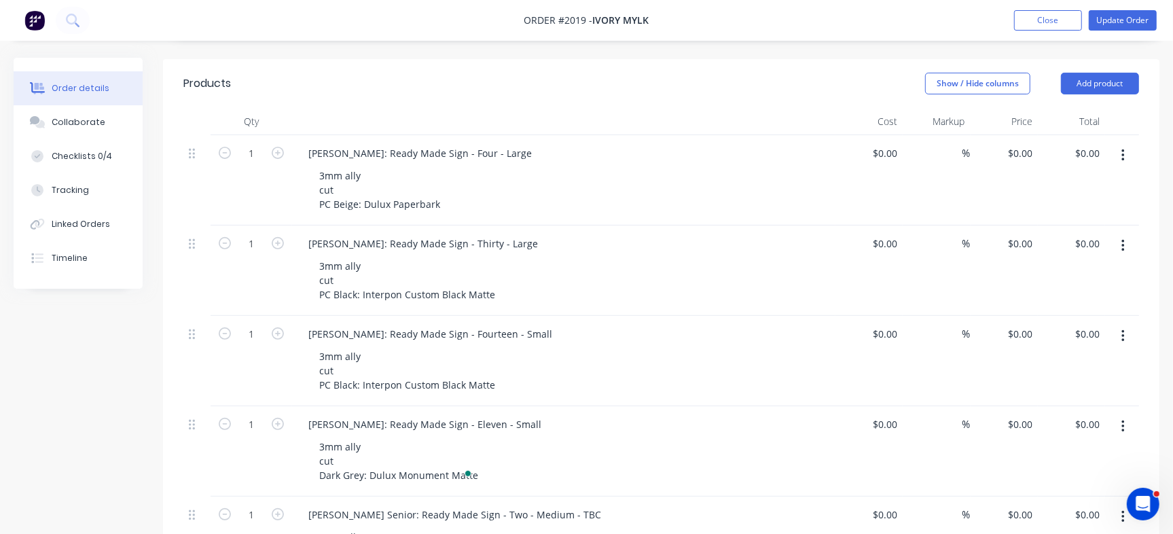
scroll to position [255, 0]
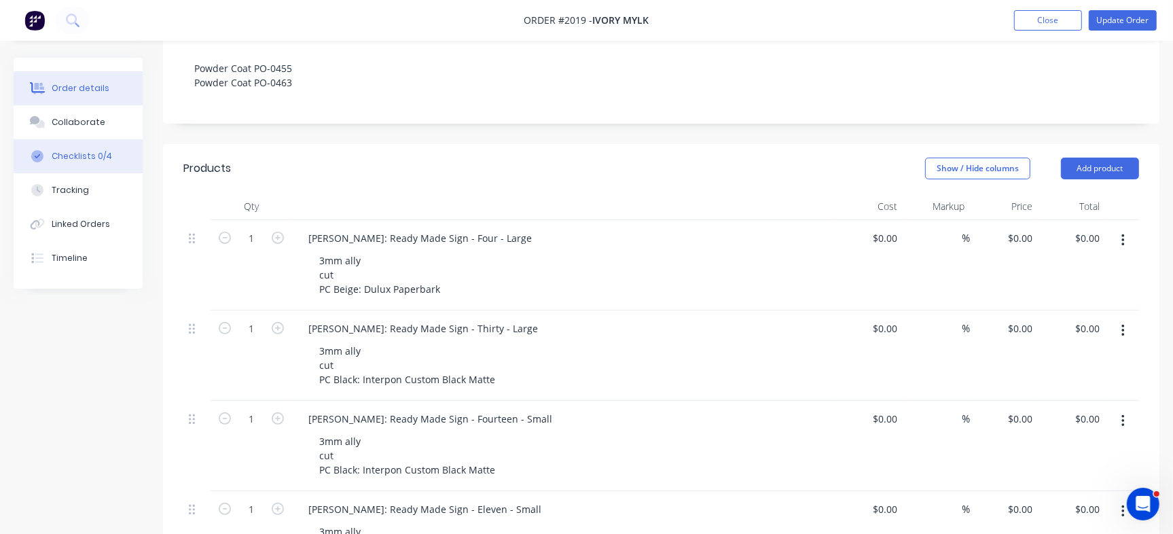
click at [109, 151] on button "Checklists 0/4" at bounding box center [78, 156] width 129 height 34
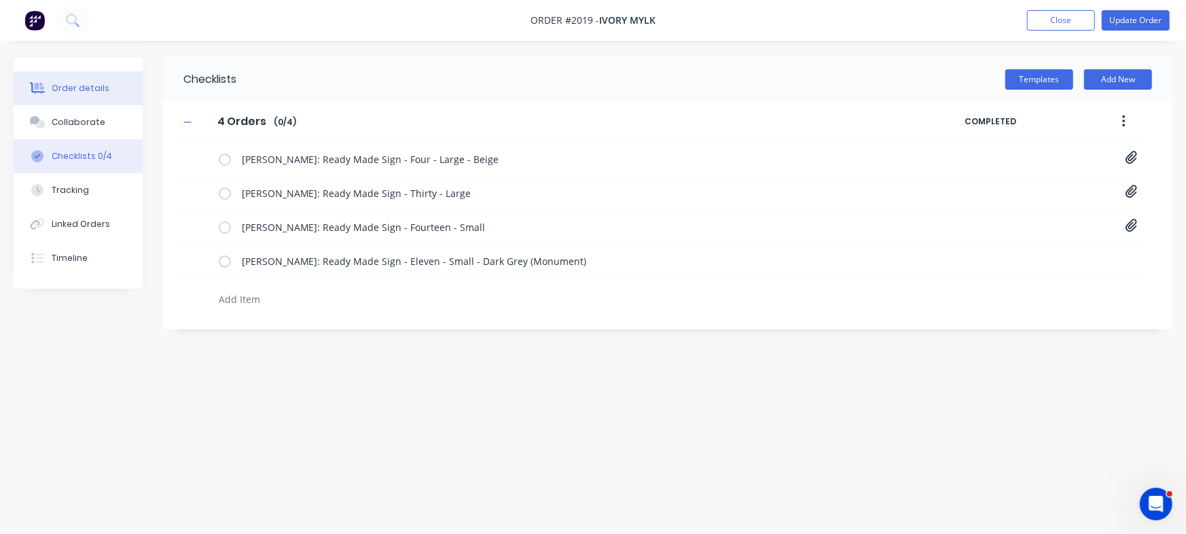
click at [96, 76] on button "Order details" at bounding box center [78, 88] width 129 height 34
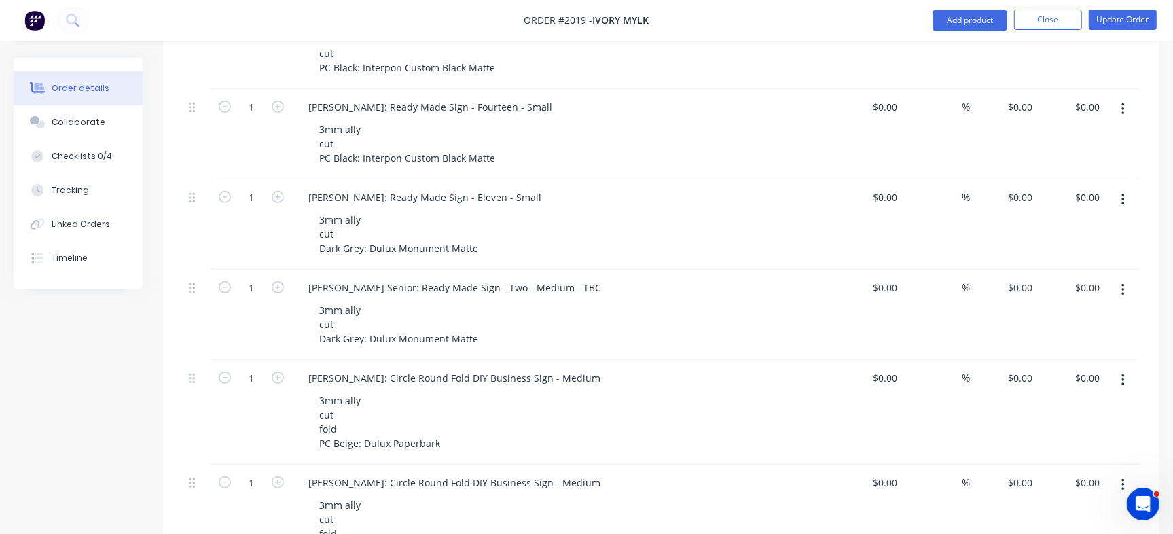
scroll to position [594, 0]
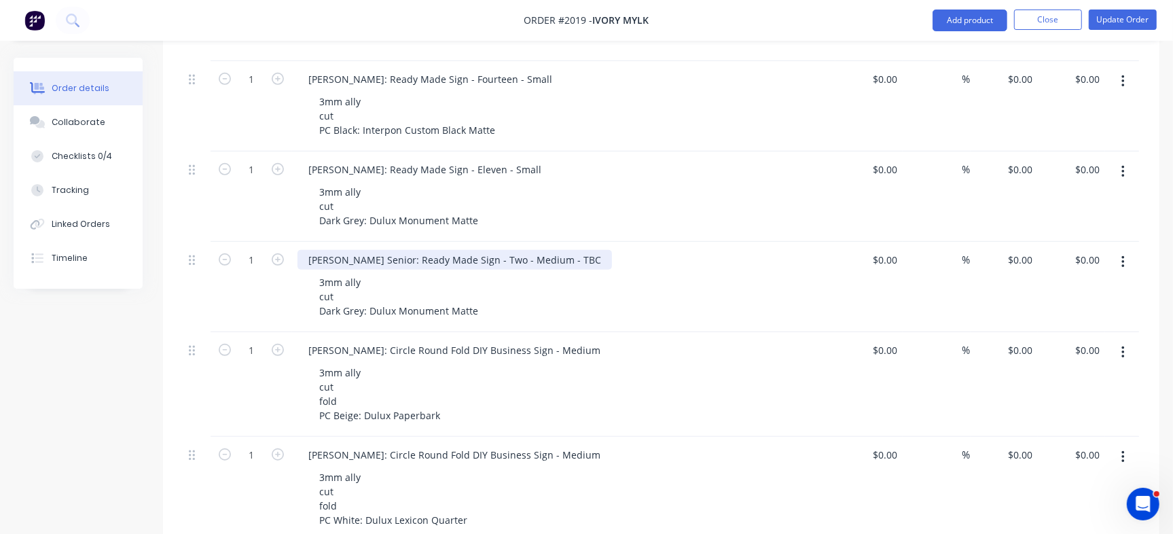
click at [545, 250] on div "Annabel Senior: Ready Made Sign - Two - Medium - TBC" at bounding box center [454, 260] width 314 height 20
click at [663, 151] on div "Tina Hartin: Ready Made Sign - Eleven - Small 3mm ally cut Dark Grey: Dulux Mon…" at bounding box center [563, 196] width 543 height 90
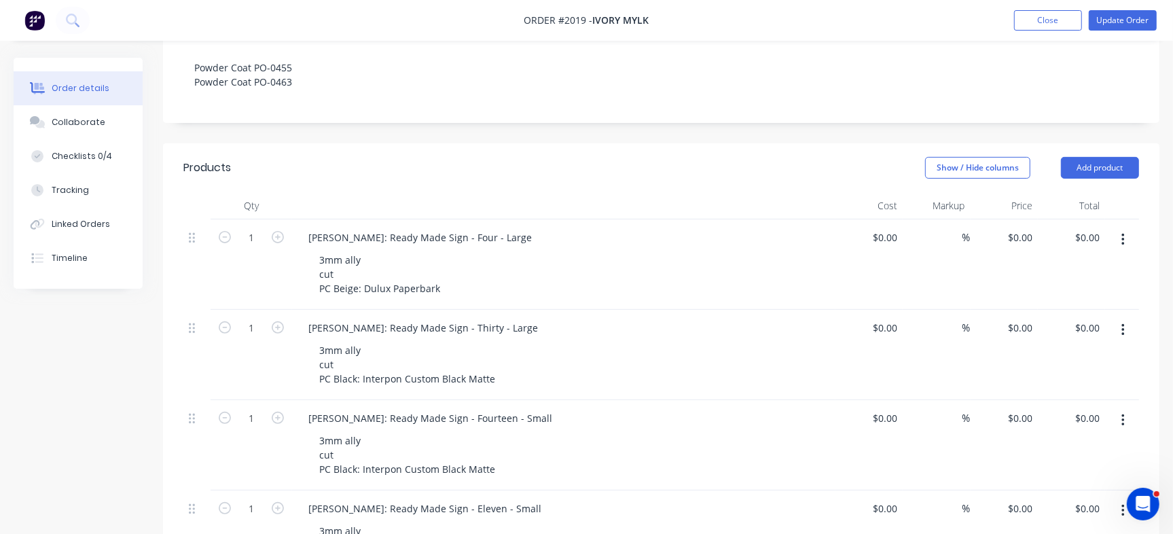
scroll to position [255, 0]
click at [114, 116] on button "Collaborate" at bounding box center [78, 122] width 129 height 34
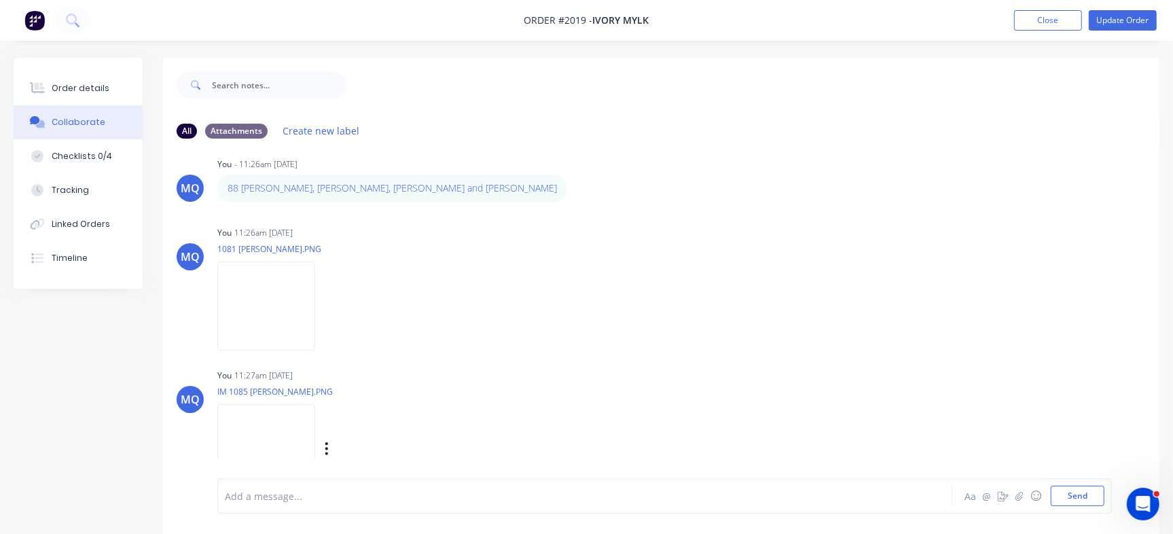
scroll to position [9, 0]
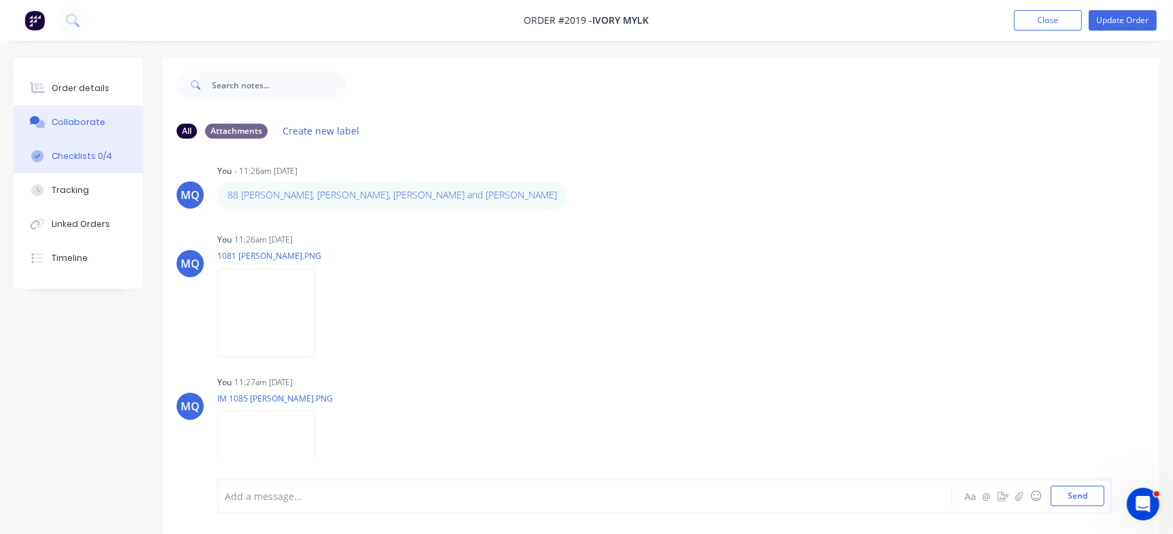
click at [105, 157] on div "Checklists 0/4" at bounding box center [82, 156] width 60 height 12
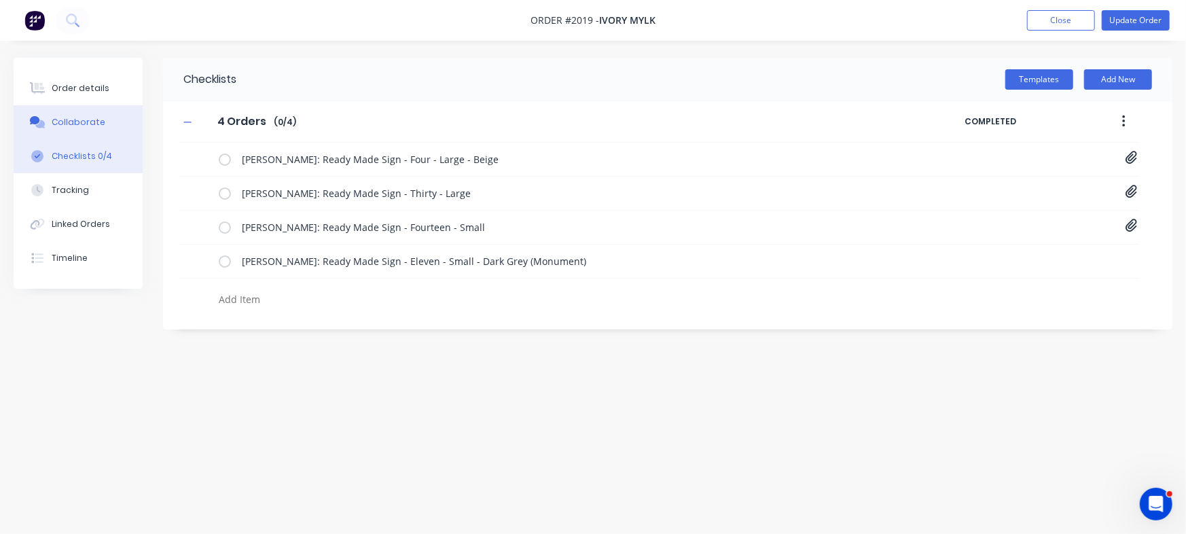
click at [96, 121] on div "Collaborate" at bounding box center [79, 122] width 54 height 12
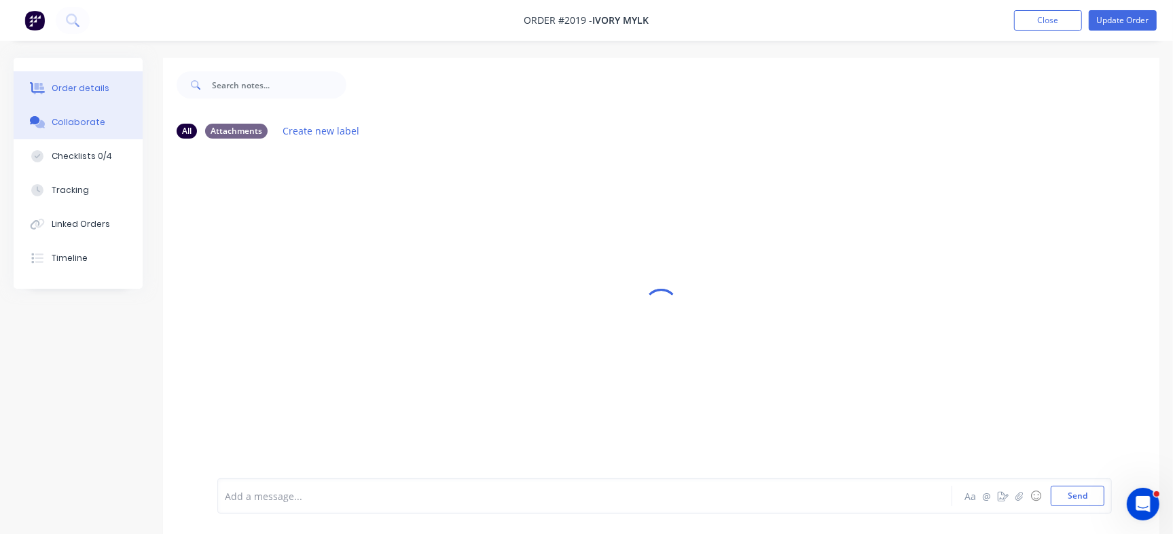
click at [98, 84] on div "Order details" at bounding box center [81, 88] width 58 height 12
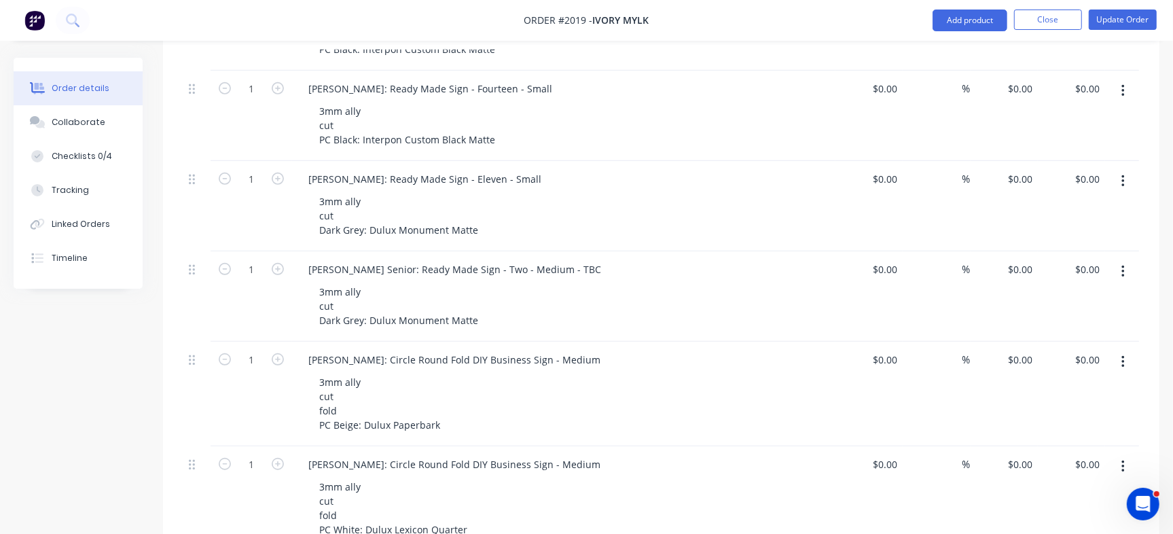
scroll to position [679, 0]
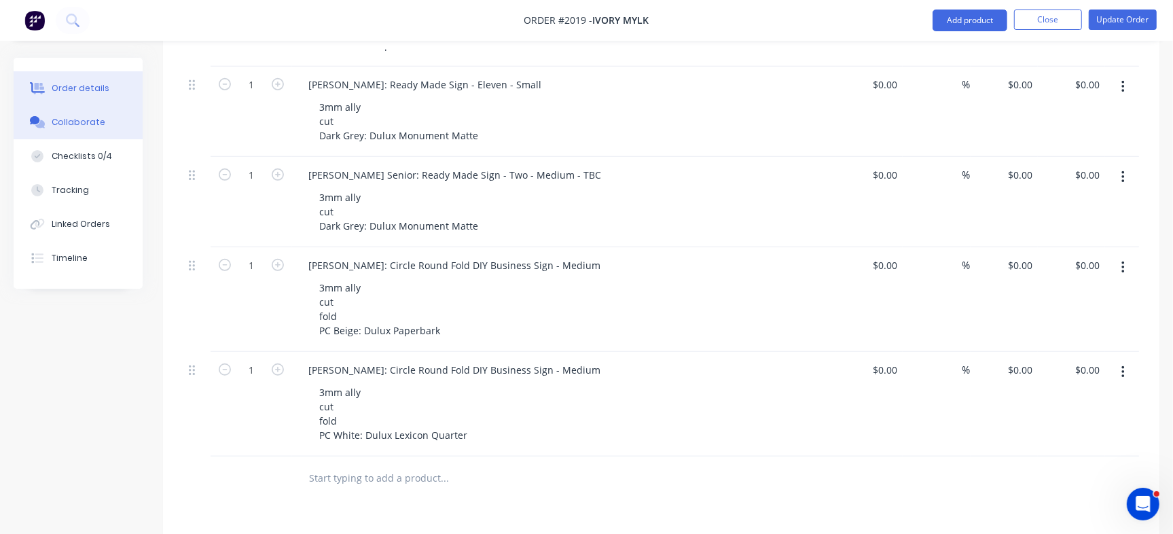
click at [92, 130] on button "Collaborate" at bounding box center [78, 122] width 129 height 34
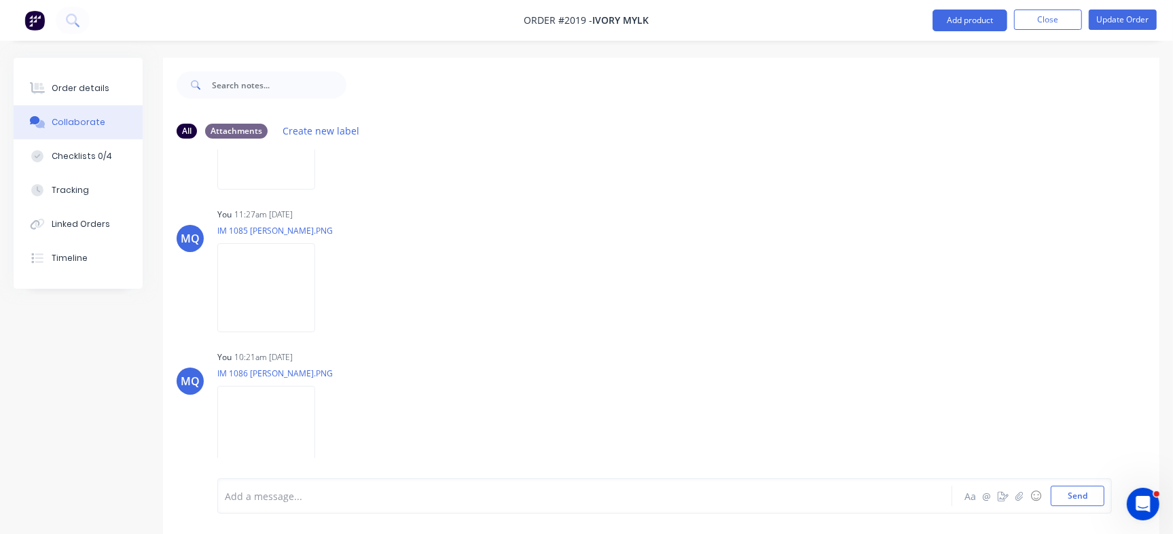
scroll to position [179, 0]
click at [1079, 486] on button "Send" at bounding box center [1078, 496] width 54 height 20
click at [1083, 488] on button "Send" at bounding box center [1078, 496] width 54 height 20
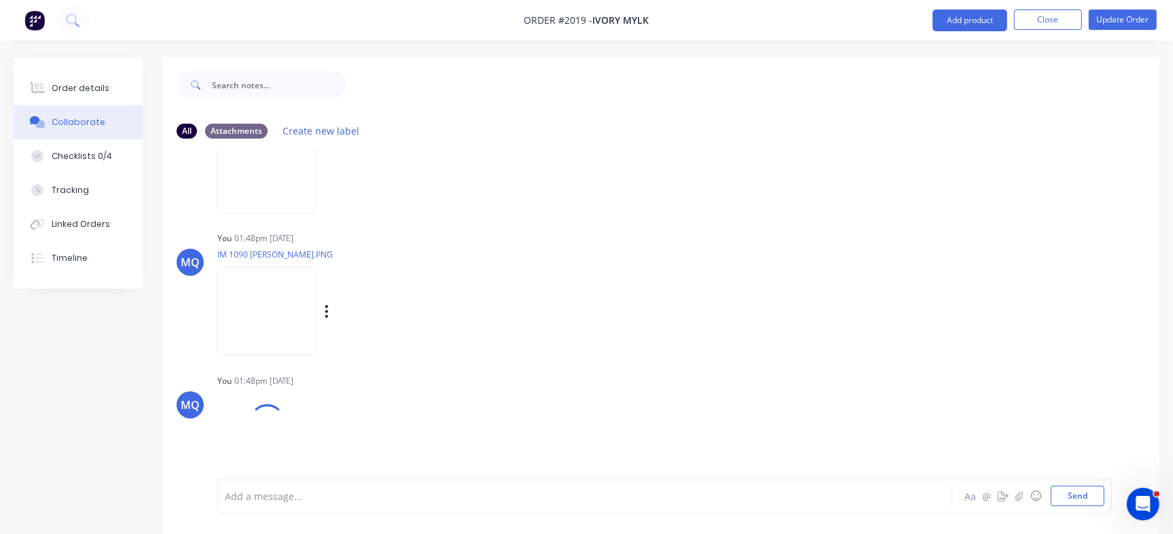
scroll to position [442, 0]
click at [1073, 488] on button "Send" at bounding box center [1078, 496] width 54 height 20
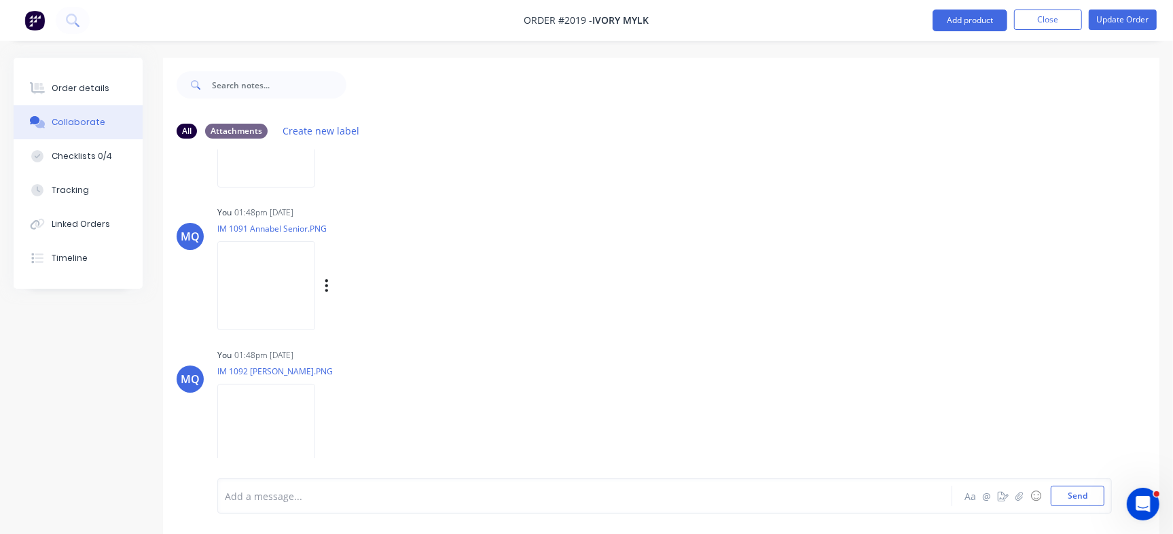
scroll to position [267, 0]
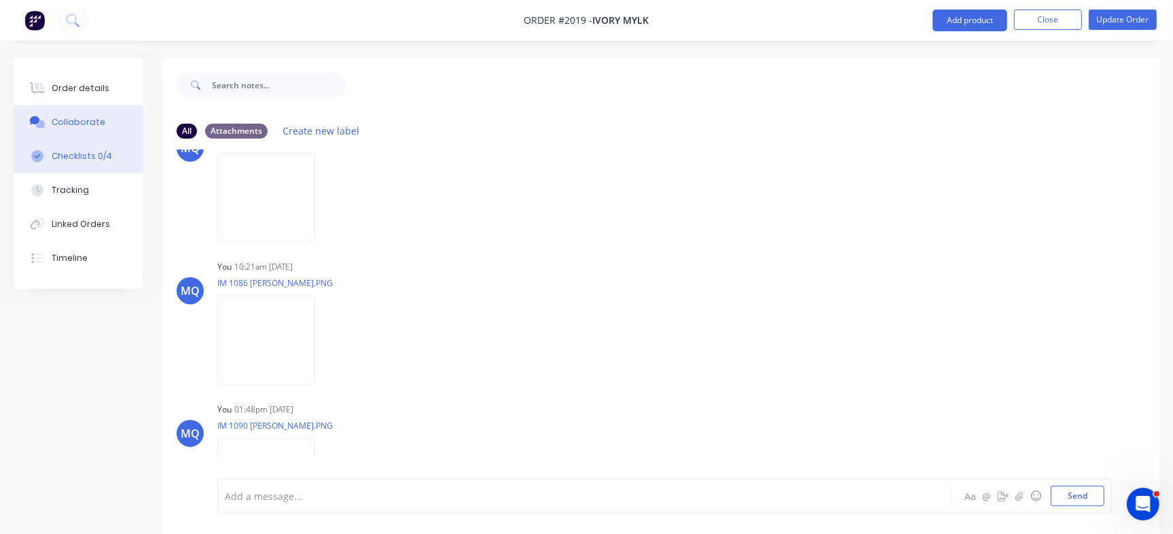
click at [117, 154] on button "Checklists 0/4" at bounding box center [78, 156] width 129 height 34
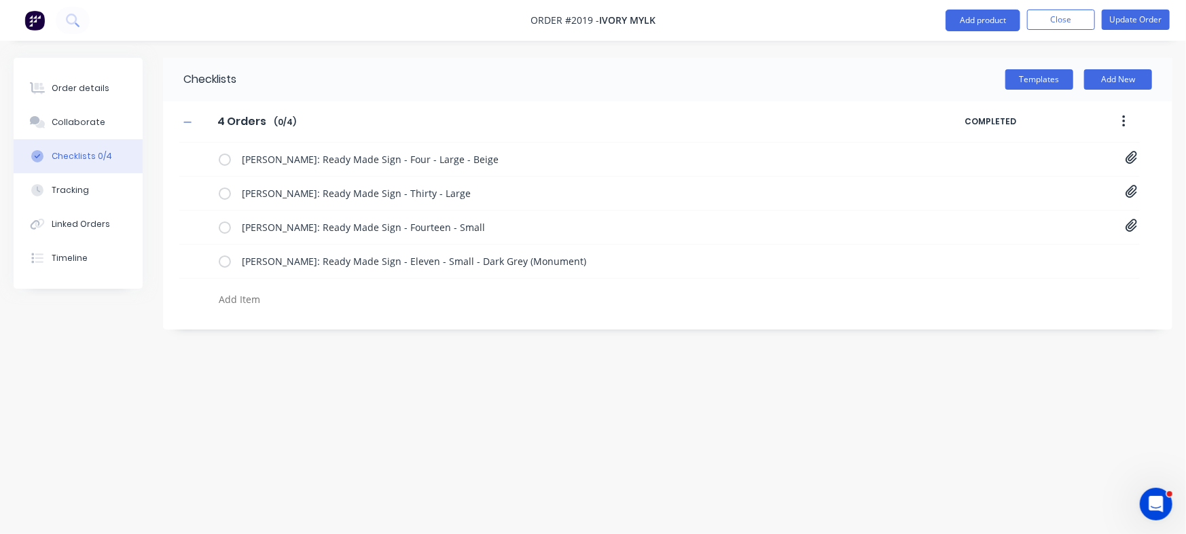
click at [303, 300] on textarea at bounding box center [522, 299] width 618 height 20
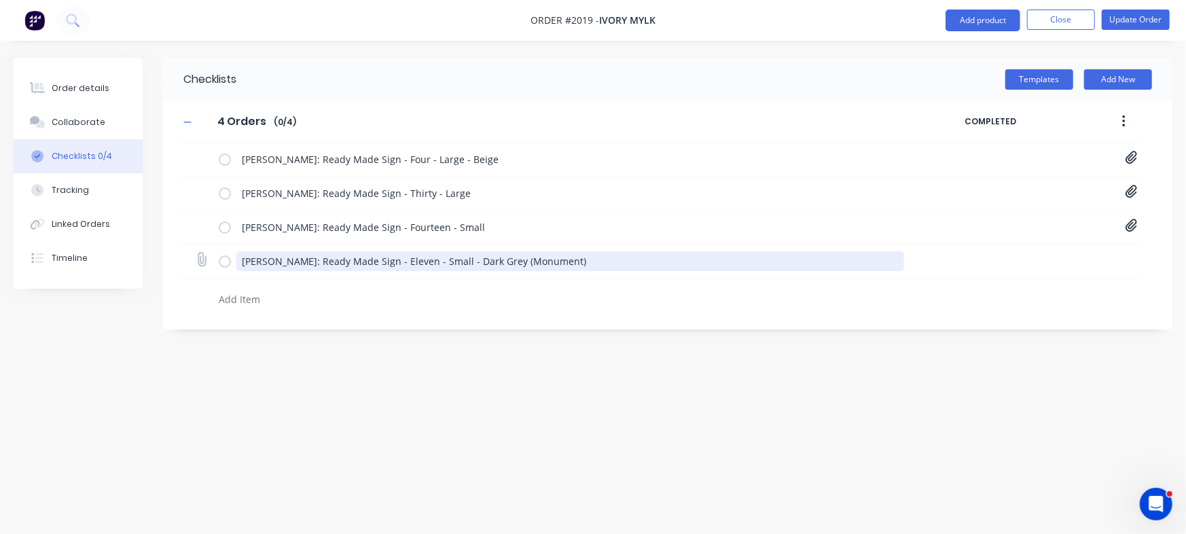
click at [501, 261] on textarea "Tina Hartin: Ready Made Sign - Eleven - Small - Dark Grey (Monument)" at bounding box center [570, 261] width 668 height 20
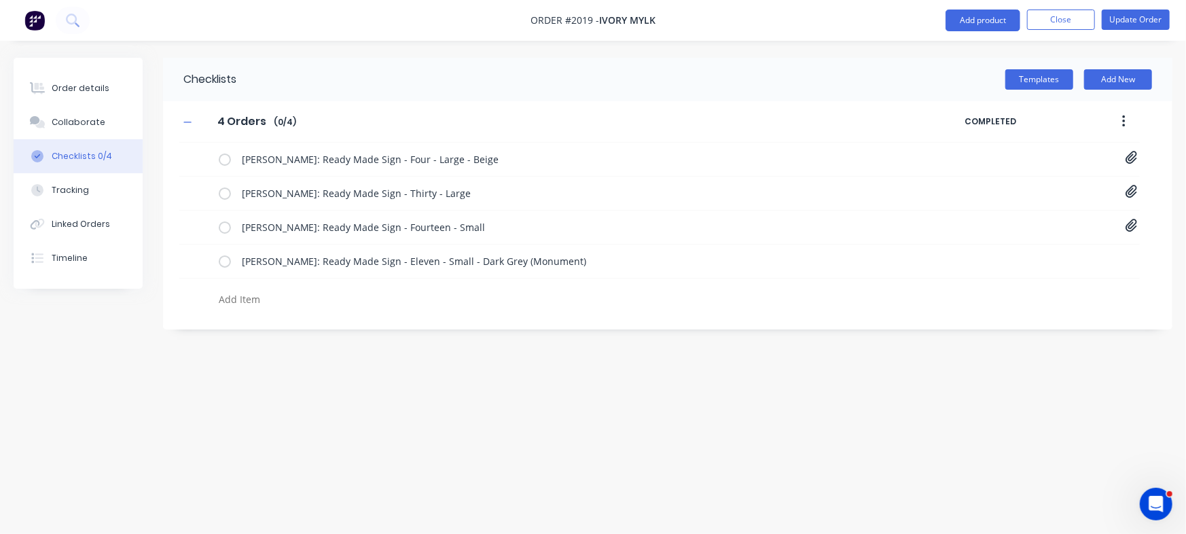
click at [329, 295] on textarea at bounding box center [522, 299] width 618 height 20
paste textarea "Tina Hartin: Ready Made Sign - Eleven - Small - Dark Grey (Monument)"
type textarea "x"
type textarea "Tina Hartin: Ready Made Sign - Eleven - Small - Dark Grey (Monument)"
drag, startPoint x: 265, startPoint y: 300, endPoint x: 78, endPoint y: 284, distance: 187.4
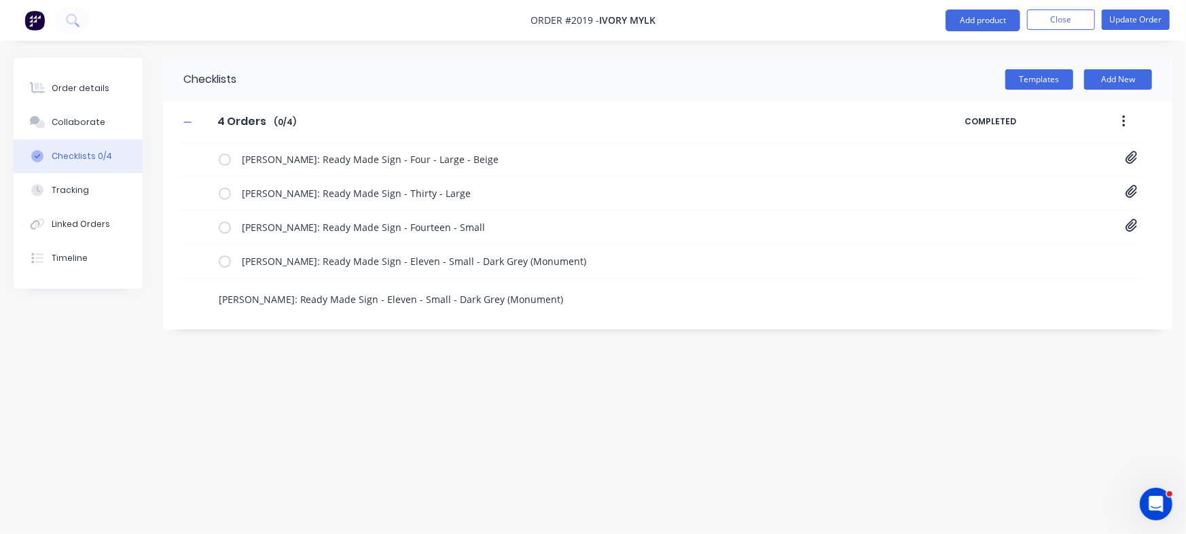
click at [79, 284] on div "Order details Collaborate Checklists 0/4 Tracking Linked Orders Timeline Order …" at bounding box center [593, 241] width 1186 height 367
type textarea "x"
type textarea "J: Ready Made Sign - Eleven - Small - Dark Grey (Monument)"
type textarea "x"
type textarea "Ja: Ready Made Sign - Eleven - Small - Dark Grey (Monument)"
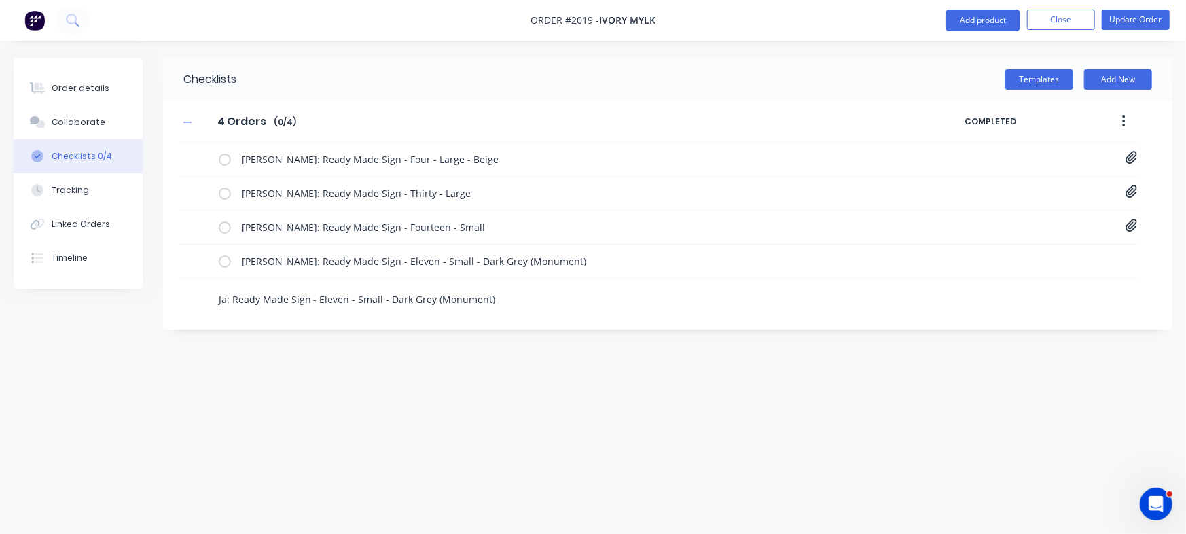
type textarea "x"
type textarea "Jad: Ready Made Sign - Eleven - Small - Dark Grey (Monument)"
type textarea "x"
type textarea "Jade: Ready Made Sign - Eleven - Small - Dark Grey (Monument)"
type textarea "x"
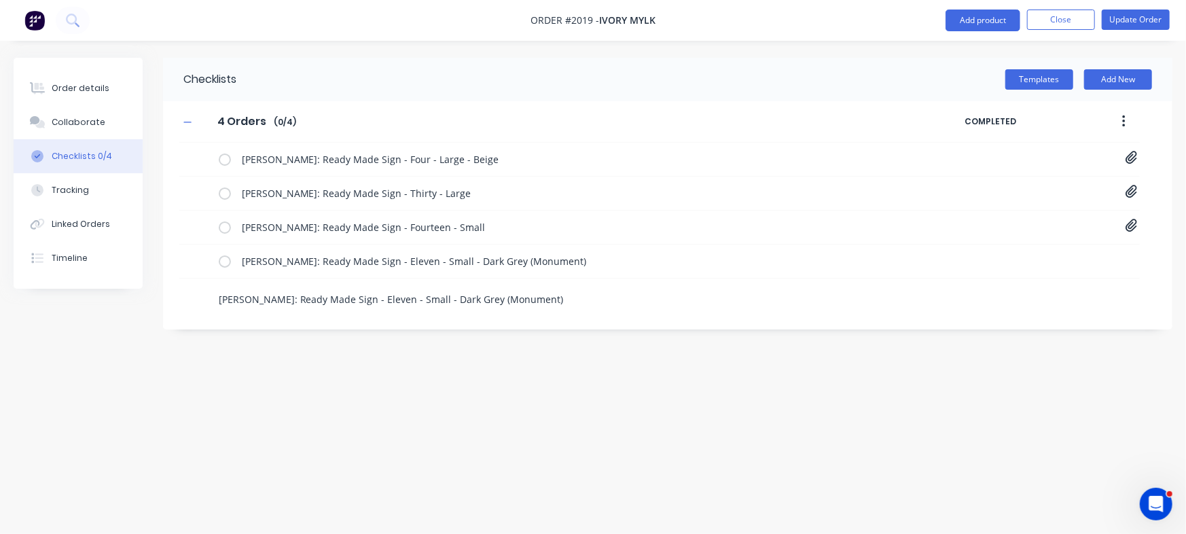
type textarea "Jade : Ready Made Sign - Eleven - Small - Dark Grey (Monument)"
type textarea "x"
type textarea "Jade W: Ready Made Sign - Eleven - Small - Dark Grey (Monument)"
type textarea "x"
type textarea "Jade Wi: Ready Made Sign - Eleven - Small - Dark Grey (Monument)"
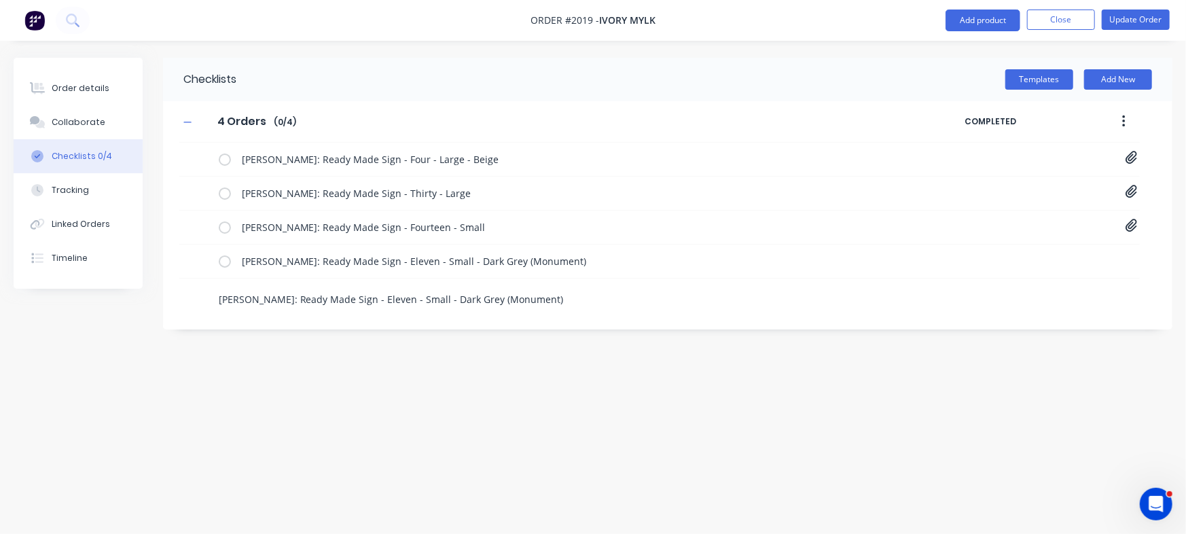
type textarea "x"
type textarea "Jade Wil: Ready Made Sign - Eleven - Small - Dark Grey (Monument)"
type textarea "x"
type textarea "Jade Will: Ready Made Sign - Eleven - Small - Dark Grey (Monument)"
type textarea "x"
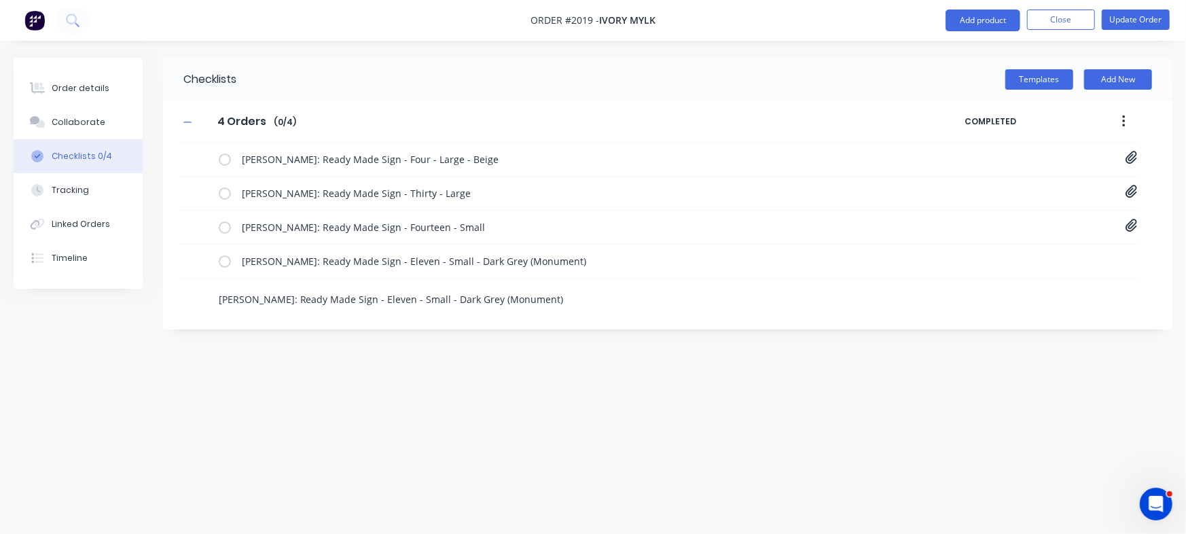
type textarea "Jade Willu: Ready Made Sign - Eleven - Small - Dark Grey (Monument)"
type textarea "x"
type textarea "Jade Willua: Ready Made Sign - Eleven - Small - Dark Grey (Monument)"
type textarea "x"
type textarea "Jade Willuam: Ready Made Sign - Eleven - Small - Dark Grey (Monument)"
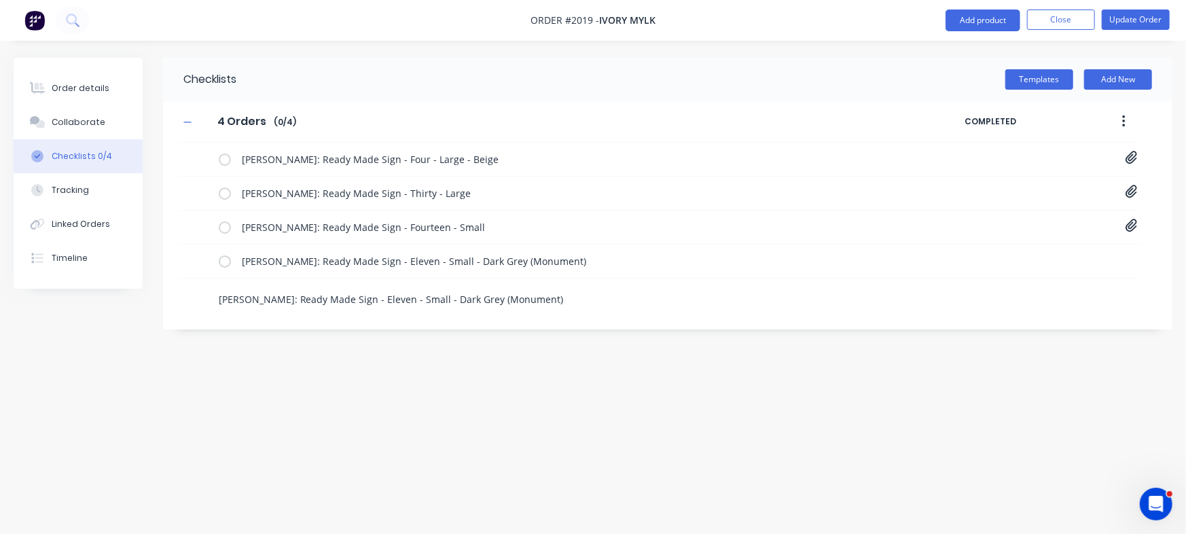
type textarea "x"
type textarea "Jade Willuams: Ready Made Sign - Eleven - Small - Dark Grey (Monument)"
type textarea "x"
type textarea "Jade Willuam: Ready Made Sign - Eleven - Small - Dark Grey (Monument)"
type textarea "x"
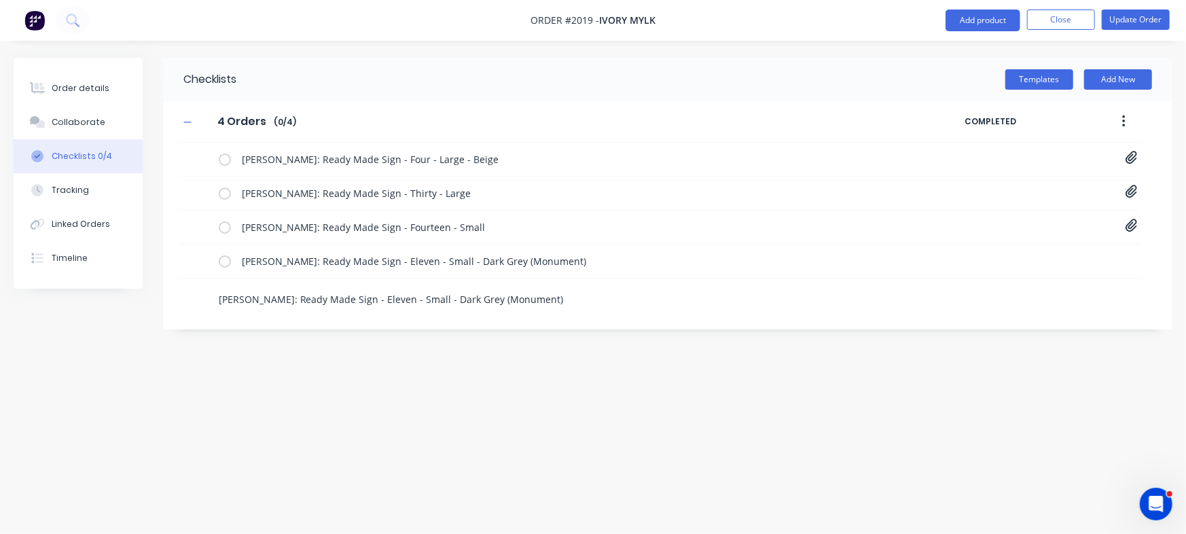
type textarea "Jade Willua: Ready Made Sign - Eleven - Small - Dark Grey (Monument)"
type textarea "x"
type textarea "Jade Willu: Ready Made Sign - Eleven - Small - Dark Grey (Monument)"
type textarea "x"
type textarea "Jade Will: Ready Made Sign - Eleven - Small - Dark Grey (Monument)"
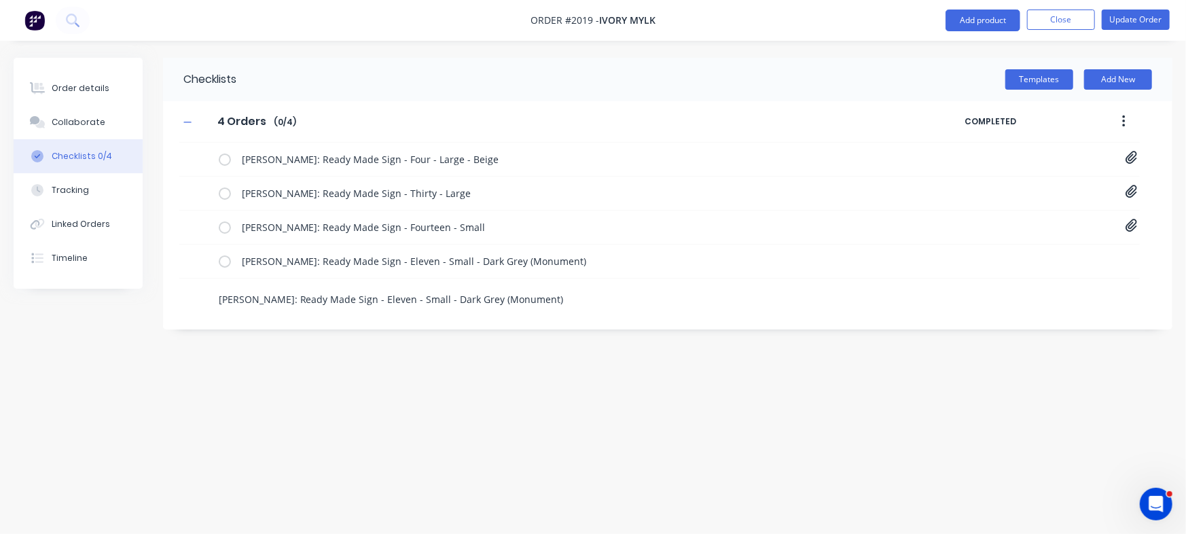
type textarea "x"
type textarea "Jade Willi: Ready Made Sign - Eleven - Small - Dark Grey (Monument)"
type textarea "x"
type textarea "Jade Willia: Ready Made Sign - Eleven - Small - Dark Grey (Monument)"
type textarea "x"
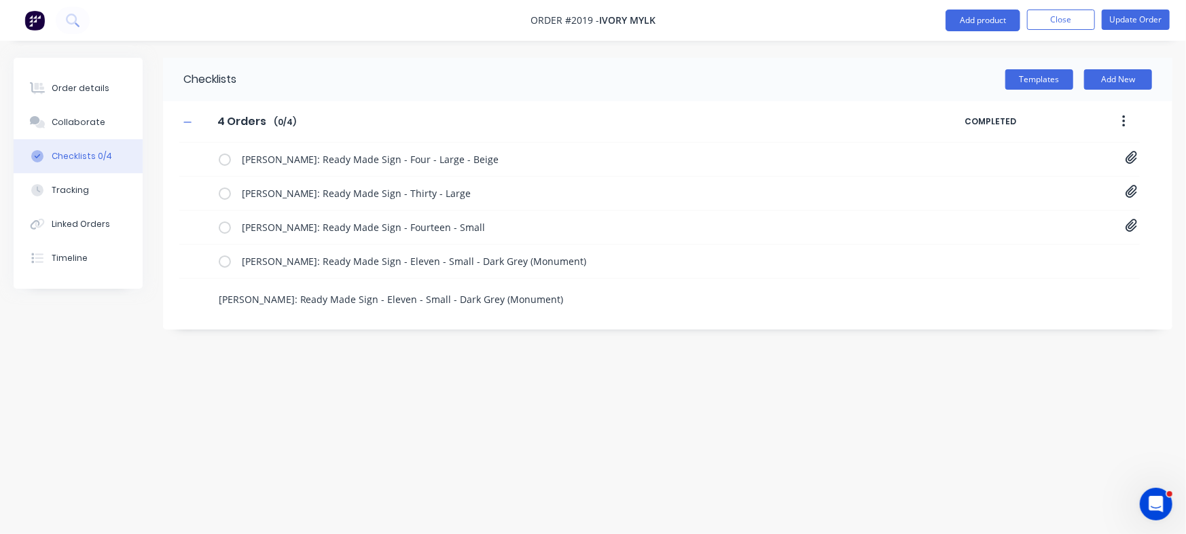
type textarea "Jade William: Ready Made Sign - Eleven - Small - Dark Grey (Monument)"
type textarea "x"
click at [378, 298] on textarea "Jade Williams: Ready Made Sign - Eleven - Small - Dark Grey (Monument)" at bounding box center [522, 299] width 618 height 20
type textarea "Jade Williams: Ready Made Sign - Eleven - Small - Dark Grey (Monument)"
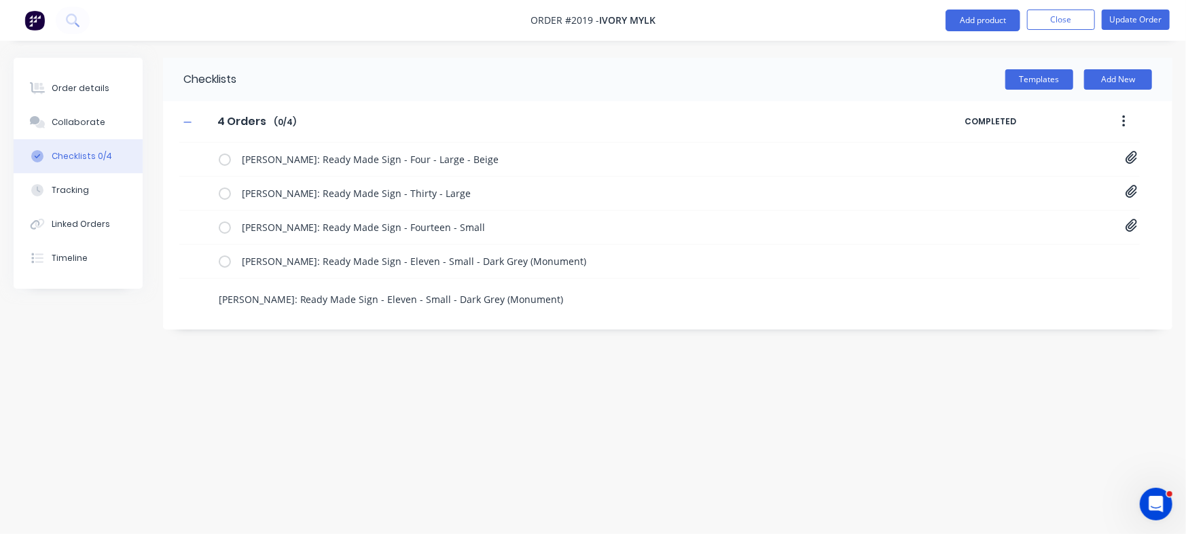
click at [325, 342] on div "Checklists Templates Add New 4 Orders 4 Orders Enter Checklist name ( 0 / 4 ) C…" at bounding box center [593, 241] width 1159 height 367
click at [86, 87] on div "Order details" at bounding box center [81, 88] width 58 height 12
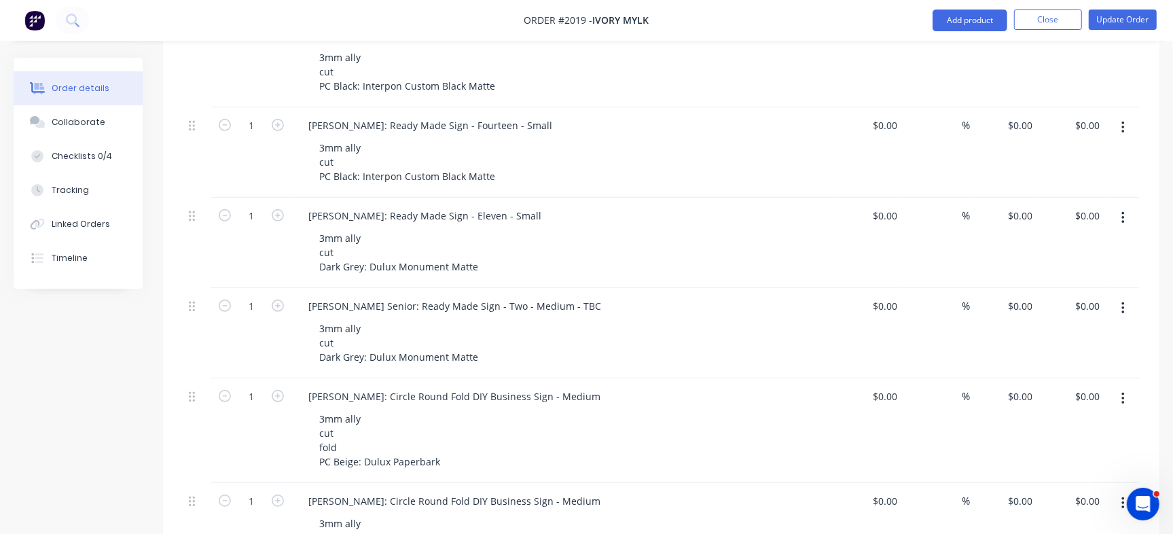
scroll to position [764, 0]
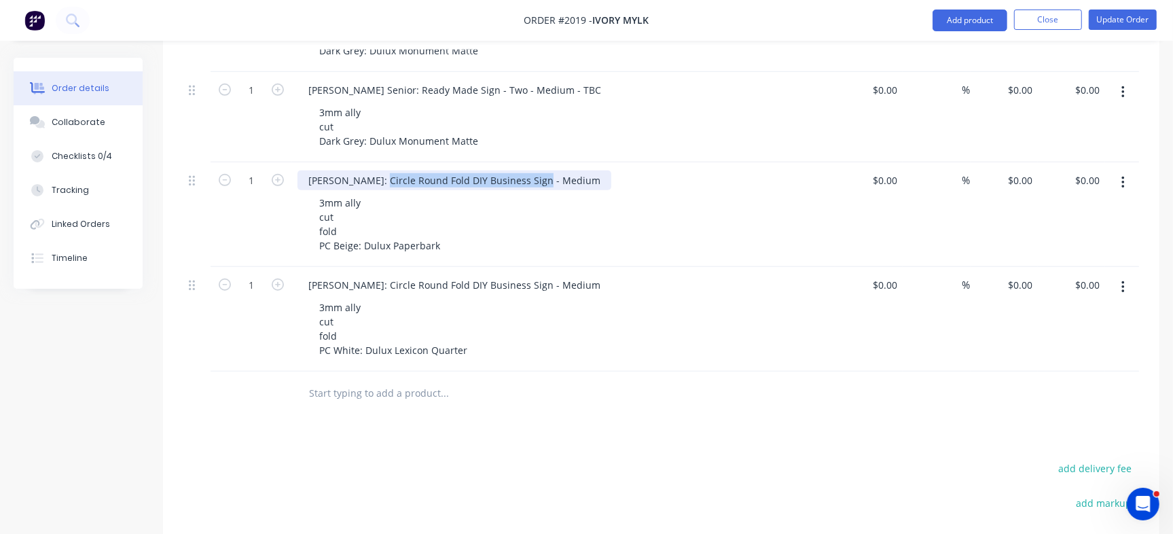
drag, startPoint x: 372, startPoint y: 149, endPoint x: 530, endPoint y: 148, distance: 158.2
click at [530, 170] on div "Jade Williams: Circle Round Fold DIY Business Sign - Medium" at bounding box center [454, 180] width 314 height 20
copy div "Circle Round Fold DIY Business Sign"
click at [108, 155] on button "Checklists 0/4" at bounding box center [78, 156] width 129 height 34
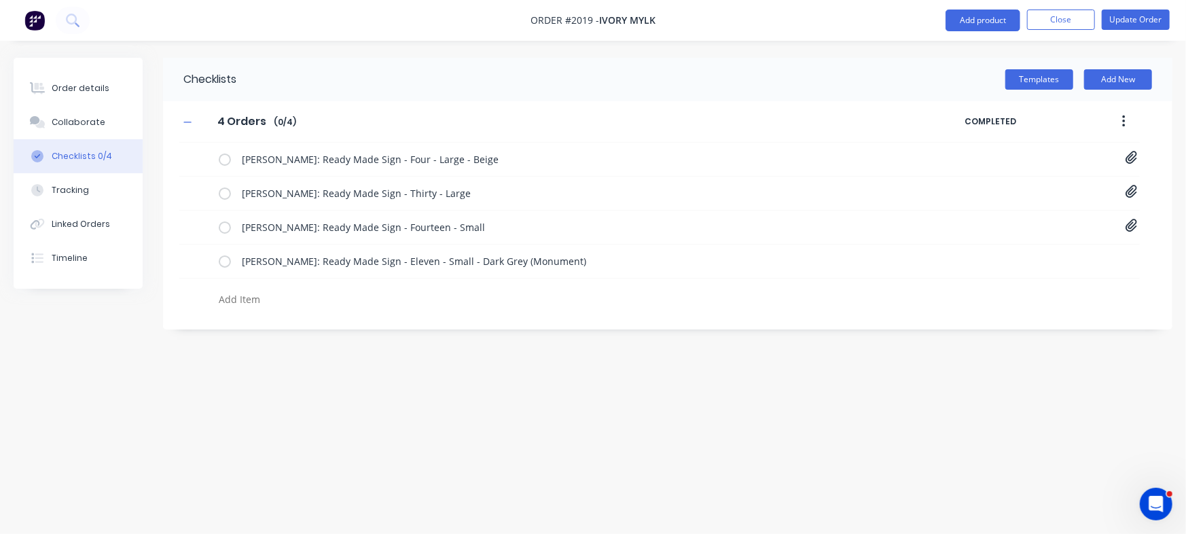
click at [319, 293] on textarea at bounding box center [522, 299] width 618 height 20
paste textarea "Circle Round Fold DIY Business Sign"
type textarea "x"
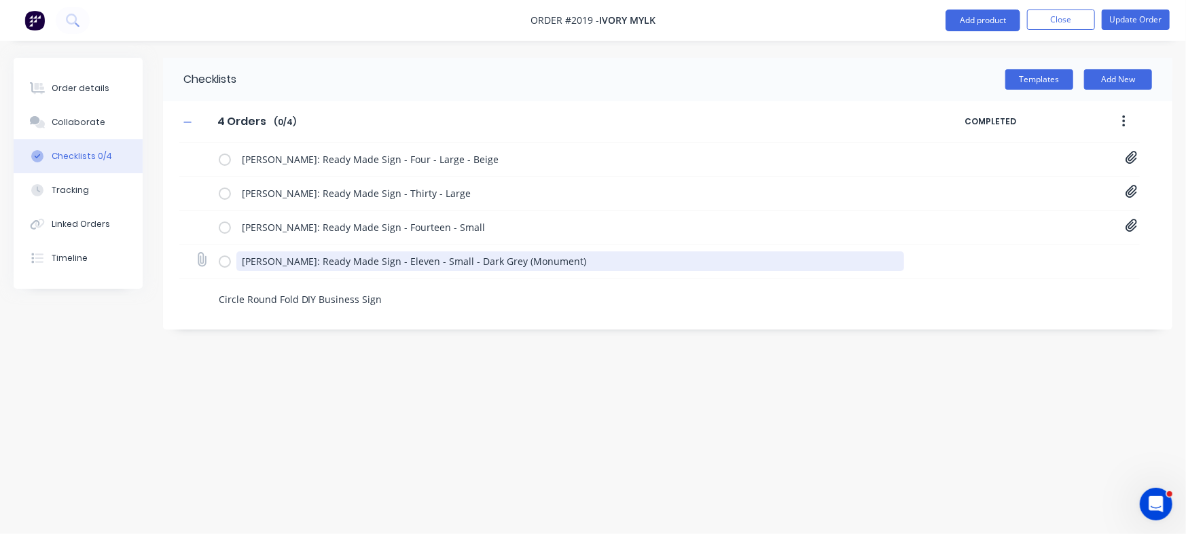
type textarea "Circle Round Fold DIY Business Sign"
drag, startPoint x: 240, startPoint y: 258, endPoint x: 291, endPoint y: 251, distance: 51.5
click at [291, 251] on textarea "[PERSON_NAME]: Ready Made Sign - Eleven - Small - Dark Grey (Monument)" at bounding box center [570, 261] width 668 height 20
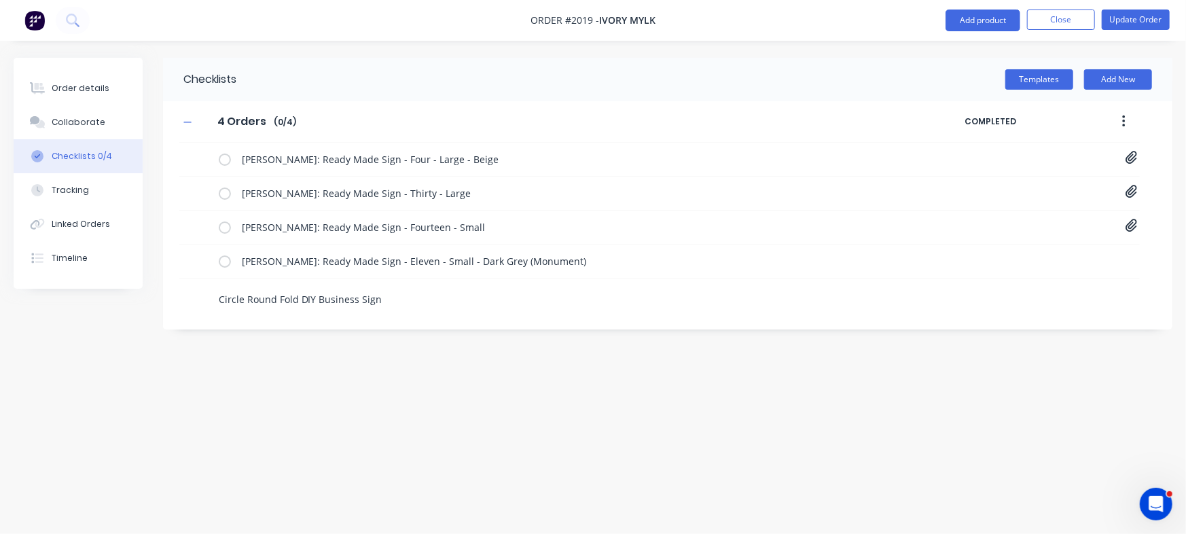
click at [220, 296] on textarea "Circle Round Fold DIY Business Sign" at bounding box center [522, 299] width 618 height 20
type textarea "x"
type textarea "JCircle Round Fold DIY Business Sign"
type textarea "x"
type textarea "JaCircle Round Fold DIY Business Sign"
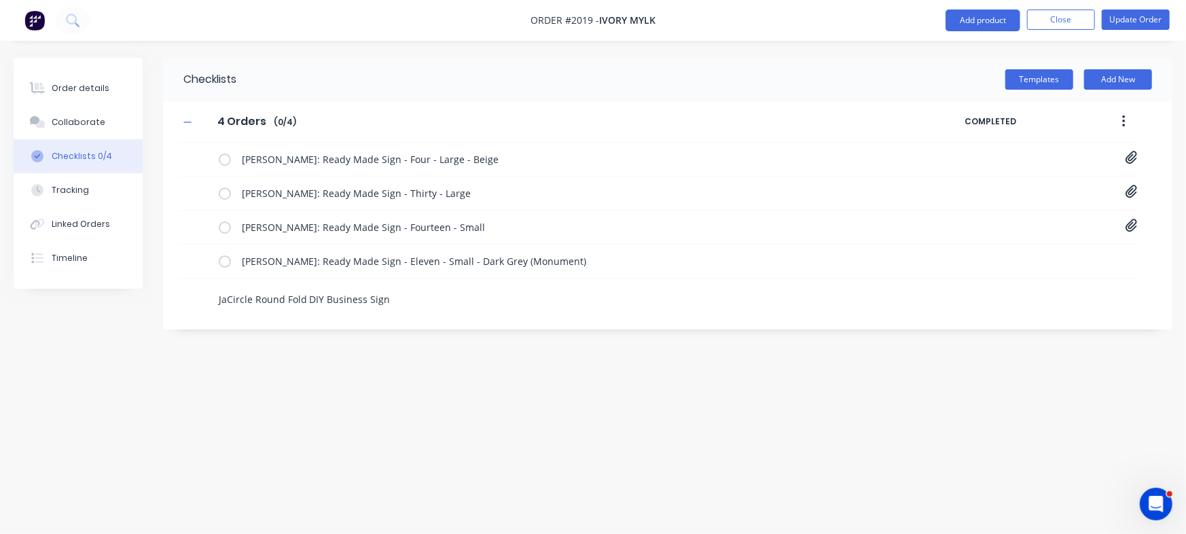
type textarea "x"
type textarea "JadCircle Round Fold DIY Business Sign"
type textarea "x"
type textarea "JadeCircle Round Fold DIY Business Sign"
type textarea "x"
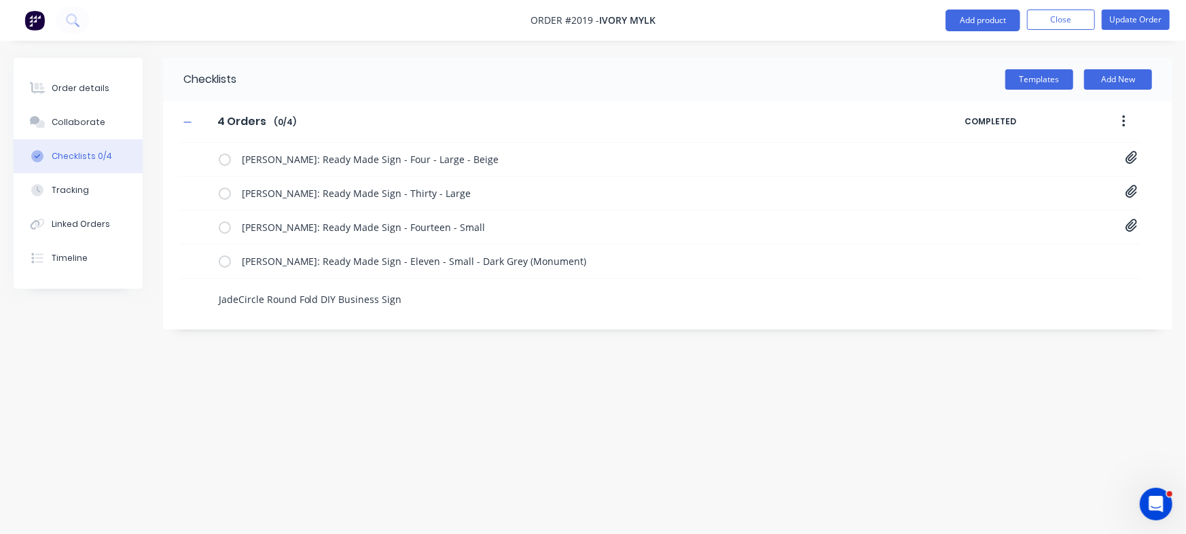
type textarea "Jade Circle Round Fold DIY Business Sign"
type textarea "x"
type textarea "Jade WCircle Round Fold DIY Business Sign"
type textarea "x"
type textarea "Jade WiCircle Round Fold DIY Business Sign"
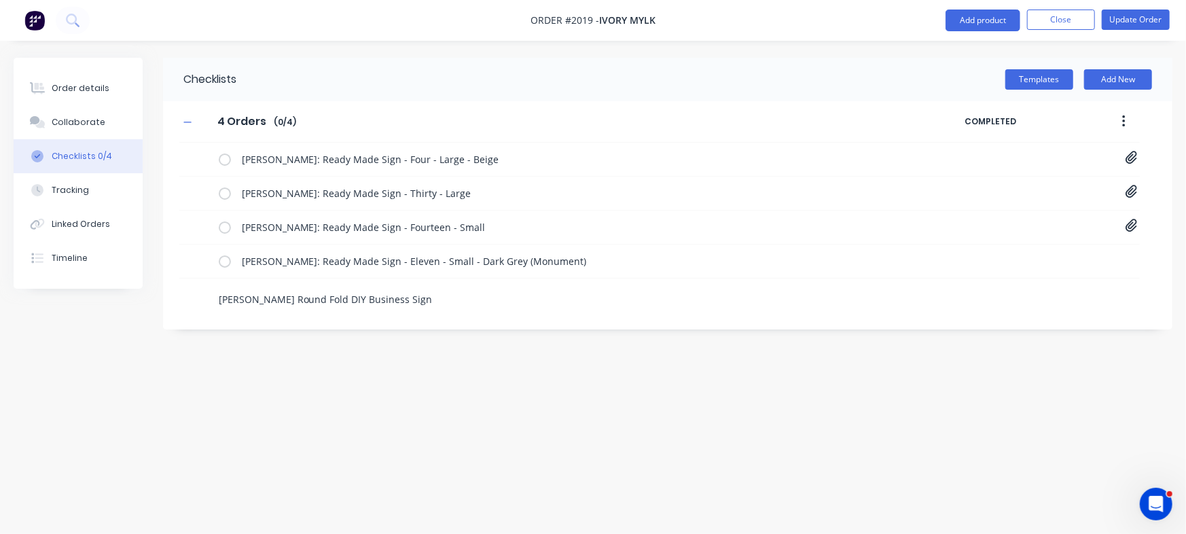
type textarea "x"
type textarea "Jade WilCircle Round Fold DIY Business Sign"
type textarea "x"
type textarea "Jade WilliCircle Round Fold DIY Business Sign"
type textarea "x"
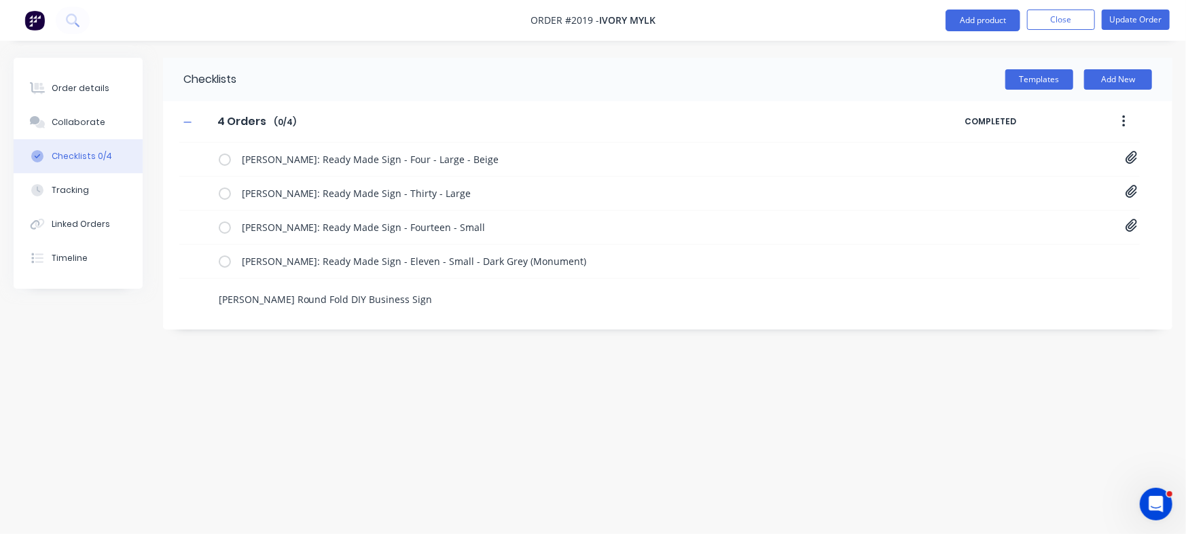
type textarea "Jade WilliaCircle Round Fold DIY Business Sign"
type textarea "x"
type textarea "Jade WilliamCircle Round Fold DIY Business Sign"
type textarea "x"
type textarea "Jade WilliamsCircle Round Fold DIY Business Sign"
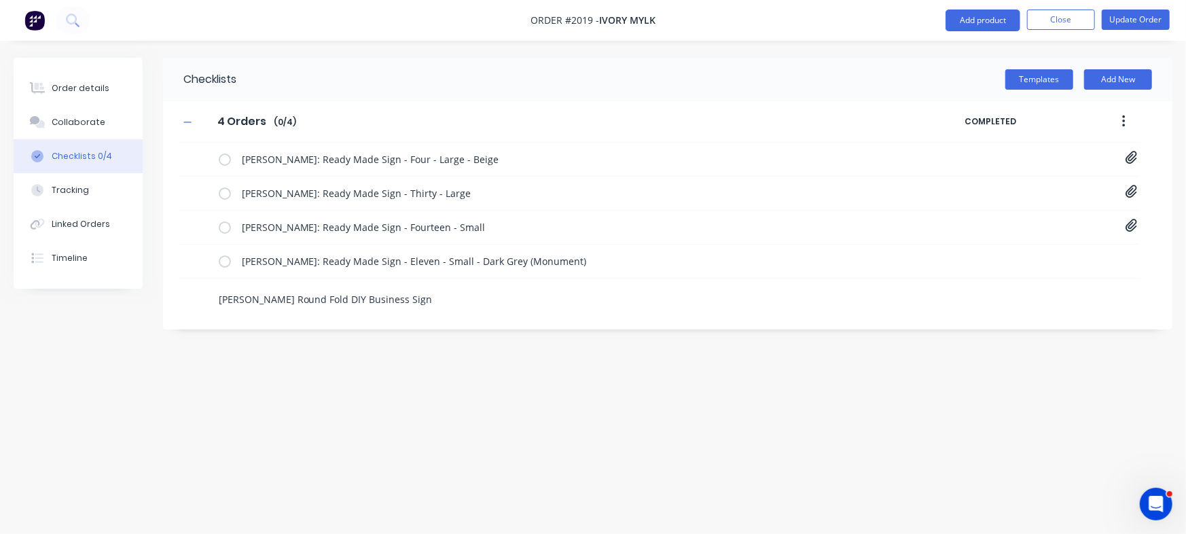
type textarea "x"
type textarea "Jade WilliamsLCircle Round Fold DIY Business Sign"
type textarea "x"
type textarea "Jade WilliamsL Circle Round Fold DIY Business Sign"
type textarea "x"
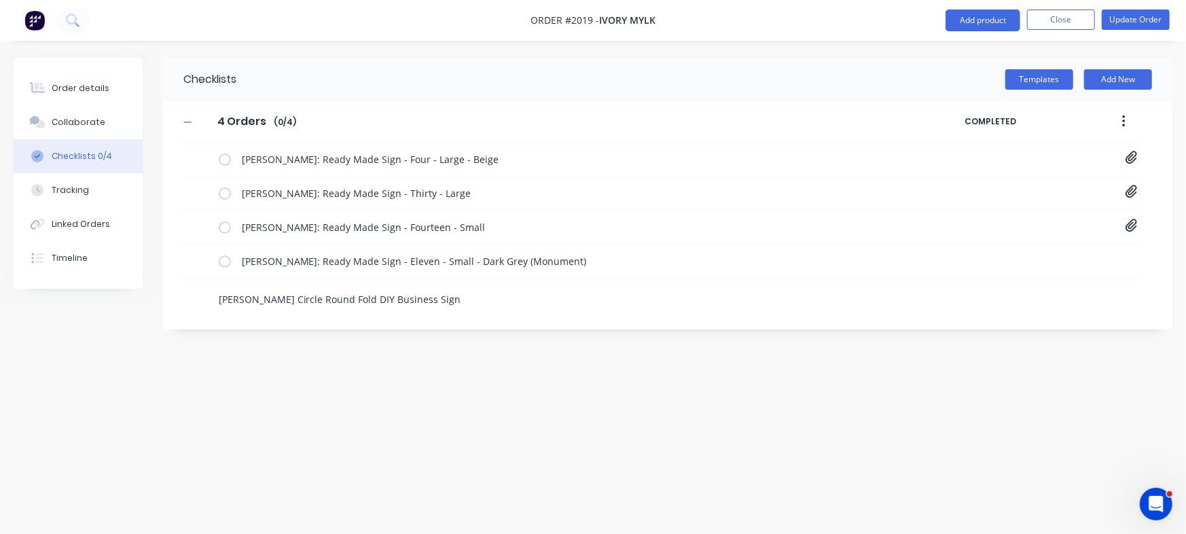
type textarea "Jade WilliamsLCircle Round Fold DIY Business Sign"
type textarea "x"
type textarea "Jade WilliamsCircle Round Fold DIY Business Sign"
type textarea "x"
type textarea "Jade Williams:Circle Round Fold DIY Business Sign"
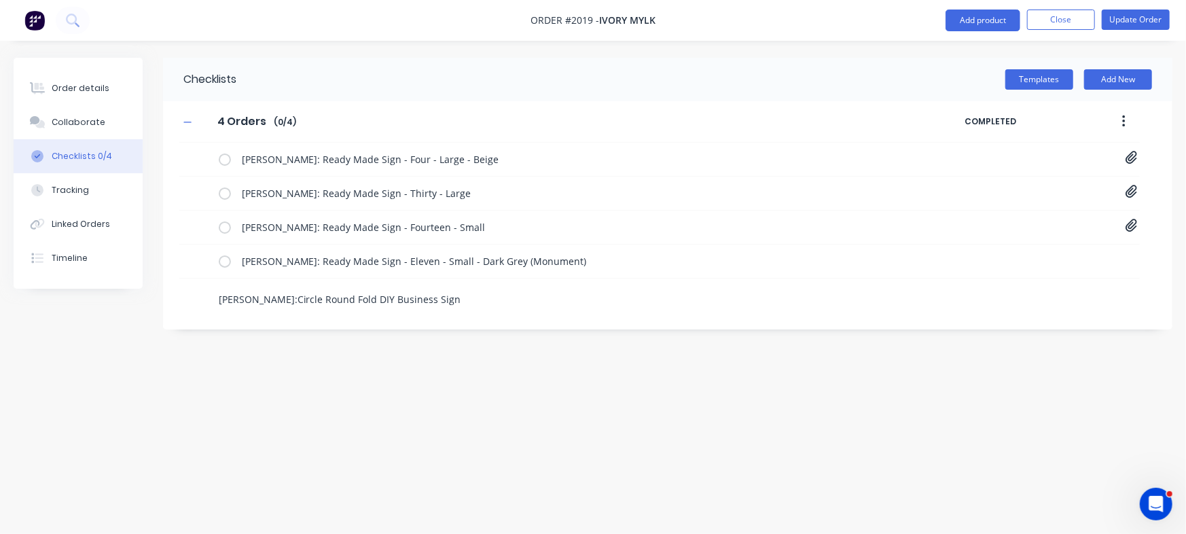
type textarea "x"
type textarea "Jade Williams: Circle Round Fold DIY Business Sign"
click at [460, 300] on textarea "Jade Williams: Circle Round Fold DIY Business Sign" at bounding box center [522, 299] width 618 height 20
type textarea "x"
type textarea "Jade Williams: Circle Round Fold DIY Business Sign"
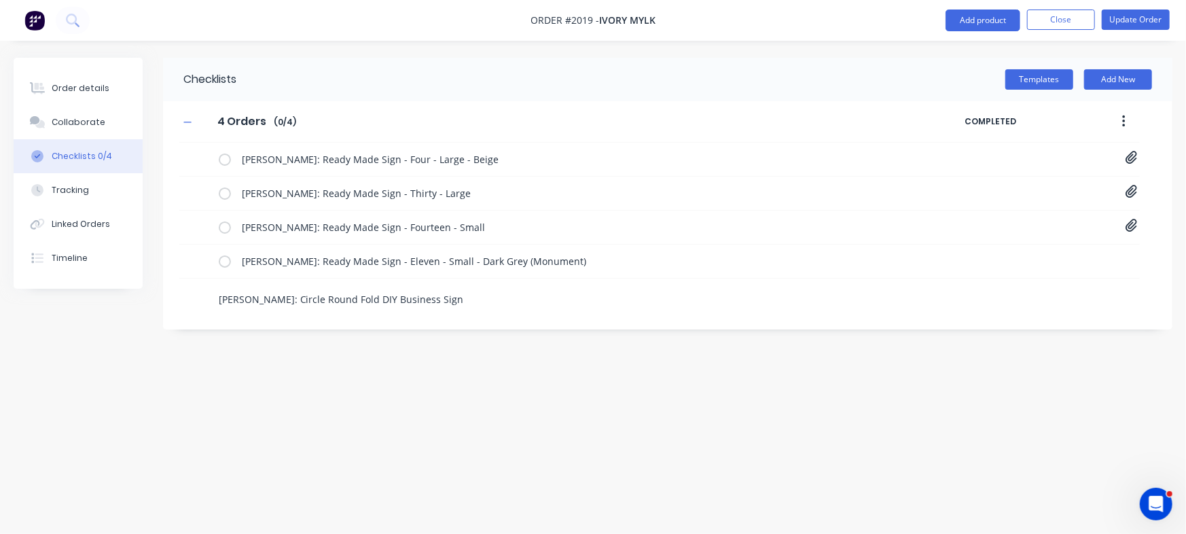
type textarea "x"
type textarea "Jade Williams: Circle Round Fold DIY Business Sign -"
type textarea "x"
type textarea "Jade Williams: Circle Round Fold DIY Business Sign -"
type textarea "x"
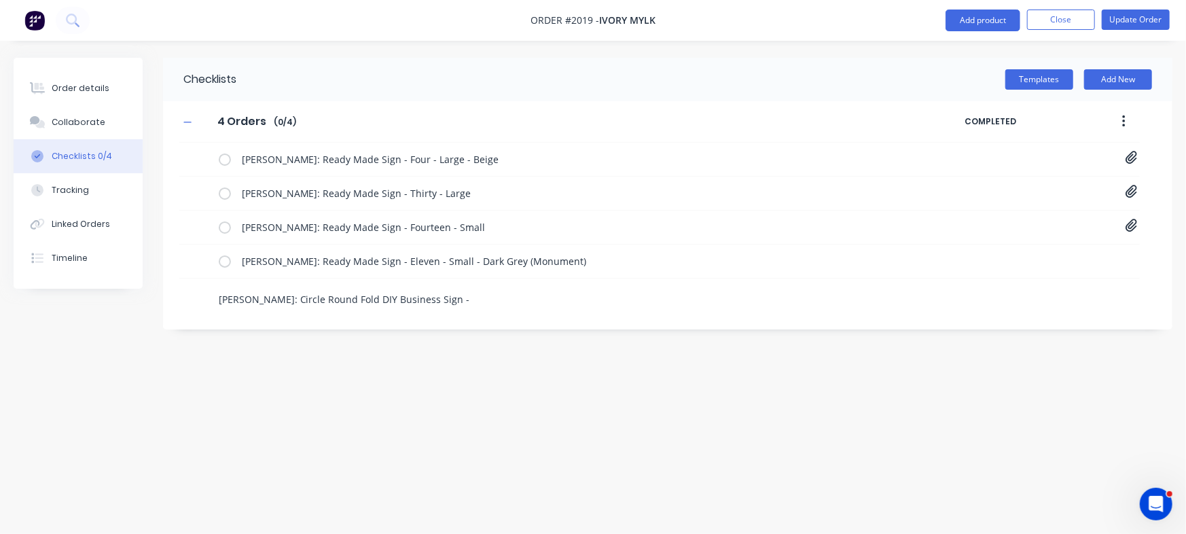
type textarea "Jade Williams: Circle Round Fold DIY Business Sign - M"
type textarea "x"
type textarea "Jade Williams: Circle Round Fold DIY Business Sign - Me"
type textarea "x"
type textarea "Jade Williams: Circle Round Fold DIY Business Sign - Med"
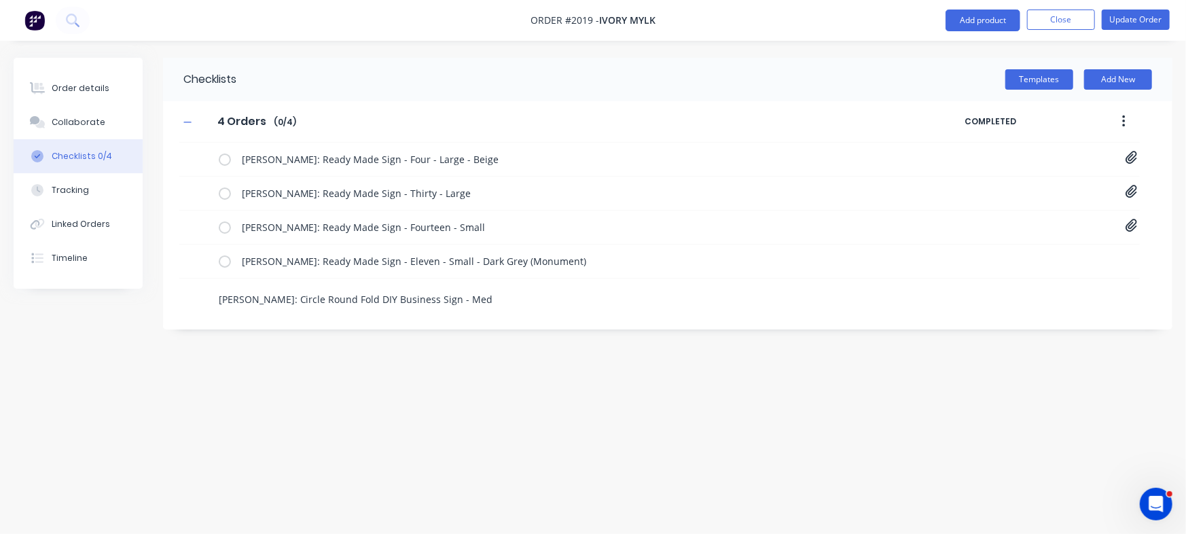
type textarea "x"
type textarea "Jade Williams: Circle Round Fold DIY Business Sign - Medi"
type textarea "x"
type textarea "Jade Williams: Circle Round Fold DIY Business Sign - Mediu"
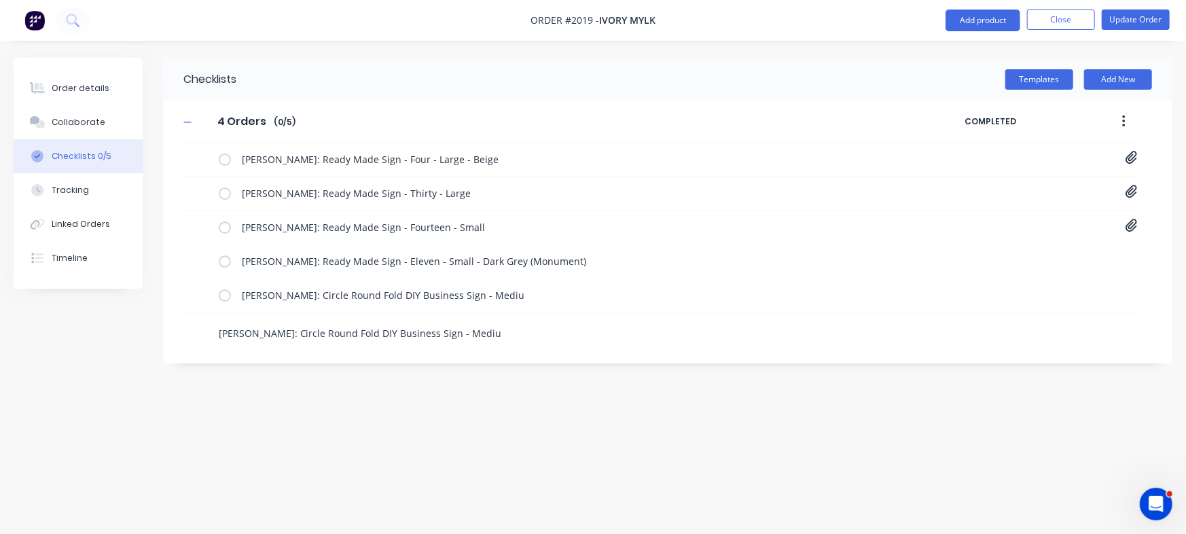
type textarea "x"
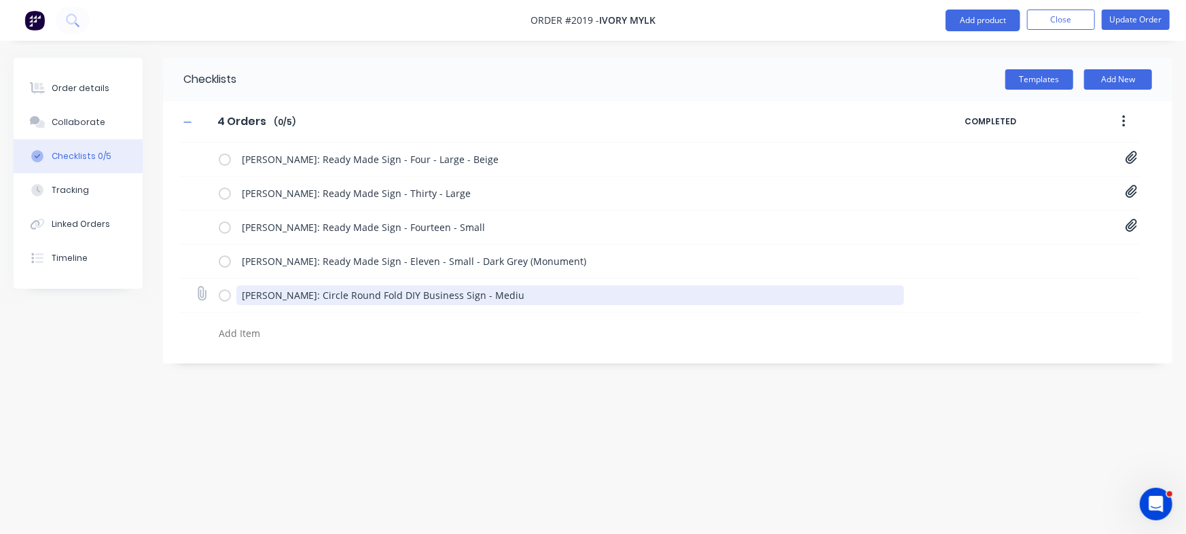
click at [585, 290] on textarea "Jade Williams: Circle Round Fold DIY Business Sign - Mediu" at bounding box center [570, 295] width 668 height 20
type textarea "x"
type textarea "[PERSON_NAME]: Circle Round Fold DIY Business Sign - Medium"
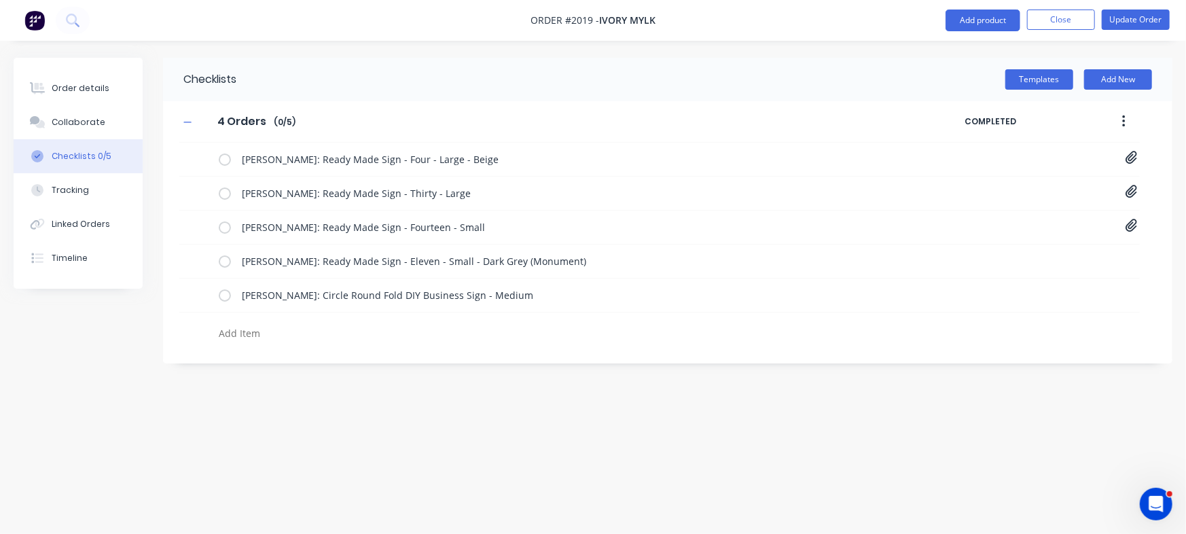
type textarea "x"
click at [958, 384] on div "Checklists Templates Add New 4 Orders 4 Orders Enter Checklist name ( 0 / 5 ) C…" at bounding box center [593, 241] width 1159 height 367
click at [55, 77] on button "Order details" at bounding box center [78, 88] width 129 height 34
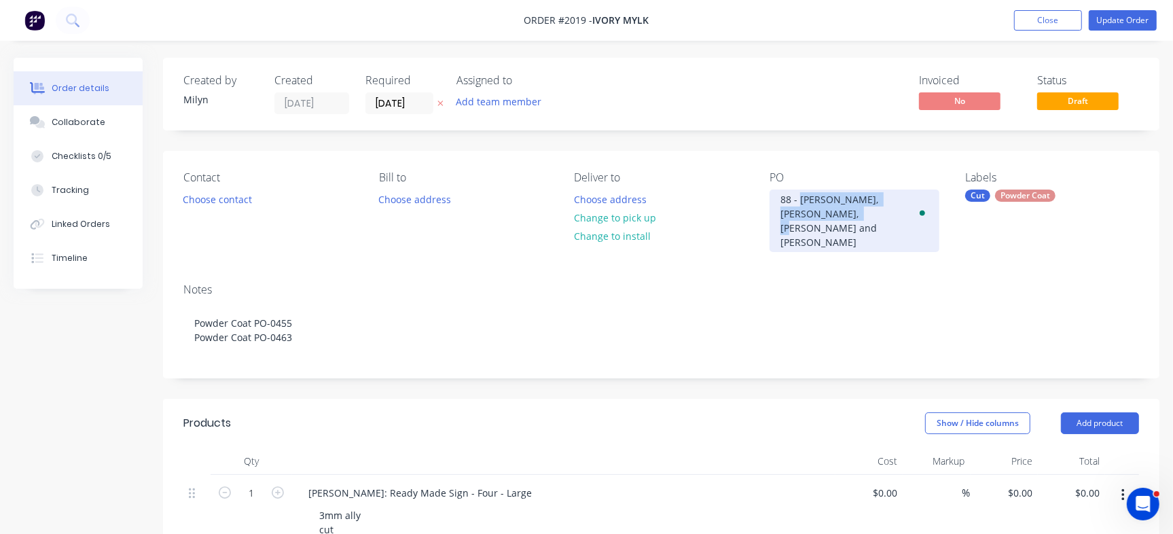
drag, startPoint x: 801, startPoint y: 202, endPoint x: 867, endPoint y: 250, distance: 82.2
click at [867, 250] on div "Contact Choose contact Bill to Choose address Deliver to Choose address Change …" at bounding box center [661, 264] width 996 height 227
paste div "To enrich screen reader interactions, please activate Accessibility in Grammarl…"
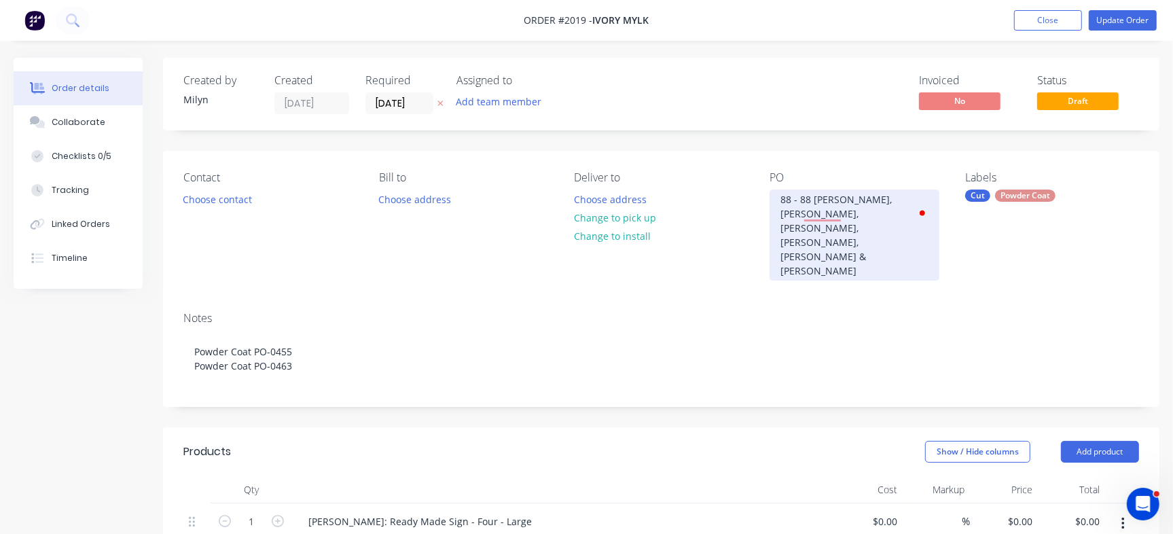
click at [801, 200] on div "88 - 88 Nicola, Brooke, Chelsie, Tina, Annabel & Jade" at bounding box center [854, 234] width 170 height 91
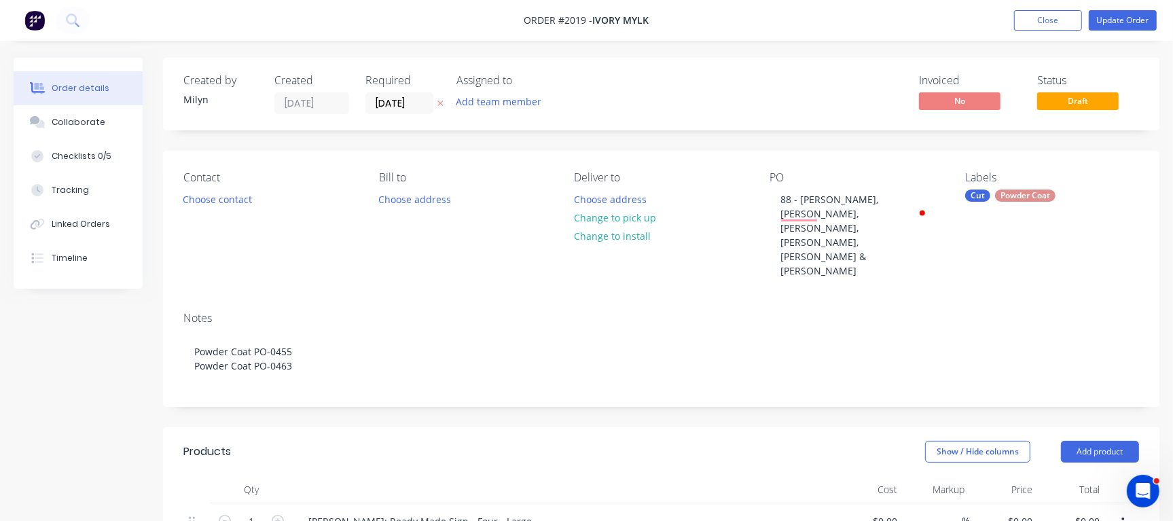
click at [1151, 301] on div "Notes Powder Coat PO-0455 Powder Coat PO-0463" at bounding box center [661, 353] width 996 height 105
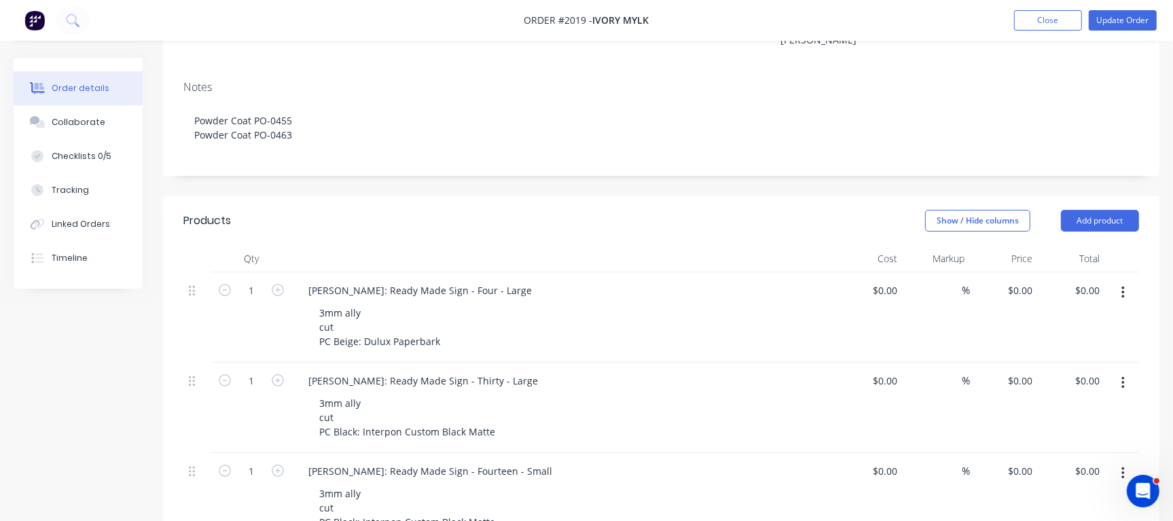
scroll to position [340, 0]
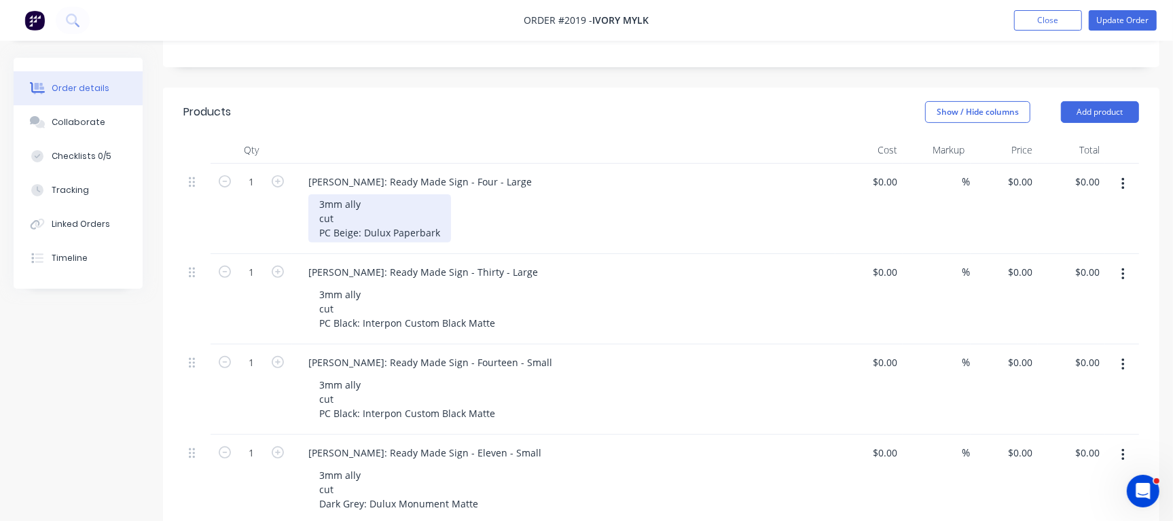
click at [350, 194] on div "3mm ally cut PC Beige: Dulux Paperbark" at bounding box center [379, 218] width 143 height 48
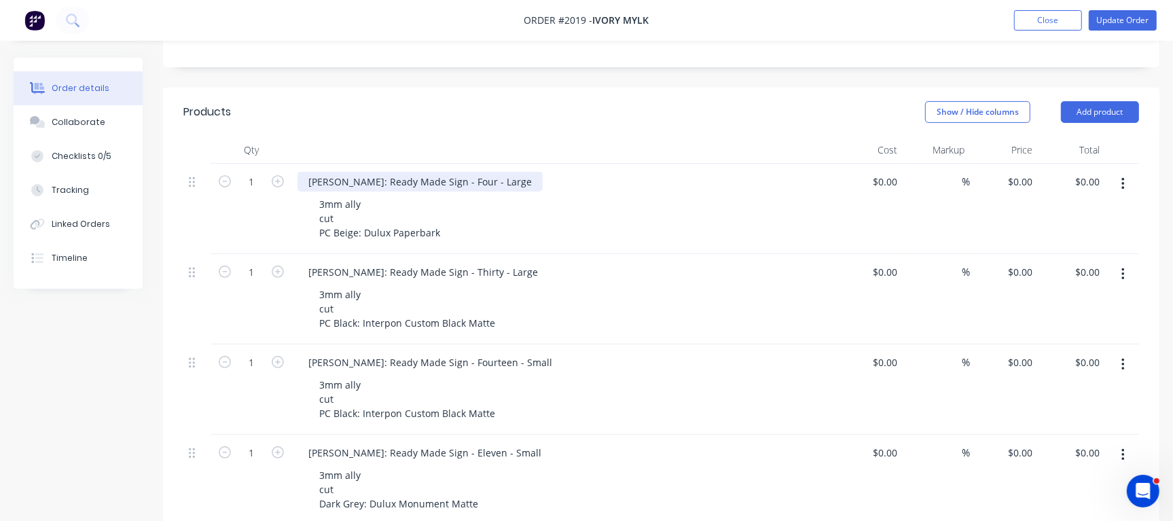
click at [450, 172] on div "[PERSON_NAME]: Ready Made Sign - Four - Large" at bounding box center [419, 182] width 245 height 20
click at [525, 262] on div "[PERSON_NAME]: Ready Made Sign - Thirty - Large" at bounding box center [422, 272] width 251 height 20
drag, startPoint x: 486, startPoint y: 210, endPoint x: 472, endPoint y: 217, distance: 15.2
click at [486, 262] on div "[PERSON_NAME]: Ready Made Sign - Thirty - Large" at bounding box center [422, 272] width 251 height 20
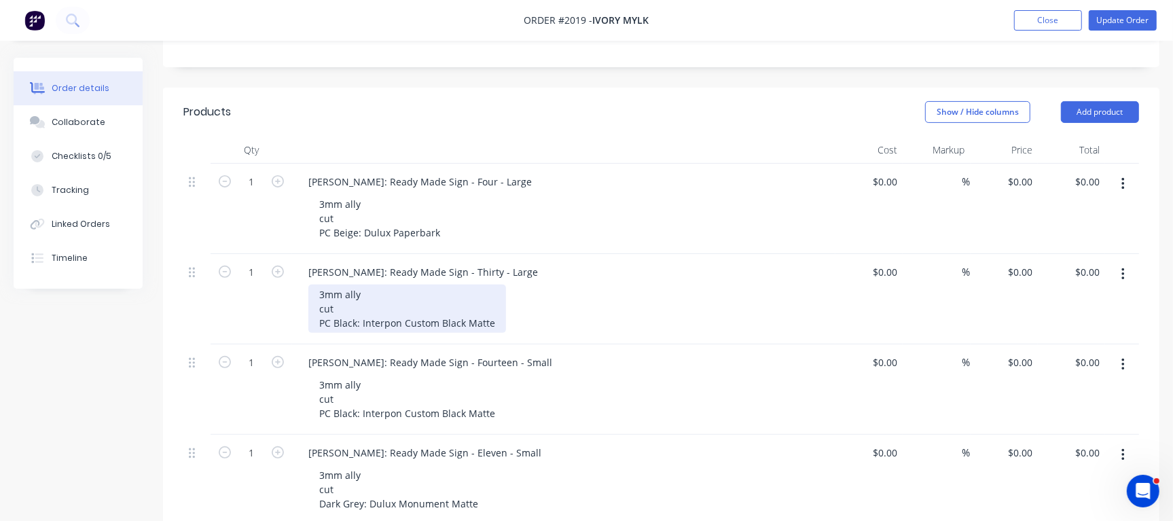
click at [379, 285] on div "3mm ally cut PC Black: Interpon Custom Black Matte" at bounding box center [407, 309] width 198 height 48
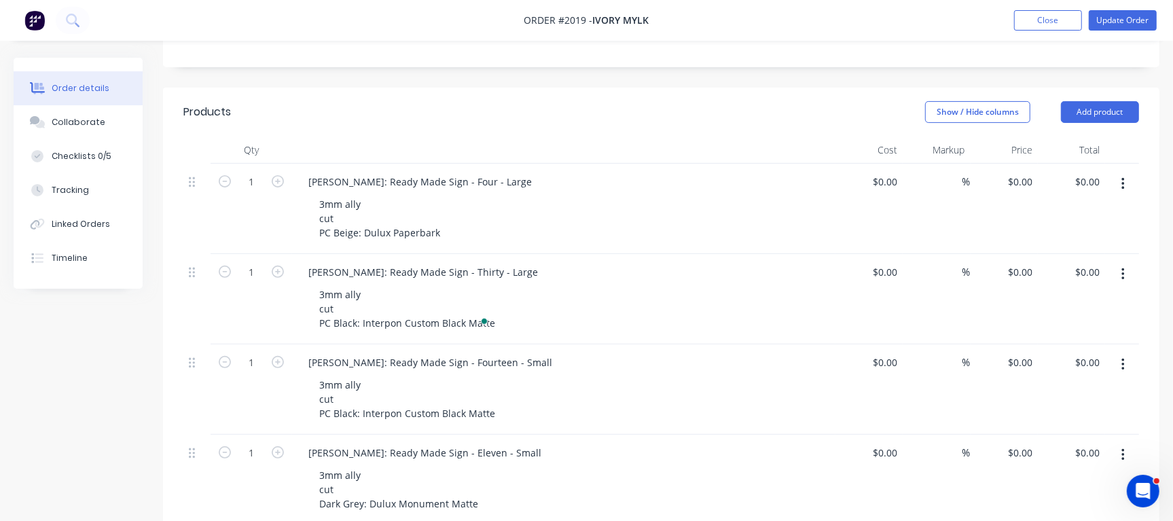
click at [472, 344] on div "Chelsie Dickson: Ready Made Sign - Fourteen - Small 3mm ally cut PC Black: Inte…" at bounding box center [563, 389] width 543 height 90
click at [521, 352] on div "[PERSON_NAME]: Ready Made Sign - Fourteen - Small" at bounding box center [430, 362] width 266 height 20
click at [495, 443] on div "[PERSON_NAME]: Ready Made Sign - Eleven - Small" at bounding box center [424, 453] width 255 height 20
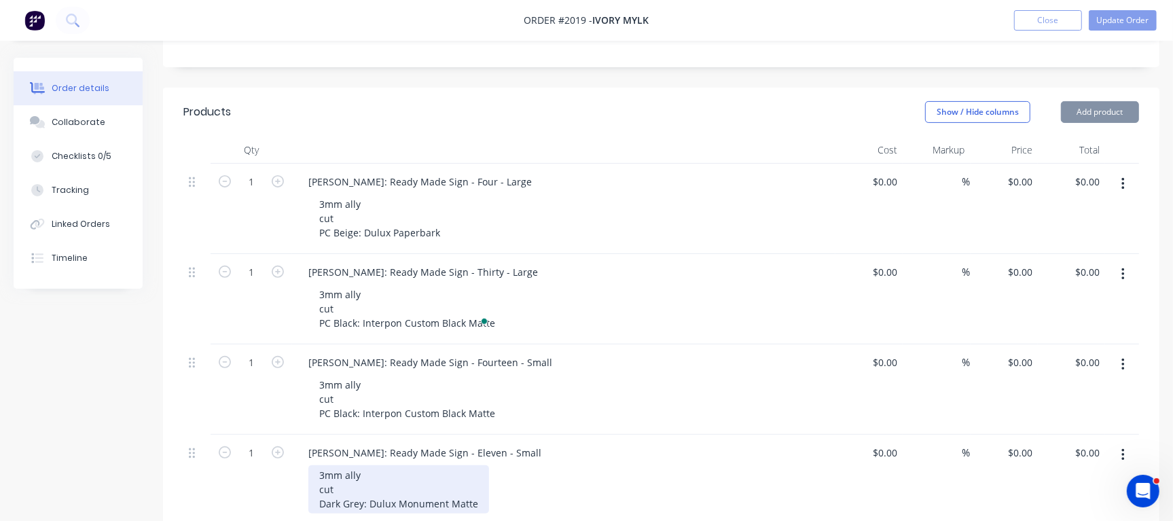
click at [372, 465] on div "3mm ally cut Dark Grey: Dulux Monument Matte" at bounding box center [398, 489] width 181 height 48
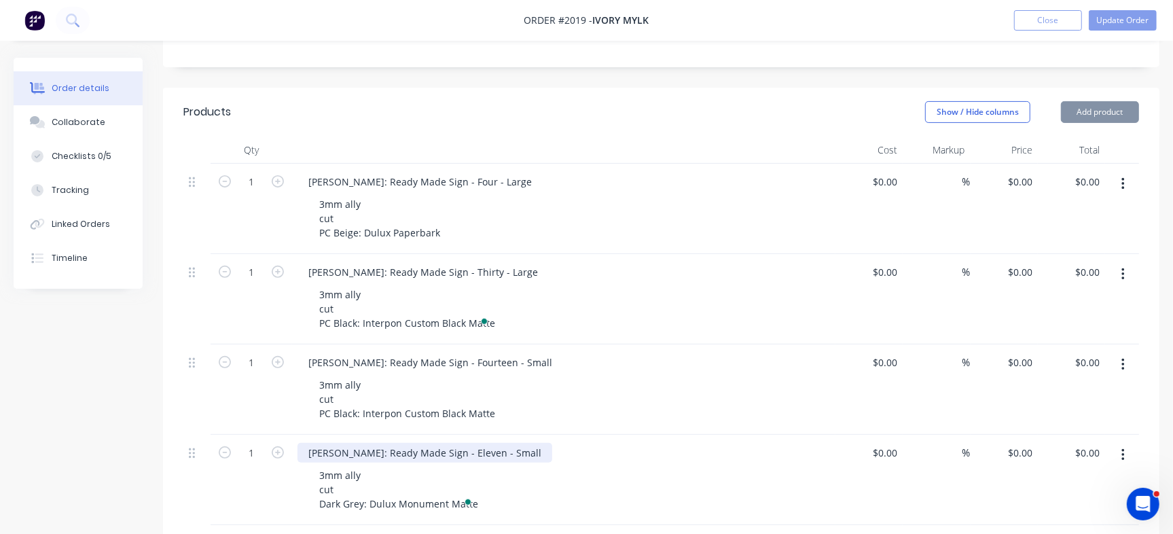
click at [456, 443] on div "[PERSON_NAME]: Ready Made Sign - Eleven - Small" at bounding box center [424, 453] width 255 height 20
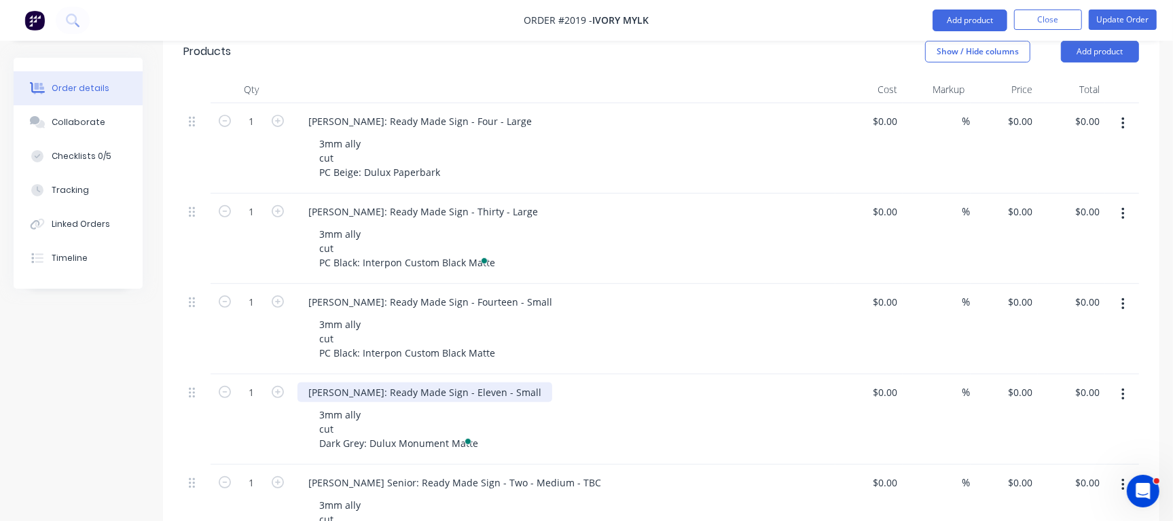
scroll to position [424, 0]
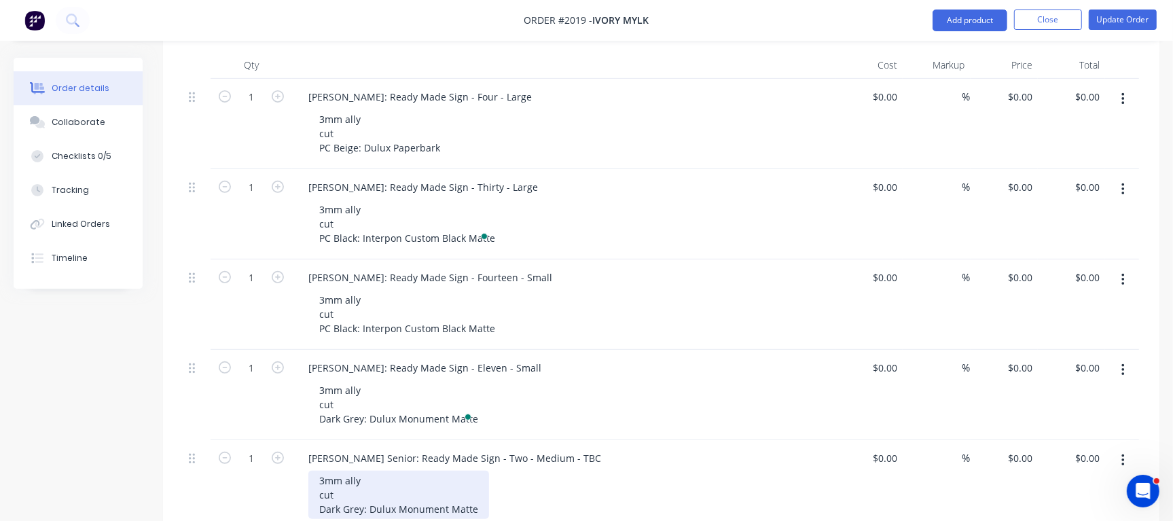
click at [344, 471] on div "3mm ally cut Dark Grey: Dulux Monument Matte" at bounding box center [398, 495] width 181 height 48
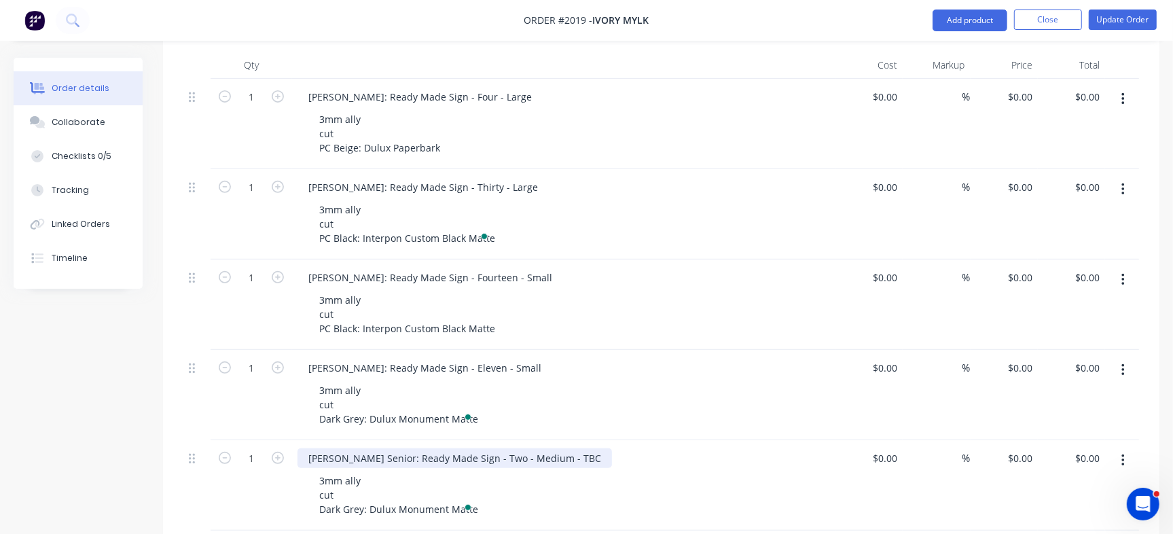
click at [467, 448] on div "[PERSON_NAME] Senior: Ready Made Sign - Two - Medium - TBC" at bounding box center [454, 458] width 314 height 20
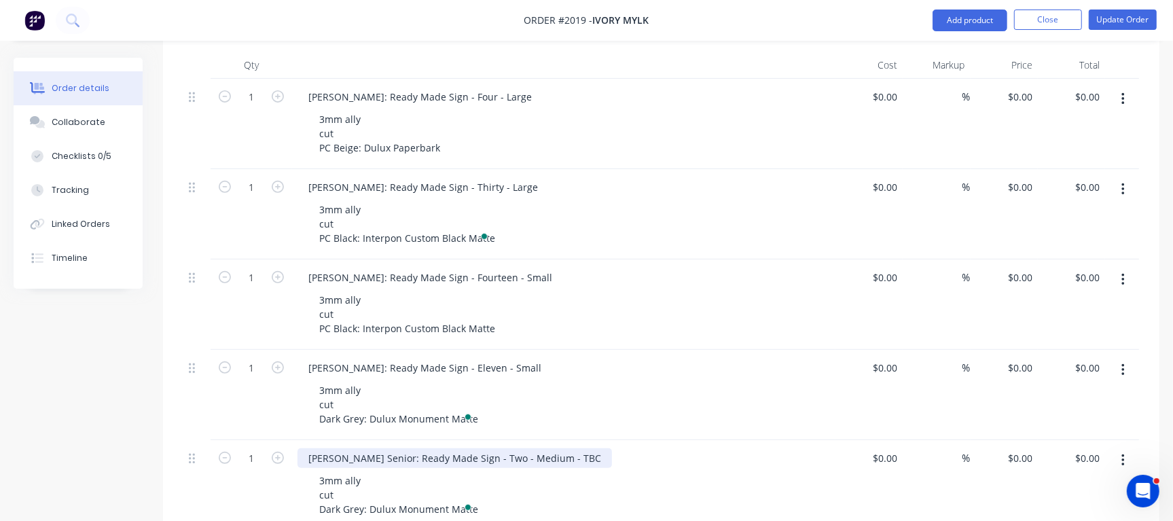
click at [514, 448] on div "[PERSON_NAME] Senior: Ready Made Sign - Two - Medium - TBC" at bounding box center [454, 458] width 314 height 20
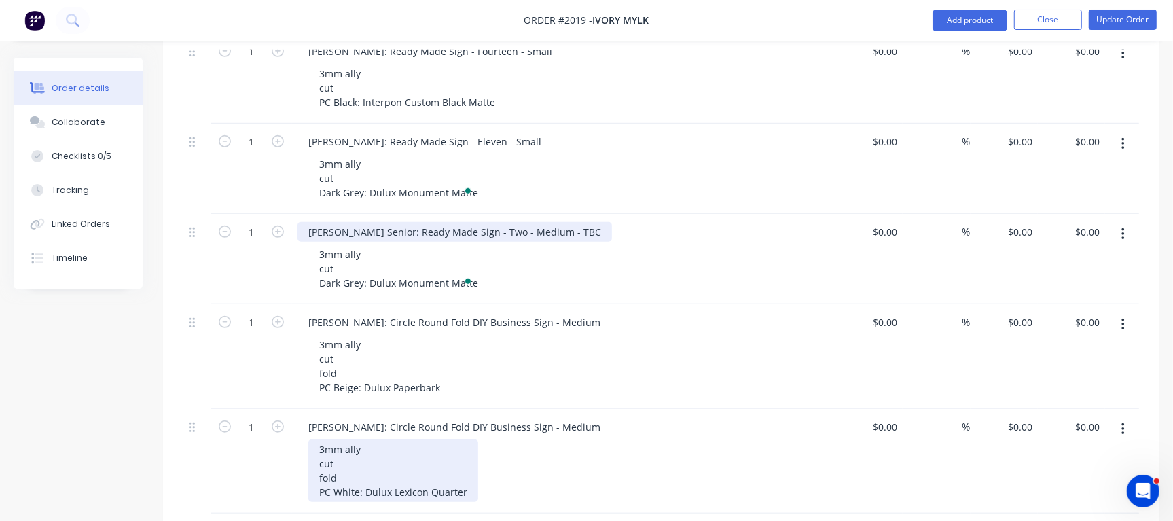
scroll to position [679, 0]
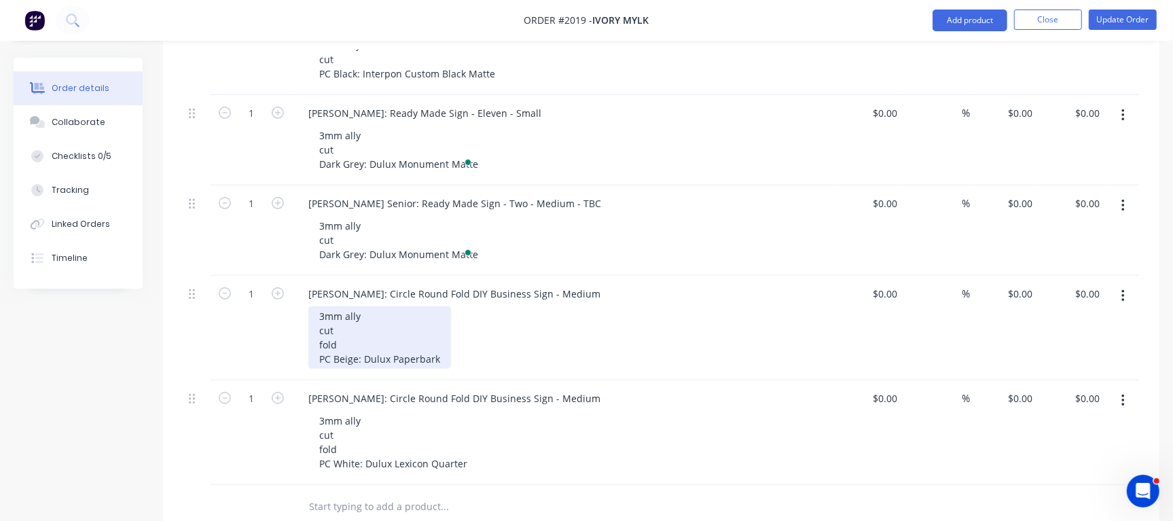
click at [367, 306] on div "3mm ally cut fold PC Beige: Dulux Paperbark" at bounding box center [379, 337] width 143 height 62
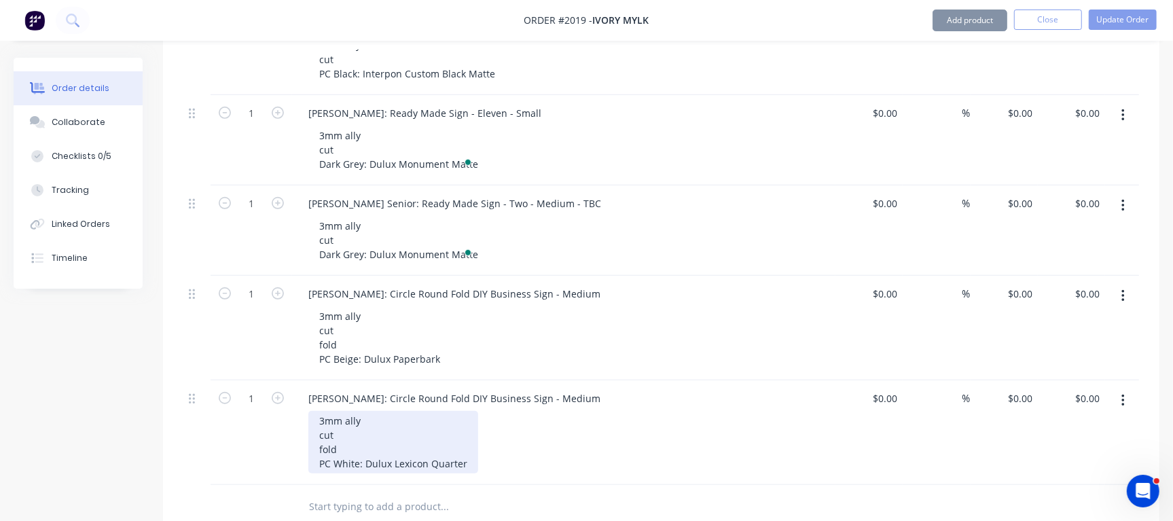
click at [369, 411] on div "3mm ally cut fold PC White: Dulux Lexicon Quarter" at bounding box center [393, 442] width 170 height 62
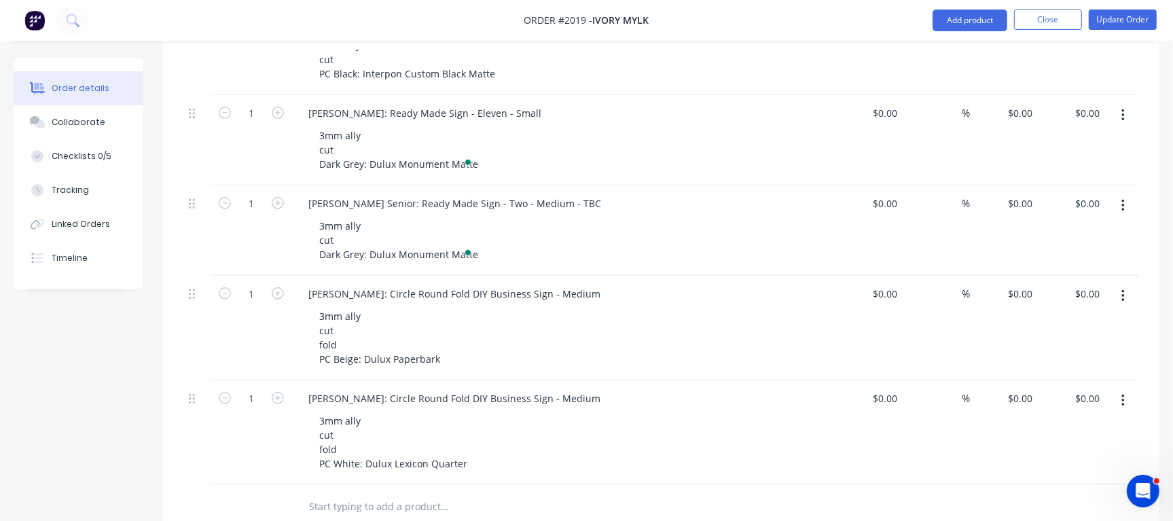
click at [683, 411] on div "3mm ally cut fold PC White: Dulux Lexicon Quarter" at bounding box center [569, 442] width 522 height 62
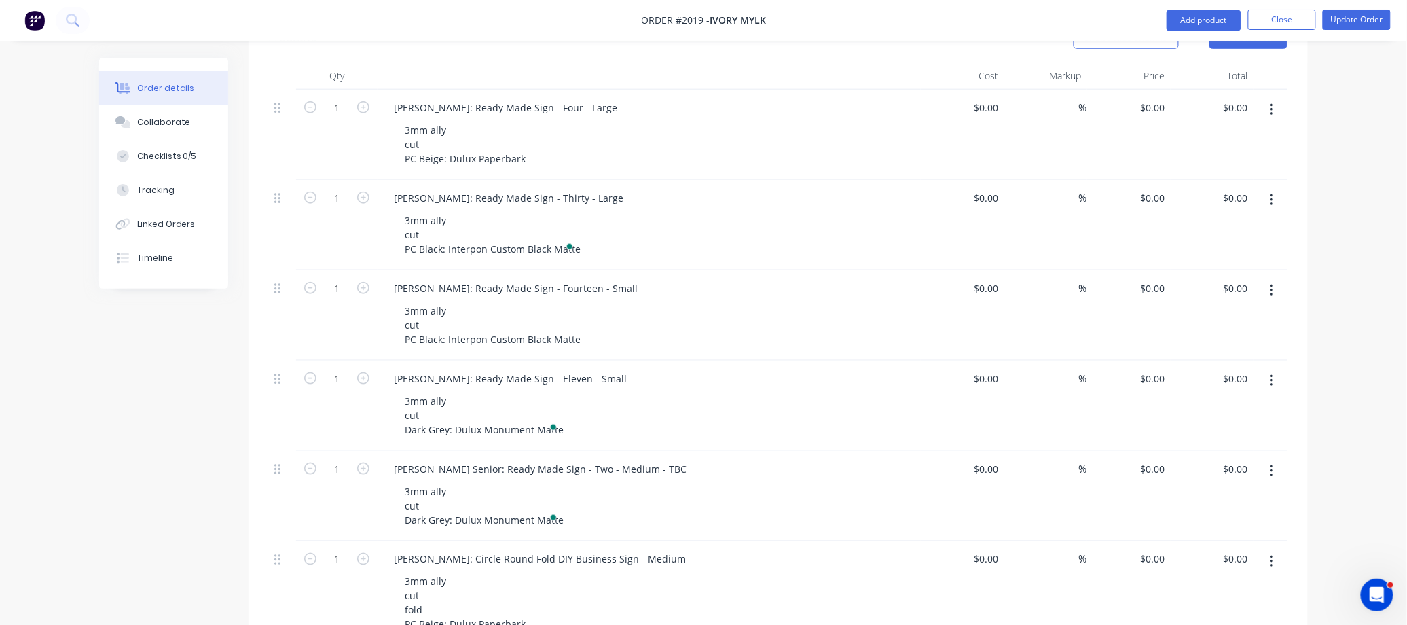
scroll to position [406, 0]
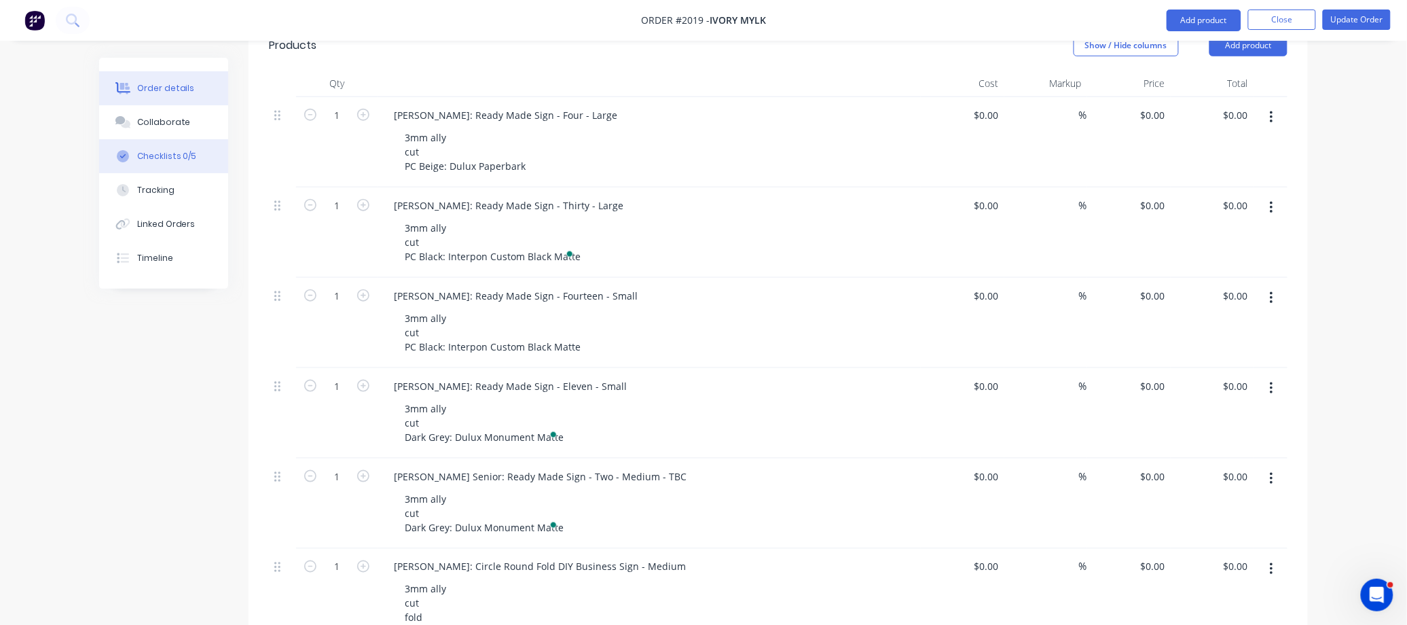
click at [173, 150] on div "Checklists 0/5" at bounding box center [167, 156] width 60 height 12
type textarea "x"
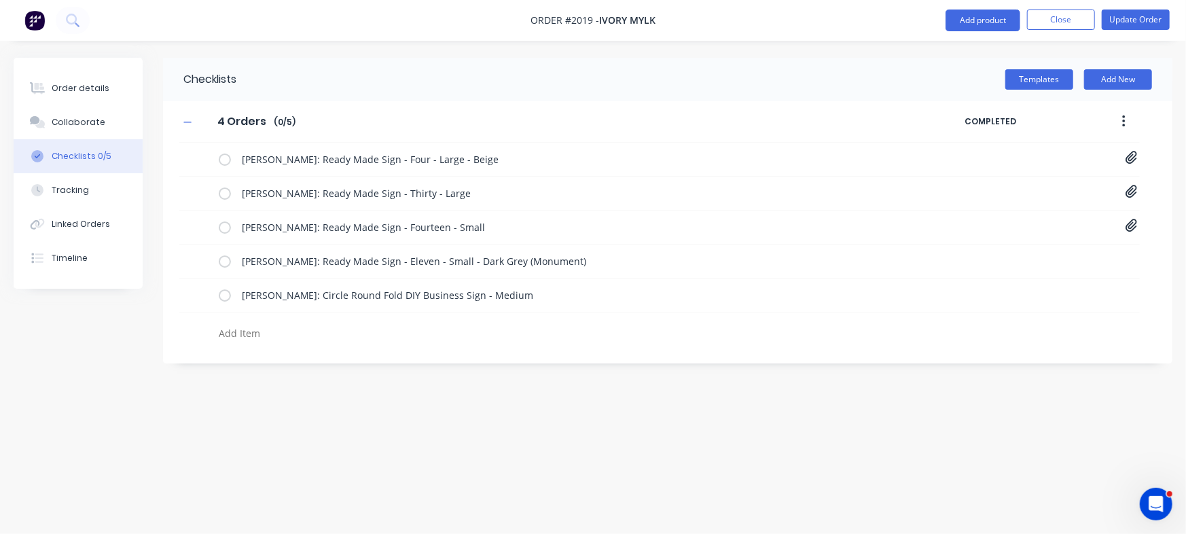
click at [294, 332] on textarea at bounding box center [522, 333] width 618 height 20
type textarea "x"
type textarea "C"
type textarea "x"
type textarea "Cu"
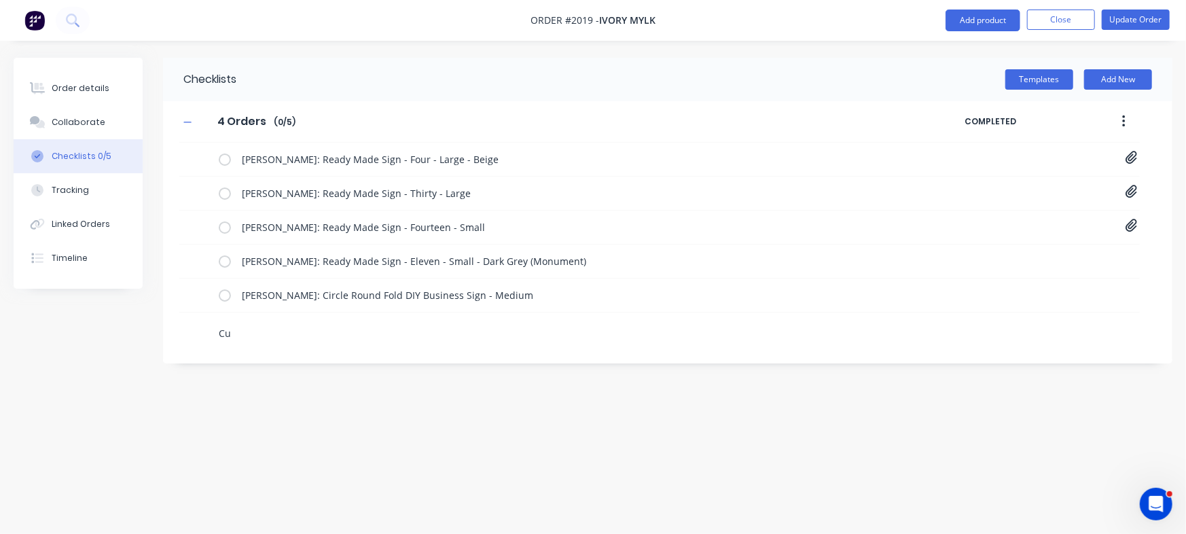
type textarea "x"
type textarea "Cut"
type textarea "x"
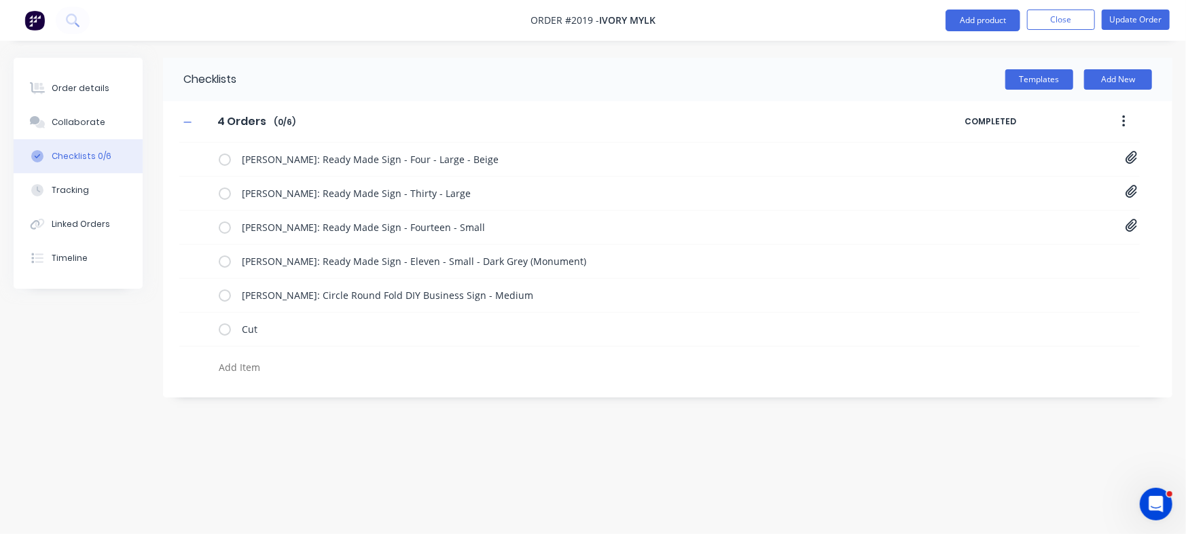
type textarea "x"
type textarea "P"
type textarea "x"
type textarea "Pow"
type textarea "x"
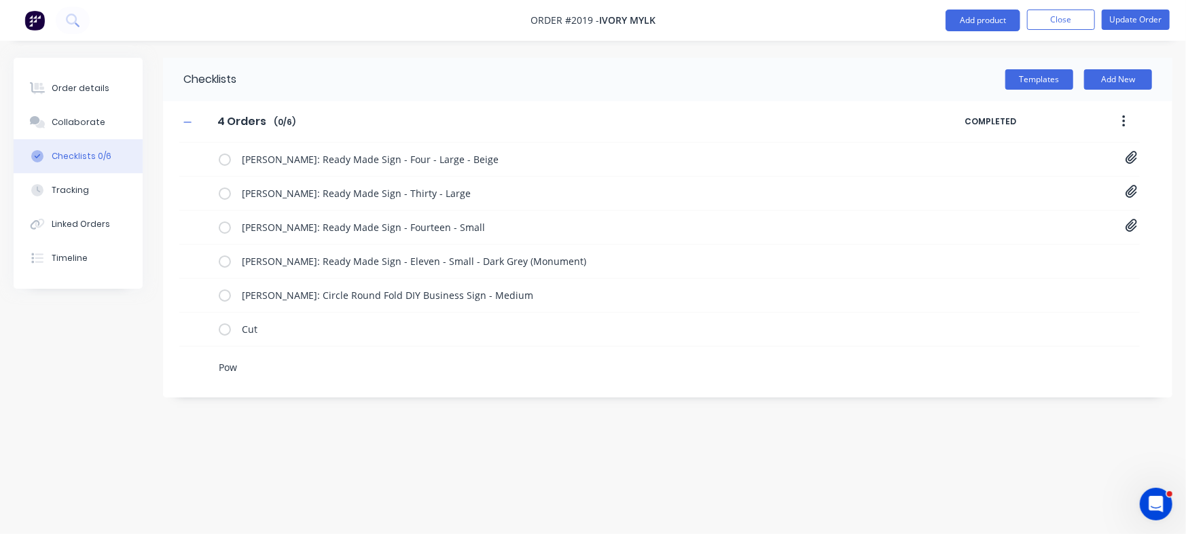
type textarea "Powd"
type textarea "x"
type textarea "Powde"
type textarea "x"
type textarea "Powder"
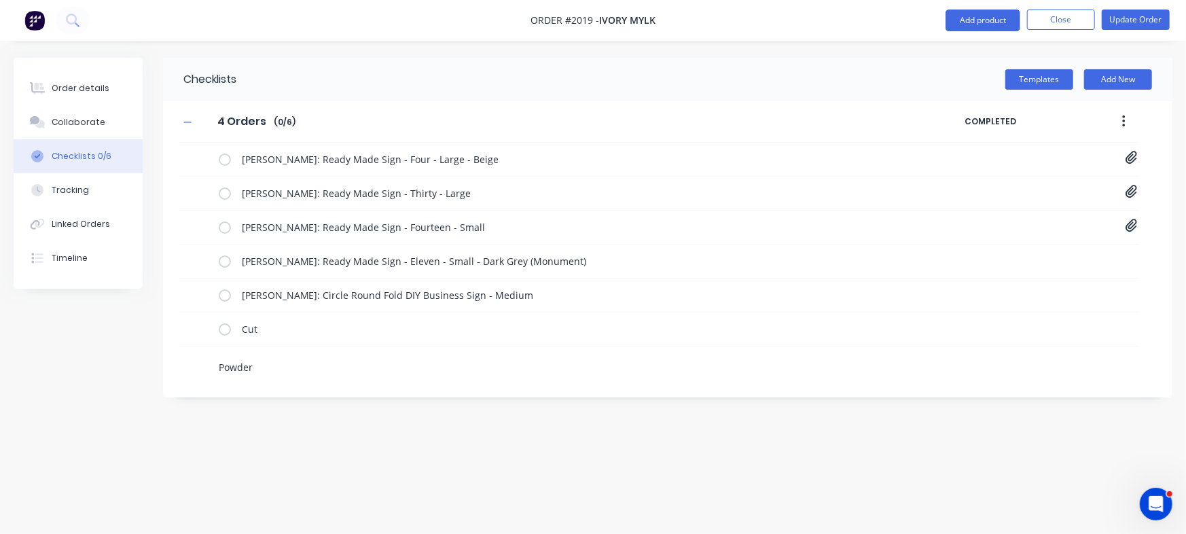
type textarea "x"
type textarea "Powder"
type textarea "x"
type textarea "Powder Co"
type textarea "x"
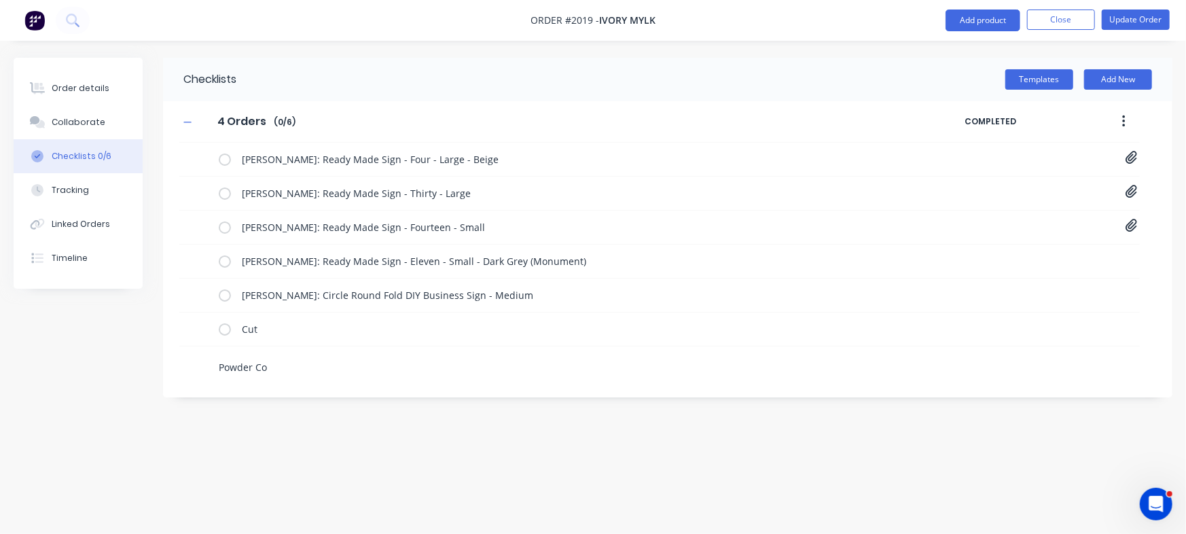
type textarea "Powder Coa"
type textarea "x"
type textarea "Powder Coat"
type textarea "x"
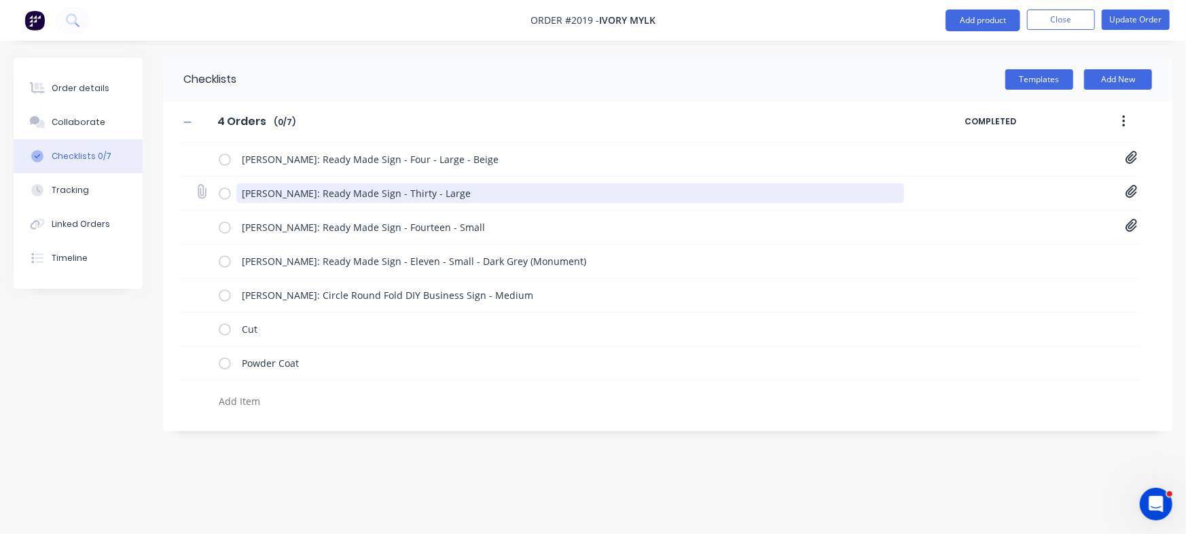
click at [475, 194] on textarea "[PERSON_NAME]: Ready Made Sign - Thirty - Large" at bounding box center [570, 193] width 668 height 20
type textarea "x"
type textarea "[PERSON_NAME]: Ready Made Sign - Thirty - Large"
type textarea "x"
type textarea "Brooke Wartnaby: Ready Made Sign - Thirty - Large -"
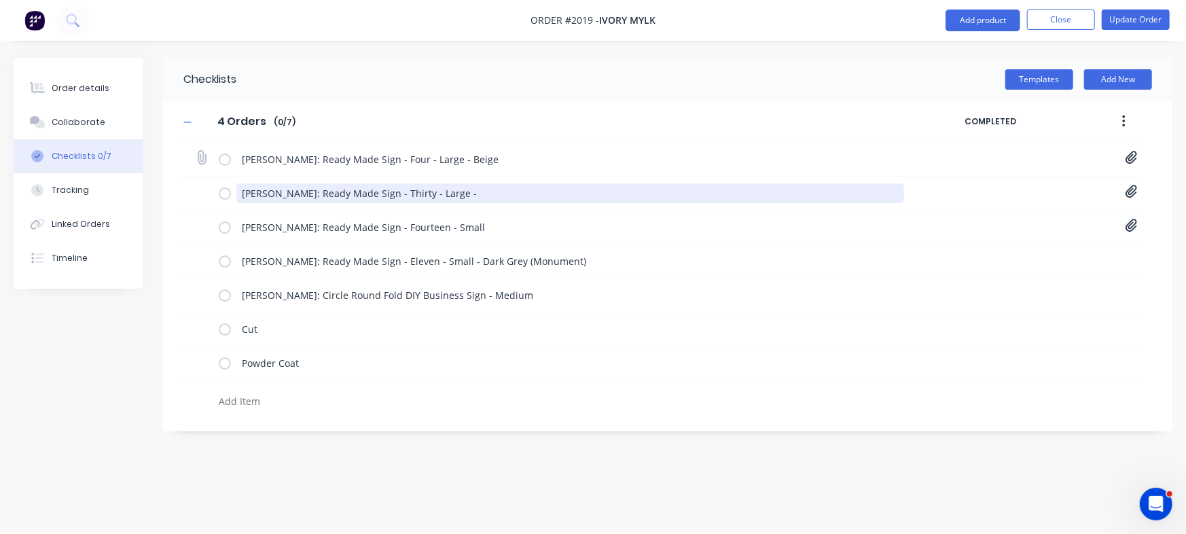
type textarea "x"
type textarea "Brooke Wartnaby: Ready Made Sign - Thirty - Large -"
type textarea "x"
type textarea "Brooke Wartnaby: Ready Made Sign - Thirty - Large - B"
type textarea "x"
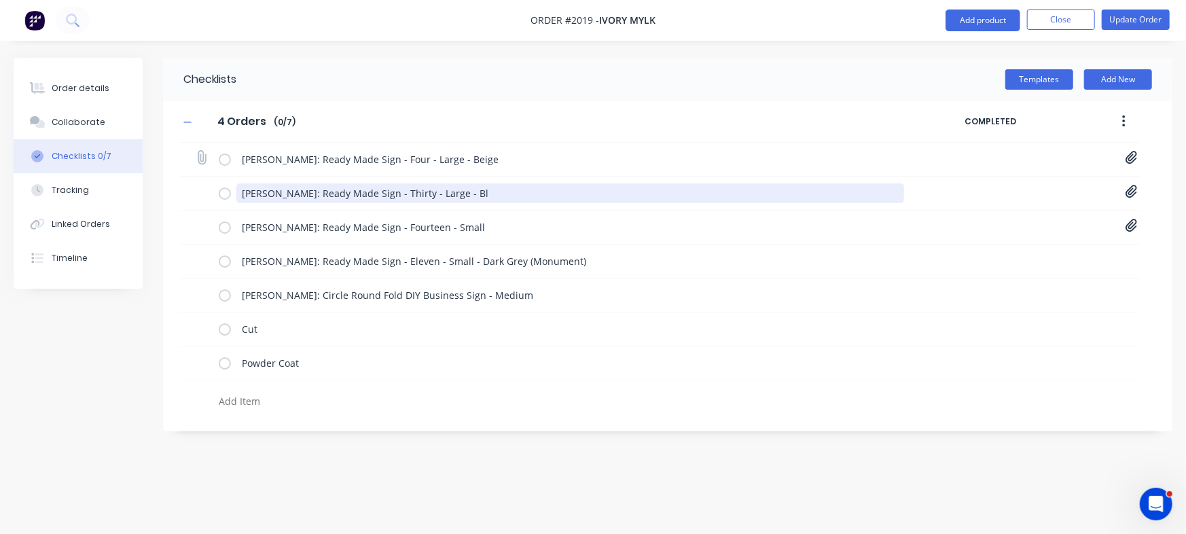
type textarea "Brooke Wartnaby: Ready Made Sign - Thirty - Large - Bla"
type textarea "x"
type textarea "[PERSON_NAME]: Ready Made Sign - Thirty - Large - Black"
type textarea "x"
type textarea "[PERSON_NAME]: Ready Made Sign - Thirty - Large - Black"
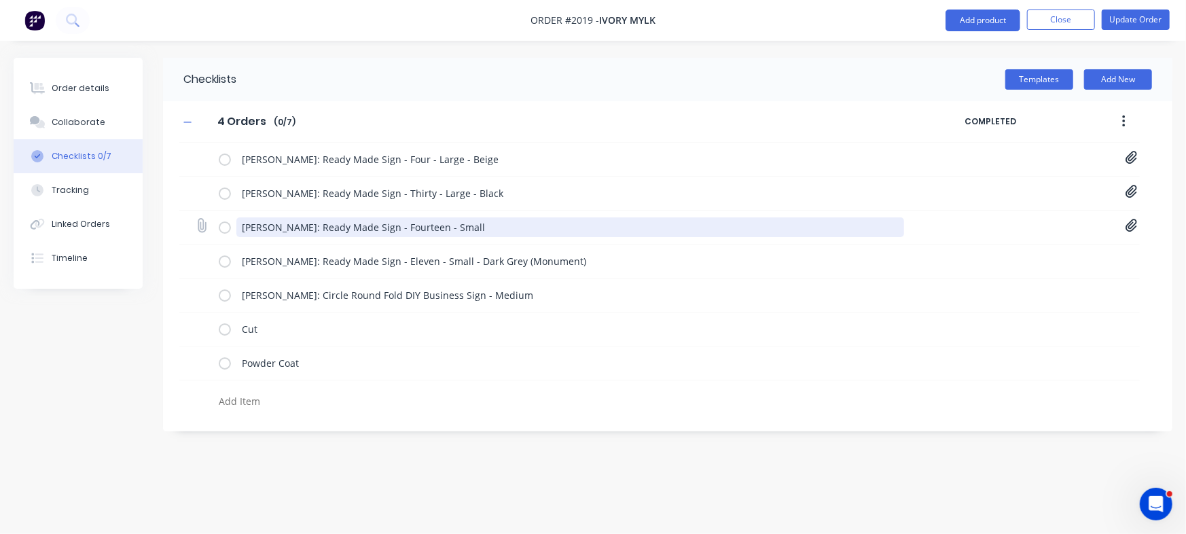
click at [508, 225] on textarea "[PERSON_NAME]: Ready Made Sign - Fourteen - Small" at bounding box center [570, 227] width 668 height 20
type textarea "x"
type textarea "[PERSON_NAME]: Ready Made Sign - Fourteen - Small"
type textarea "x"
type textarea "Chelsie Dickson: Ready Made Sign - Fourteen - Small -"
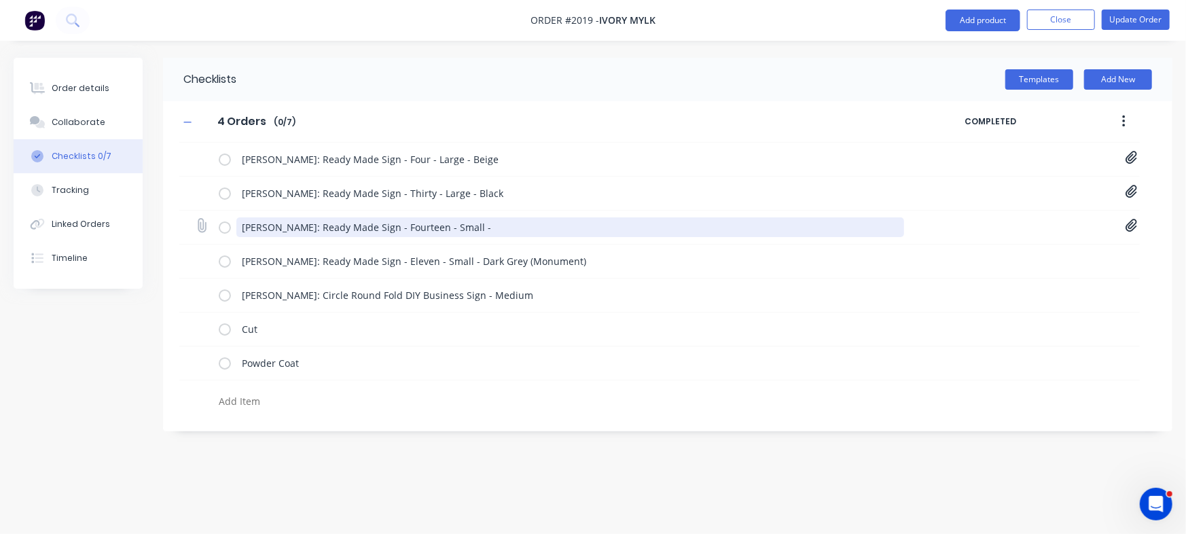
type textarea "x"
type textarea "Chelsie Dickson: Ready Made Sign - Fourteen - Small -"
type textarea "x"
type textarea "Chelsie Dickson: Ready Made Sign - Fourteen - Small - B"
type textarea "x"
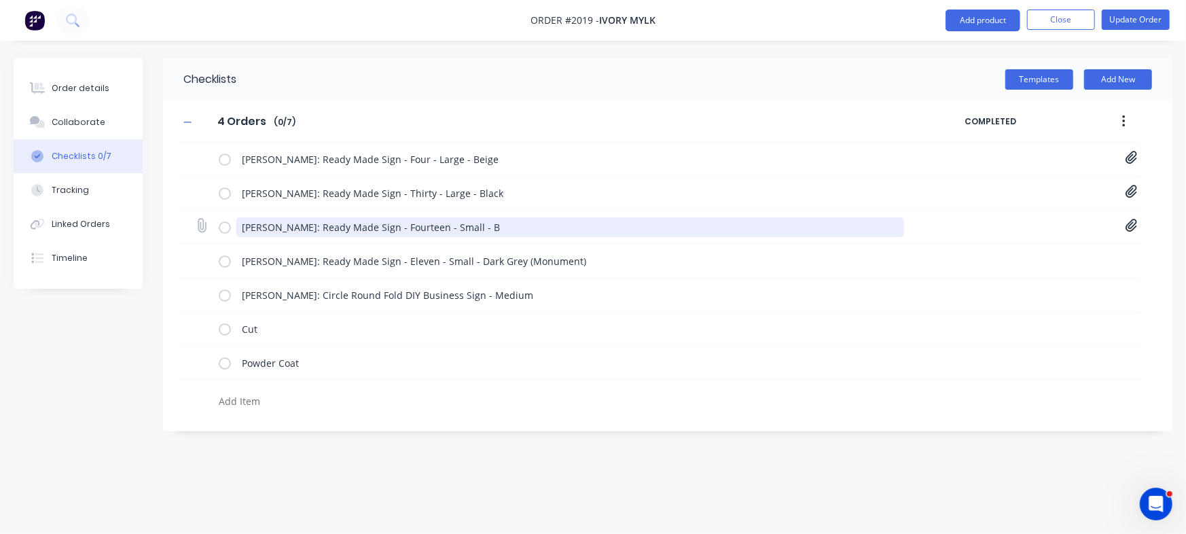
type textarea "Chelsie Dickson: Ready Made Sign - Fourteen - Small - Bl"
type textarea "x"
type textarea "Chelsie Dickson: Ready Made Sign - Fourteen - Small - Bla"
type textarea "x"
type textarea "[PERSON_NAME]: Ready Made Sign - Fourteen - Small - Black"
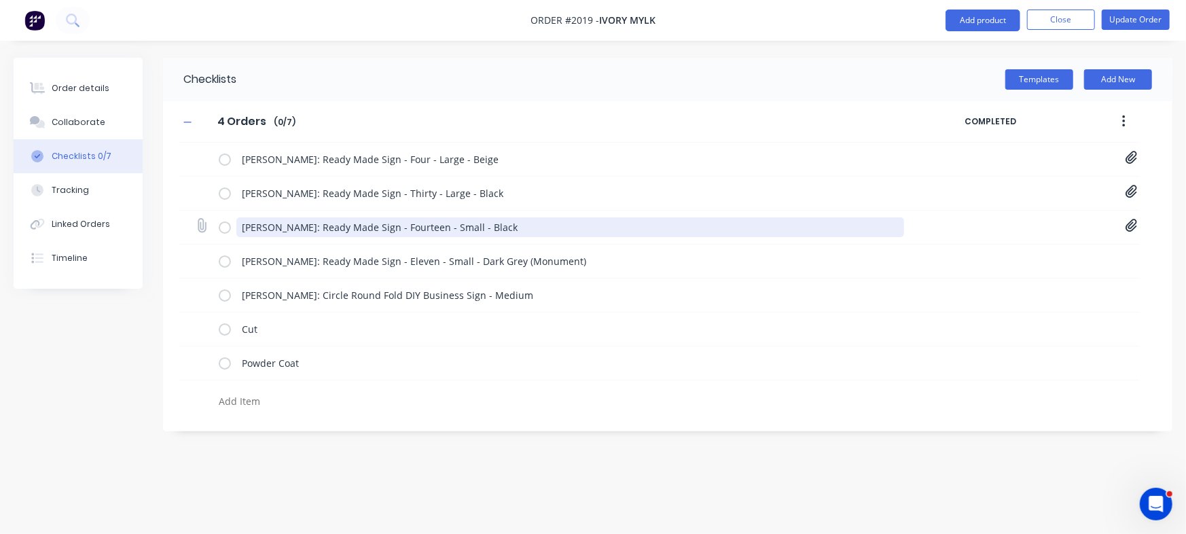
type textarea "x"
type textarea "[PERSON_NAME]: Ready Made Sign - Fourteen - Small - Black"
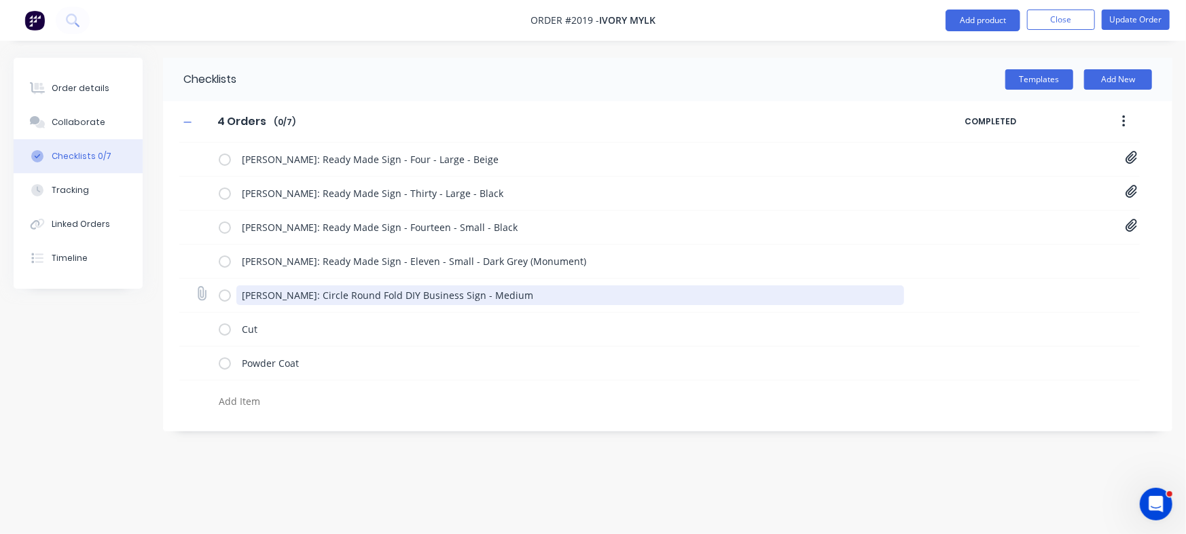
click at [537, 296] on textarea "[PERSON_NAME]: Circle Round Fold DIY Business Sign - Medium" at bounding box center [570, 295] width 668 height 20
type textarea "x"
type textarea "[PERSON_NAME]: Circle Round Fold DIY Business Sign - Medium"
type textarea "x"
type textarea "Jade Williams: Circle Round Fold DIY Business Sign - Medium -"
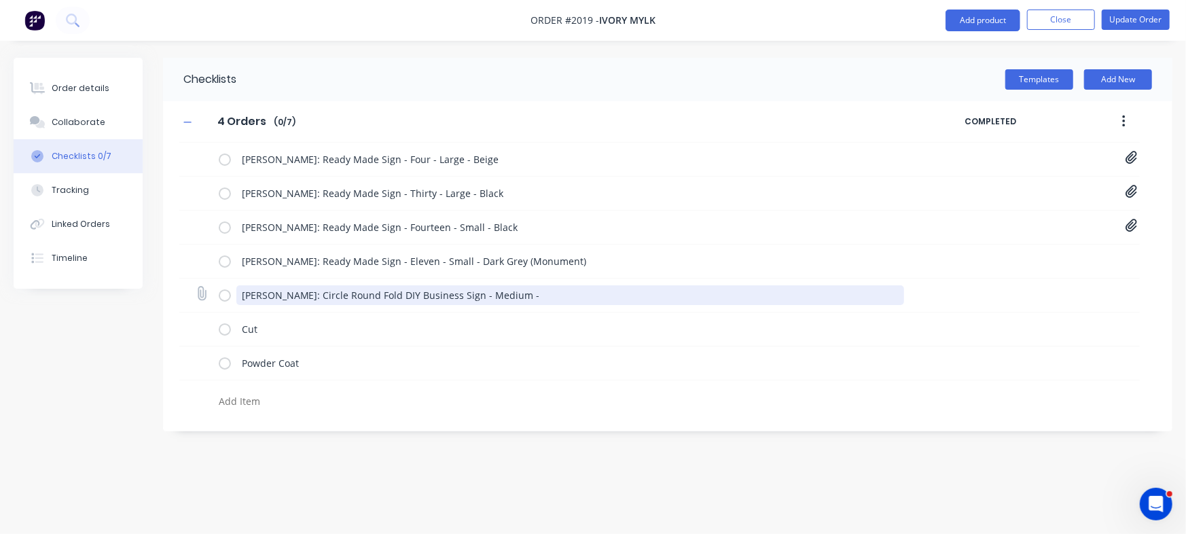
type textarea "x"
type textarea "Jade Williams: Circle Round Fold DIY Business Sign - Medium -"
type textarea "x"
type textarea "Jade Williams: Circle Round Fold DIY Business Sign - Medium - Wh"
type textarea "x"
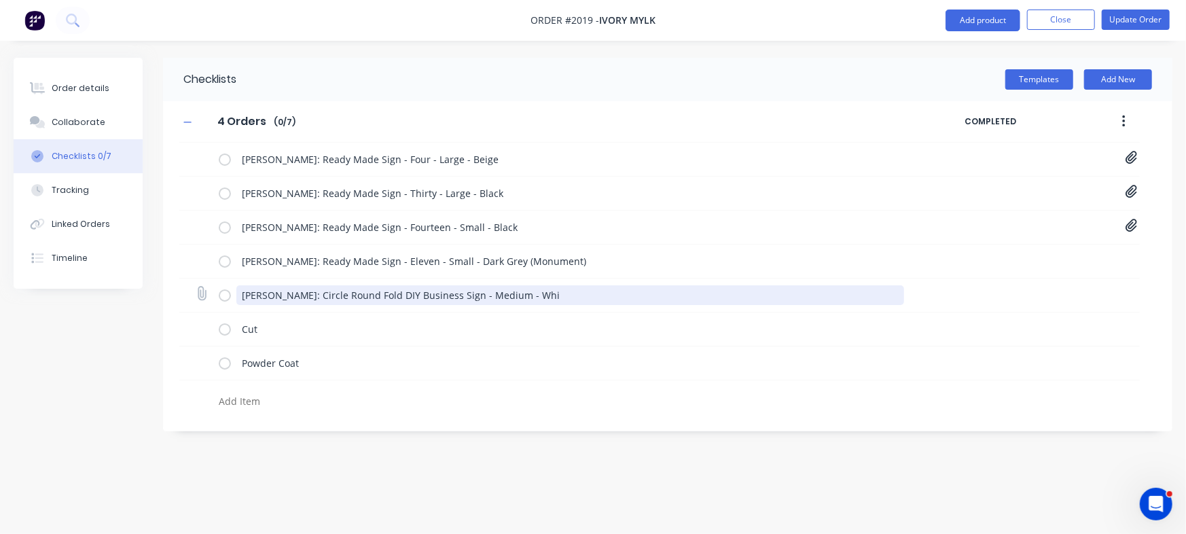
type textarea "Jade Williams: Circle Round Fold DIY Business Sign - Medium - Whit"
type textarea "x"
type textarea "Jade Williams: Circle Round Fold DIY Business Sign - Medium - White"
type textarea "x"
type textarea "Jade Williams: Circle Round Fold DIY Business Sign - Medium - White"
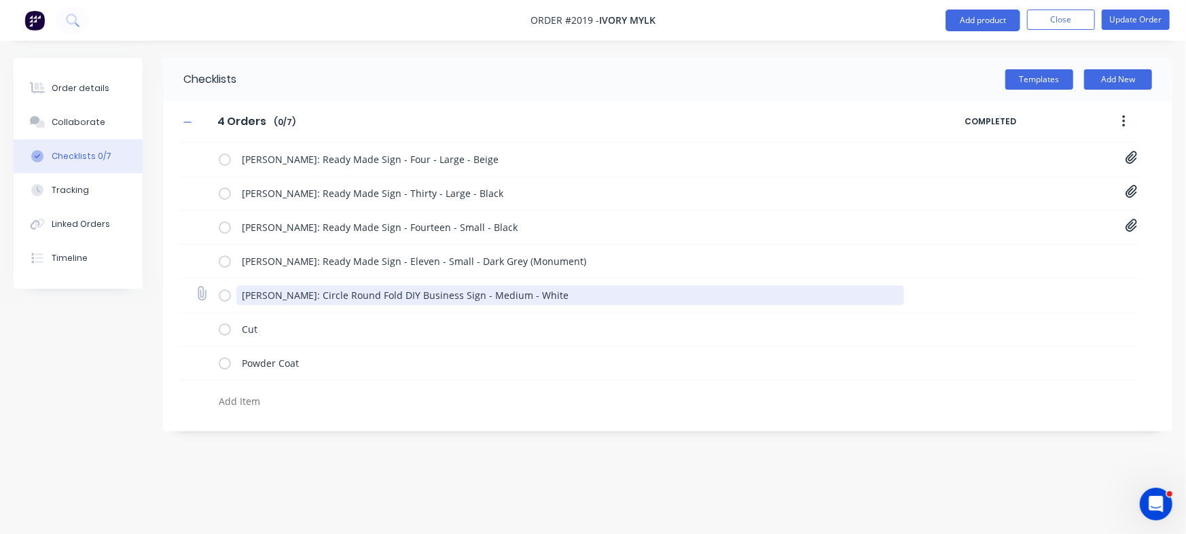
type textarea "x"
type textarea "Jade Williams: Circle Round Fold DIY Business Sign - Medium - White &"
type textarea "x"
type textarea "Jade Williams: Circle Round Fold DIY Business Sign - Medium - White &"
type textarea "x"
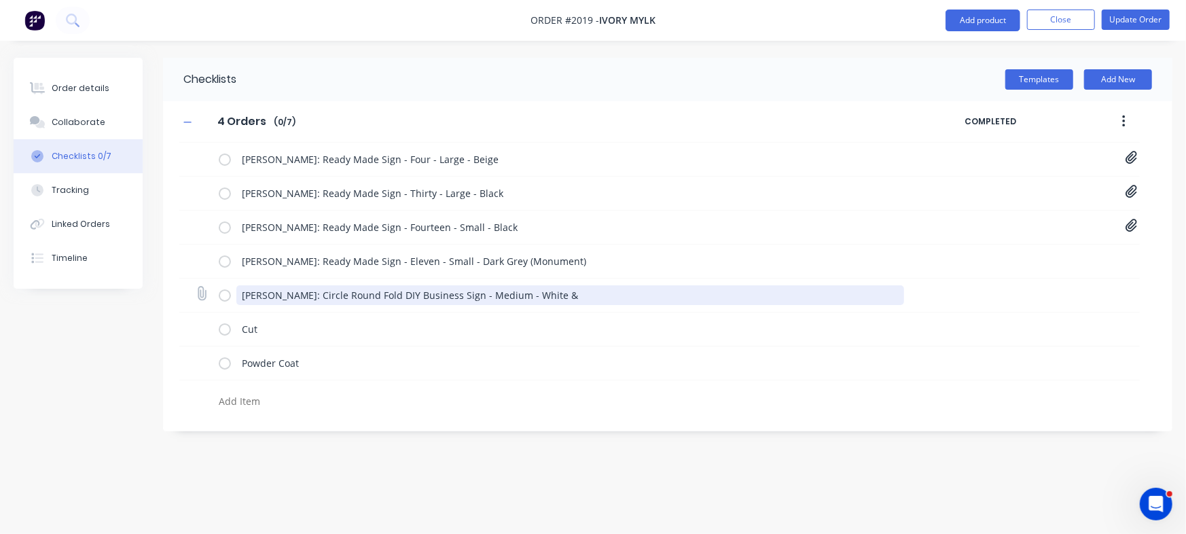
type textarea "Jade Williams: Circle Round Fold DIY Business Sign - Medium - White & B"
type textarea "x"
type textarea "Jade Williams: Circle Round Fold DIY Business Sign - Medium - White & Be"
type textarea "x"
type textarea "Jade Williams: Circle Round Fold DIY Business Sign - Medium - White & Bei"
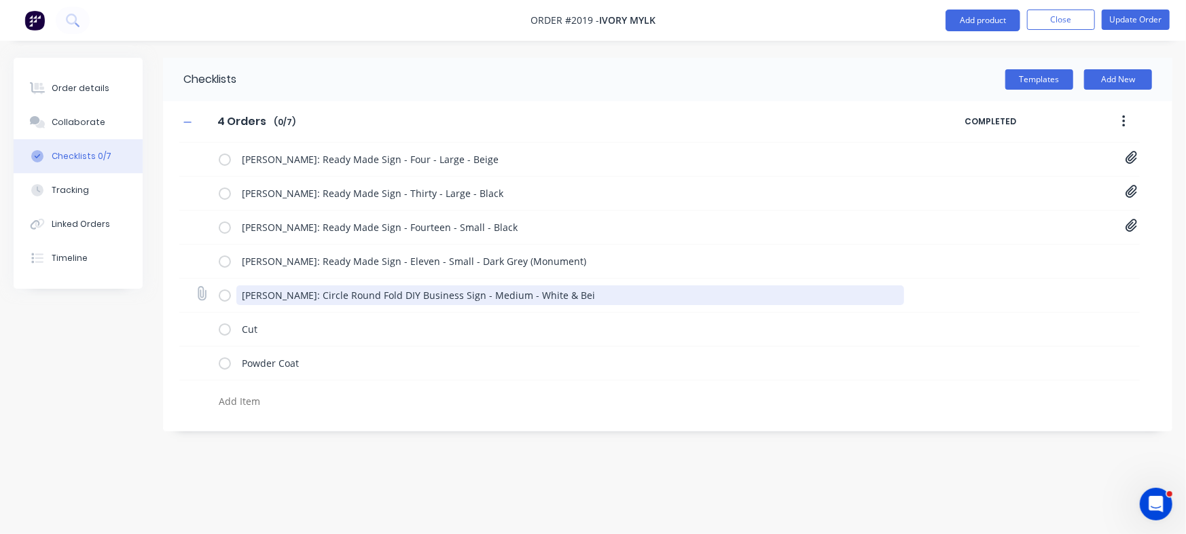
type textarea "x"
type textarea "Jade Williams: Circle Round Fold DIY Business Sign - Medium - White & Beig"
type textarea "x"
type textarea "Jade Williams: Circle Round Fold DIY Business Sign - Medium - White & Beigh"
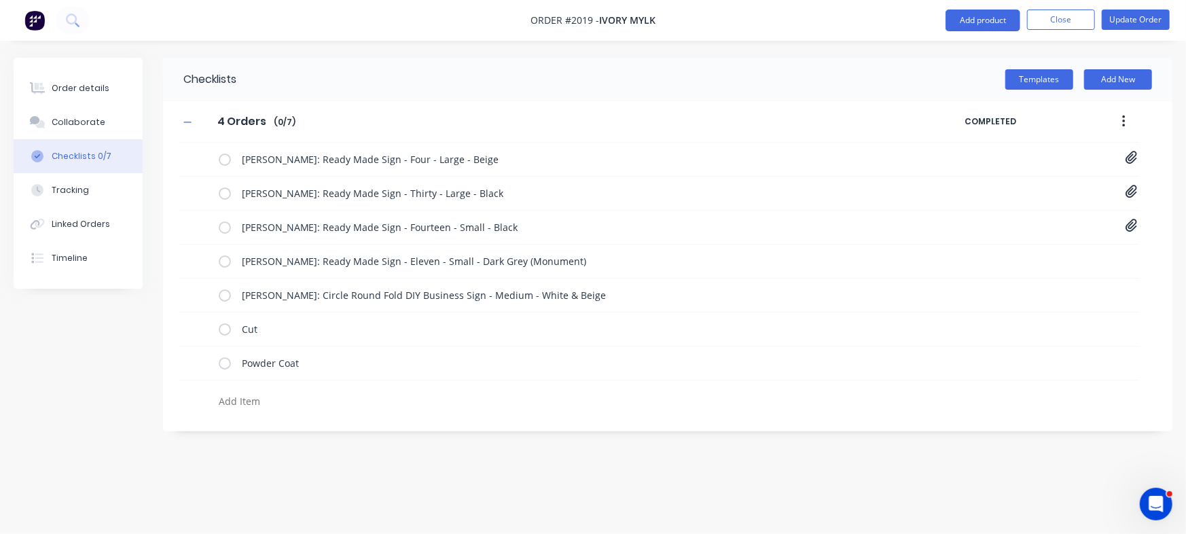
click at [548, 458] on div "Order details Collaborate Checklists 0/7 Tracking Linked Orders Timeline Order …" at bounding box center [593, 267] width 1186 height 534
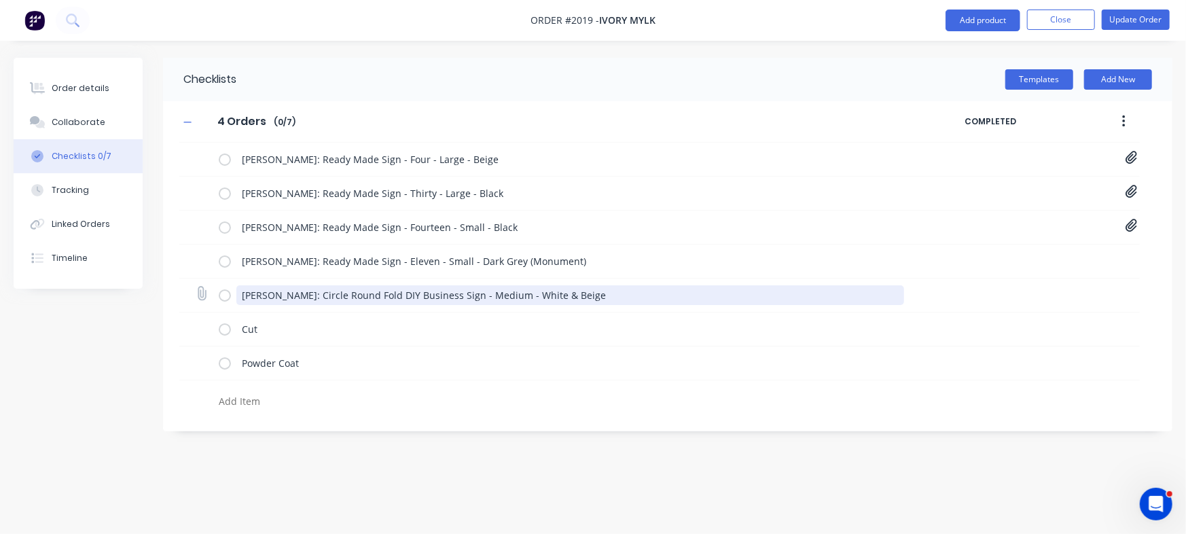
click at [630, 298] on textarea "Jade Williams: Circle Round Fold DIY Business Sign - Medium - White & Beige" at bounding box center [570, 295] width 668 height 20
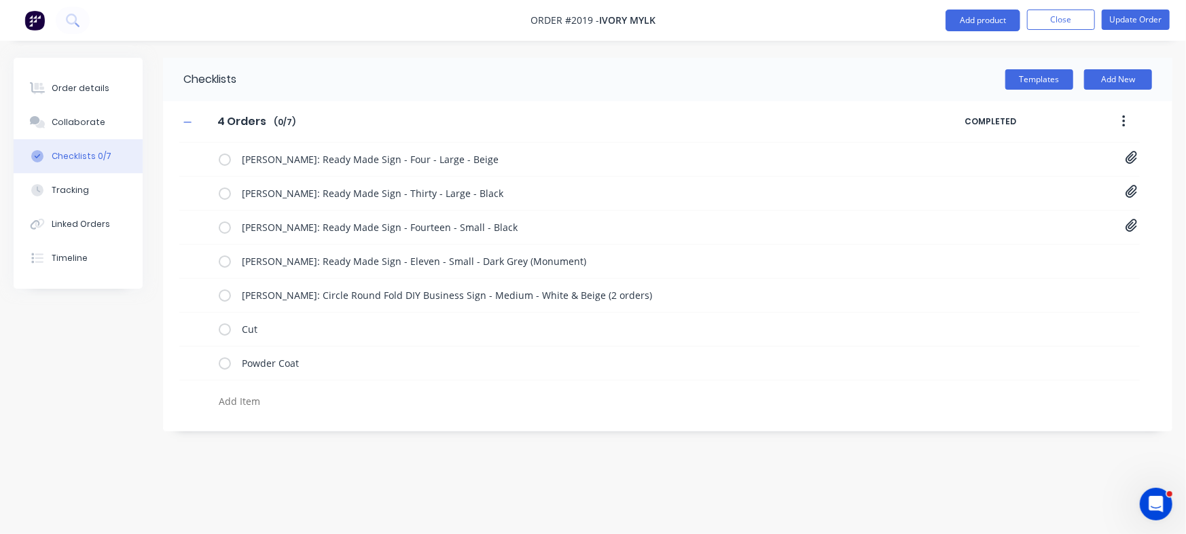
click at [530, 508] on div "Order details Collaborate Checklists 0/7 Tracking Linked Orders Timeline Order …" at bounding box center [593, 267] width 1186 height 534
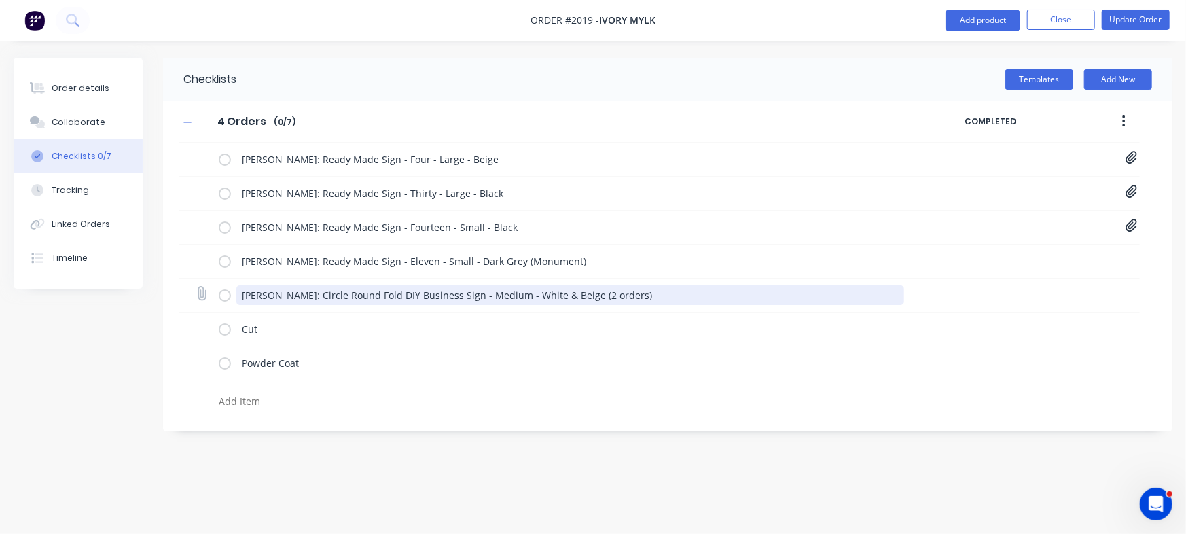
drag, startPoint x: 597, startPoint y: 289, endPoint x: 659, endPoint y: 286, distance: 61.9
click at [659, 286] on textarea "[PERSON_NAME]: Circle Round Fold DIY Business Sign - Medium - White & Beige (2 …" at bounding box center [570, 295] width 668 height 20
click at [238, 287] on textarea "Jade Williams: Circle Round Fold DIY Business Sign - Medium - White & Beige" at bounding box center [570, 295] width 668 height 20
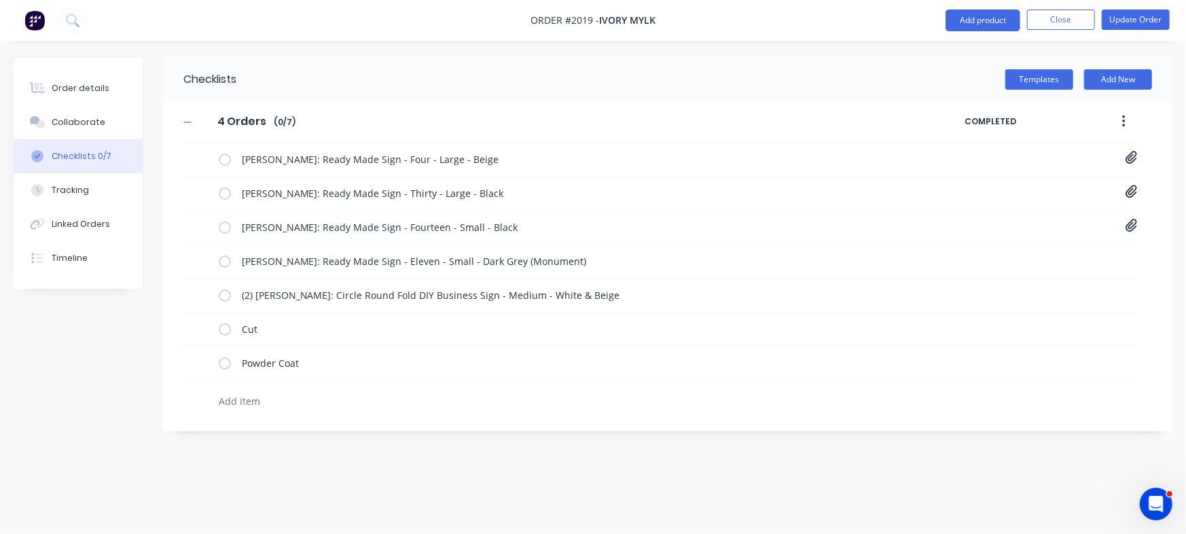
click at [414, 452] on div "Order details Collaborate Checklists 0/7 Tracking Linked Orders Timeline Order …" at bounding box center [593, 267] width 1186 height 534
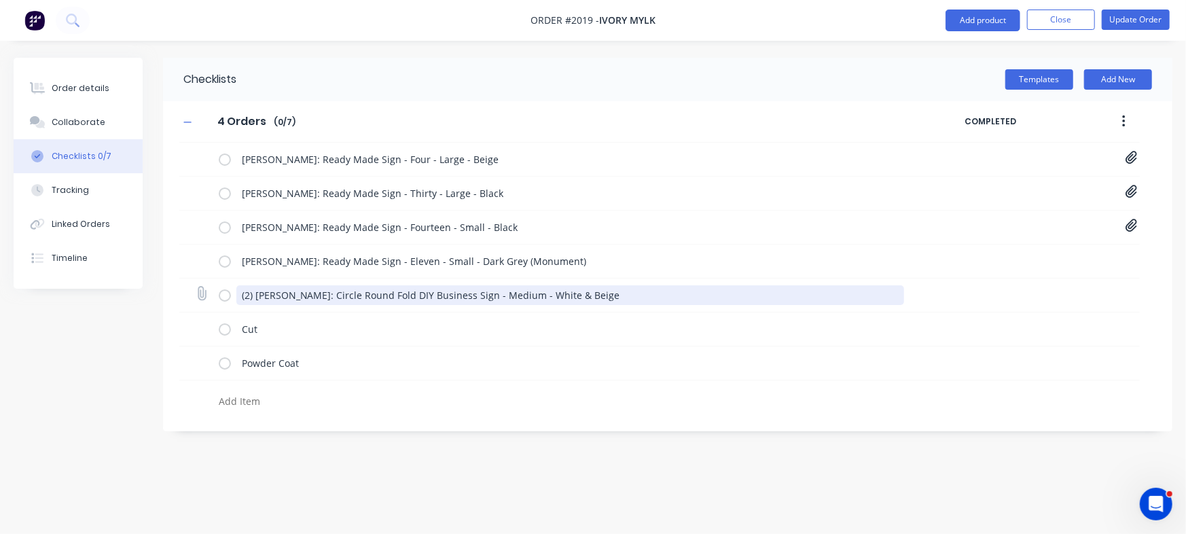
drag, startPoint x: 253, startPoint y: 293, endPoint x: 211, endPoint y: 294, distance: 42.8
click at [211, 294] on div "(2) Jade Williams: Circle Round Fold DIY Business Sign - Medium - White & Beige" at bounding box center [659, 295] width 960 height 34
click at [253, 291] on textarea "(2) Jade Williams: Circle Round Fold DIY Business Sign - Medium - White & Beige" at bounding box center [570, 295] width 668 height 20
drag, startPoint x: 256, startPoint y: 290, endPoint x: 216, endPoint y: 292, distance: 40.1
click at [216, 292] on div "(2) Jade Williams: Circle Round Fold DIY Business Sign - Medium - White & Beige" at bounding box center [659, 295] width 960 height 34
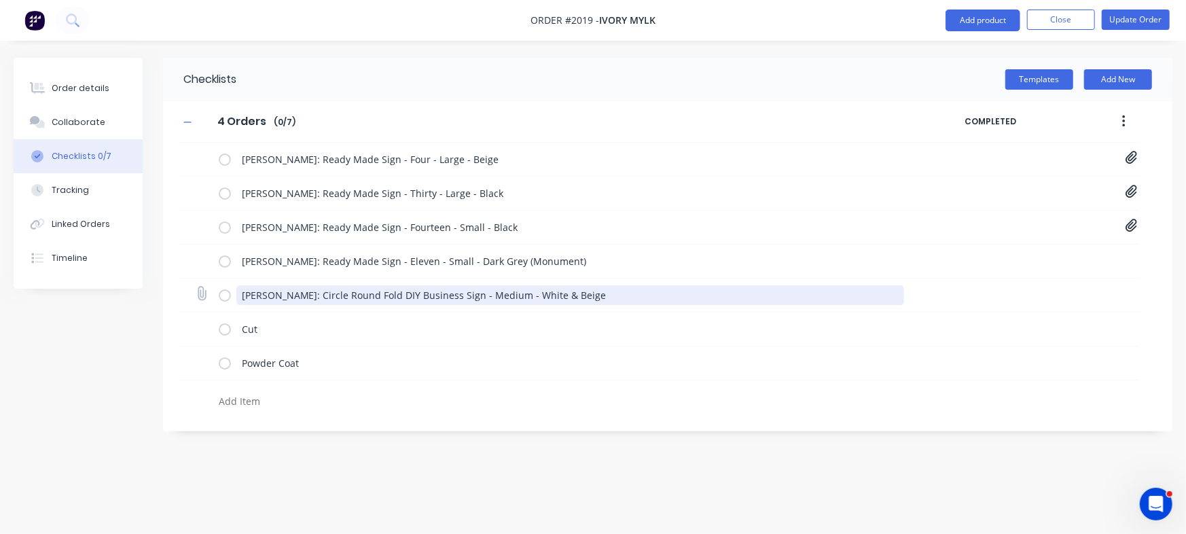
click at [630, 296] on textarea "Jade Williams: Circle Round Fold DIY Business Sign - Medium - White & Beige" at bounding box center [570, 295] width 668 height 20
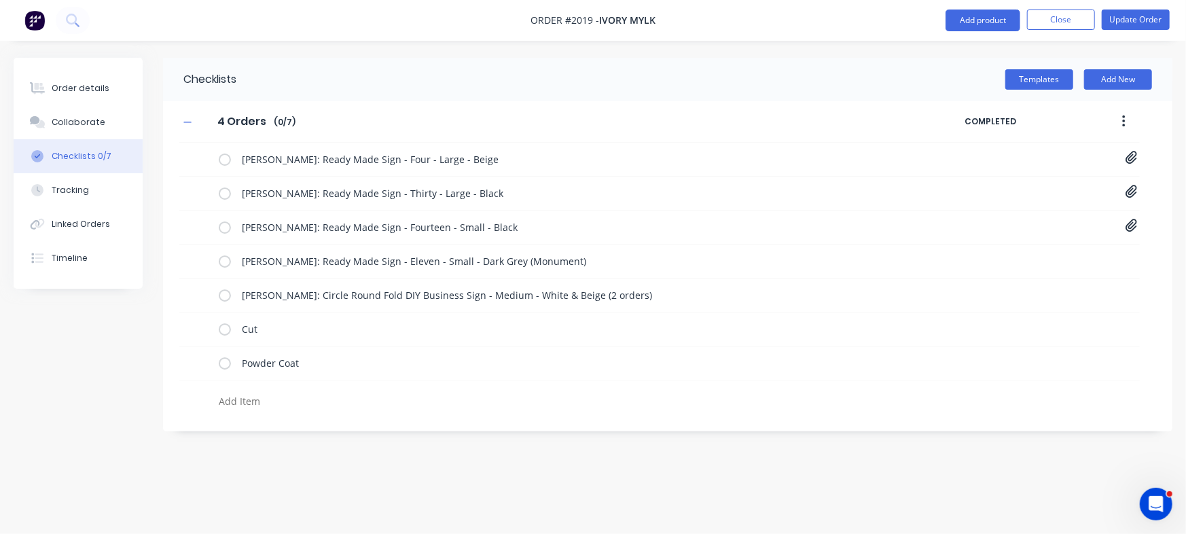
click at [577, 459] on div "Order details Collaborate Checklists 0/7 Tracking Linked Orders Timeline Order …" at bounding box center [593, 267] width 1186 height 534
click at [81, 77] on button "Order details" at bounding box center [78, 88] width 129 height 34
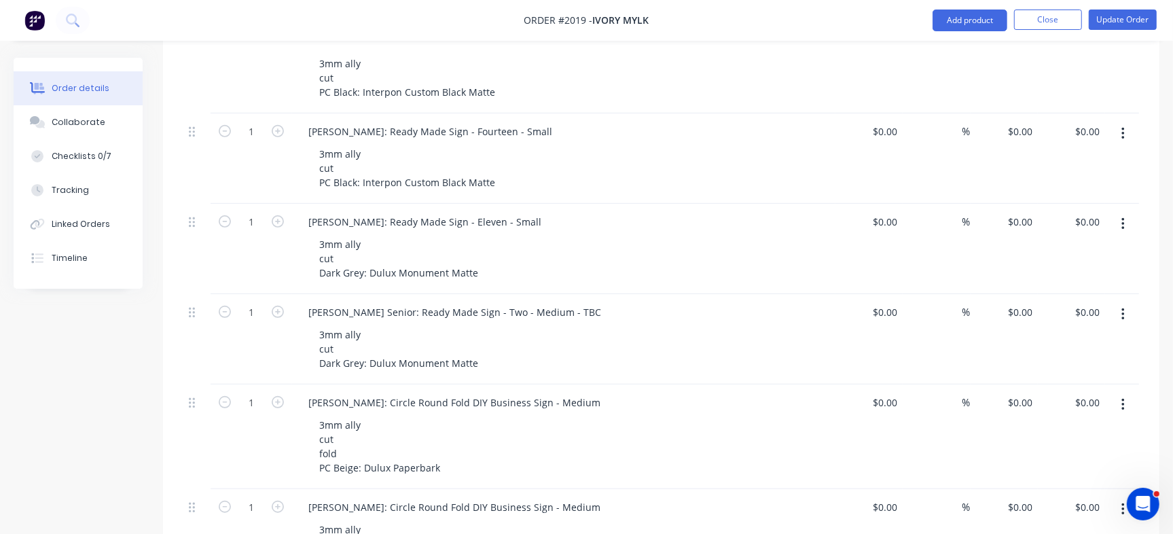
scroll to position [764, 0]
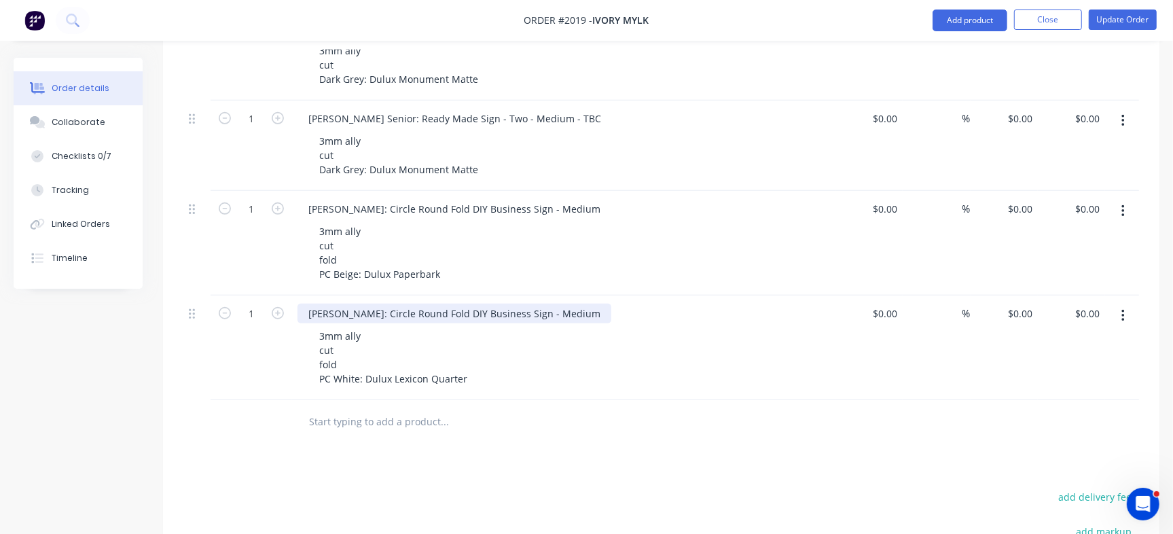
click at [372, 304] on div "[PERSON_NAME]: Circle Round Fold DIY Business Sign - Medium" at bounding box center [454, 314] width 314 height 20
drag, startPoint x: 372, startPoint y: 256, endPoint x: 530, endPoint y: 255, distance: 158.2
click at [530, 304] on div "[PERSON_NAME]: Circle Round Fold DIY Business Sign - Medium" at bounding box center [454, 314] width 314 height 20
copy div "Circle Round Fold DIY Business Sign"
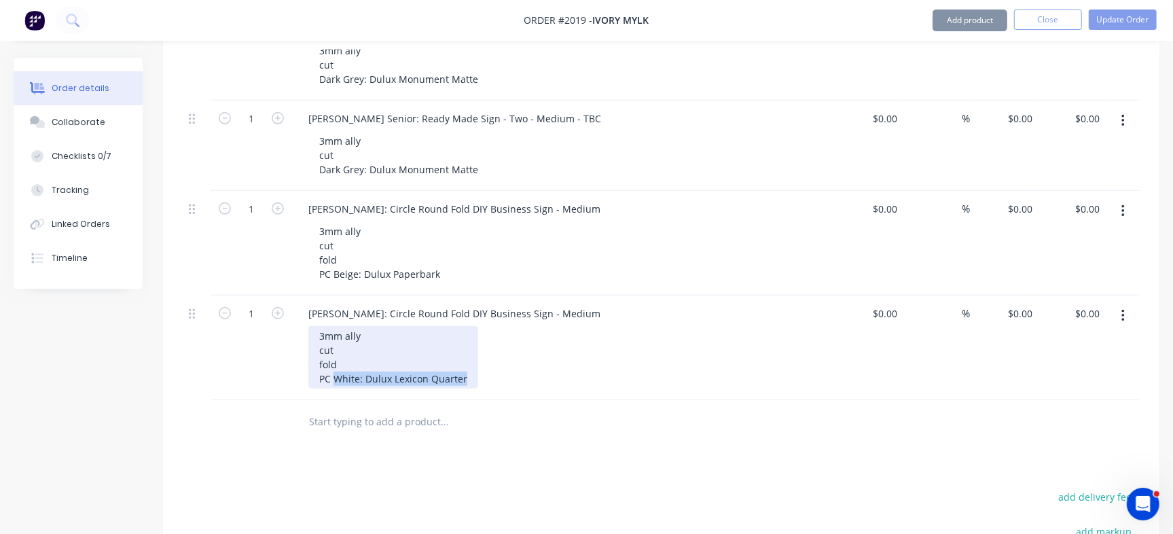
drag, startPoint x: 336, startPoint y: 323, endPoint x: 505, endPoint y: 320, distance: 168.5
click at [505, 326] on div "3mm ally cut fold PC White: Dulux Lexicon Quarter" at bounding box center [569, 357] width 522 height 62
copy div "White: Dulux Lexicon Quarter"
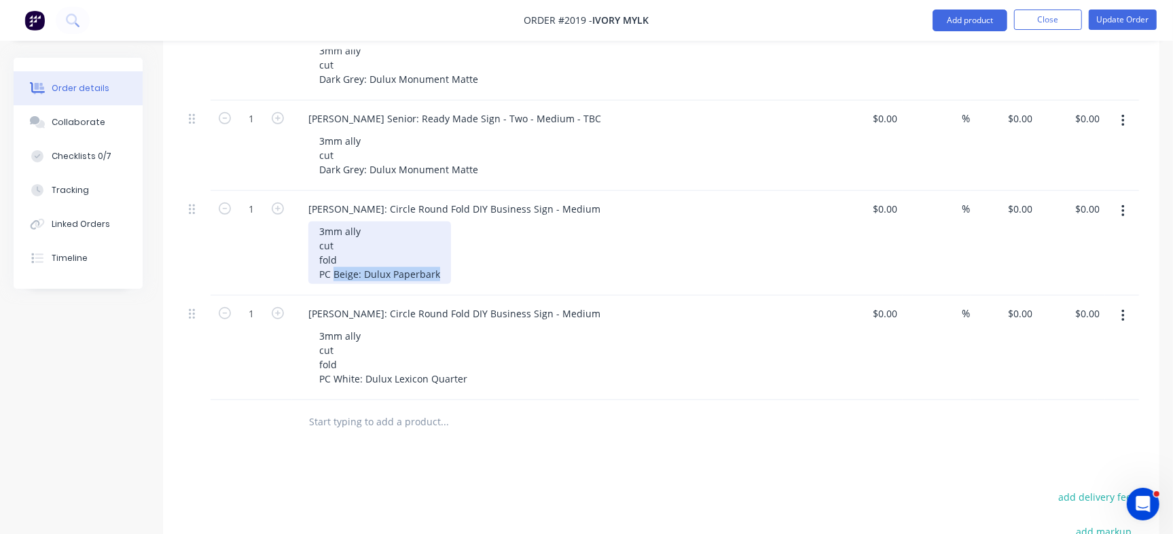
drag, startPoint x: 332, startPoint y: 215, endPoint x: 478, endPoint y: 215, distance: 146.0
click at [478, 221] on div "3mm ally cut fold PC Beige: Dulux Paperbark" at bounding box center [569, 252] width 522 height 62
copy div "Beige: Dulux Paperbark"
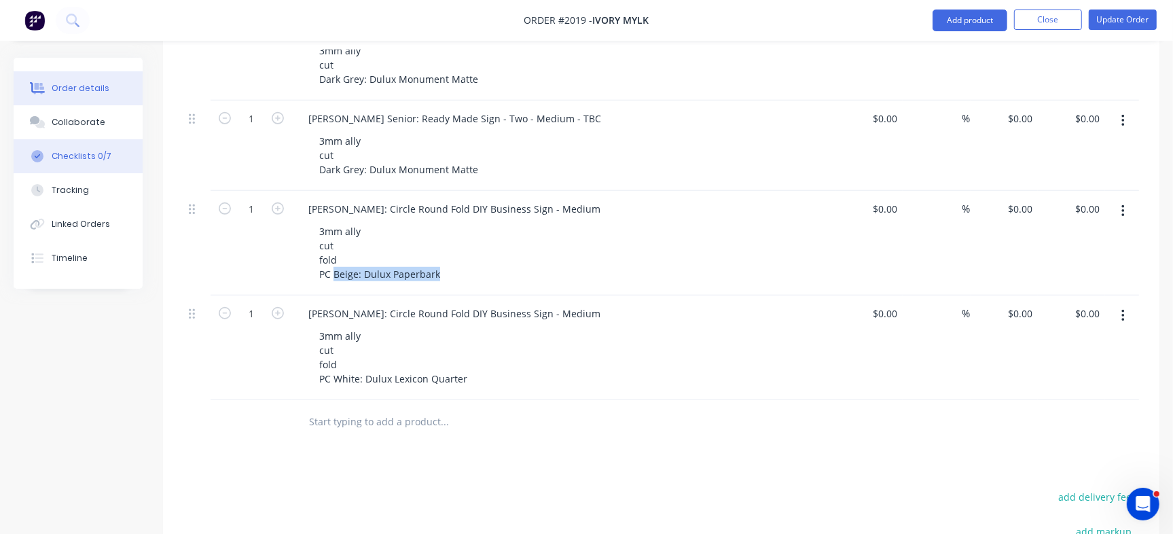
click at [110, 153] on button "Checklists 0/7" at bounding box center [78, 156] width 129 height 34
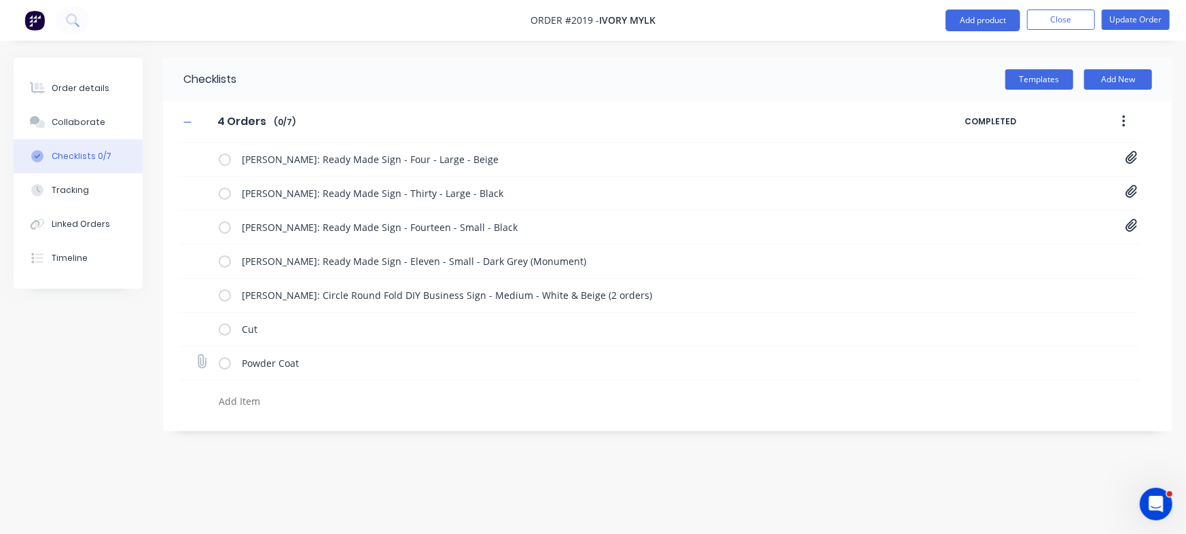
click at [202, 361] on icon at bounding box center [201, 361] width 18 height 18
click at [196, 355] on input "file" at bounding box center [196, 355] width 0 height 0
click at [124, 430] on div "Checklists Templates Add New 4 Orders 4 Orders Enter Checklist name ( 0 / 7 ) C…" at bounding box center [593, 245] width 1159 height 374
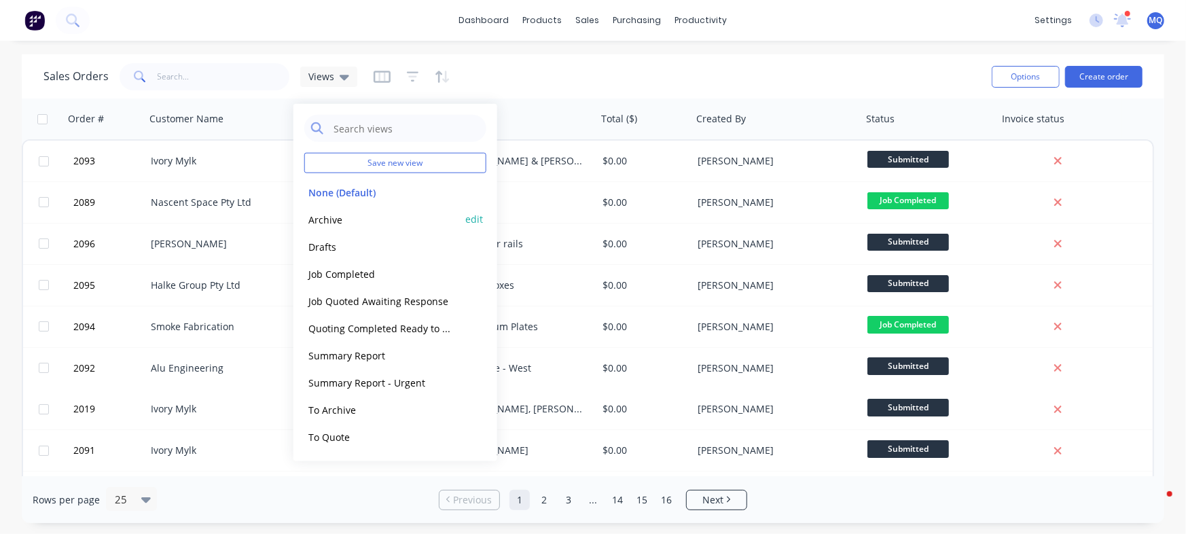
click at [342, 219] on button "Archive" at bounding box center [381, 219] width 155 height 16
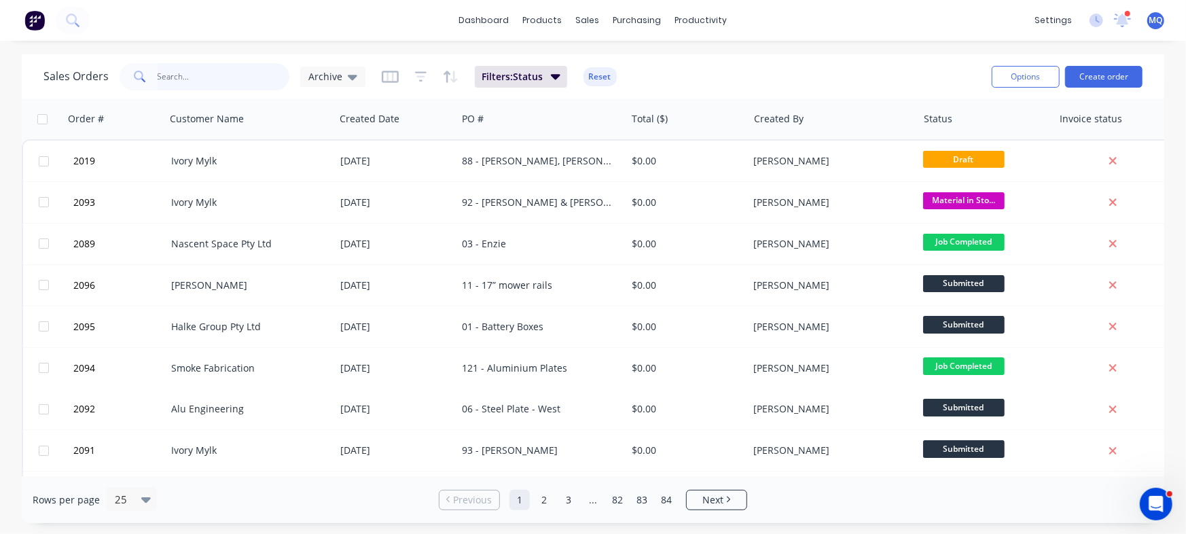
click at [217, 75] on input "text" at bounding box center [224, 76] width 132 height 27
type input "carly"
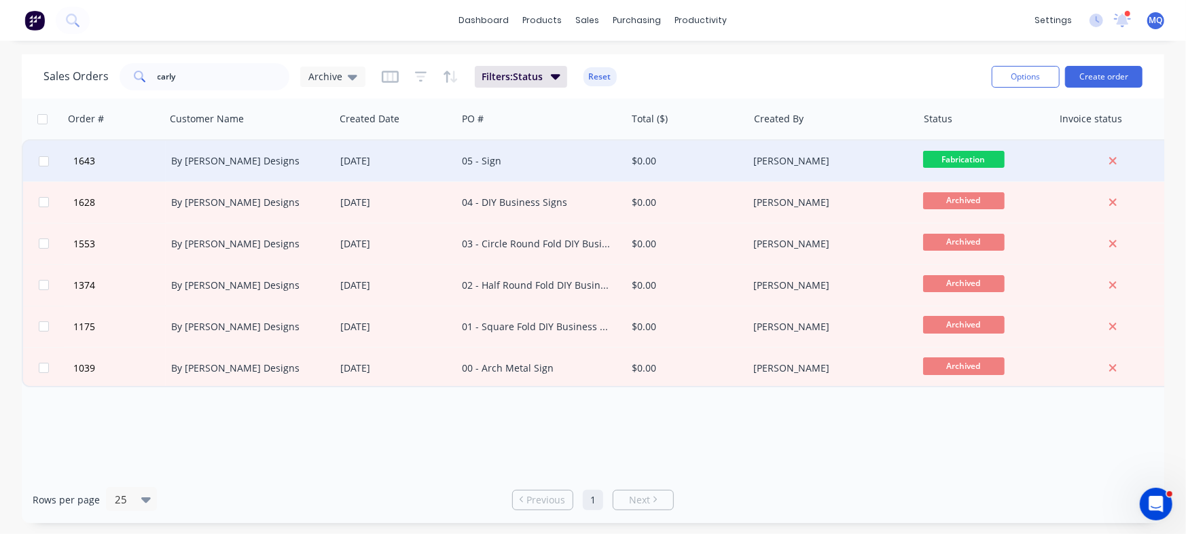
click at [482, 156] on div "05 - Sign" at bounding box center [537, 161] width 151 height 14
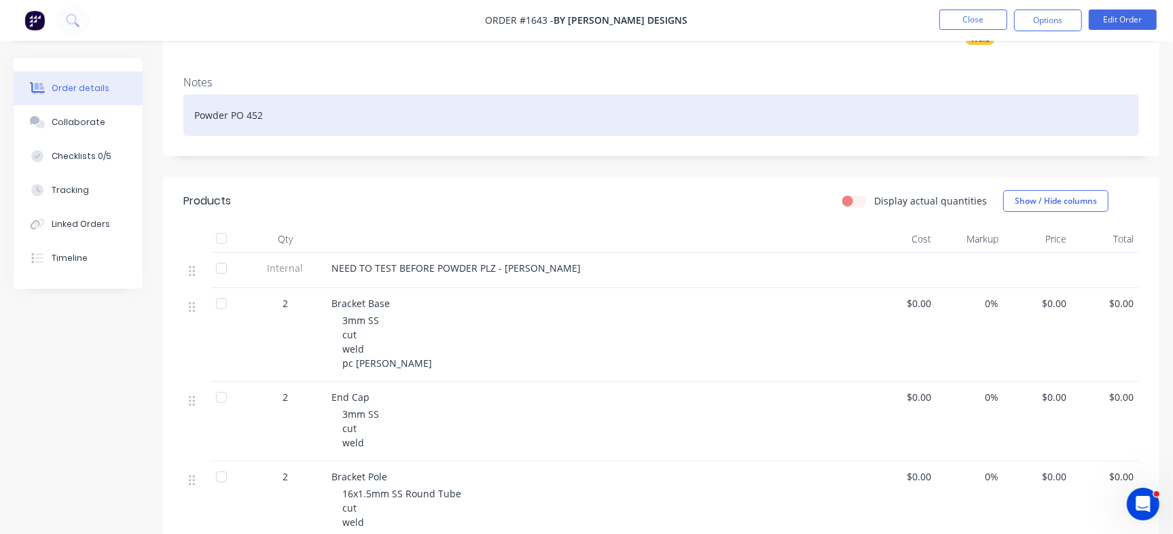
scroll to position [255, 0]
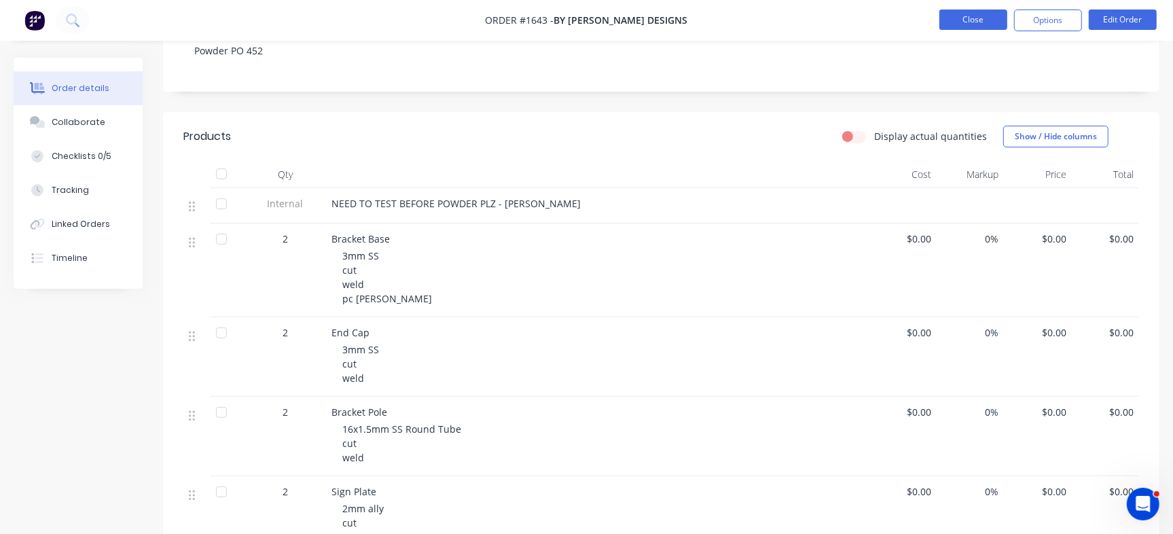
click at [987, 24] on button "Close" at bounding box center [973, 20] width 68 height 20
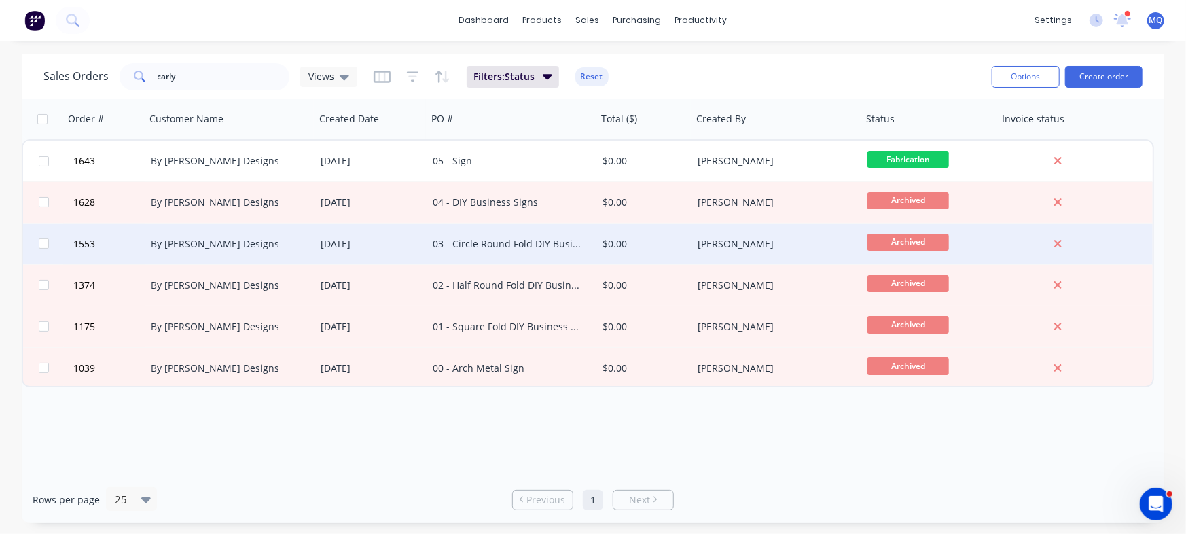
click at [522, 238] on div "03 - Circle Round Fold DIY Business Sign" at bounding box center [508, 244] width 151 height 14
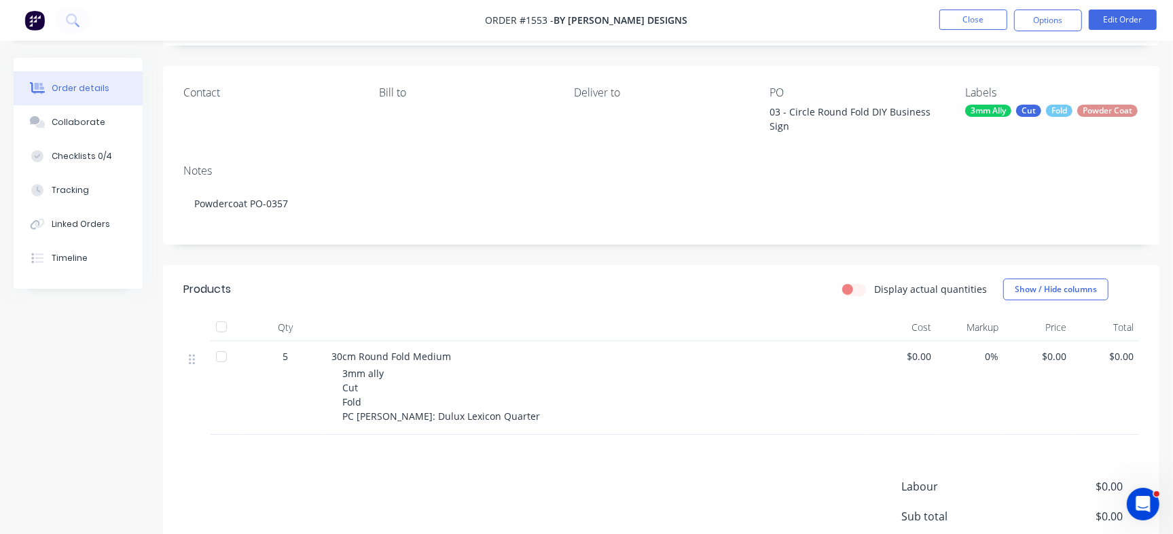
scroll to position [85, 0]
drag, startPoint x: 341, startPoint y: 373, endPoint x: 384, endPoint y: 391, distance: 46.6
click at [384, 391] on div "3mm ally Cut Fold PC [PERSON_NAME]: Dulux Lexicon Quarter" at bounding box center [603, 393] width 522 height 57
click at [394, 380] on div "3mm ally Cut Fold PC [PERSON_NAME]: Dulux Lexicon Quarter" at bounding box center [603, 393] width 522 height 57
drag, startPoint x: 381, startPoint y: 374, endPoint x: 341, endPoint y: 365, distance: 41.0
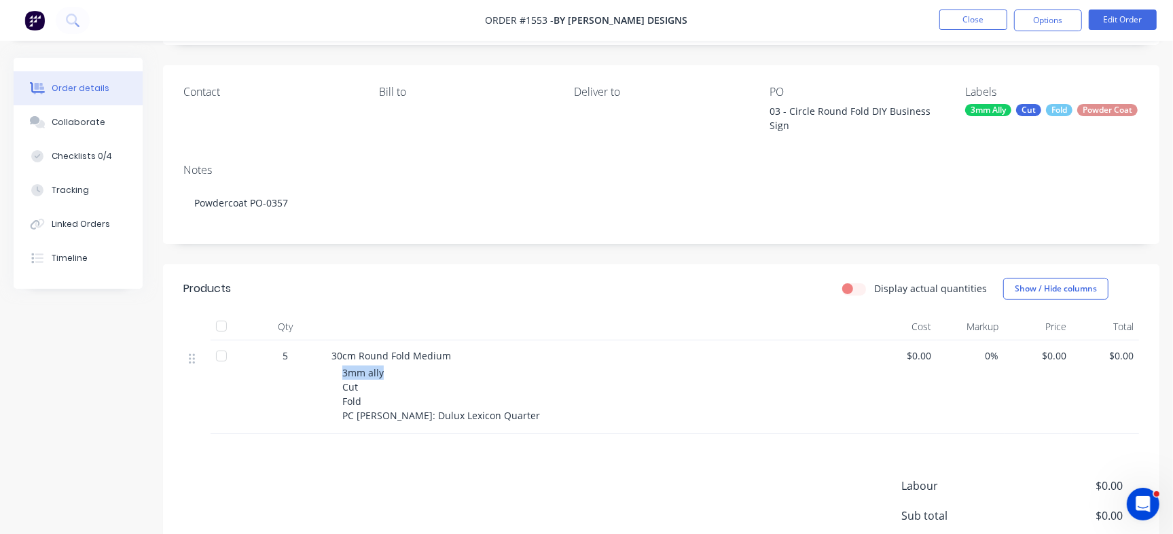
click at [333, 371] on div "30cm Round Fold Medium 3mm ally Cut Fold PC White: Dulux Lexicon Quarter" at bounding box center [597, 387] width 543 height 94
copy span "3mm ally"
click at [78, 151] on div "Checklists 0/4" at bounding box center [82, 156] width 60 height 12
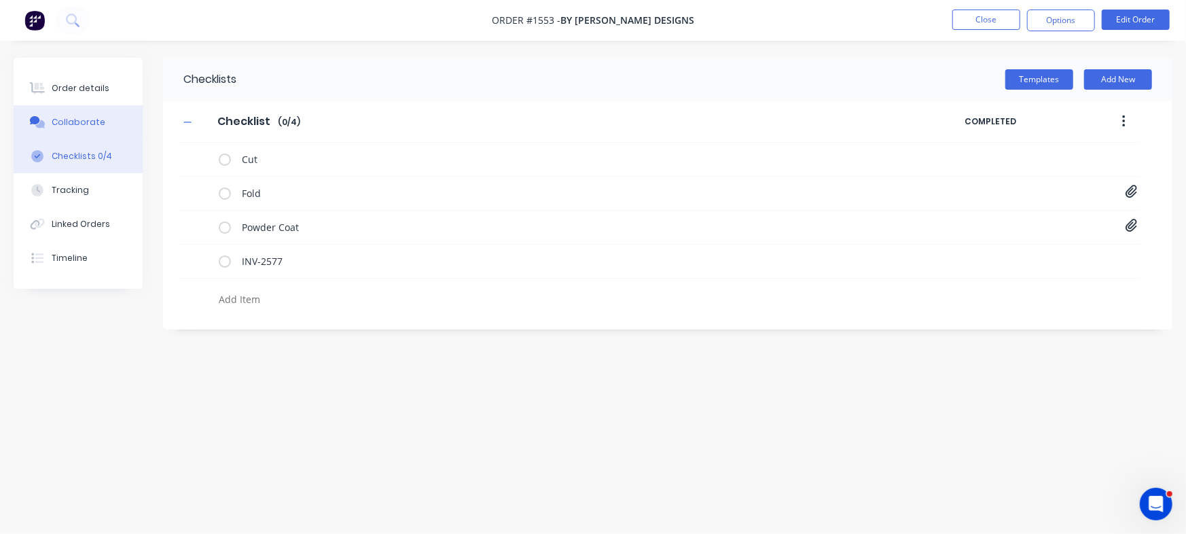
click at [79, 122] on div "Collaborate" at bounding box center [79, 122] width 54 height 12
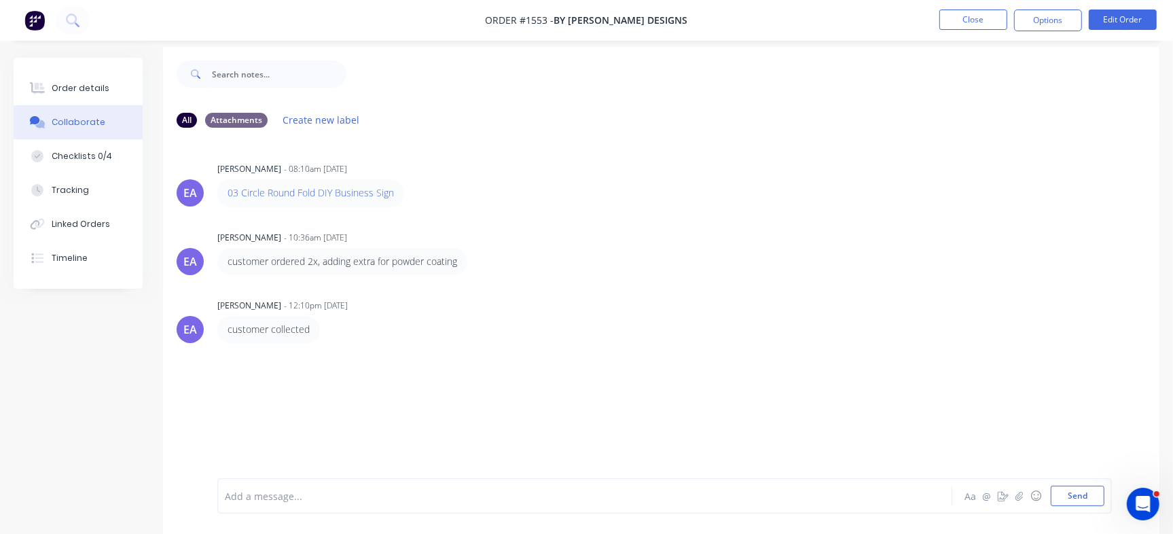
scroll to position [20, 0]
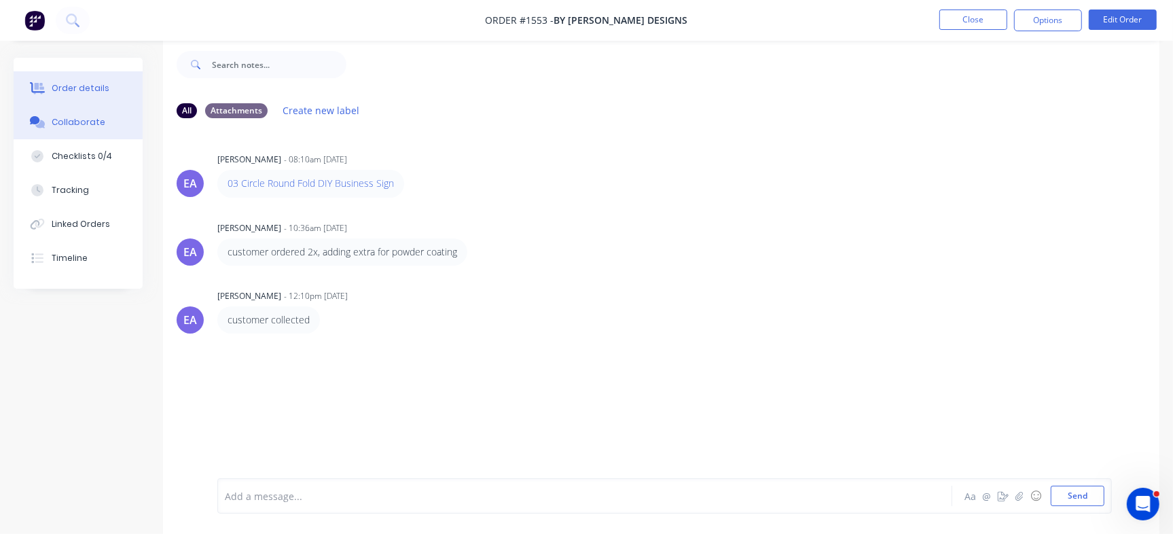
click at [94, 90] on div "Order details" at bounding box center [81, 88] width 58 height 12
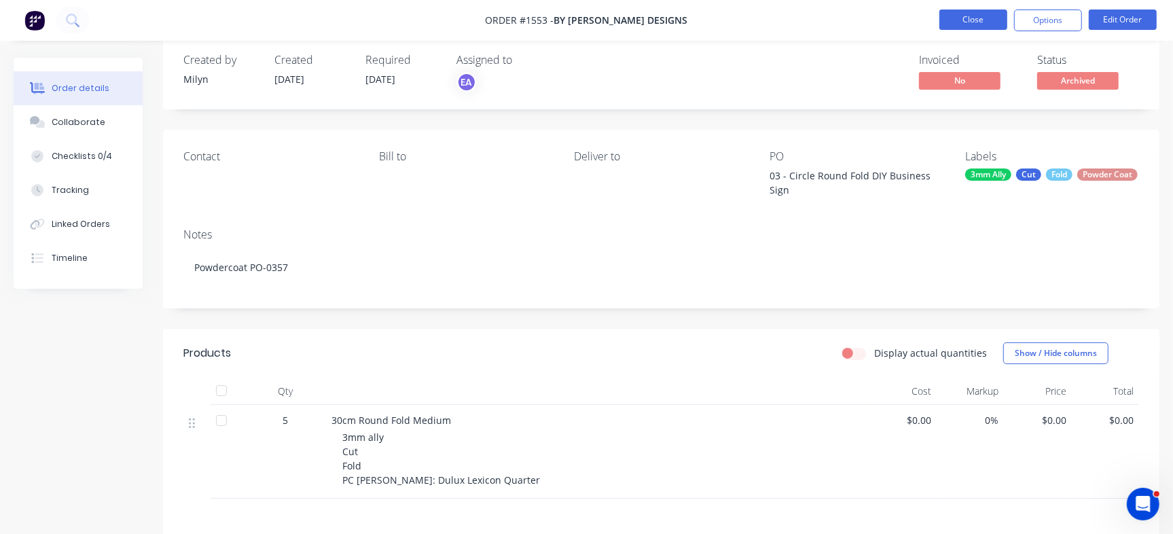
click at [973, 18] on button "Close" at bounding box center [973, 20] width 68 height 20
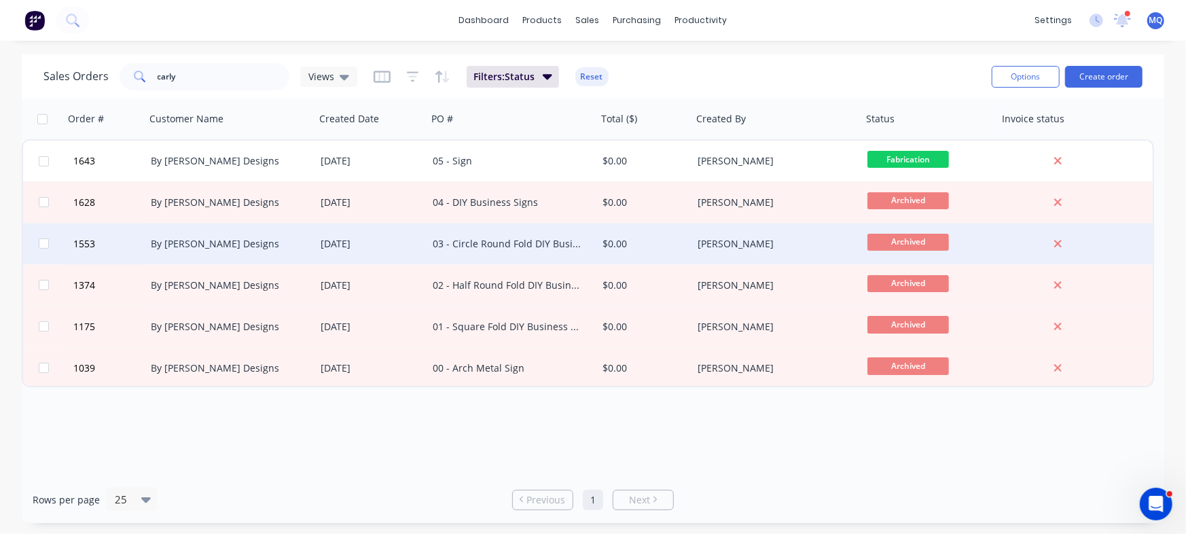
click at [496, 246] on div "03 - Circle Round Fold DIY Business Sign" at bounding box center [508, 244] width 151 height 14
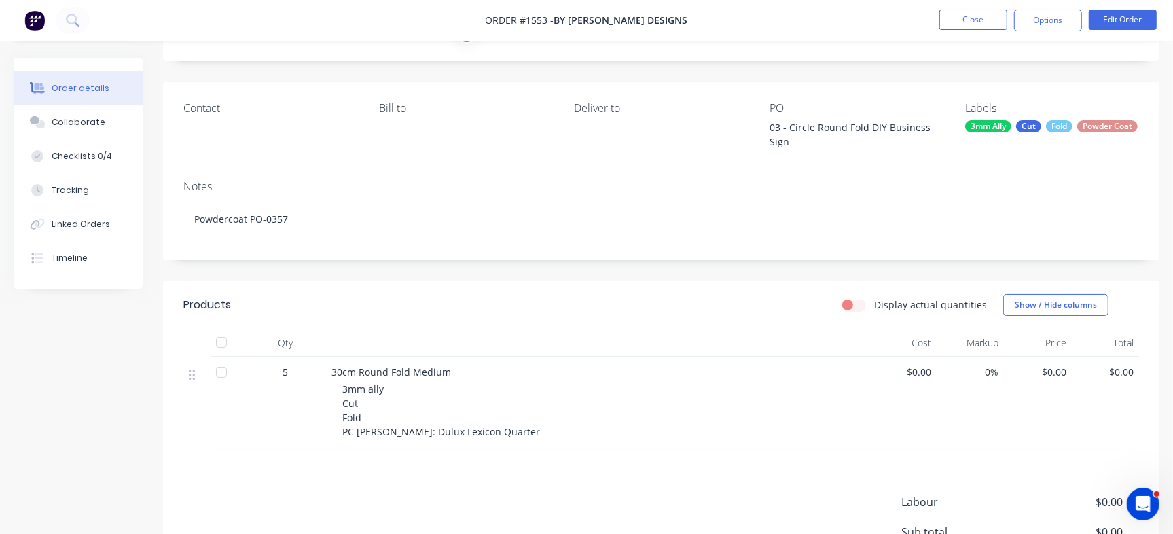
scroll to position [85, 0]
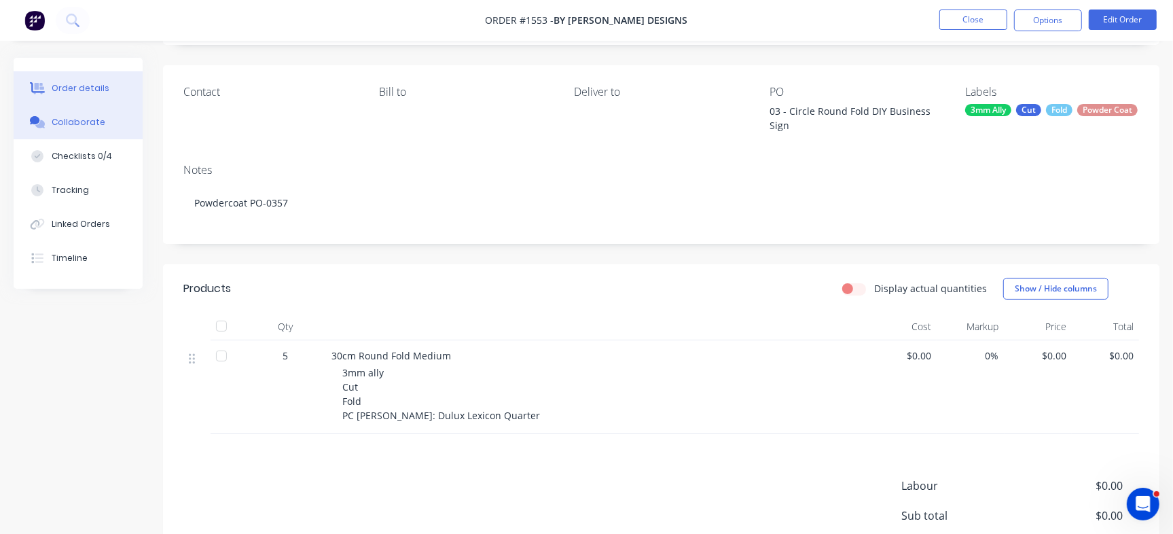
click at [80, 124] on div "Collaborate" at bounding box center [79, 122] width 54 height 12
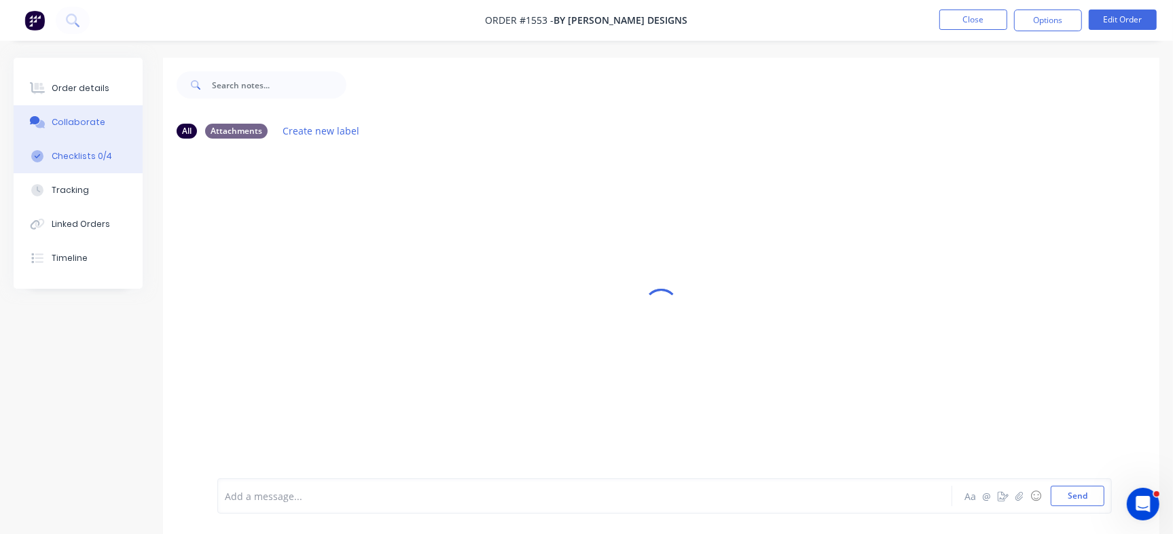
click at [82, 158] on div "Checklists 0/4" at bounding box center [82, 156] width 60 height 12
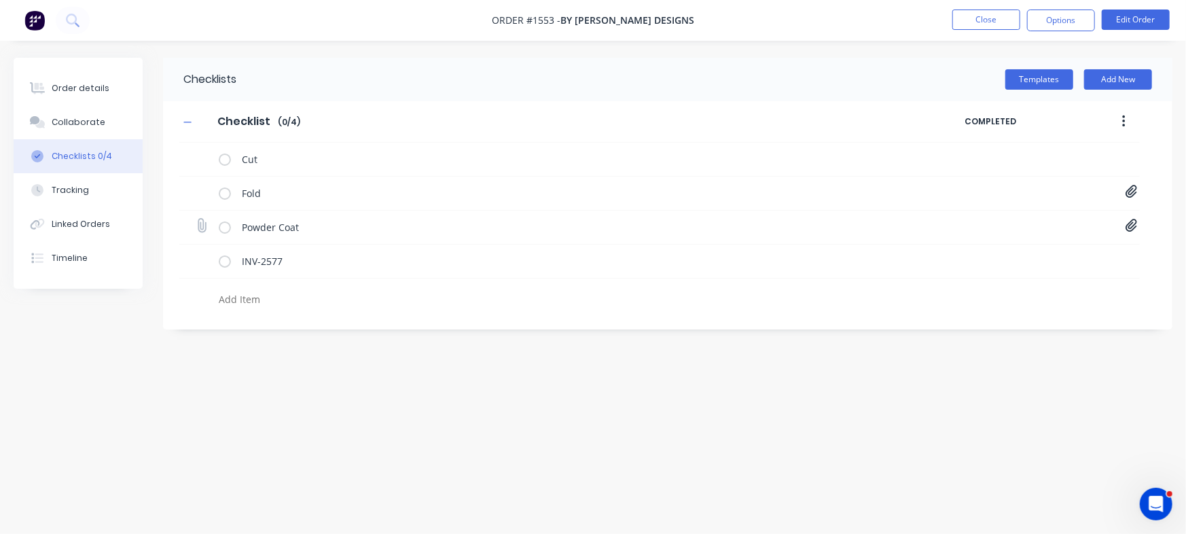
click at [1127, 226] on icon at bounding box center [1131, 226] width 12 height 14
click at [996, 249] on link "Purchase Order PO0357.pdf" at bounding box center [1022, 256] width 158 height 14
click at [86, 88] on div "Order details" at bounding box center [81, 88] width 58 height 12
type textarea "x"
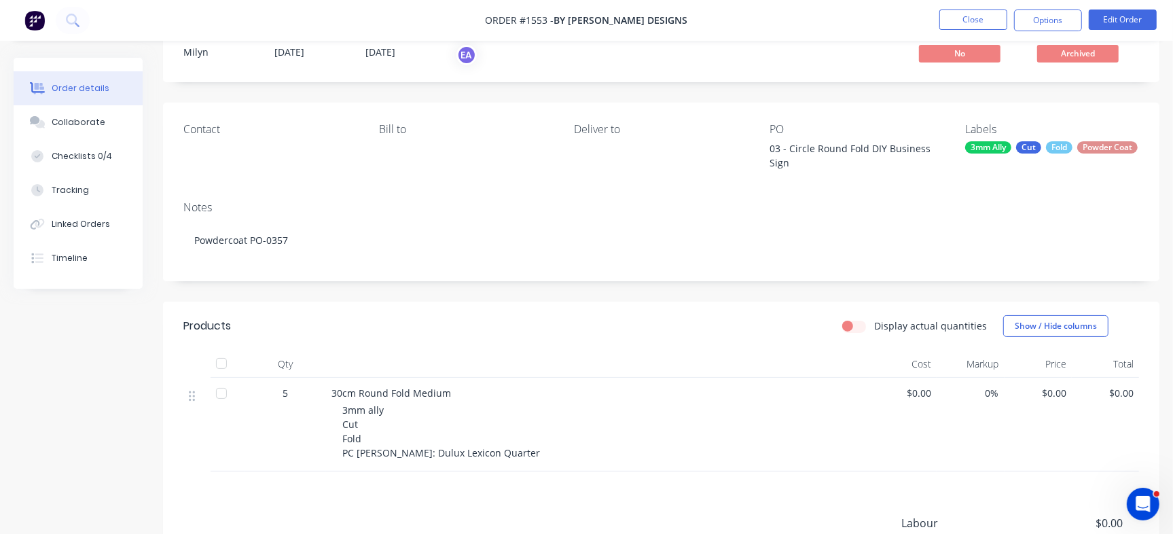
scroll to position [85, 0]
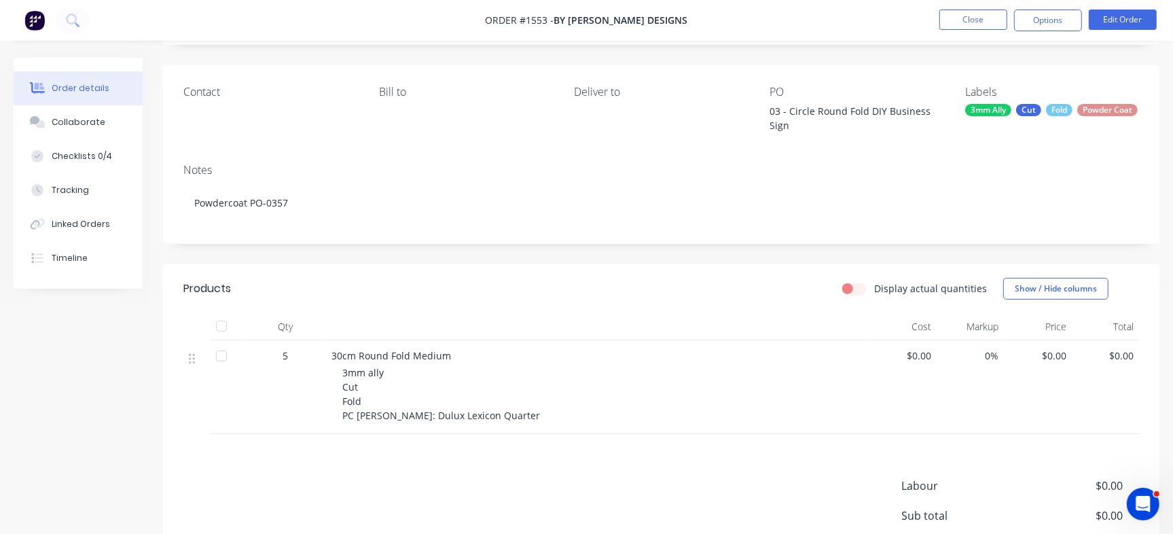
click at [333, 355] on span "30cm Round Fold Medium" at bounding box center [391, 355] width 120 height 13
click at [90, 126] on div "Collaborate" at bounding box center [79, 122] width 54 height 12
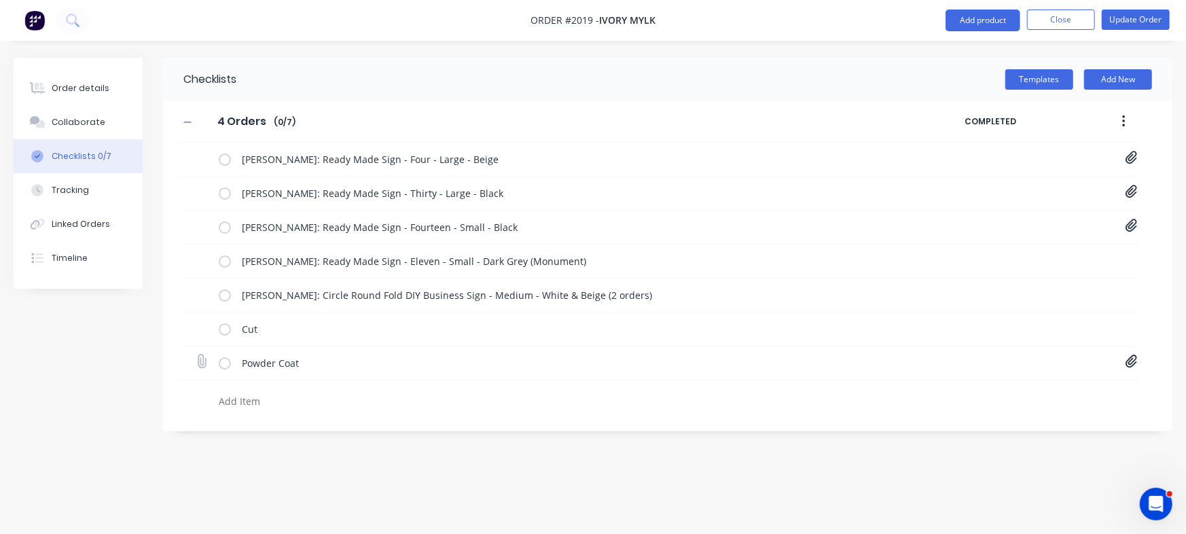
click at [1136, 362] on icon at bounding box center [1131, 362] width 12 height 14
click at [206, 357] on icon at bounding box center [201, 361] width 18 height 18
click at [196, 355] on input "file" at bounding box center [196, 355] width 0 height 0
type textarea "x"
type input "C:\fakepath\Purchase Order PO0463.pdf"
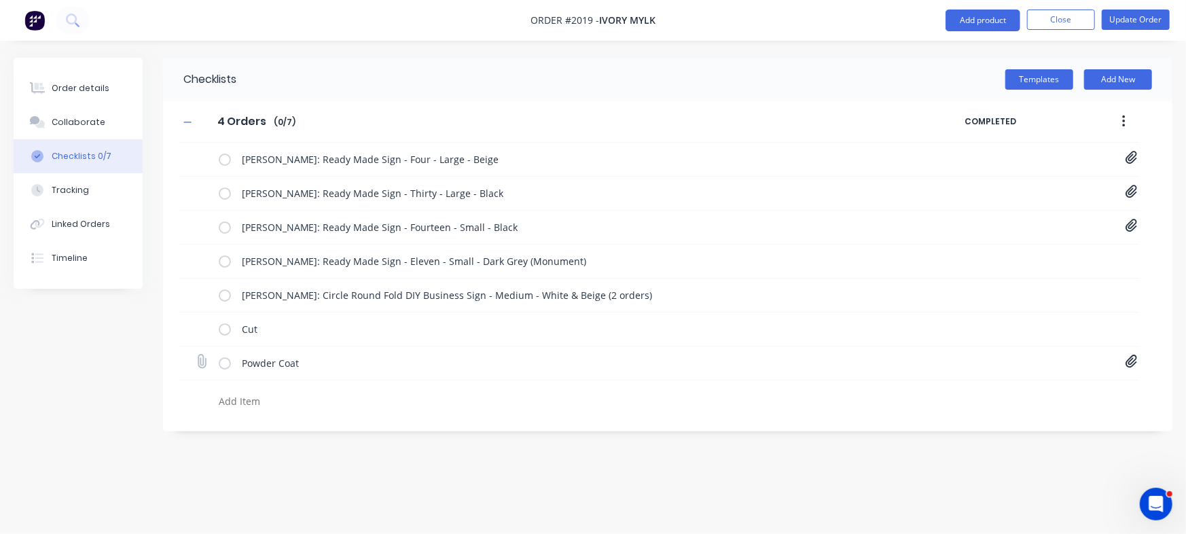
click at [1127, 367] on icon at bounding box center [1131, 362] width 12 height 14
click at [1029, 415] on link "Purchase Order PO0463.pdf" at bounding box center [1022, 414] width 158 height 14
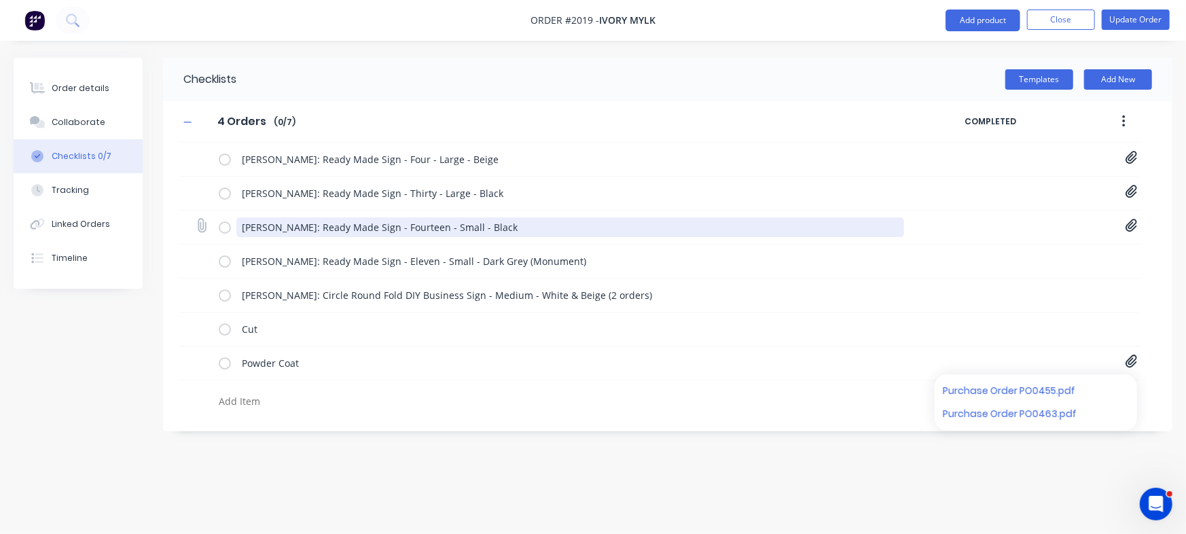
drag, startPoint x: 399, startPoint y: 229, endPoint x: 583, endPoint y: 221, distance: 184.9
click at [583, 221] on textarea "[PERSON_NAME]: Ready Made Sign - Fourteen - Small - Black" at bounding box center [570, 227] width 668 height 20
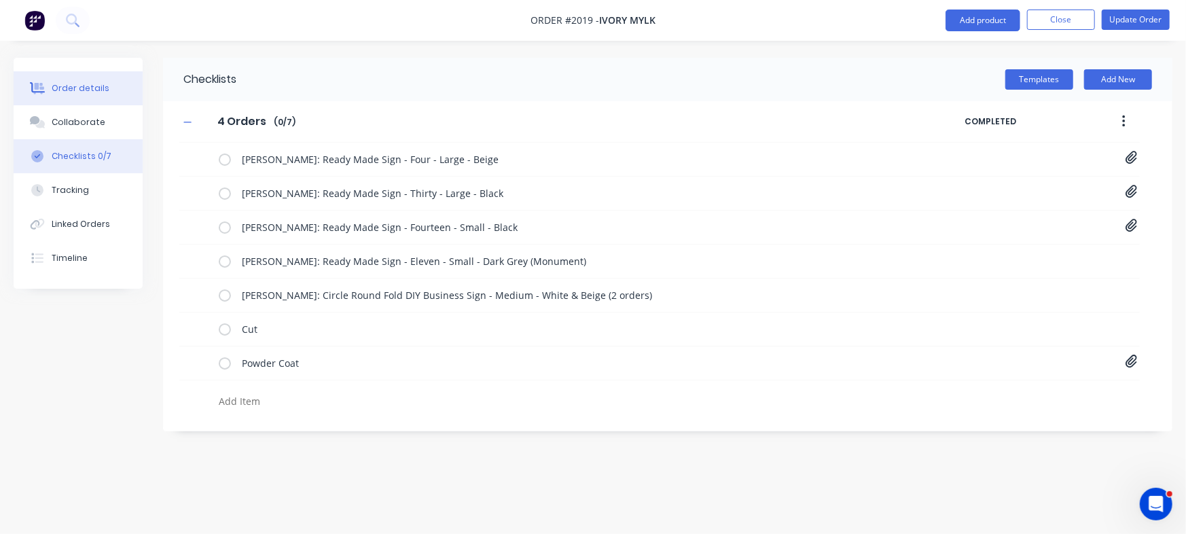
click at [71, 81] on button "Order details" at bounding box center [78, 88] width 129 height 34
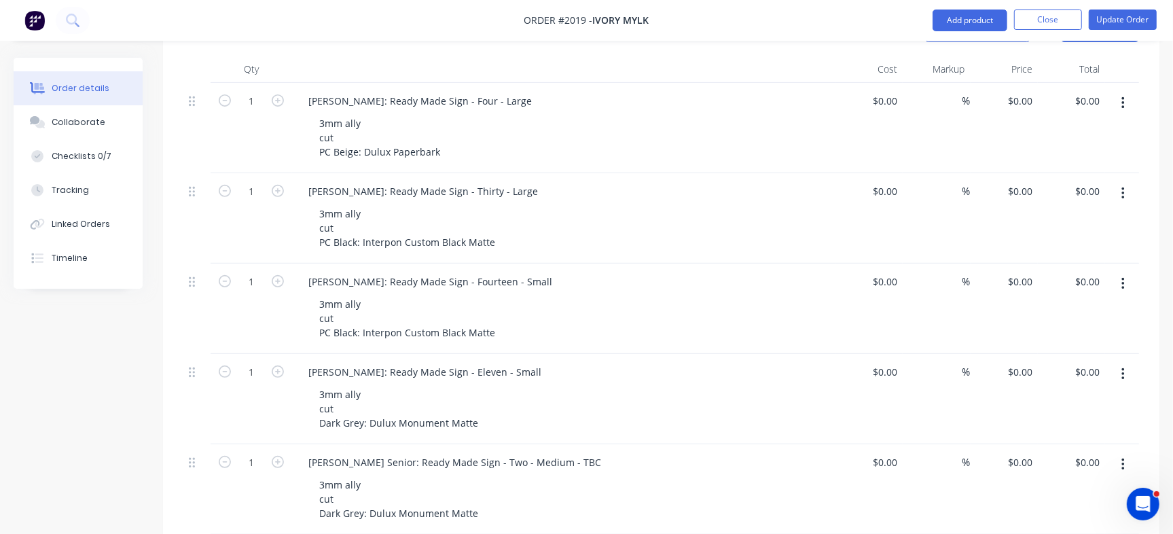
scroll to position [424, 0]
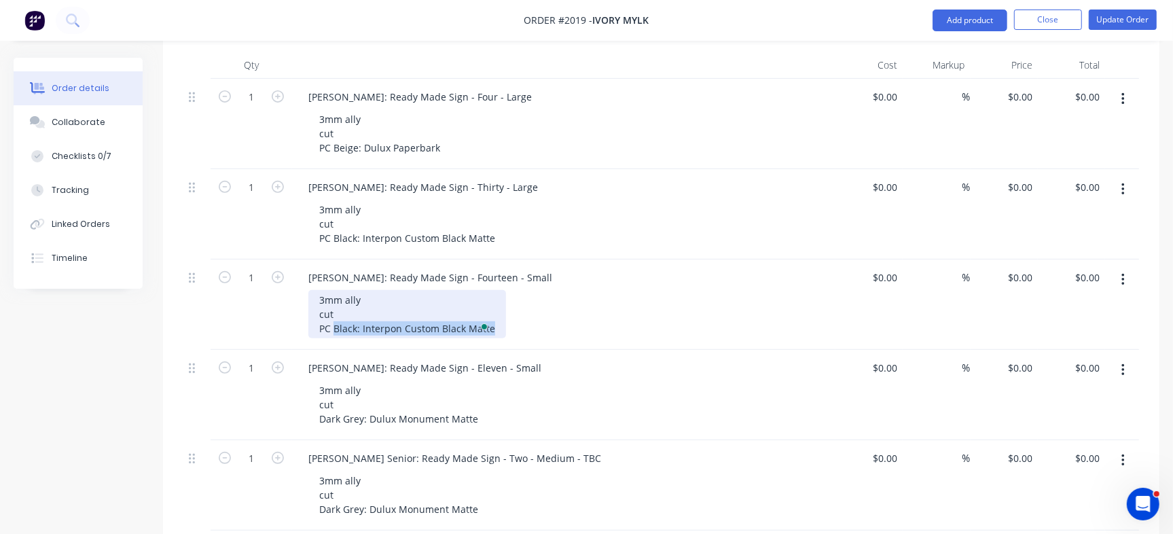
drag, startPoint x: 333, startPoint y: 270, endPoint x: 555, endPoint y: 265, distance: 222.1
click at [555, 290] on div "3mm ally cut PC Black: Interpon Custom Black Matte" at bounding box center [569, 314] width 522 height 48
copy div "Black: Interpon Custom Black Matte"
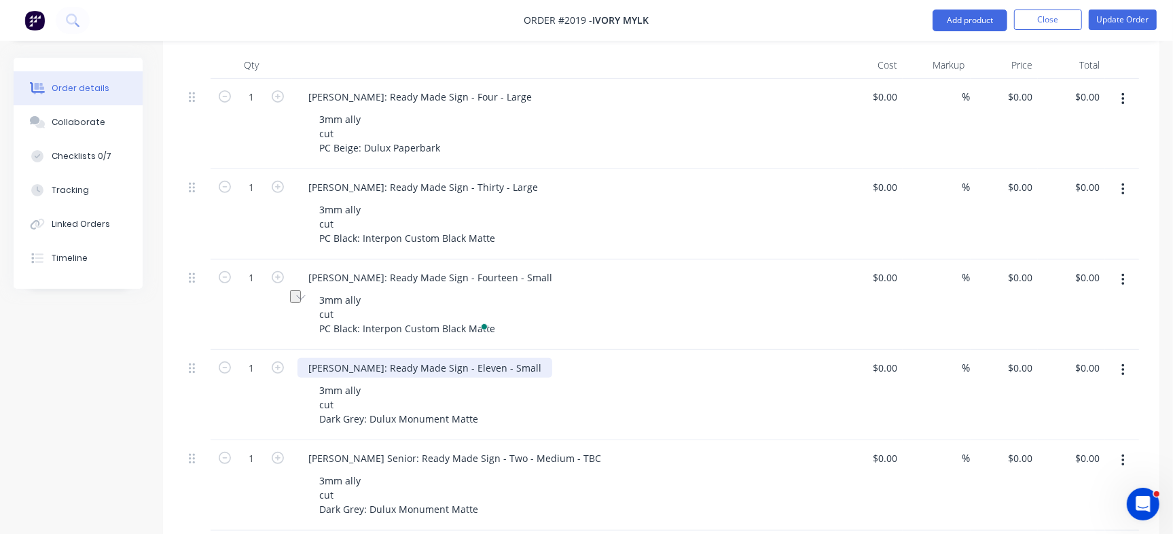
click at [457, 358] on div "[PERSON_NAME]: Ready Made Sign - Eleven - Small" at bounding box center [424, 368] width 255 height 20
drag, startPoint x: 449, startPoint y: 308, endPoint x: 604, endPoint y: 316, distance: 155.7
click at [604, 358] on div "[PERSON_NAME]: Ready Made Sign - Eleven - Small" at bounding box center [563, 368] width 532 height 20
click at [455, 358] on div "[PERSON_NAME]: Ready Made Sign - Eleven - Small" at bounding box center [424, 368] width 255 height 20
drag, startPoint x: 447, startPoint y: 308, endPoint x: 548, endPoint y: 316, distance: 101.5
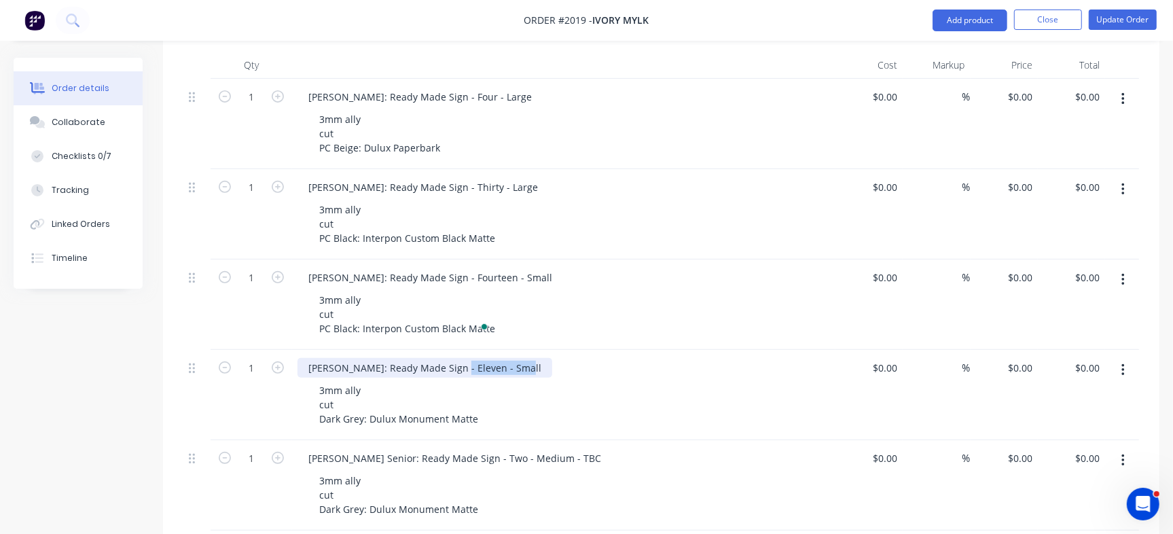
click at [548, 358] on div "[PERSON_NAME]: Ready Made Sign - Eleven - Small" at bounding box center [563, 368] width 532 height 20
copy div "Eleven - Small"
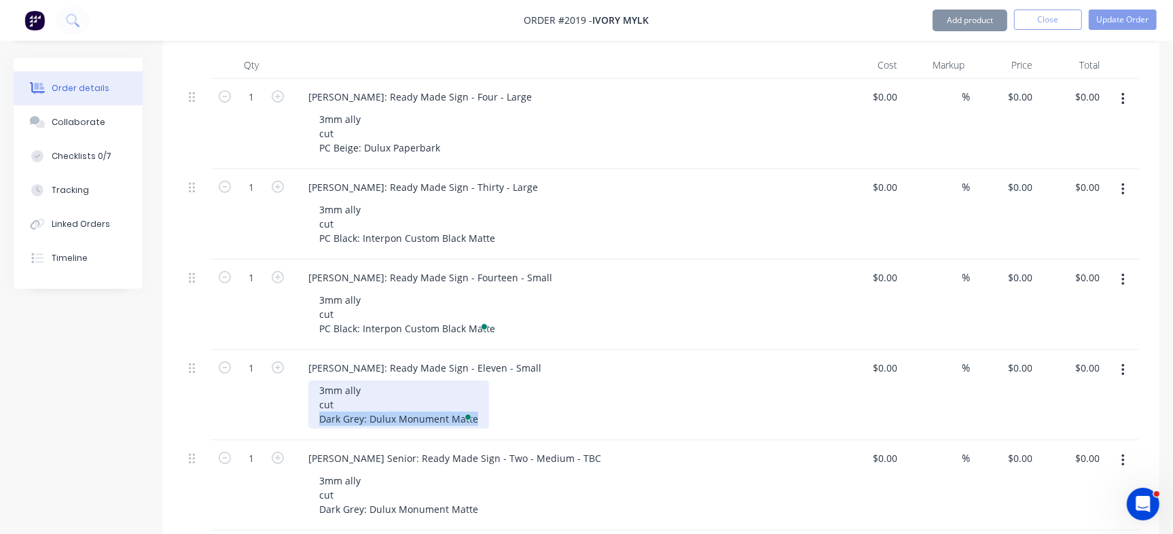
drag, startPoint x: 320, startPoint y: 358, endPoint x: 534, endPoint y: 365, distance: 214.0
click at [534, 380] on div "3mm ally cut Dark Grey: Dulux Monument Matte" at bounding box center [569, 404] width 522 height 48
copy div "Dark Grey: Dulux Monument Matte"
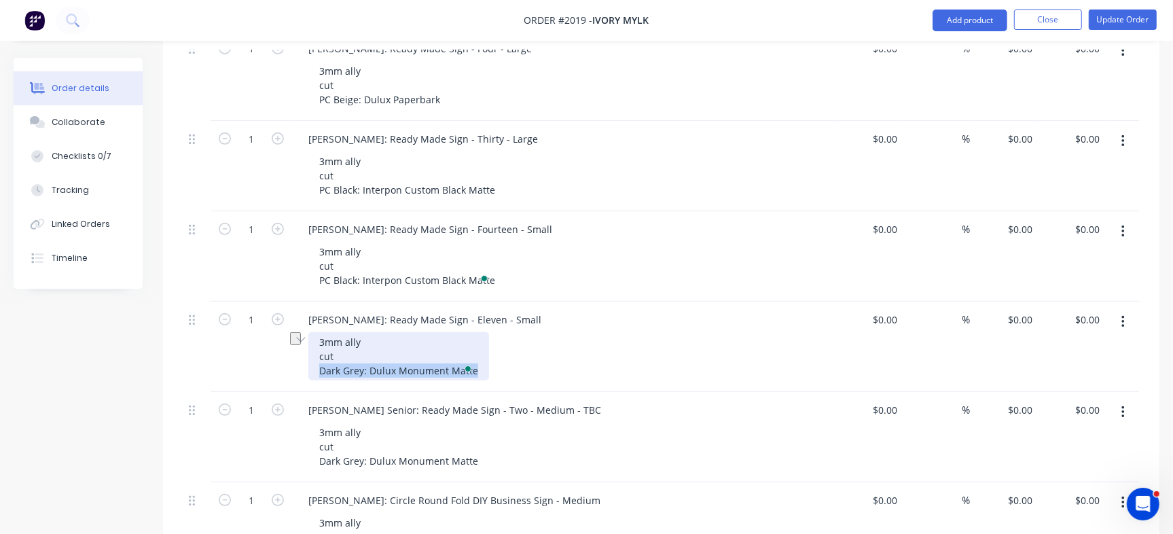
scroll to position [509, 0]
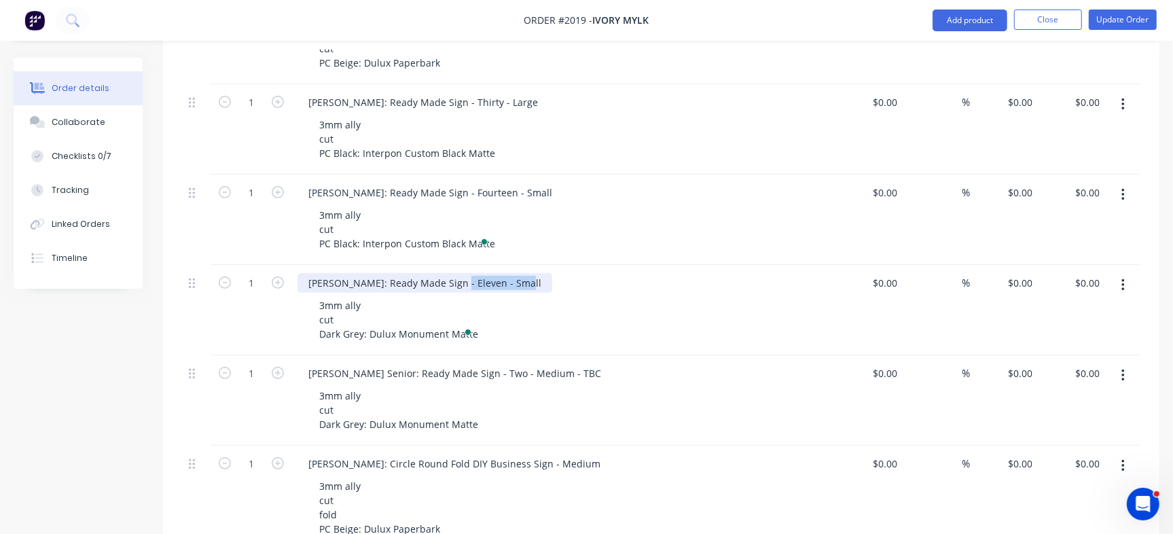
drag, startPoint x: 448, startPoint y: 227, endPoint x: 532, endPoint y: 215, distance: 85.1
click at [532, 273] on div "[PERSON_NAME]: Ready Made Sign - Eleven - Small" at bounding box center [563, 283] width 532 height 20
copy div "Eleven - Small"
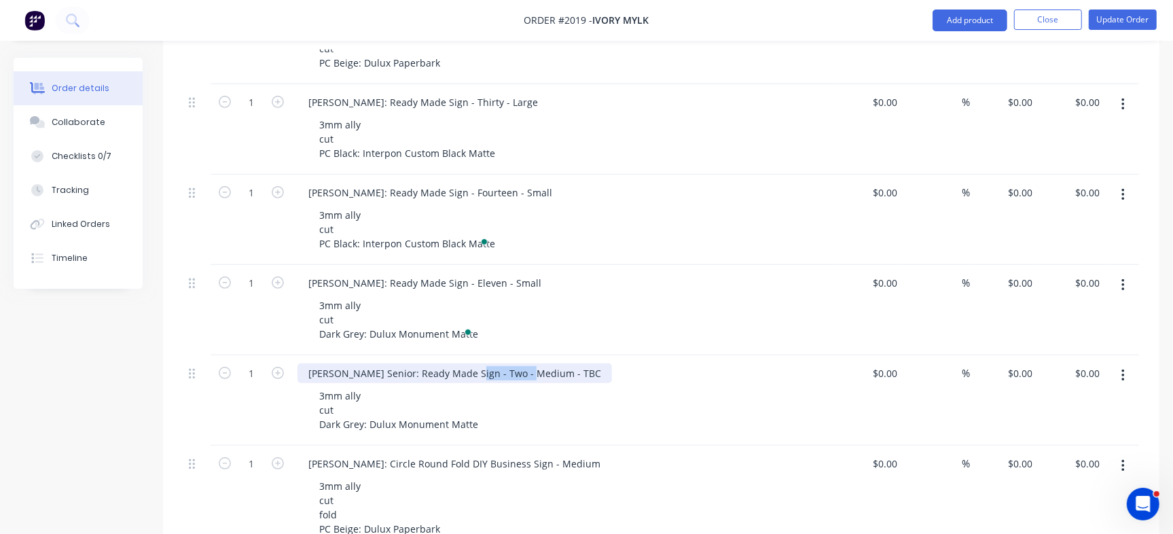
drag, startPoint x: 463, startPoint y: 316, endPoint x: 524, endPoint y: 300, distance: 63.3
click at [524, 355] on div "[PERSON_NAME] Senior: Ready Made Sign - Two - Medium - TBC 3mm ally cut Dark Gr…" at bounding box center [563, 400] width 543 height 90
copy div "Two - Medium"
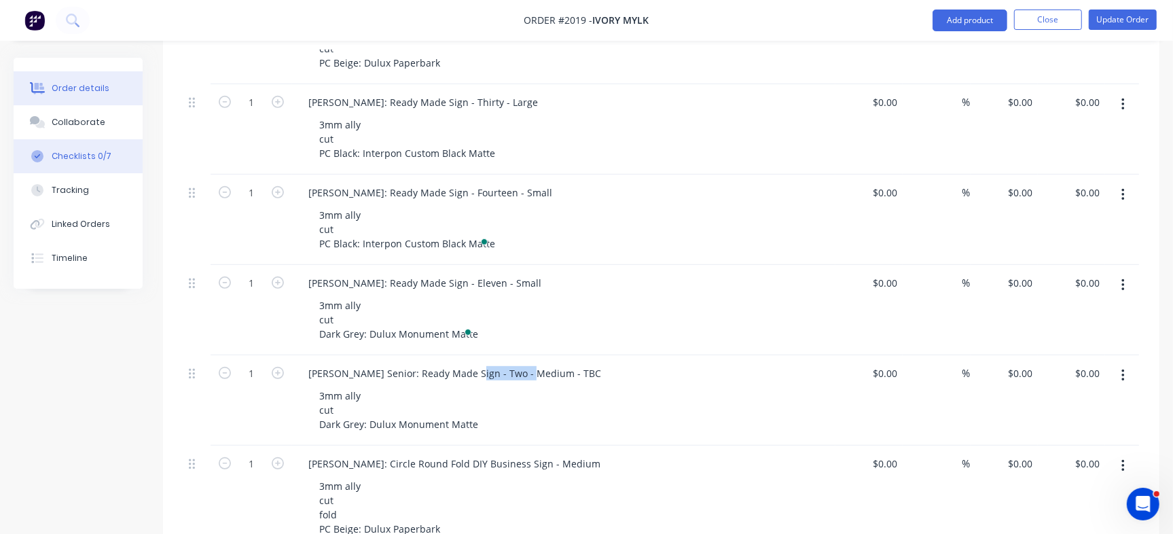
click at [91, 147] on button "Checklists 0/7" at bounding box center [78, 156] width 129 height 34
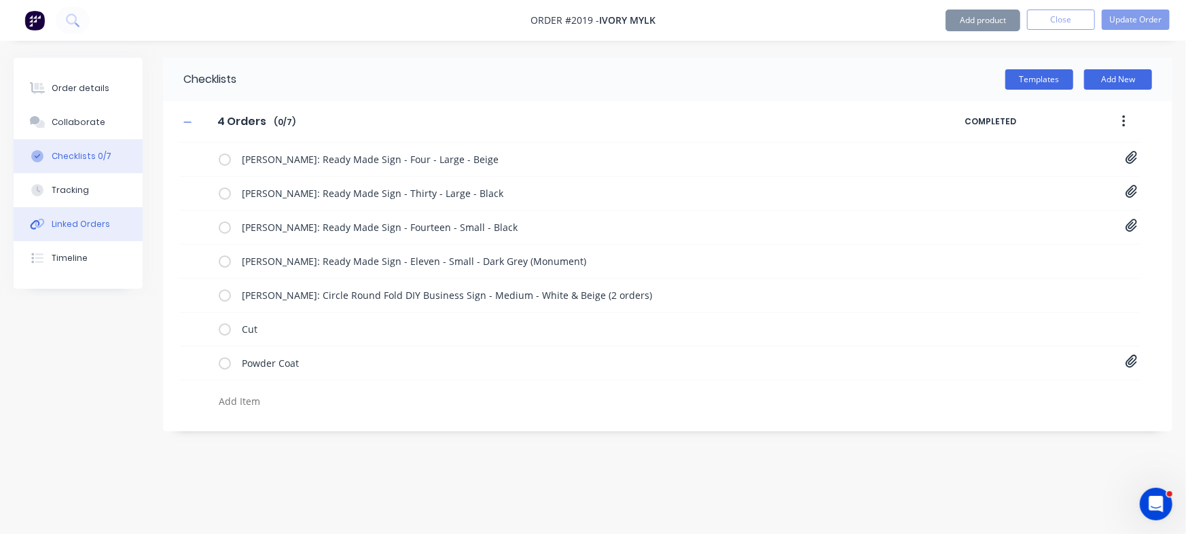
type textarea "x"
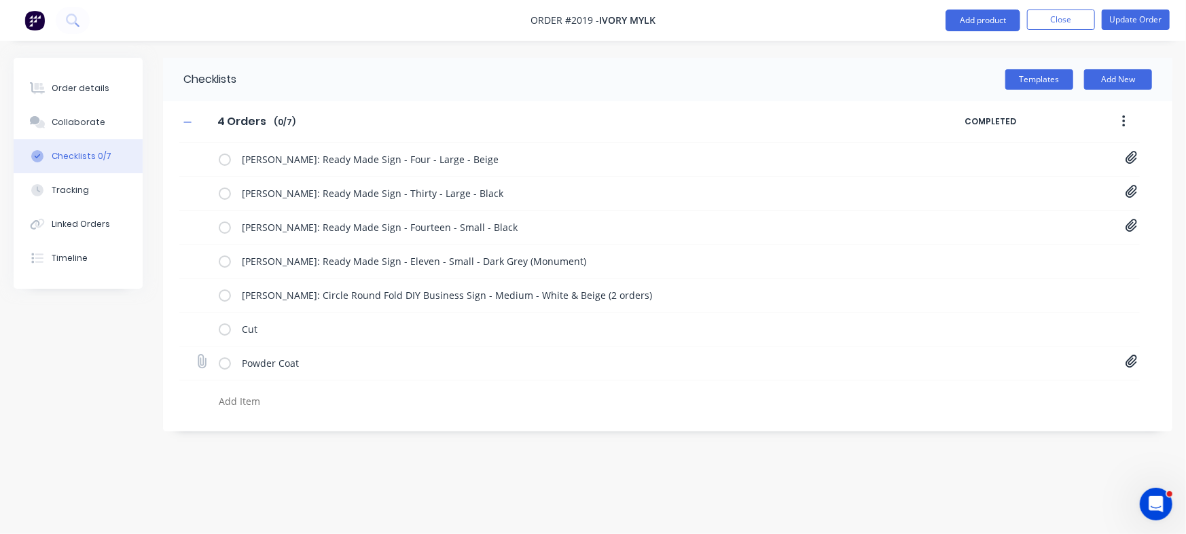
click at [207, 363] on icon at bounding box center [201, 361] width 18 height 18
click at [196, 355] on input "file" at bounding box center [196, 355] width 0 height 0
type input "C:\fakepath\Purchase Order PO0463.pdf"
click at [1133, 364] on icon at bounding box center [1131, 362] width 12 height 14
click at [1119, 428] on button at bounding box center [1119, 437] width 18 height 18
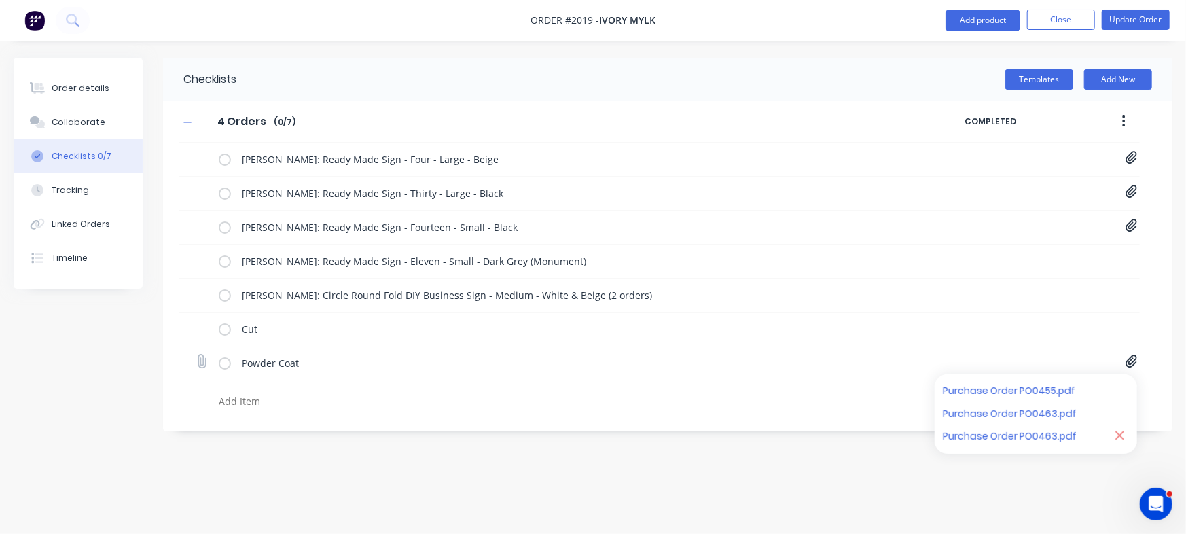
type textarea "x"
click at [202, 357] on icon at bounding box center [201, 361] width 18 height 18
click at [196, 355] on input "file" at bounding box center [196, 355] width 0 height 0
type input "C:\fakepath\Purchase Order PO0466.pdf"
click at [1129, 357] on icon at bounding box center [1131, 362] width 12 height 14
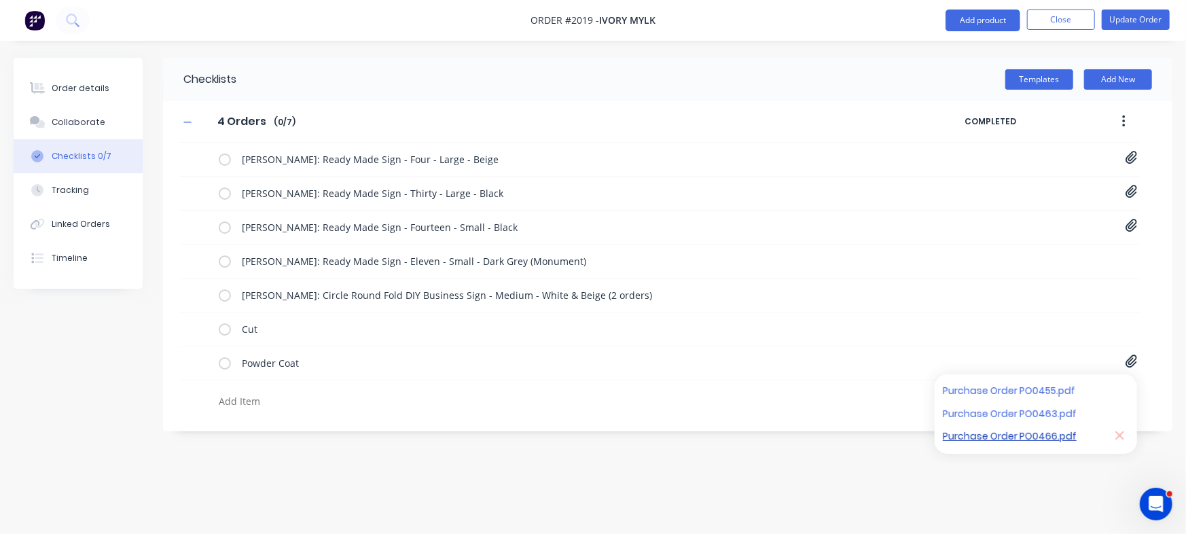
click at [1042, 437] on link "Purchase Order PO0466.pdf" at bounding box center [1022, 437] width 158 height 14
click at [67, 84] on div "Order details" at bounding box center [81, 88] width 58 height 12
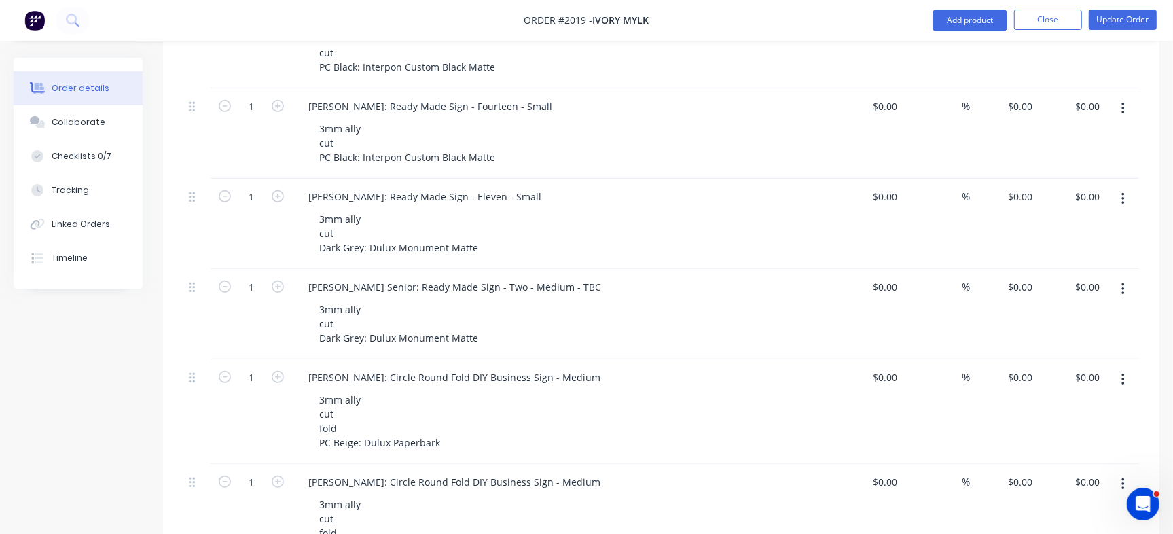
scroll to position [594, 0]
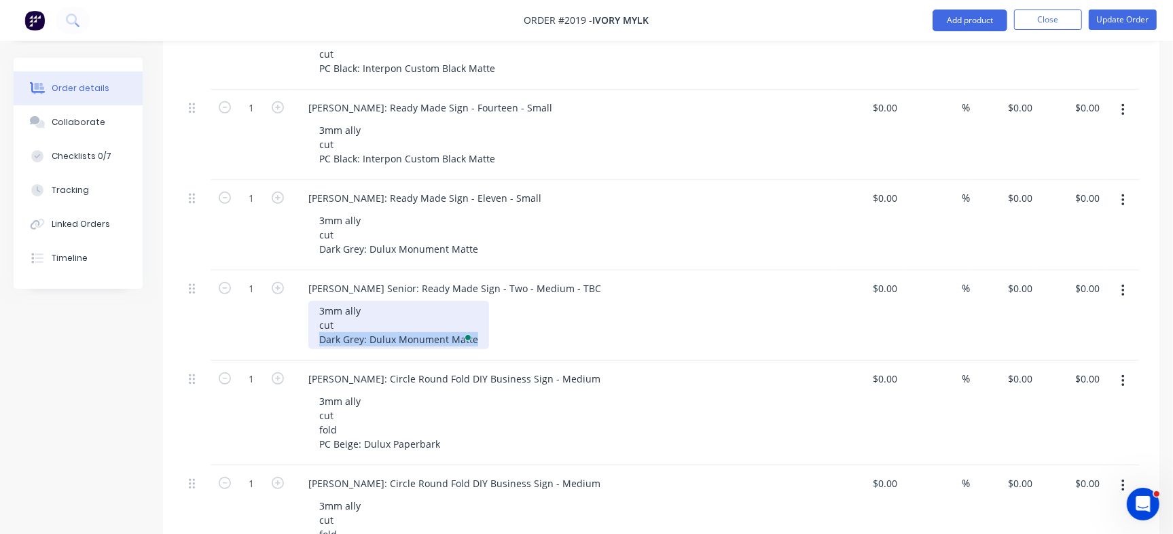
drag, startPoint x: 319, startPoint y: 283, endPoint x: 525, endPoint y: 287, distance: 205.8
click at [525, 301] on div "3mm ally cut Dark Grey: Dulux Monument Matte" at bounding box center [569, 325] width 522 height 48
copy div "Dark Grey: Dulux Monument Matte"
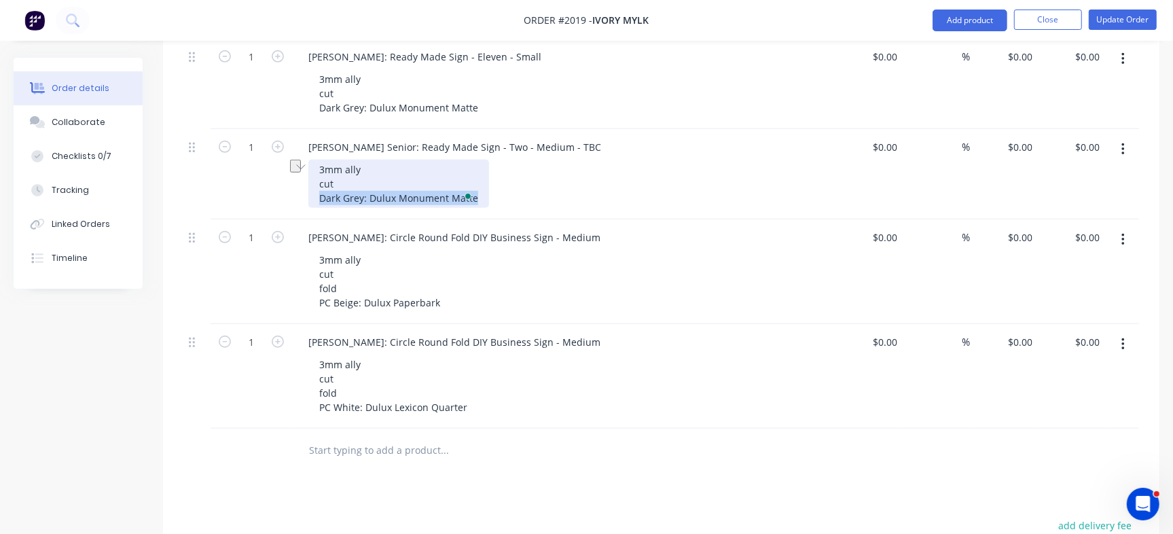
scroll to position [623, 0]
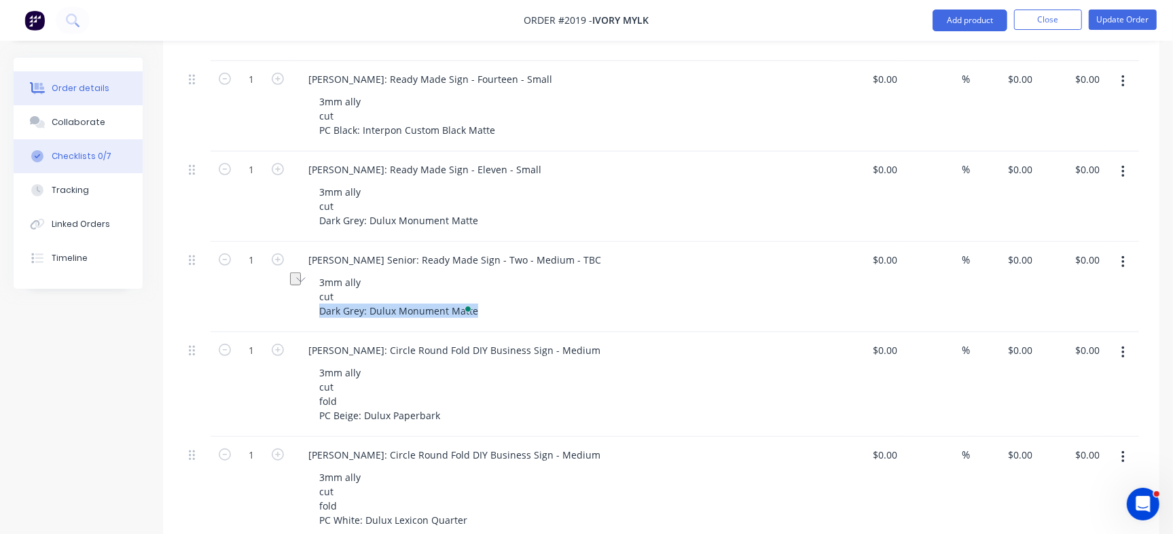
click at [60, 151] on div "Checklists 0/7" at bounding box center [82, 156] width 60 height 12
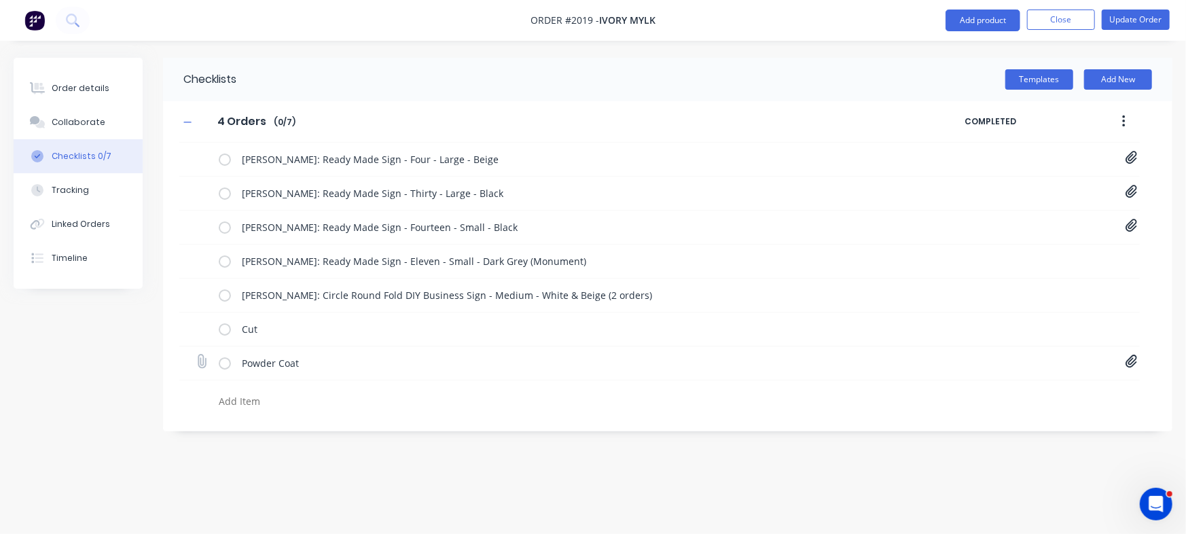
click at [204, 365] on icon at bounding box center [201, 361] width 18 height 18
click at [196, 355] on input "file" at bounding box center [196, 355] width 0 height 0
type input "C:\fakepath\Purchase Order PO0466.pdf"
click at [1135, 356] on icon at bounding box center [1131, 361] width 12 height 13
click at [1119, 436] on icon at bounding box center [1120, 435] width 9 height 9
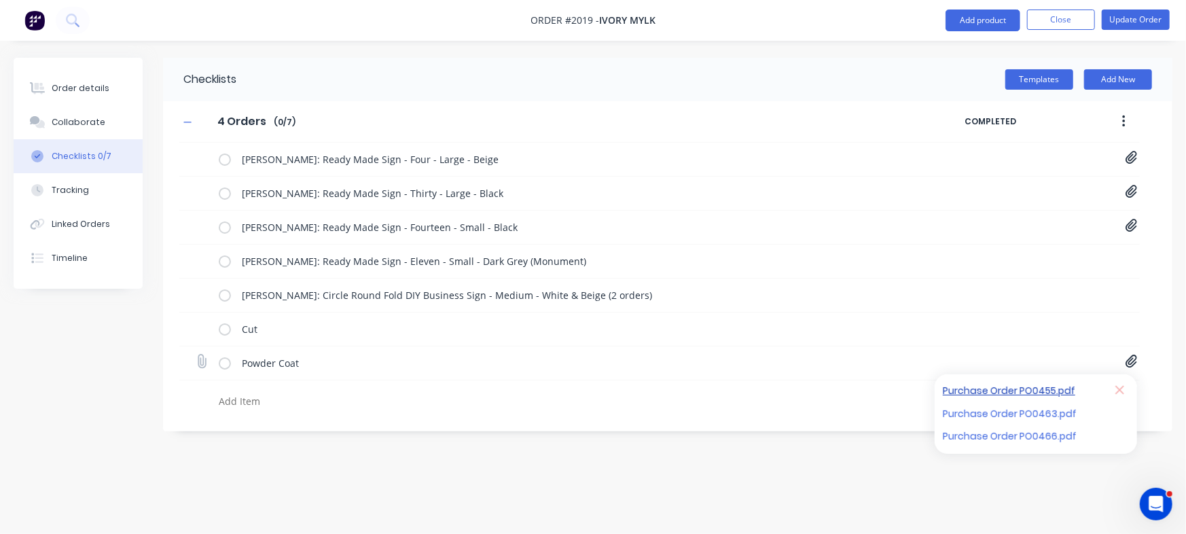
click at [1047, 386] on link "Purchase Order PO0455.pdf" at bounding box center [1022, 391] width 158 height 14
click at [979, 414] on link "Purchase Order PO0463.pdf" at bounding box center [1022, 414] width 158 height 14
click at [1002, 433] on link "Purchase Order PO0466.pdf" at bounding box center [1022, 437] width 158 height 14
click at [94, 90] on div "Order details" at bounding box center [81, 88] width 58 height 12
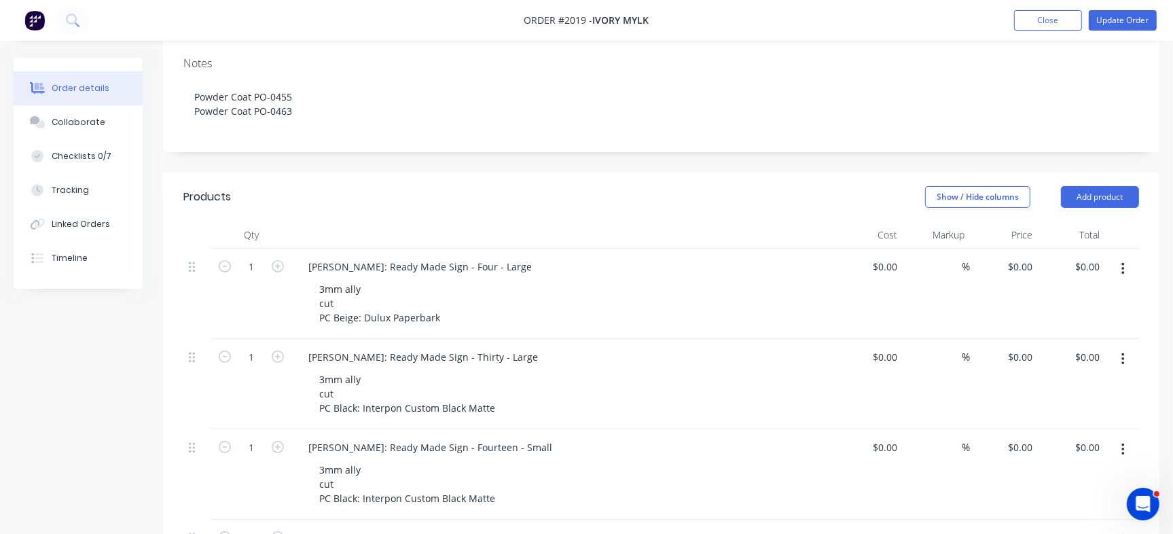
scroll to position [424, 0]
